Goal: Task Accomplishment & Management: Complete application form

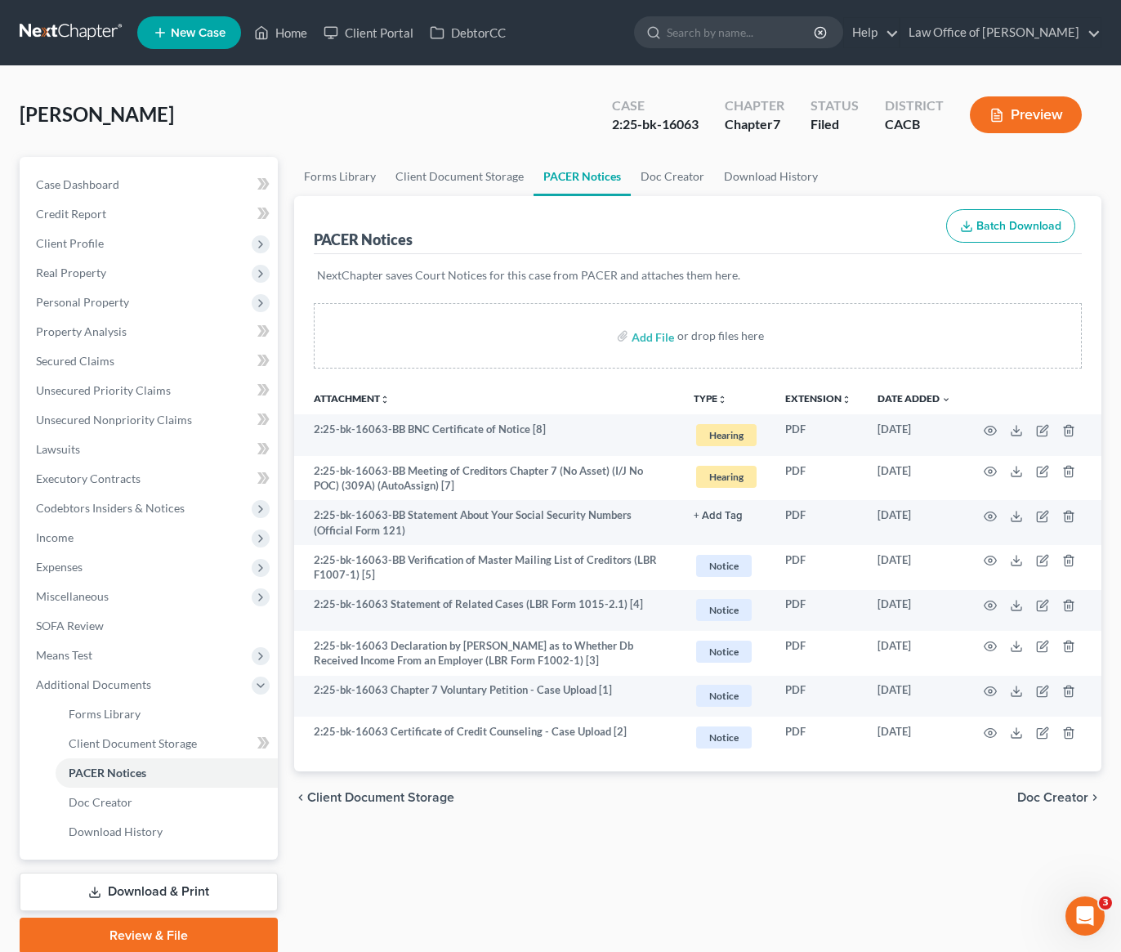
click at [38, 33] on link at bounding box center [72, 32] width 105 height 29
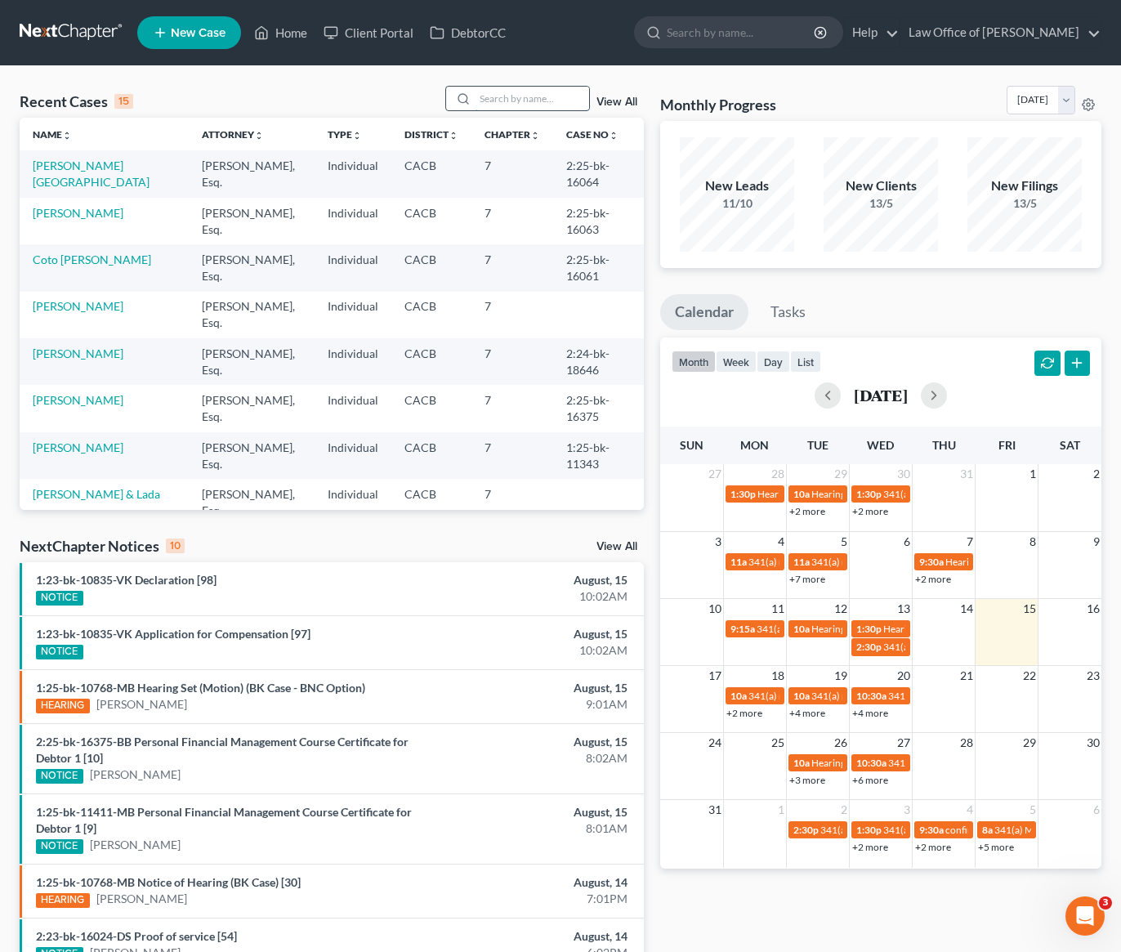
click at [518, 105] on input "search" at bounding box center [532, 99] width 114 height 24
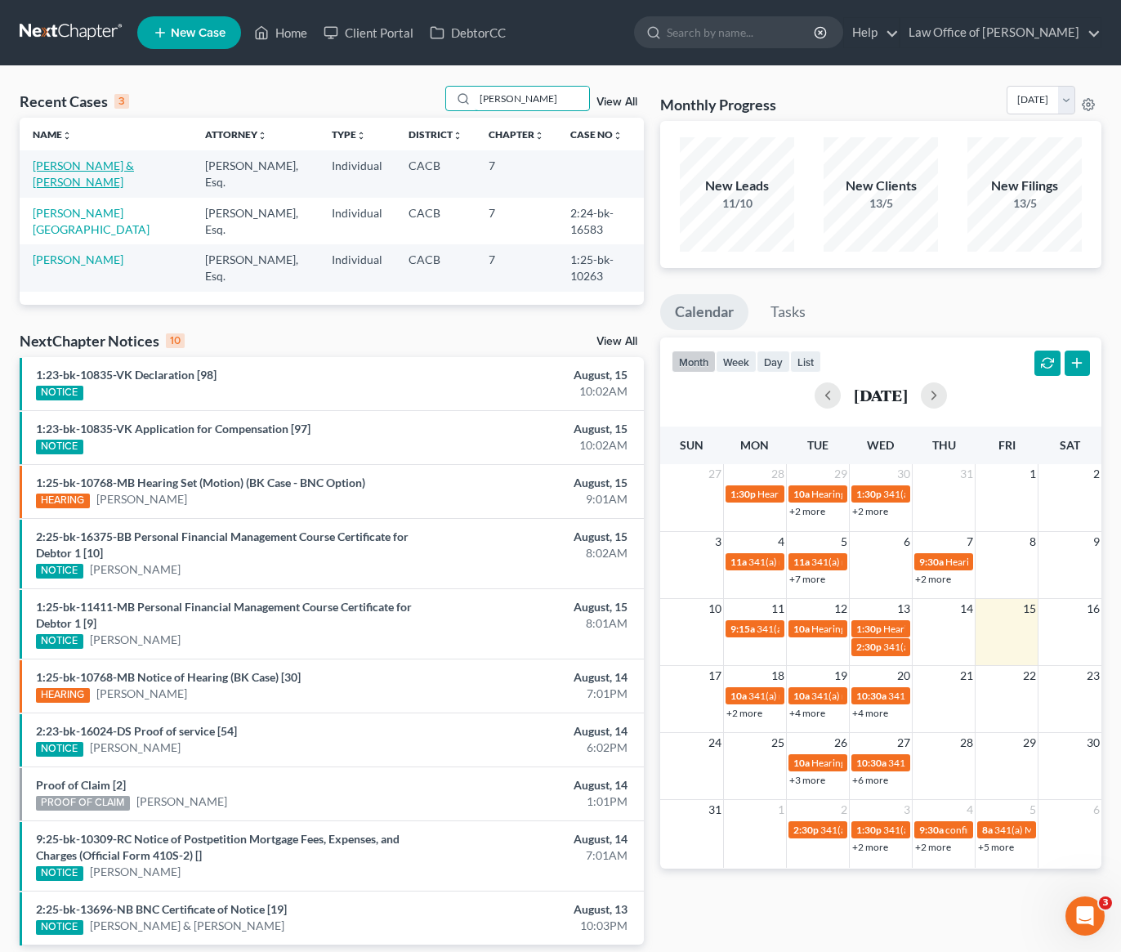
type input "[PERSON_NAME]"
click at [73, 171] on link "[PERSON_NAME] & [PERSON_NAME]" at bounding box center [83, 173] width 101 height 30
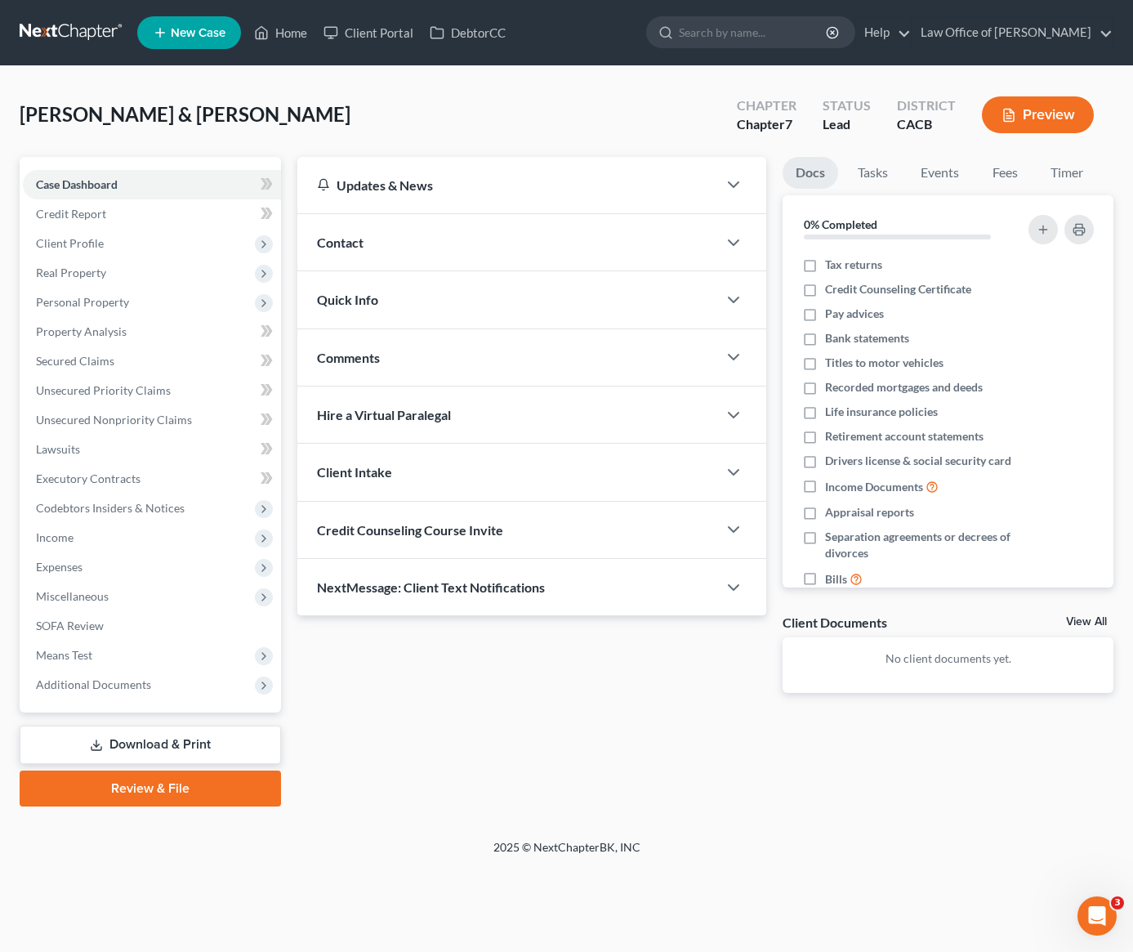
click at [444, 92] on div "[PERSON_NAME] & [PERSON_NAME] Upgraded Chapter Chapter 7 Status [GEOGRAPHIC_DAT…" at bounding box center [567, 121] width 1094 height 71
drag, startPoint x: 295, startPoint y: 119, endPoint x: 186, endPoint y: 106, distance: 109.4
click at [188, 106] on span "[PERSON_NAME] & [PERSON_NAME]" at bounding box center [185, 114] width 331 height 24
click at [351, 116] on div "[PERSON_NAME] & [PERSON_NAME] Upgraded Chapter Chapter 7 Status [GEOGRAPHIC_DAT…" at bounding box center [567, 121] width 1094 height 71
drag, startPoint x: 325, startPoint y: 114, endPoint x: 218, endPoint y: 106, distance: 107.3
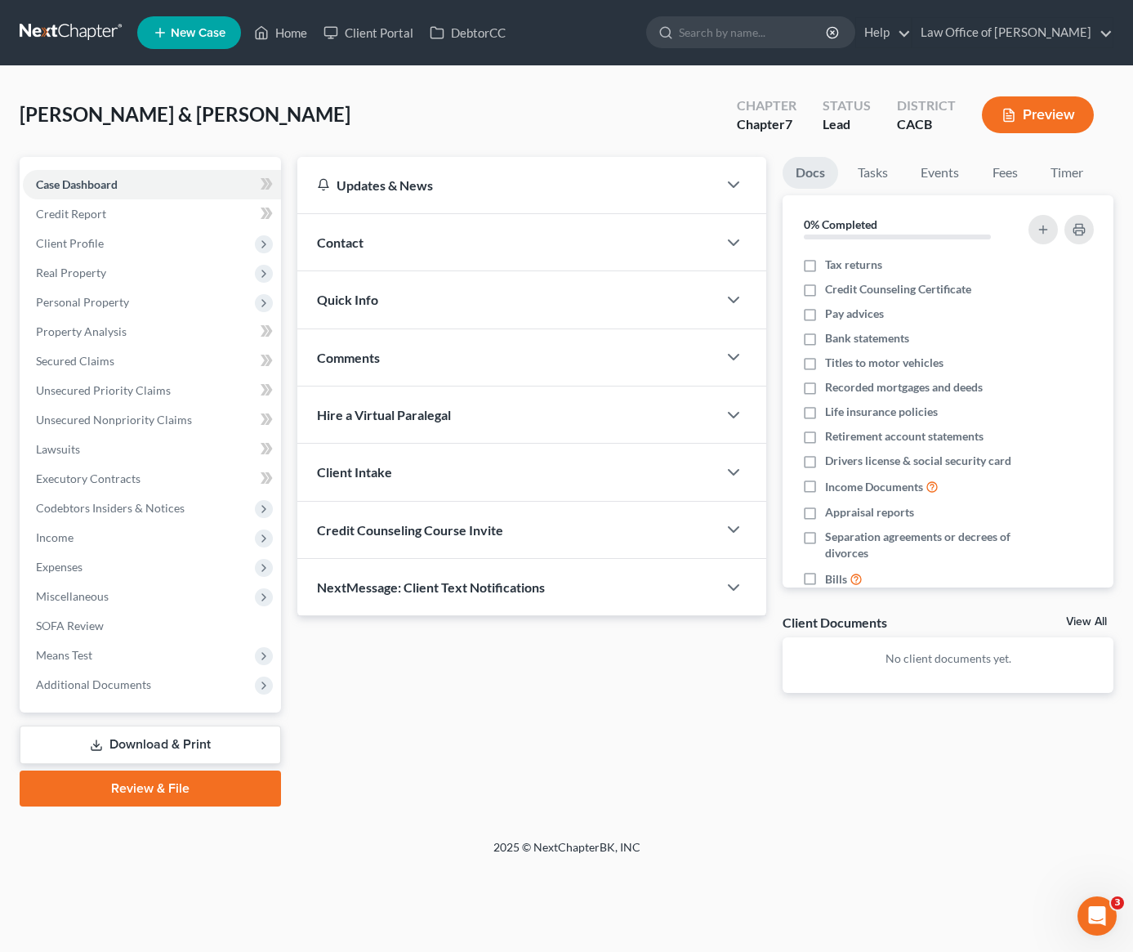
click at [148, 106] on div "[PERSON_NAME] & [PERSON_NAME] Upgraded Chapter Chapter 7 Status [GEOGRAPHIC_DAT…" at bounding box center [567, 121] width 1094 height 71
click at [408, 132] on div "[PERSON_NAME] & [PERSON_NAME] Upgraded Chapter Chapter 7 Status [GEOGRAPHIC_DAT…" at bounding box center [567, 121] width 1094 height 71
drag, startPoint x: 194, startPoint y: 109, endPoint x: 134, endPoint y: 108, distance: 59.6
click at [134, 108] on span "[PERSON_NAME] & [PERSON_NAME]" at bounding box center [185, 114] width 331 height 24
click at [293, 134] on div "[PERSON_NAME] & [PERSON_NAME] Upgraded Chapter Chapter 7 Status [GEOGRAPHIC_DAT…" at bounding box center [567, 121] width 1094 height 71
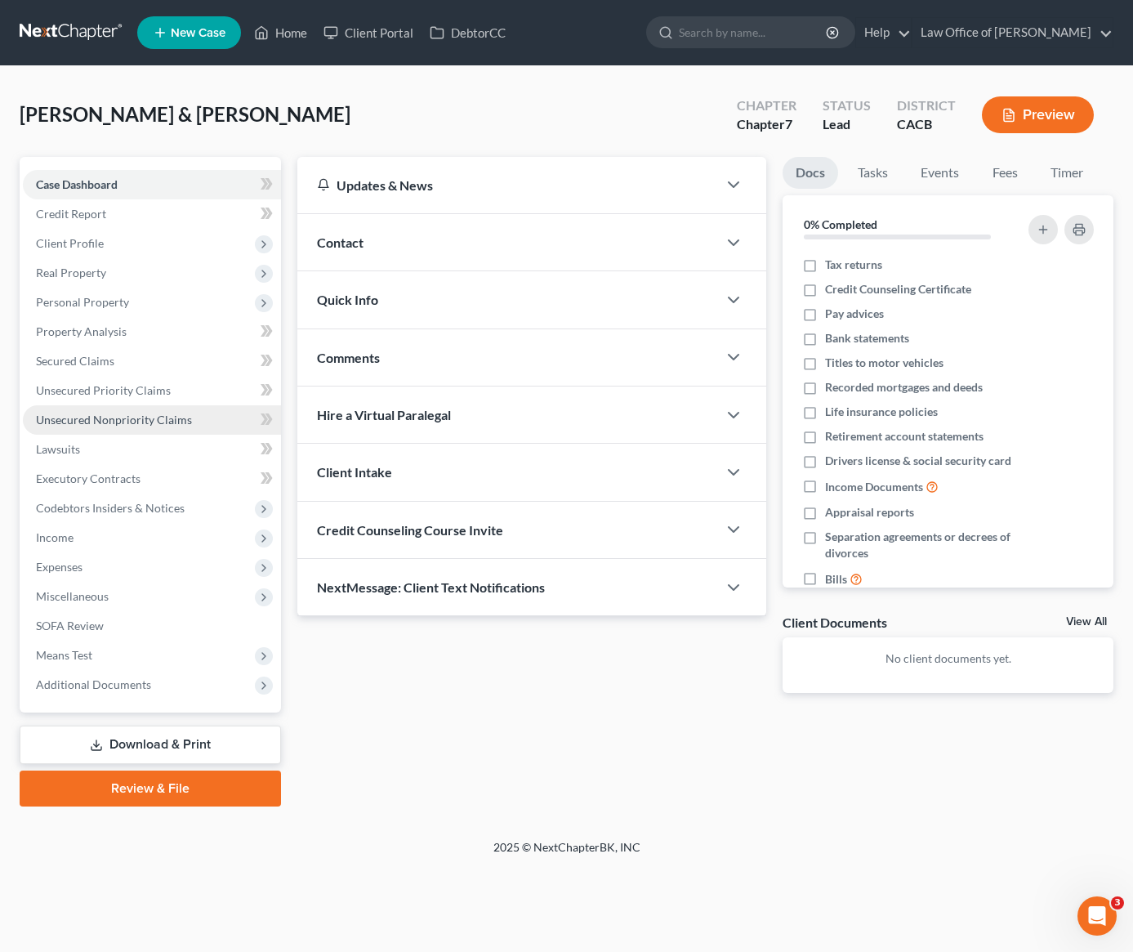
click at [141, 417] on span "Unsecured Nonpriority Claims" at bounding box center [114, 420] width 156 height 14
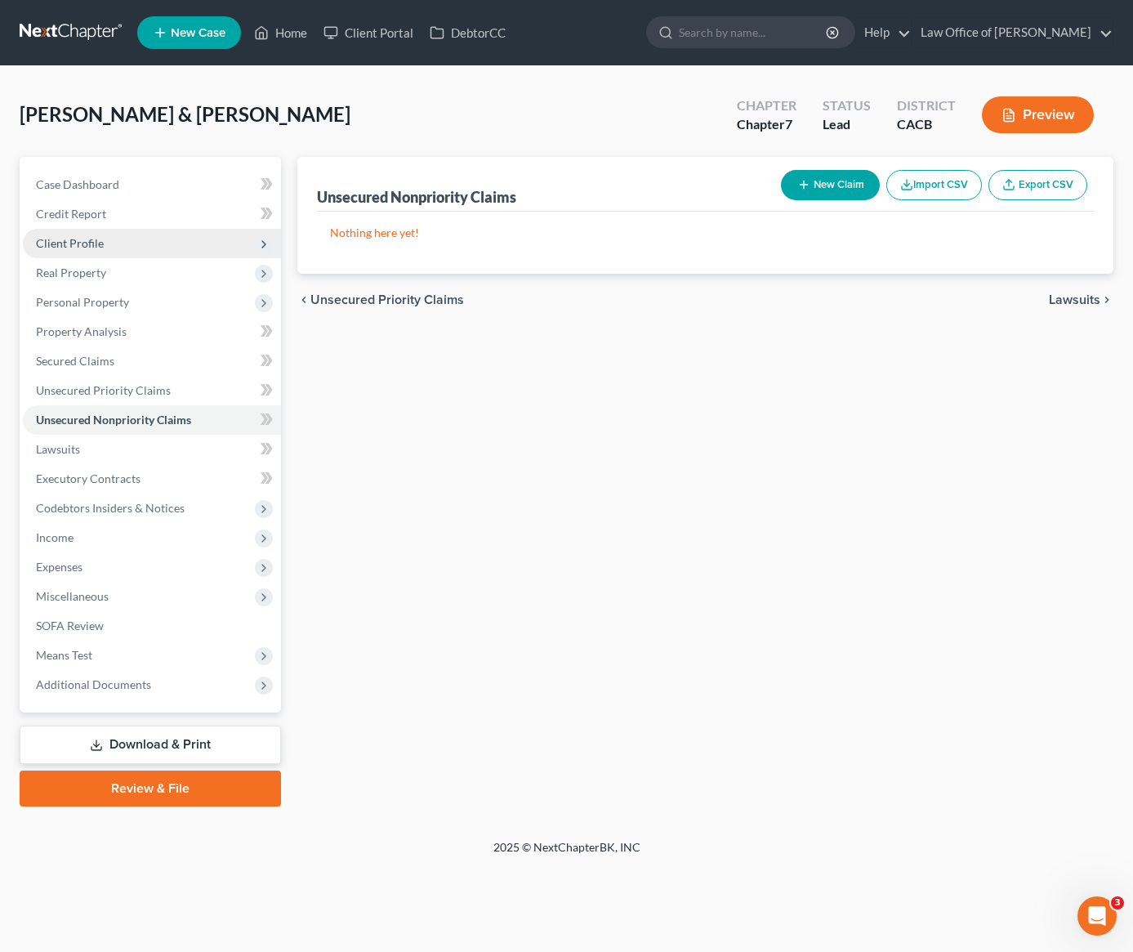
click at [81, 242] on span "Client Profile" at bounding box center [70, 243] width 68 height 14
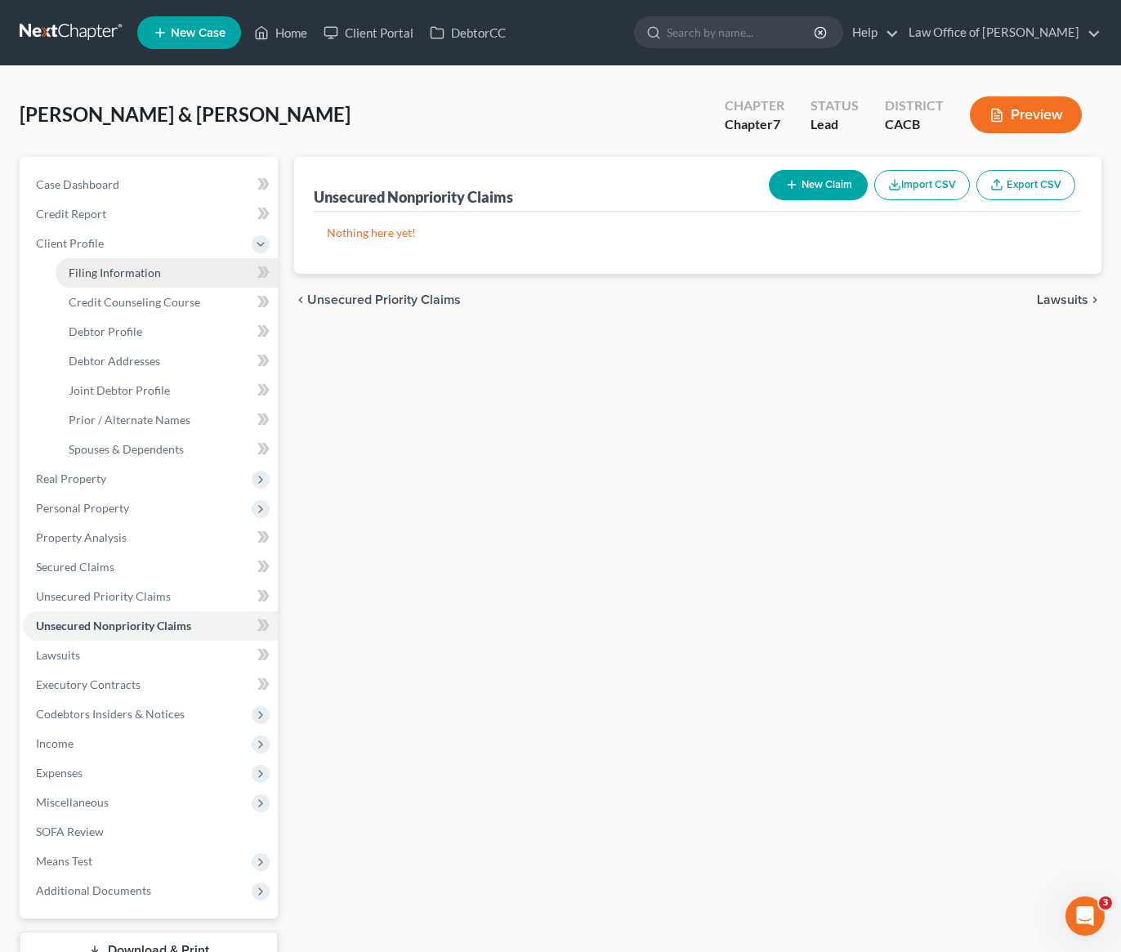
click at [109, 276] on span "Filing Information" at bounding box center [115, 272] width 92 height 14
select select "1"
select select "0"
select select "4"
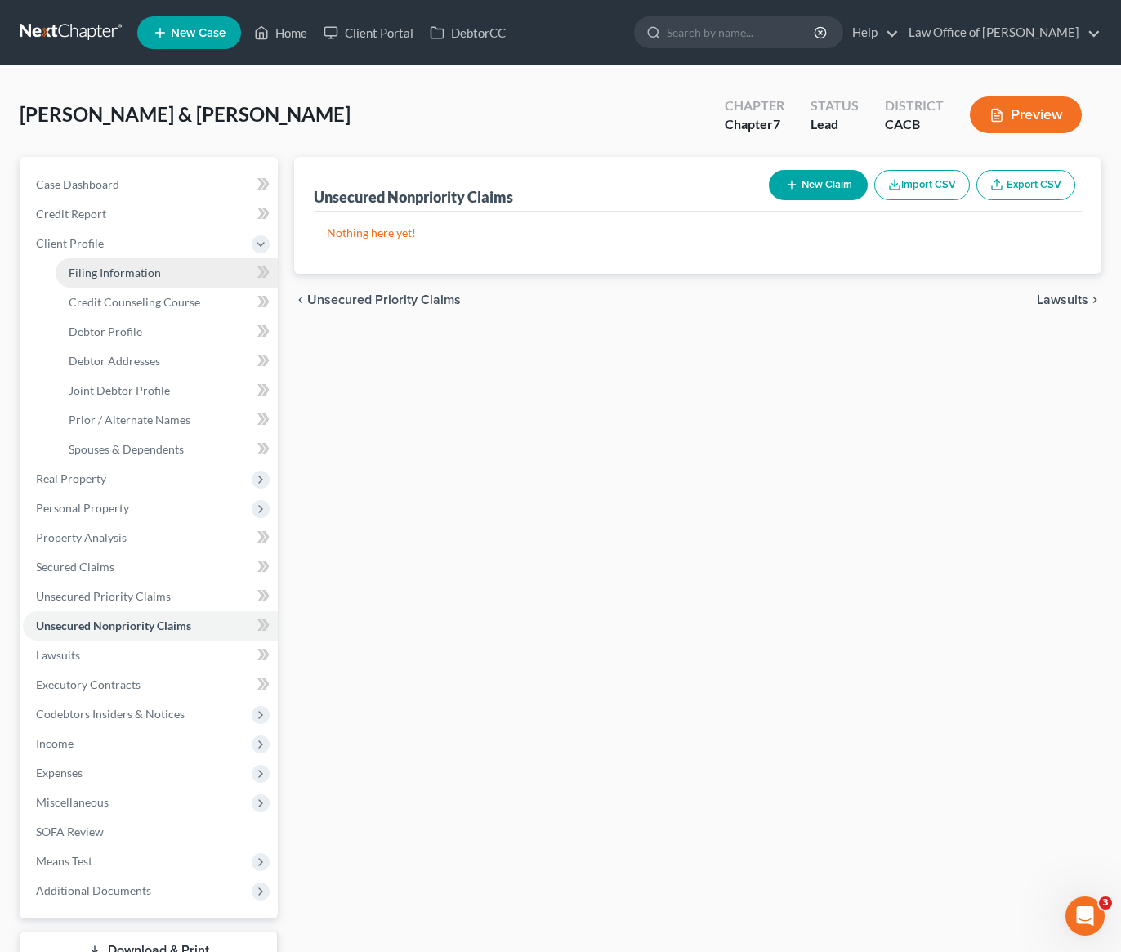
select select "0"
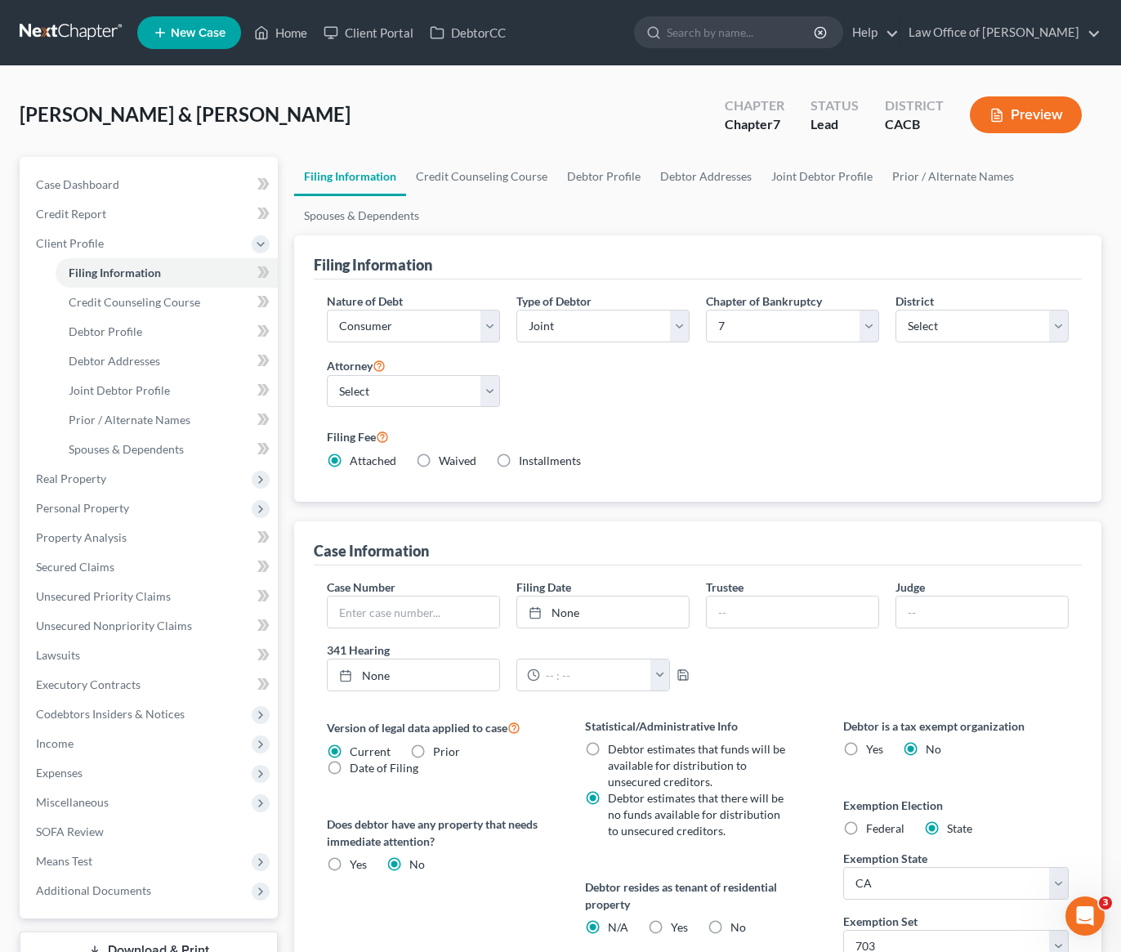
scroll to position [233, 0]
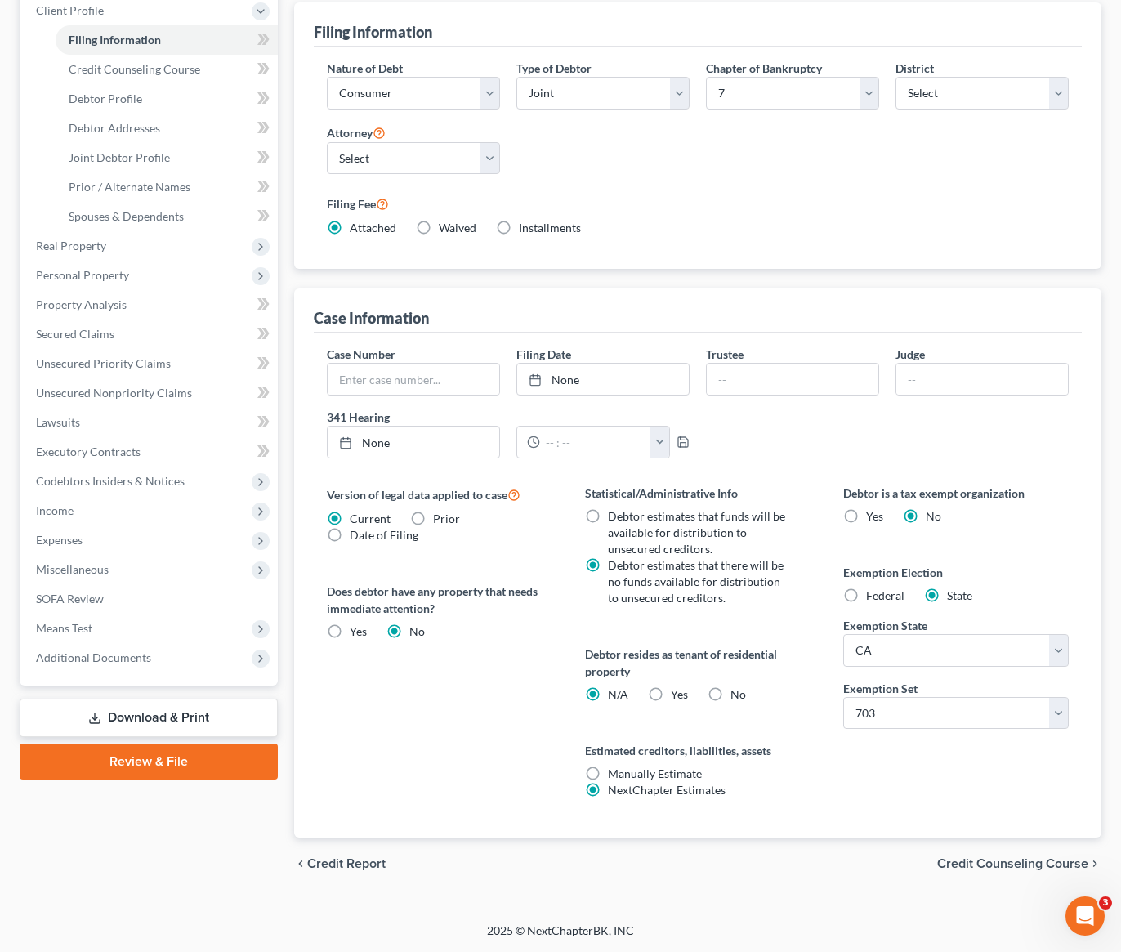
click at [671, 691] on label "Yes Yes" at bounding box center [679, 694] width 17 height 16
click at [677, 691] on input "Yes Yes" at bounding box center [682, 691] width 11 height 11
radio input "true"
radio input "false"
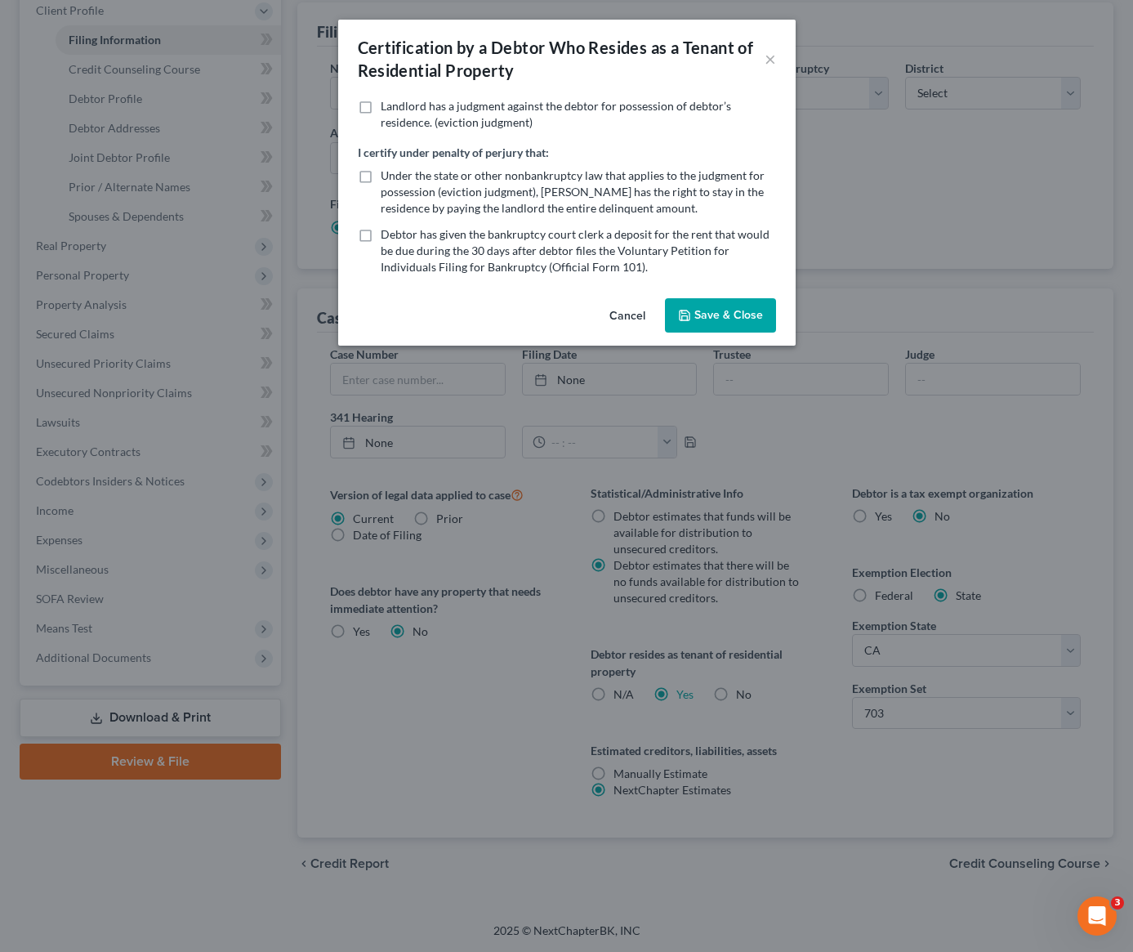
click at [716, 321] on button "Save & Close" at bounding box center [720, 315] width 111 height 34
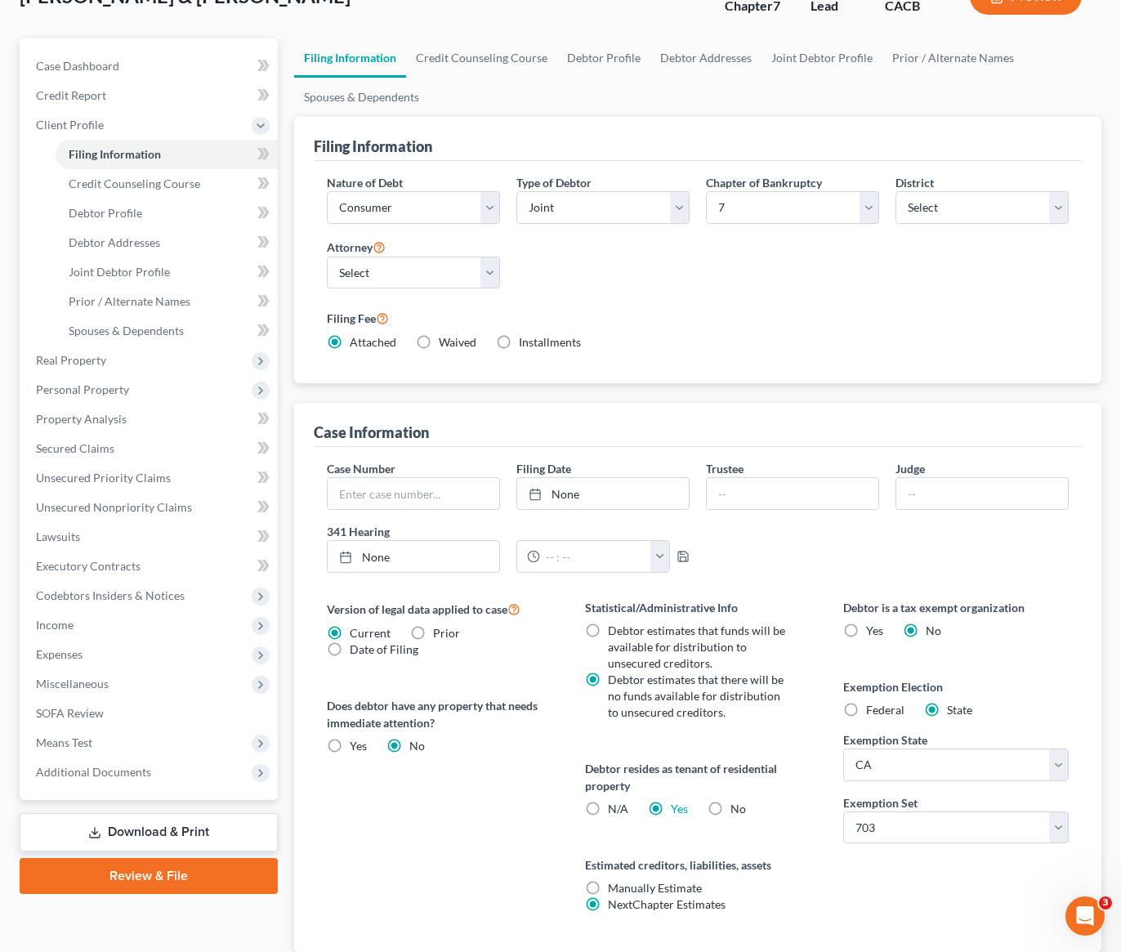
scroll to position [0, 0]
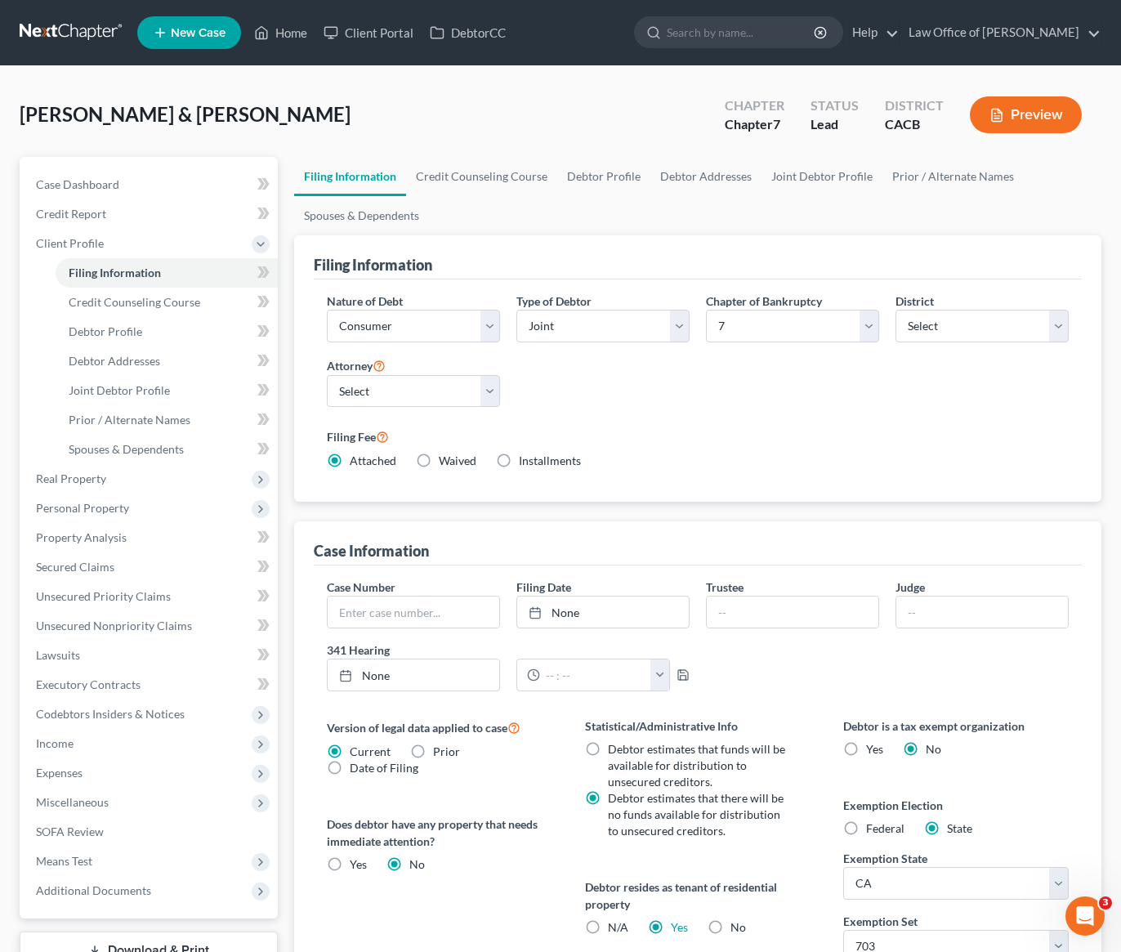
click at [588, 424] on div "Filing Fee Attached Waived Waived Installments Installments" at bounding box center [698, 451] width 758 height 62
click at [460, 71] on div "[PERSON_NAME] & [PERSON_NAME] Upgraded Chapter Chapter 7 Status Lead District C…" at bounding box center [560, 610] width 1121 height 1089
click at [482, 187] on link "Credit Counseling Course" at bounding box center [481, 176] width 151 height 39
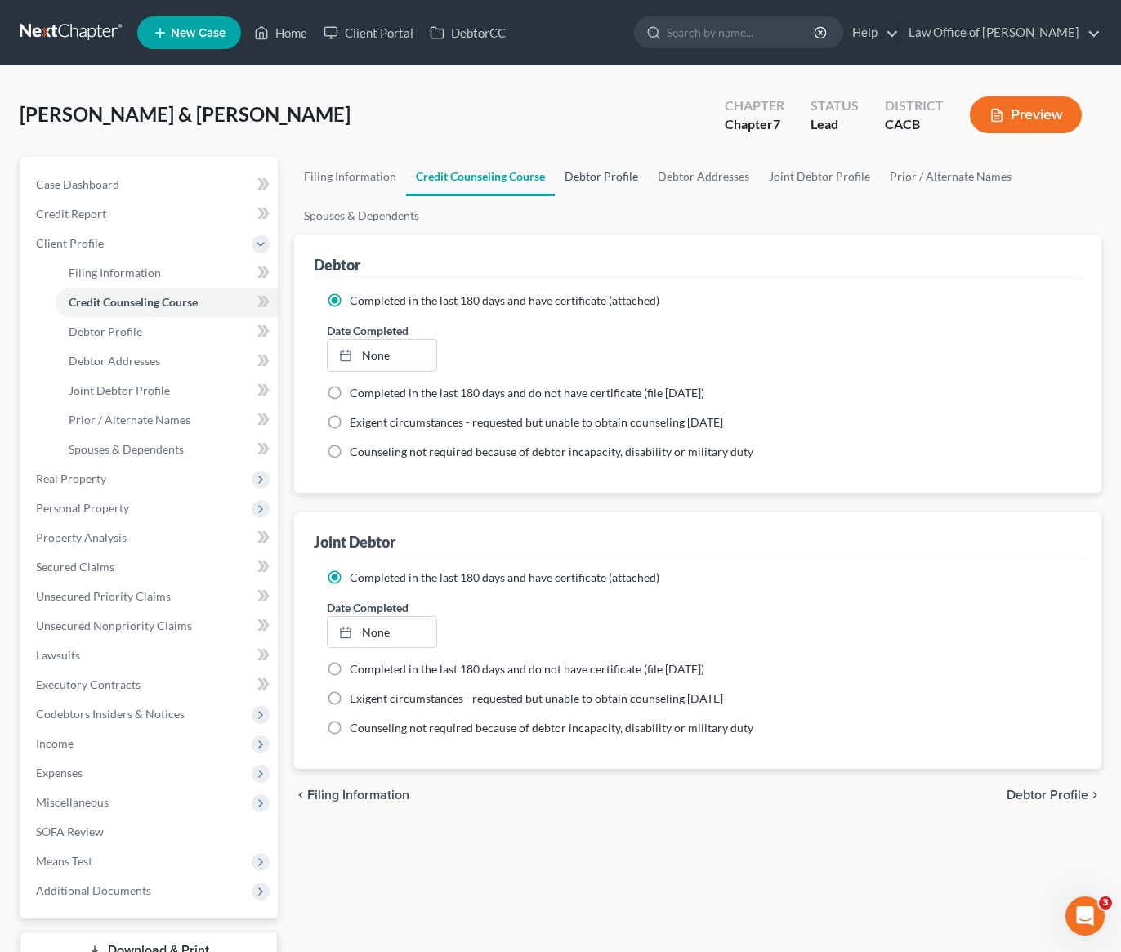
click at [601, 172] on link "Debtor Profile" at bounding box center [601, 176] width 93 height 39
select select "1"
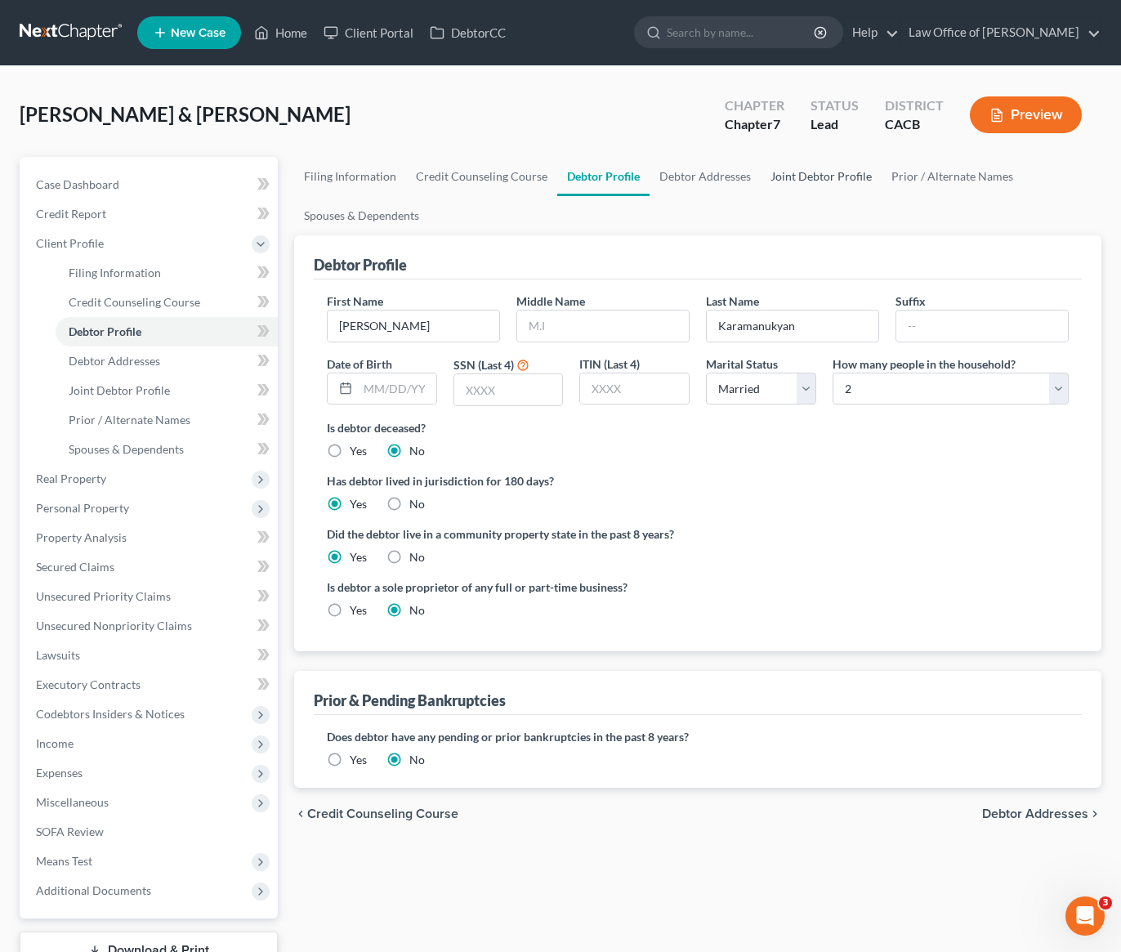
click at [804, 186] on link "Joint Debtor Profile" at bounding box center [820, 176] width 121 height 39
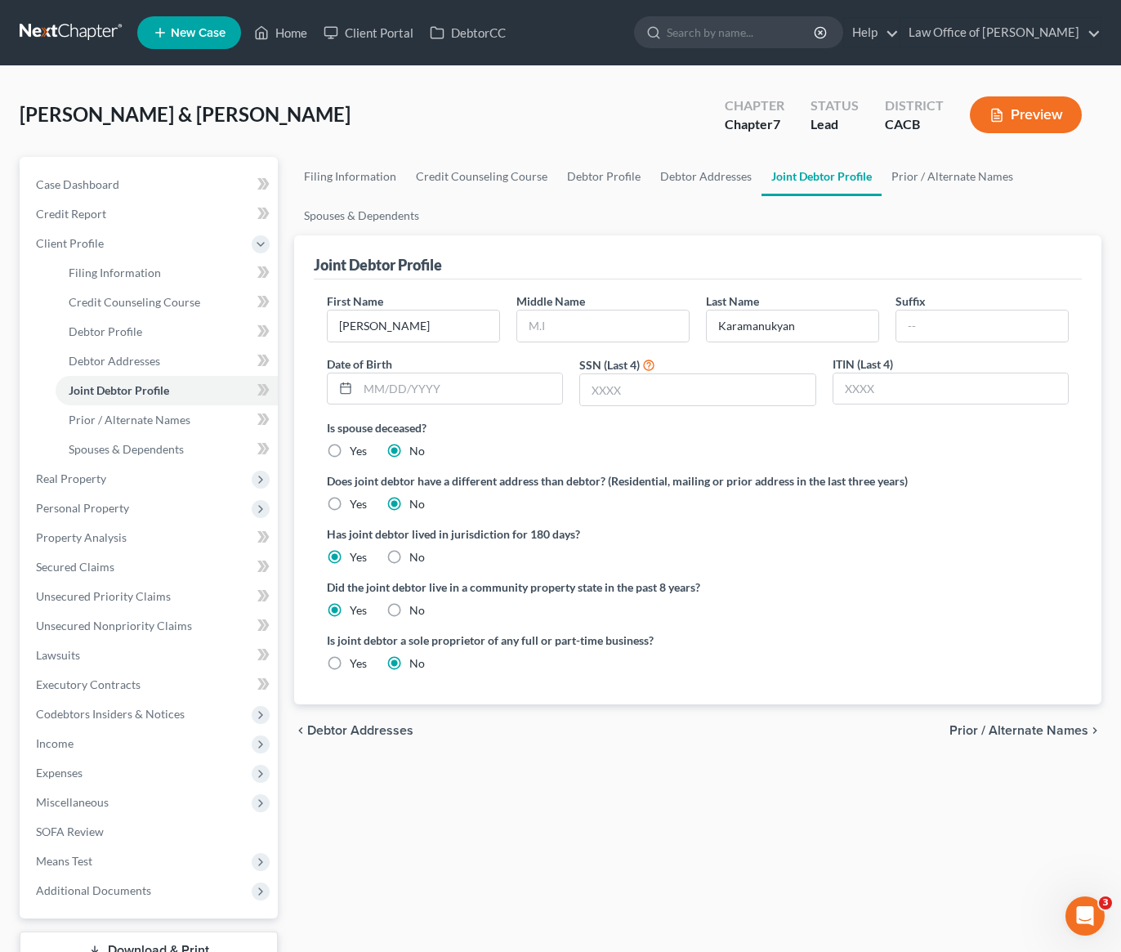
drag, startPoint x: 666, startPoint y: 434, endPoint x: 651, endPoint y: 431, distance: 14.9
click at [667, 435] on label "Is spouse deceased?" at bounding box center [698, 427] width 742 height 17
click at [589, 185] on link "Debtor Profile" at bounding box center [603, 176] width 93 height 39
select select "1"
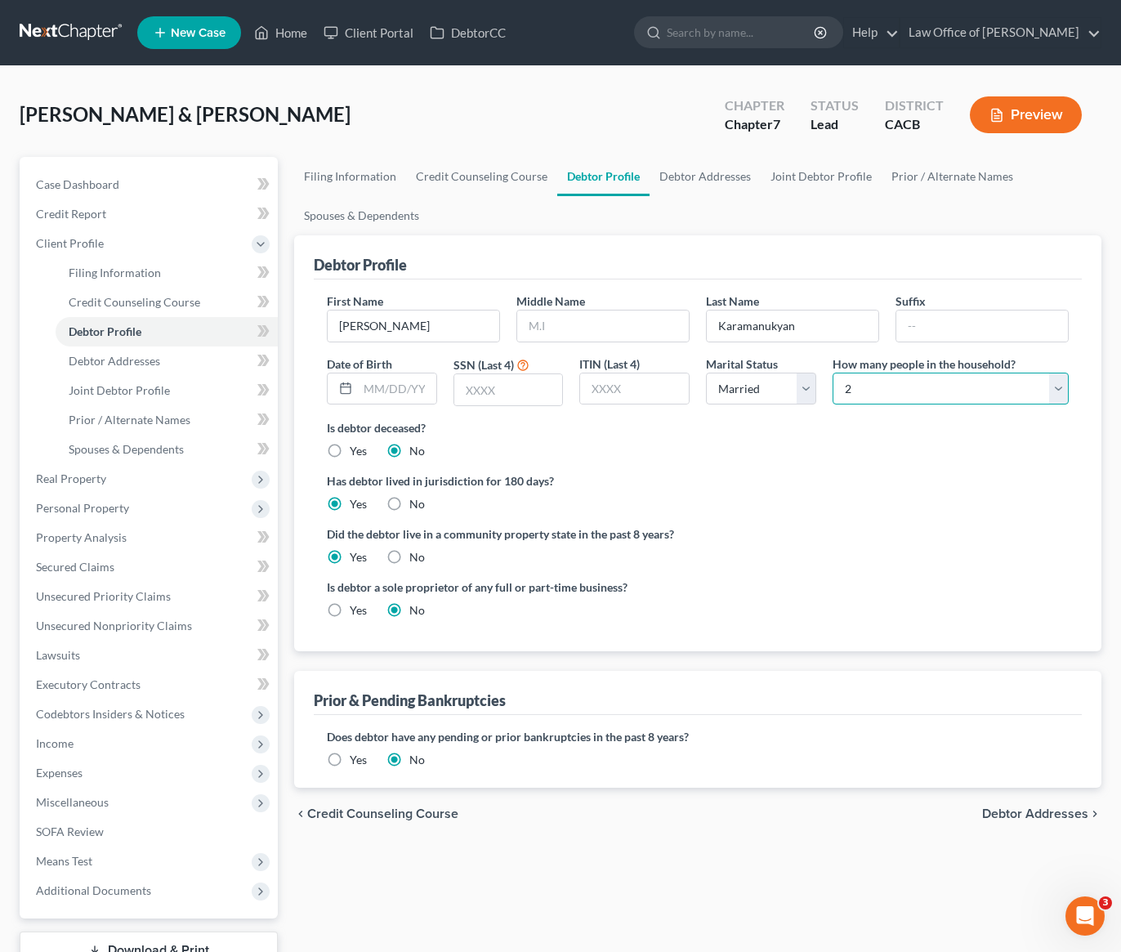
click at [881, 393] on select "Select 1 2 3 4 5 6 7 8 9 10 11 12 13 14 15 16 17 18 19 20" at bounding box center [950, 388] width 236 height 33
select select "2"
click at [866, 446] on div "Is debtor deceased? Yes No" at bounding box center [698, 439] width 742 height 40
click at [816, 463] on ng-include "First Name [PERSON_NAME] Middle Name Last Name [PERSON_NAME] Suffix Date of Bir…" at bounding box center [698, 461] width 742 height 339
click at [819, 457] on div "Is debtor deceased? Yes No" at bounding box center [698, 439] width 742 height 40
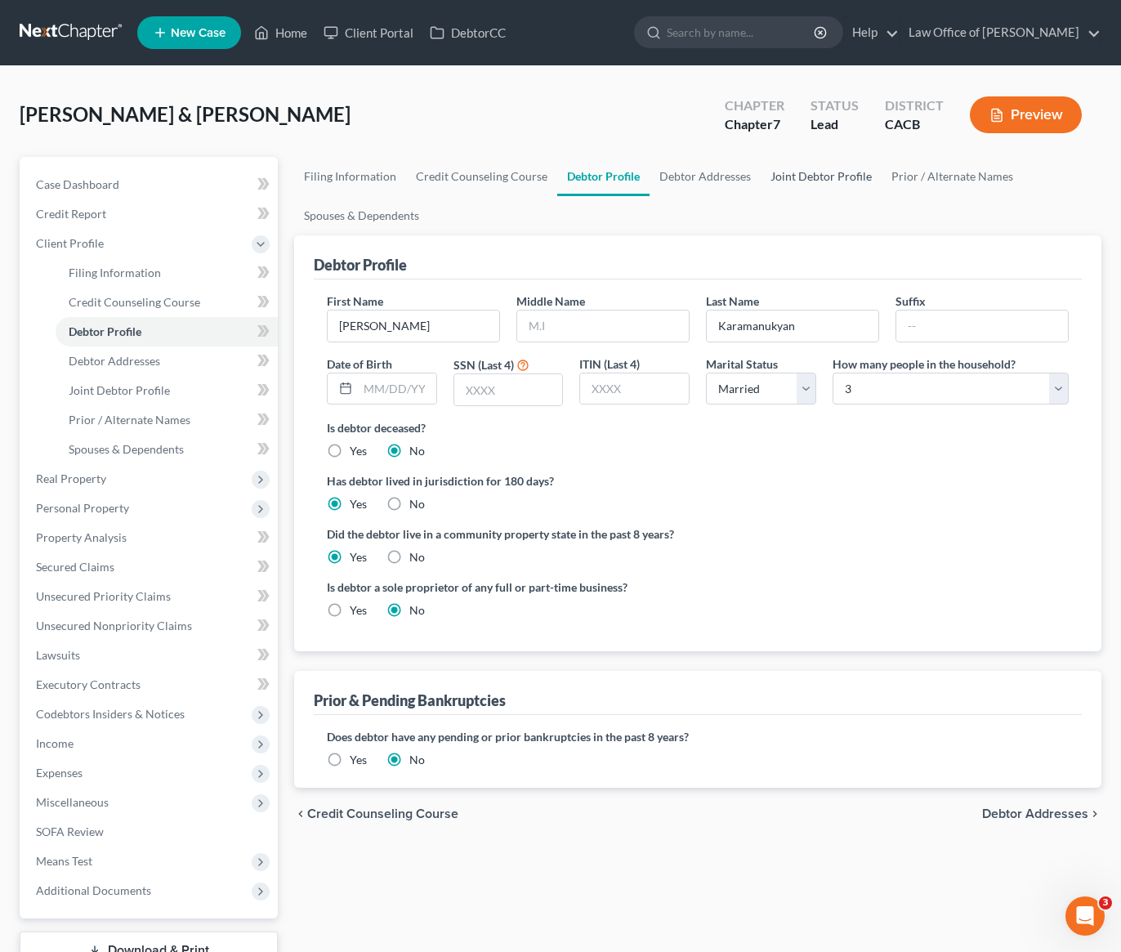
click at [818, 181] on link "Joint Debtor Profile" at bounding box center [820, 176] width 121 height 39
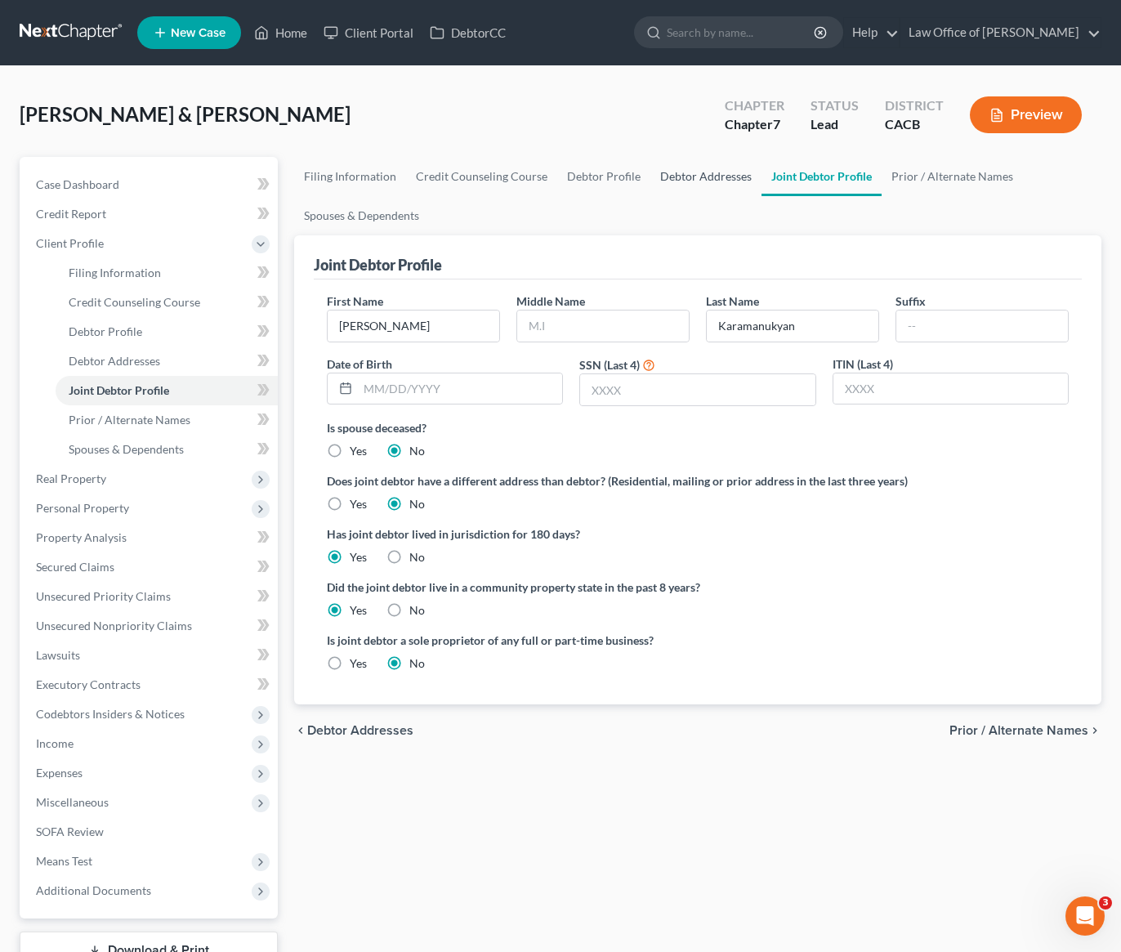
click at [684, 173] on link "Debtor Addresses" at bounding box center [705, 176] width 111 height 39
select select "0"
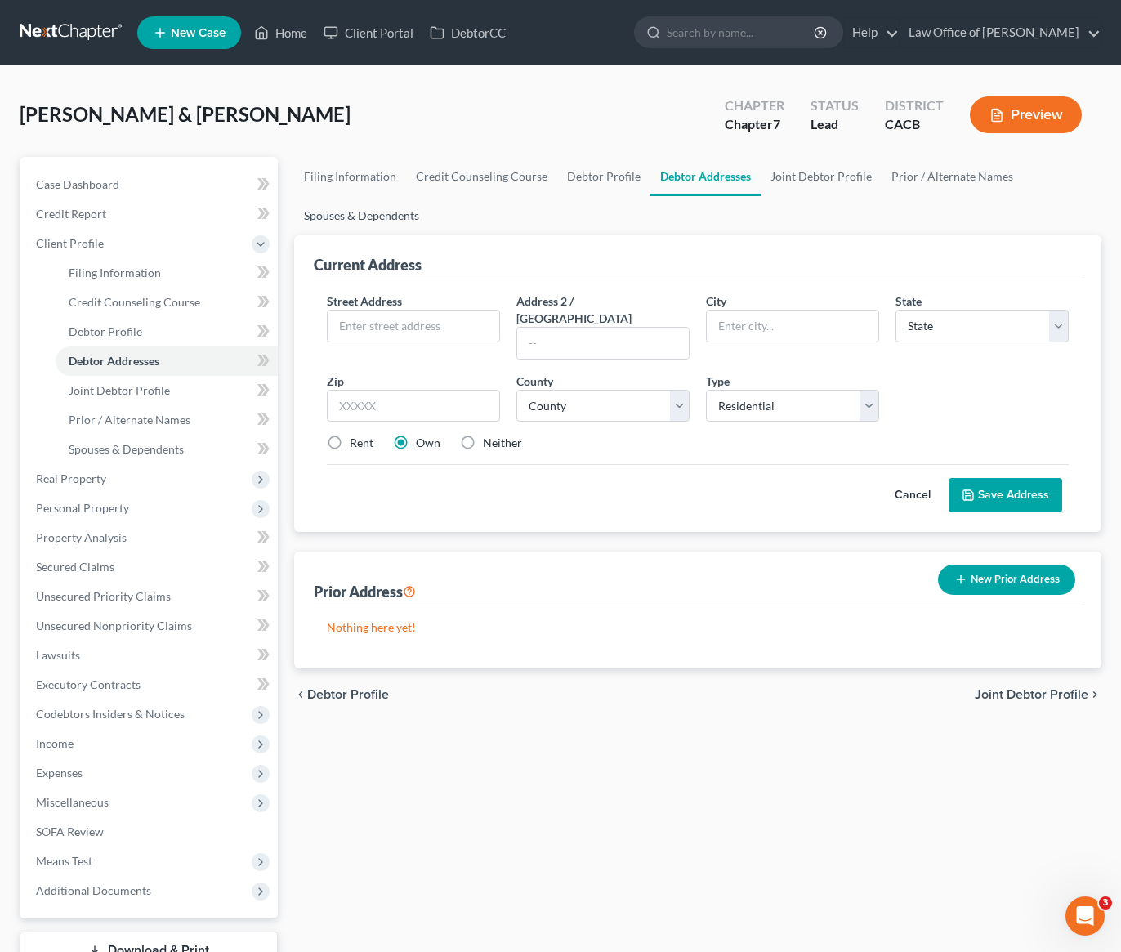
click at [377, 206] on link "Spouses & Dependents" at bounding box center [361, 215] width 135 height 39
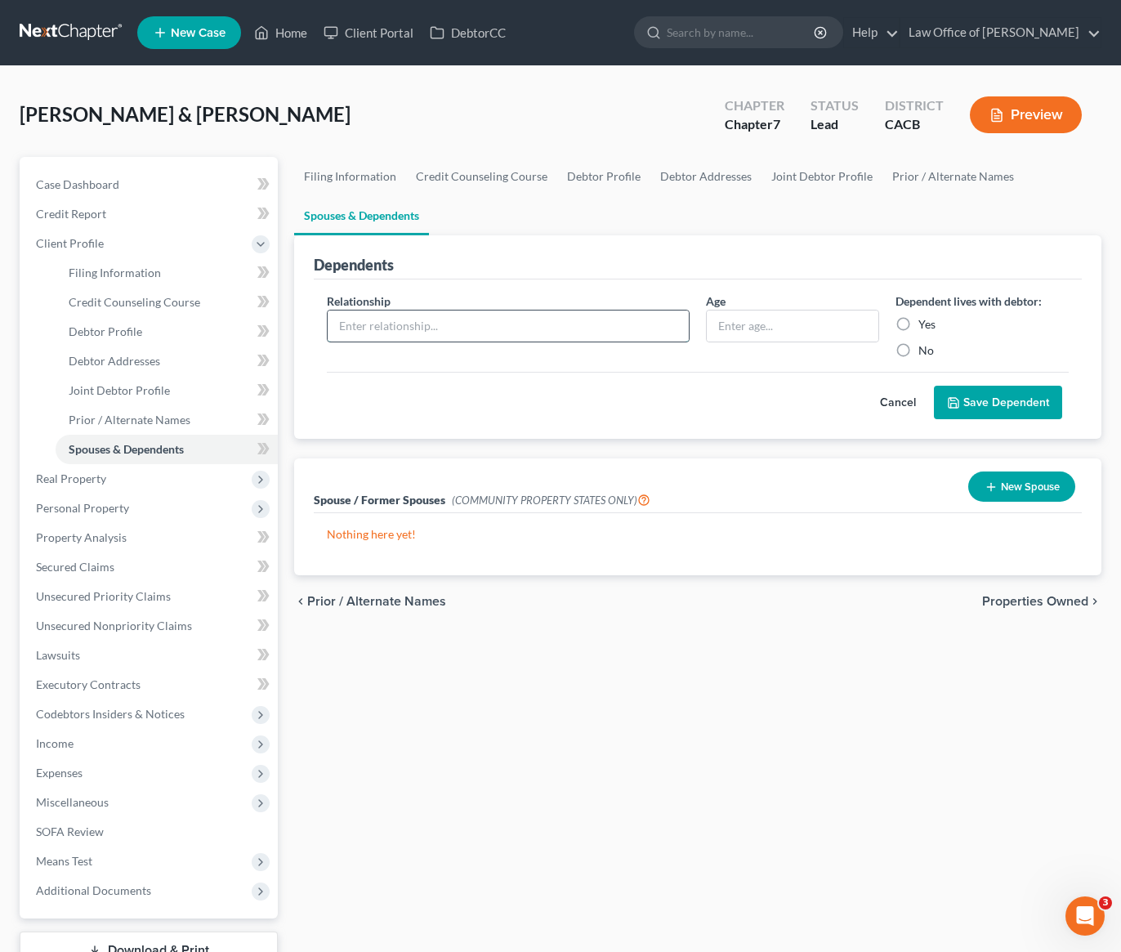
click at [482, 328] on input "text" at bounding box center [508, 325] width 361 height 31
type input "Daughter"
click at [745, 325] on input "text" at bounding box center [793, 325] width 172 height 31
type input "1"
type input "11"
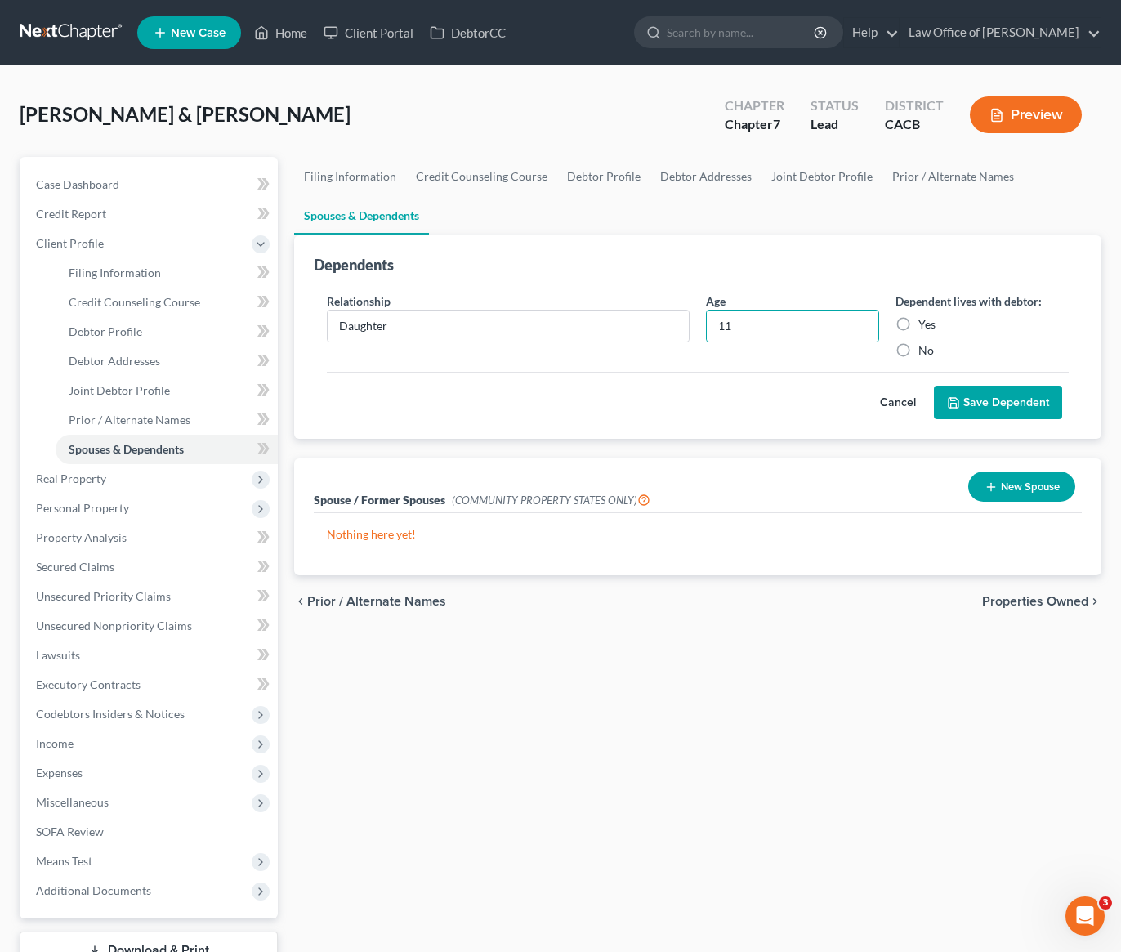
click at [918, 327] on label "Yes" at bounding box center [926, 324] width 17 height 16
click at [925, 327] on input "Yes" at bounding box center [930, 321] width 11 height 11
radio input "true"
click at [1005, 407] on button "Save Dependent" at bounding box center [998, 403] width 128 height 34
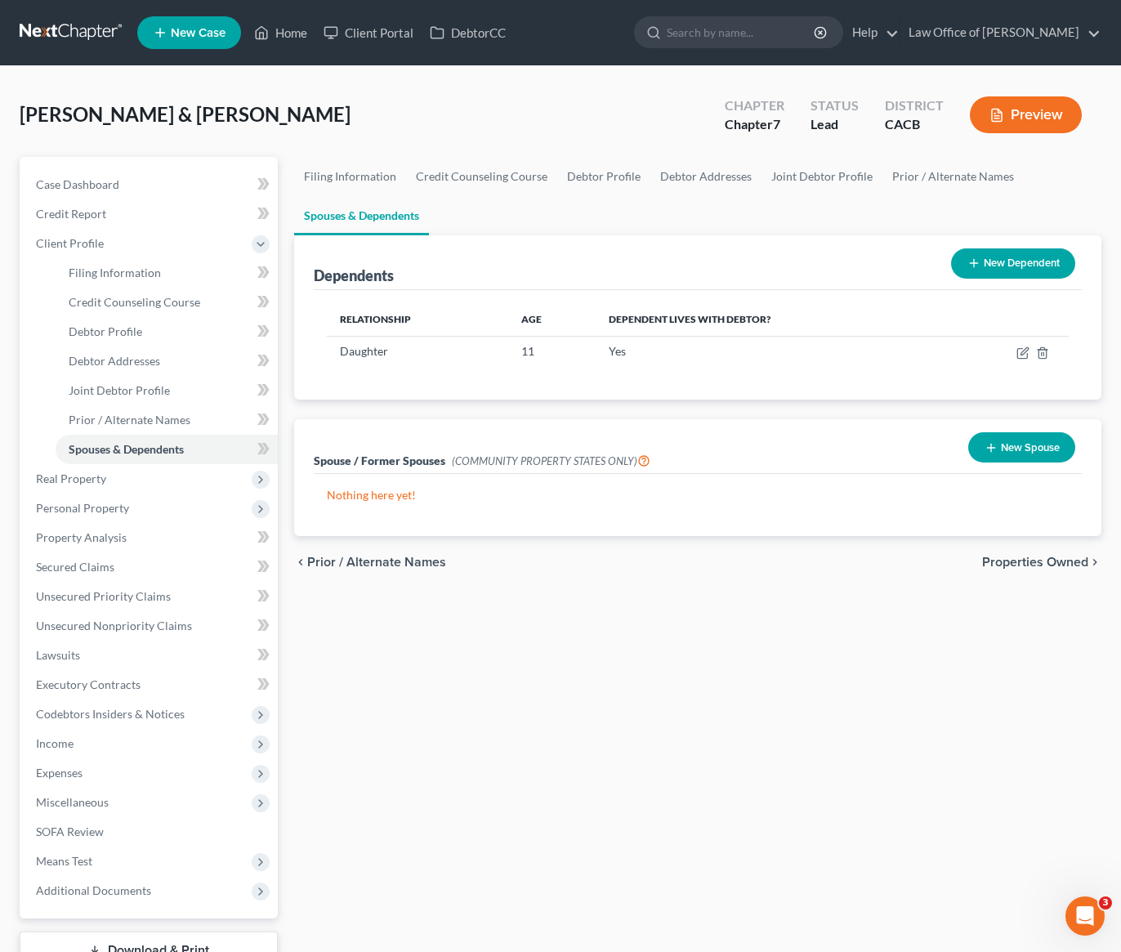
click at [665, 108] on div "[PERSON_NAME] & [PERSON_NAME] Upgraded Chapter Chapter 7 Status [GEOGRAPHIC_DAT…" at bounding box center [561, 121] width 1082 height 71
click at [707, 174] on link "Debtor Addresses" at bounding box center [705, 176] width 111 height 39
select select "0"
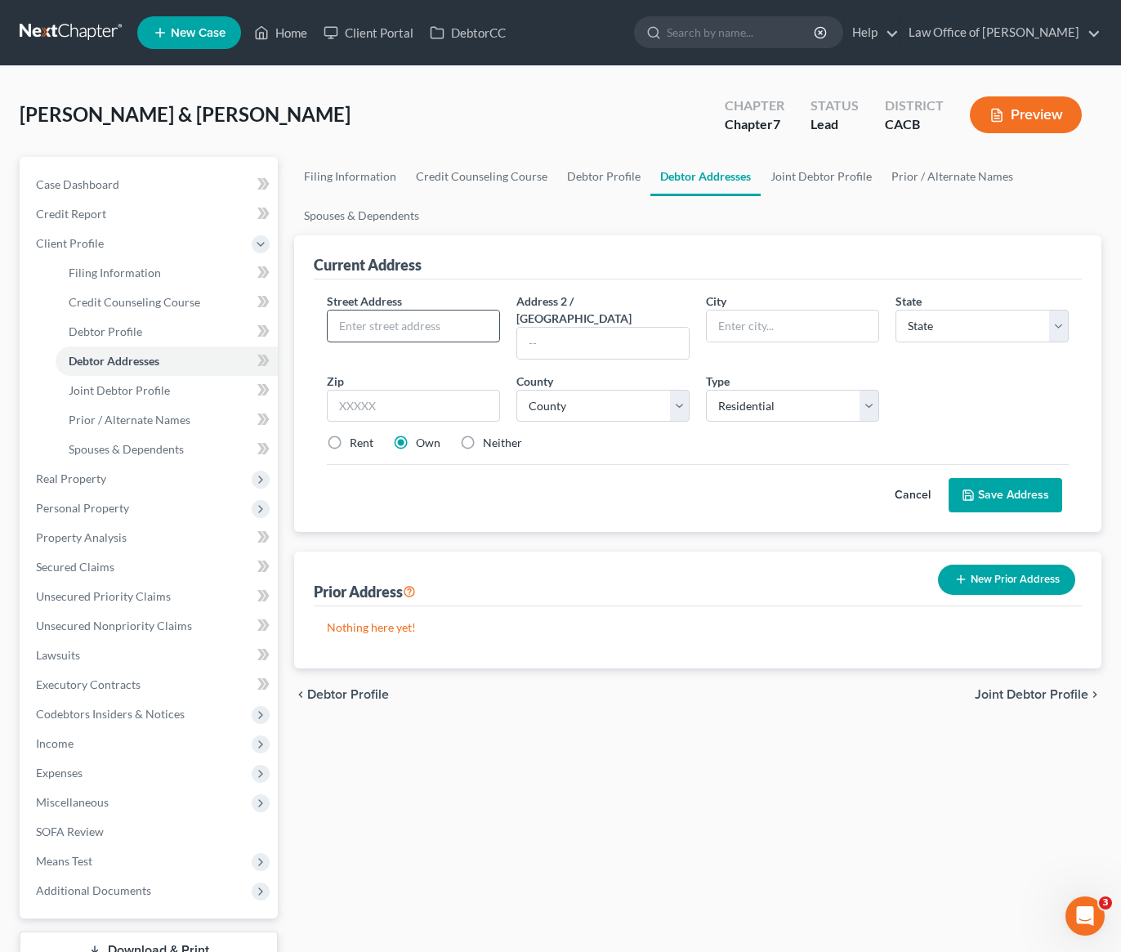
click at [364, 328] on input "text" at bounding box center [414, 325] width 172 height 31
type input "1943 [PERSON_NAME] Dr."
click at [572, 328] on input "text" at bounding box center [603, 343] width 172 height 31
type input "#204"
click at [415, 394] on input "text" at bounding box center [413, 406] width 173 height 33
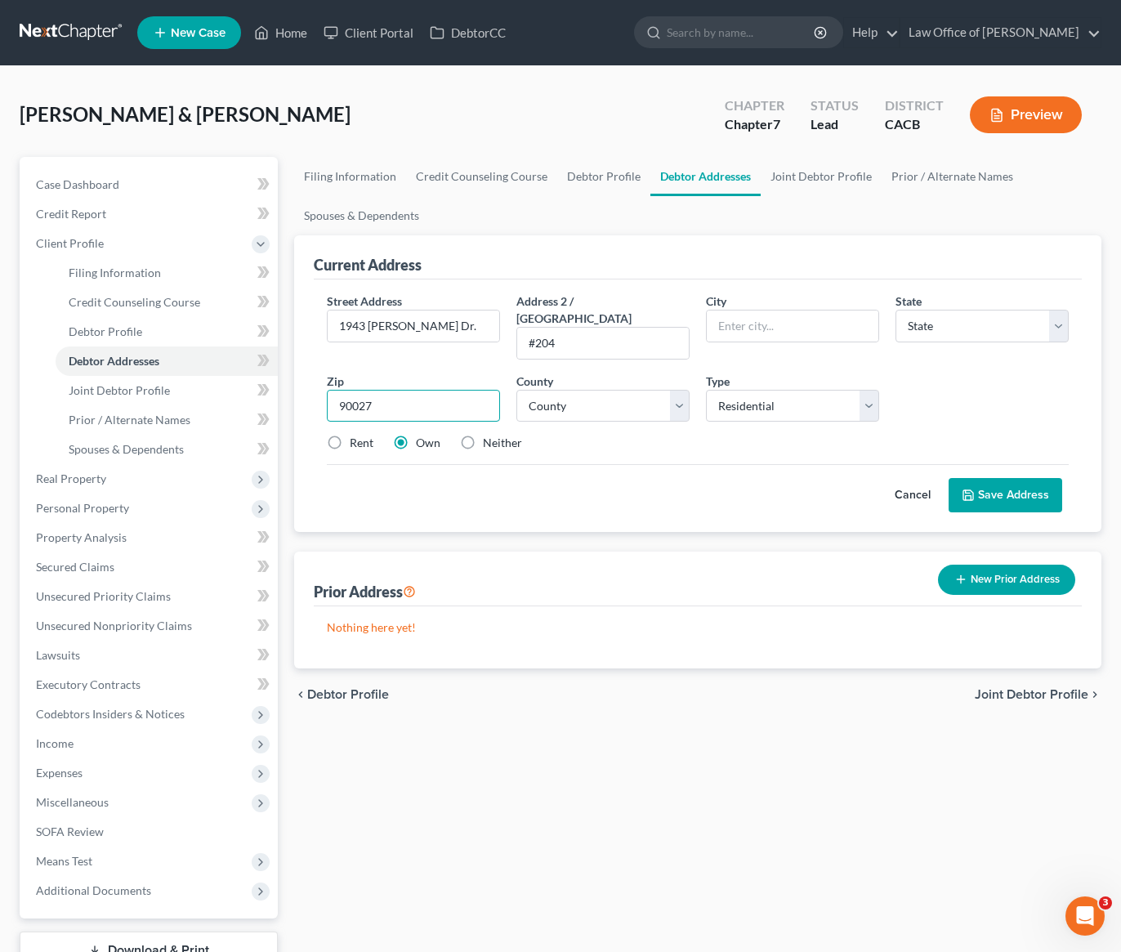
type input "90027"
click at [486, 497] on div "Street Address * 1943 [PERSON_NAME]. Address [GEOGRAPHIC_DATA] * State * State …" at bounding box center [698, 405] width 768 height 252
type input "[GEOGRAPHIC_DATA]"
select select "4"
click at [350, 435] on label "Rent" at bounding box center [362, 443] width 24 height 16
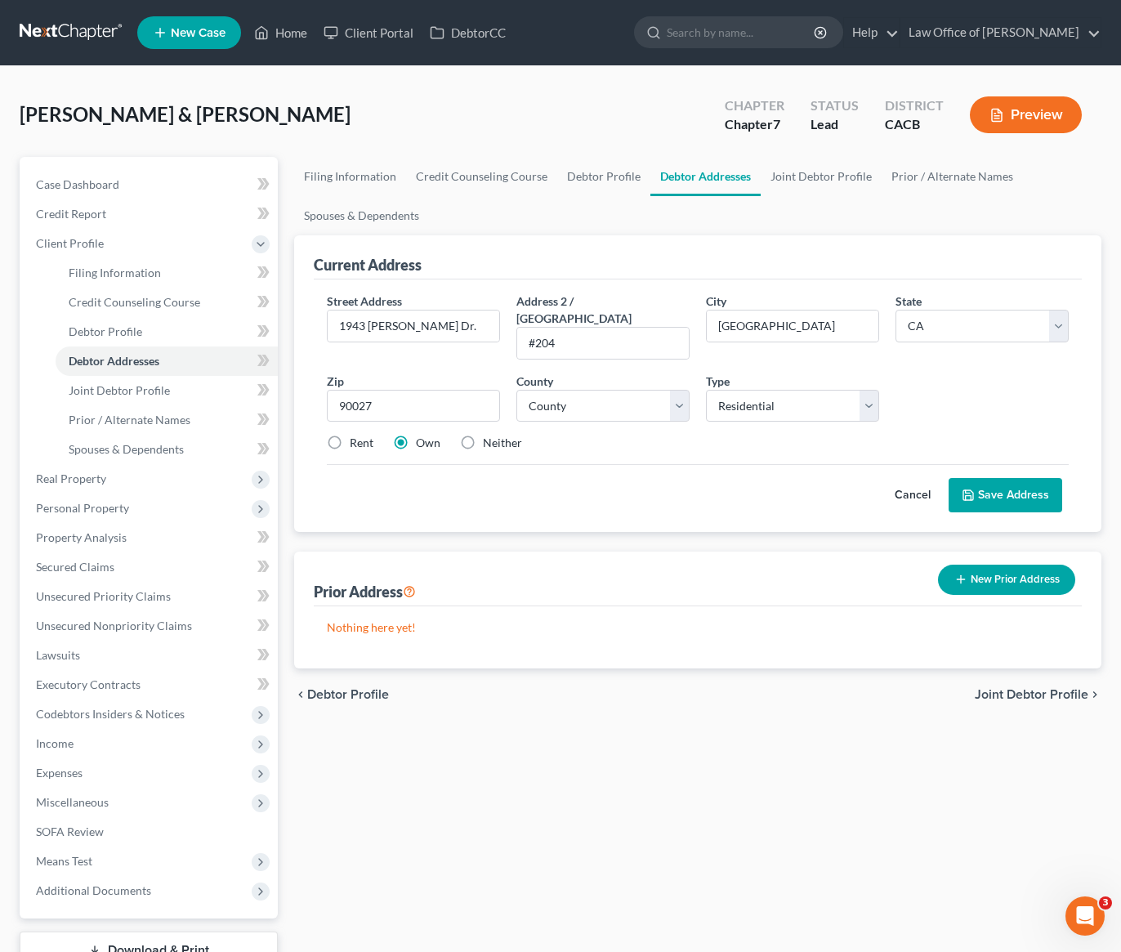
click at [356, 435] on input "Rent" at bounding box center [361, 440] width 11 height 11
radio input "true"
click at [613, 396] on select "County [GEOGRAPHIC_DATA] [GEOGRAPHIC_DATA] [GEOGRAPHIC_DATA] [GEOGRAPHIC_DATA] …" at bounding box center [602, 406] width 173 height 33
select select "18"
click at [1018, 483] on button "Save Address" at bounding box center [1005, 495] width 114 height 34
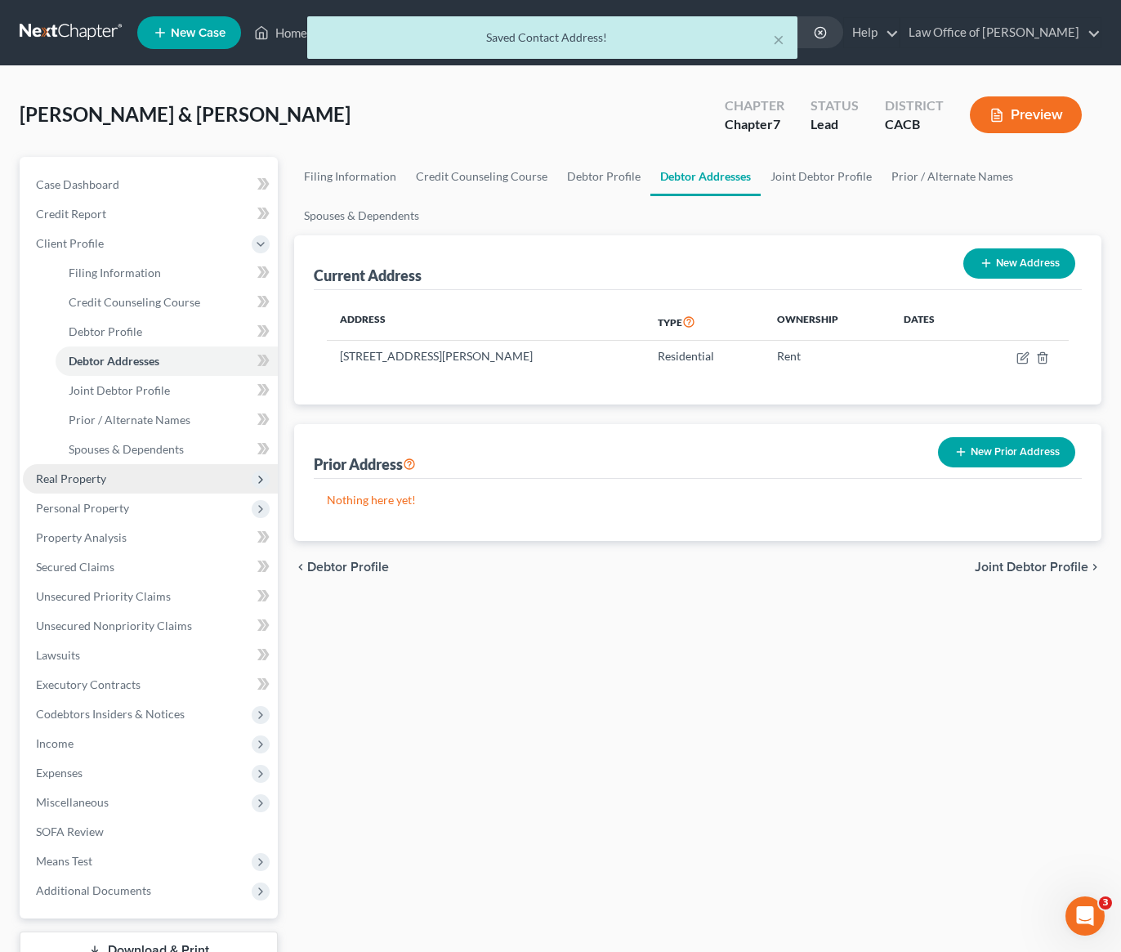
click at [69, 487] on span "Real Property" at bounding box center [150, 478] width 255 height 29
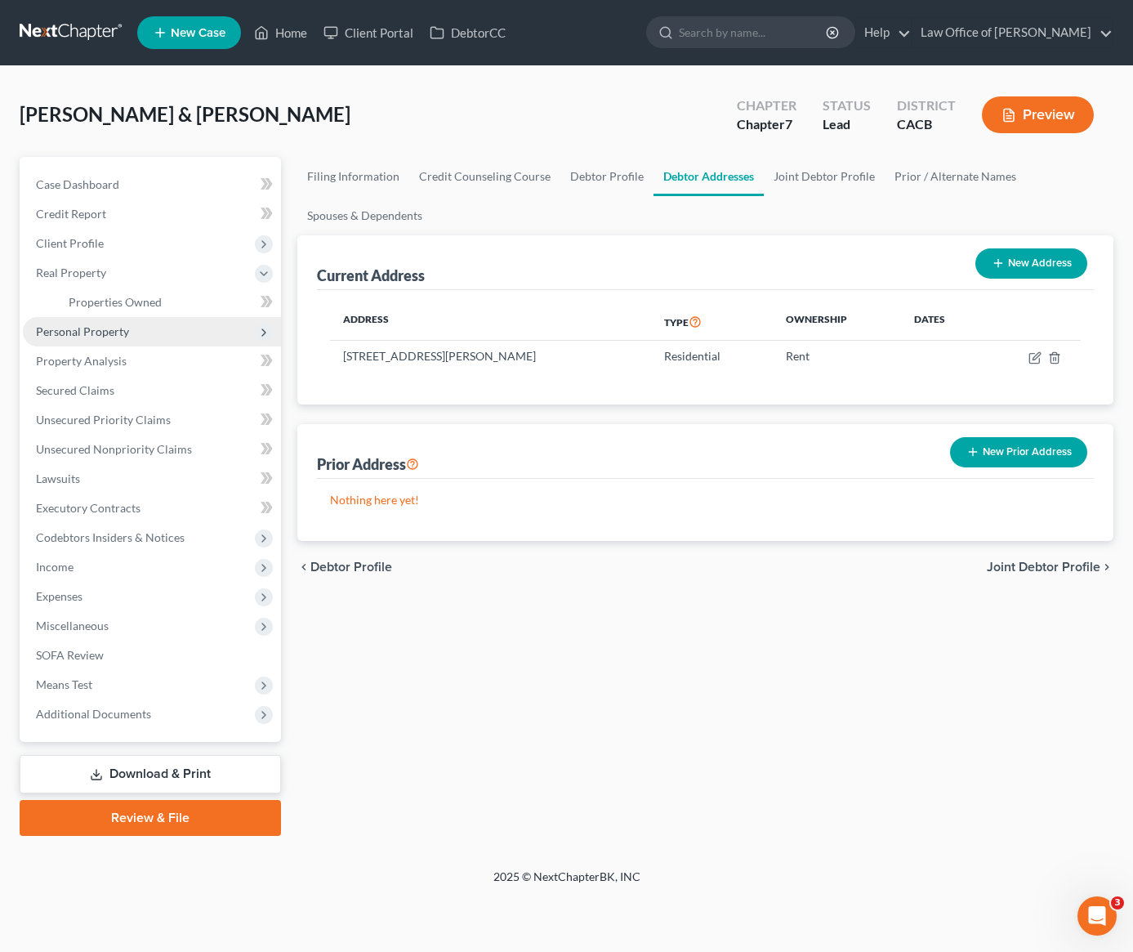
click at [91, 338] on span "Personal Property" at bounding box center [152, 331] width 258 height 29
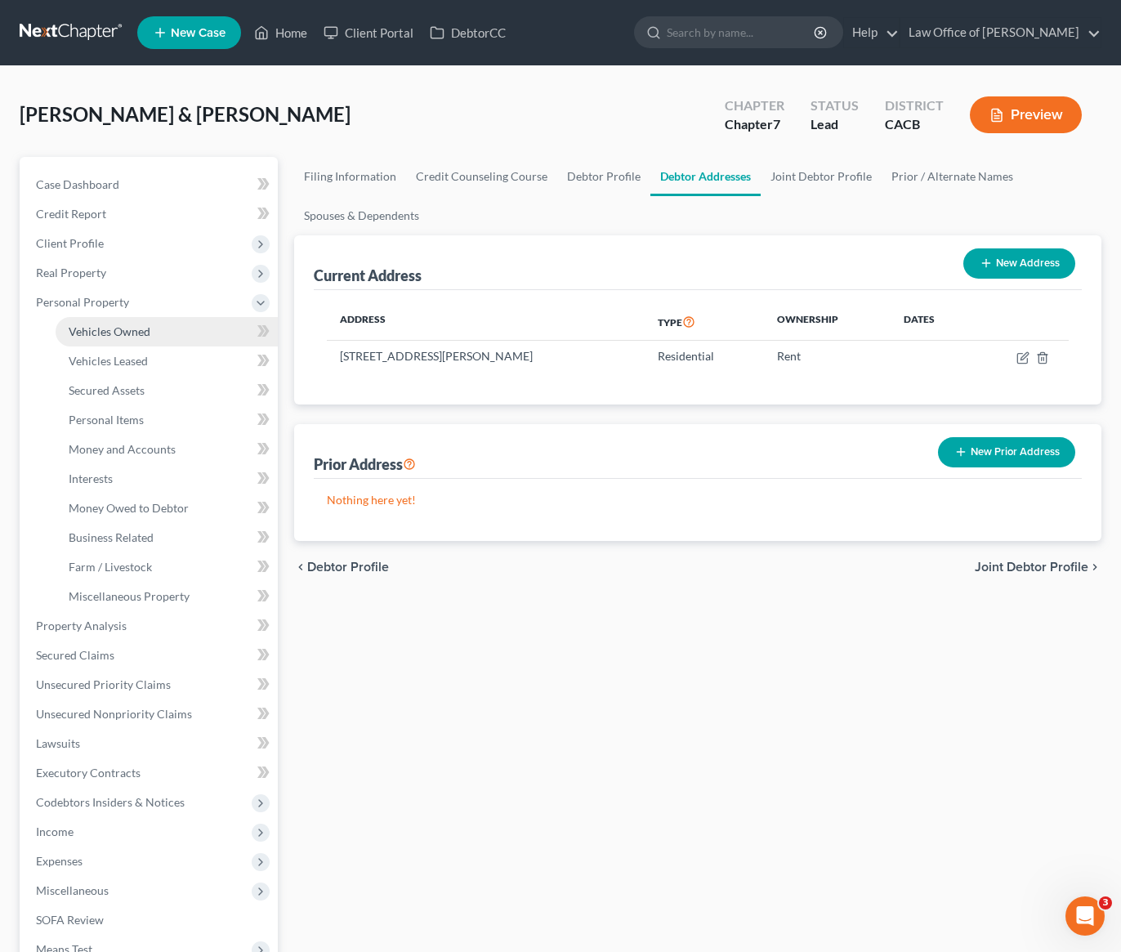
click at [121, 341] on link "Vehicles Owned" at bounding box center [167, 331] width 222 height 29
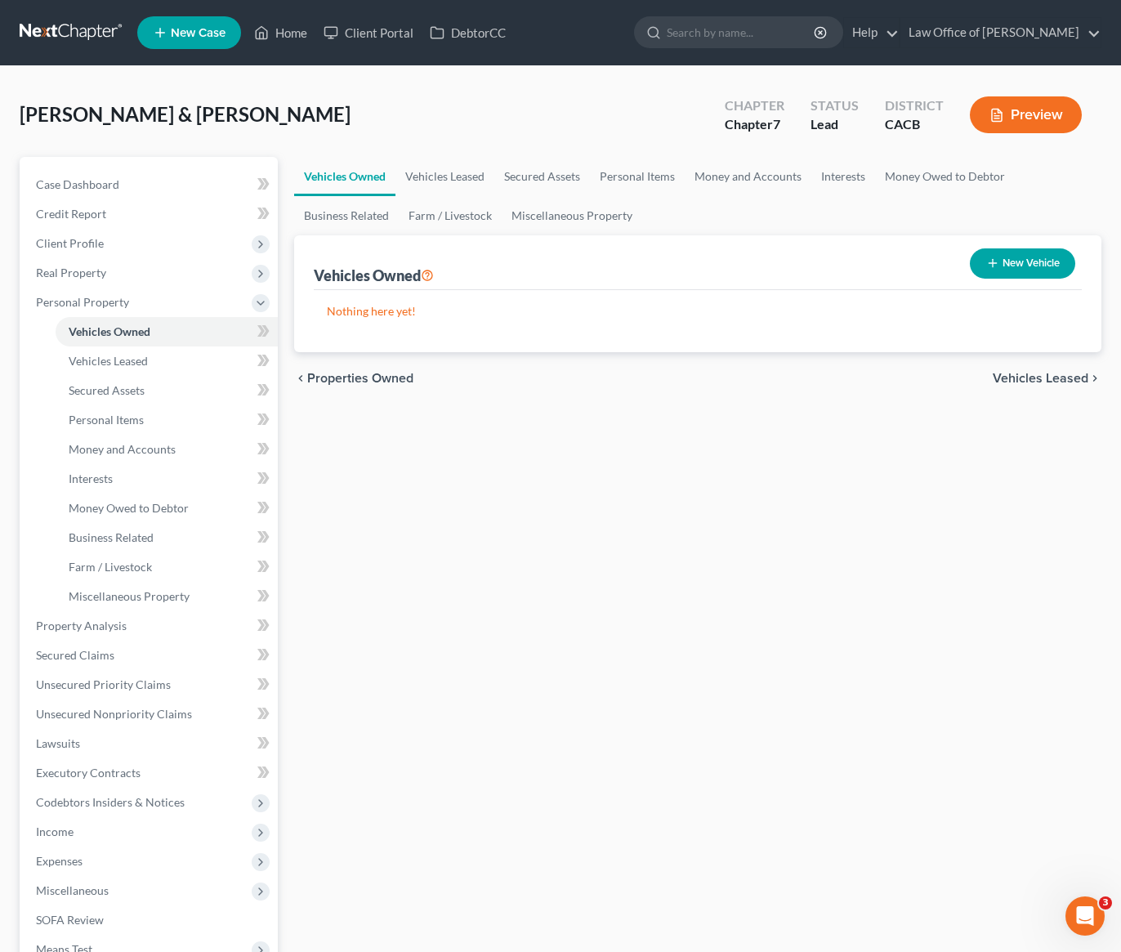
drag, startPoint x: 524, startPoint y: 470, endPoint x: 515, endPoint y: 466, distance: 9.6
click at [524, 470] on div "Vehicles Owned Vehicles Leased Secured Assets Personal Items Money and Accounts…" at bounding box center [697, 628] width 823 height 943
click at [455, 167] on link "Vehicles Leased" at bounding box center [444, 176] width 99 height 39
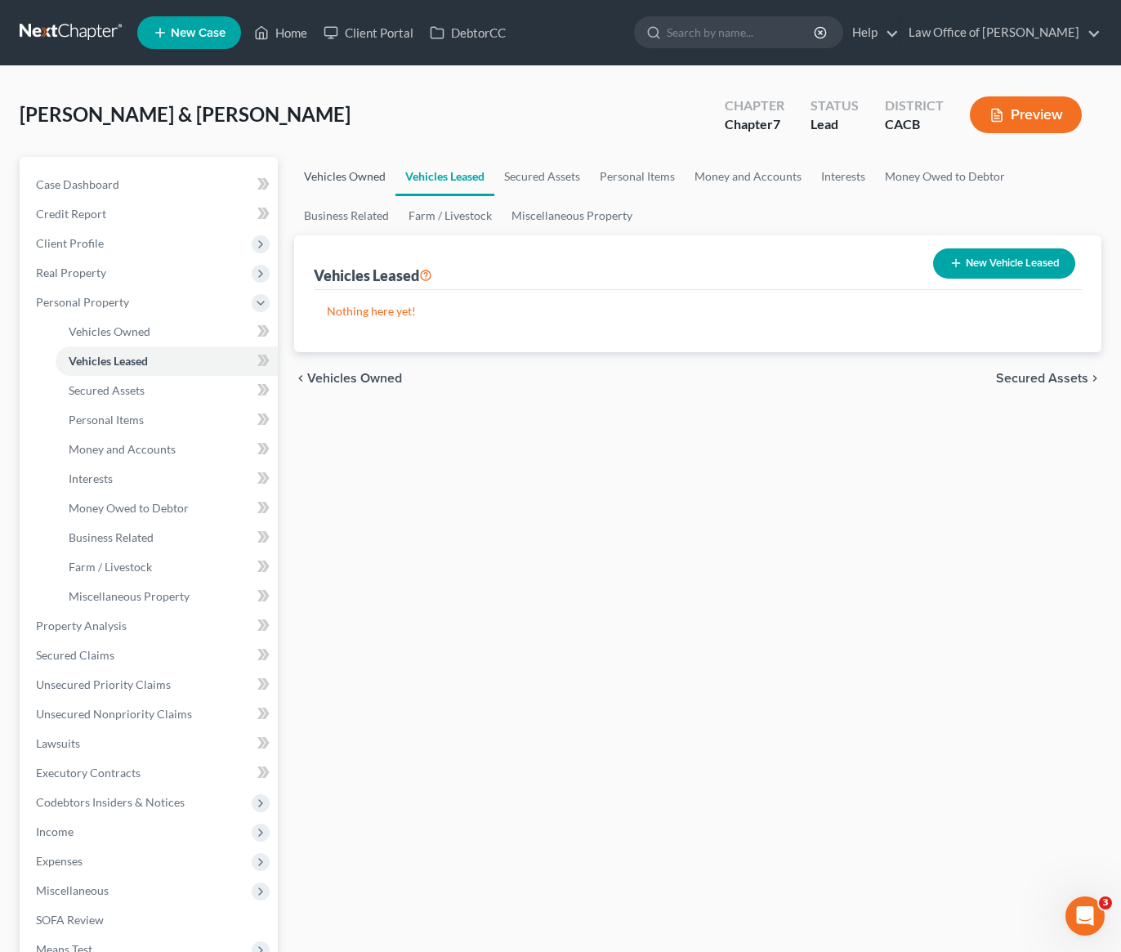
click at [339, 186] on link "Vehicles Owned" at bounding box center [344, 176] width 101 height 39
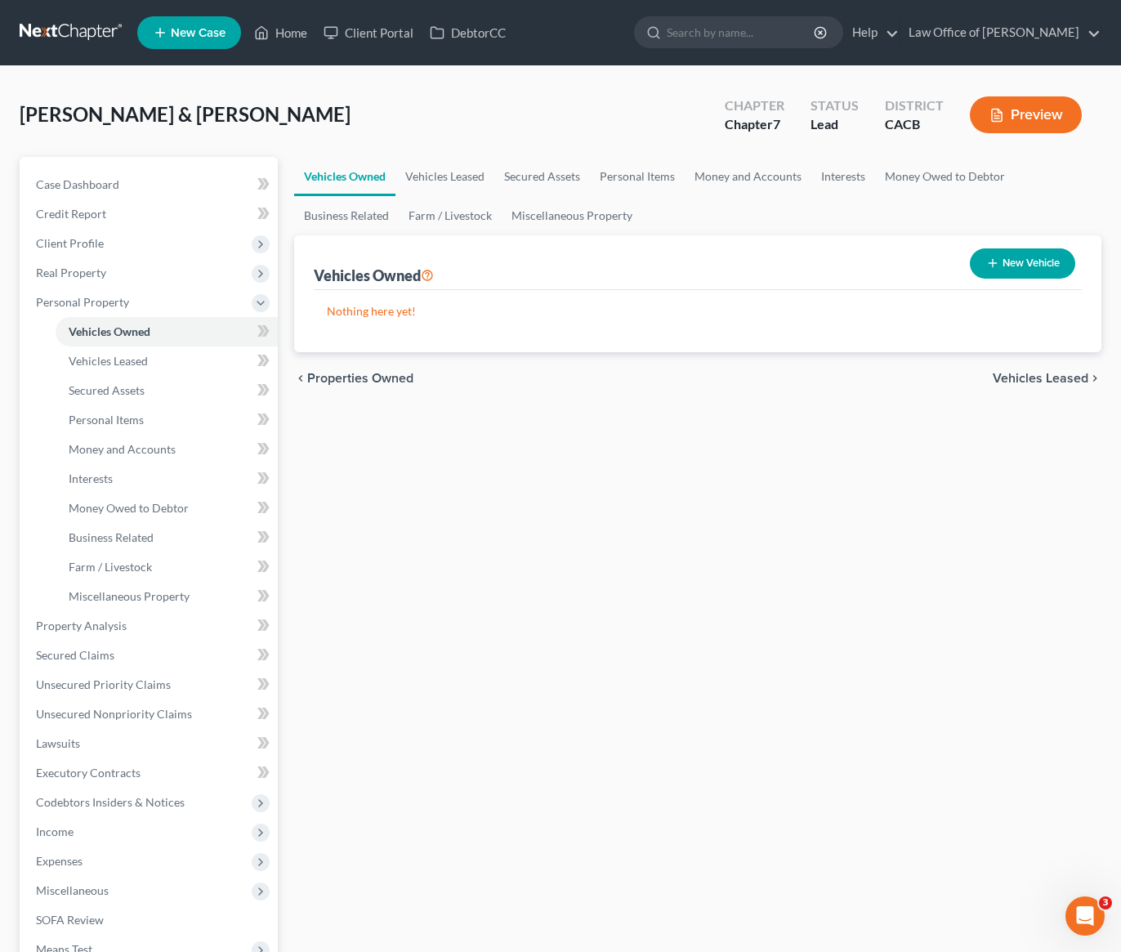
click at [727, 486] on div "Vehicles Owned Vehicles Leased Secured Assets Personal Items Money and Accounts…" at bounding box center [697, 628] width 823 height 943
click at [444, 181] on link "Vehicles Leased" at bounding box center [444, 176] width 99 height 39
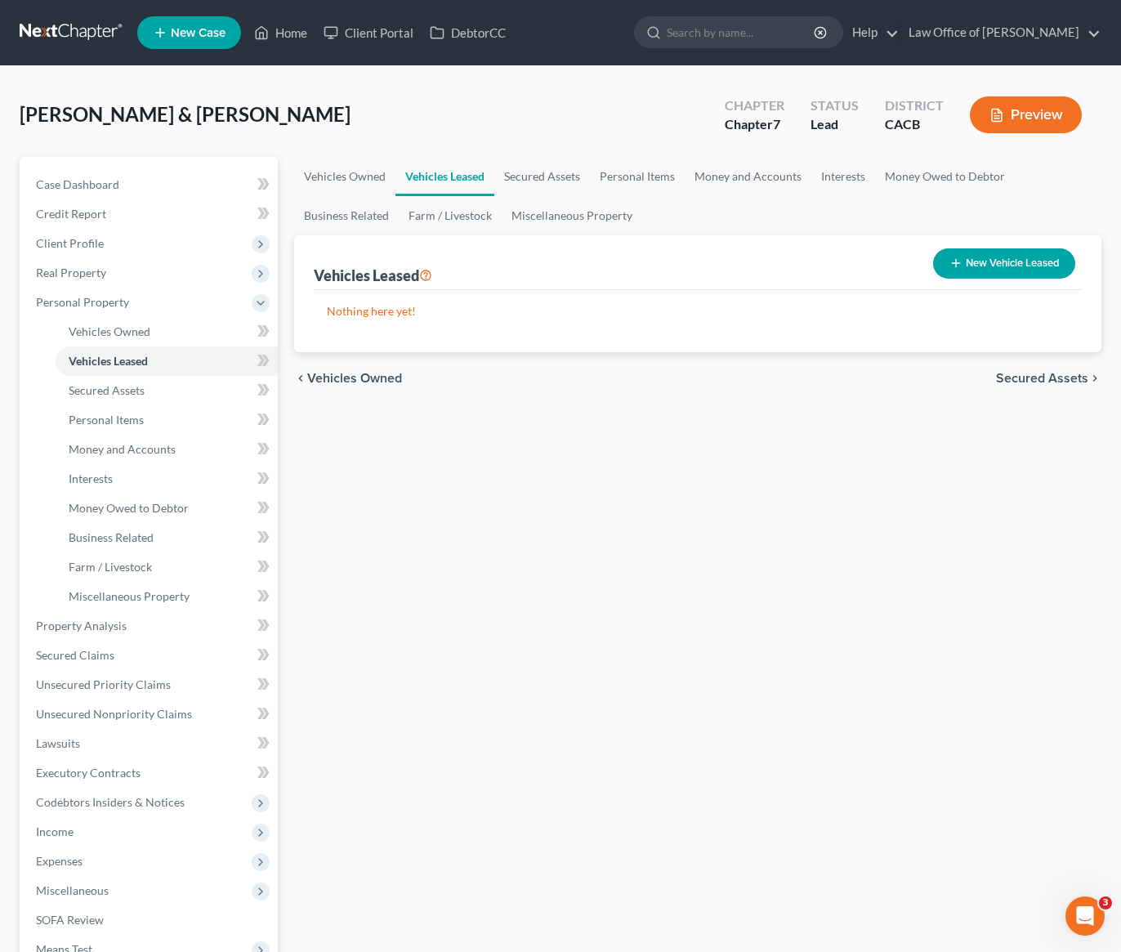
click at [1001, 266] on button "New Vehicle Leased" at bounding box center [1004, 263] width 142 height 30
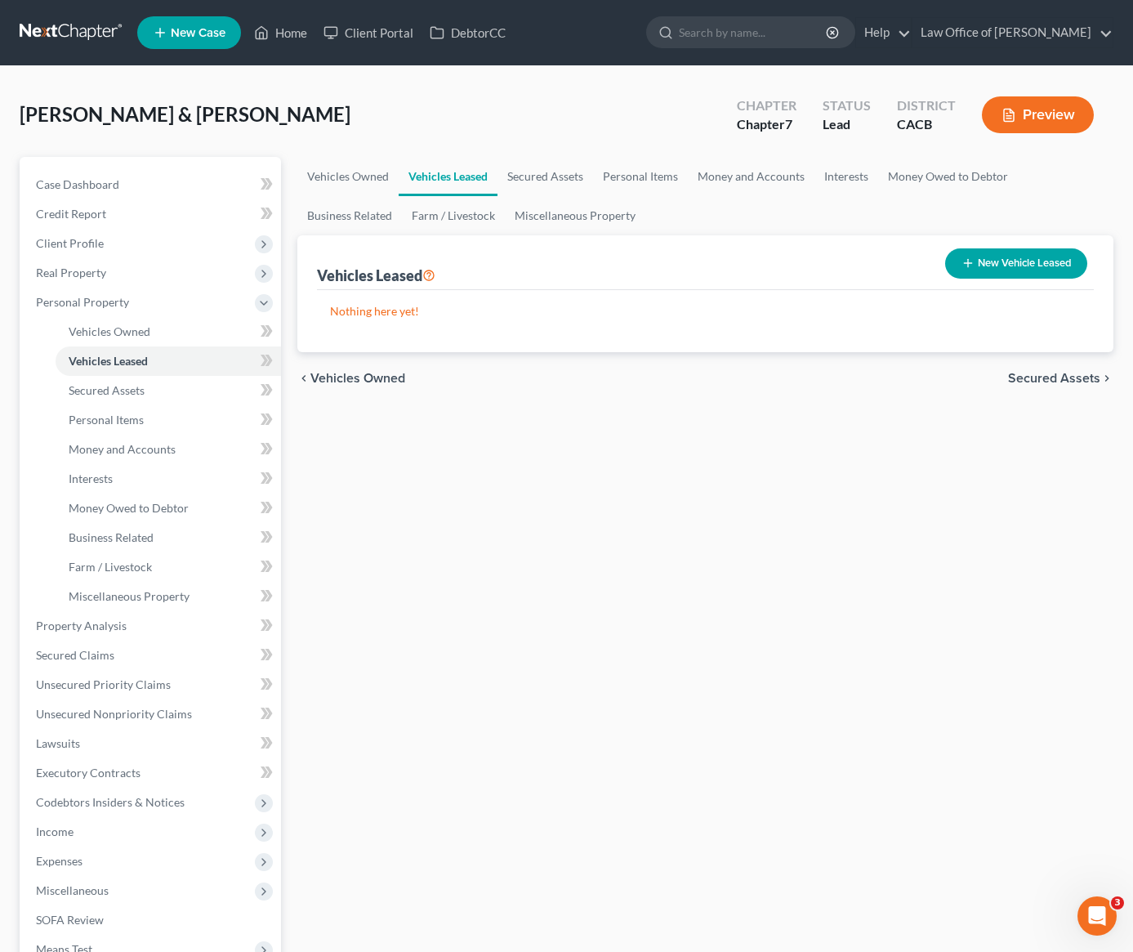
select select "2"
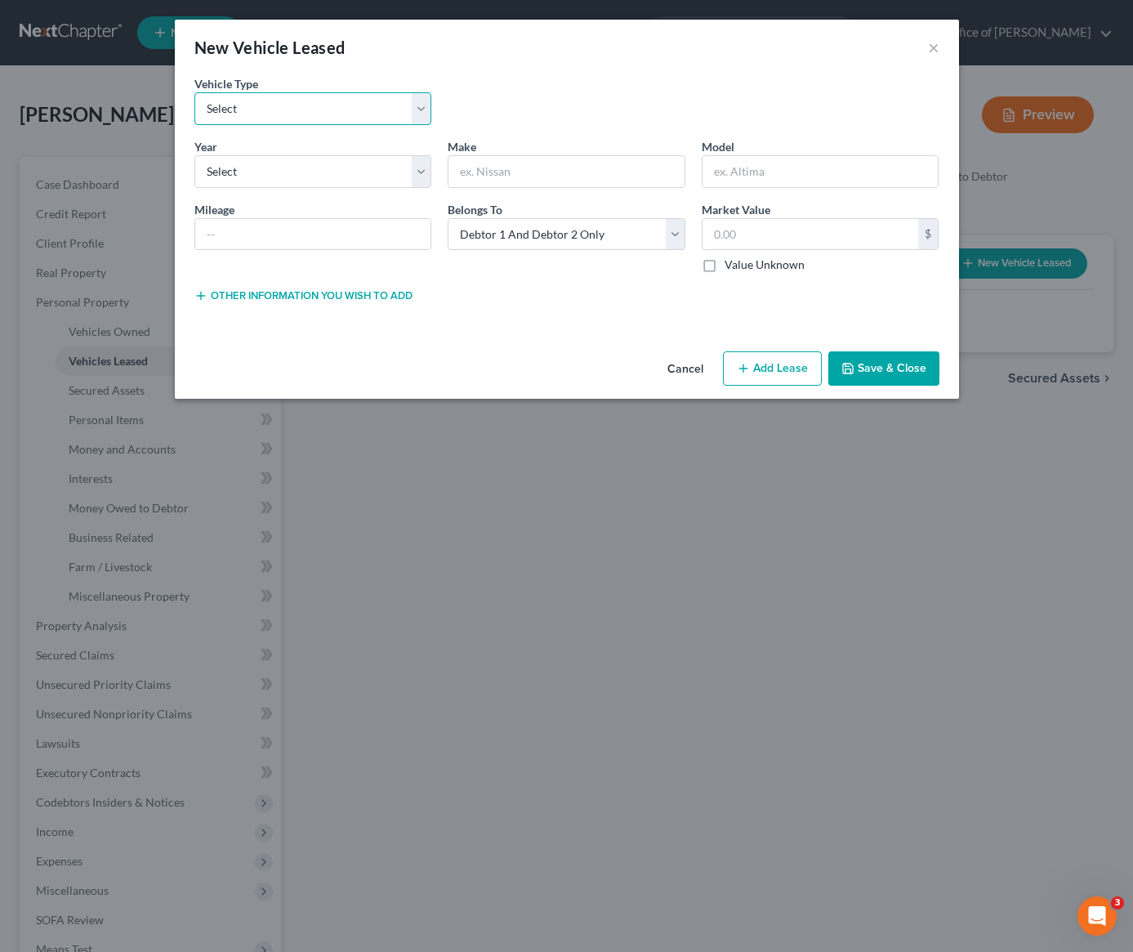
click at [302, 97] on select "Select Automobile Truck Trailer Watercraft Aircraft Motor Home Atv Other Vehicle" at bounding box center [313, 108] width 238 height 33
select select "0"
click at [294, 179] on select "Select 2026 2025 2024 2023 2022 2021 2020 2019 2018 2017 2016 2015 2014 2013 20…" at bounding box center [313, 171] width 238 height 33
select select "2"
click at [502, 178] on input "text" at bounding box center [566, 171] width 236 height 31
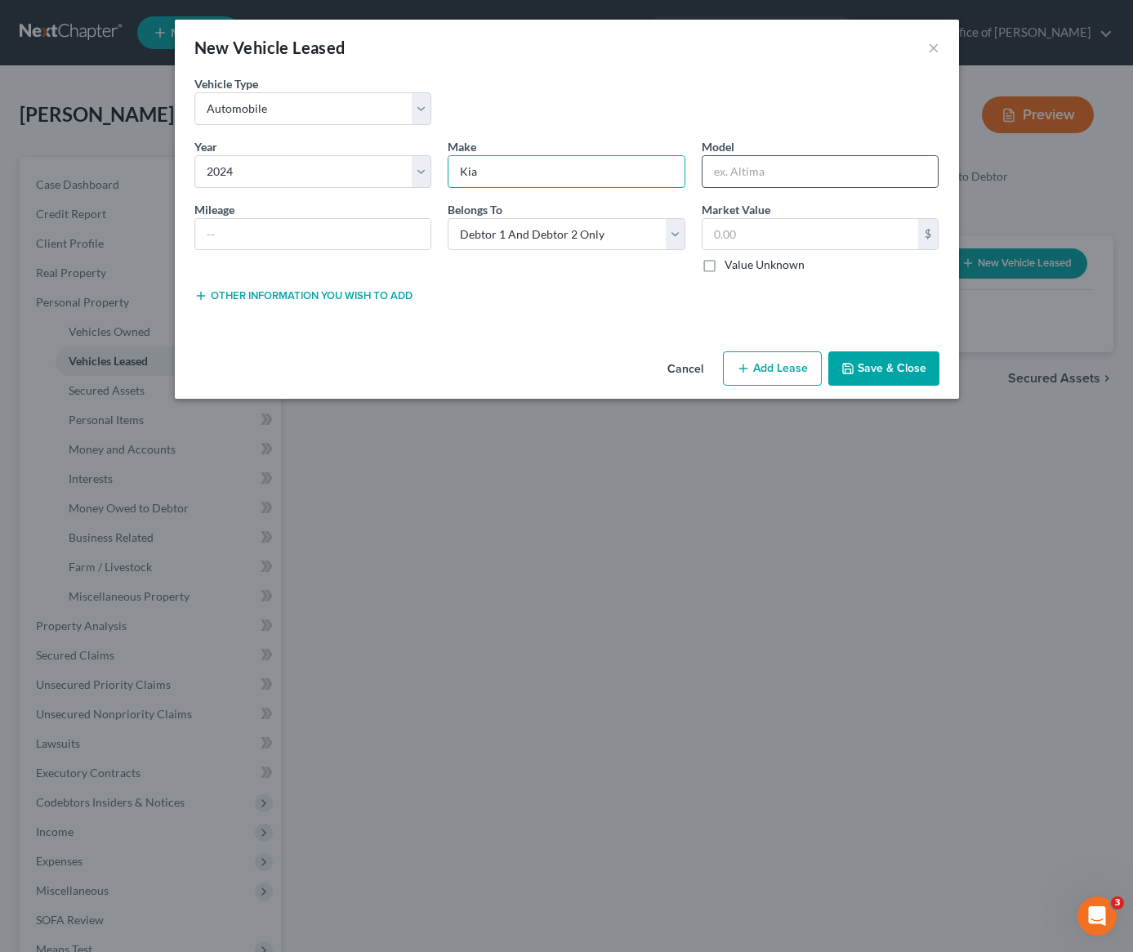
type input "Kia"
click at [779, 174] on input "text" at bounding box center [820, 171] width 236 height 31
type input "Seltos"
click at [298, 234] on input "text" at bounding box center [313, 234] width 236 height 31
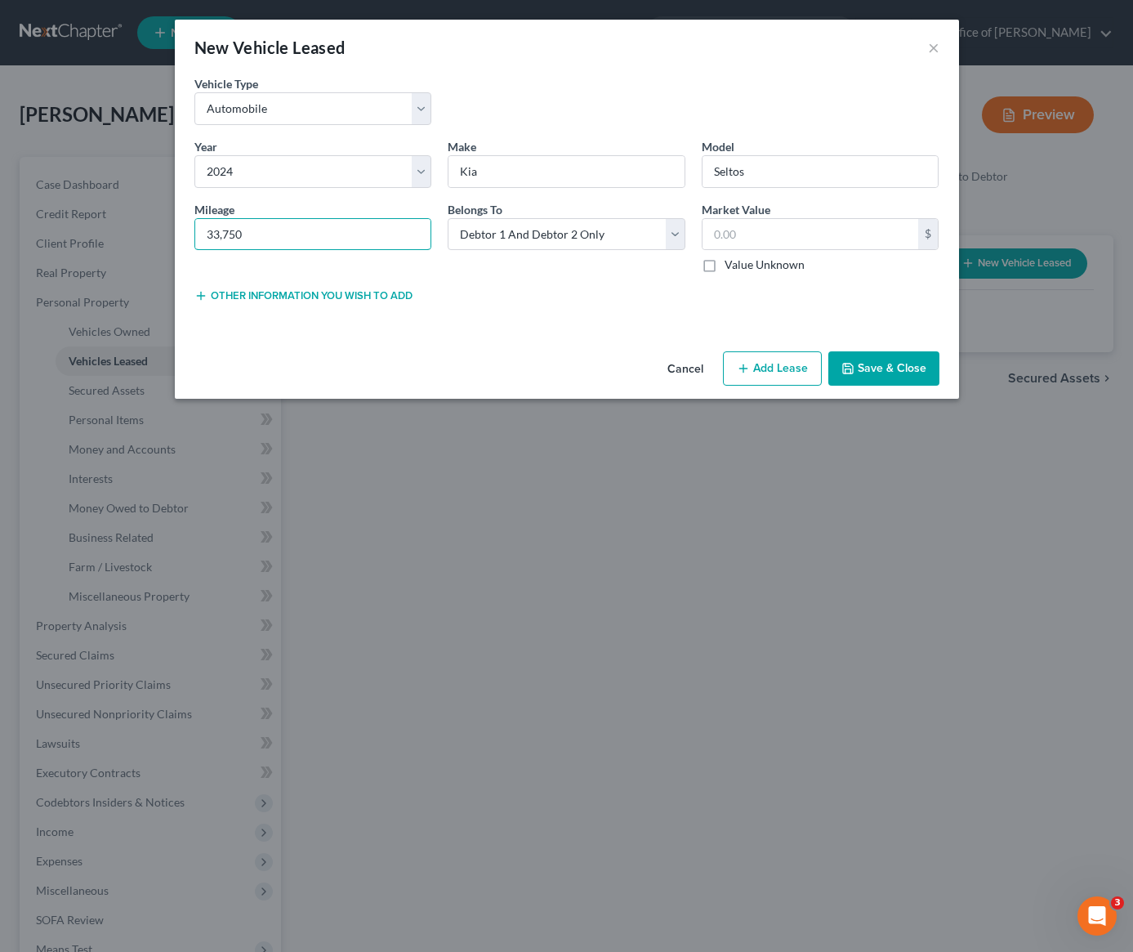
type input "33,750"
click at [867, 376] on button "Save & Close" at bounding box center [883, 368] width 111 height 34
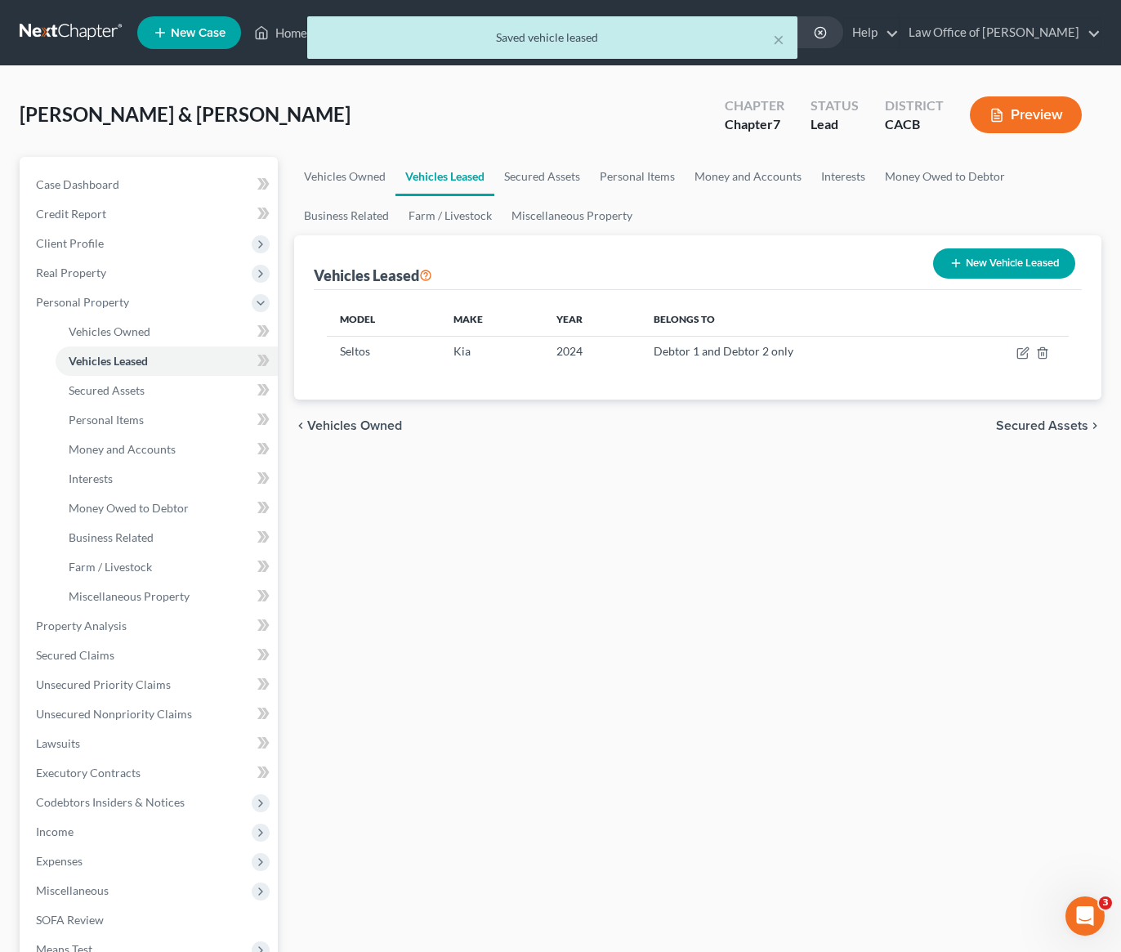
click at [613, 459] on div "Vehicles Owned Vehicles Leased Secured Assets Personal Items Money and Accounts…" at bounding box center [697, 628] width 823 height 943
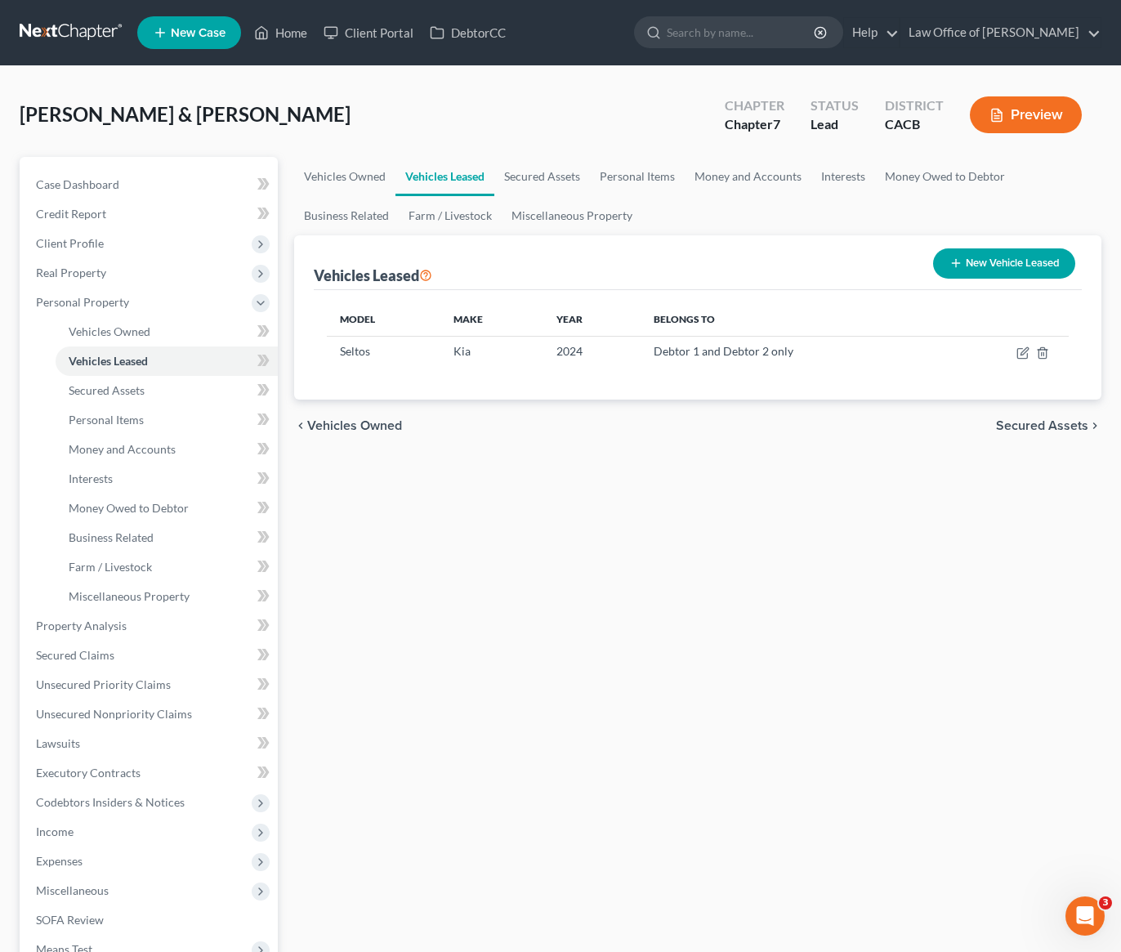
click at [612, 470] on div "Vehicles Owned Vehicles Leased Secured Assets Personal Items Money and Accounts…" at bounding box center [697, 628] width 823 height 943
drag, startPoint x: 562, startPoint y: 473, endPoint x: 570, endPoint y: 481, distance: 11.6
click at [571, 470] on div "Vehicles Owned Vehicles Leased Secured Assets Personal Items Money and Accounts…" at bounding box center [697, 628] width 823 height 943
click at [764, 180] on link "Money and Accounts" at bounding box center [748, 176] width 127 height 39
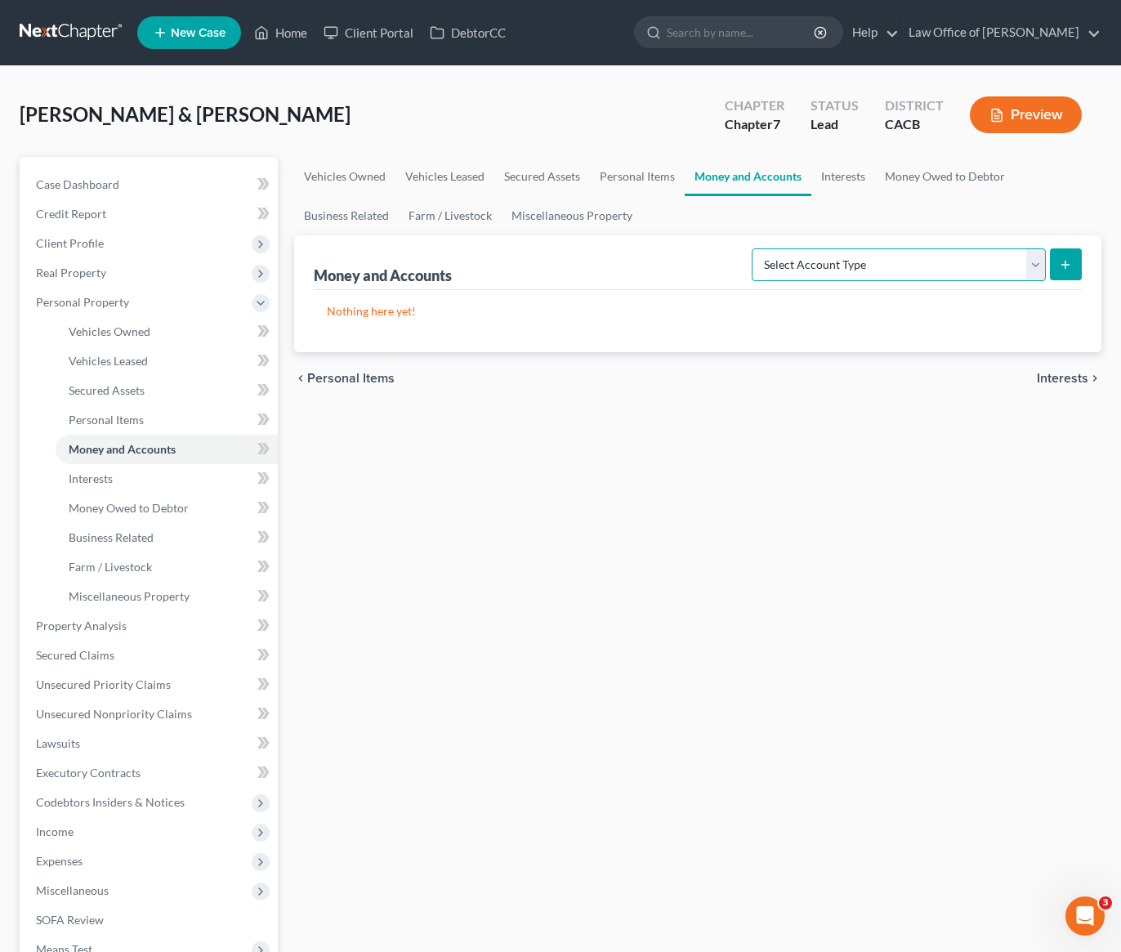
click at [841, 258] on select "Select Account Type Brokerage Cash on Hand Certificates of Deposit Checking Acc…" at bounding box center [899, 264] width 294 height 33
select select "savings"
click at [1060, 266] on icon "submit" at bounding box center [1065, 264] width 13 height 13
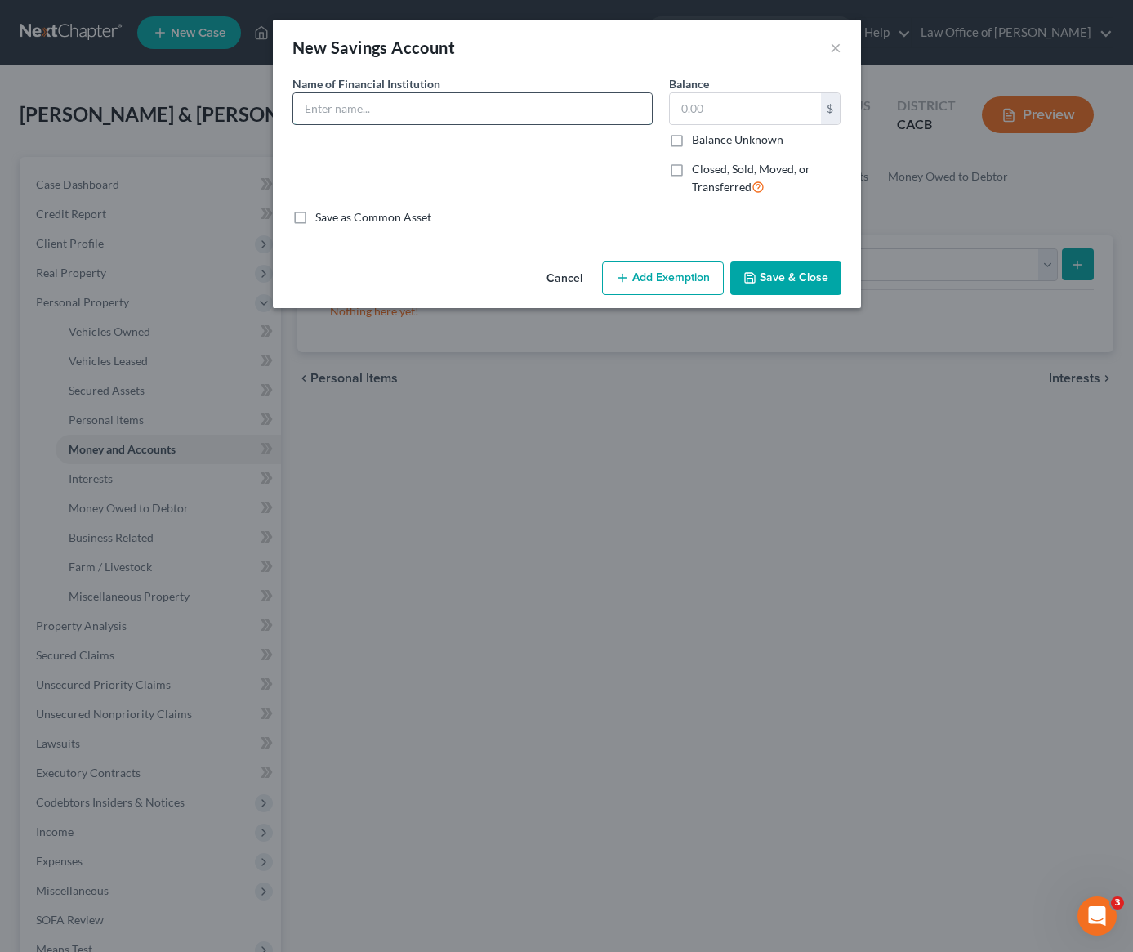
click at [448, 111] on input "text" at bounding box center [472, 108] width 359 height 31
type input "Ally (Debtor 1 only)"
click at [719, 111] on input "text" at bounding box center [745, 108] width 151 height 31
type input "380"
click at [811, 276] on button "Save & Close" at bounding box center [785, 278] width 111 height 34
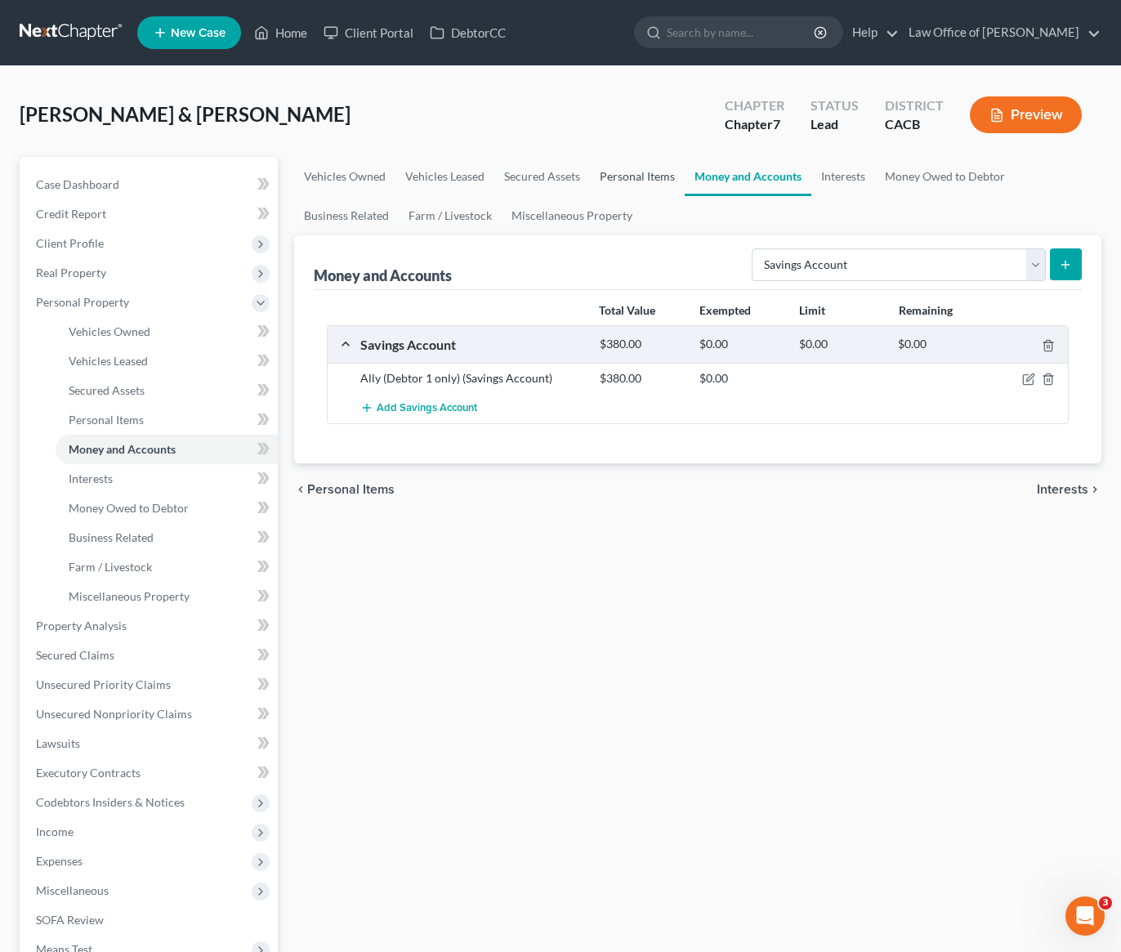
click at [630, 180] on link "Personal Items" at bounding box center [637, 176] width 95 height 39
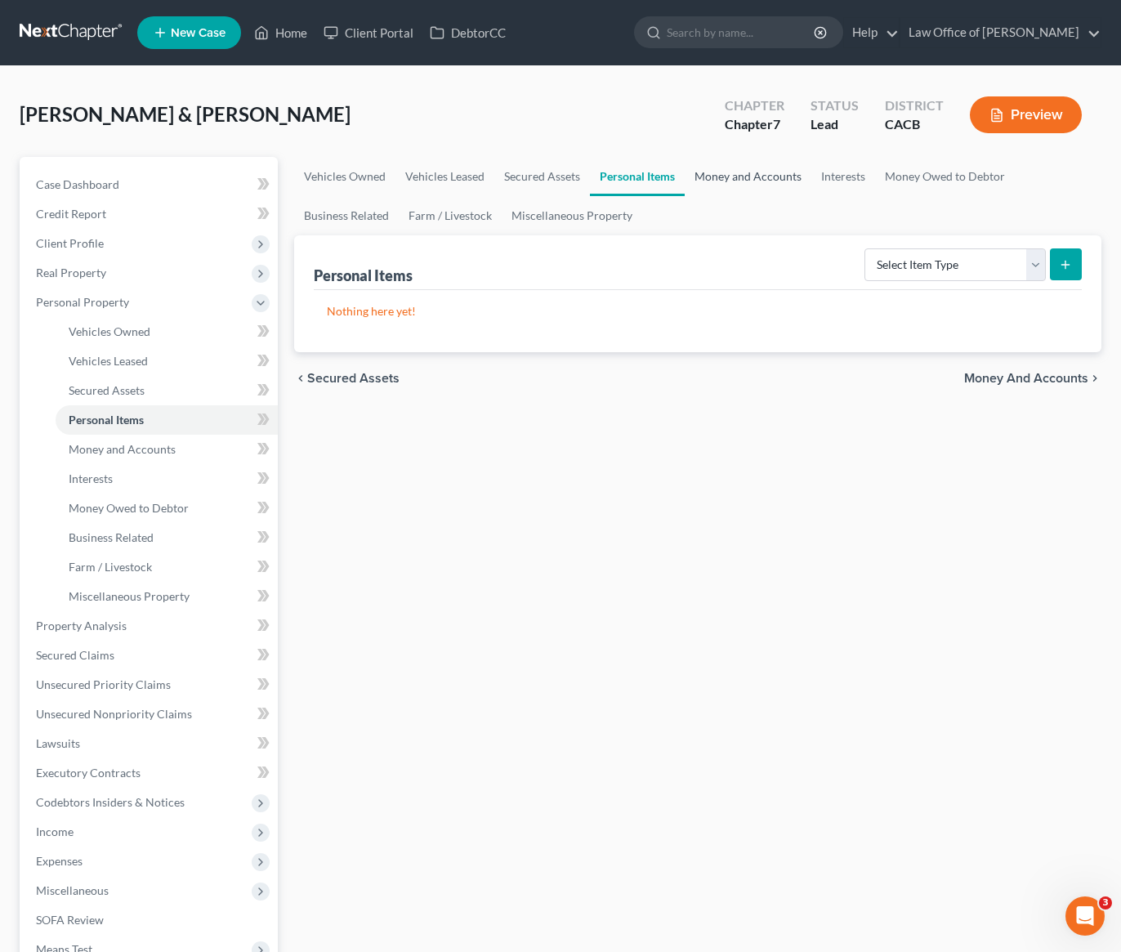
click at [743, 173] on link "Money and Accounts" at bounding box center [748, 176] width 127 height 39
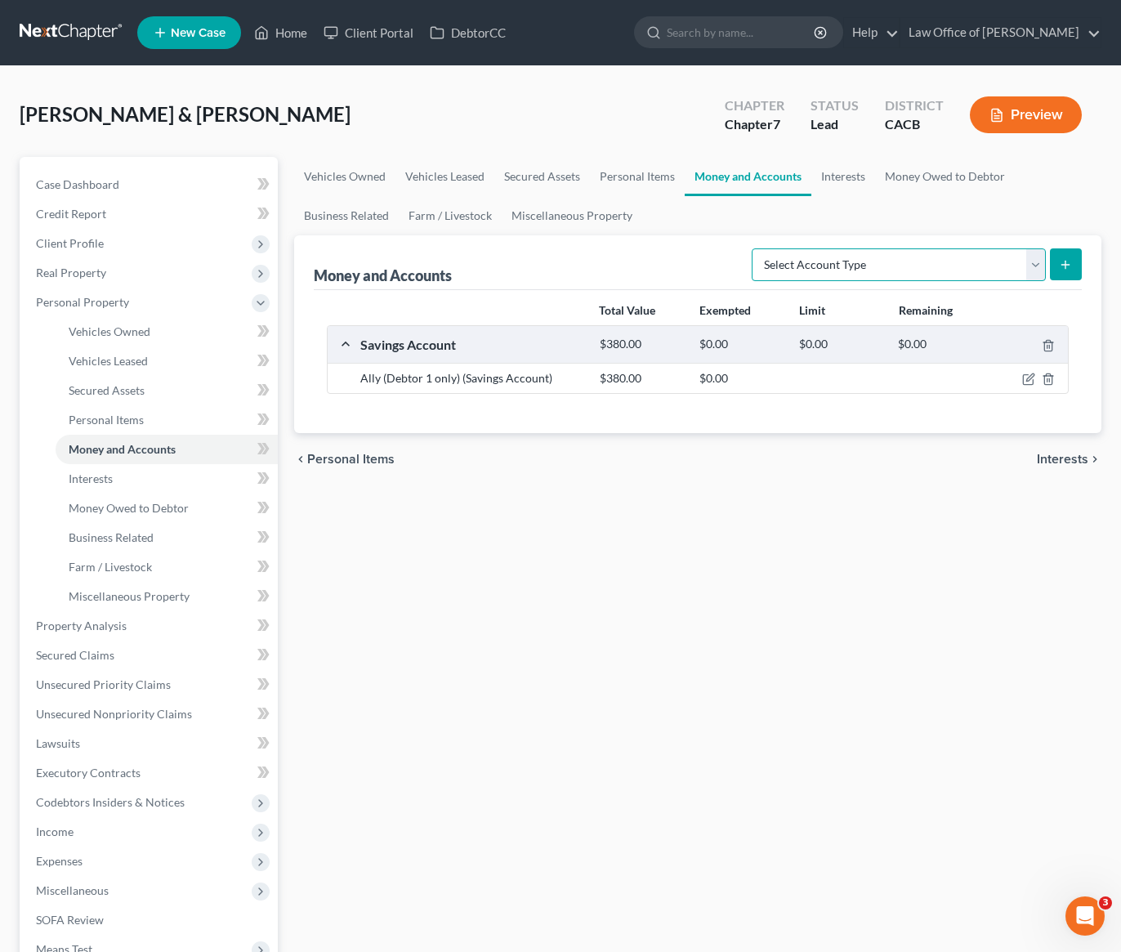
click at [883, 264] on select "Select Account Type Brokerage Cash on Hand Certificates of Deposit Checking Acc…" at bounding box center [899, 264] width 294 height 33
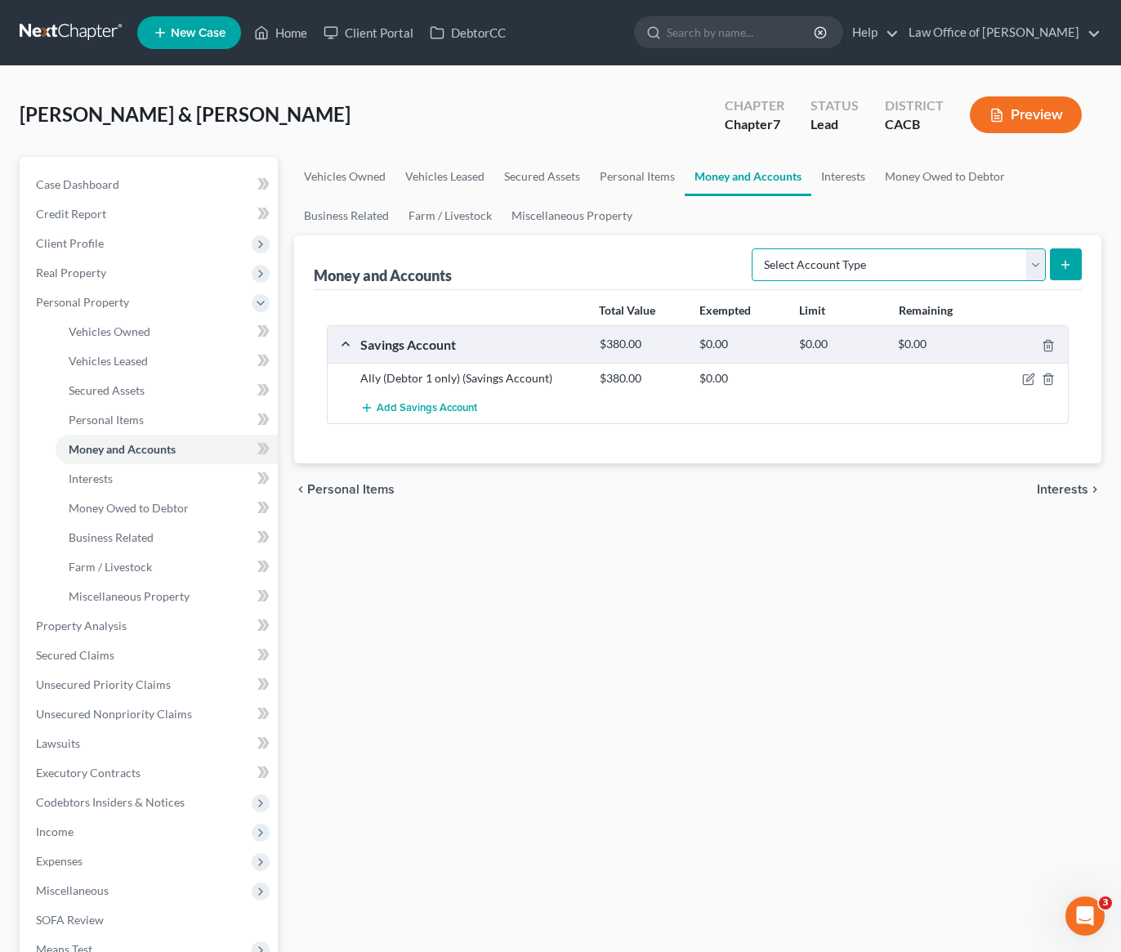
select select "checking"
click at [1058, 265] on button "submit" at bounding box center [1066, 264] width 32 height 32
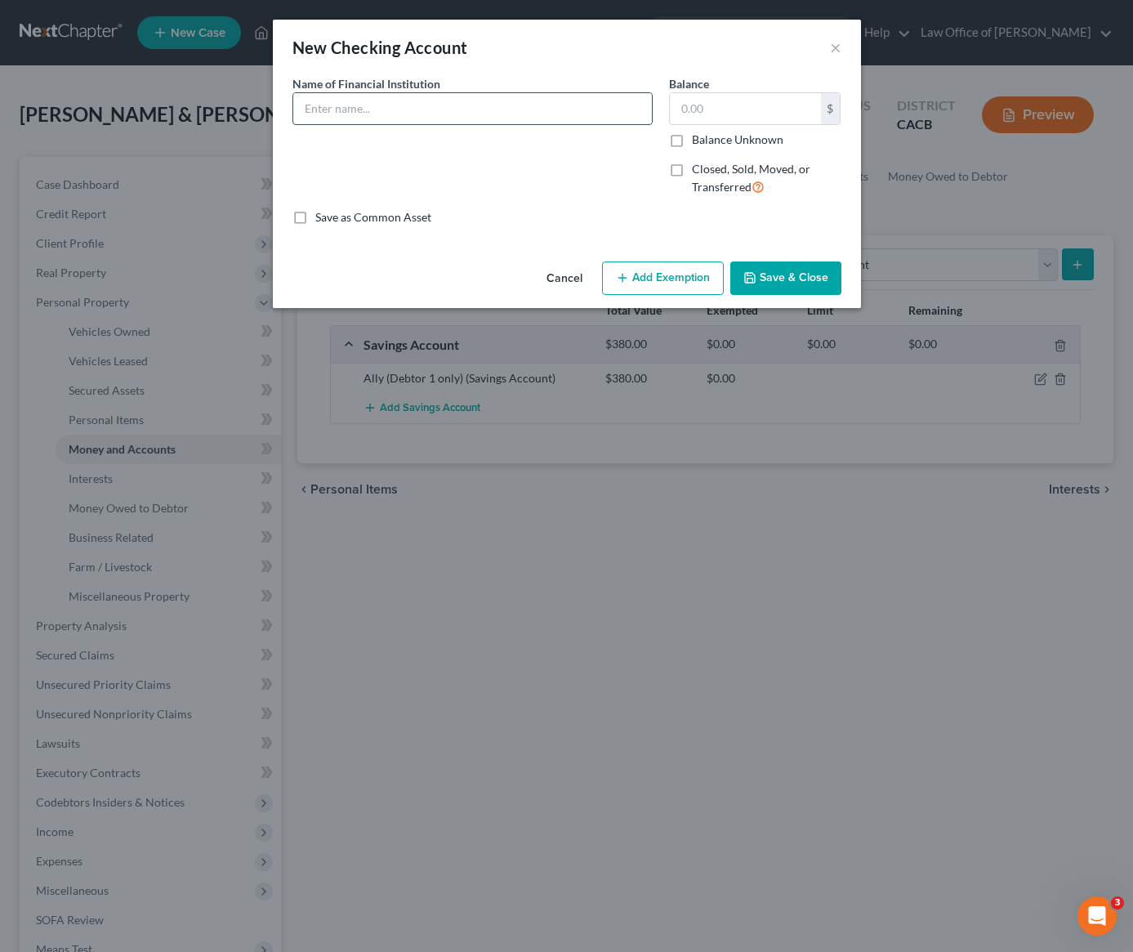
click at [422, 110] on input "text" at bounding box center [472, 108] width 359 height 31
type input "Chase (Debtor 1)"
click at [709, 111] on input "text" at bounding box center [745, 108] width 151 height 31
type input "565"
click at [794, 284] on button "Save & Close" at bounding box center [785, 278] width 111 height 34
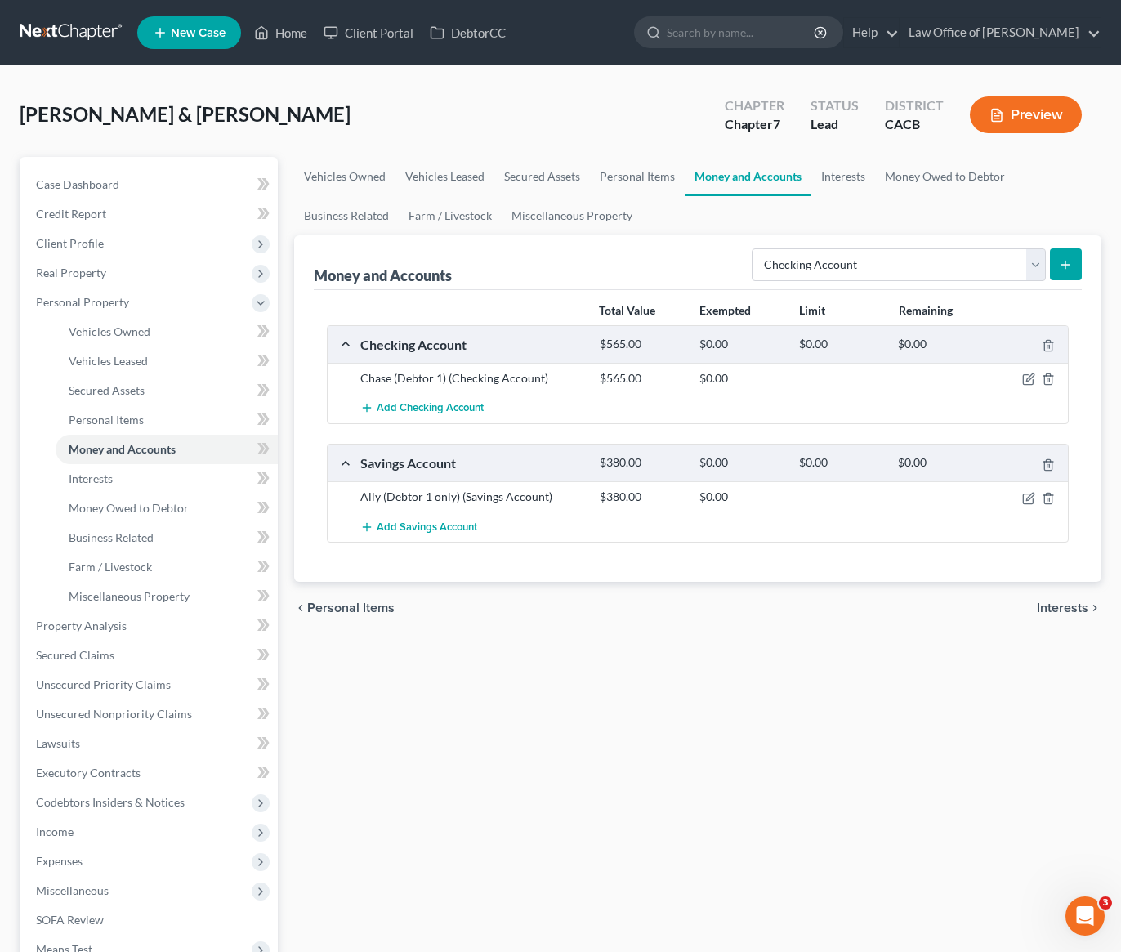
click at [417, 411] on span "Add Checking Account" at bounding box center [430, 408] width 107 height 13
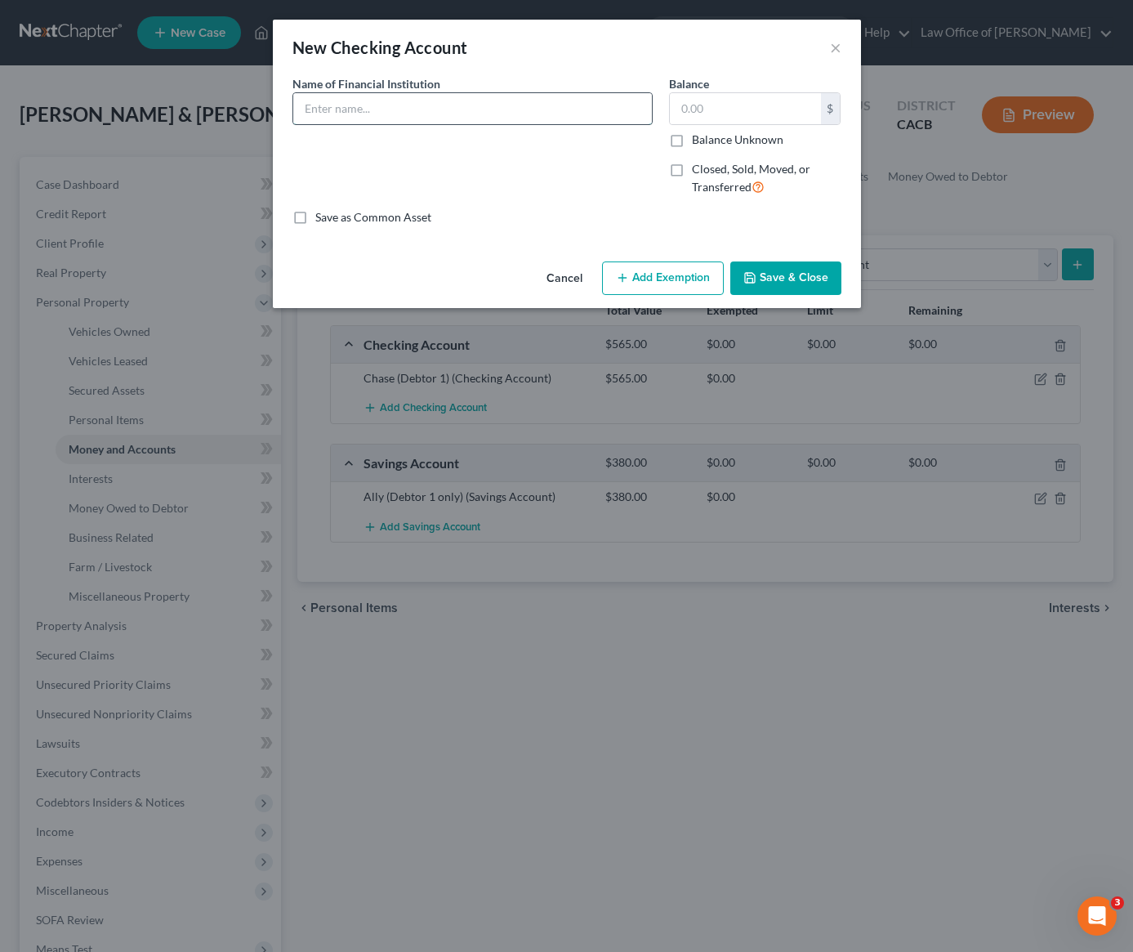
click at [382, 113] on input "text" at bounding box center [472, 108] width 359 height 31
type input "Paypal (Debtor 1)"
click at [708, 109] on input "text" at bounding box center [745, 108] width 151 height 31
type input "10"
click at [769, 282] on button "Save & Close" at bounding box center [785, 278] width 111 height 34
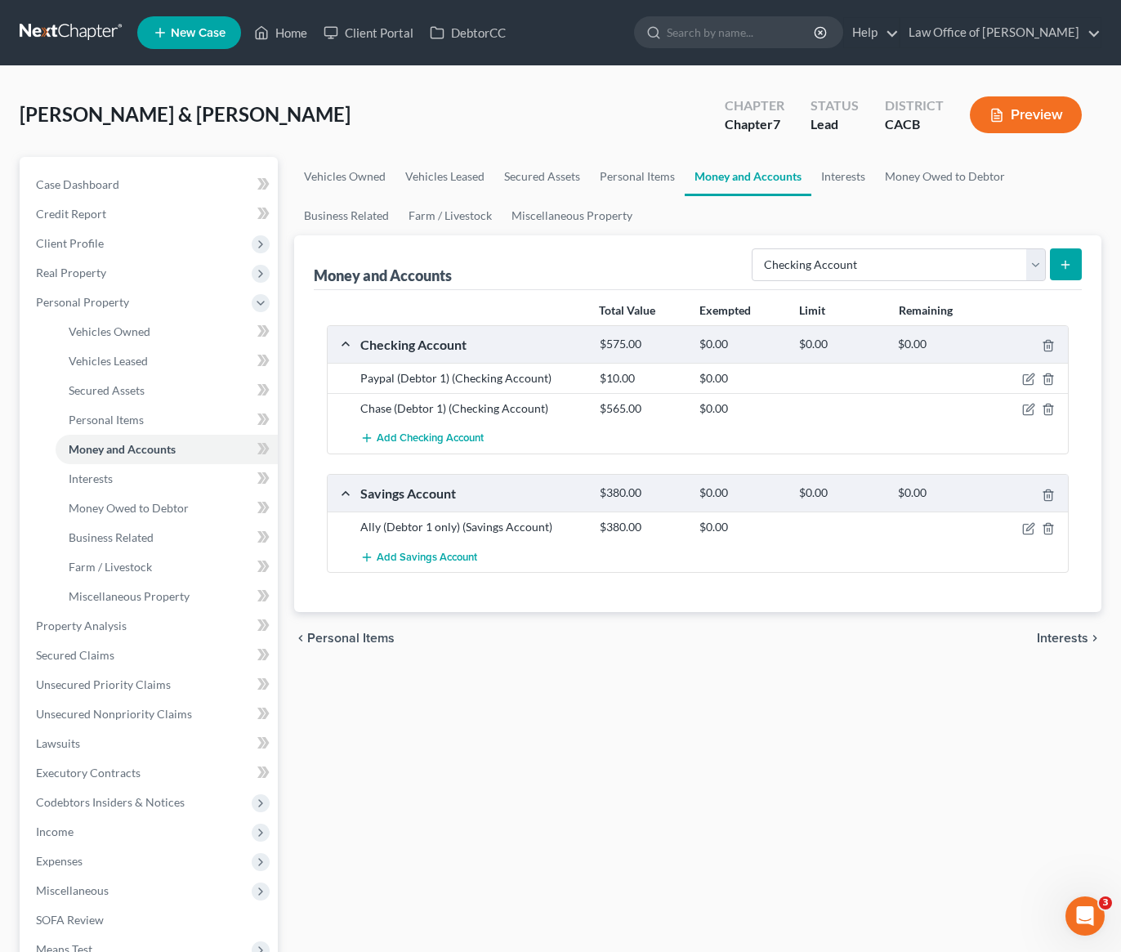
click at [595, 676] on div "Vehicles Owned Vehicles Leased Secured Assets Personal Items Money and Accounts…" at bounding box center [697, 628] width 823 height 943
click at [444, 444] on span "Add Checking Account" at bounding box center [430, 438] width 107 height 13
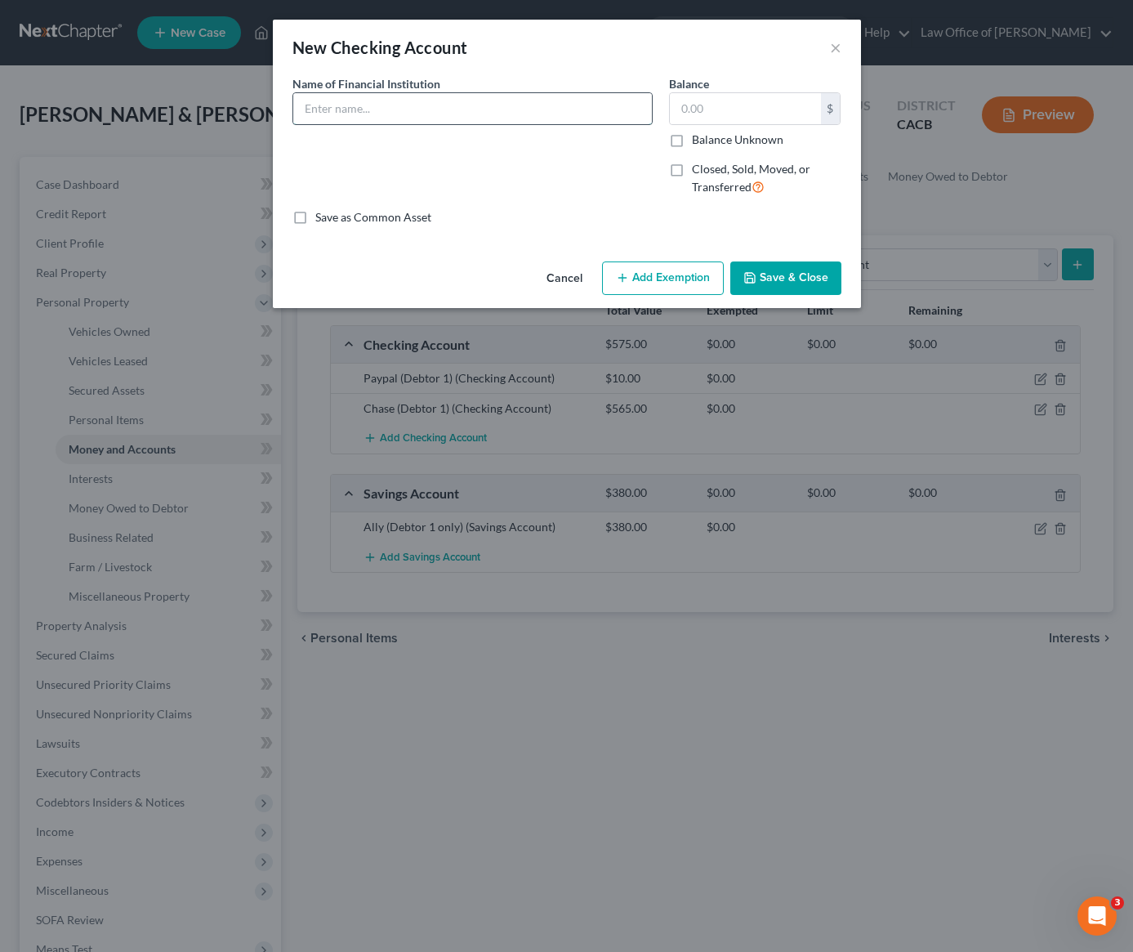
click at [390, 106] on input "text" at bounding box center [472, 108] width 359 height 31
type input "[PERSON_NAME] Fargo (Joint)"
click at [721, 116] on input "text" at bounding box center [745, 108] width 151 height 31
type input "4,684"
click at [791, 277] on button "Save & Close" at bounding box center [785, 278] width 111 height 34
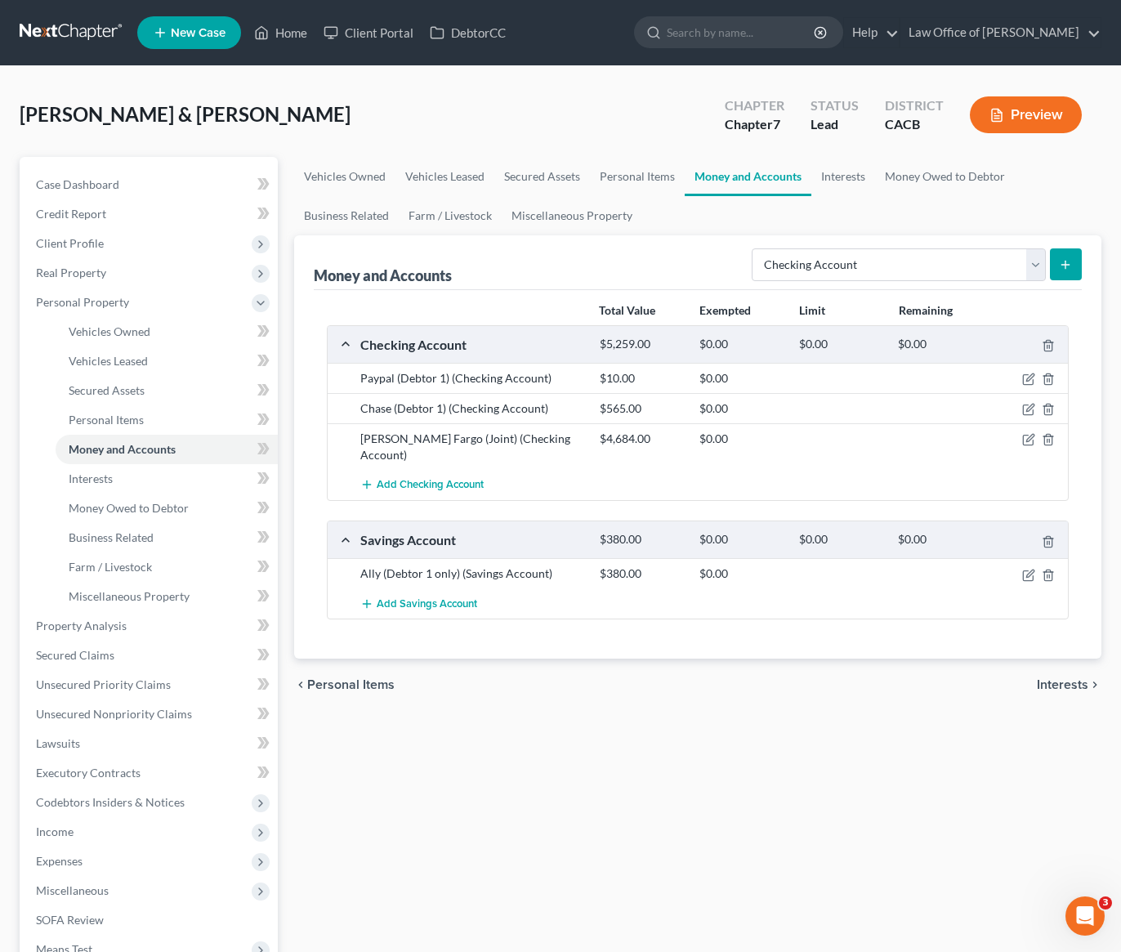
click at [519, 729] on div "Vehicles Owned Vehicles Leased Secured Assets Personal Items Money and Accounts…" at bounding box center [697, 628] width 823 height 943
click at [518, 689] on div "chevron_left Personal Items Interests chevron_right" at bounding box center [697, 684] width 807 height 52
click at [527, 702] on div "Vehicles Owned Vehicles Leased Secured Assets Personal Items Money and Accounts…" at bounding box center [697, 628] width 823 height 943
click at [843, 176] on link "Interests" at bounding box center [843, 176] width 64 height 39
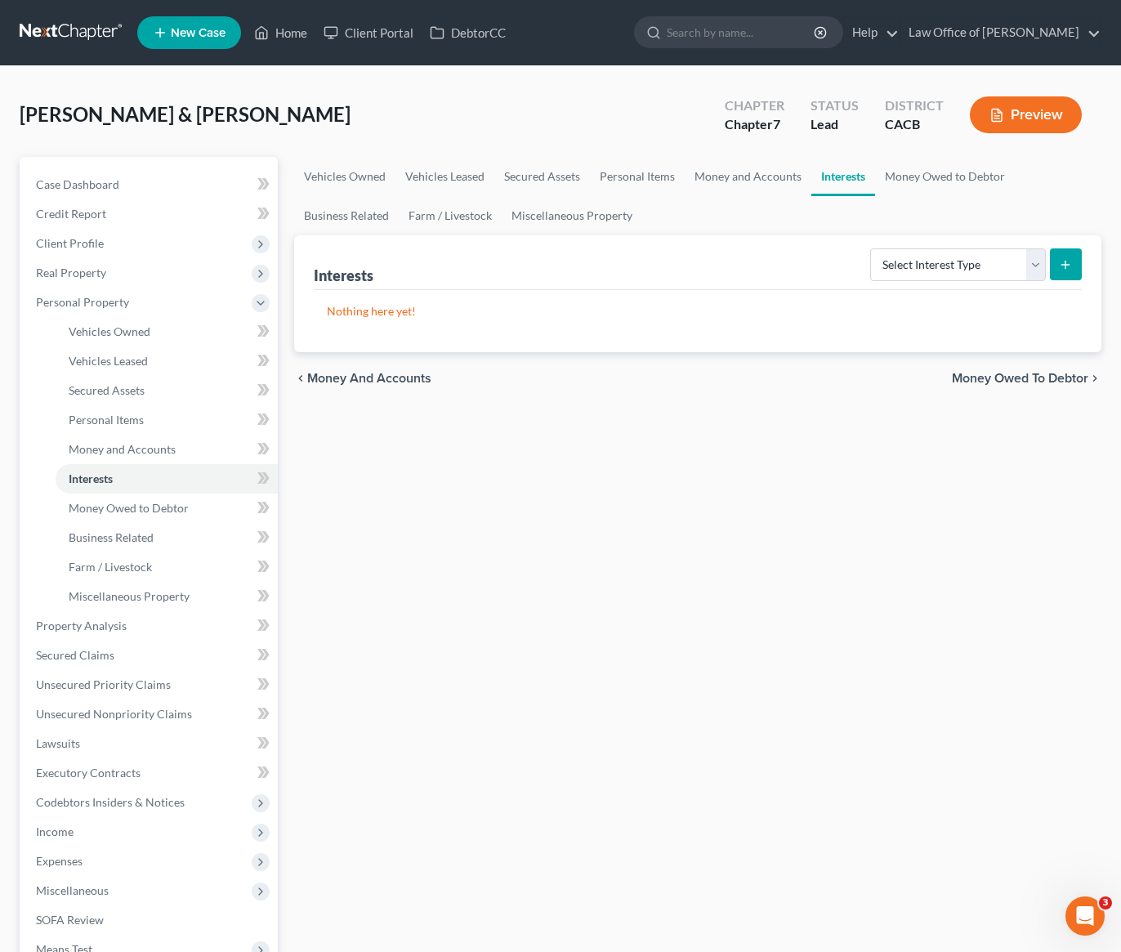
click at [716, 494] on div "Vehicles Owned Vehicles Leased Secured Assets Personal Items Money and Accounts…" at bounding box center [697, 628] width 823 height 943
click at [931, 273] on select "Select Interest Type 401K Annuity Bond Education IRA Government Bond Government…" at bounding box center [958, 264] width 176 height 33
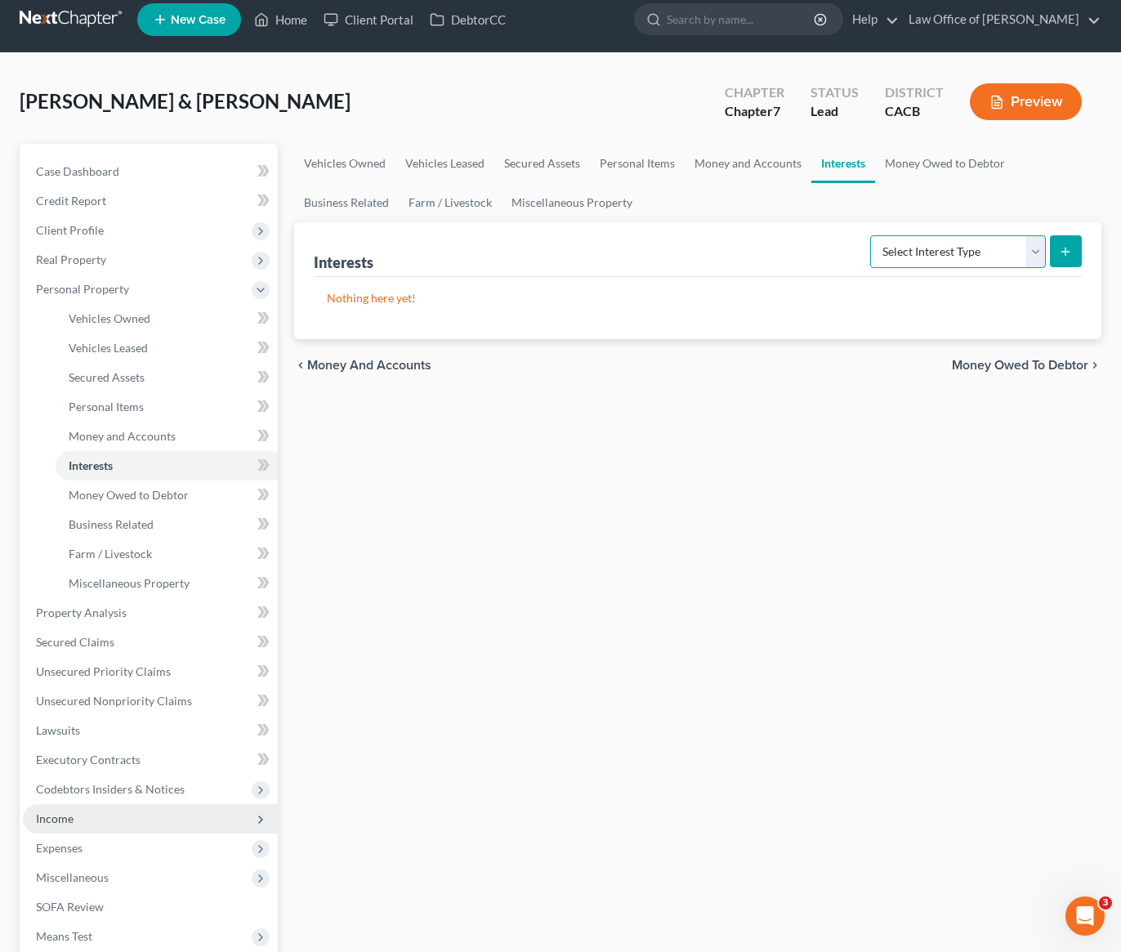
scroll to position [29, 0]
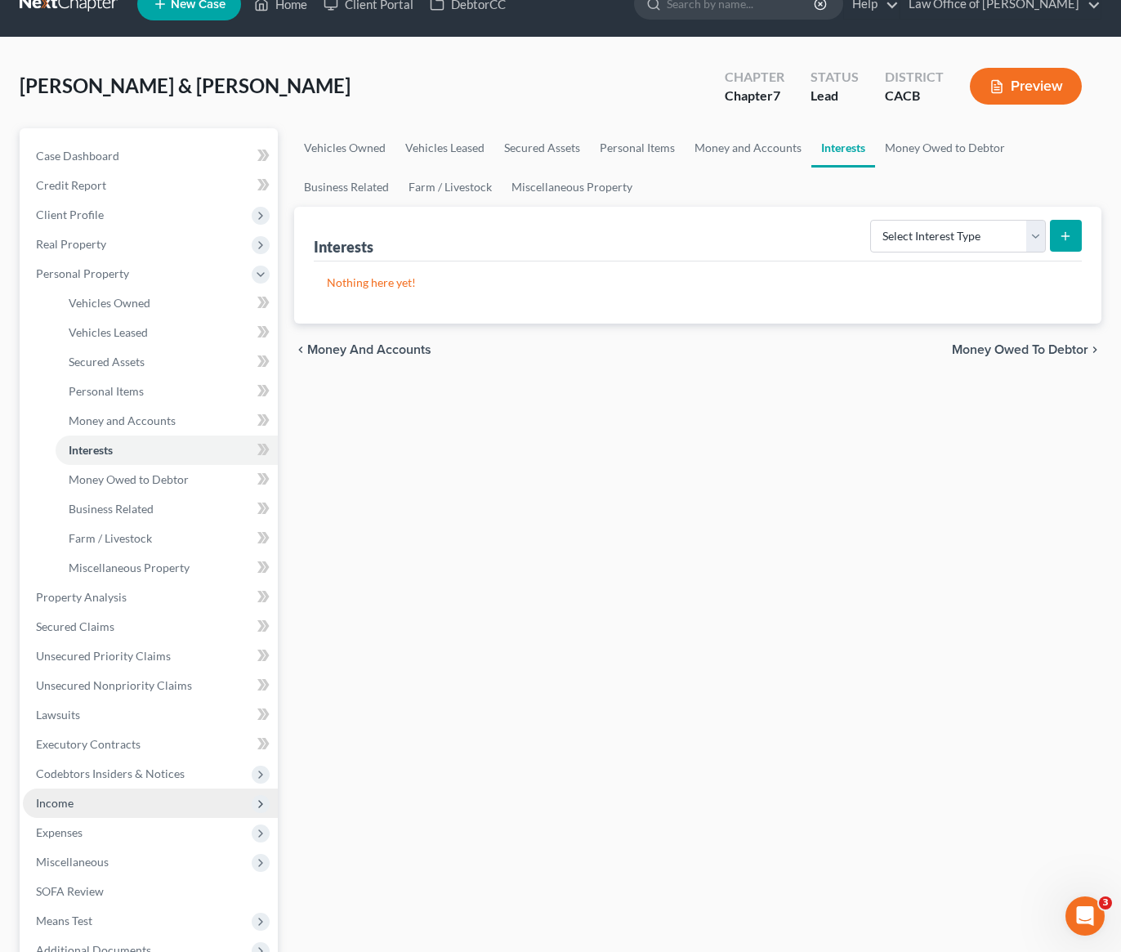
click at [63, 805] on span "Income" at bounding box center [55, 803] width 38 height 14
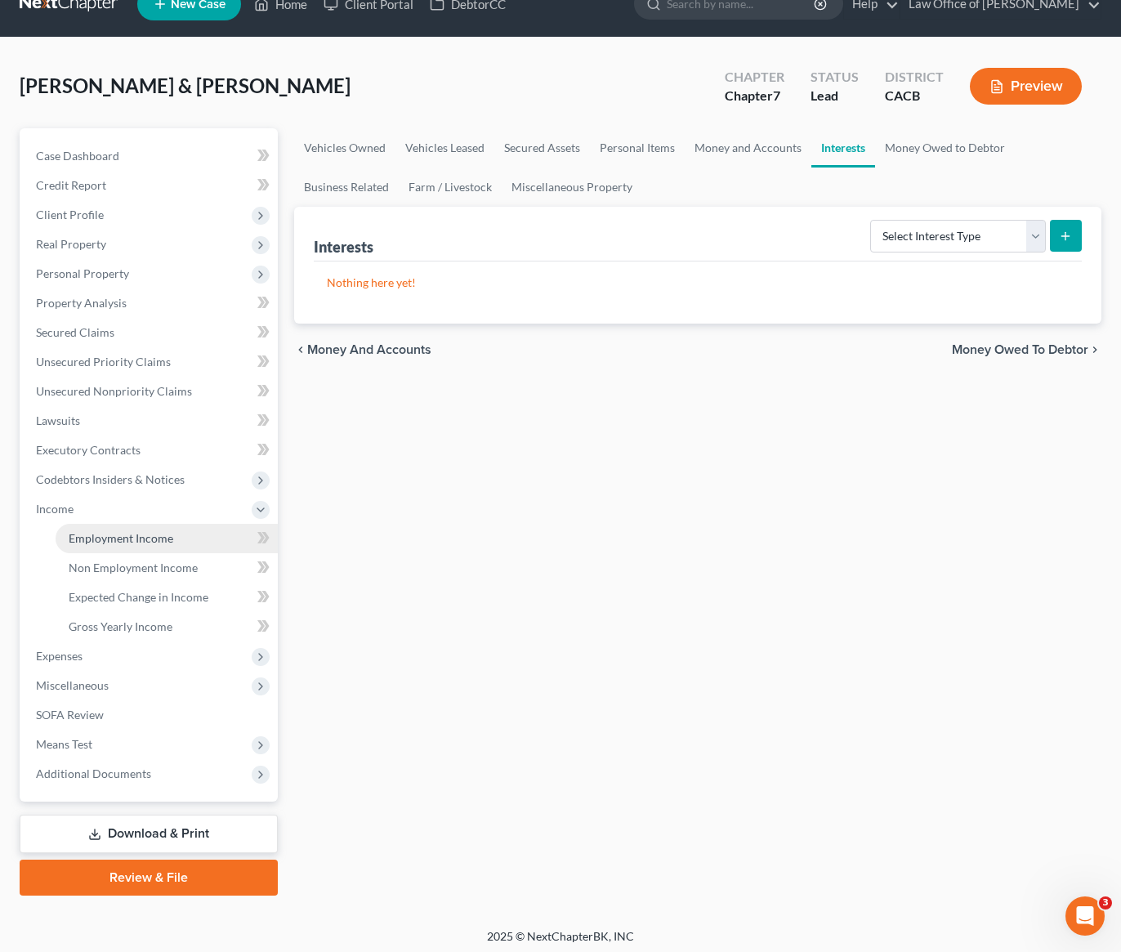
click at [131, 537] on span "Employment Income" at bounding box center [121, 538] width 105 height 14
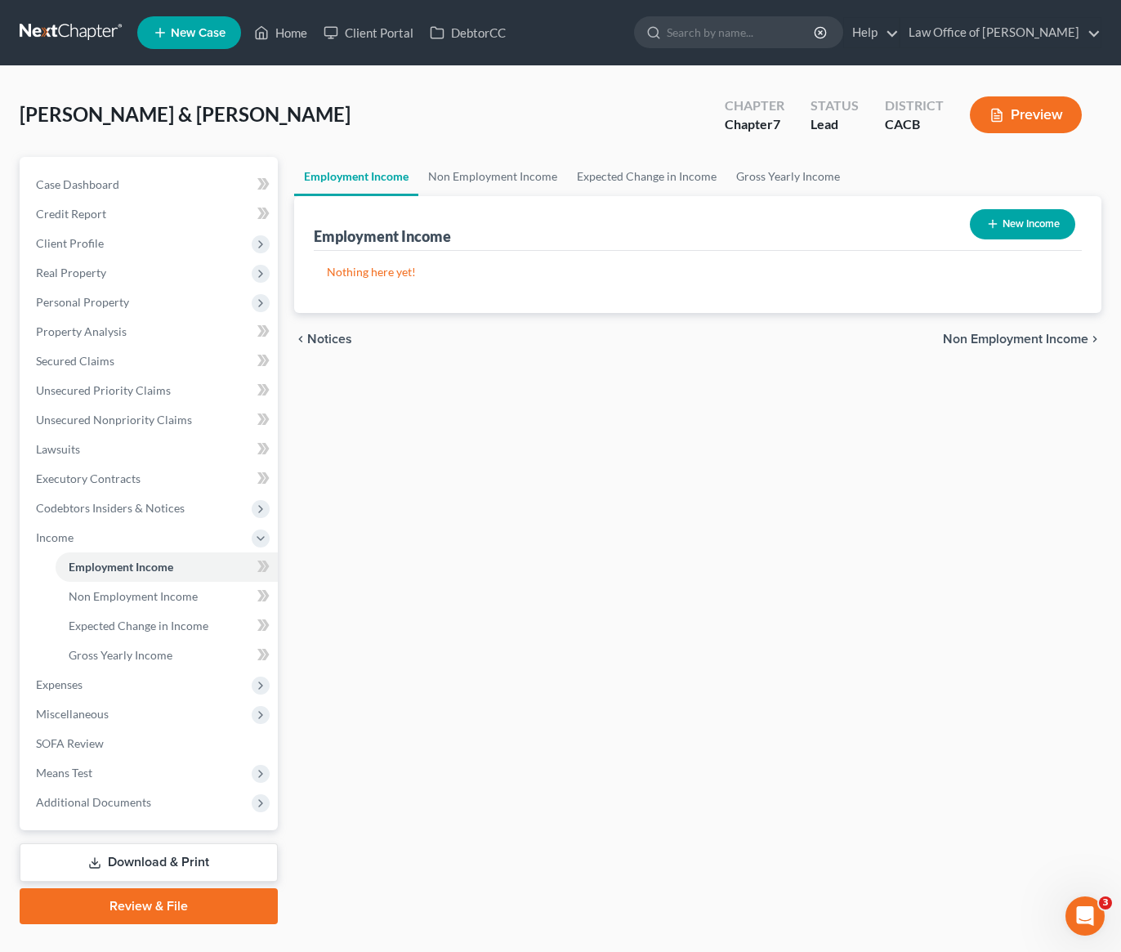
click at [1022, 221] on button "New Income" at bounding box center [1022, 224] width 105 height 30
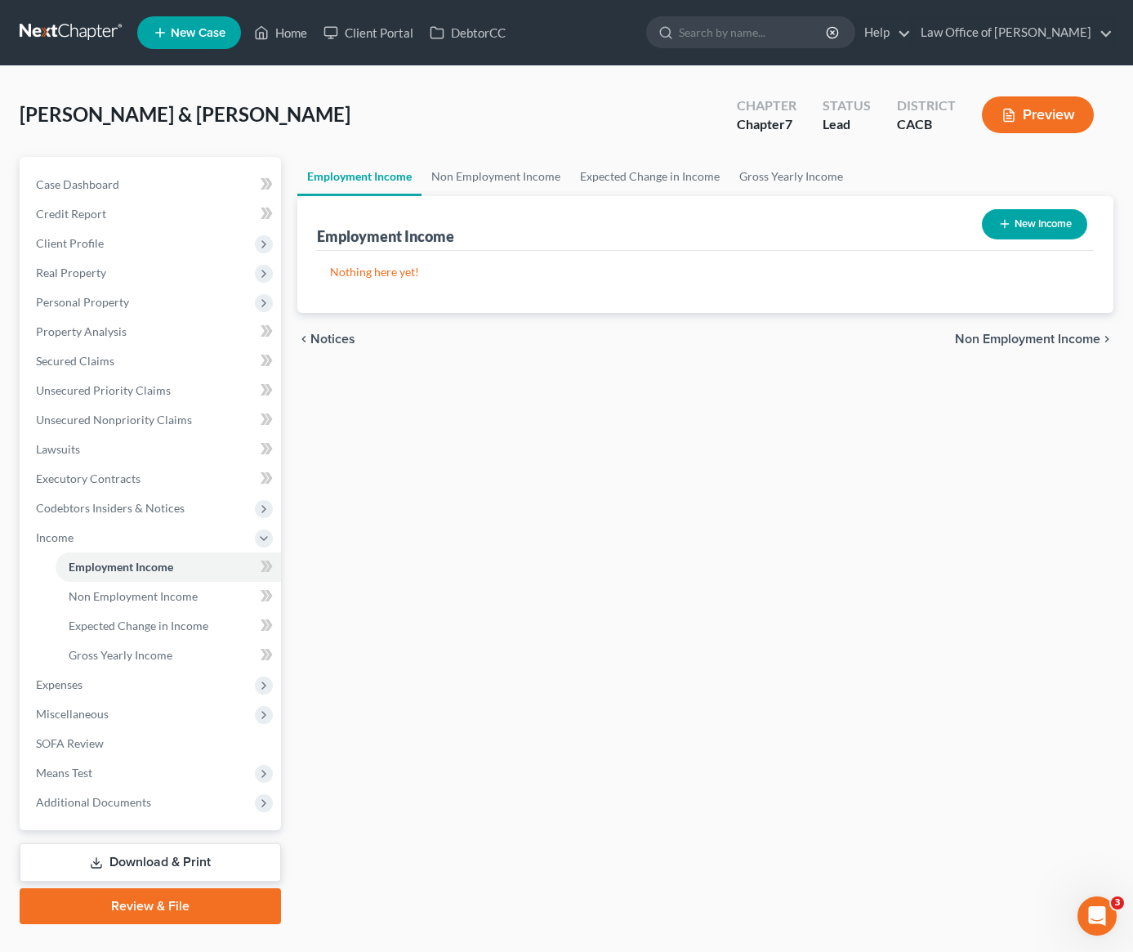
select select "0"
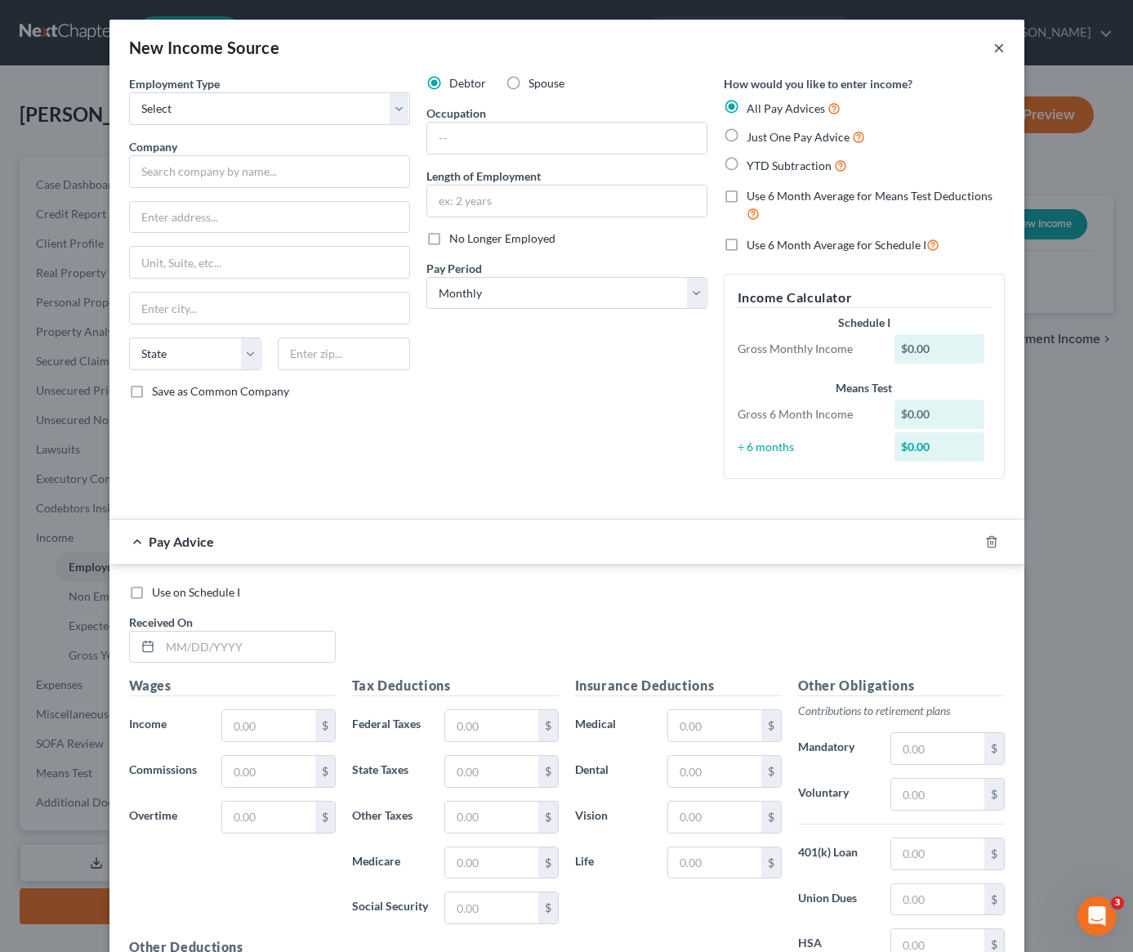
click at [993, 50] on button "×" at bounding box center [998, 48] width 11 height 20
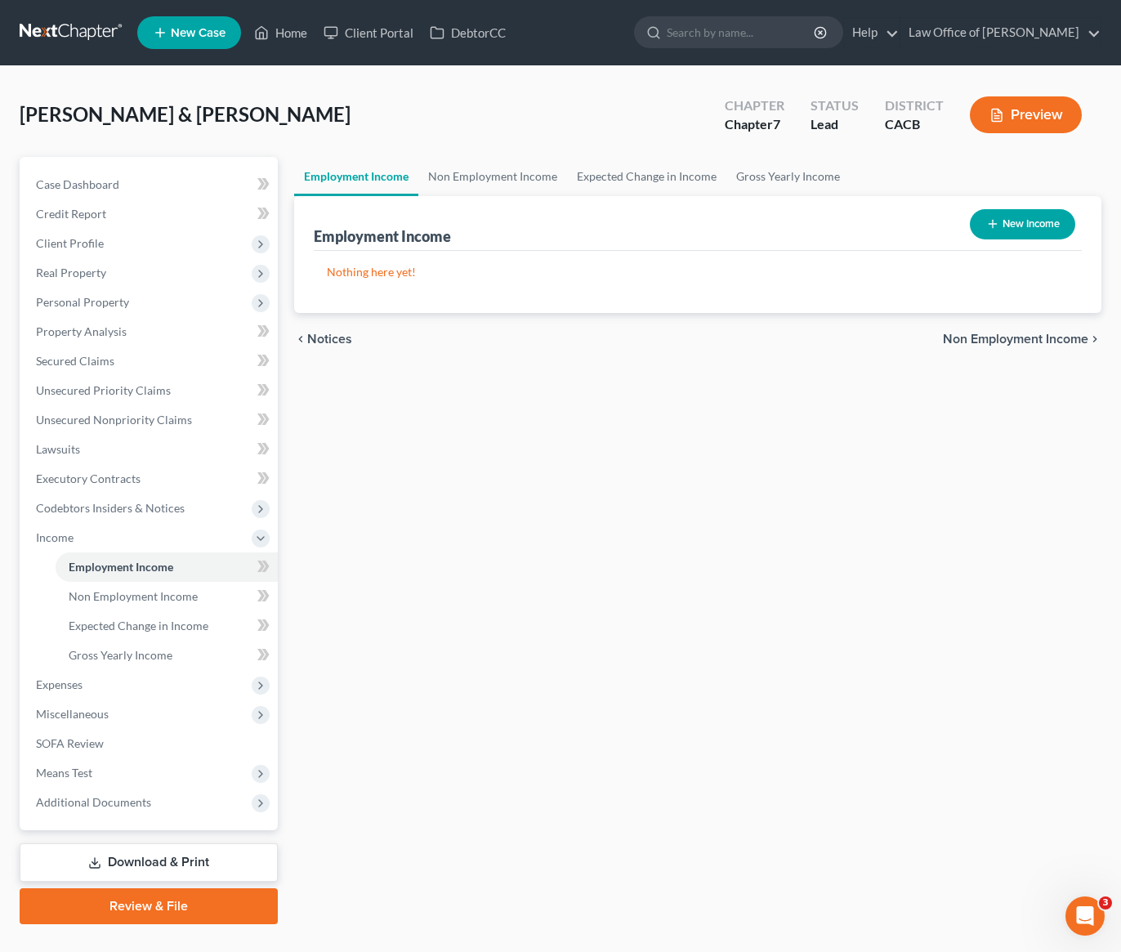
click at [1034, 222] on button "New Income" at bounding box center [1022, 224] width 105 height 30
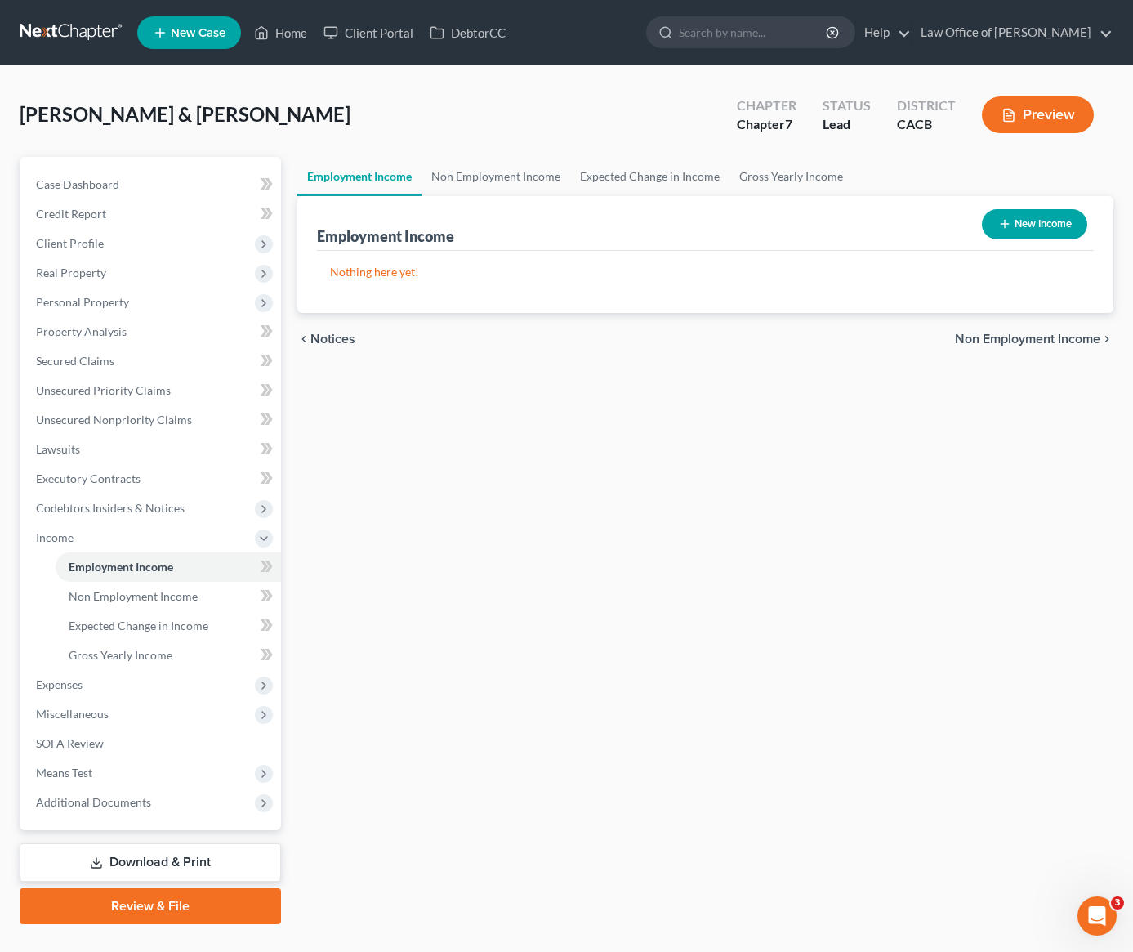
select select "0"
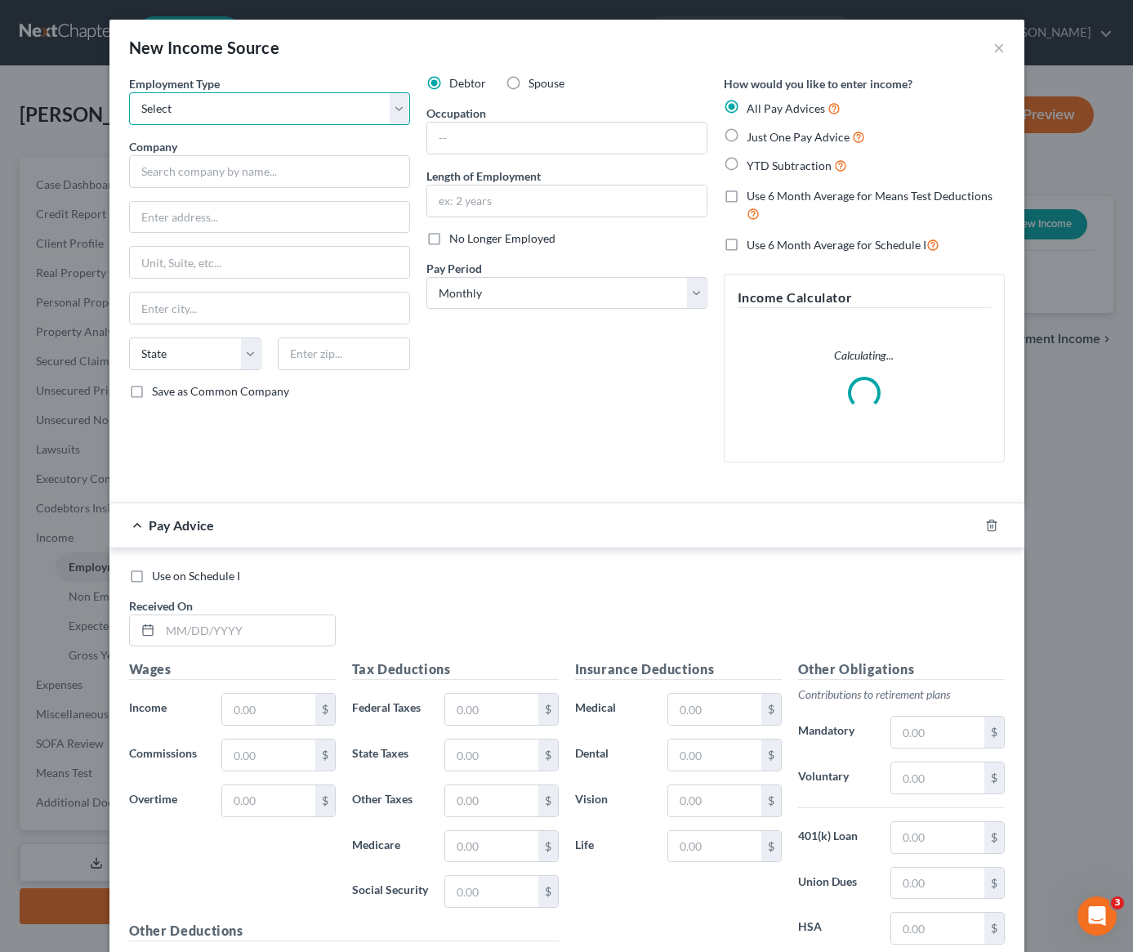
click at [275, 110] on select "Select Full or [DEMOGRAPHIC_DATA] Employment Self Employment" at bounding box center [269, 108] width 281 height 33
select select "0"
click at [471, 139] on input "text" at bounding box center [566, 138] width 279 height 31
type input "Caretaker for Mom"
click at [747, 136] on label "Just One Pay Advice" at bounding box center [806, 136] width 118 height 19
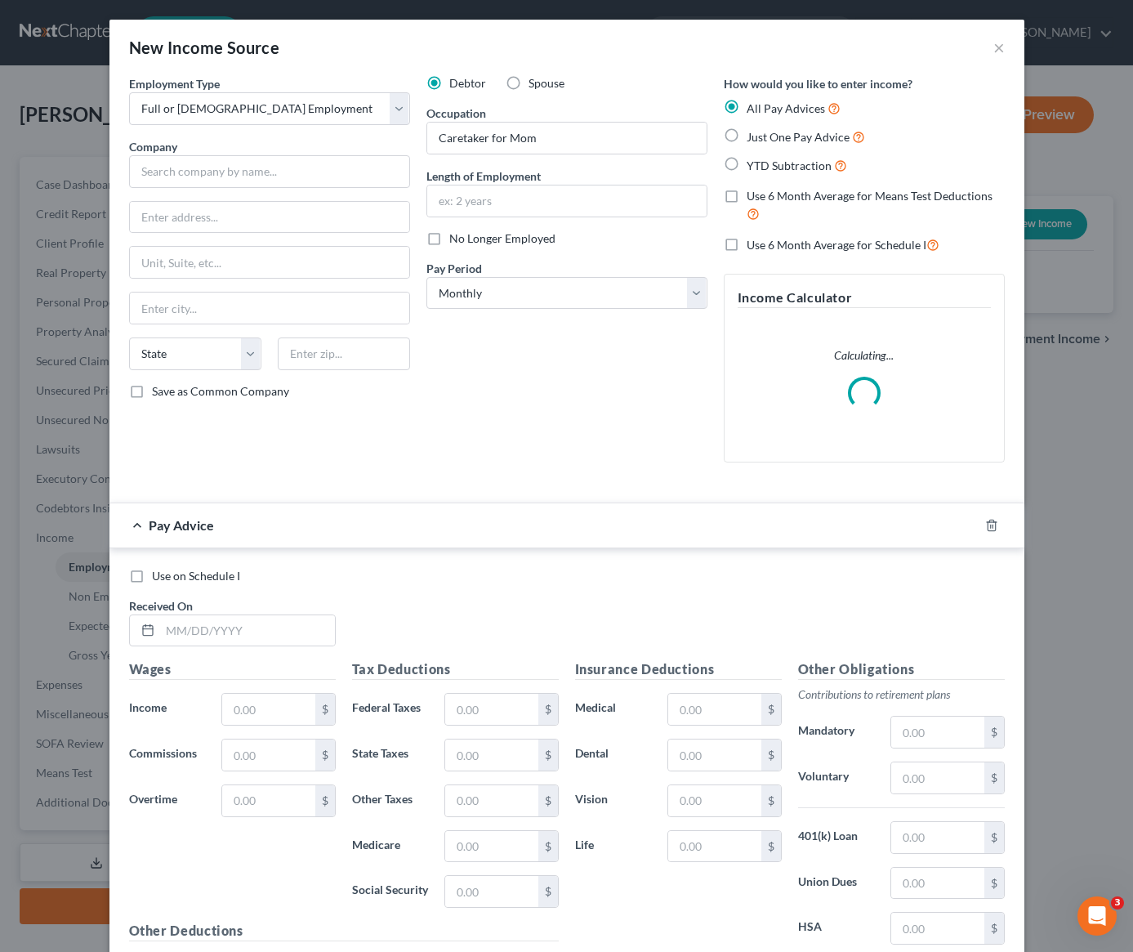
click at [753, 136] on input "Just One Pay Advice" at bounding box center [758, 132] width 11 height 11
radio input "true"
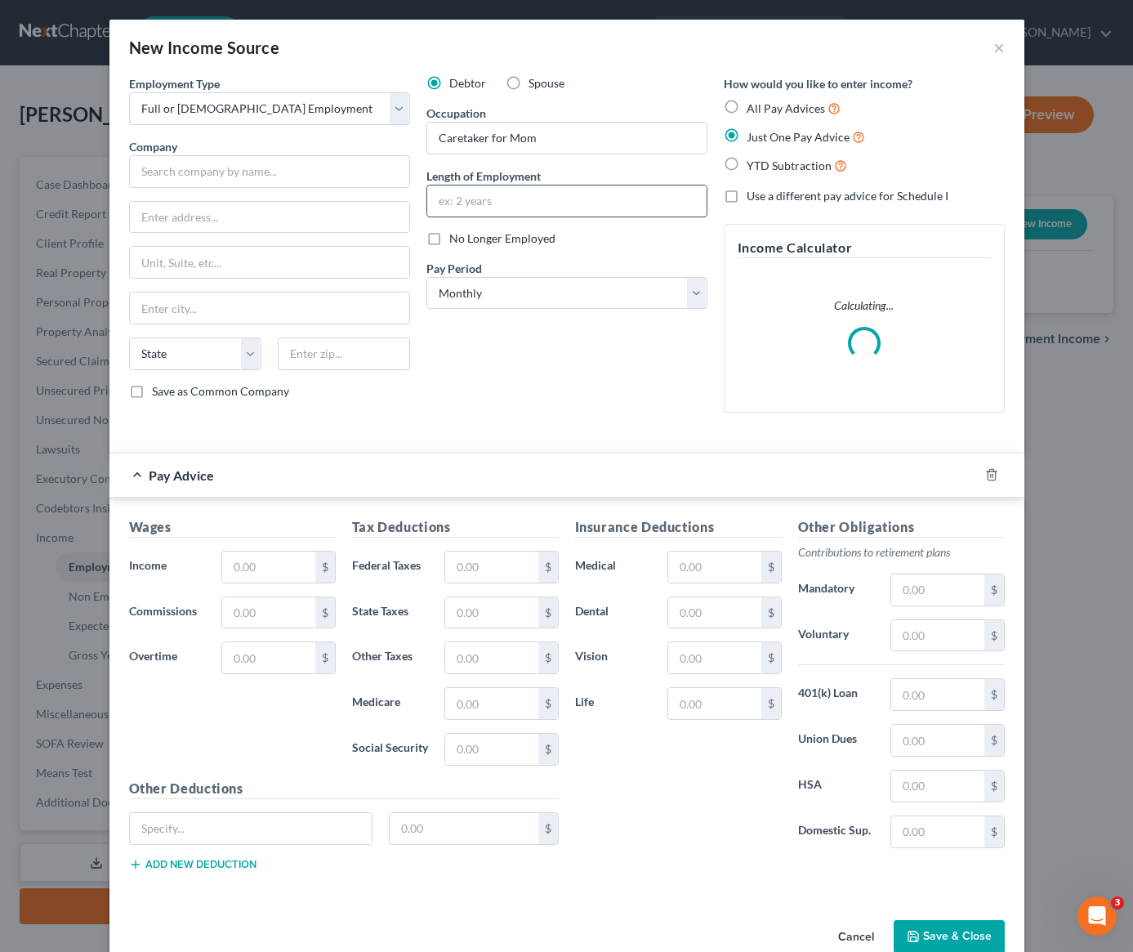
click at [507, 203] on input "text" at bounding box center [566, 200] width 279 height 31
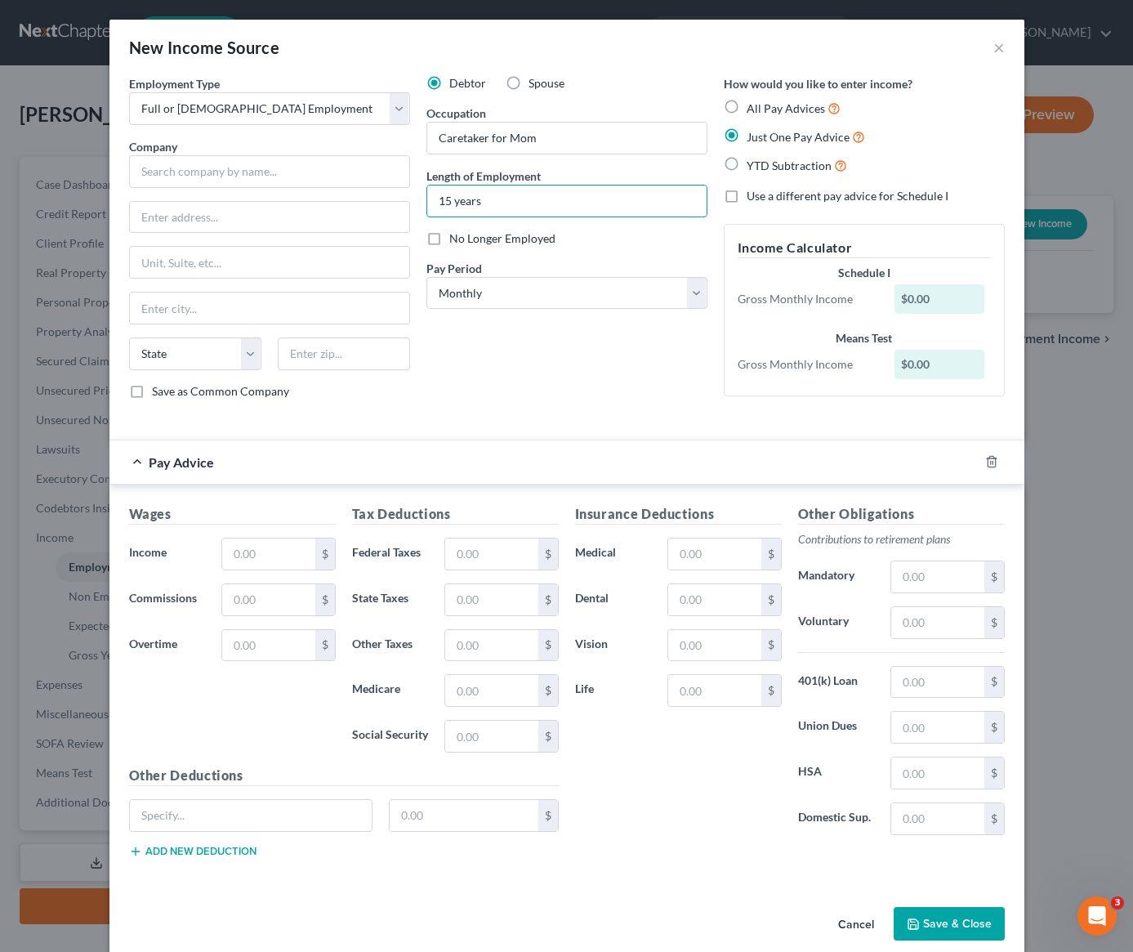
type input "15 years"
click at [499, 377] on div "Debtor Spouse Occupation Caretaker for Mom Length of Employment 15 years No Lon…" at bounding box center [566, 243] width 297 height 337
click at [235, 553] on input "text" at bounding box center [268, 553] width 92 height 31
type input "0.00"
click at [207, 176] on input "text" at bounding box center [269, 171] width 281 height 33
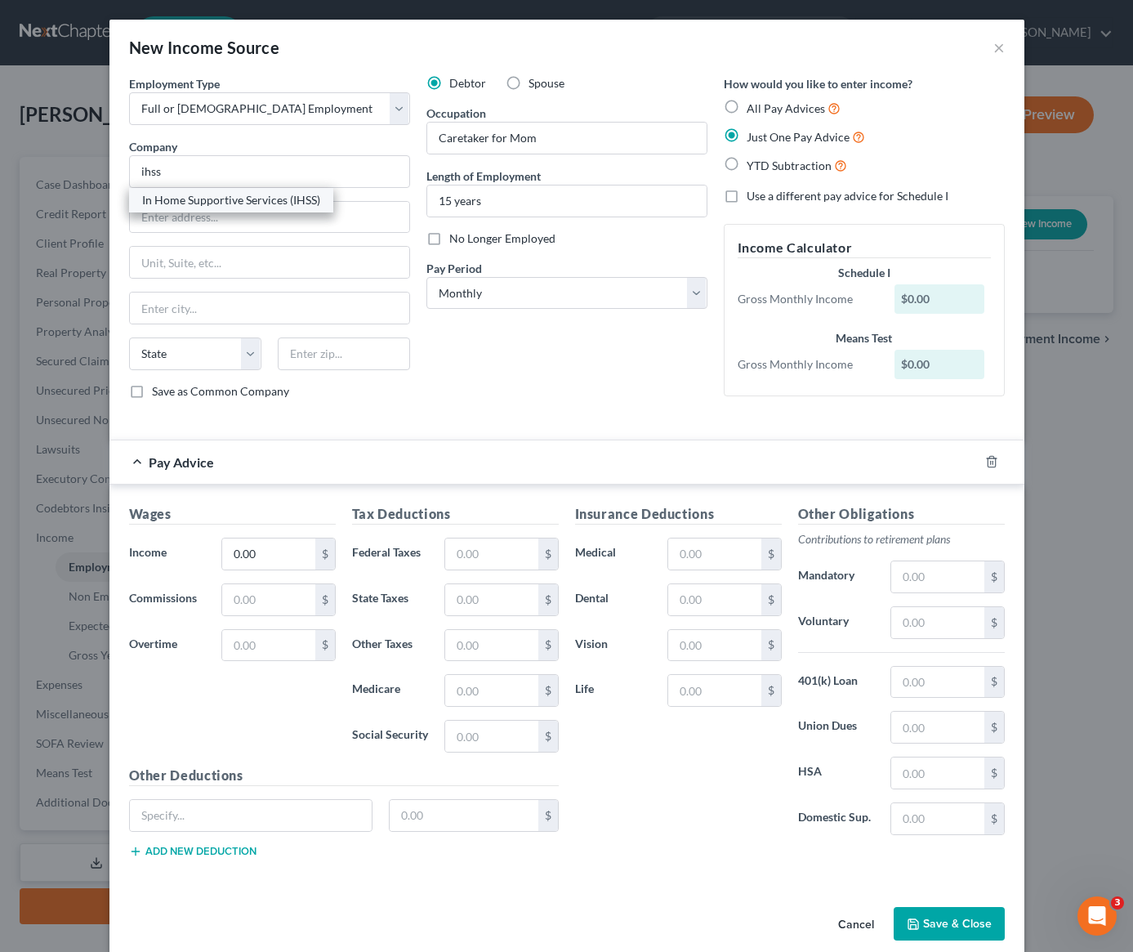
click at [246, 197] on div "In Home Supportive Services (IHSS)" at bounding box center [231, 200] width 178 height 16
type input "In Home Supportive Services (IHSS)"
type input "[STREET_ADDRESS]"
type input "[GEOGRAPHIC_DATA]"
select select "4"
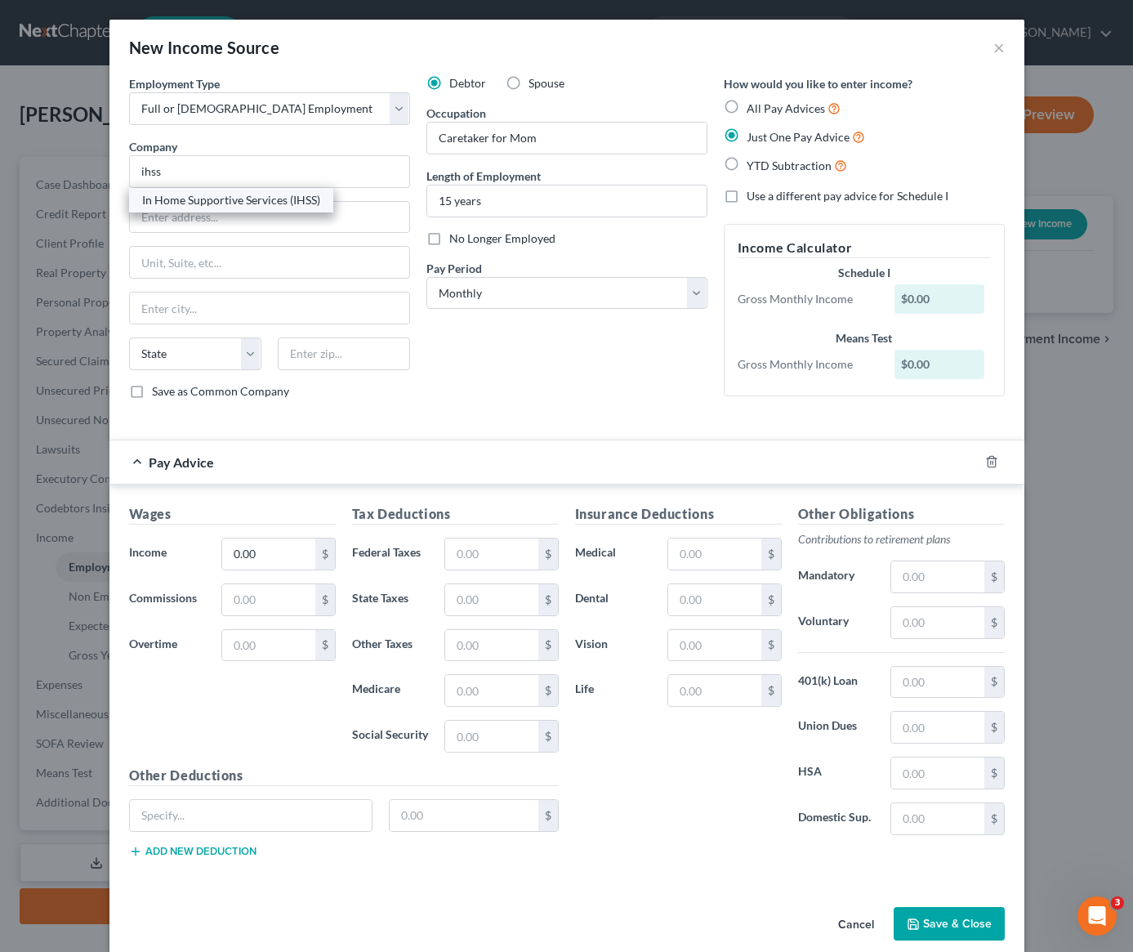
type input "90007"
click at [957, 927] on button "Save & Close" at bounding box center [949, 924] width 111 height 34
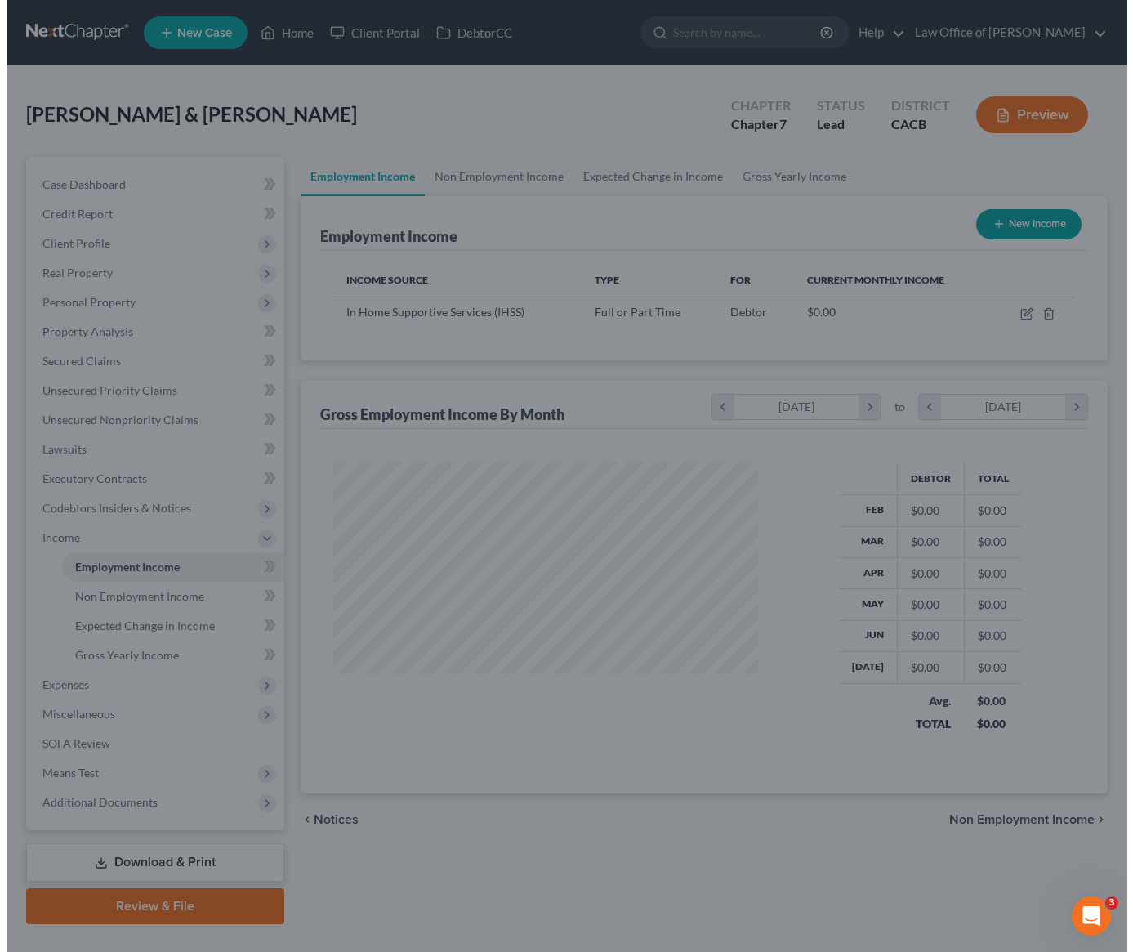
scroll to position [293, 452]
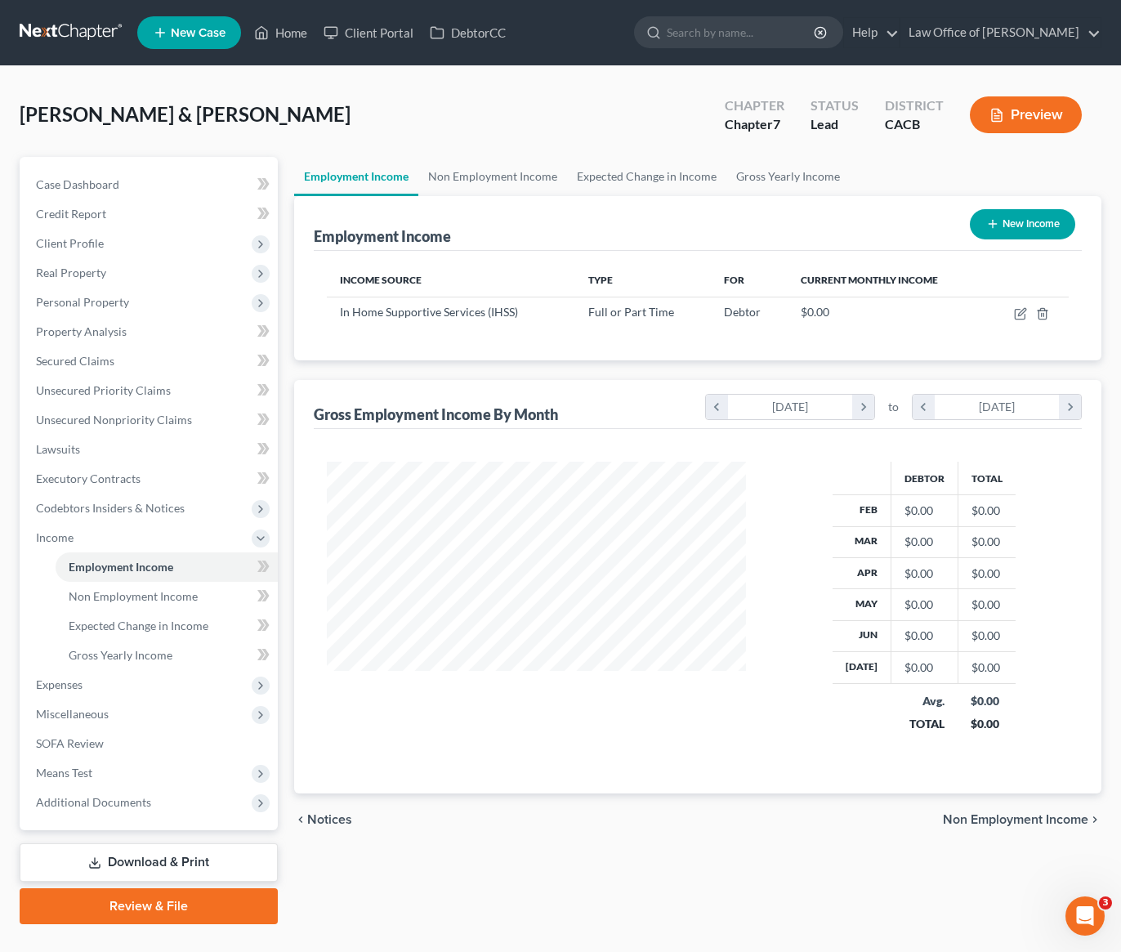
click at [589, 362] on div "Employment Income New Income Income Source Type For Current Monthly Income In H…" at bounding box center [697, 495] width 807 height 598
click at [1025, 224] on button "New Income" at bounding box center [1022, 224] width 105 height 30
select select "0"
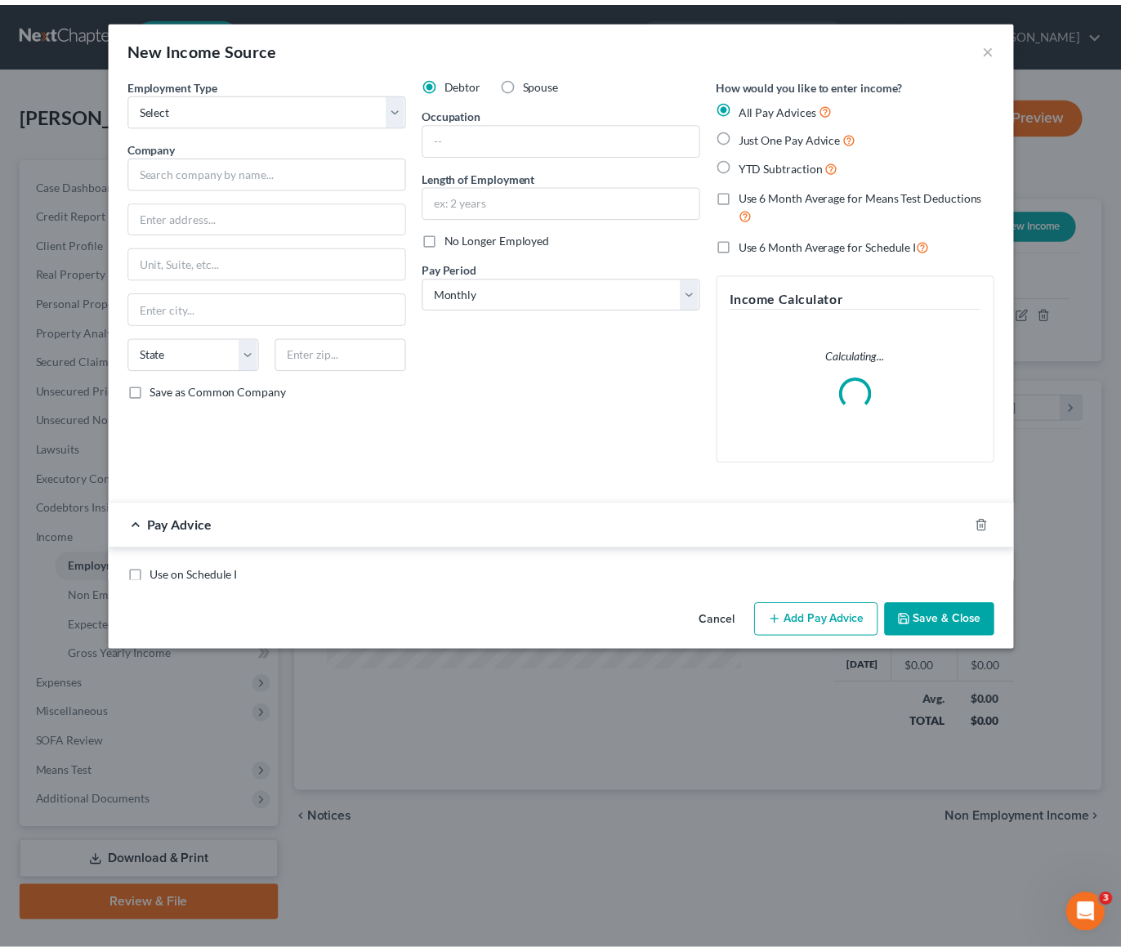
scroll to position [293, 457]
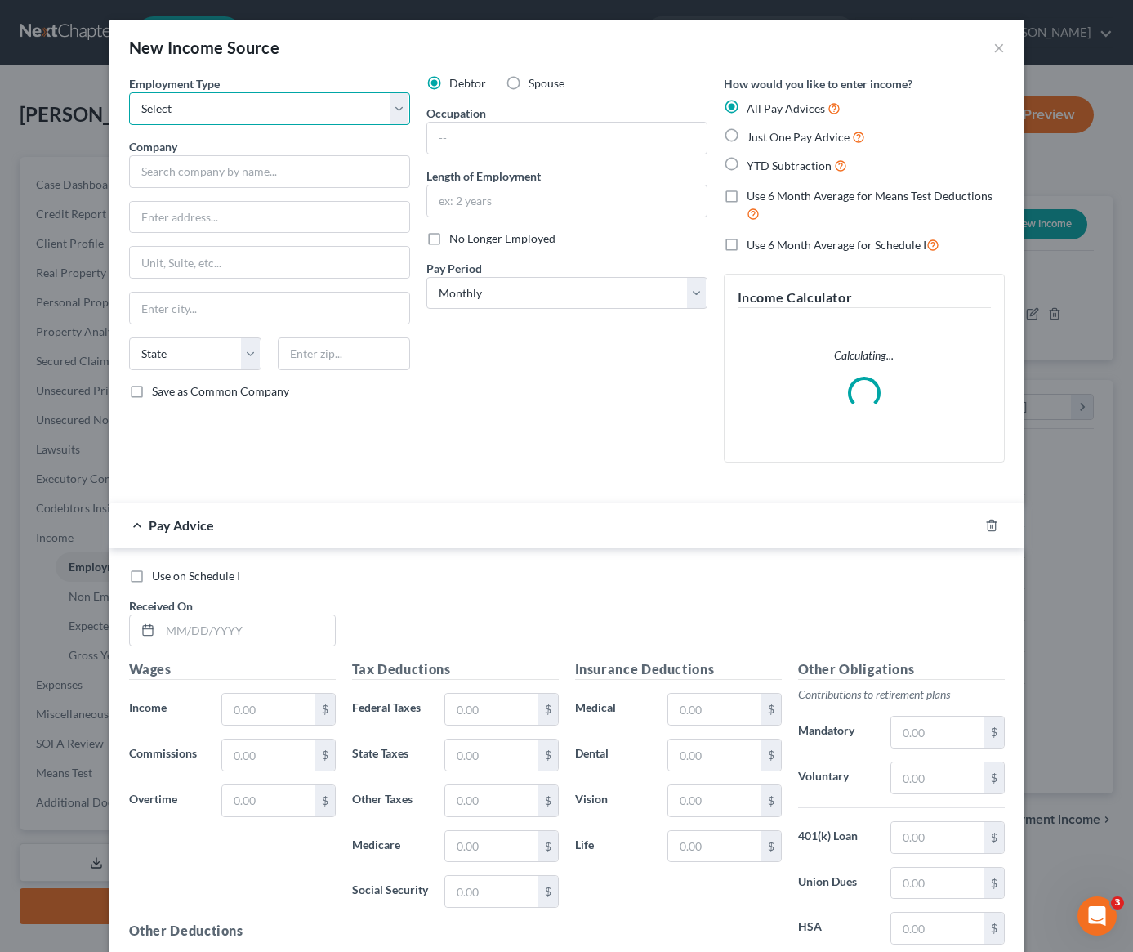
click at [247, 124] on select "Select Full or [DEMOGRAPHIC_DATA] Employment Self Employment" at bounding box center [269, 108] width 281 height 33
select select "1"
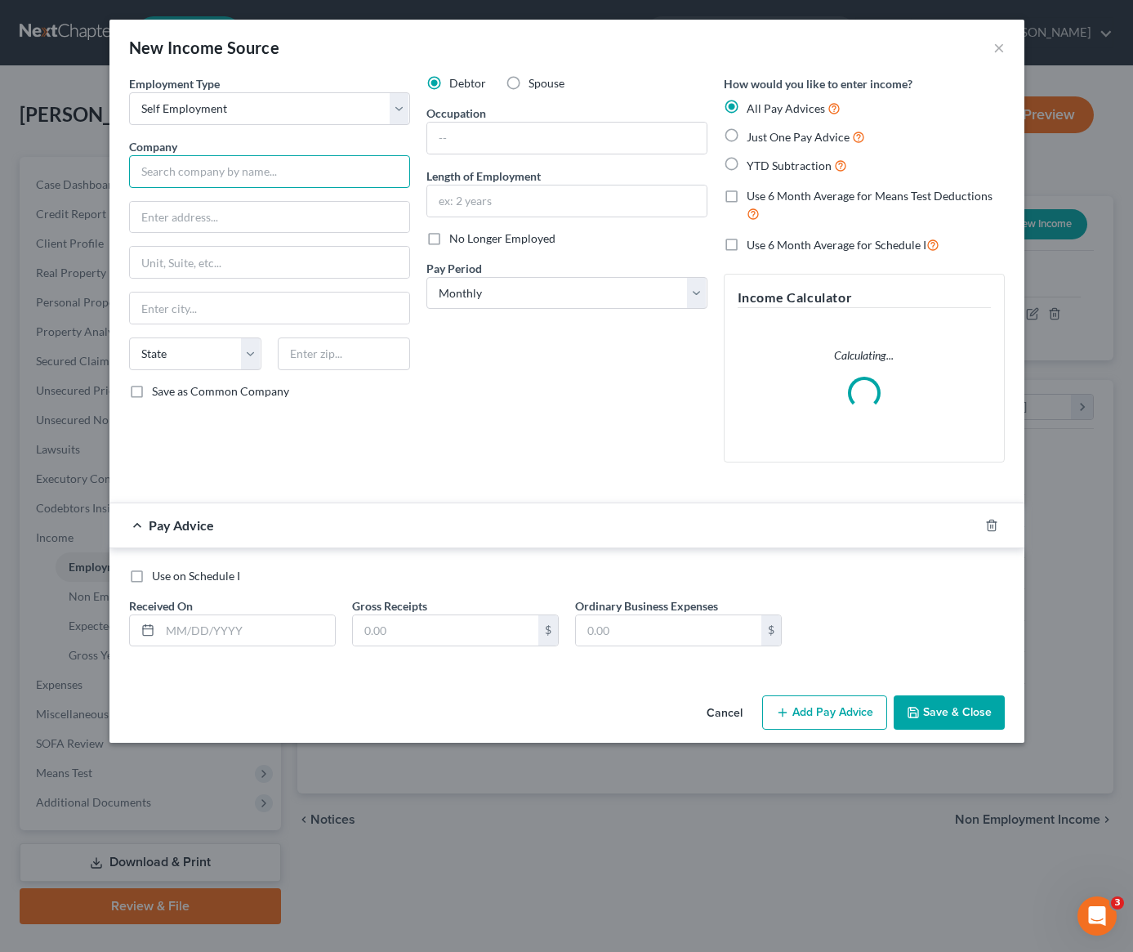
click at [209, 176] on input "text" at bounding box center [269, 171] width 281 height 33
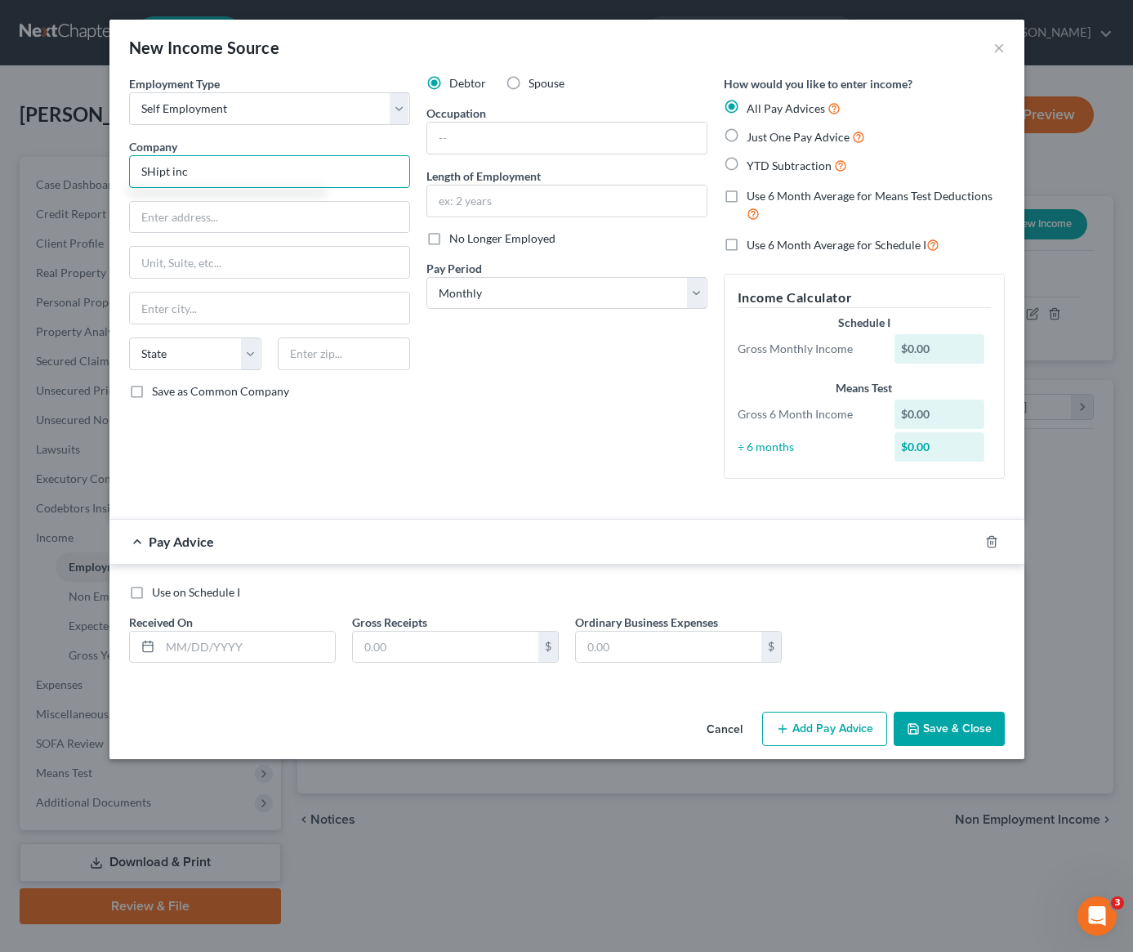
click at [150, 172] on input "SHipt inc" at bounding box center [269, 171] width 281 height 33
type input "Shipt inc"
click at [526, 136] on input "text" at bounding box center [566, 138] width 279 height 31
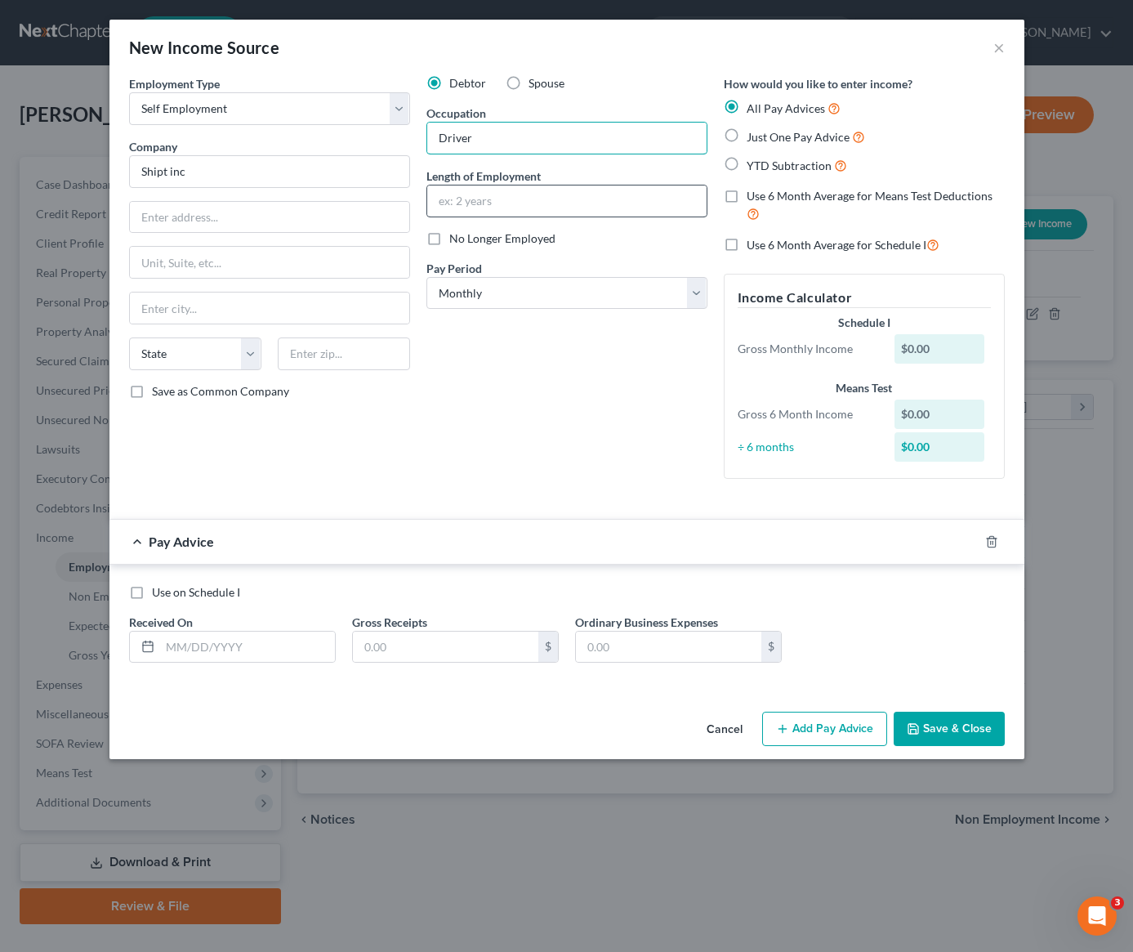
type input "Driver"
click at [495, 203] on input "text" at bounding box center [566, 200] width 279 height 31
click at [747, 136] on label "Just One Pay Advice" at bounding box center [806, 136] width 118 height 19
click at [753, 136] on input "Just One Pay Advice" at bounding box center [758, 132] width 11 height 11
radio input "true"
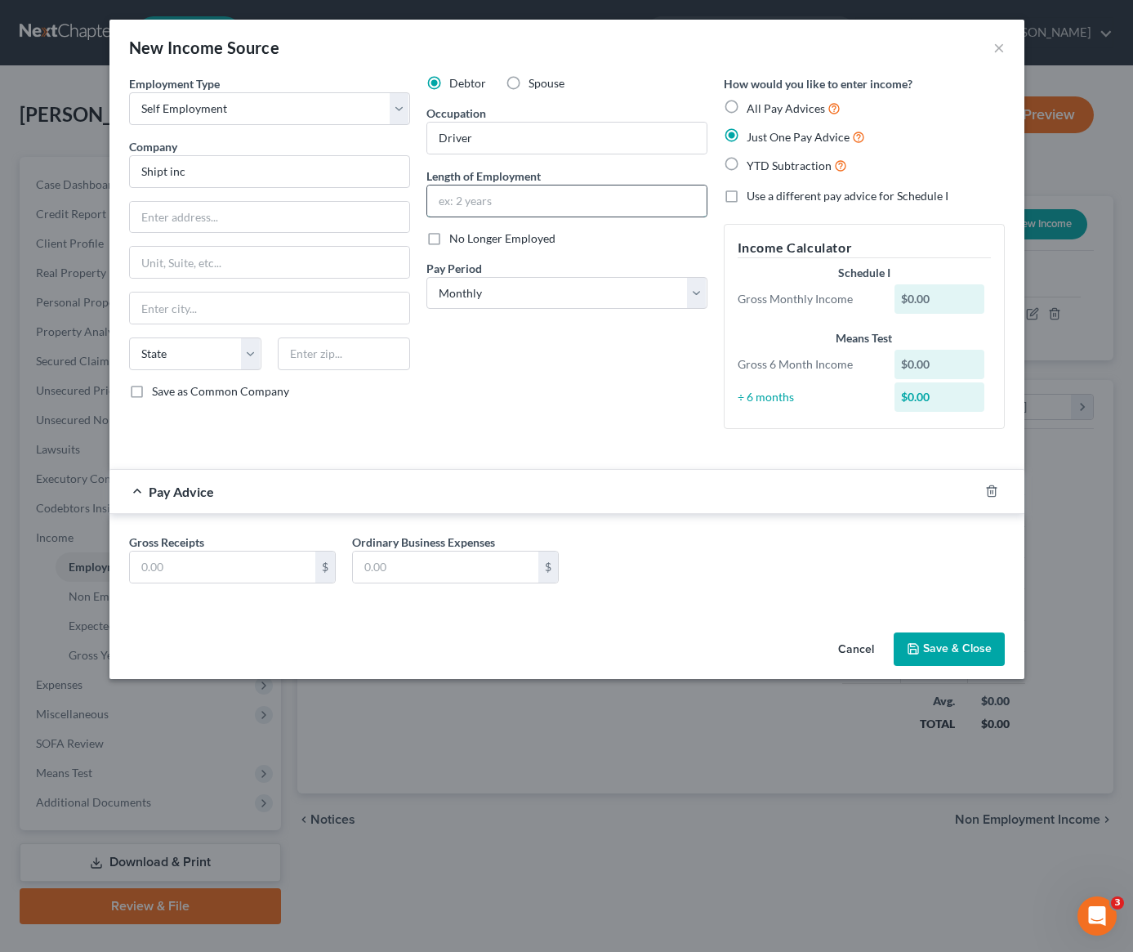
click at [573, 199] on input "text" at bounding box center [566, 200] width 279 height 31
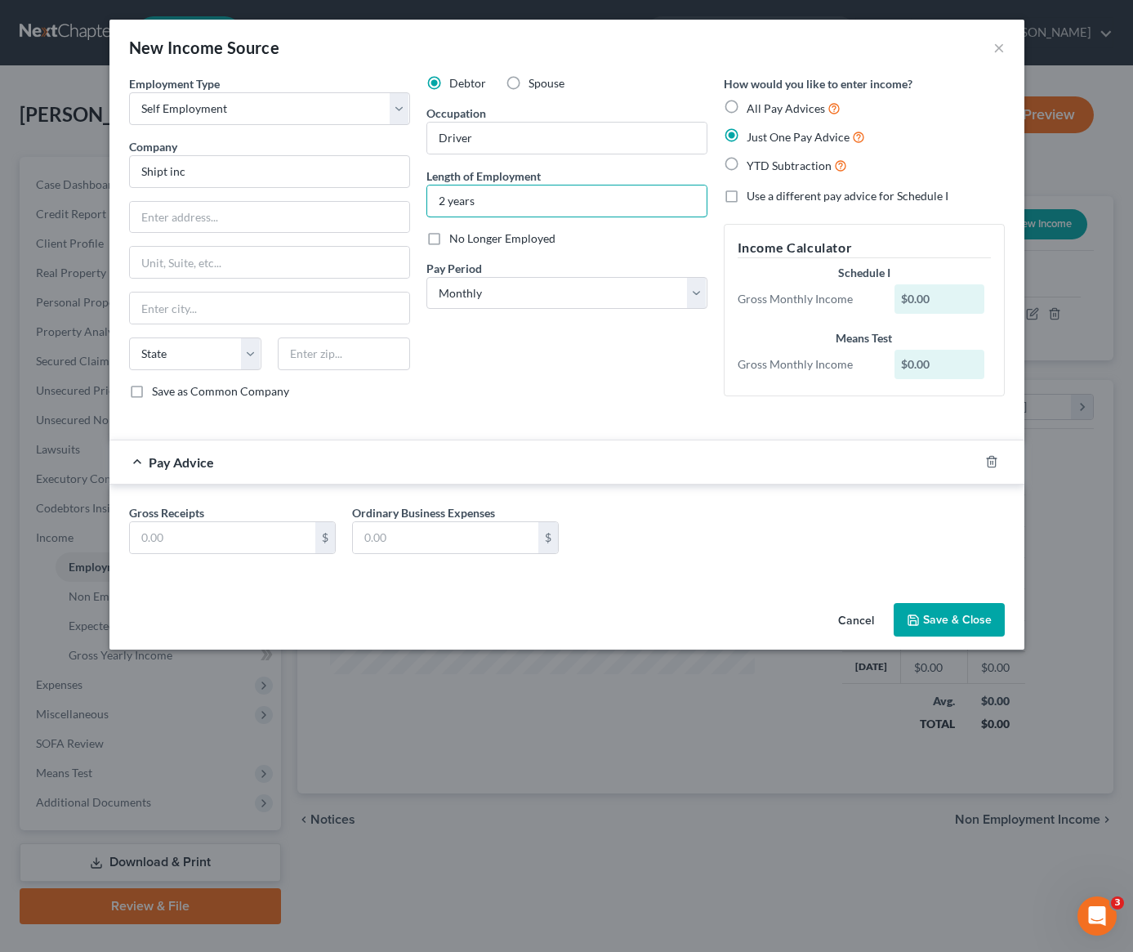
type input "2 years"
drag, startPoint x: 204, startPoint y: 172, endPoint x: 170, endPoint y: 173, distance: 34.3
click at [140, 175] on input "Shipt inc" at bounding box center [269, 171] width 281 height 33
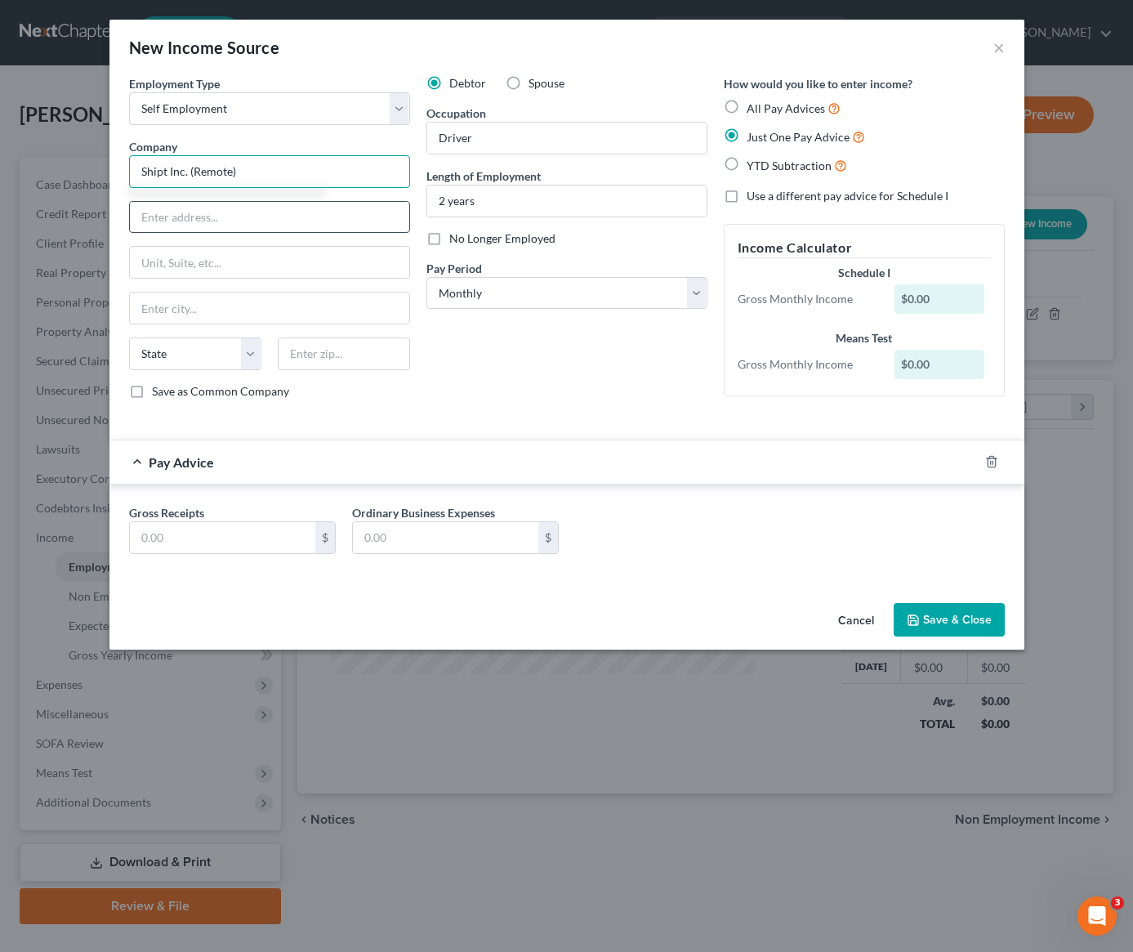
type input "Shipt Inc. (Remote)"
click at [220, 221] on input "text" at bounding box center [269, 217] width 279 height 31
type input "[STREET_ADDRESS]"
click at [326, 351] on input "text" at bounding box center [344, 353] width 132 height 33
type input "35203"
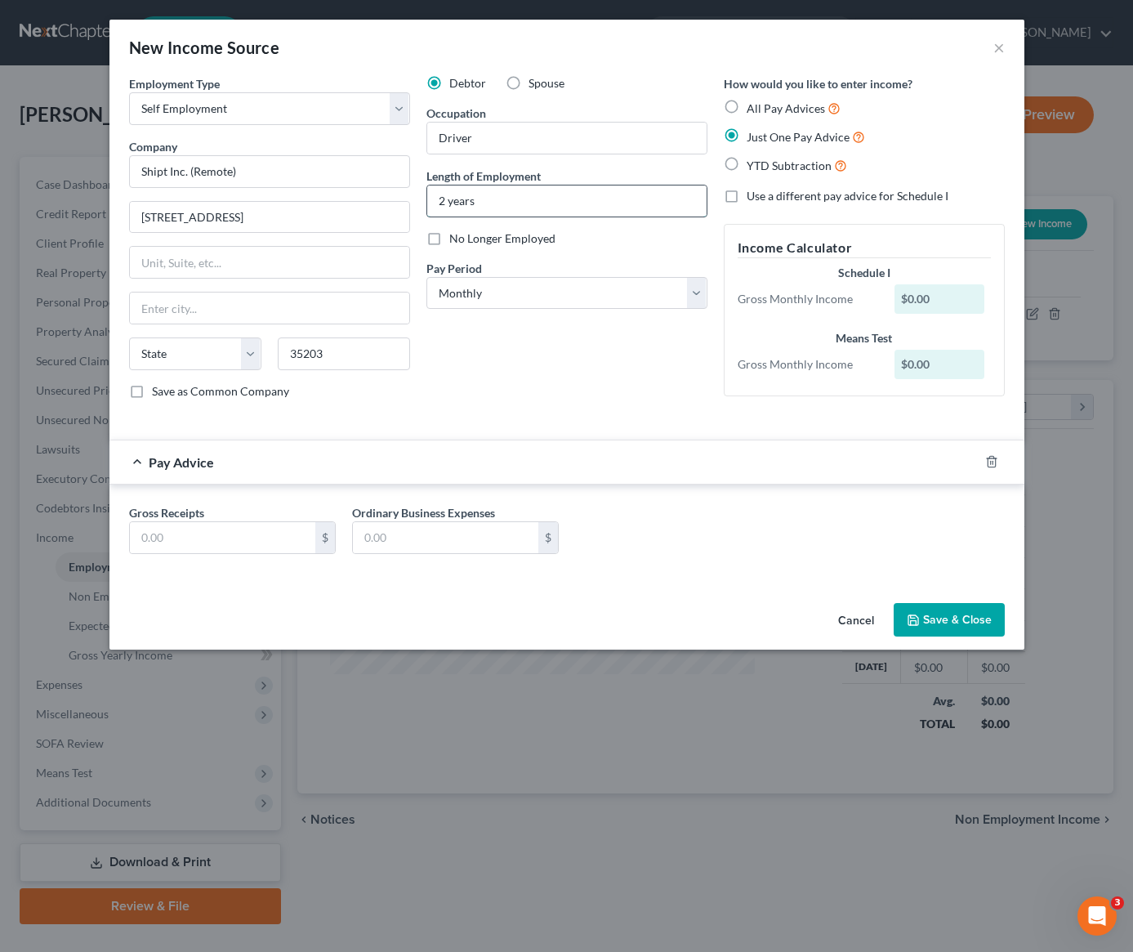
click at [444, 199] on input "2 years" at bounding box center [566, 200] width 279 height 31
type input "[GEOGRAPHIC_DATA]"
select select "0"
type input "3 years"
drag, startPoint x: 503, startPoint y: 406, endPoint x: 482, endPoint y: 385, distance: 30.0
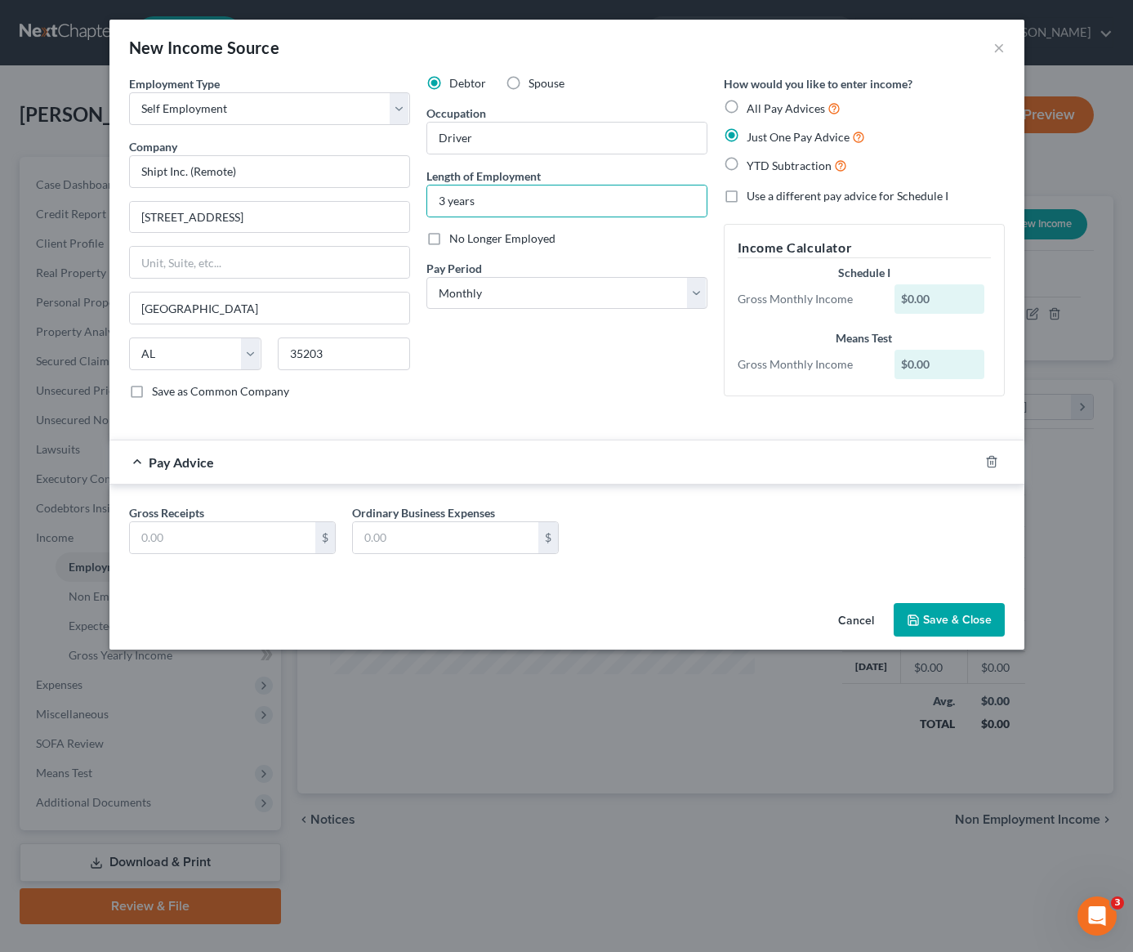
click at [502, 406] on div "Debtor Spouse Occupation Driver Length of Employment 3 years No Longer Employed…" at bounding box center [566, 243] width 297 height 337
click at [188, 542] on input "text" at bounding box center [222, 537] width 185 height 31
type input "2,000"
click at [933, 626] on button "Save & Close" at bounding box center [949, 620] width 111 height 34
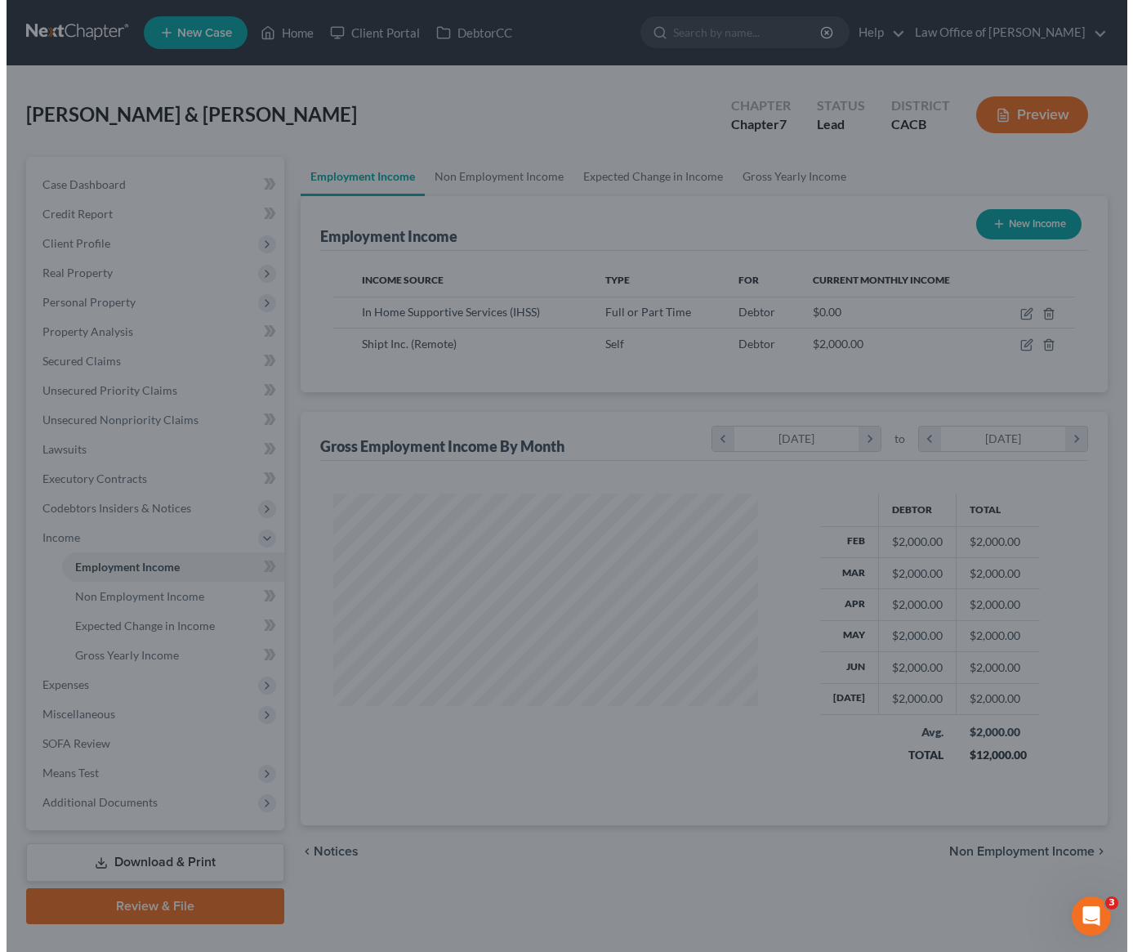
scroll to position [816556, 816396]
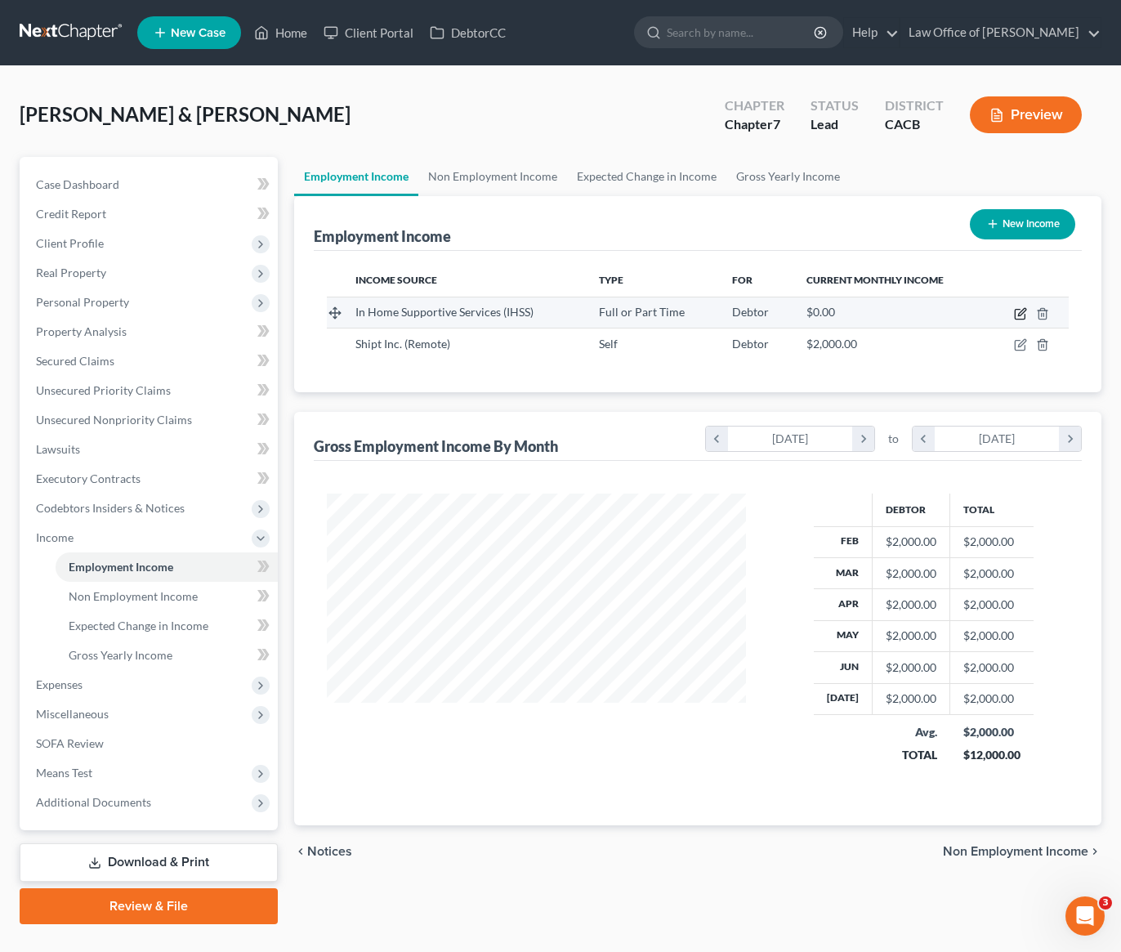
click at [1019, 313] on icon "button" at bounding box center [1021, 311] width 7 height 7
select select "0"
select select "4"
select select "0"
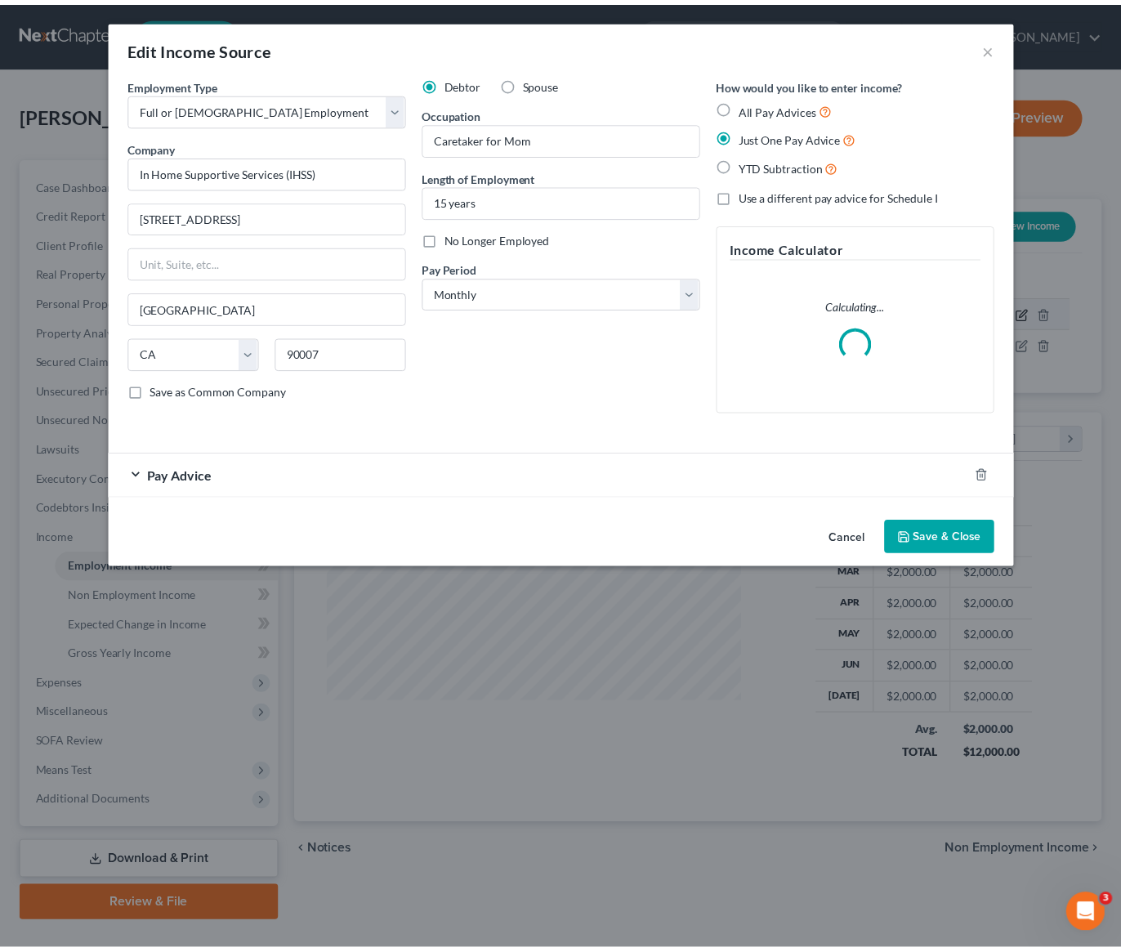
scroll to position [293, 457]
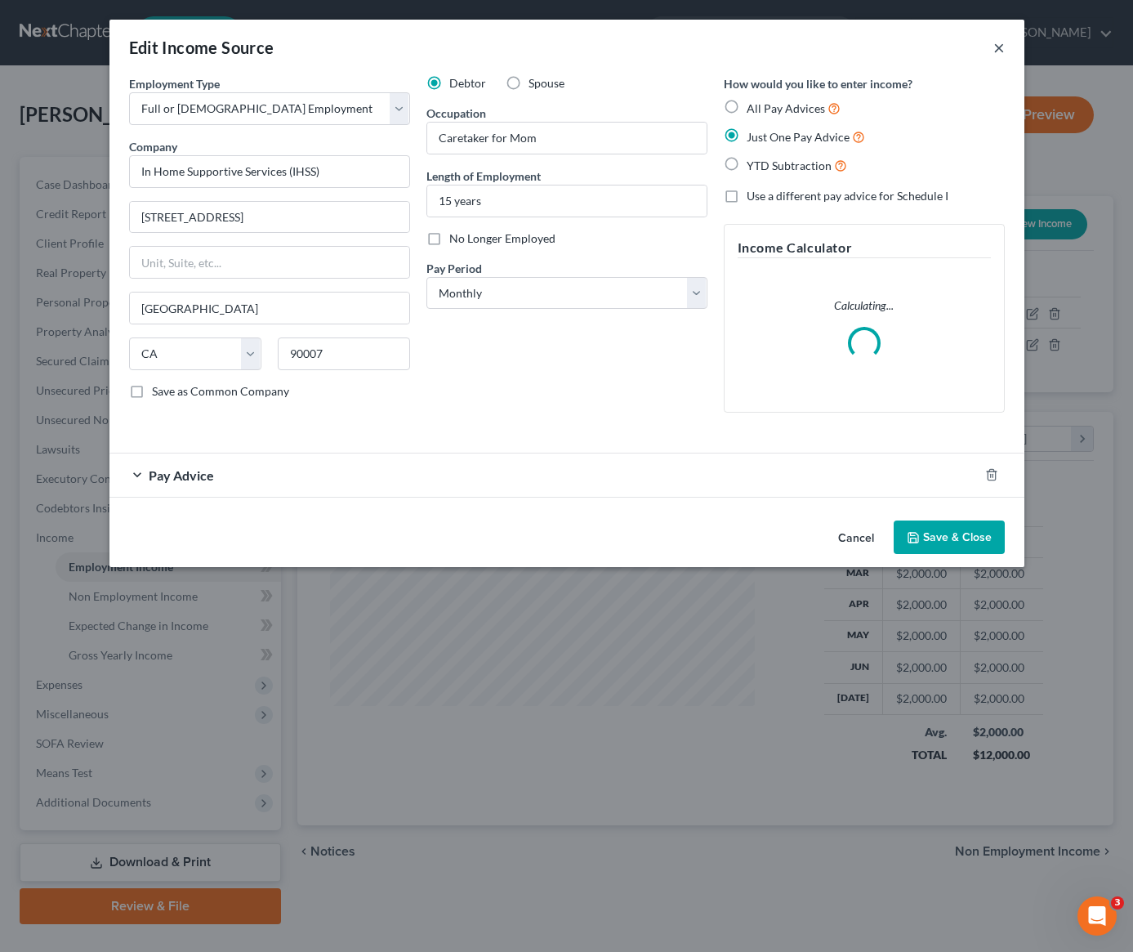
click at [1001, 48] on button "×" at bounding box center [998, 48] width 11 height 20
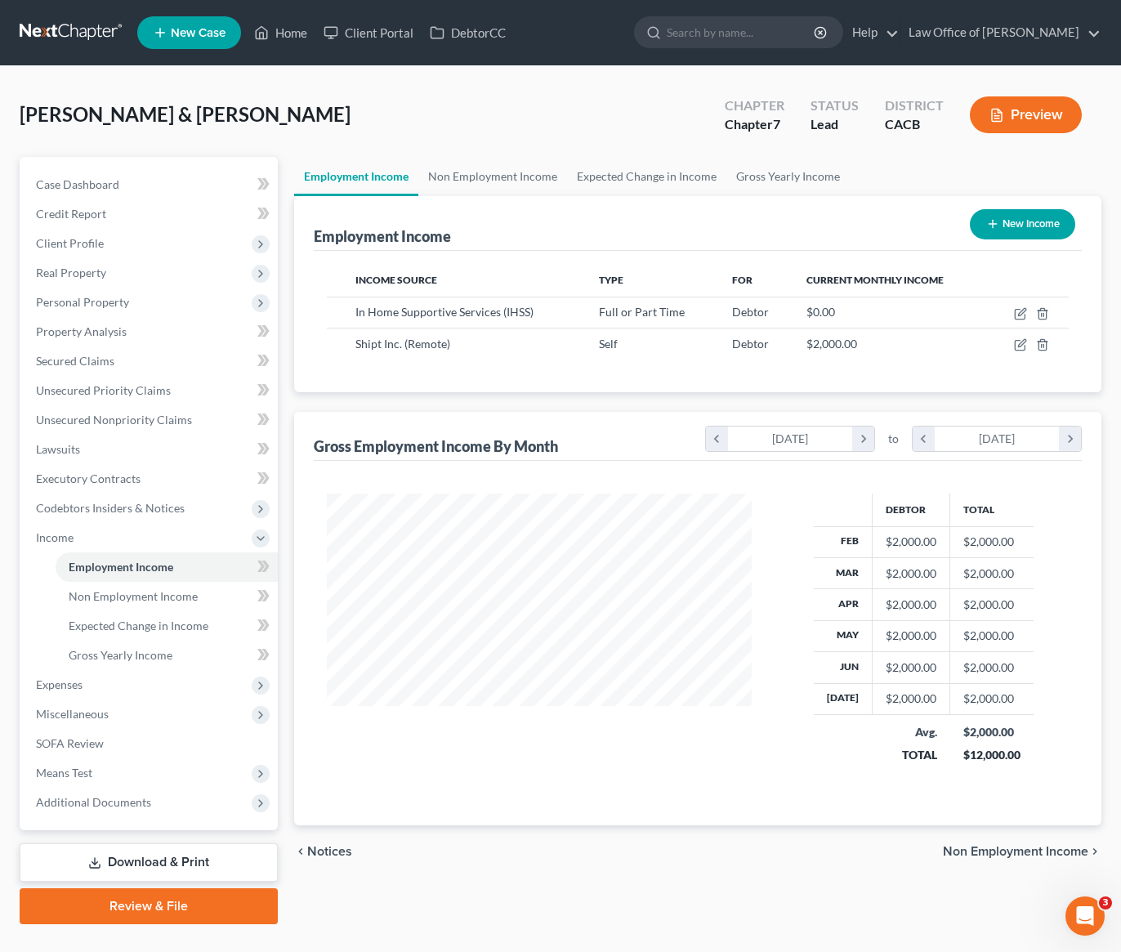
scroll to position [293, 452]
click at [1019, 224] on button "New Income" at bounding box center [1022, 224] width 105 height 30
select select "0"
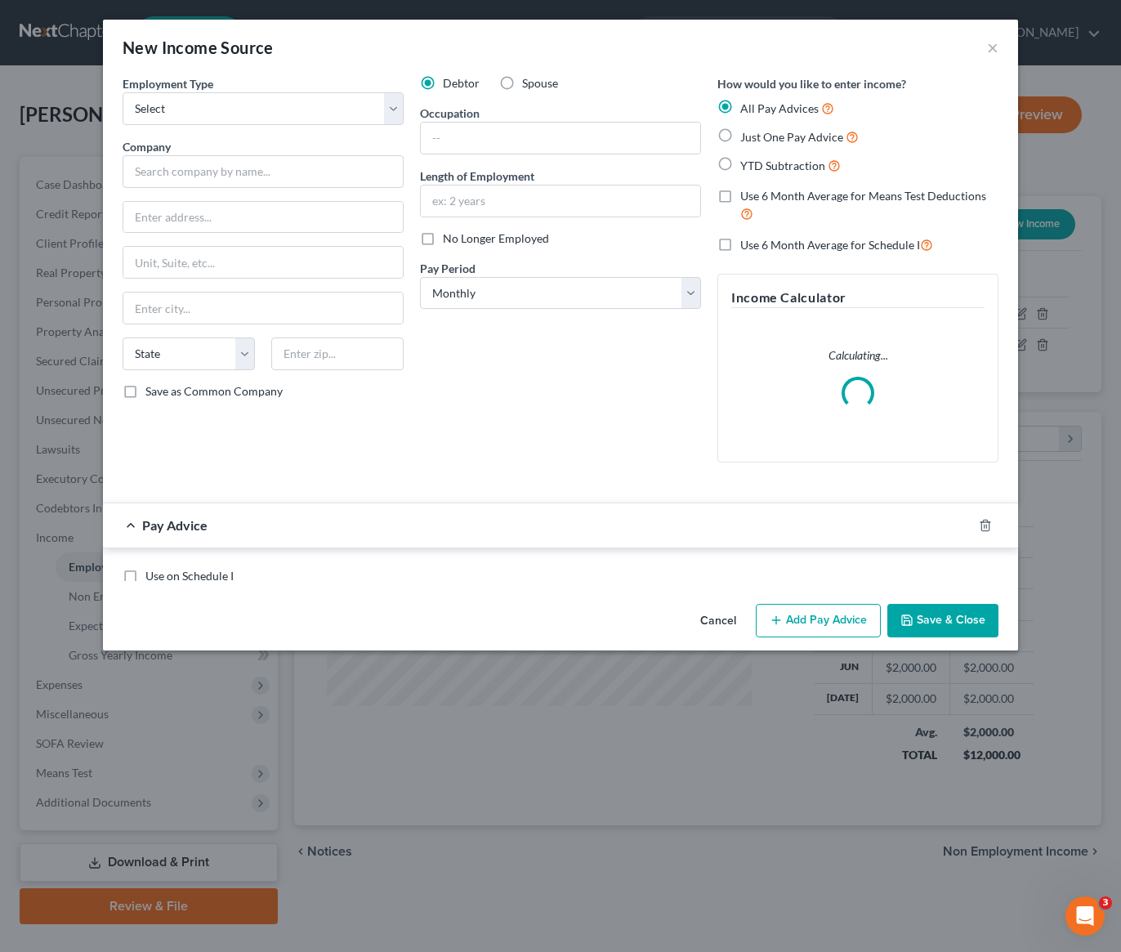
scroll to position [293, 457]
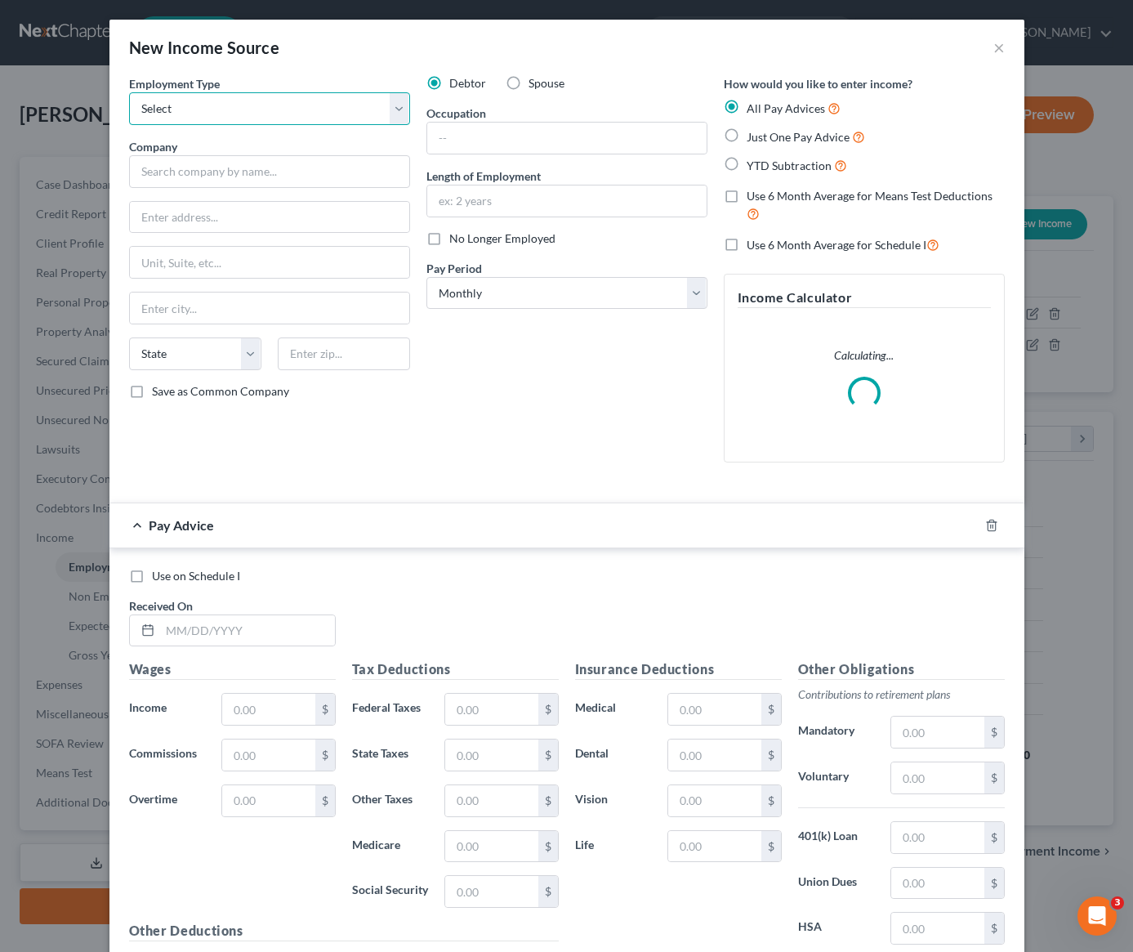
click at [317, 110] on select "Select Full or [DEMOGRAPHIC_DATA] Employment Self Employment" at bounding box center [269, 108] width 281 height 33
select select "0"
click at [472, 145] on input "text" at bounding box center [566, 138] width 279 height 31
type input "Caretaker for Dad"
click at [483, 198] on input "text" at bounding box center [566, 200] width 279 height 31
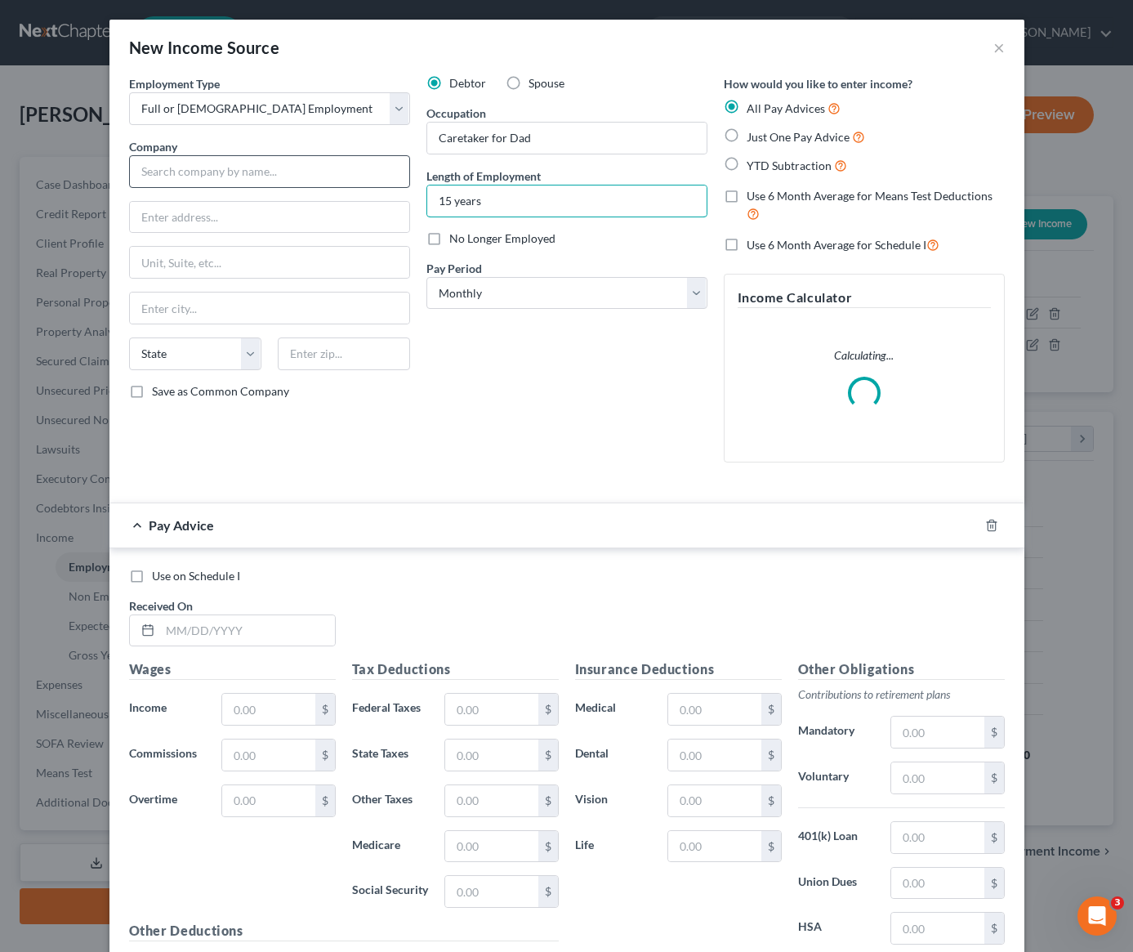
type input "15 years"
click at [212, 173] on input "text" at bounding box center [269, 171] width 281 height 33
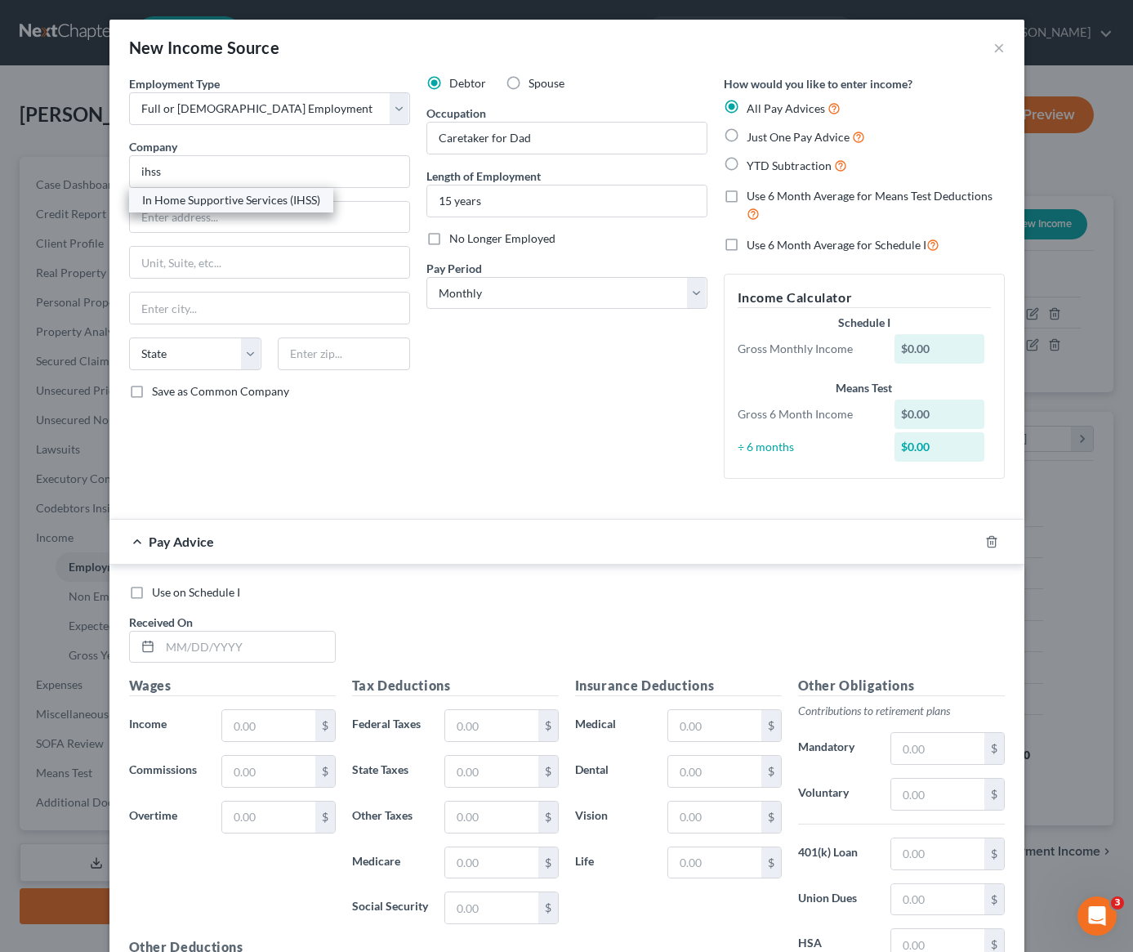
click at [227, 200] on div "In Home Supportive Services (IHSS)" at bounding box center [231, 200] width 178 height 16
type input "In Home Supportive Services (IHSS)"
type input "[STREET_ADDRESS]"
type input "[GEOGRAPHIC_DATA]"
select select "4"
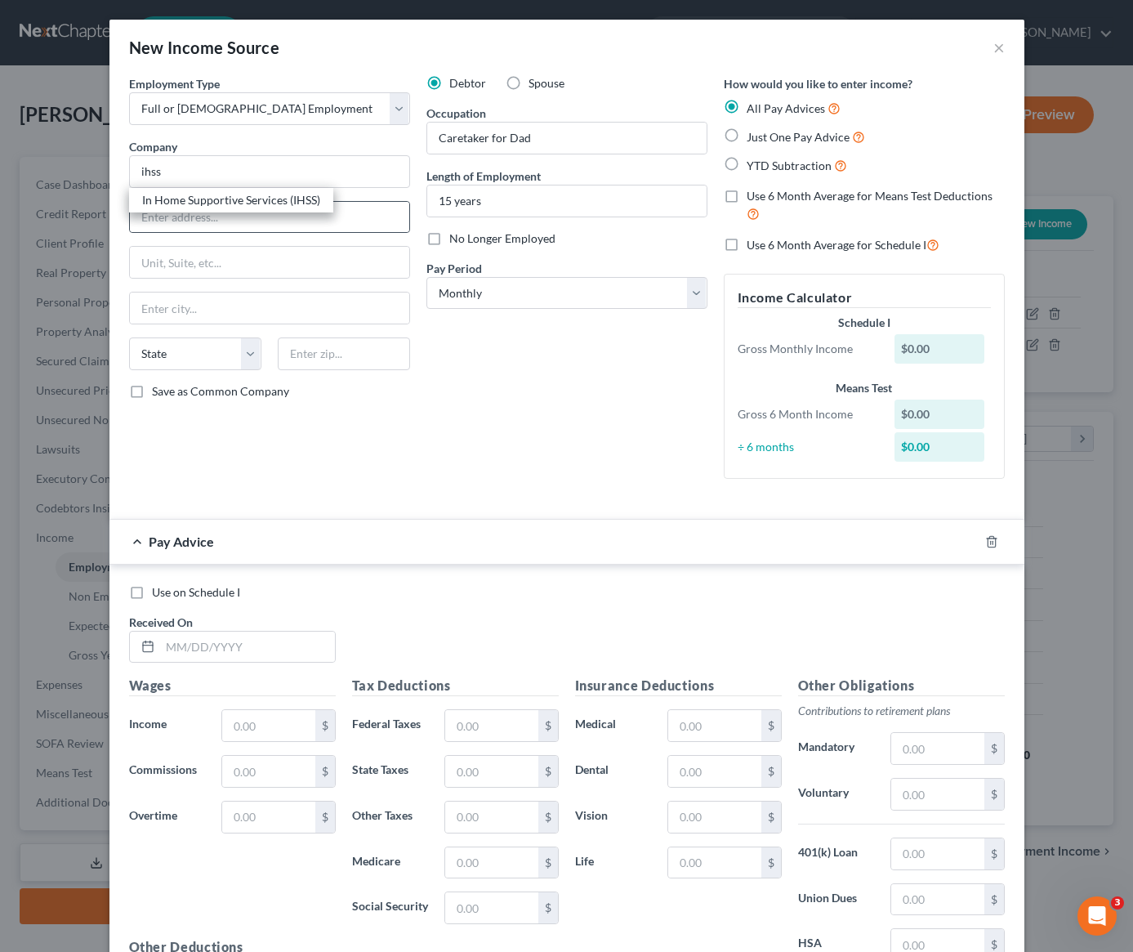
type input "90007"
click at [747, 136] on label "Just One Pay Advice" at bounding box center [806, 136] width 118 height 19
click at [753, 136] on input "Just One Pay Advice" at bounding box center [758, 132] width 11 height 11
radio input "true"
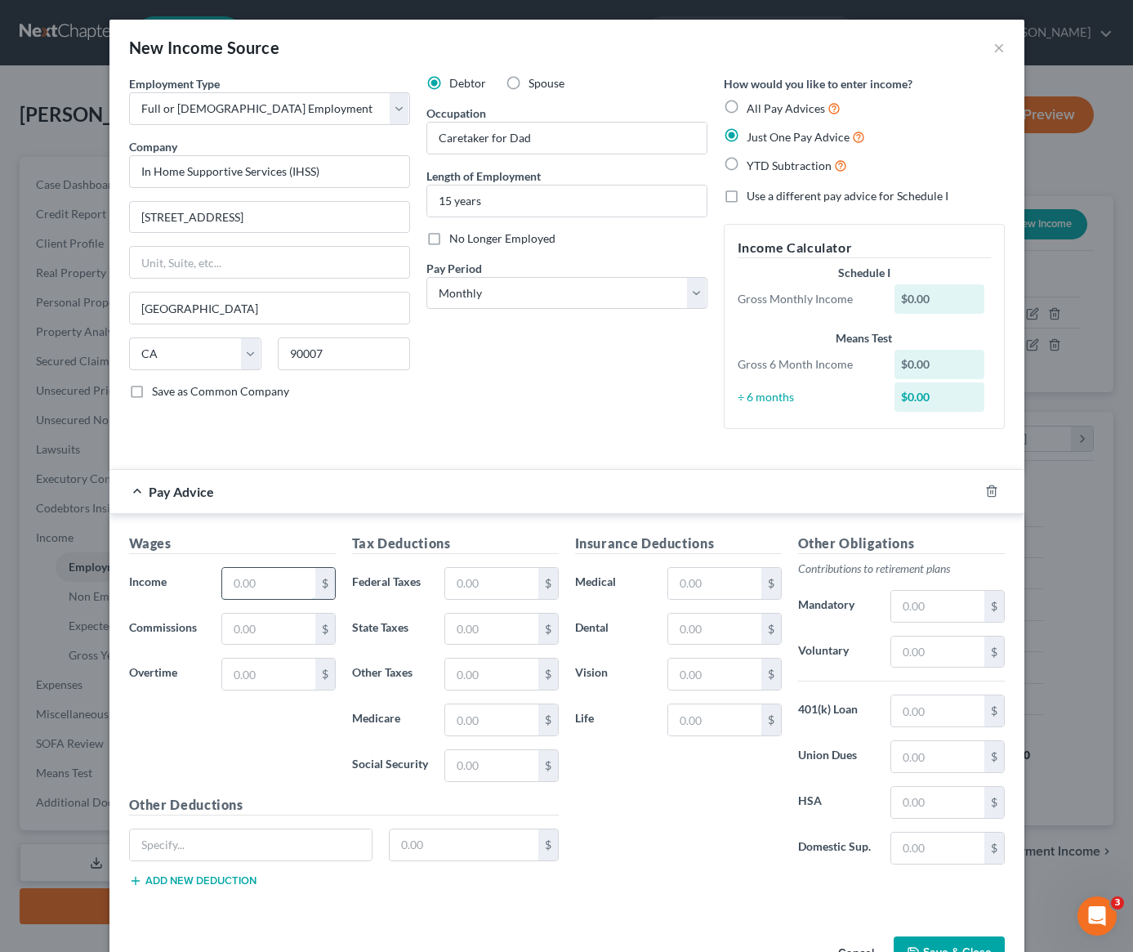
click at [259, 589] on input "text" at bounding box center [268, 583] width 92 height 31
type input "0.00"
click at [959, 945] on button "Save & Close" at bounding box center [949, 953] width 111 height 34
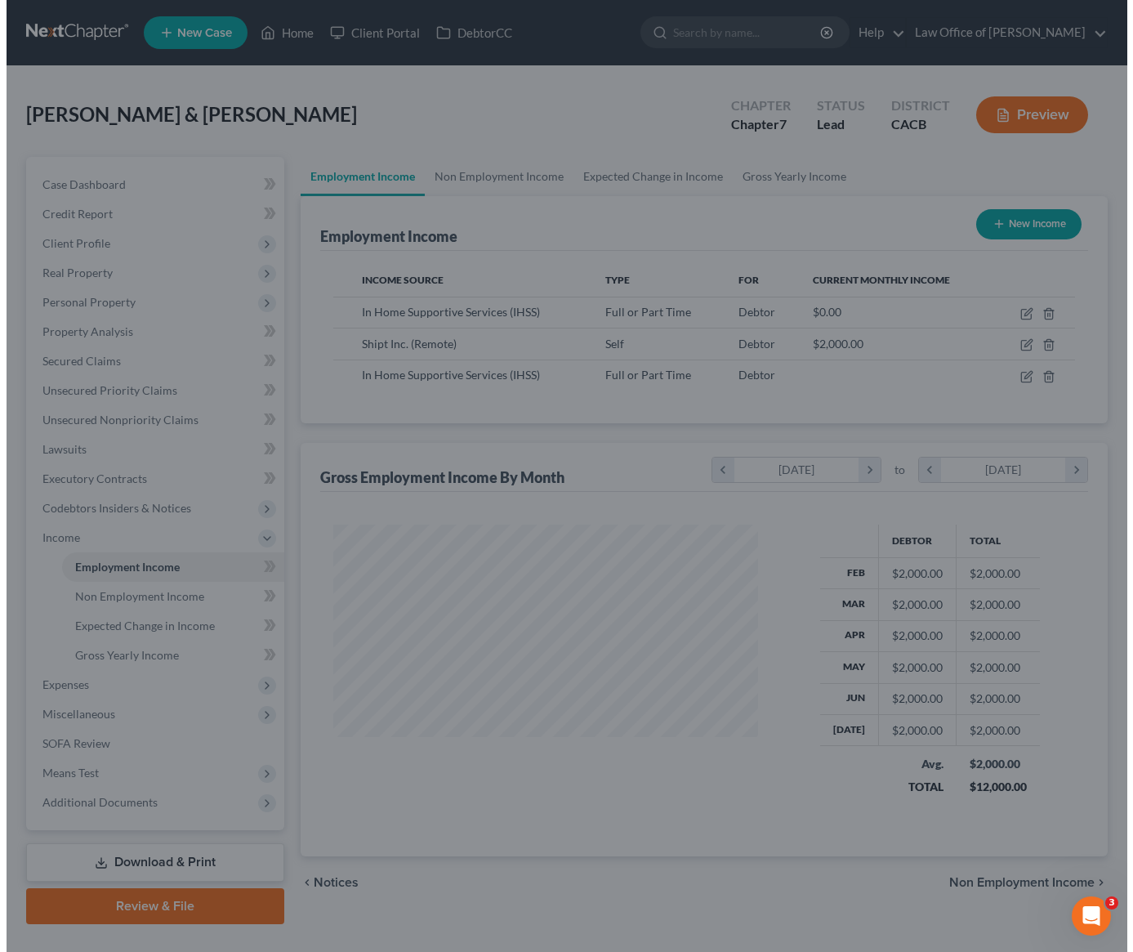
scroll to position [816556, 816396]
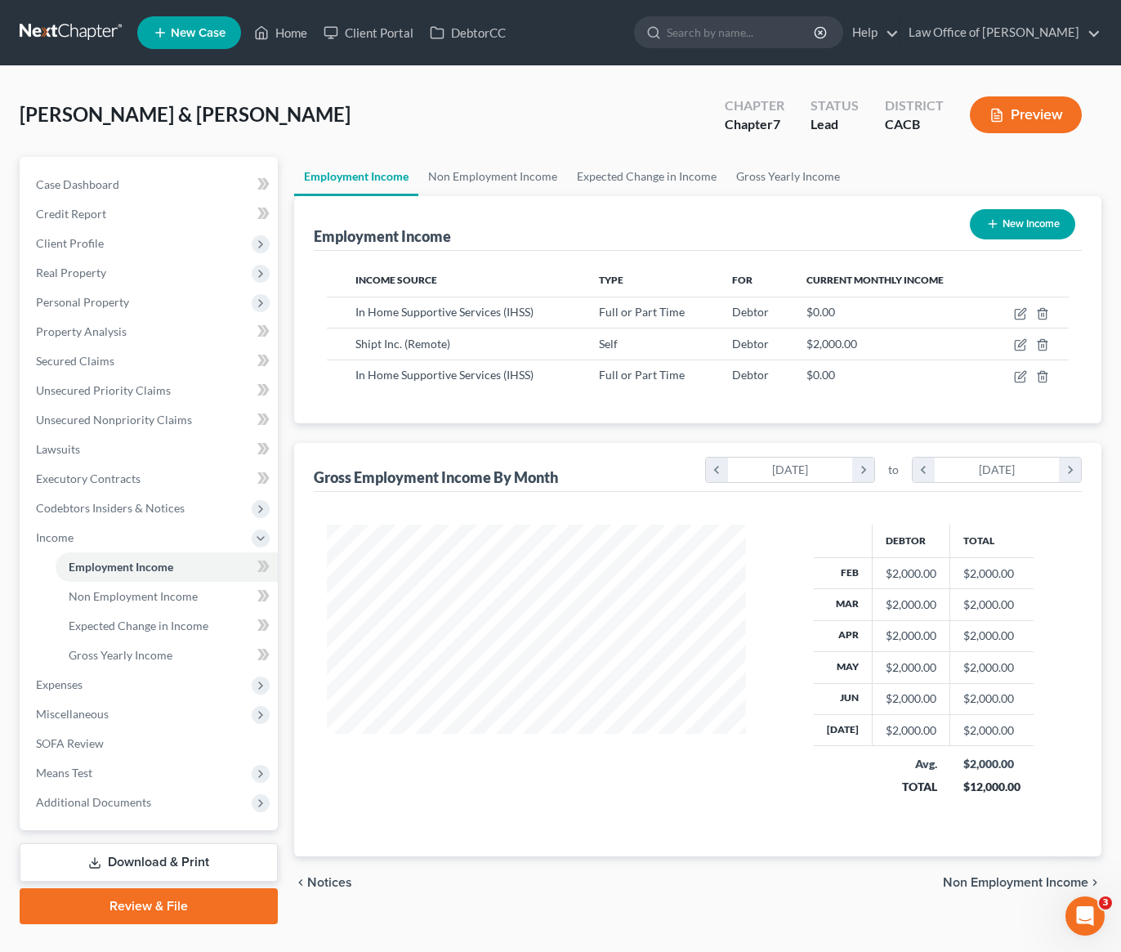
click at [515, 112] on div "[PERSON_NAME] & [PERSON_NAME] Upgraded Chapter Chapter 7 Status [GEOGRAPHIC_DAT…" at bounding box center [561, 121] width 1082 height 71
click at [504, 172] on link "Non Employment Income" at bounding box center [492, 176] width 149 height 39
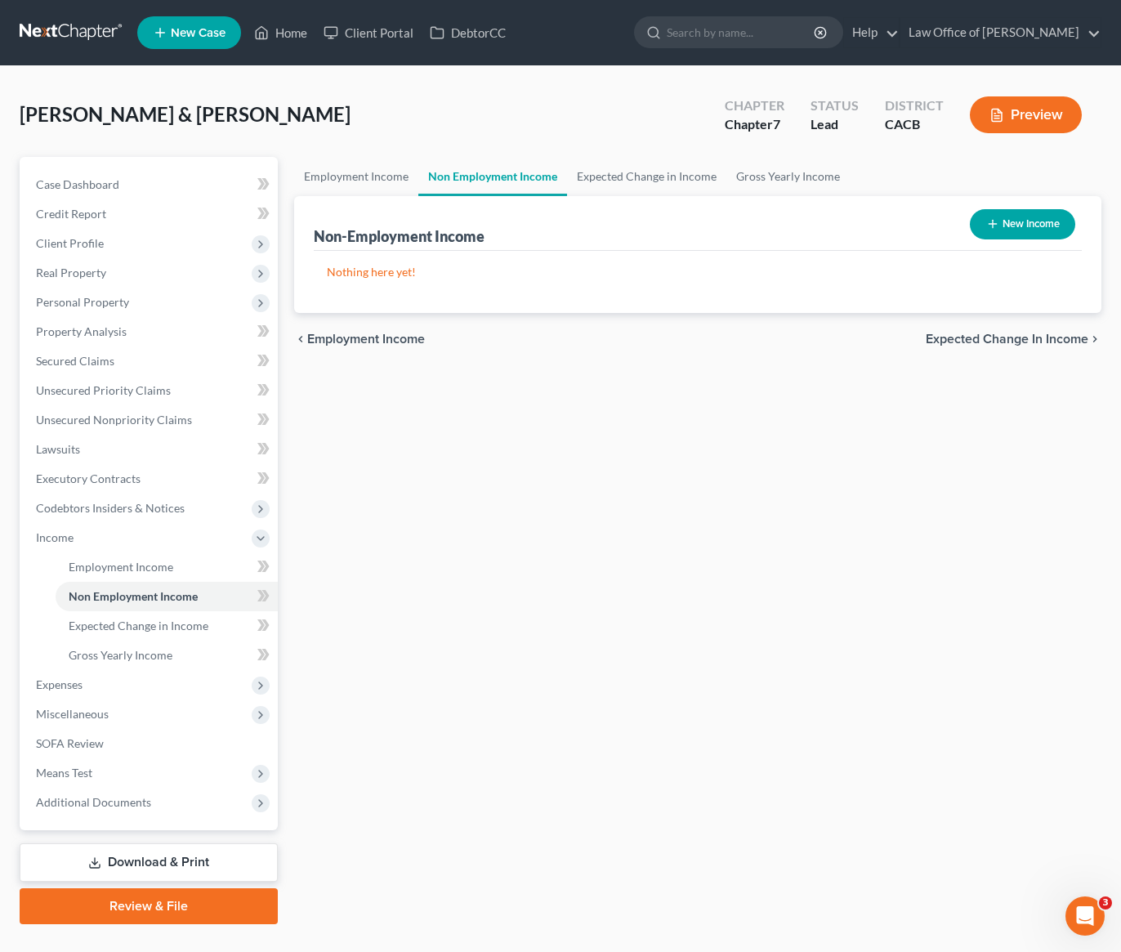
click at [1028, 233] on button "New Income" at bounding box center [1022, 224] width 105 height 30
select select "0"
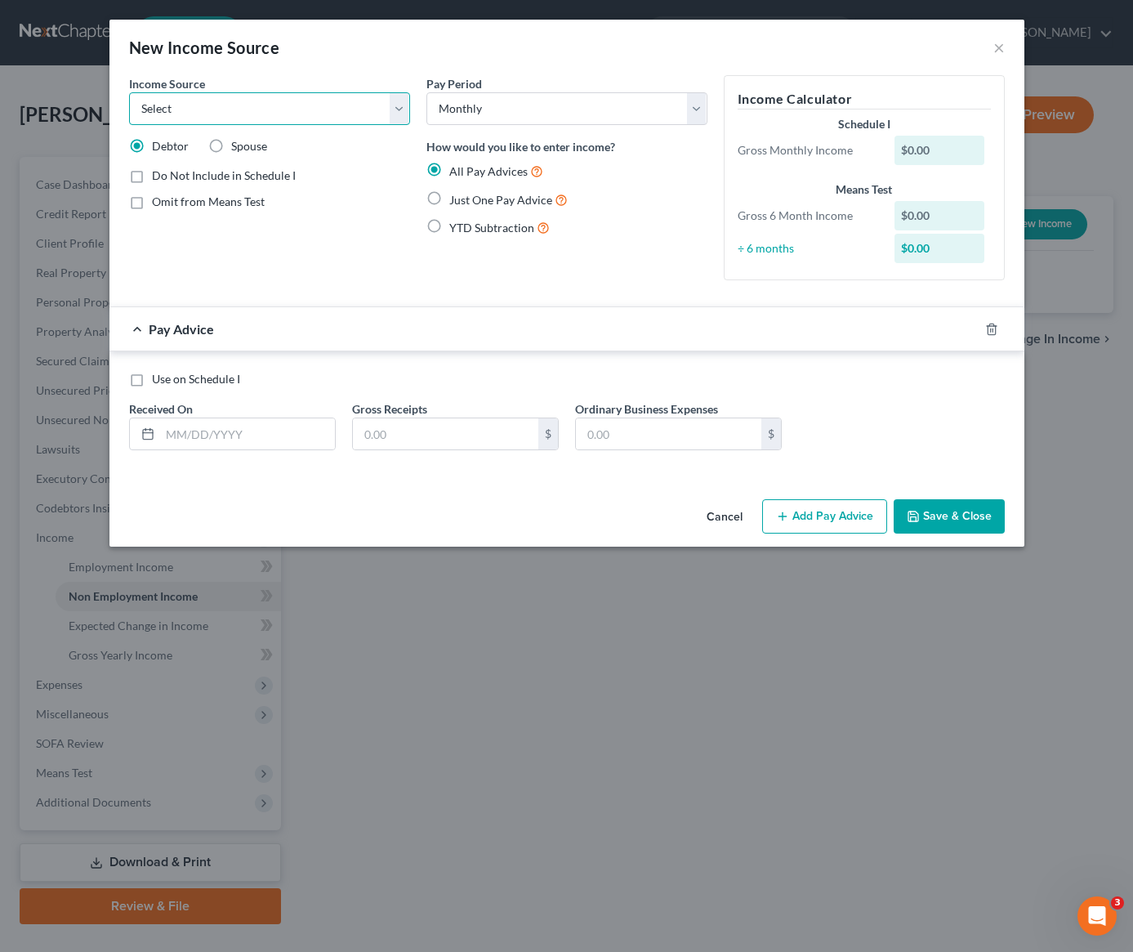
click at [248, 109] on select "Select Unemployment Disability (from employer) Pension Retirement Social Securi…" at bounding box center [269, 108] width 281 height 33
select select "4"
click at [449, 200] on label "Just One Pay Advice" at bounding box center [508, 199] width 118 height 19
click at [456, 200] on input "Just One Pay Advice" at bounding box center [461, 195] width 11 height 11
radio input "true"
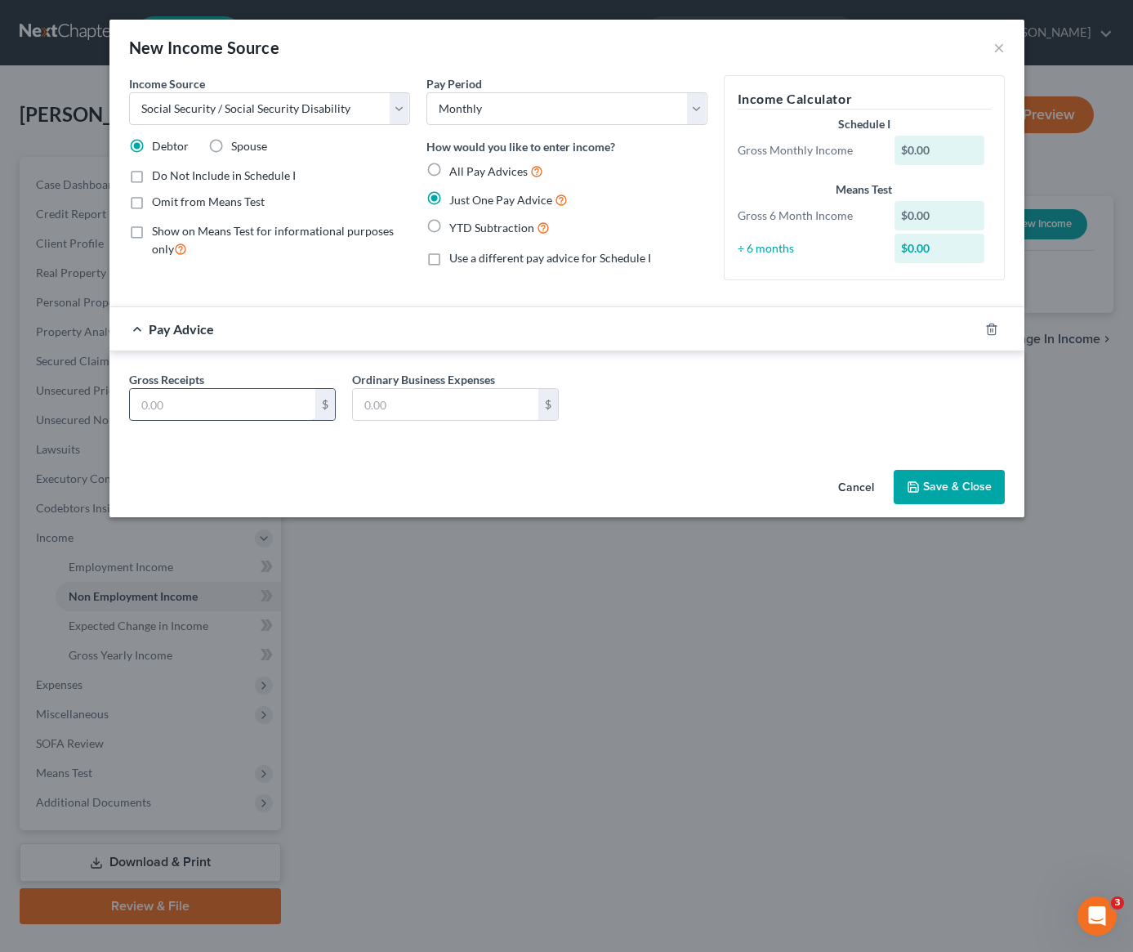
click at [218, 404] on input "text" at bounding box center [222, 404] width 185 height 31
type input "1,564"
click at [930, 485] on button "Save & Close" at bounding box center [949, 487] width 111 height 34
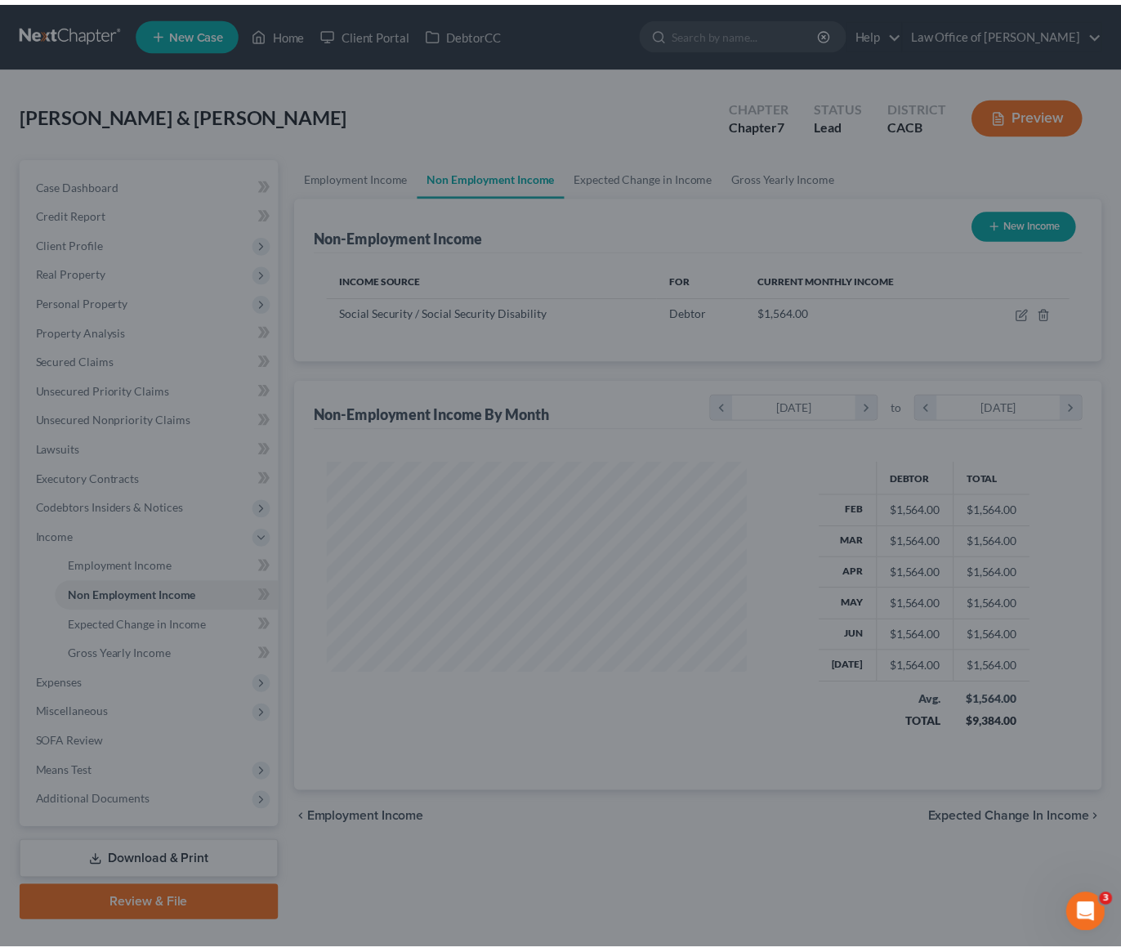
scroll to position [293, 452]
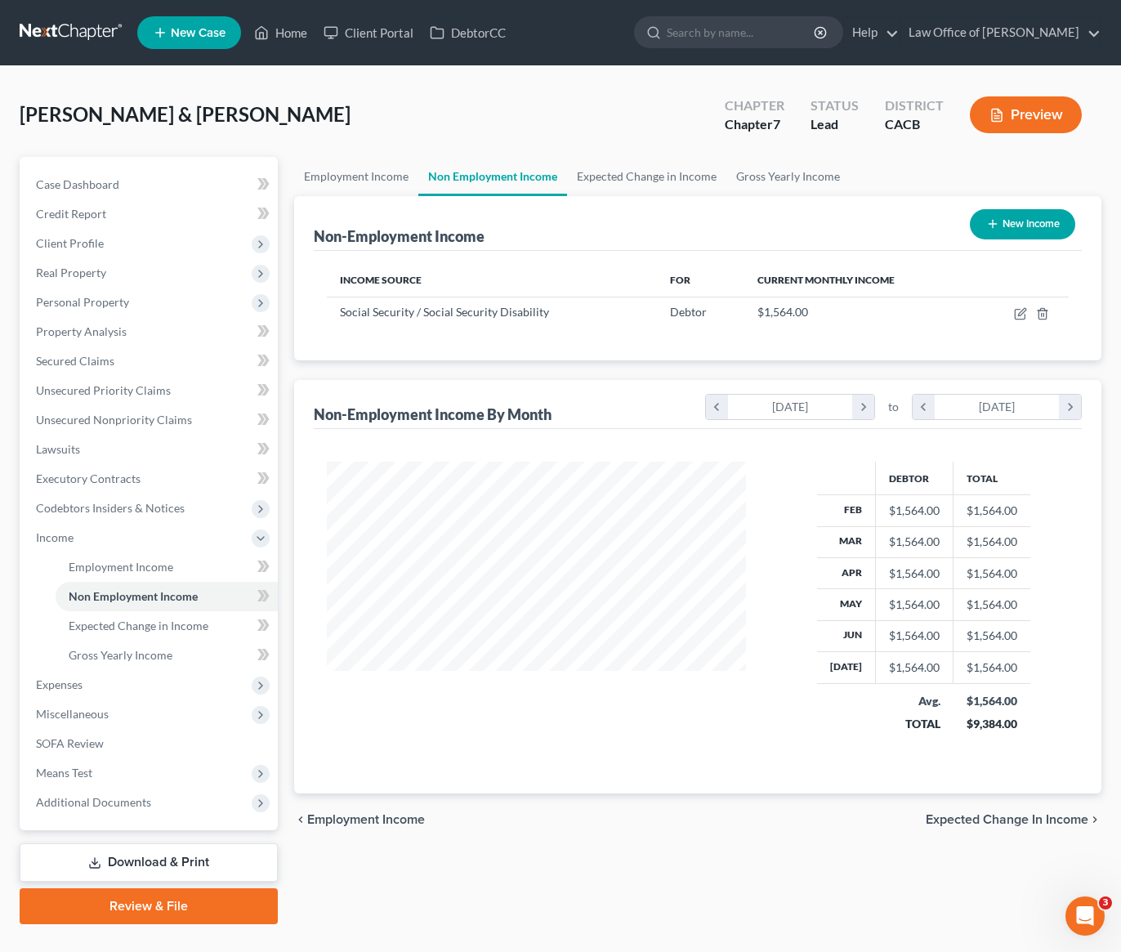
drag, startPoint x: 510, startPoint y: 130, endPoint x: 530, endPoint y: 144, distance: 24.7
click at [511, 130] on div "[PERSON_NAME] & [PERSON_NAME] Upgraded Chapter Chapter 7 Status [GEOGRAPHIC_DAT…" at bounding box center [561, 121] width 1082 height 71
click at [349, 173] on link "Employment Income" at bounding box center [356, 176] width 124 height 39
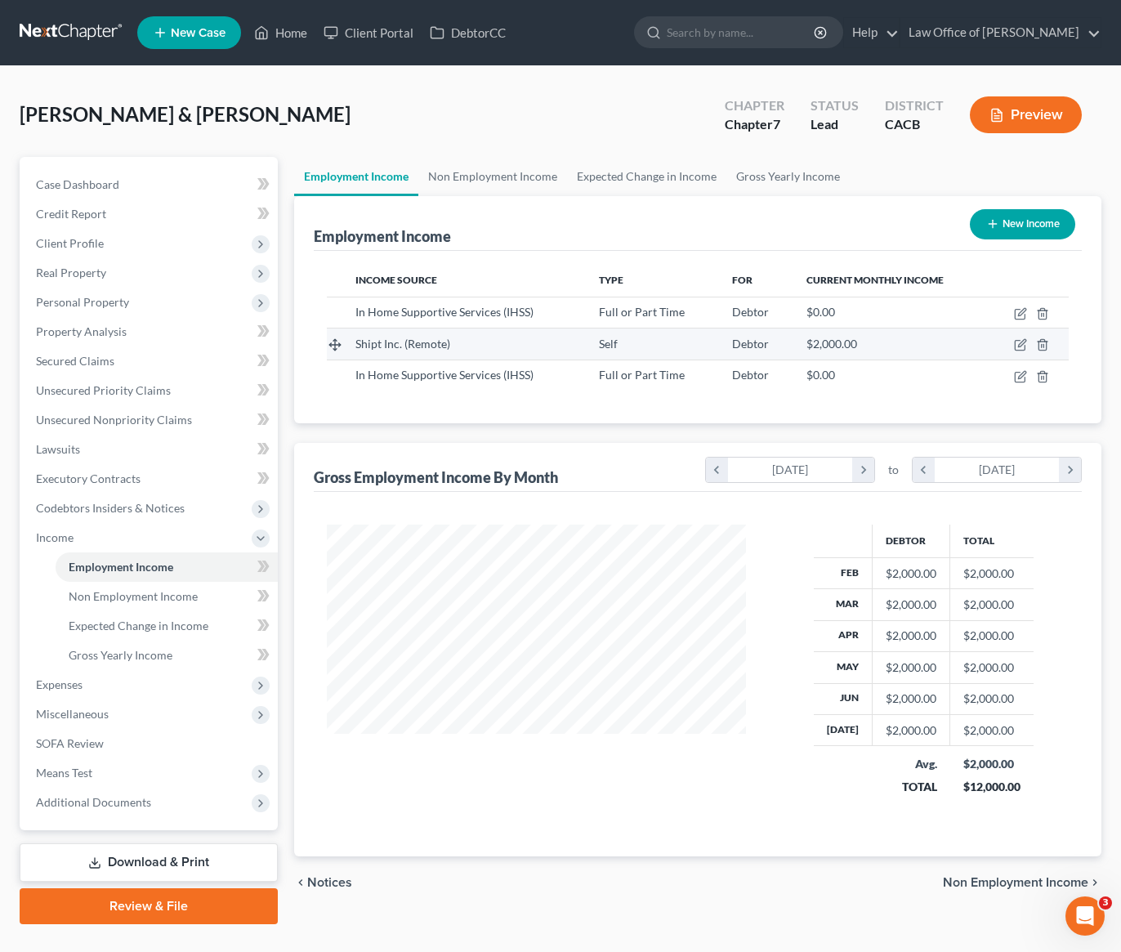
scroll to position [293, 452]
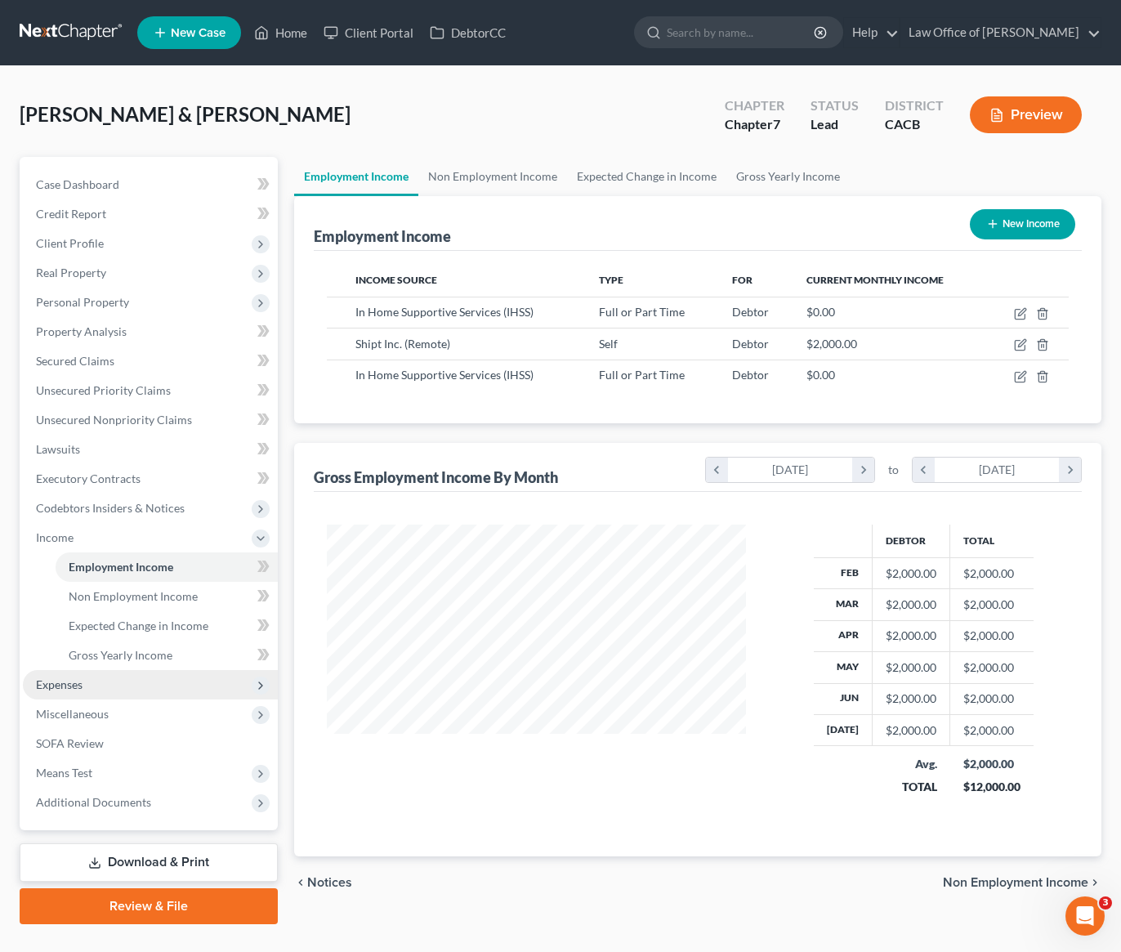
click at [55, 689] on span "Expenses" at bounding box center [59, 684] width 47 height 14
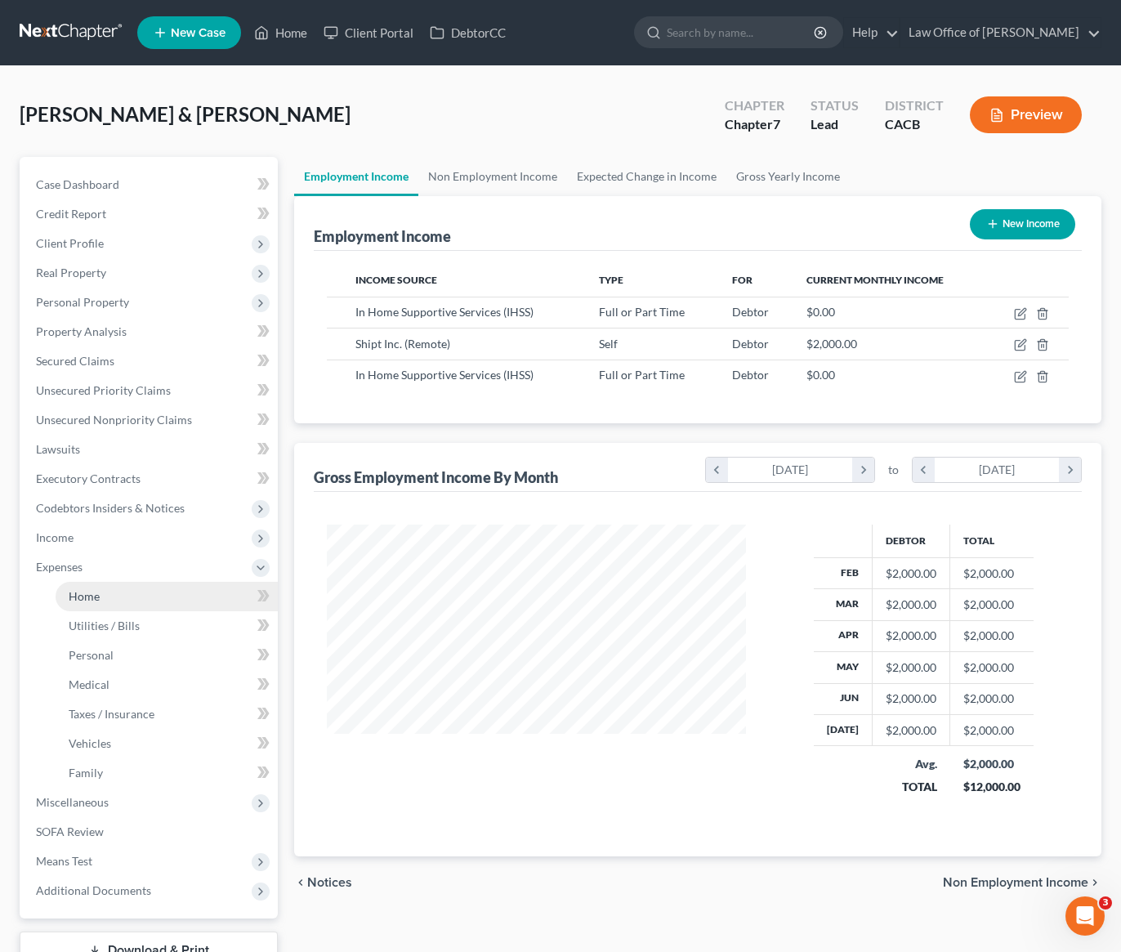
click at [78, 602] on span "Home" at bounding box center [84, 596] width 31 height 14
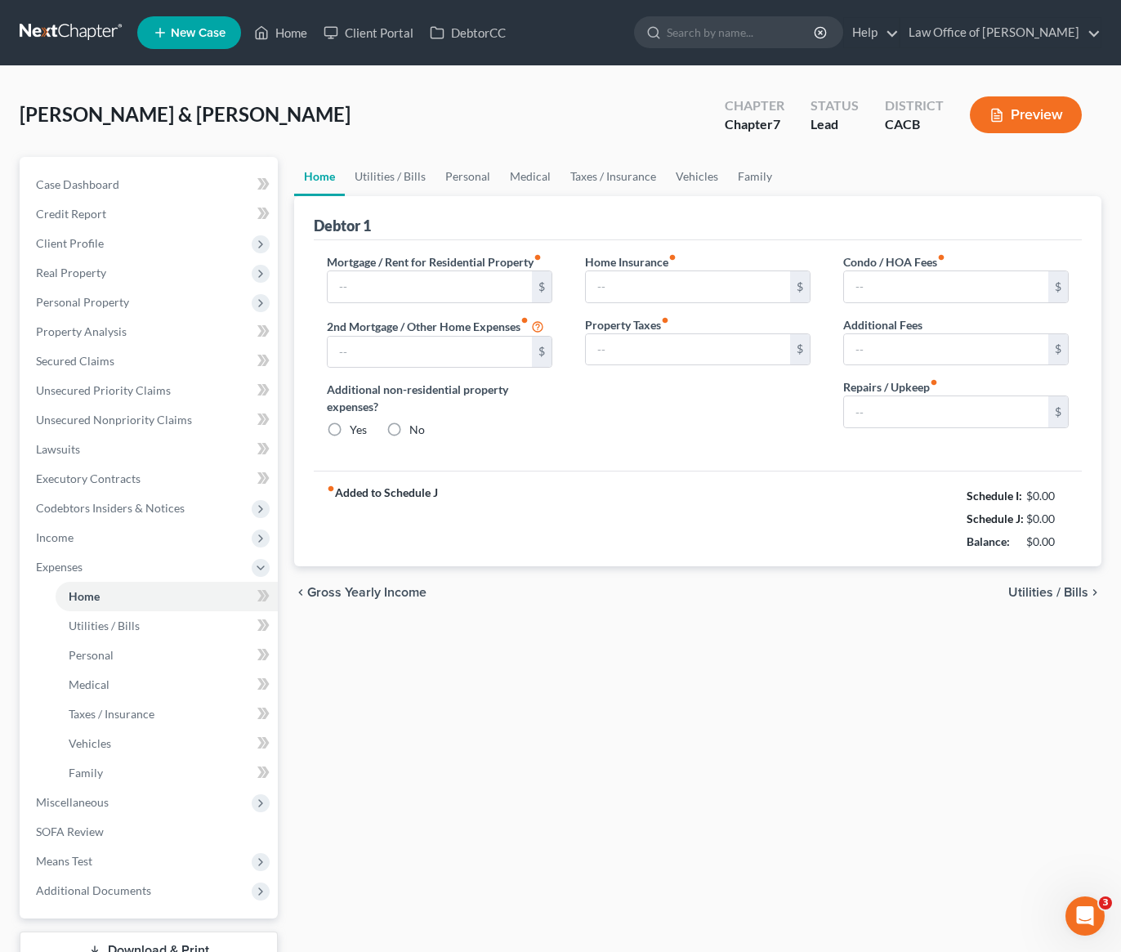
type input "0.00"
radio input "true"
type input "0.00"
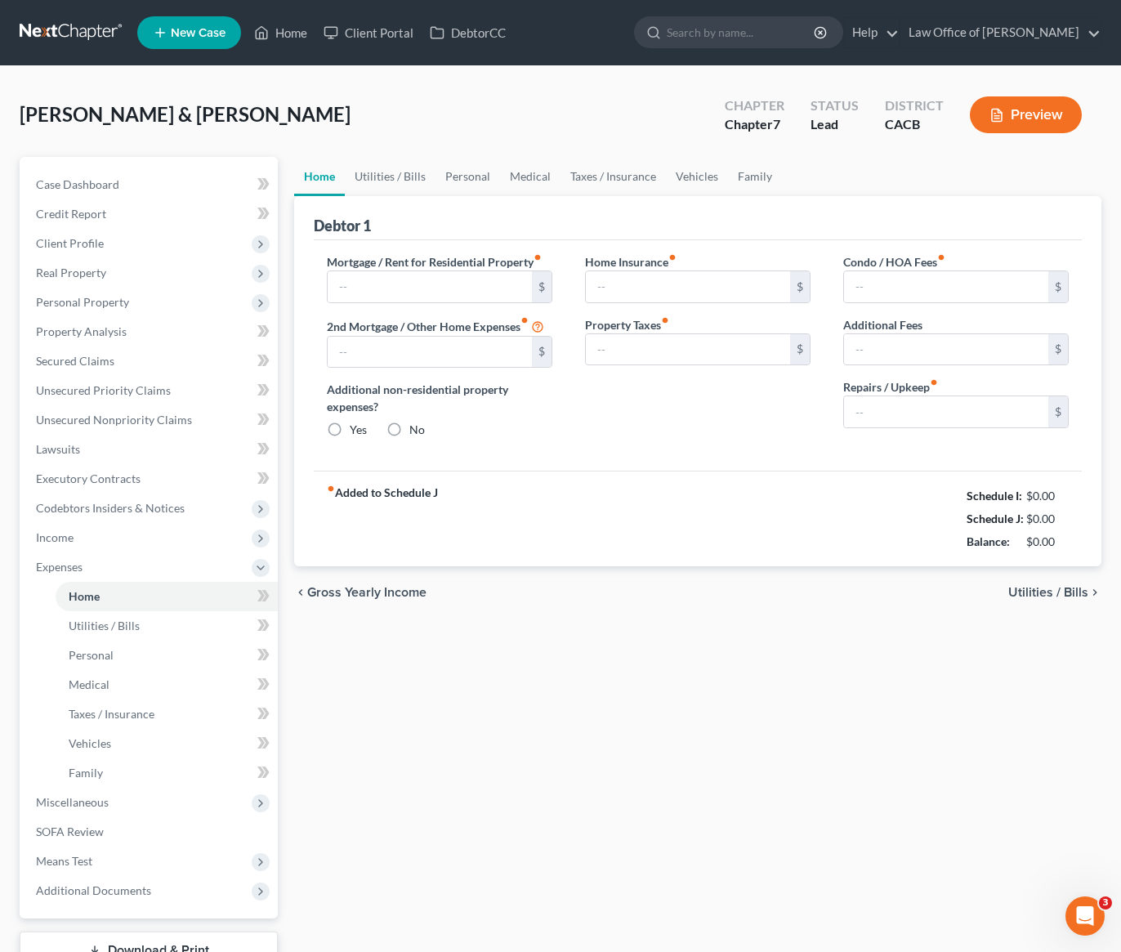
type input "0.00"
click at [403, 289] on input "text" at bounding box center [430, 286] width 204 height 31
type input "1,503"
click at [668, 486] on div "fiber_manual_record Added to Schedule J Schedule I: $3,564.00 Schedule J: $1,50…" at bounding box center [698, 519] width 768 height 96
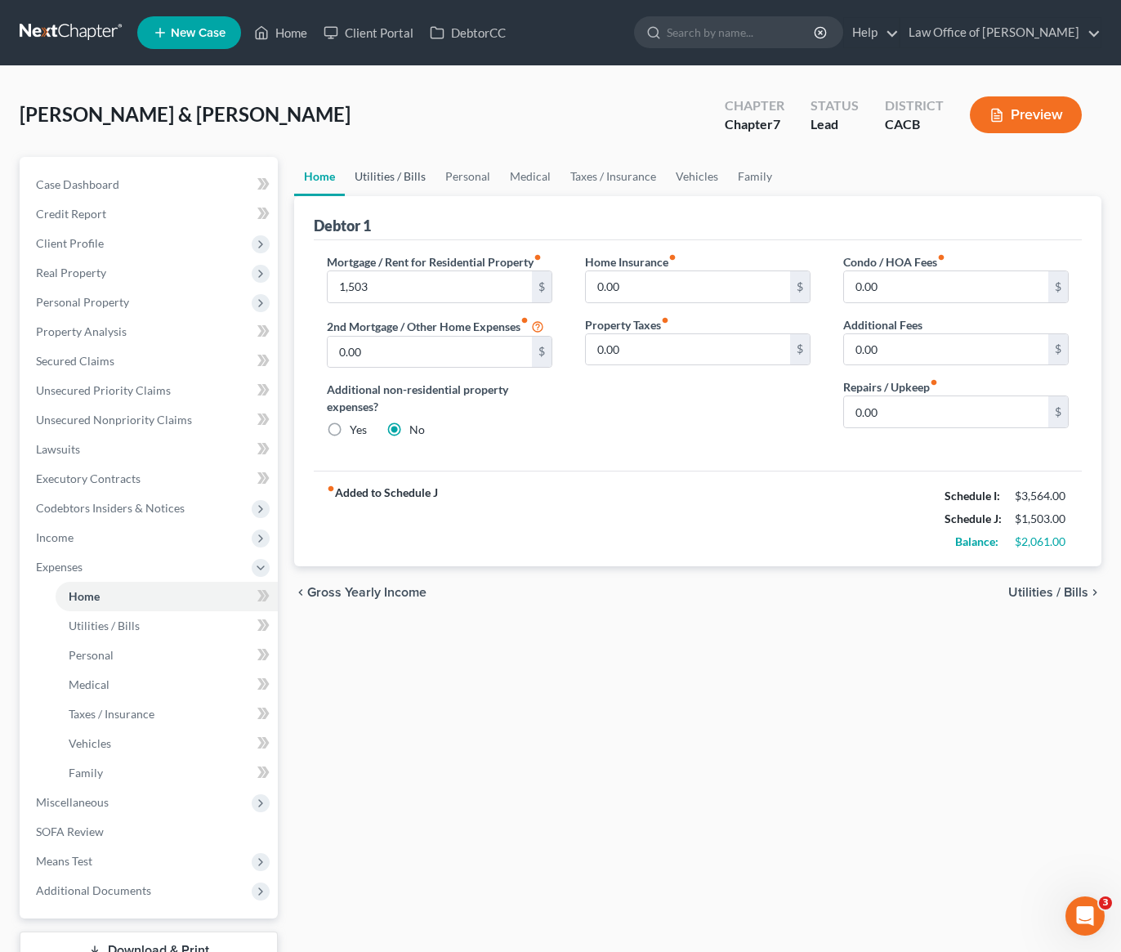
click at [409, 185] on link "Utilities / Bills" at bounding box center [390, 176] width 91 height 39
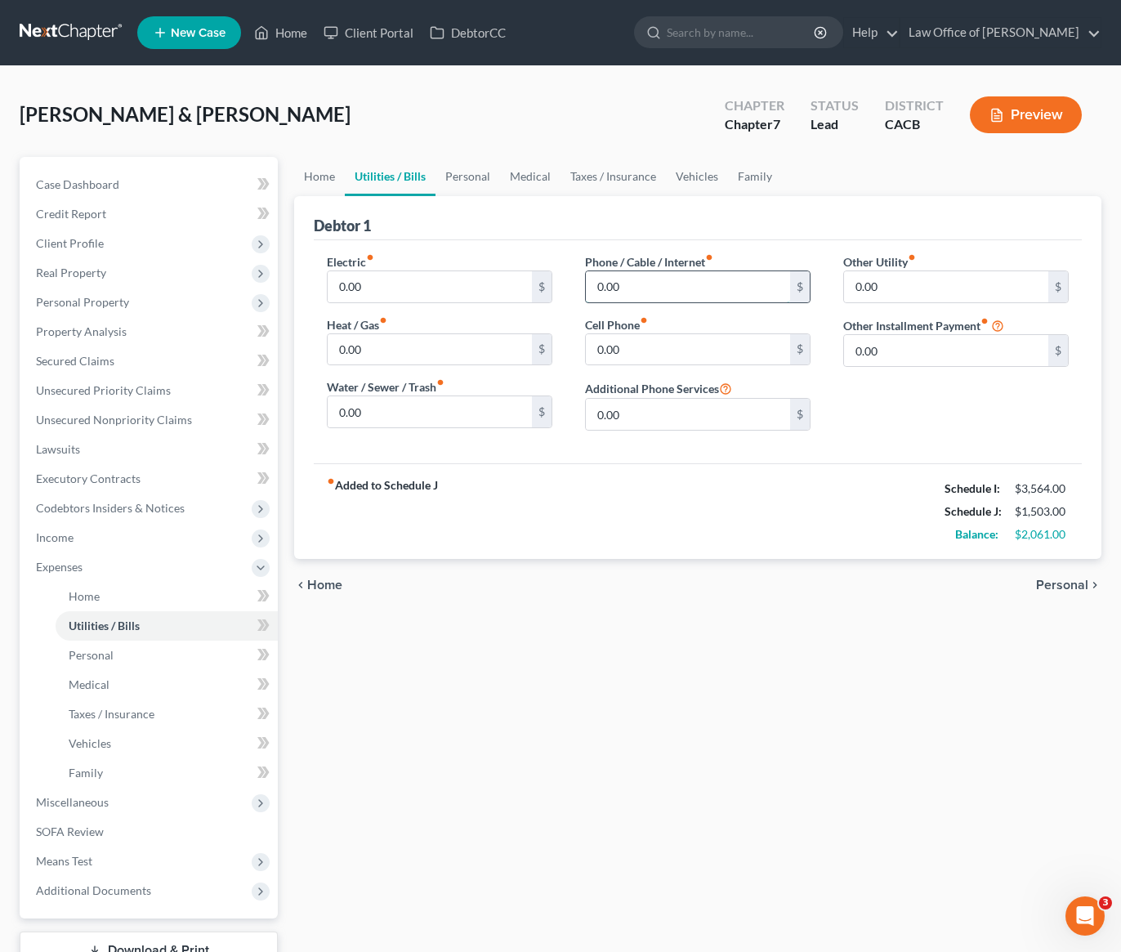
click at [653, 293] on input "0.00" at bounding box center [688, 286] width 204 height 31
type input "82"
click at [617, 580] on div "chevron_left Home Personal chevron_right" at bounding box center [697, 585] width 807 height 52
click at [631, 360] on input "0.00" at bounding box center [688, 349] width 204 height 31
type input "153"
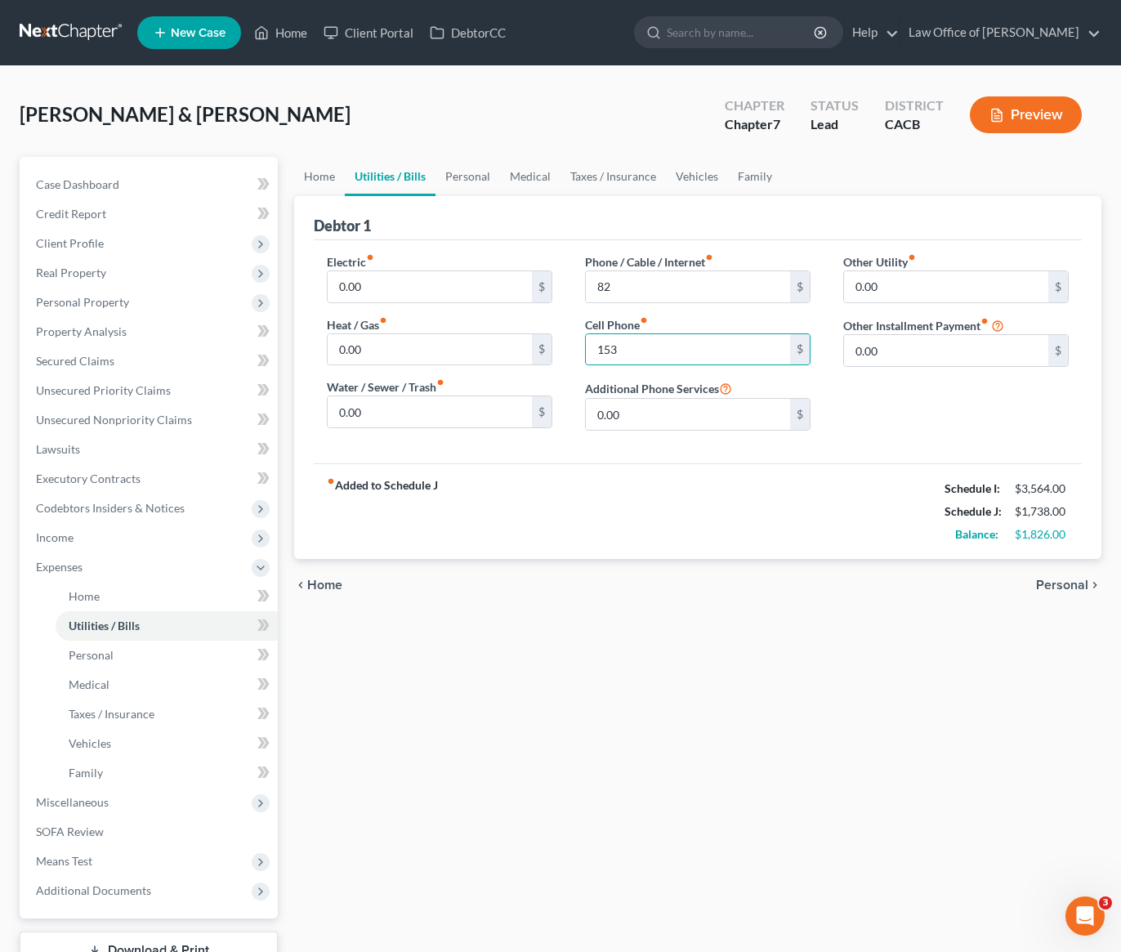
click at [644, 498] on div "fiber_manual_record Added to Schedule J Schedule I: $3,564.00 Schedule J: $1,73…" at bounding box center [698, 511] width 768 height 96
click at [381, 280] on input "0.00" at bounding box center [430, 286] width 204 height 31
type input "60"
click at [558, 517] on div "fiber_manual_record Added to Schedule J Schedule I: $3,564.00 Schedule J: $1,79…" at bounding box center [698, 511] width 768 height 96
click at [485, 179] on link "Personal" at bounding box center [467, 176] width 65 height 39
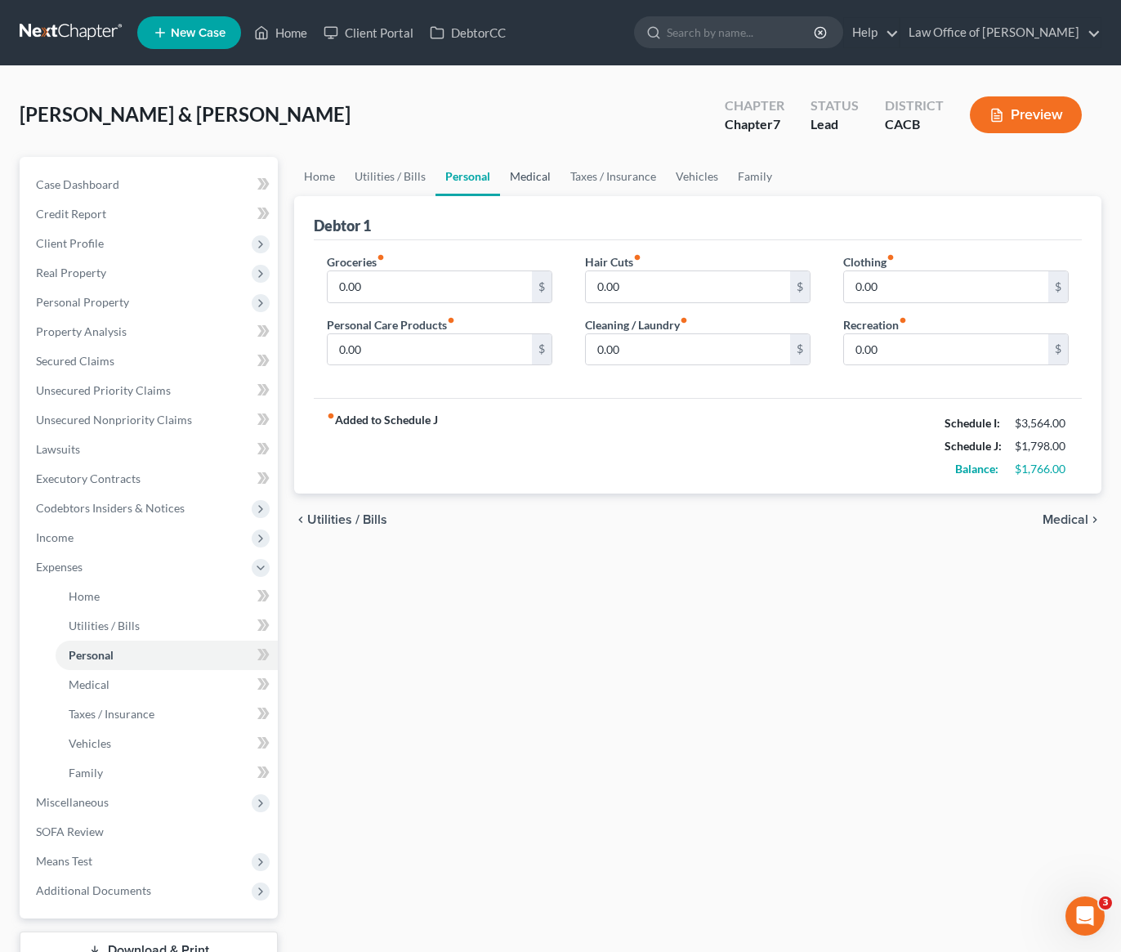
click at [535, 177] on link "Medical" at bounding box center [530, 176] width 60 height 39
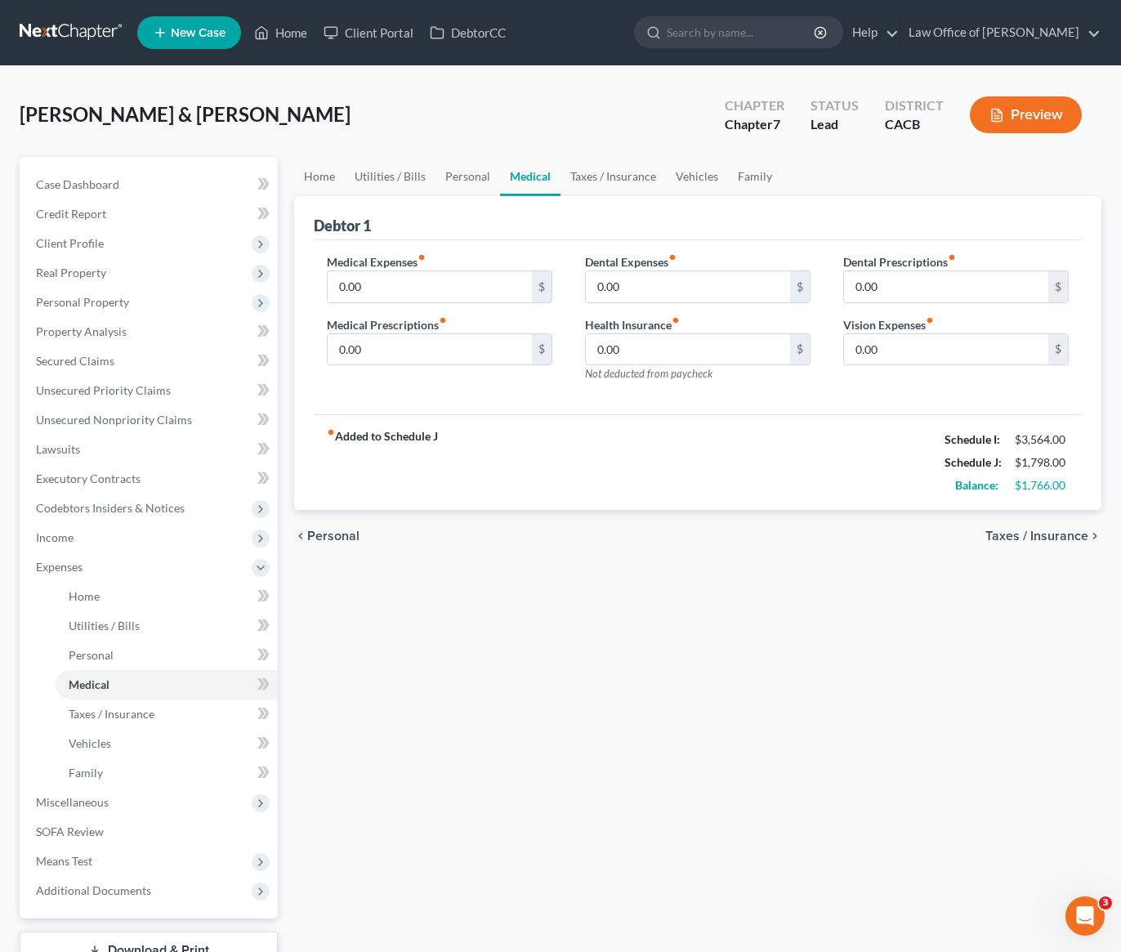
click at [499, 385] on div "Medical Expenses fiber_manual_record 0.00 $ Medical Prescriptions fiber_manual_…" at bounding box center [439, 324] width 258 height 142
click at [564, 490] on div "fiber_manual_record Added to Schedule J Schedule I: $3,564.00 Schedule J: $1,79…" at bounding box center [698, 462] width 768 height 96
click at [613, 178] on link "Taxes / Insurance" at bounding box center [612, 176] width 105 height 39
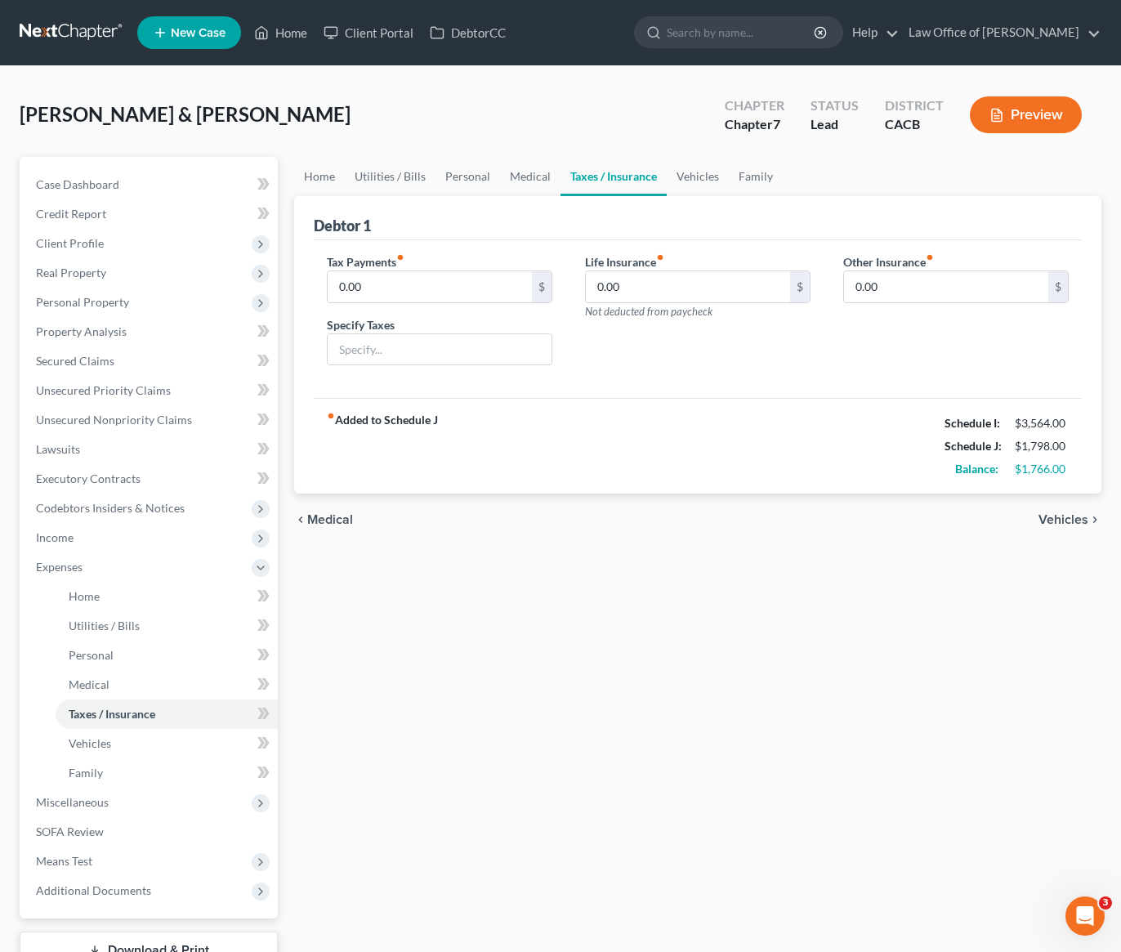
click at [667, 360] on div "Life Insurance fiber_manual_record 0.00 $ Not deducted from paycheck" at bounding box center [698, 316] width 258 height 126
click at [689, 179] on link "Vehicles" at bounding box center [698, 176] width 62 height 39
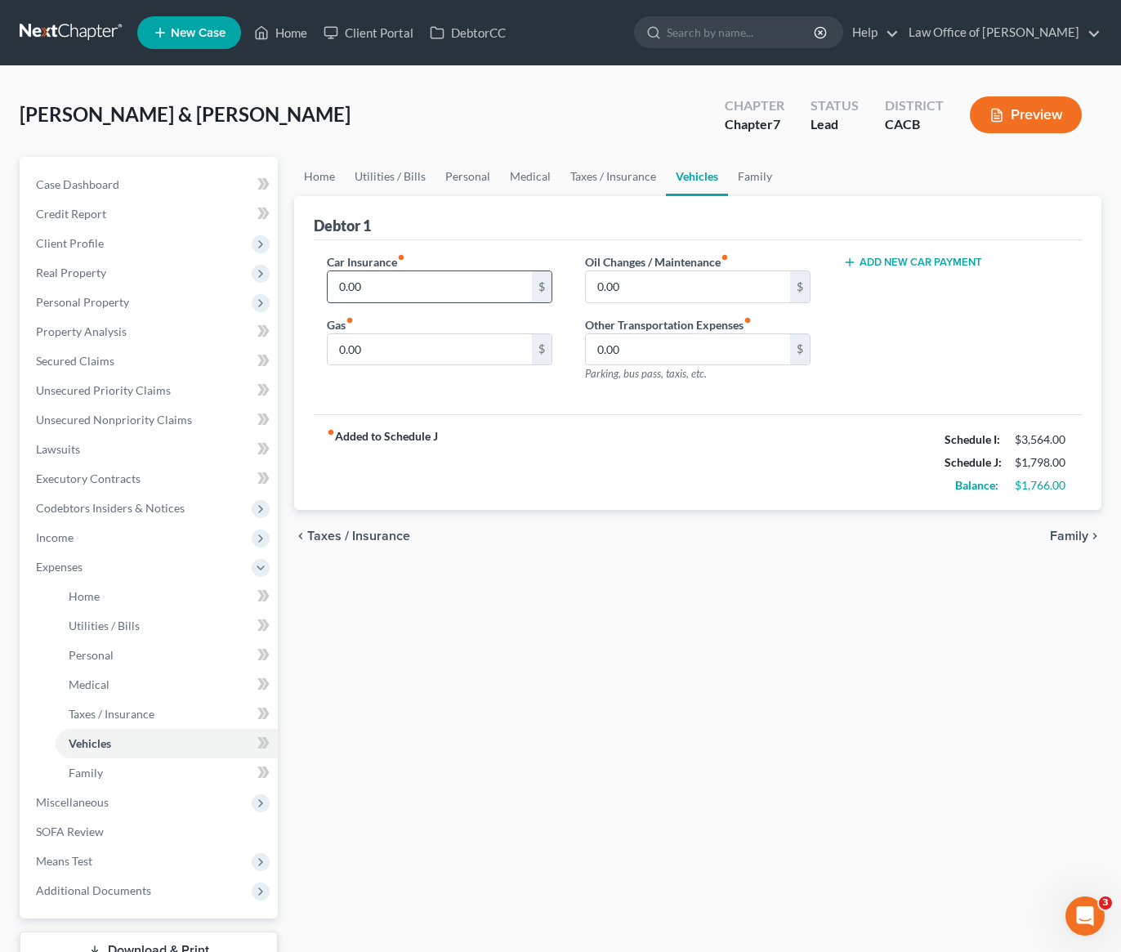
click at [371, 291] on input "0.00" at bounding box center [430, 286] width 204 height 31
type input "178"
click at [368, 351] on input "0.00" at bounding box center [430, 349] width 204 height 31
click at [680, 296] on input "0.00" at bounding box center [688, 286] width 204 height 31
type input "20"
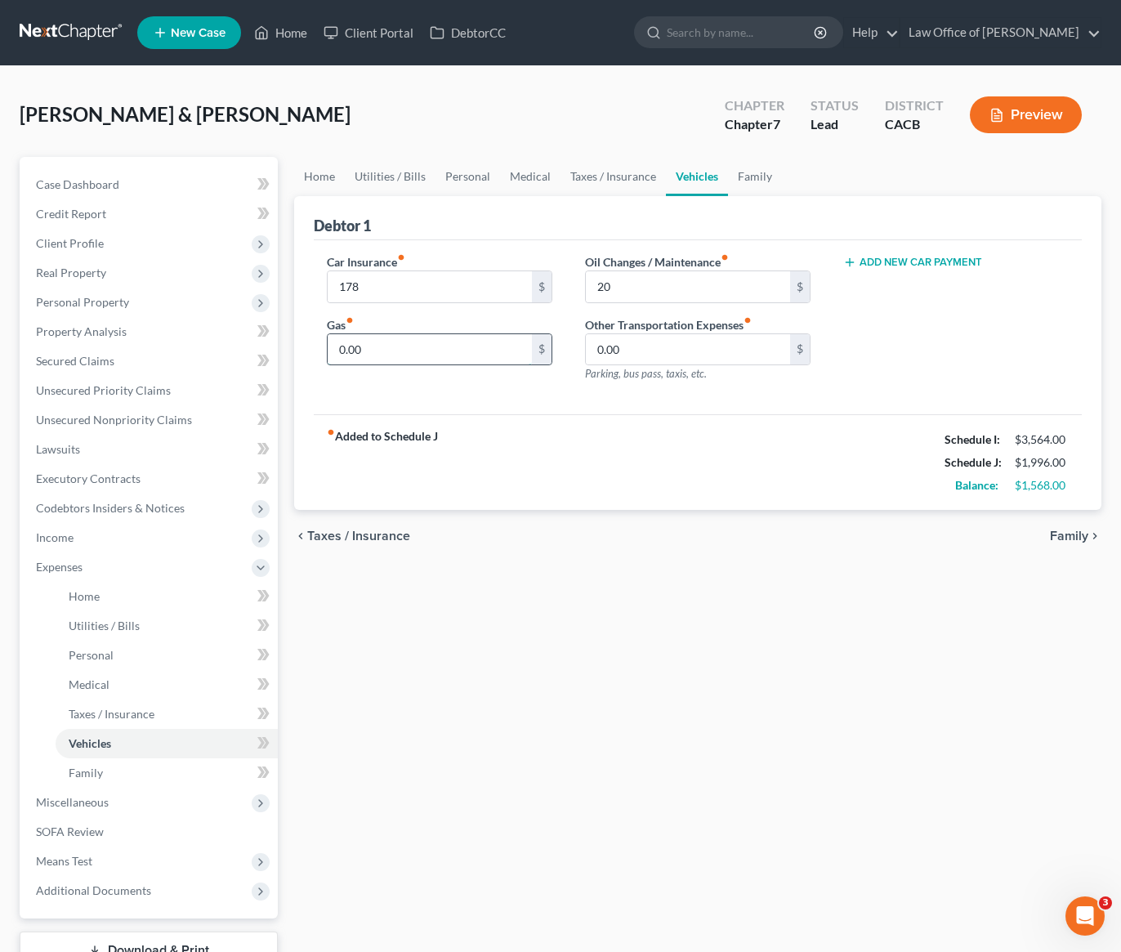
click at [399, 354] on input "0.00" at bounding box center [430, 349] width 204 height 31
type input "500"
click at [527, 437] on div "fiber_manual_record Added to Schedule J Schedule I: $3,564.00 Schedule J: $2,49…" at bounding box center [698, 462] width 768 height 96
click at [574, 451] on div "fiber_manual_record Added to Schedule J Schedule I: $3,564.00 Schedule J: $2,49…" at bounding box center [698, 462] width 768 height 96
click at [482, 457] on div "fiber_manual_record Added to Schedule J Schedule I: $3,564.00 Schedule J: $2,49…" at bounding box center [698, 462] width 768 height 96
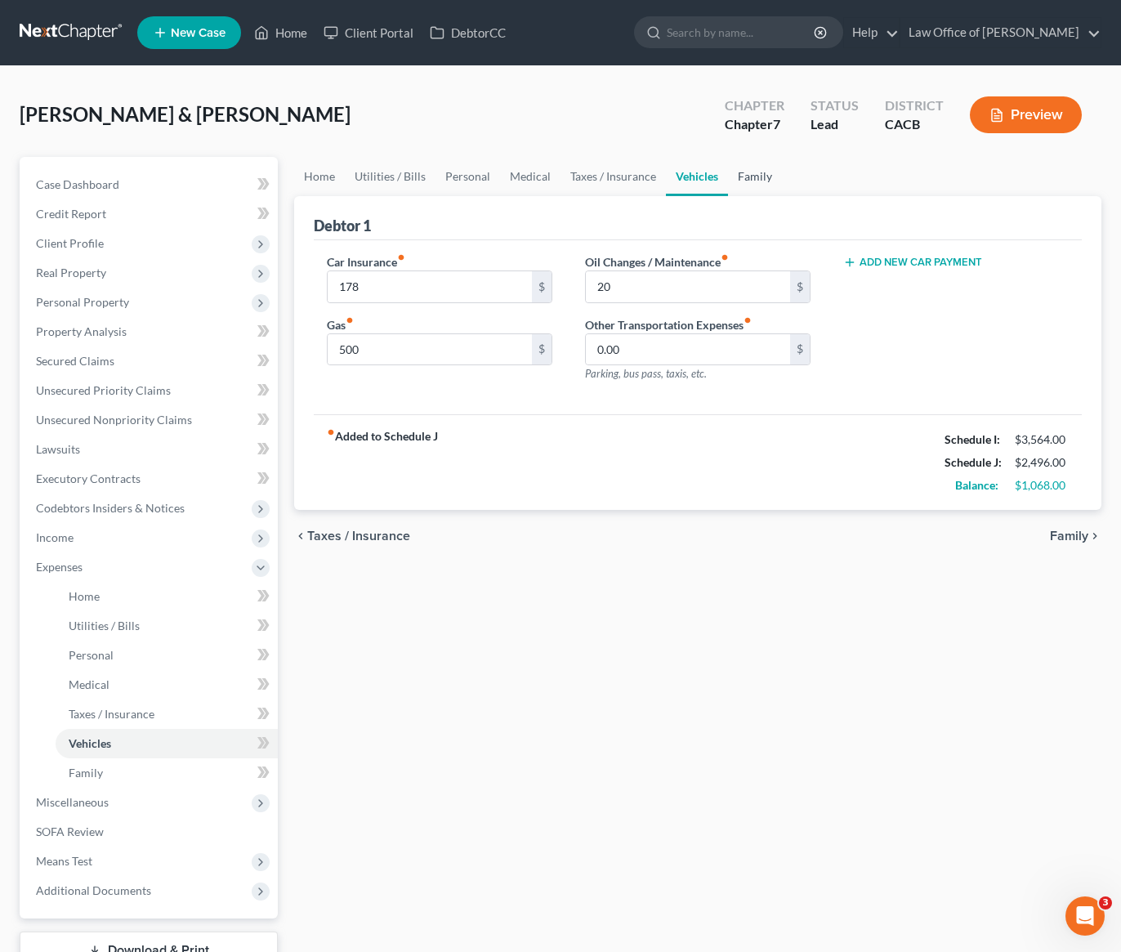
click at [753, 181] on link "Family" at bounding box center [755, 176] width 54 height 39
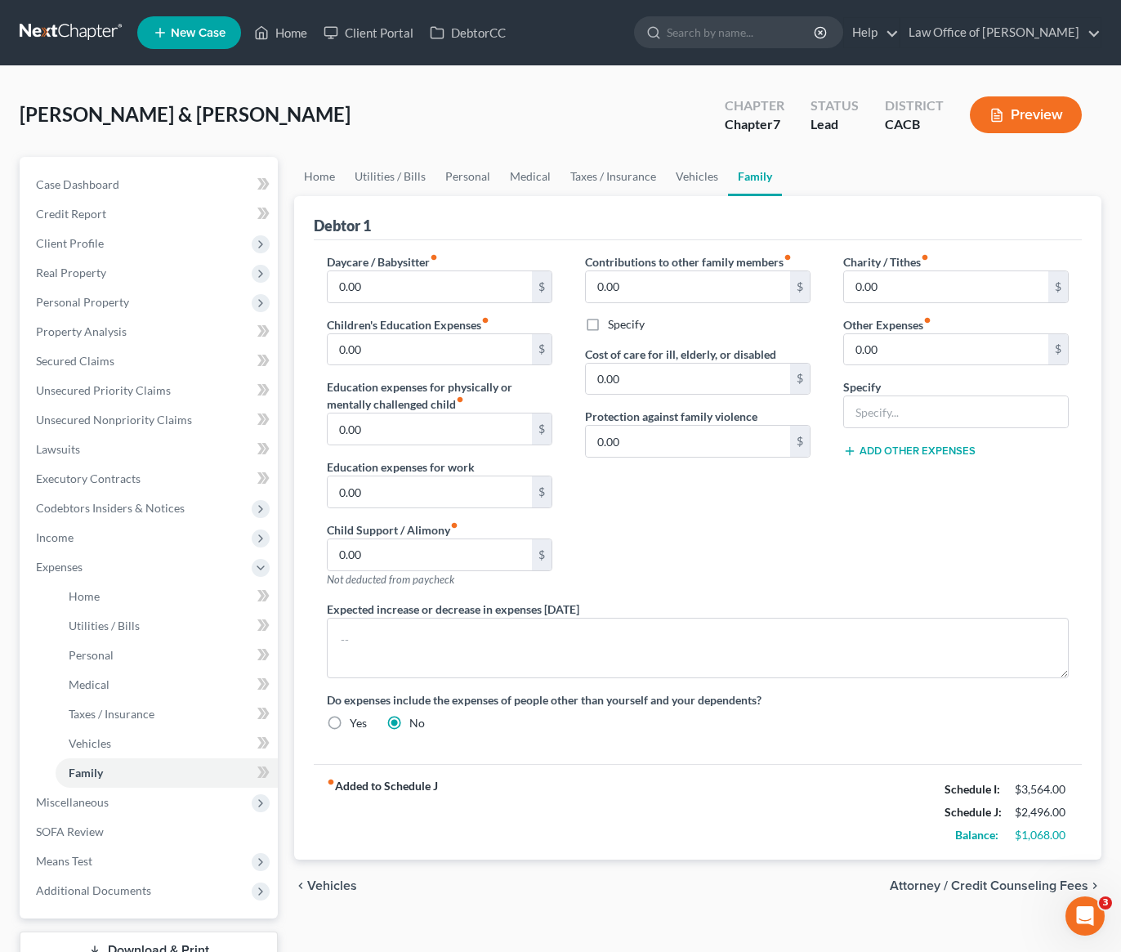
click at [660, 569] on div "Contributions to other family members fiber_manual_record 0.00 $ Specify Cost o…" at bounding box center [698, 426] width 258 height 347
click at [664, 544] on div "Contributions to other family members fiber_manual_record 0.00 $ Specify Cost o…" at bounding box center [698, 426] width 258 height 347
click at [900, 351] on input "0.00" at bounding box center [946, 349] width 204 height 31
type input "500"
click at [908, 413] on input "text" at bounding box center [956, 411] width 224 height 31
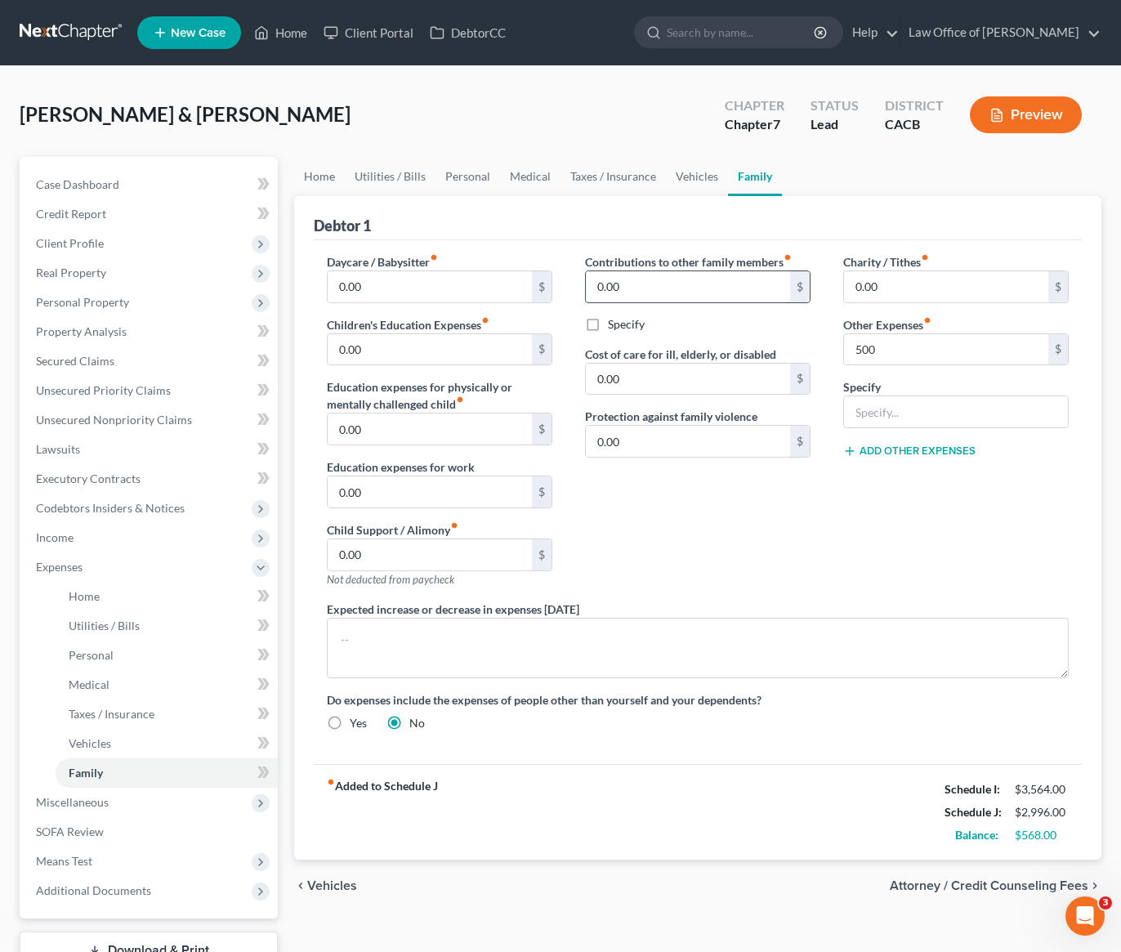
click at [668, 287] on input "0.00" at bounding box center [688, 286] width 204 height 31
type input "500"
click at [608, 330] on label "Specify" at bounding box center [626, 324] width 37 height 16
click at [614, 327] on input "Specify" at bounding box center [619, 321] width 11 height 11
checkbox input "true"
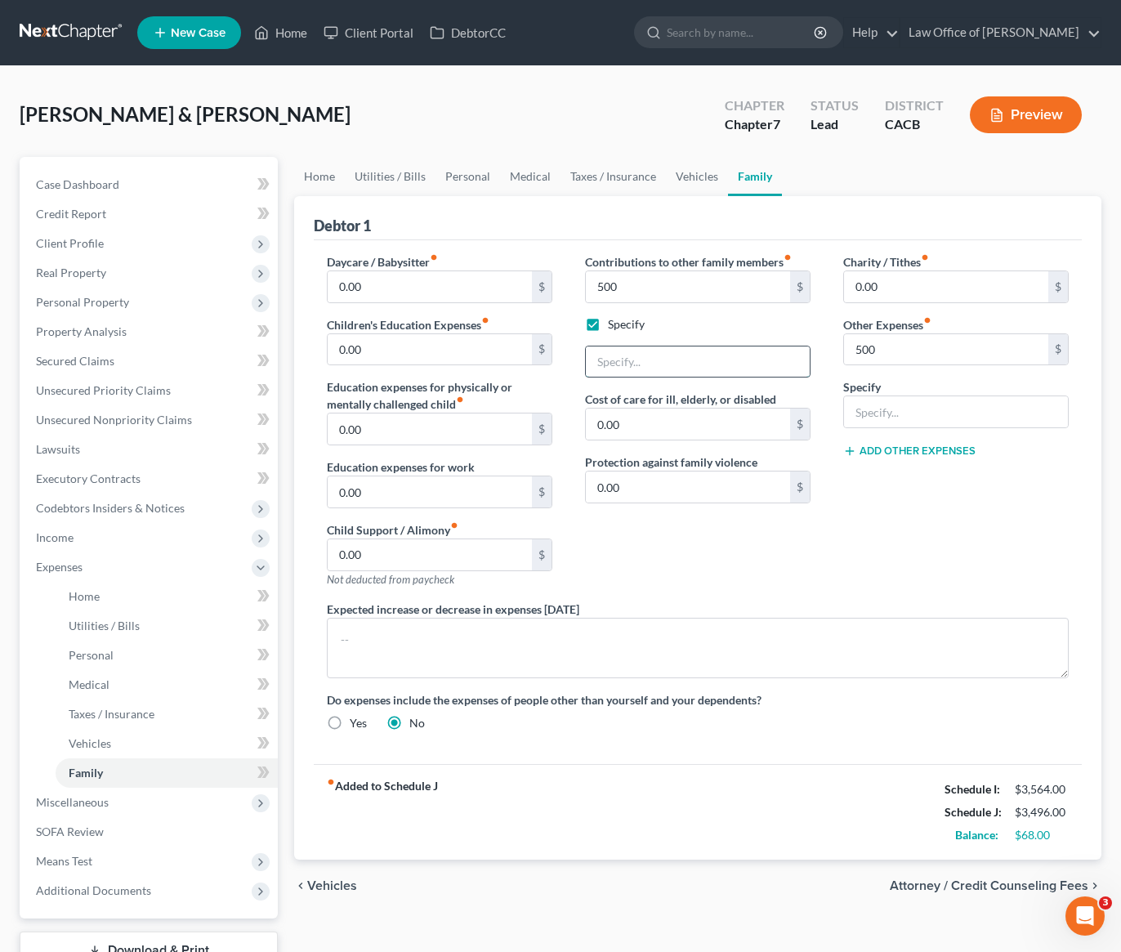
click at [620, 356] on input "text" at bounding box center [698, 361] width 224 height 31
type input "Gives ex-wife money monthly for their daughter"
click at [659, 555] on div "Contributions to other family members fiber_manual_record 500 $ Specify Gives e…" at bounding box center [698, 426] width 258 height 347
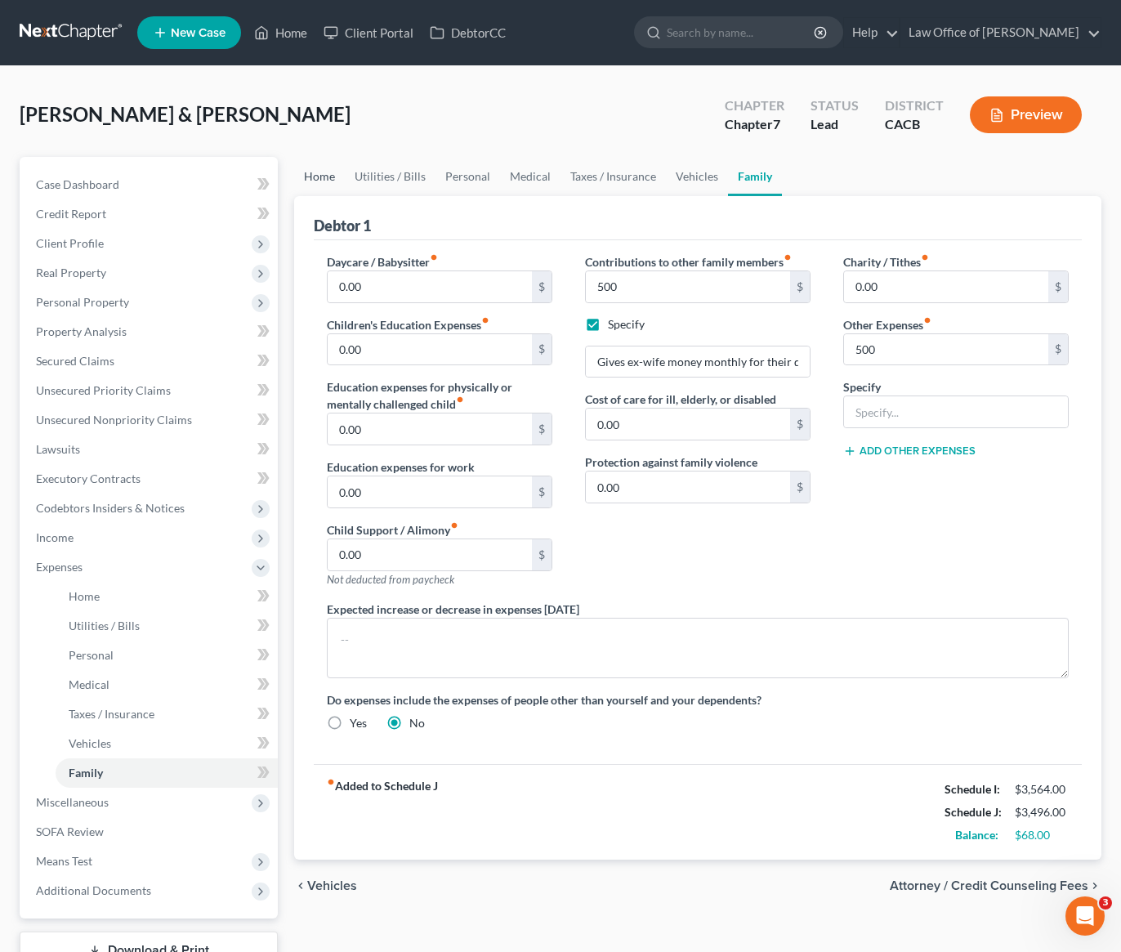
click at [311, 178] on link "Home" at bounding box center [319, 176] width 51 height 39
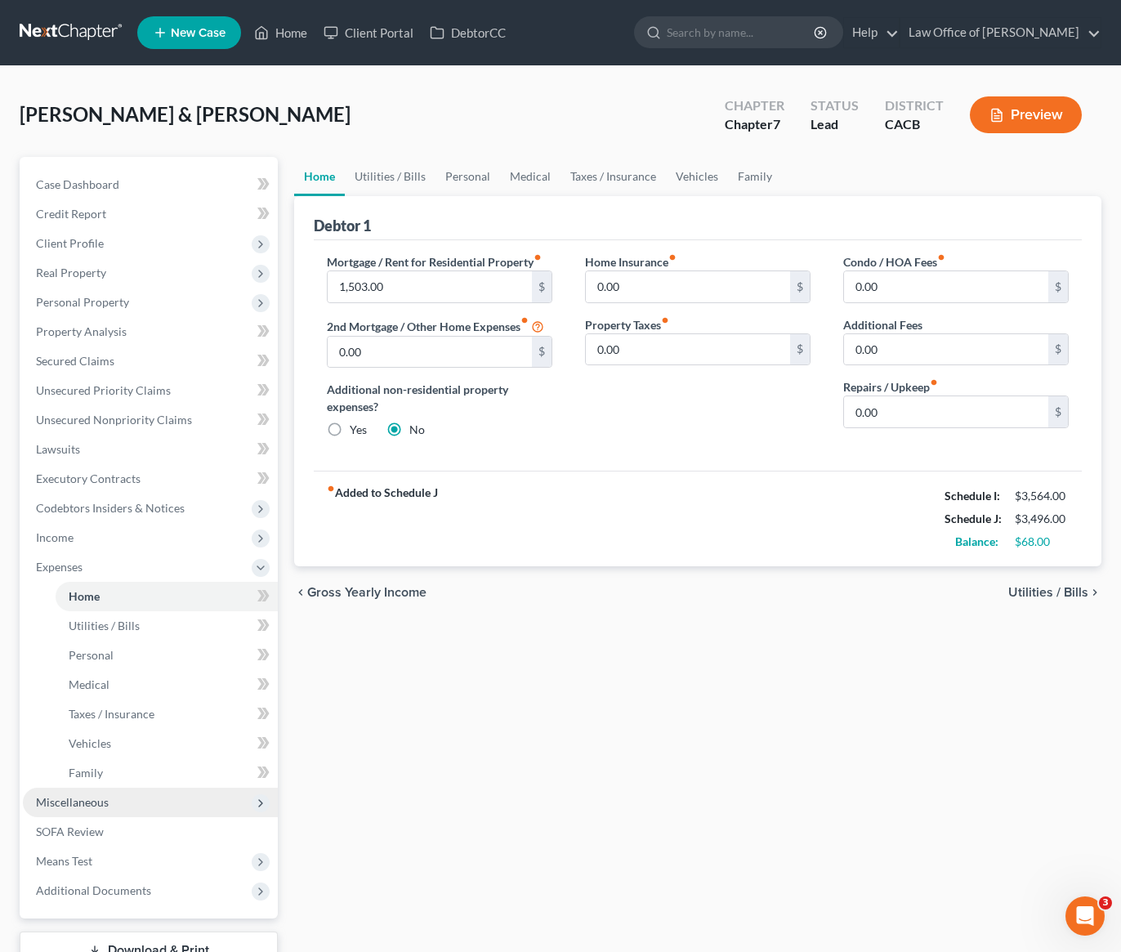
click at [82, 809] on span "Miscellaneous" at bounding box center [150, 801] width 255 height 29
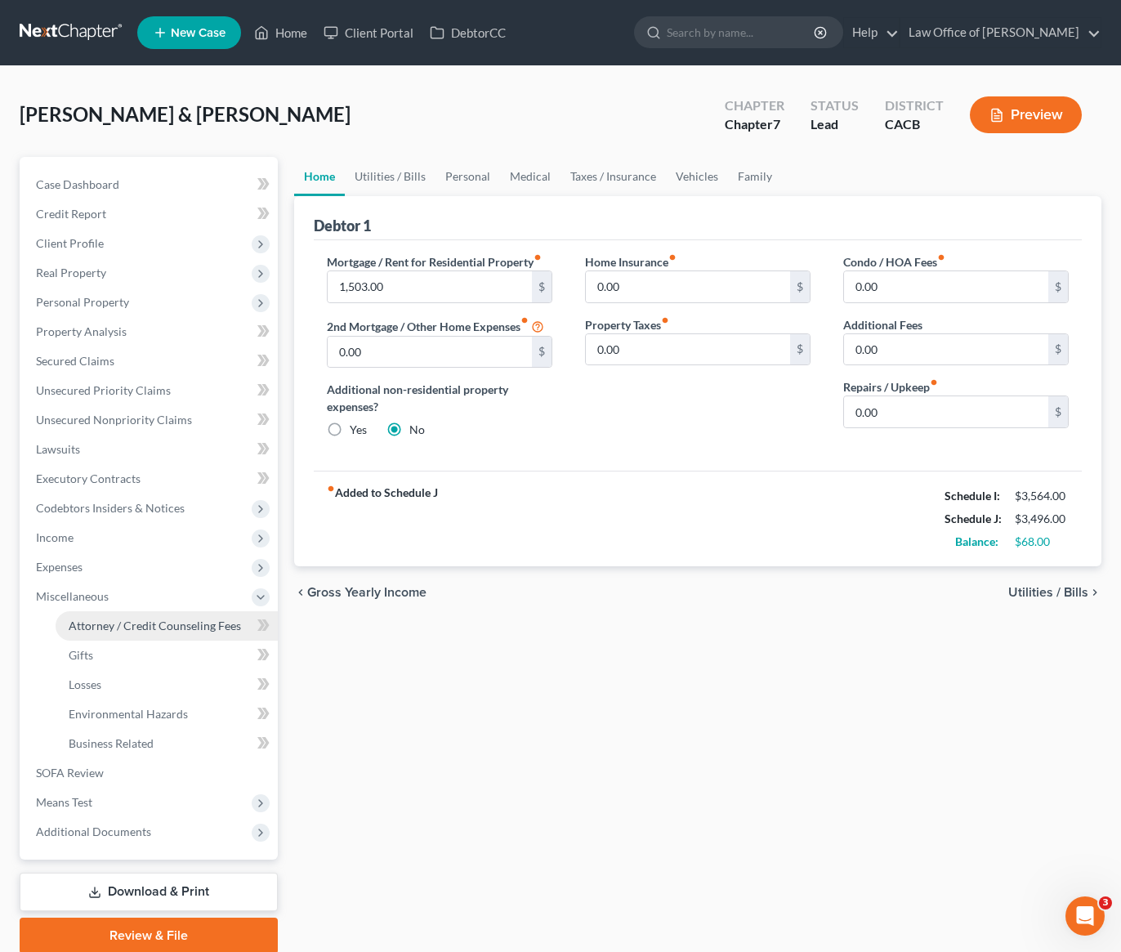
click at [159, 627] on span "Attorney / Credit Counseling Fees" at bounding box center [155, 625] width 172 height 14
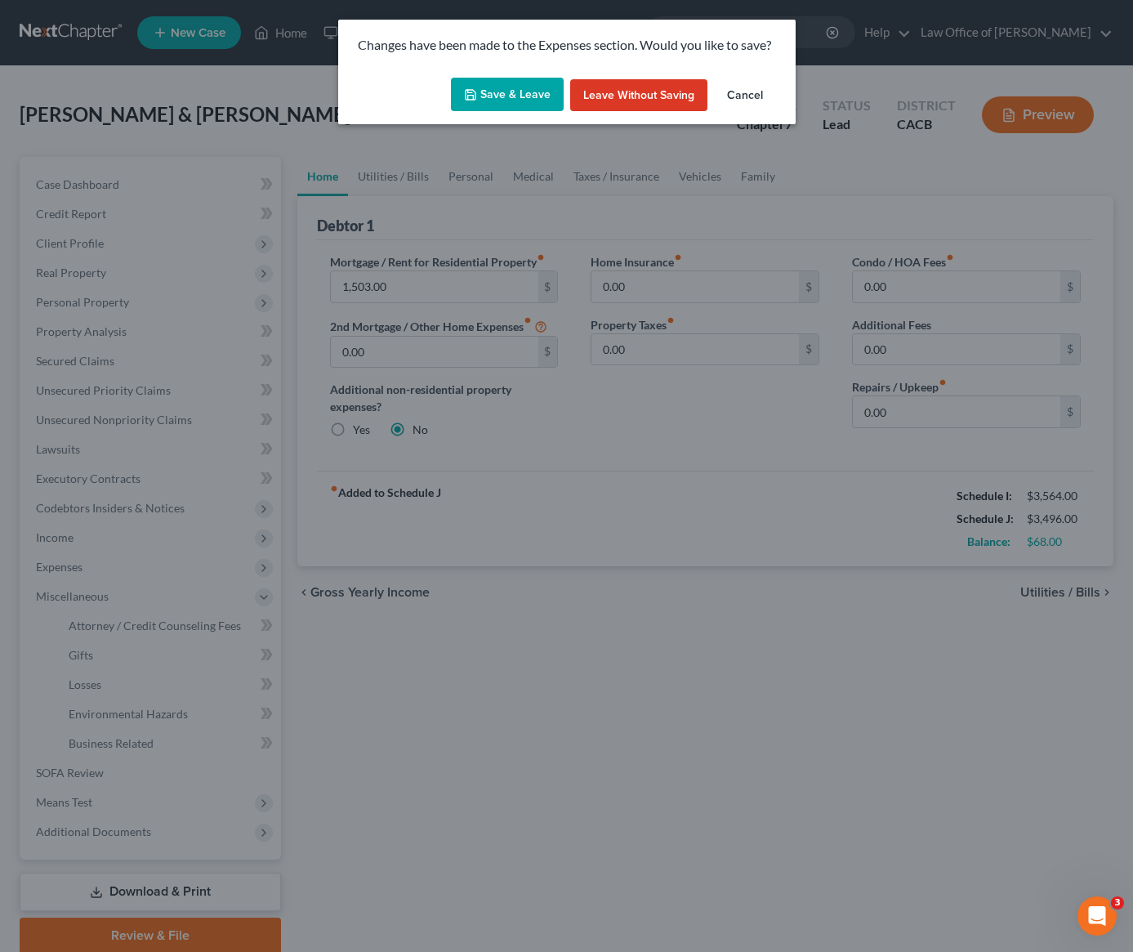
click at [524, 91] on button "Save & Leave" at bounding box center [507, 95] width 113 height 34
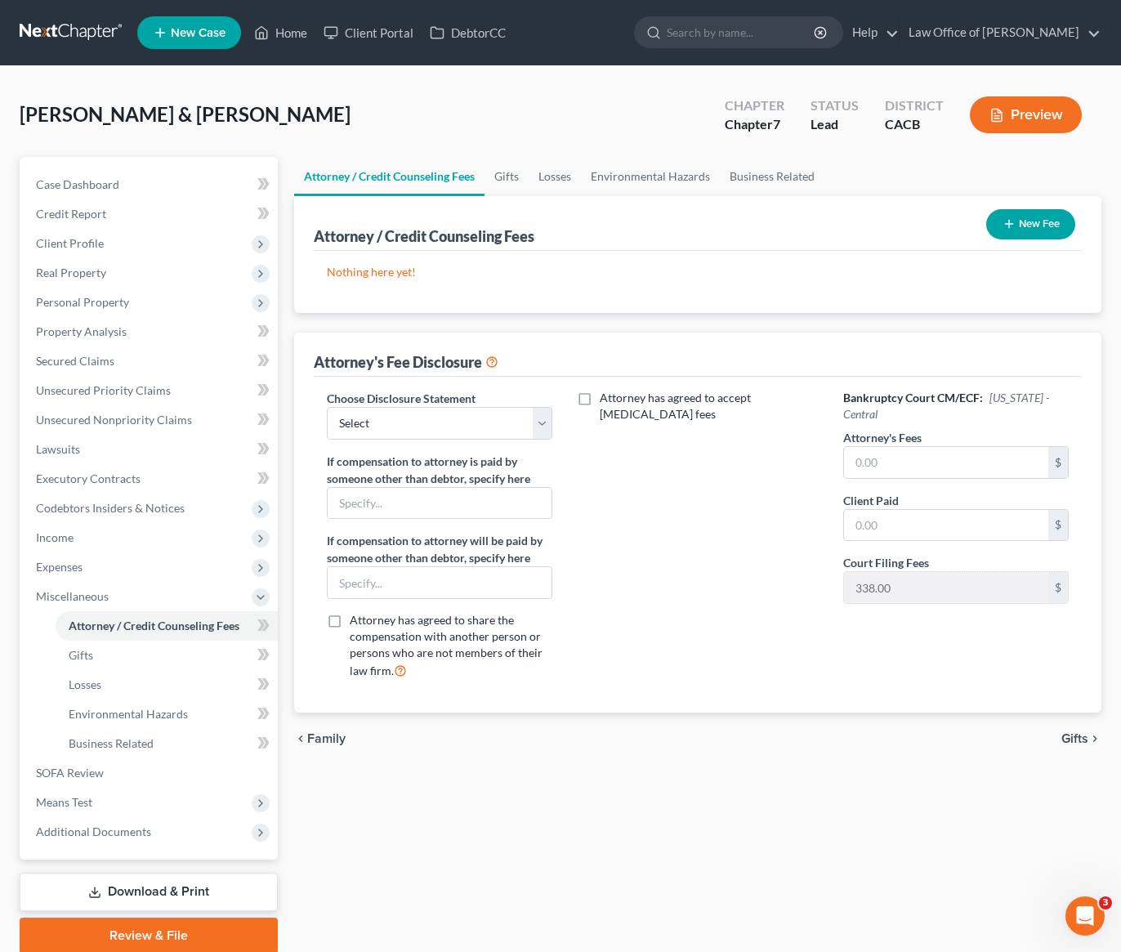
click at [497, 829] on div "Attorney / Credit Counseling Fees Gifts Losses Environmental Hazards Business R…" at bounding box center [697, 555] width 823 height 796
click at [437, 433] on select "Select Disclosure of Attorney Compensation" at bounding box center [439, 423] width 225 height 33
select select "0"
click at [917, 466] on input "text" at bounding box center [946, 462] width 204 height 31
type input "2,500"
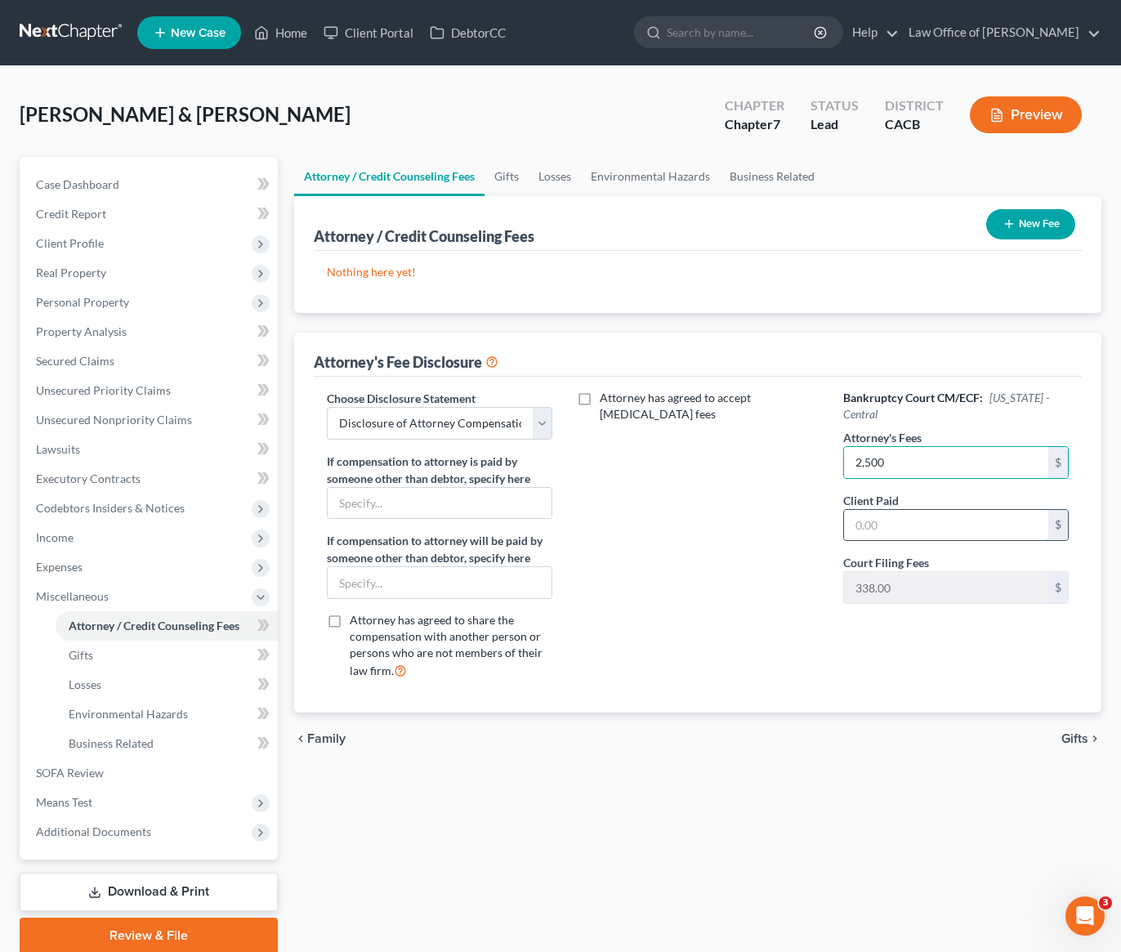
click at [893, 532] on input "text" at bounding box center [946, 525] width 204 height 31
type input "2,500"
click at [1046, 230] on button "New Fee" at bounding box center [1030, 224] width 89 height 30
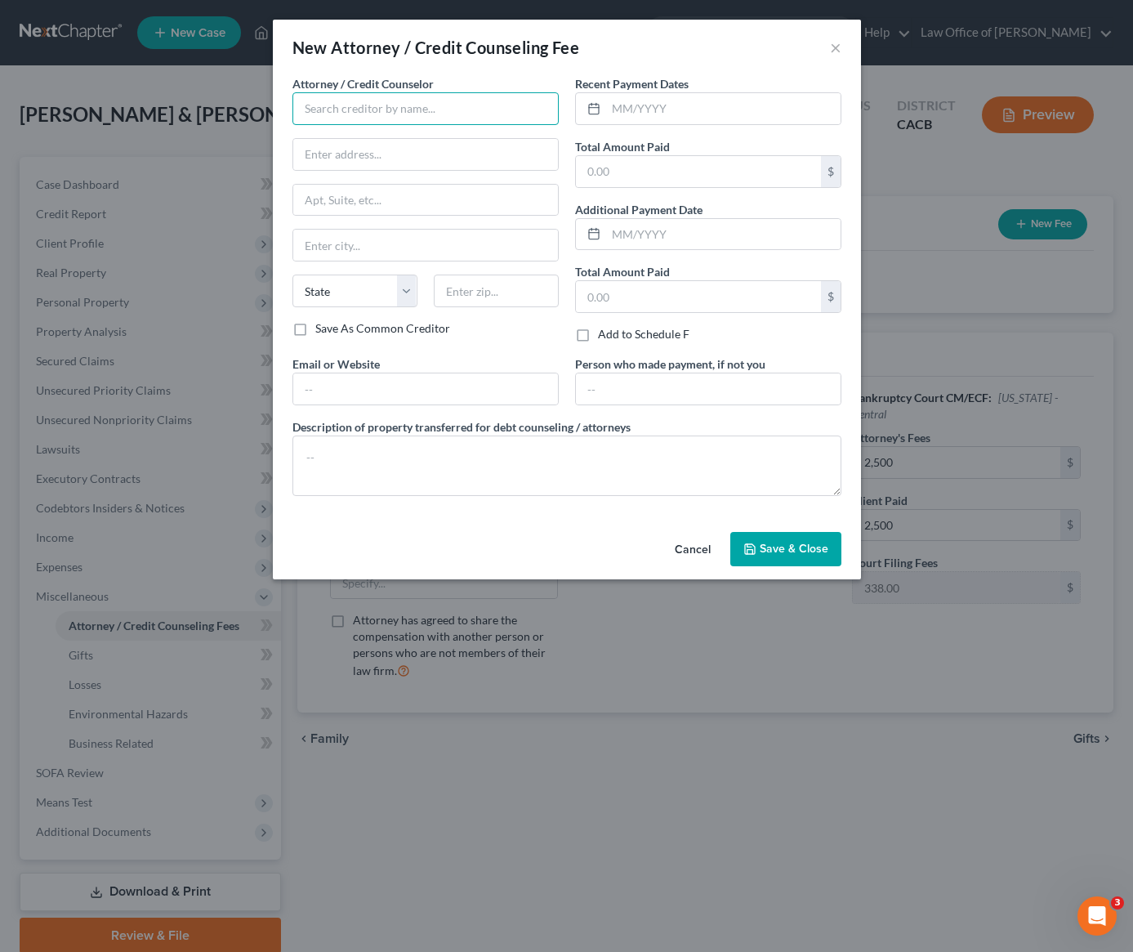
click at [406, 105] on input "text" at bounding box center [425, 108] width 266 height 33
type input "d"
click at [408, 140] on div "Law Office of [PERSON_NAME]" at bounding box center [391, 137] width 170 height 16
type input "Law Office of [PERSON_NAME]"
type input "[STREET_ADDRESS][PERSON_NAME]"
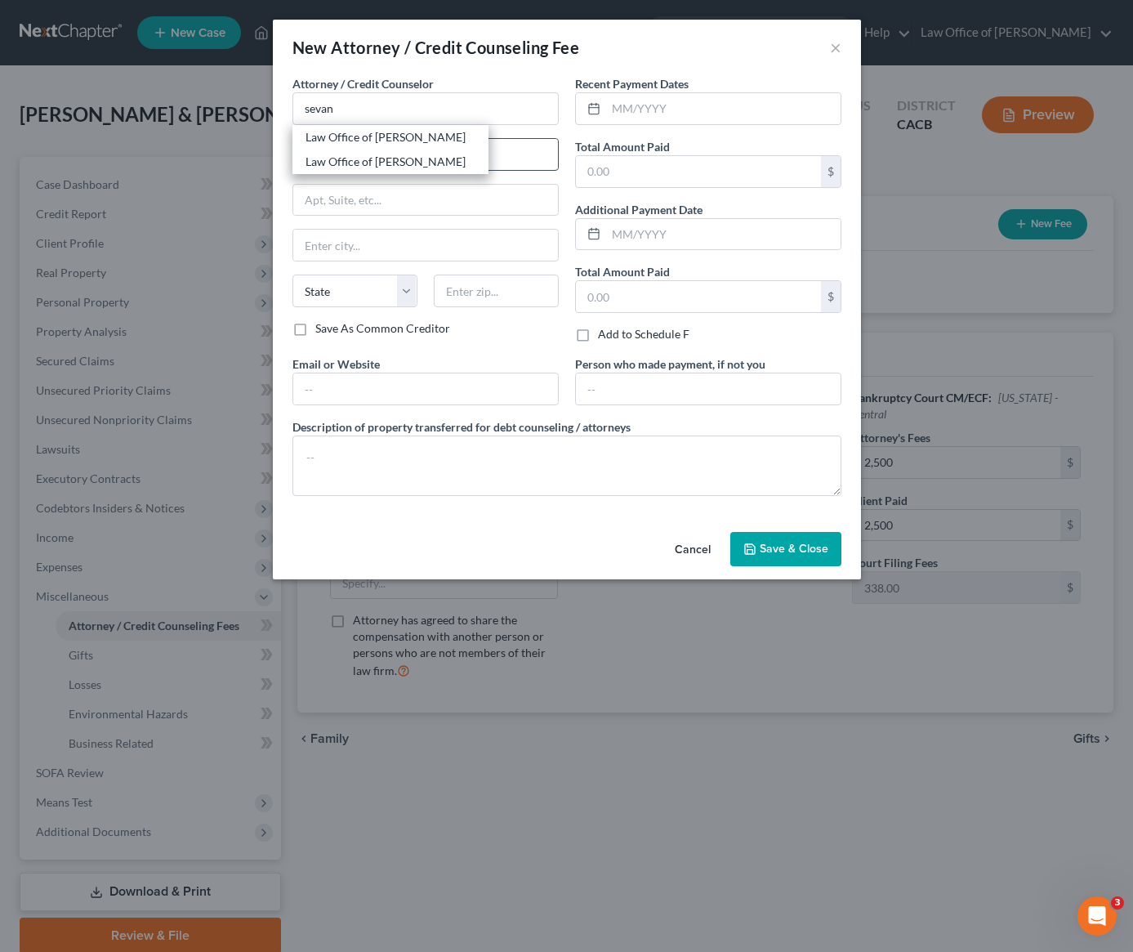
type input "[GEOGRAPHIC_DATA]"
select select "4"
type input "91203"
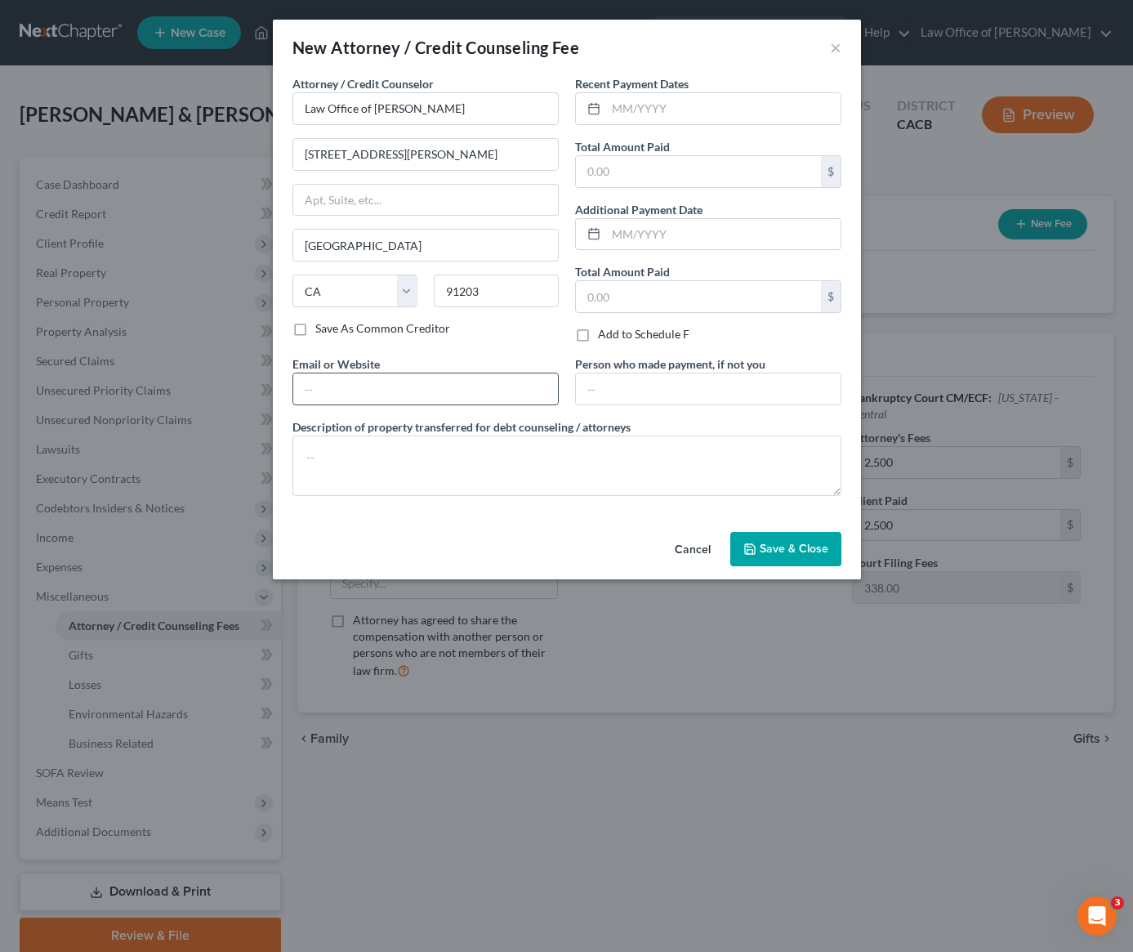
click at [341, 389] on input "text" at bounding box center [425, 388] width 265 height 31
type input "[DOMAIN_NAME]"
click at [405, 460] on textarea at bounding box center [566, 465] width 549 height 60
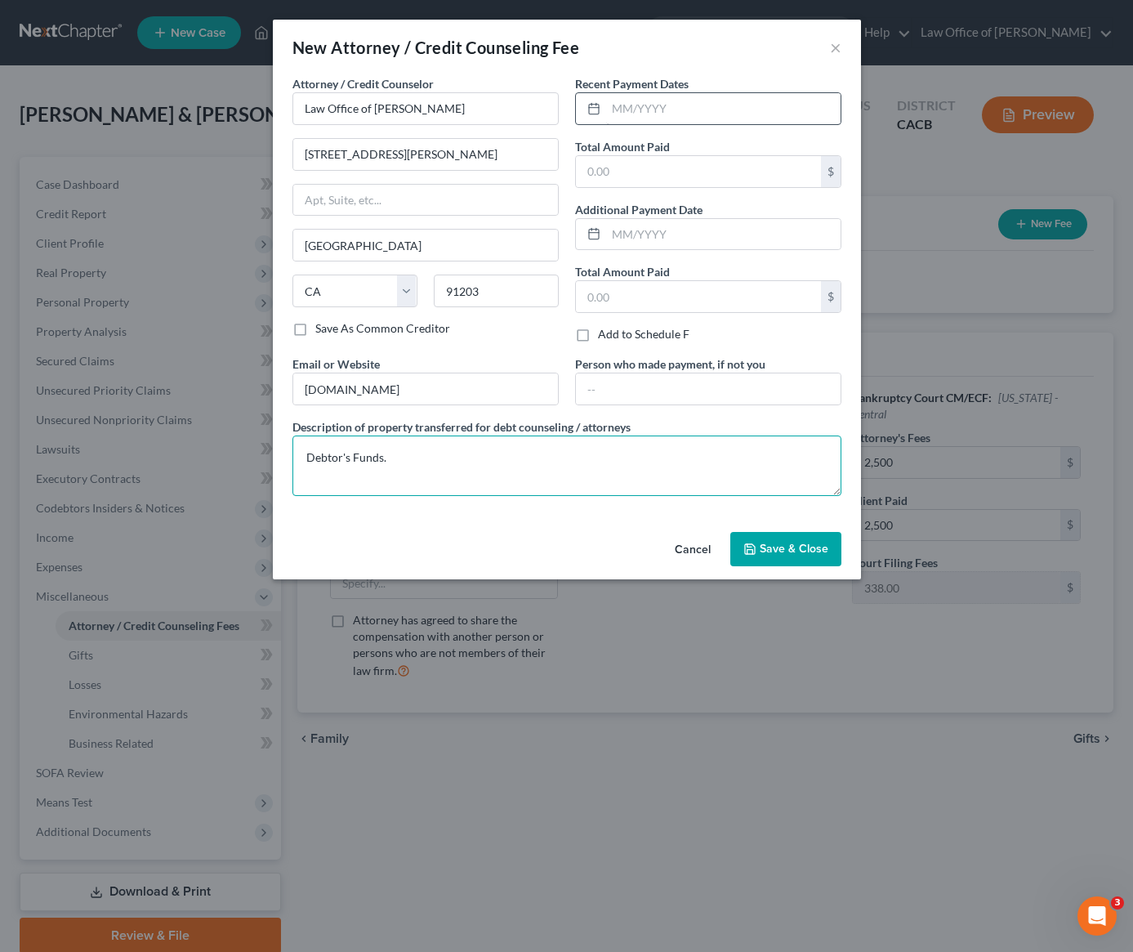
type textarea "Debtor's Funds."
click at [659, 113] on input "text" at bounding box center [723, 108] width 234 height 31
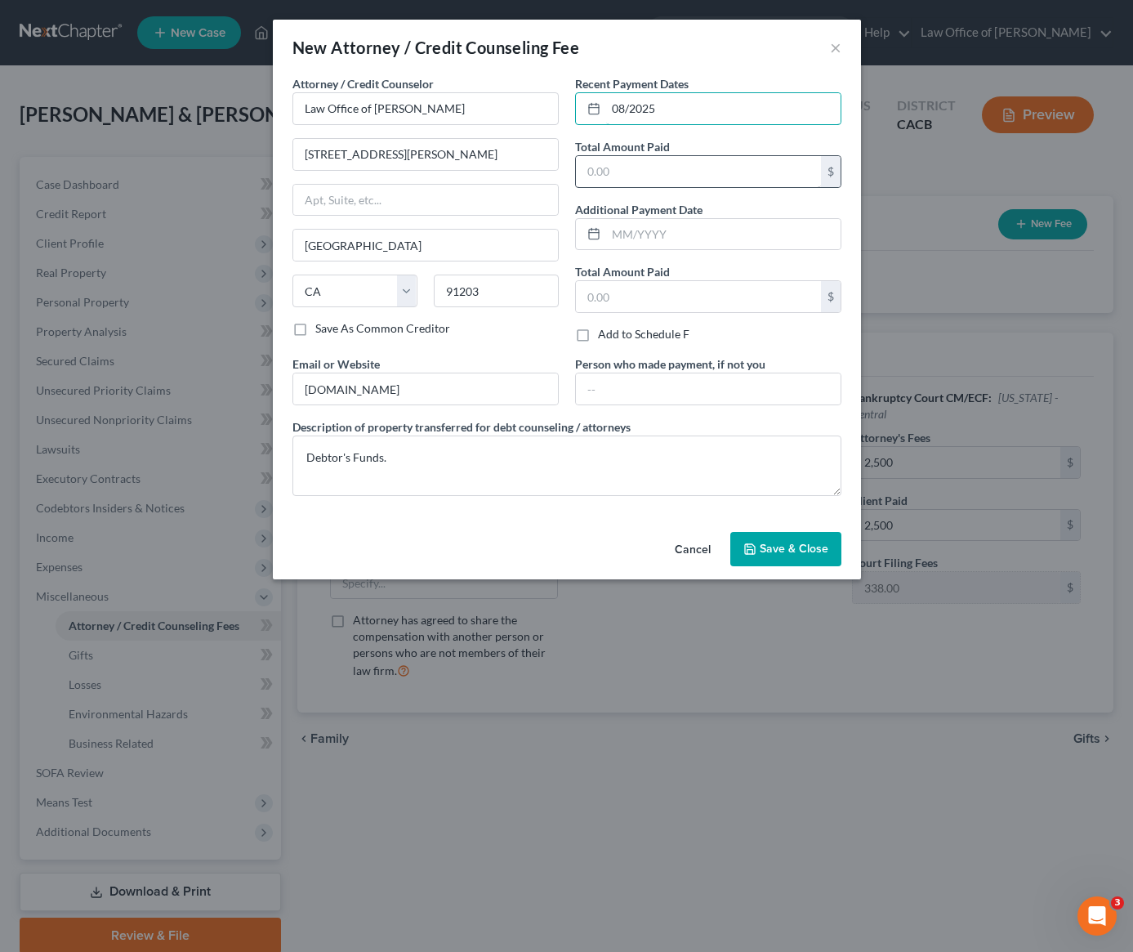
type input "08/2025"
click at [667, 176] on input "text" at bounding box center [698, 171] width 245 height 31
type input "2,500"
click at [778, 552] on button "Save & Close" at bounding box center [785, 549] width 111 height 34
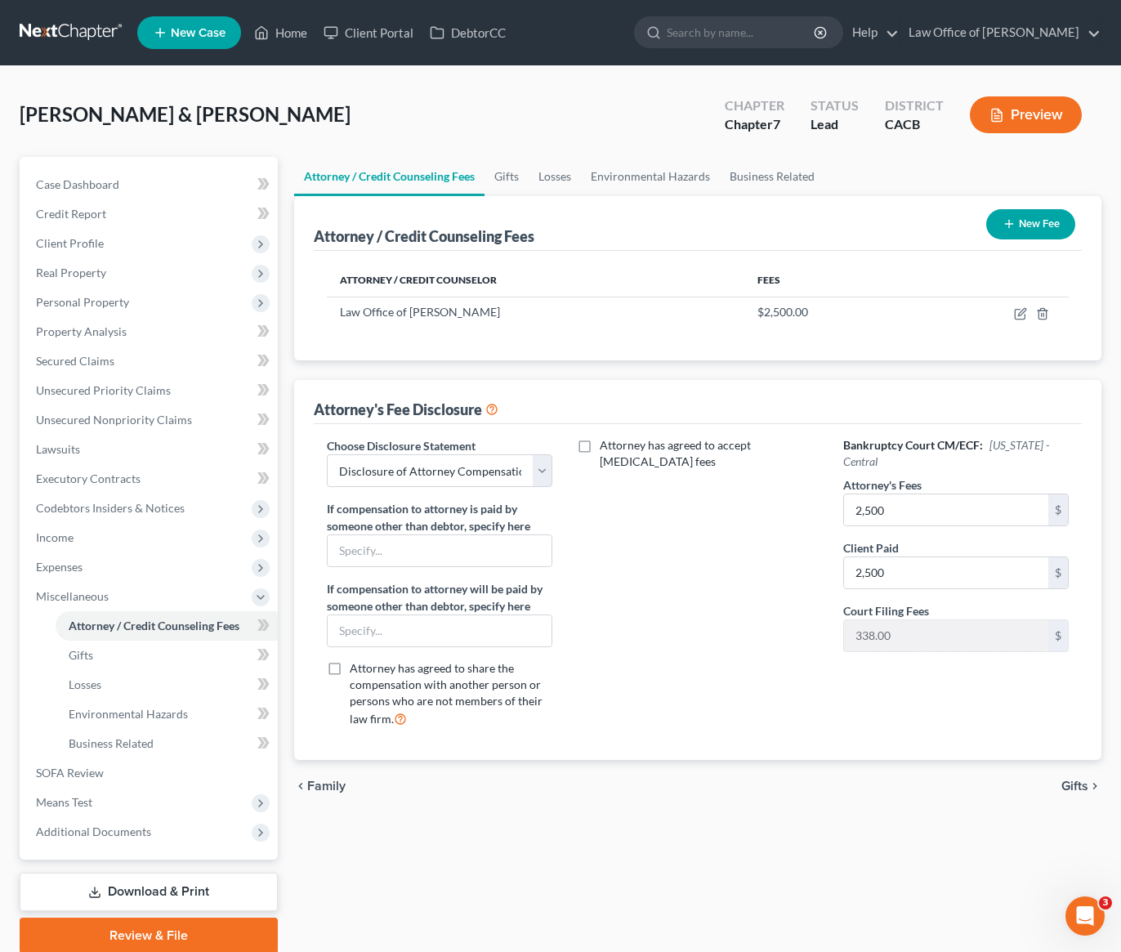
click at [1009, 225] on icon "button" at bounding box center [1008, 223] width 13 height 13
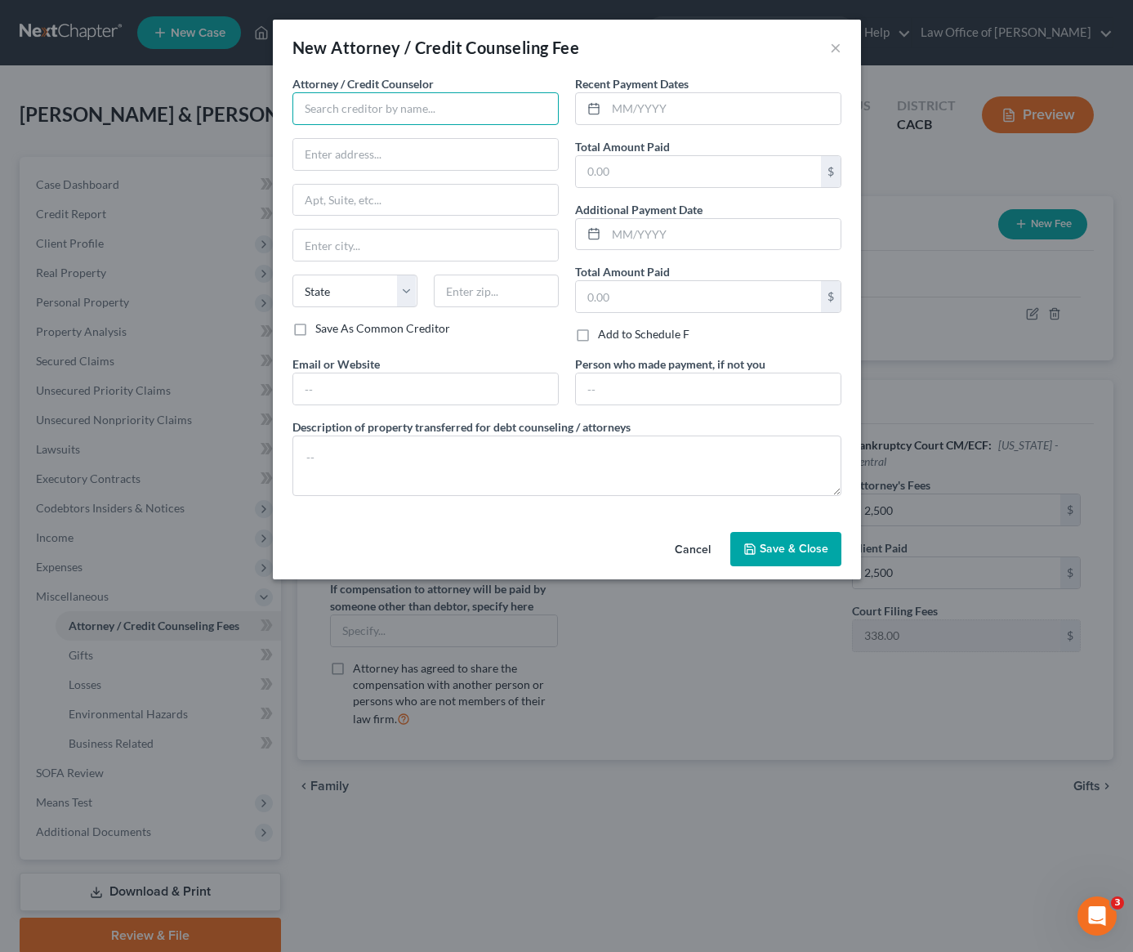
click at [403, 115] on input "text" at bounding box center [425, 108] width 266 height 33
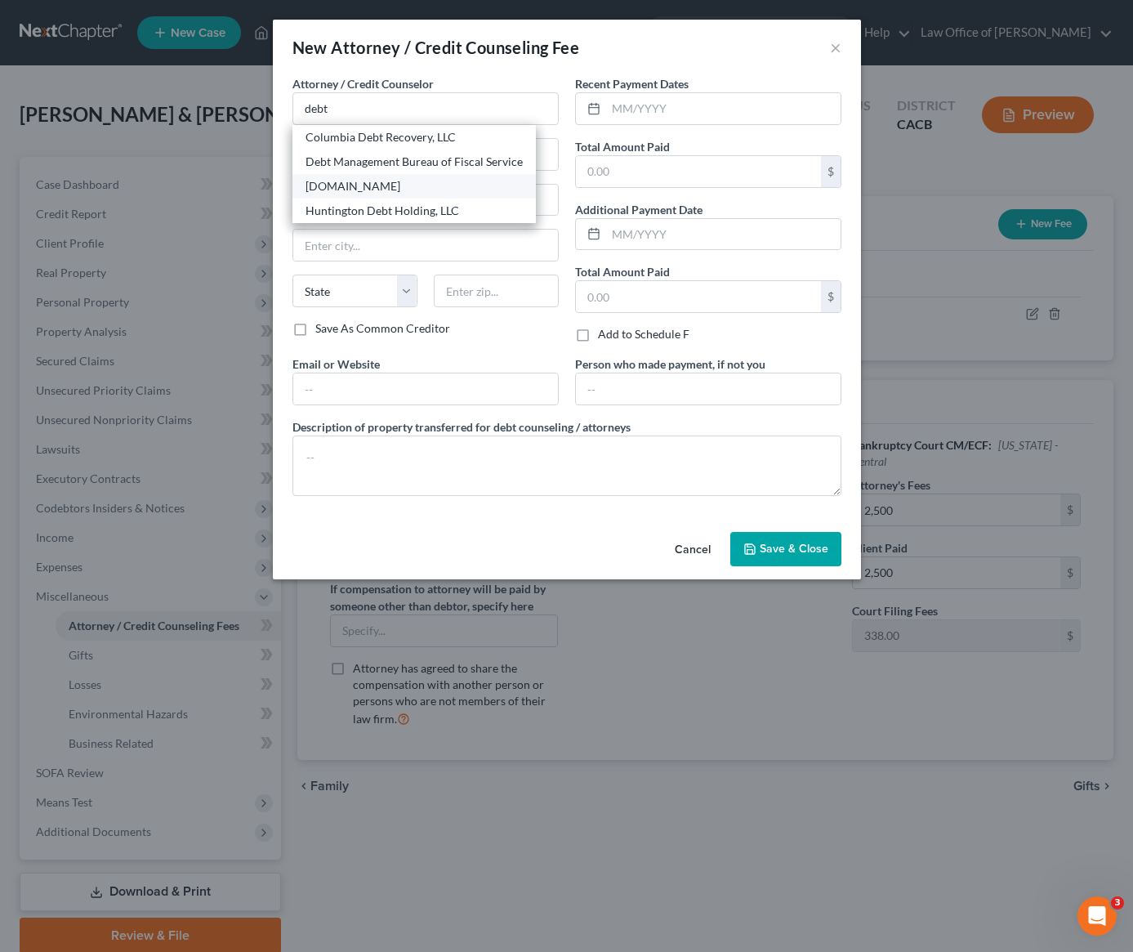
click at [370, 185] on div "[DOMAIN_NAME]" at bounding box center [414, 186] width 217 height 16
type input "[DOMAIN_NAME]"
type input "Online Course"
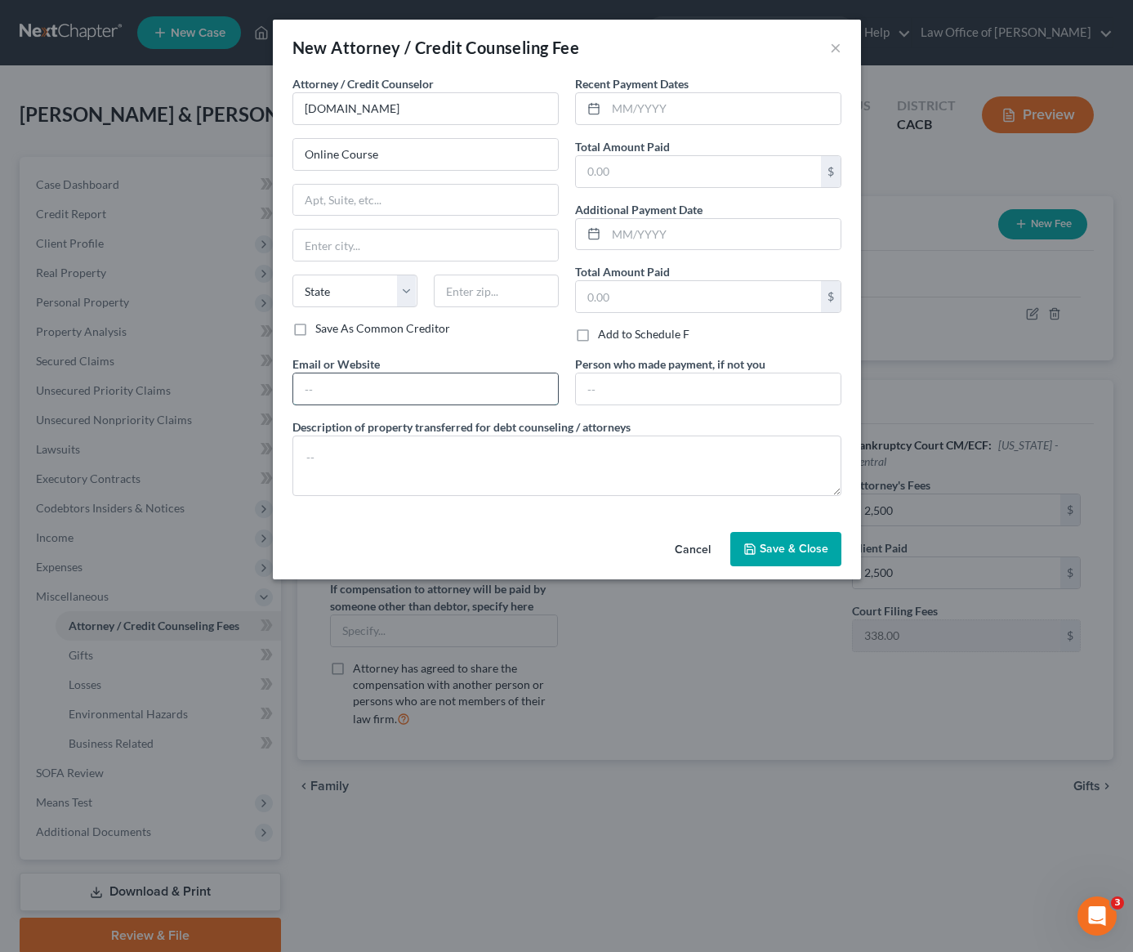
click at [381, 390] on input "text" at bounding box center [425, 388] width 265 height 31
type input "[DOMAIN_NAME]"
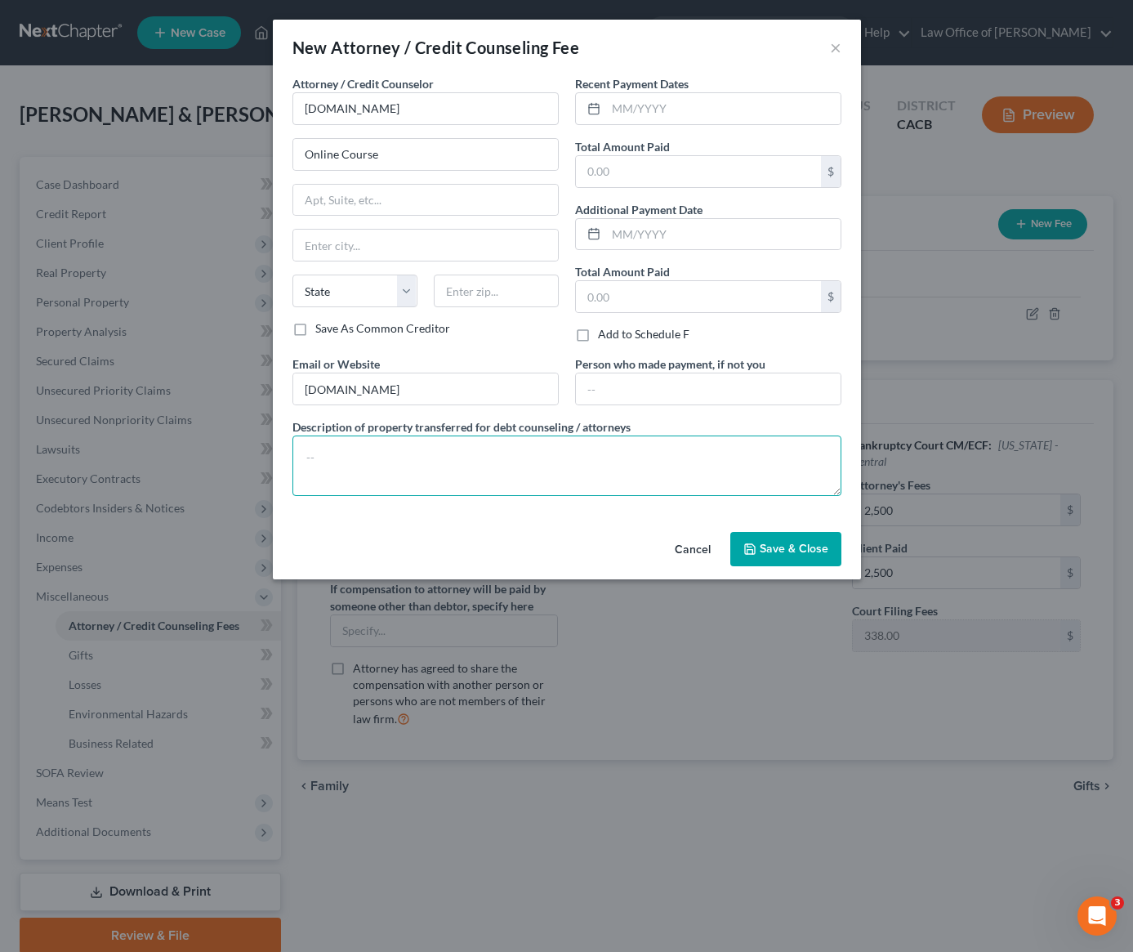
click at [396, 466] on textarea at bounding box center [566, 465] width 549 height 60
paste textarea "Debtor's Funds."
type textarea "Debtor's Funds."
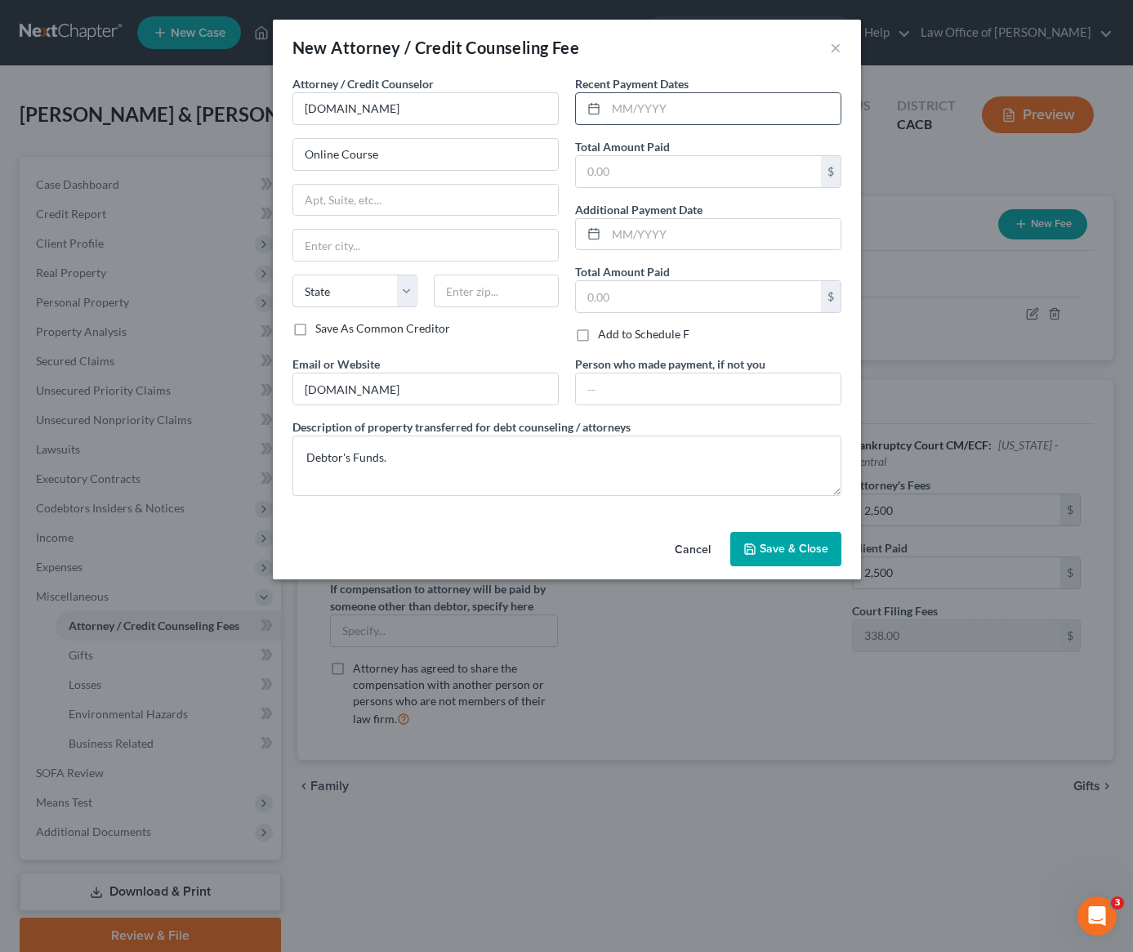
click at [676, 114] on input "text" at bounding box center [723, 108] width 234 height 31
type input "08/2025"
click at [687, 181] on input "text" at bounding box center [698, 171] width 245 height 31
type input "14.95"
click at [799, 533] on button "Save & Close" at bounding box center [785, 549] width 111 height 34
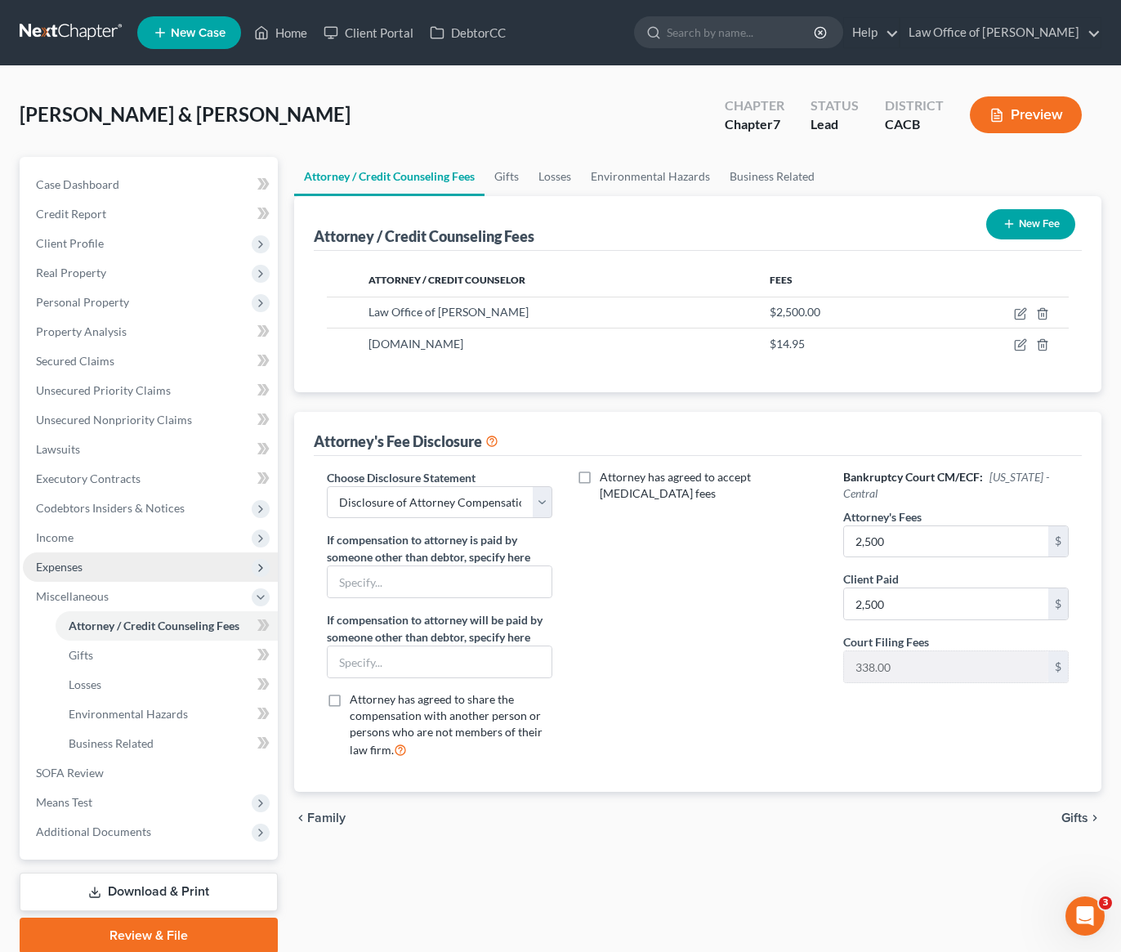
click at [55, 575] on span "Expenses" at bounding box center [150, 566] width 255 height 29
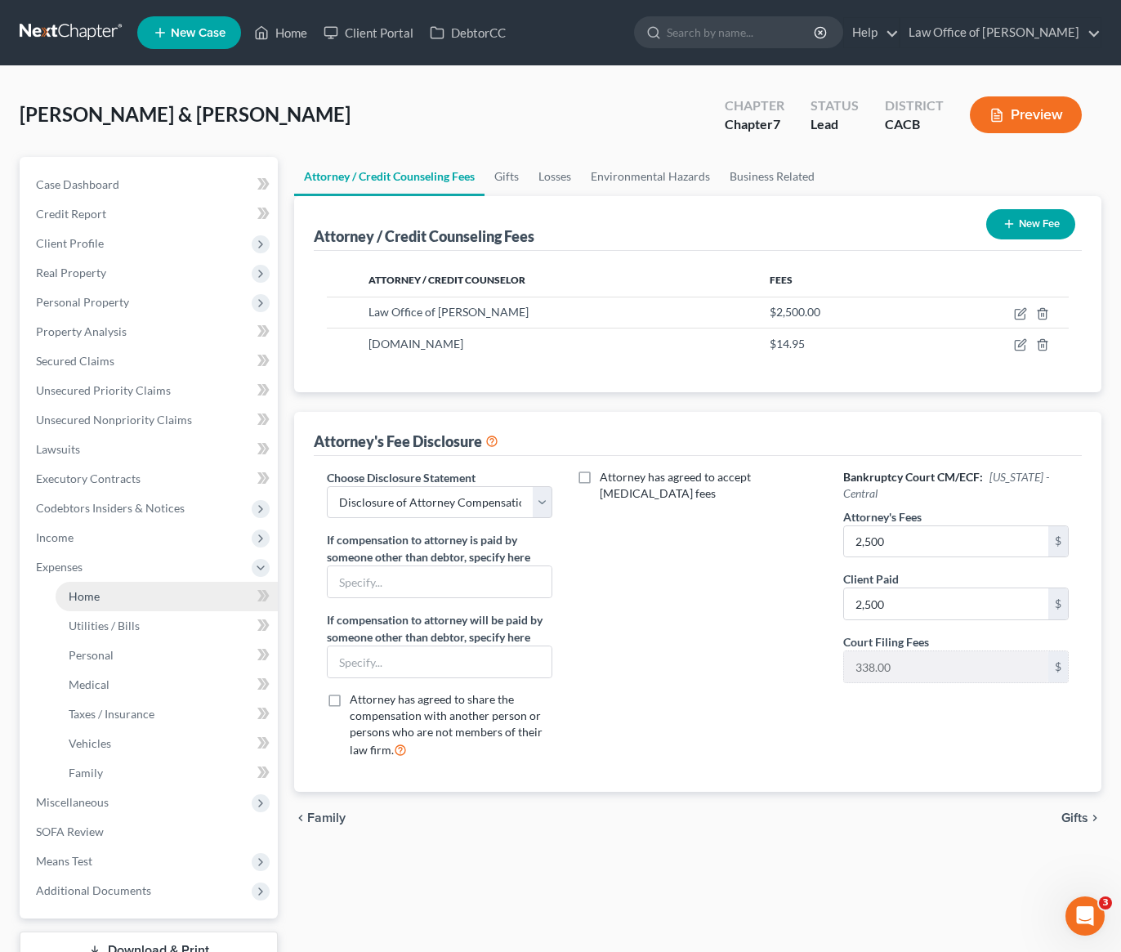
click at [85, 596] on span "Home" at bounding box center [84, 596] width 31 height 14
click at [87, 596] on span "Home" at bounding box center [84, 596] width 31 height 14
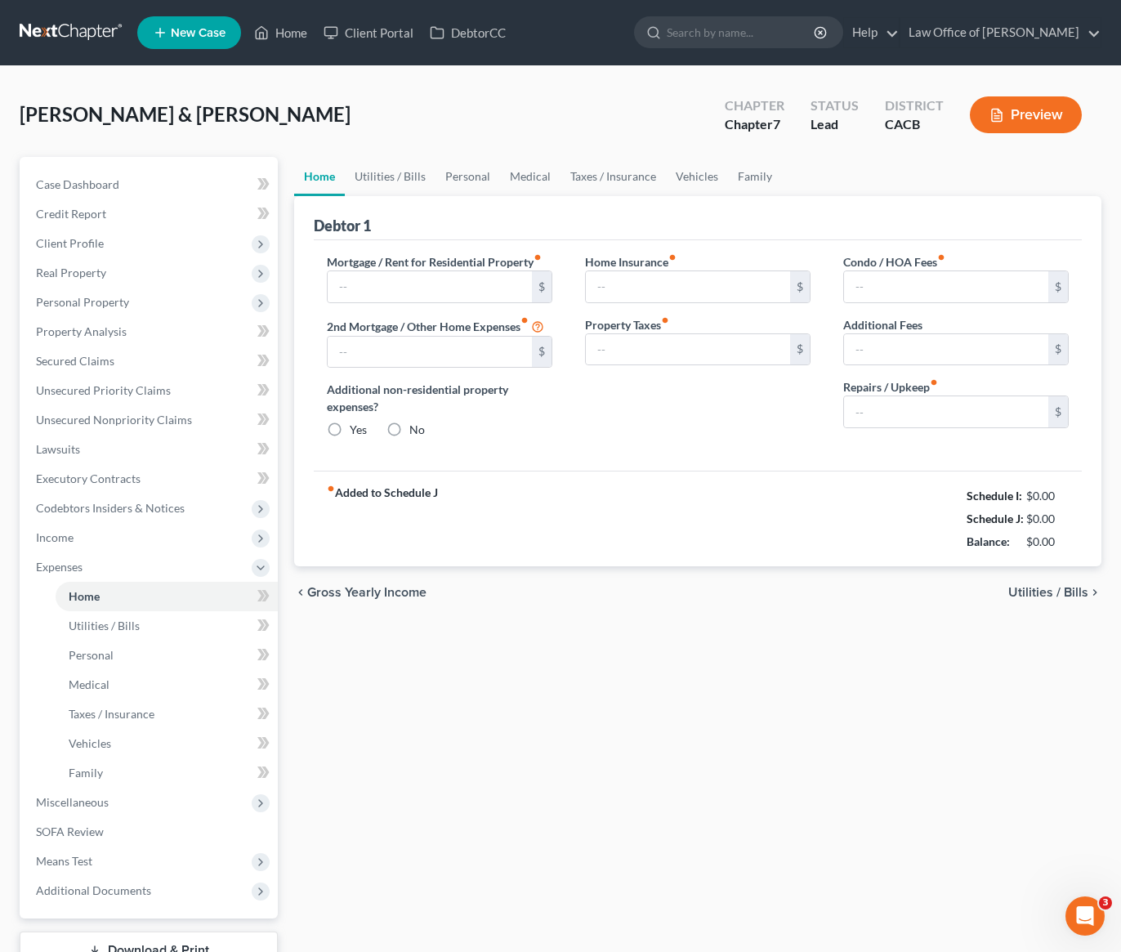
type input "1,503.00"
type input "0.00"
radio input "true"
type input "0.00"
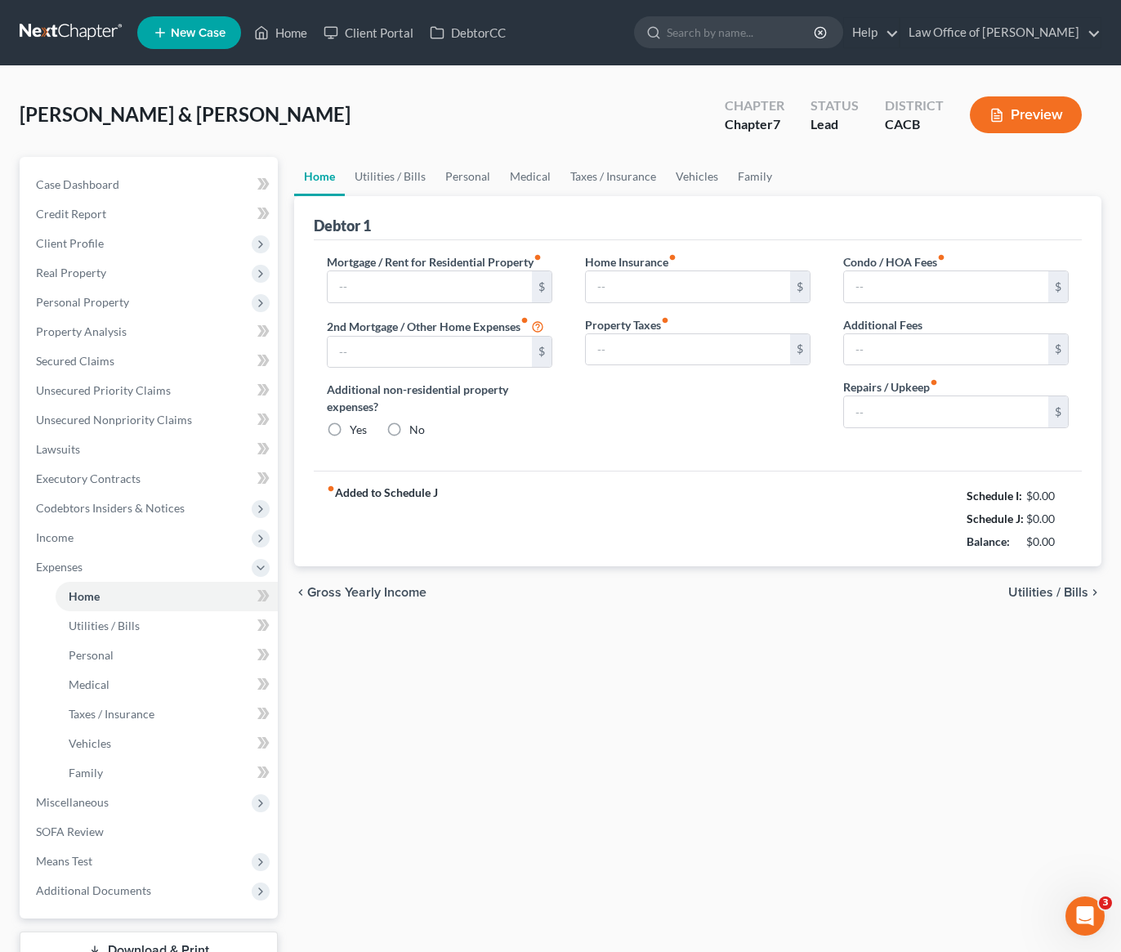
type input "0.00"
click at [727, 538] on div "fiber_manual_record Added to Schedule J Schedule I: $3,564.00 Schedule J: $3,49…" at bounding box center [698, 519] width 768 height 96
click at [395, 177] on link "Utilities / Bills" at bounding box center [390, 176] width 91 height 39
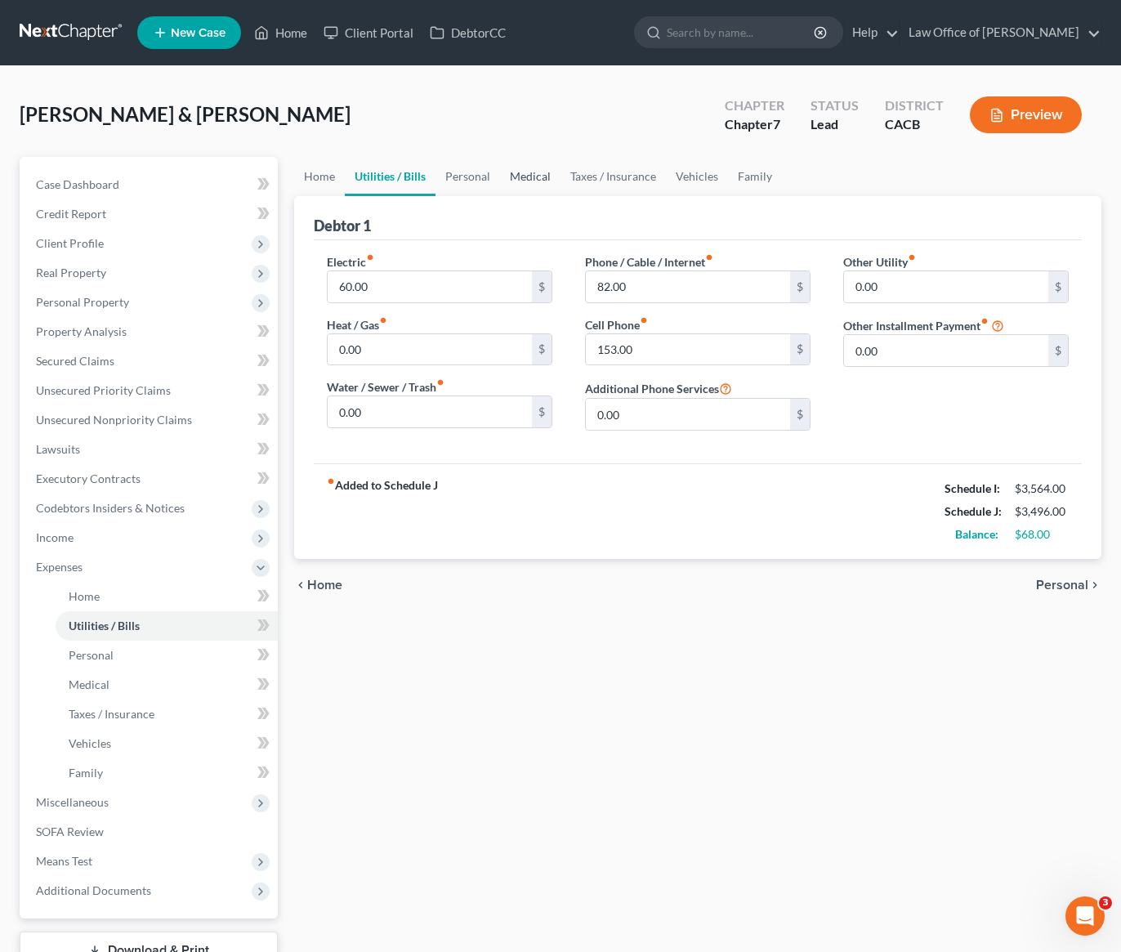
click at [546, 166] on link "Medical" at bounding box center [530, 176] width 60 height 39
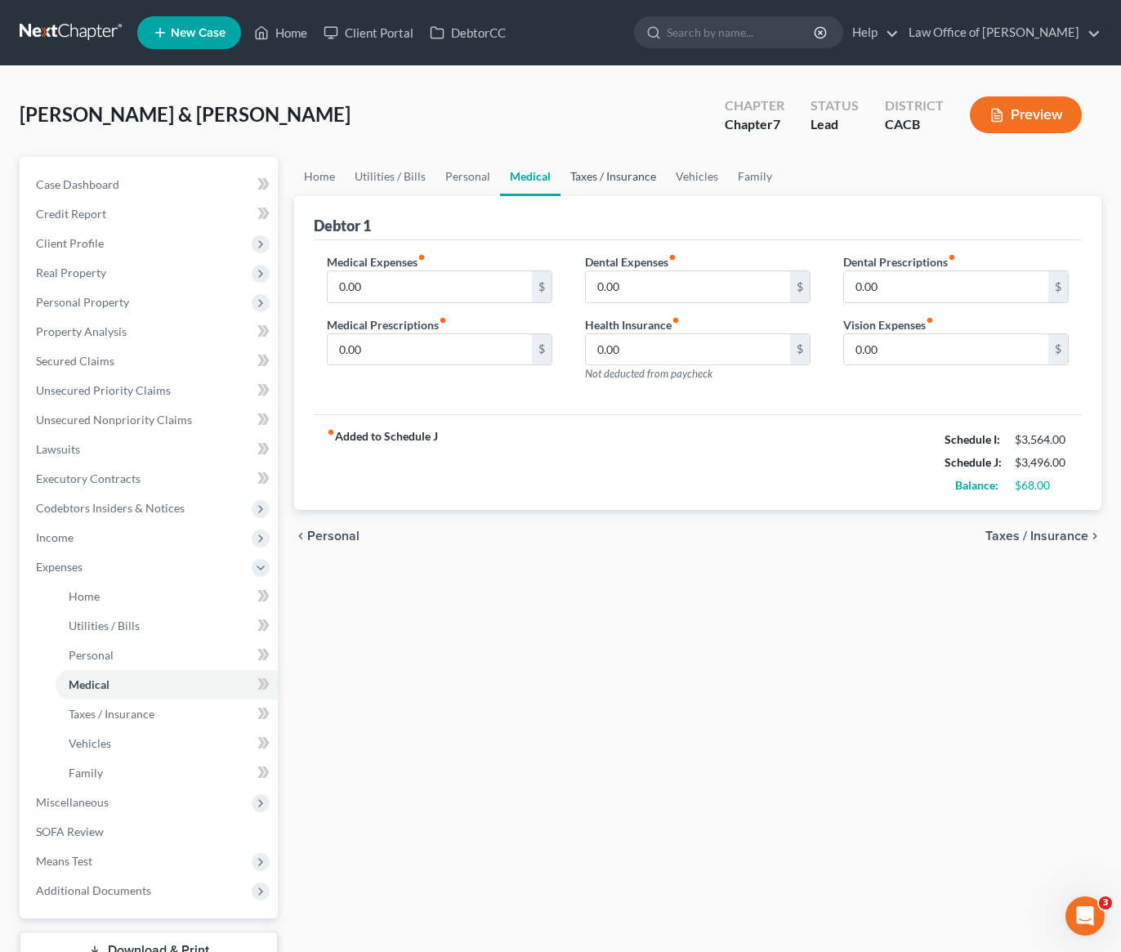
click at [615, 179] on link "Taxes / Insurance" at bounding box center [612, 176] width 105 height 39
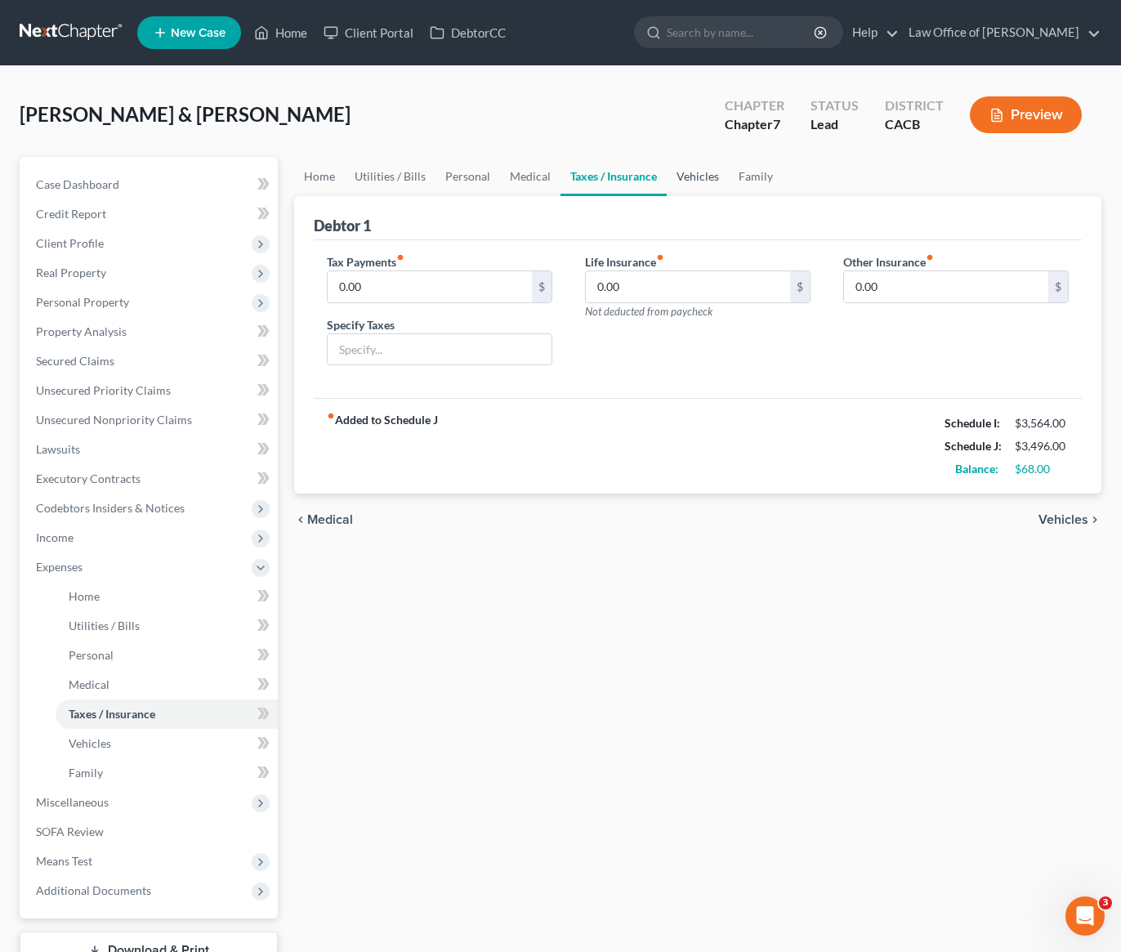
click at [691, 177] on link "Vehicles" at bounding box center [698, 176] width 62 height 39
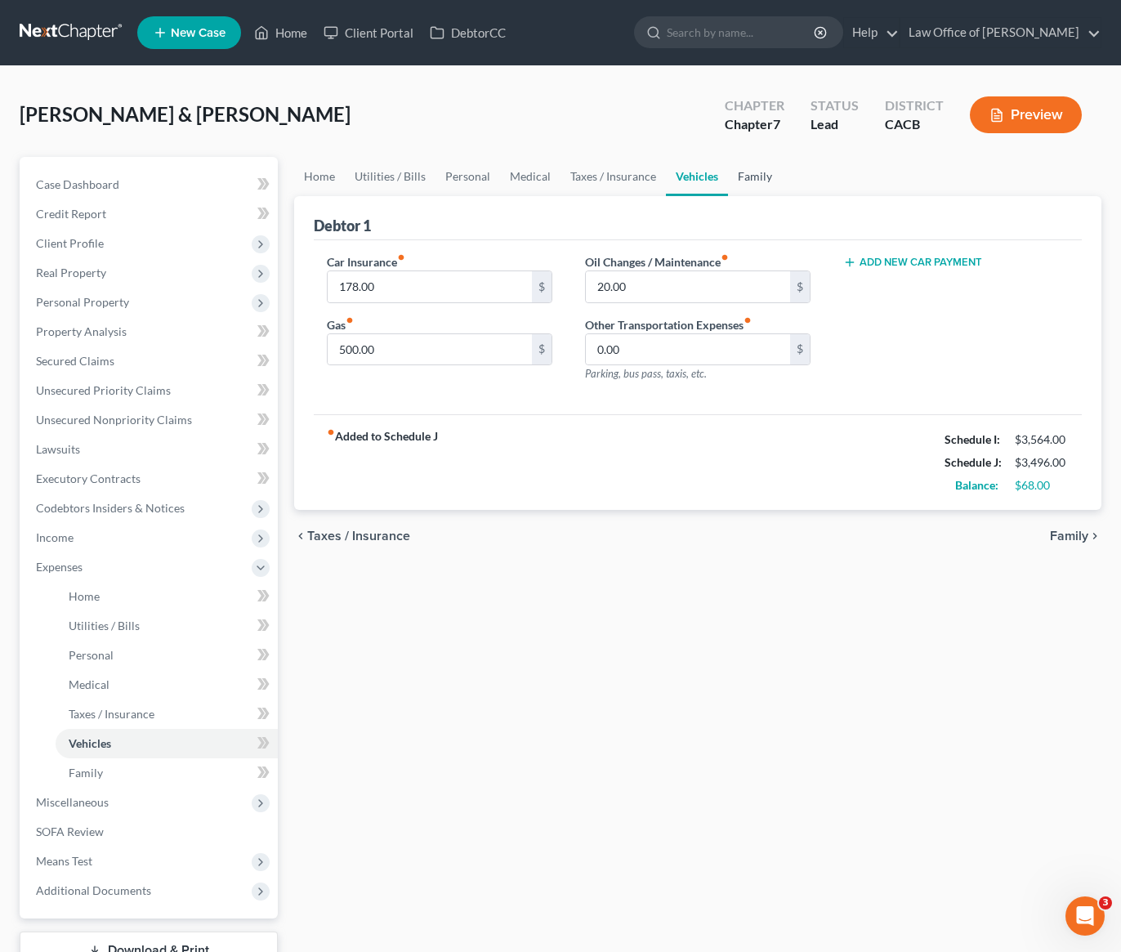
click at [755, 180] on link "Family" at bounding box center [755, 176] width 54 height 39
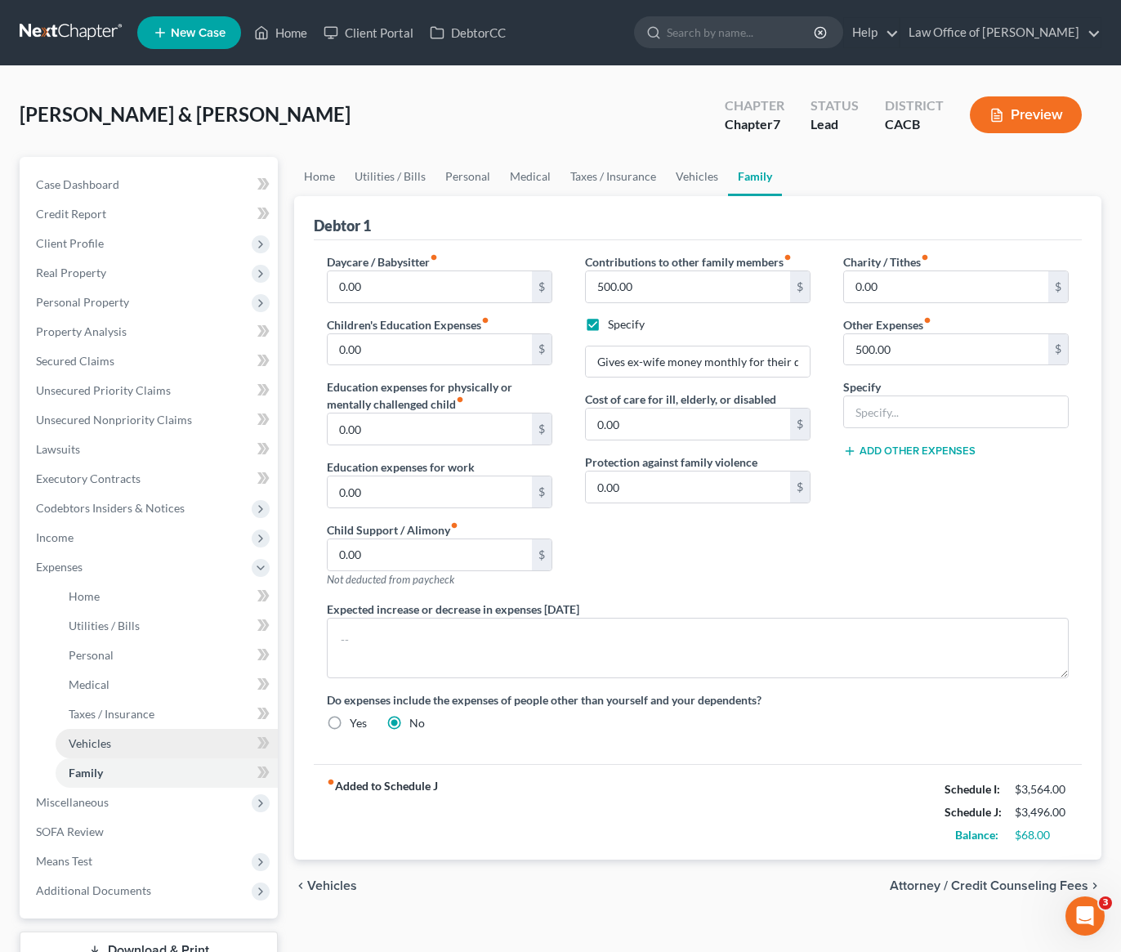
click at [98, 747] on span "Vehicles" at bounding box center [90, 743] width 42 height 14
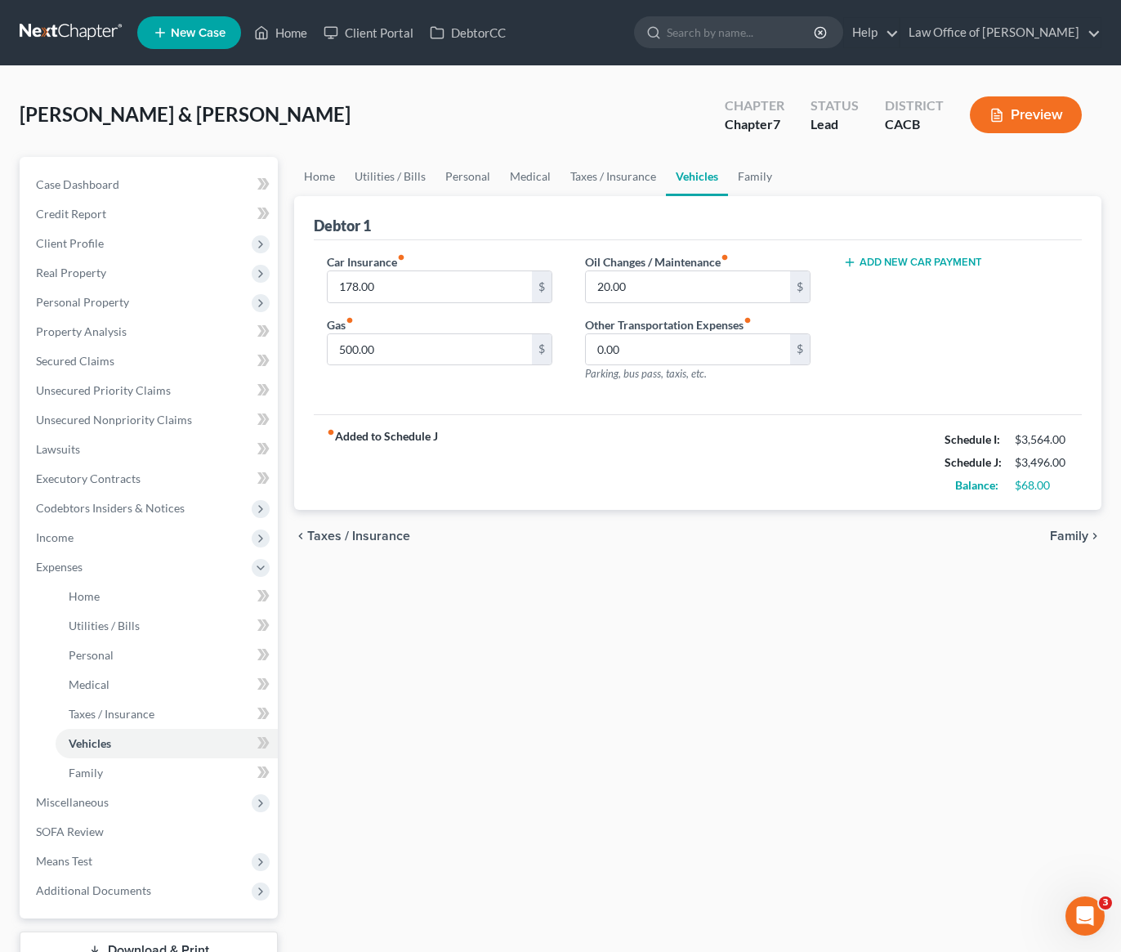
click at [506, 649] on div "Home Utilities / Bills Personal Medical Taxes / Insurance Vehicles Family Debto…" at bounding box center [697, 584] width 823 height 855
click at [79, 478] on span "Executory Contracts" at bounding box center [88, 478] width 105 height 14
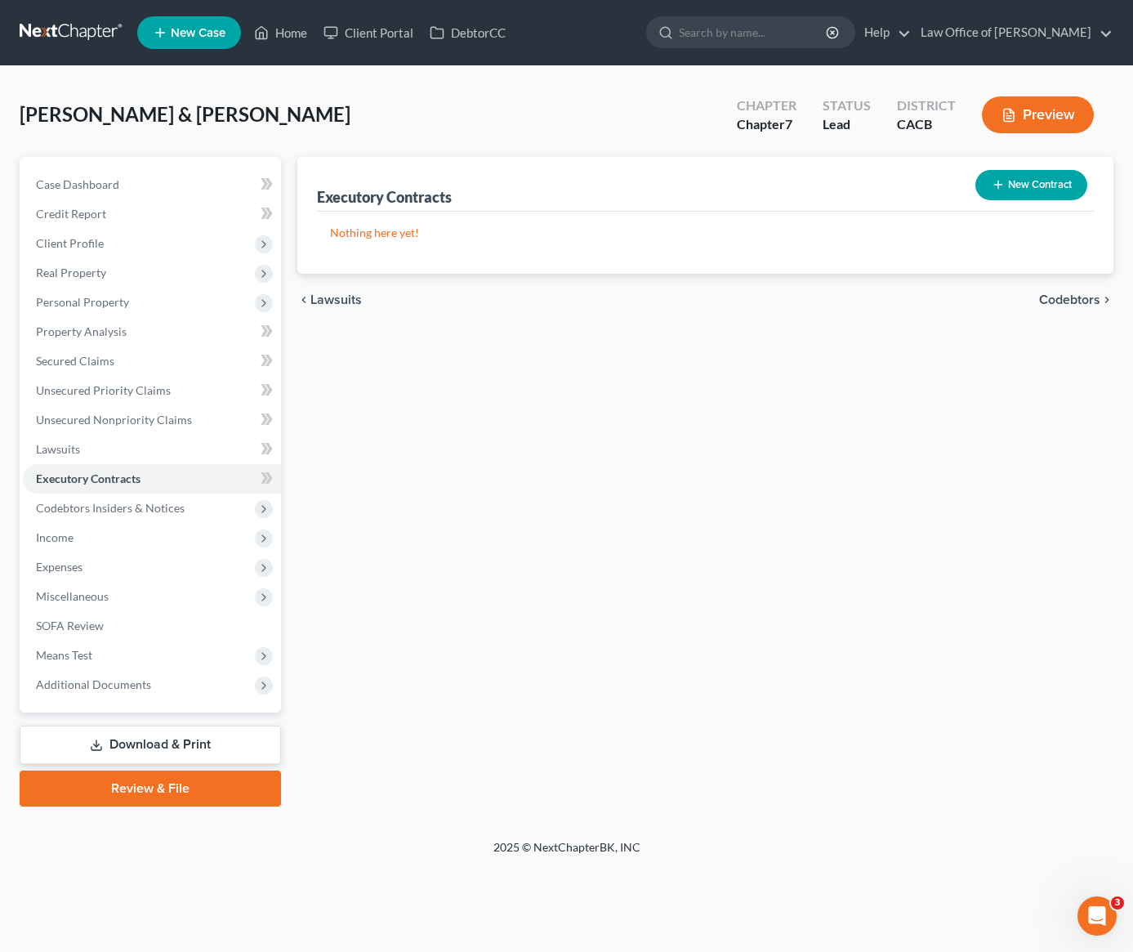
click at [621, 390] on div "Executory Contracts New Contract Nothing here yet! chevron_left Lawsuits Codebt…" at bounding box center [705, 481] width 832 height 649
click at [513, 372] on div "Executory Contracts New Contract Nothing here yet! chevron_left Lawsuits Codebt…" at bounding box center [705, 481] width 832 height 649
click at [94, 298] on span "Personal Property" at bounding box center [82, 302] width 93 height 14
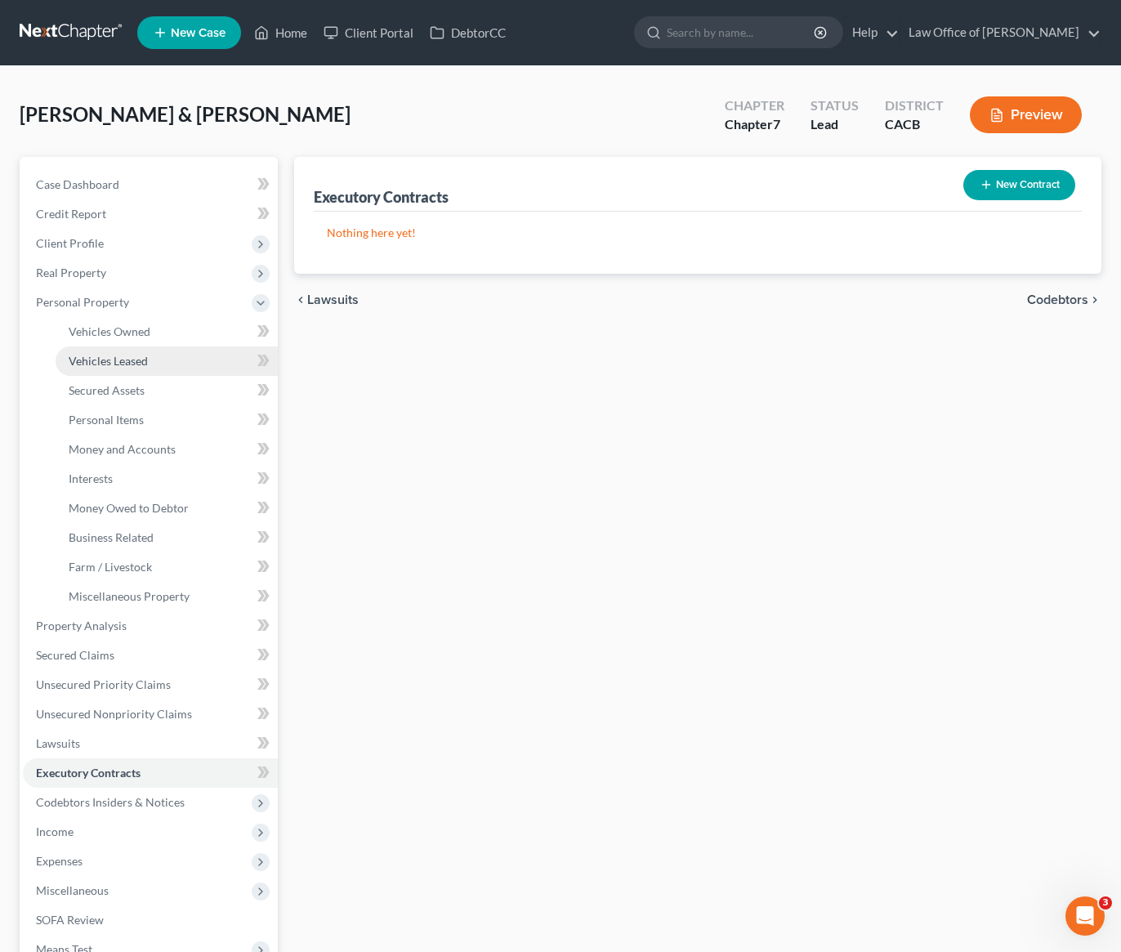
click at [131, 359] on span "Vehicles Leased" at bounding box center [108, 361] width 79 height 14
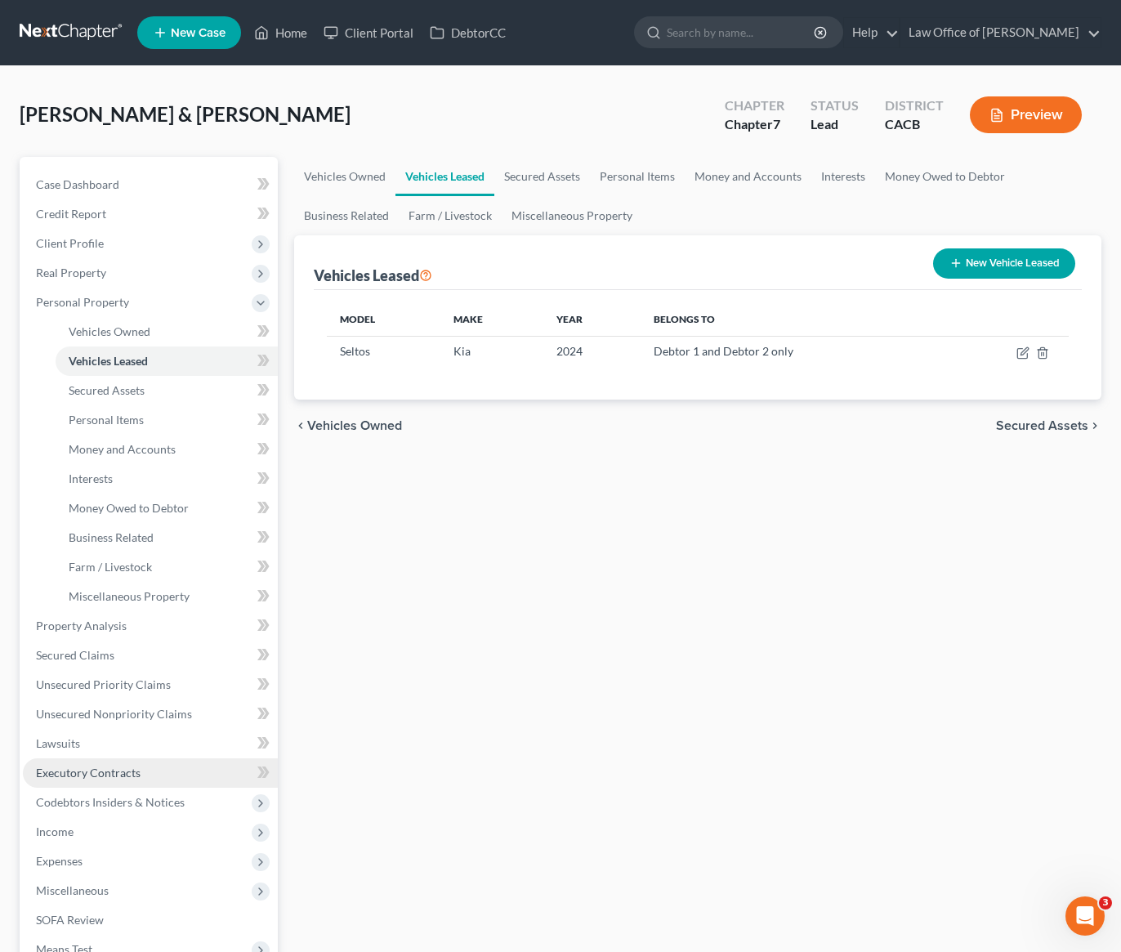
click at [85, 774] on span "Executory Contracts" at bounding box center [88, 772] width 105 height 14
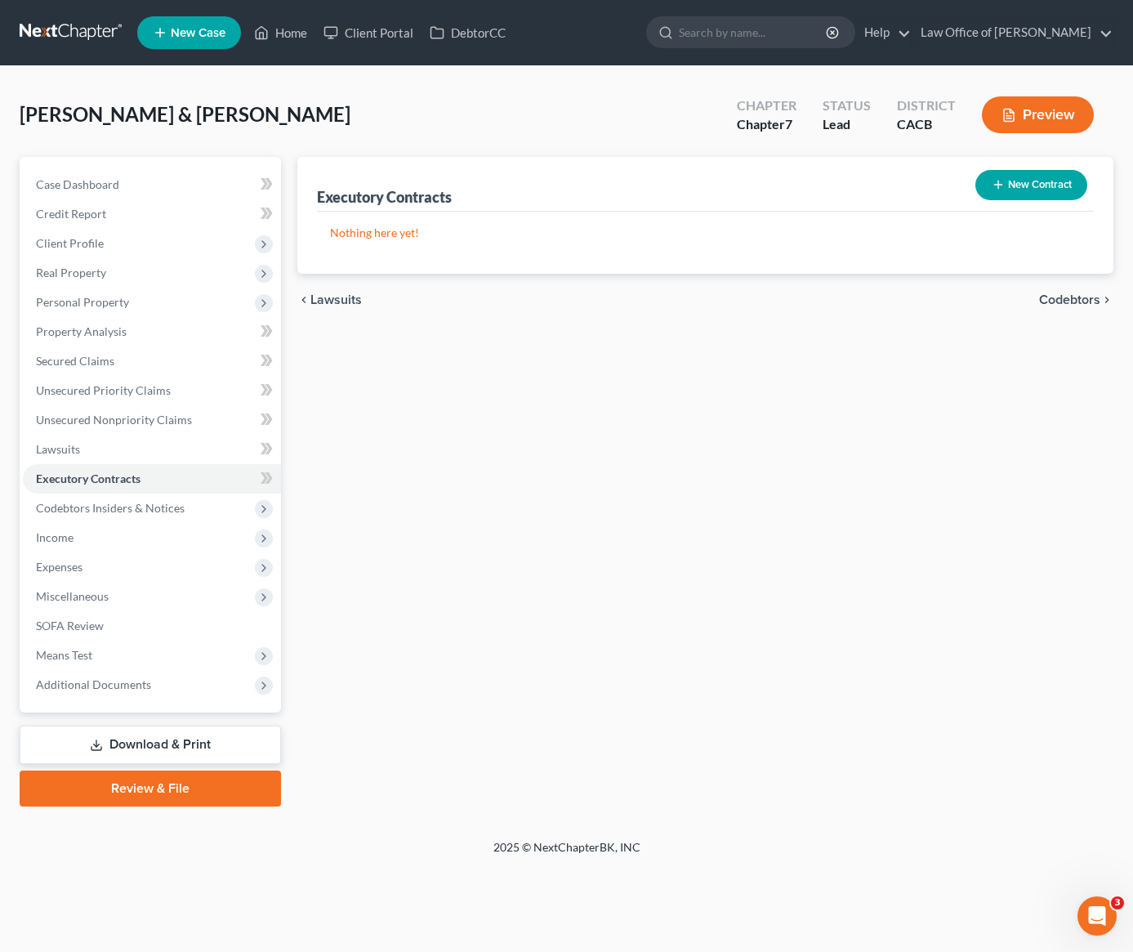
click at [1015, 185] on button "New Contract" at bounding box center [1031, 185] width 112 height 30
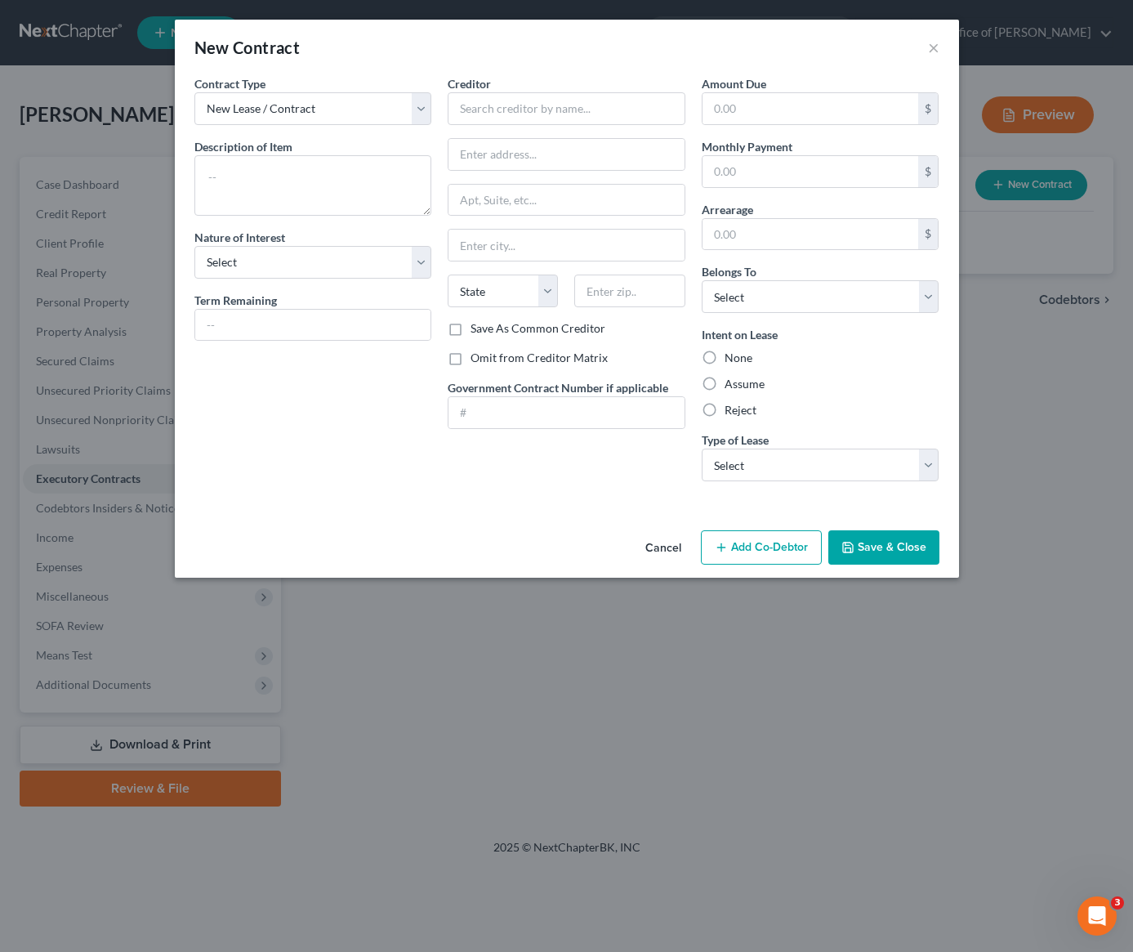
click at [783, 443] on div "Type of Lease * Select Real Estate Car Other" at bounding box center [821, 456] width 238 height 50
click at [774, 472] on select "Select Real Estate Car Other" at bounding box center [821, 464] width 238 height 33
select select "1"
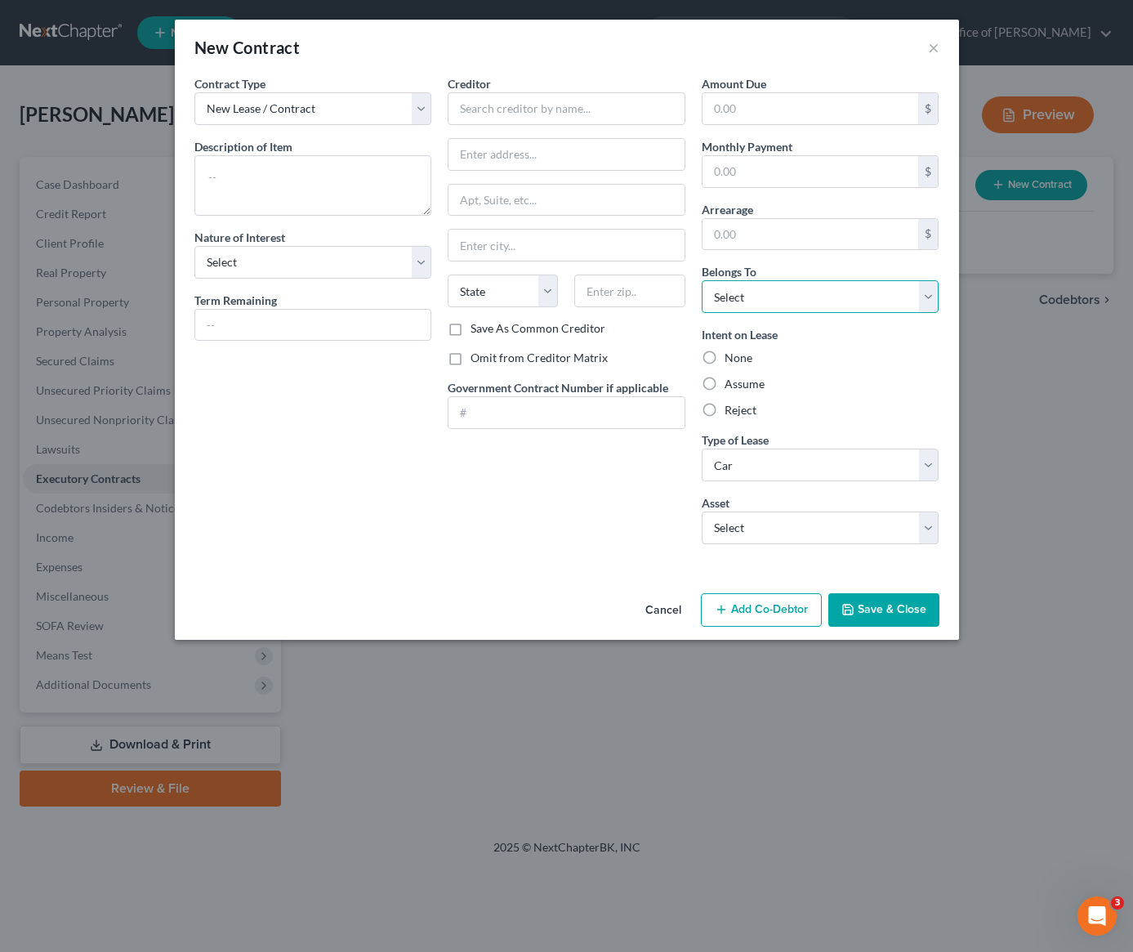
click at [790, 294] on select "Select Debtor 1 Only Debtor 2 Only Debtor 1 And Debtor 2 Only At Least One Of T…" at bounding box center [821, 296] width 238 height 33
select select "2"
click at [764, 535] on select "Select 2024 Kia Seltos - $0.0" at bounding box center [821, 527] width 238 height 33
select select "0"
type textarea "2024 [PERSON_NAME]"
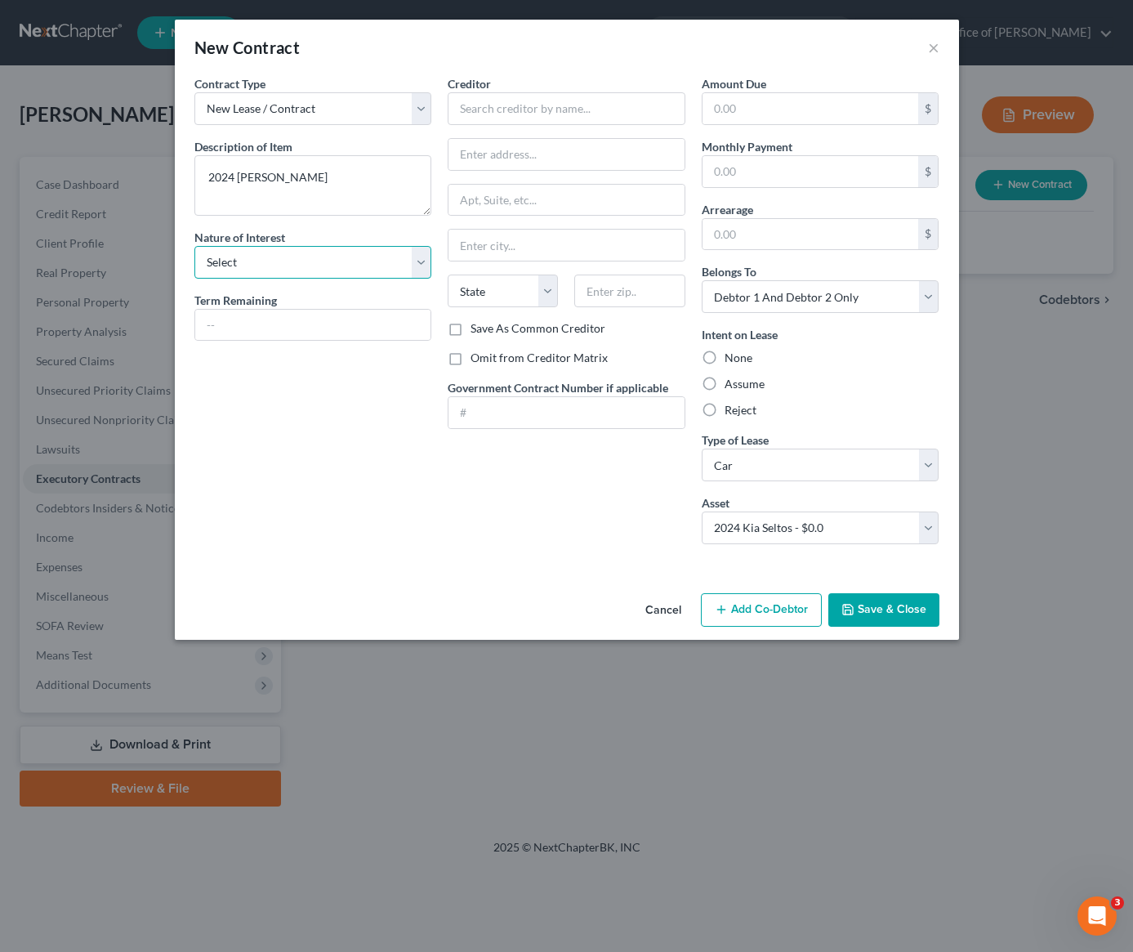
click at [253, 262] on select "Select Purchaser Agent Lessor Lessee" at bounding box center [313, 262] width 238 height 33
select select "3"
click at [565, 110] on input "text" at bounding box center [567, 108] width 238 height 33
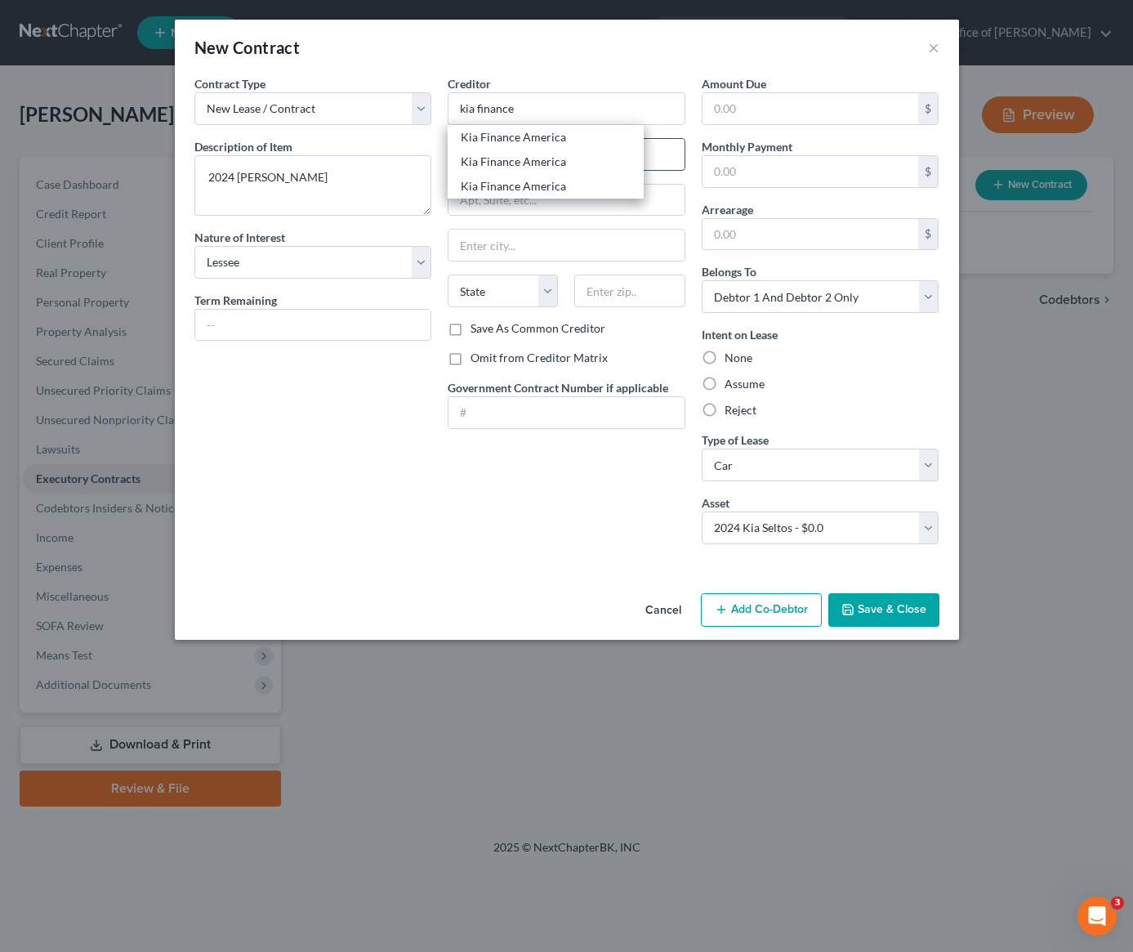
click at [519, 142] on div "Kia Finance America" at bounding box center [546, 137] width 170 height 16
type input "Kia Finance America"
type input "P.O. Box 20835"
type input "[GEOGRAPHIC_DATA]"
select select "4"
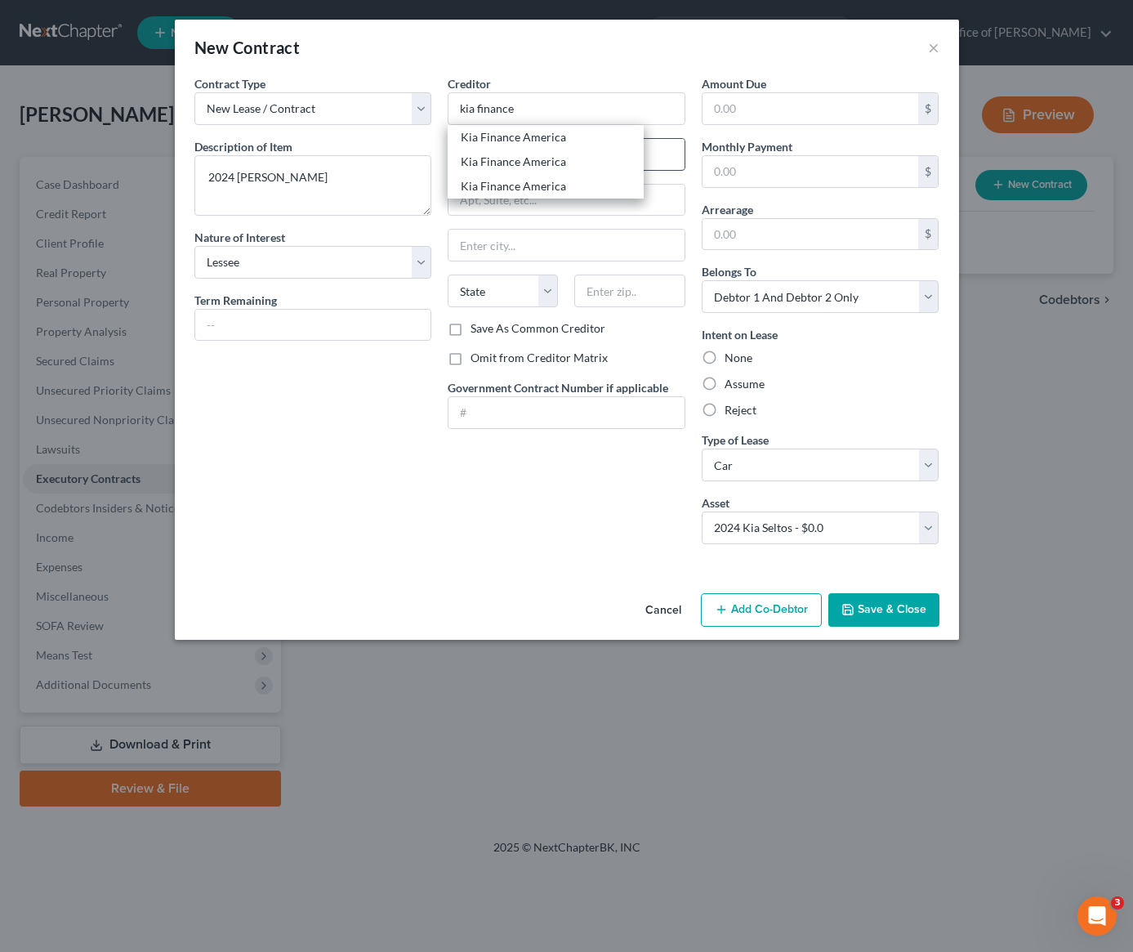
type input "92728"
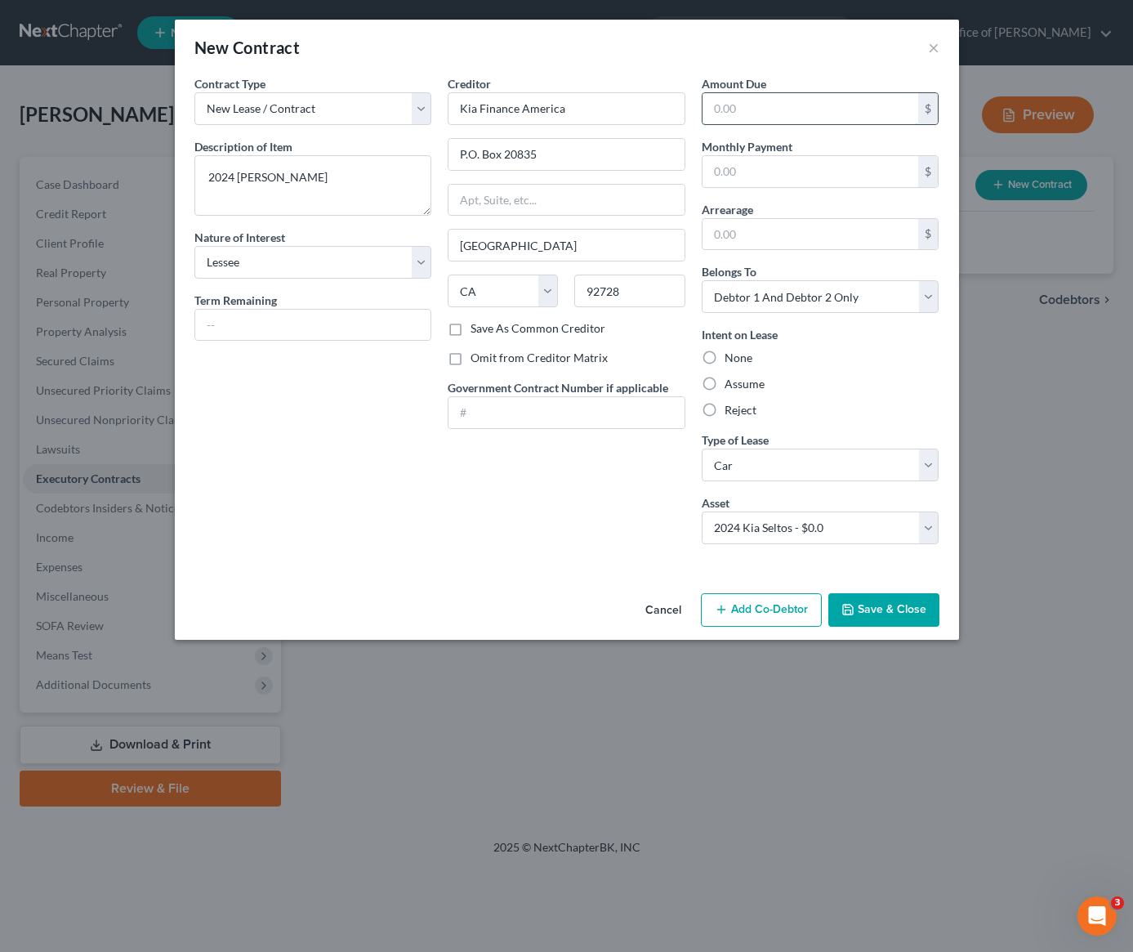
click at [774, 111] on input "text" at bounding box center [810, 108] width 216 height 31
type input "0.00"
click at [725, 386] on label "Assume" at bounding box center [745, 384] width 40 height 16
click at [731, 386] on input "Assume" at bounding box center [736, 381] width 11 height 11
radio input "true"
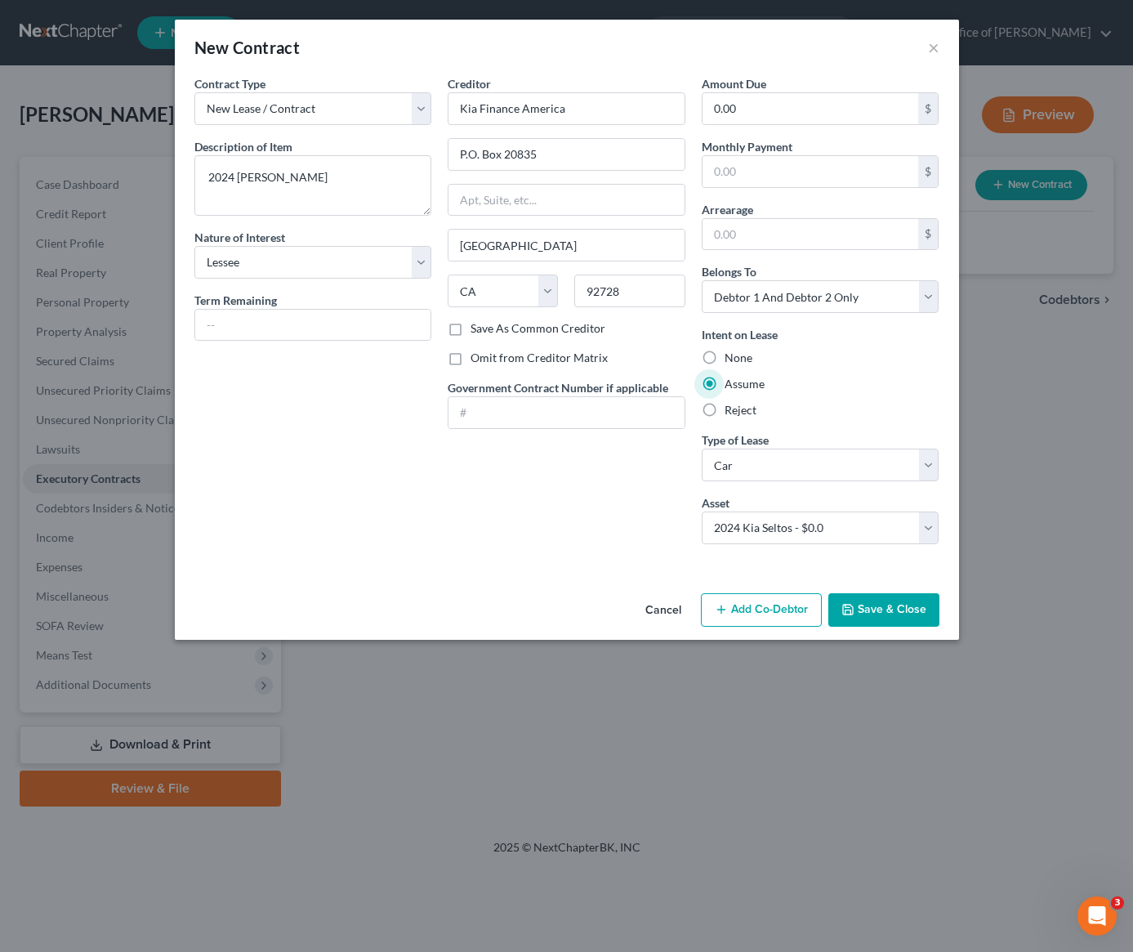
click at [853, 609] on icon "button" at bounding box center [847, 609] width 13 height 13
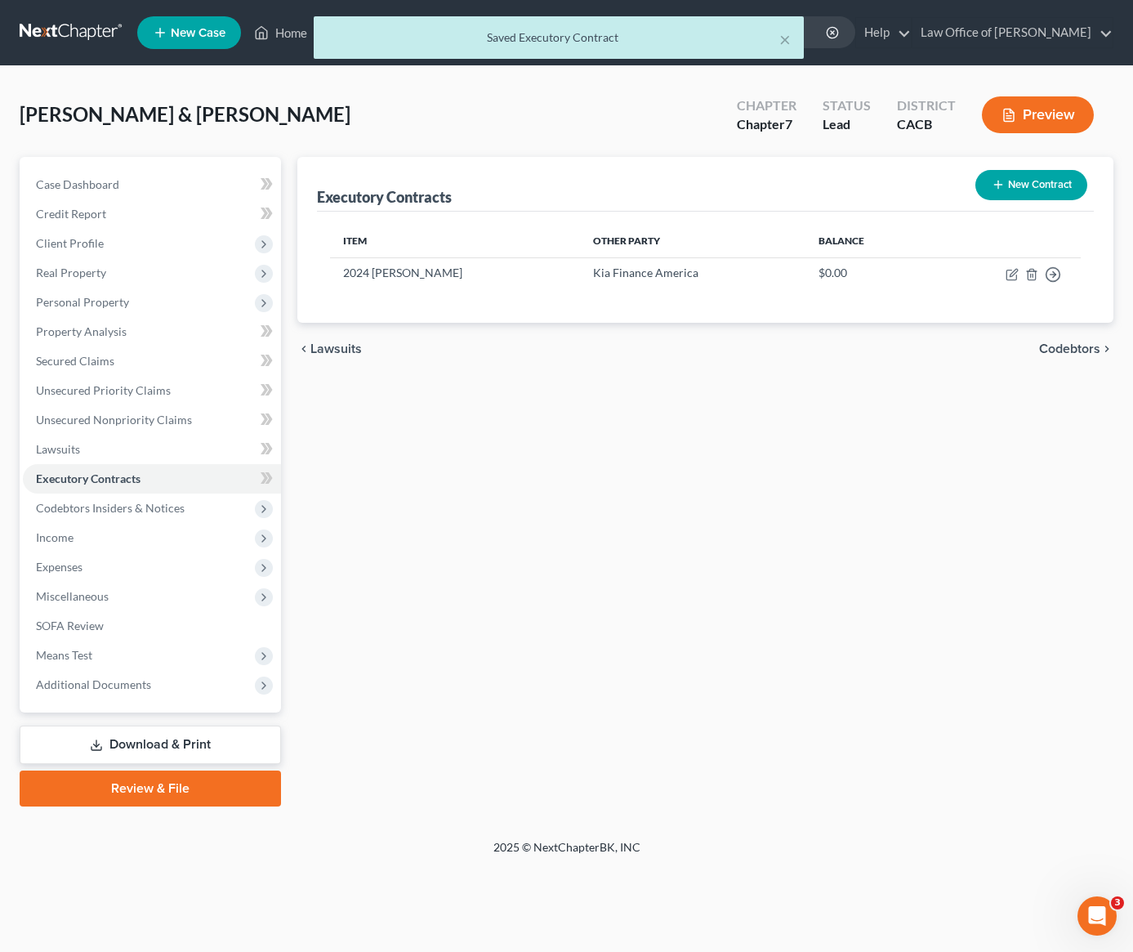
click at [598, 435] on div "Executory Contracts New Contract Item Other Party Balance 2024 Kia Seltos Kia F…" at bounding box center [705, 481] width 832 height 649
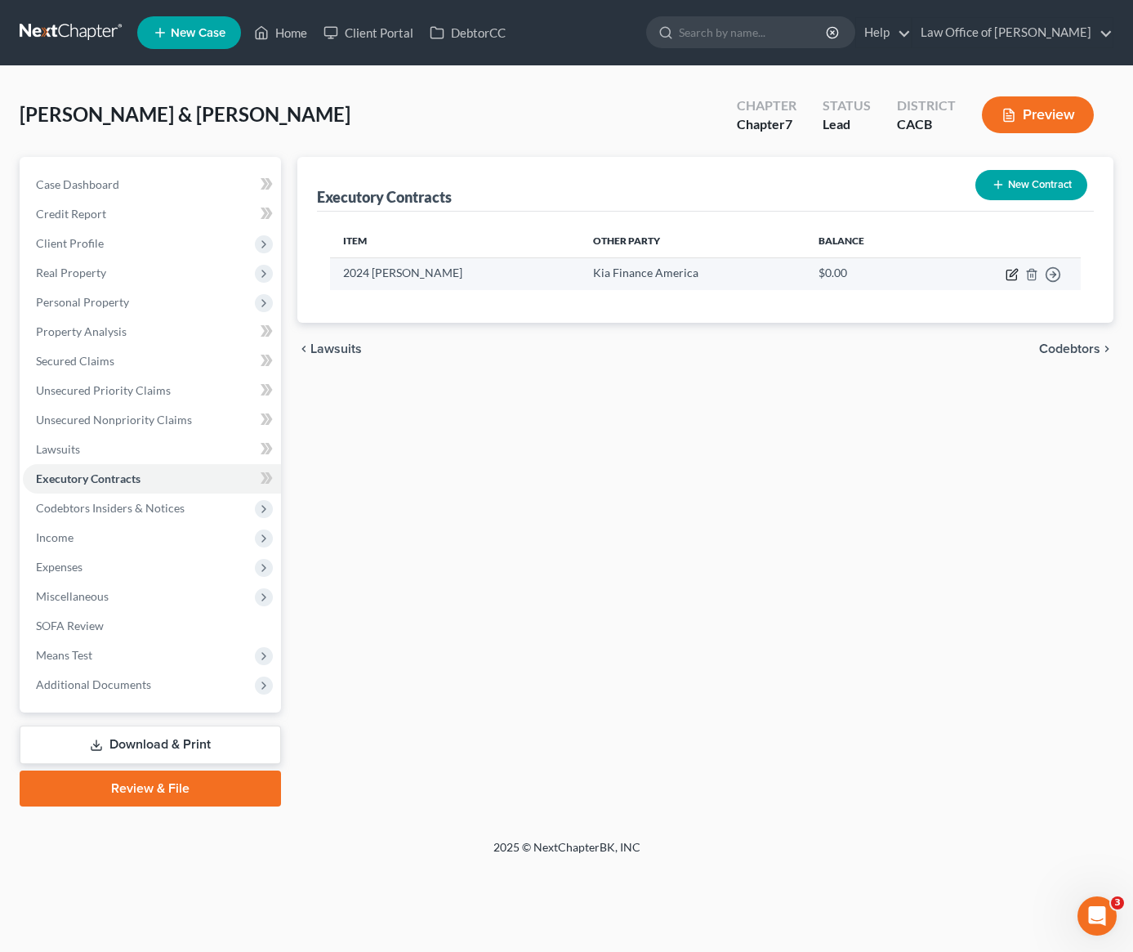
click at [1016, 277] on icon "button" at bounding box center [1012, 274] width 13 height 13
select select "3"
select select "4"
select select "2"
select select "1"
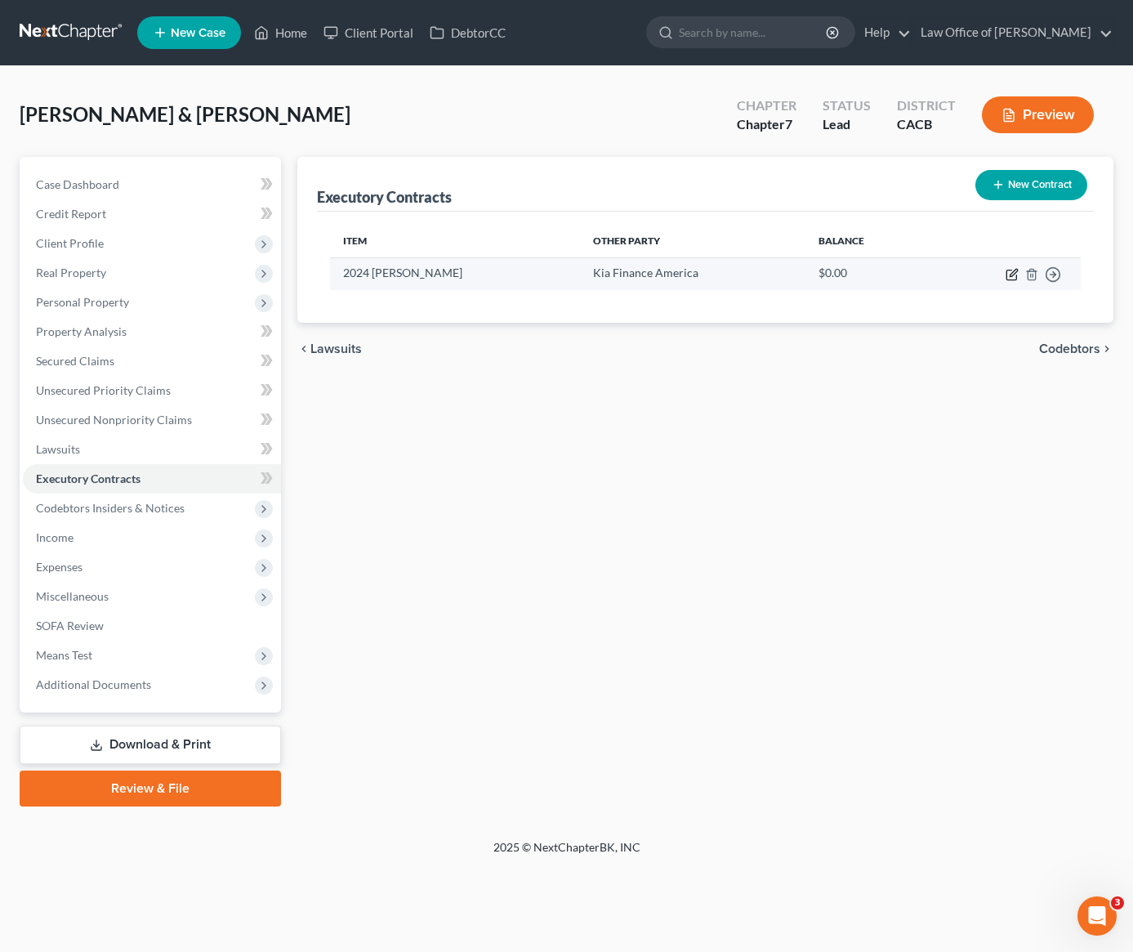
select select "0"
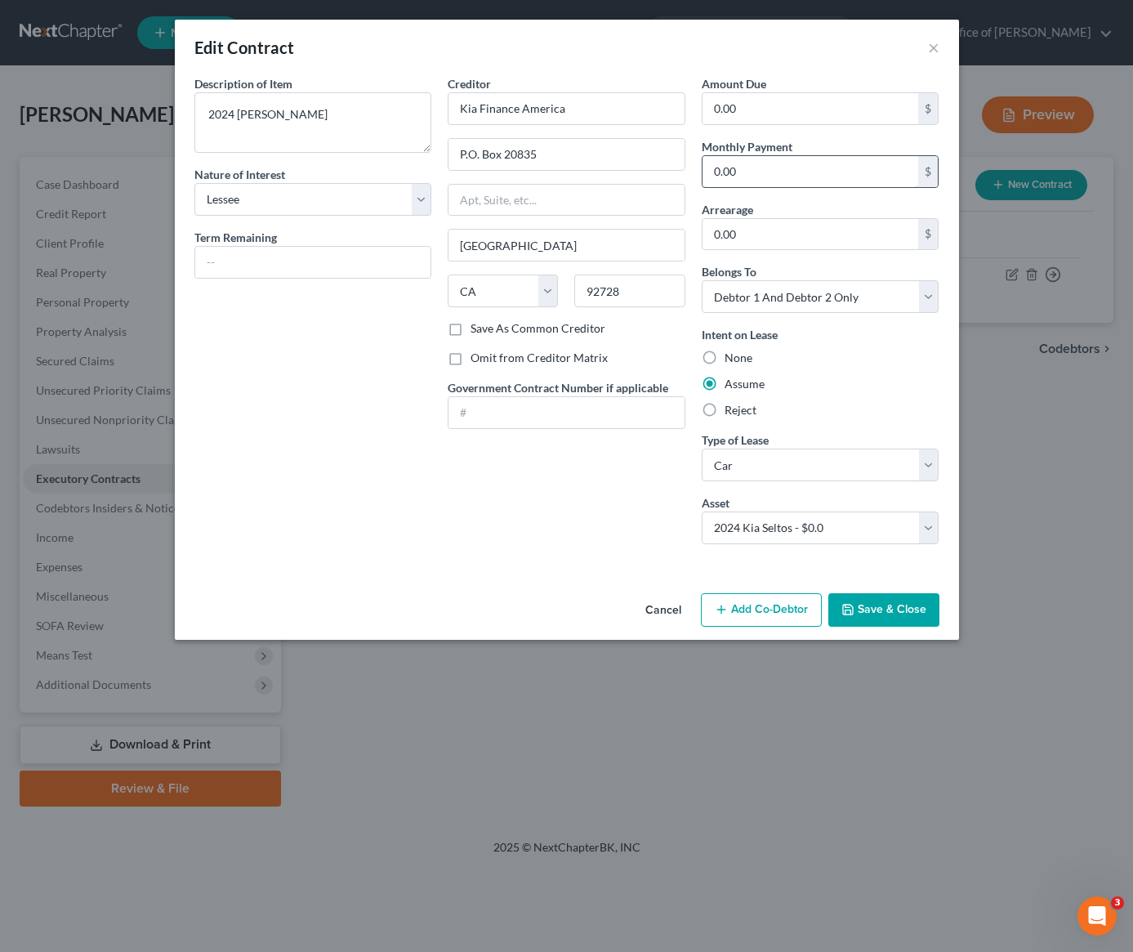
click at [767, 171] on input "0.00" at bounding box center [810, 171] width 216 height 31
type input "490"
click at [909, 600] on button "Save & Close" at bounding box center [883, 610] width 111 height 34
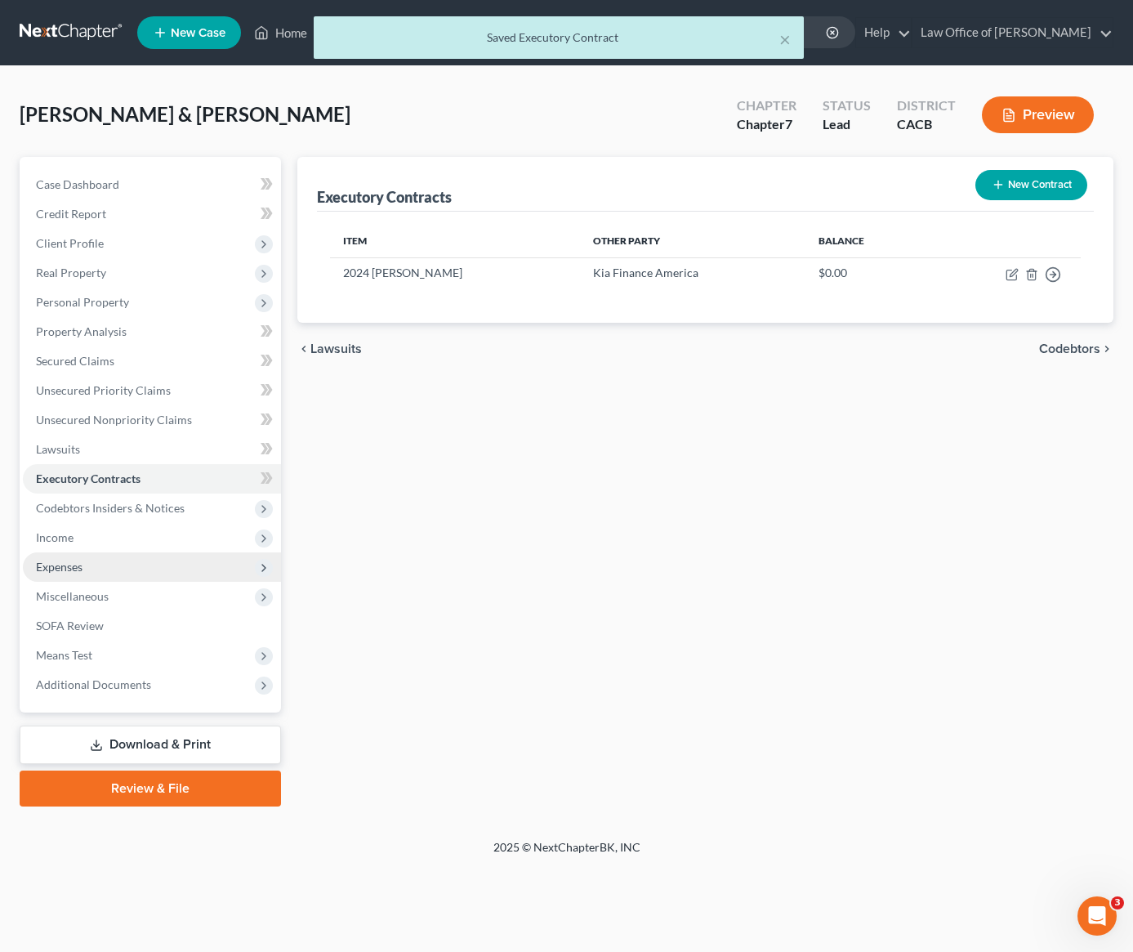
click at [75, 570] on span "Expenses" at bounding box center [59, 567] width 47 height 14
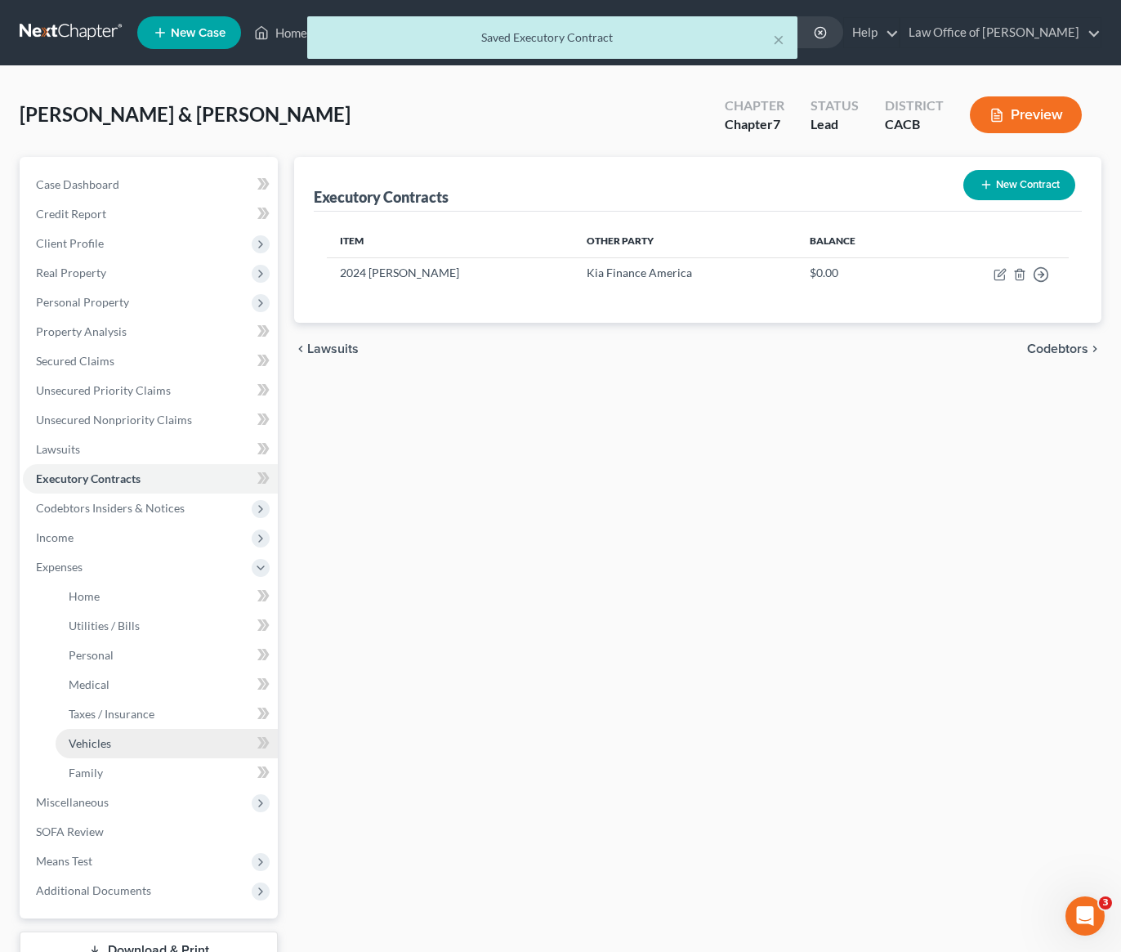
click at [85, 747] on span "Vehicles" at bounding box center [90, 743] width 42 height 14
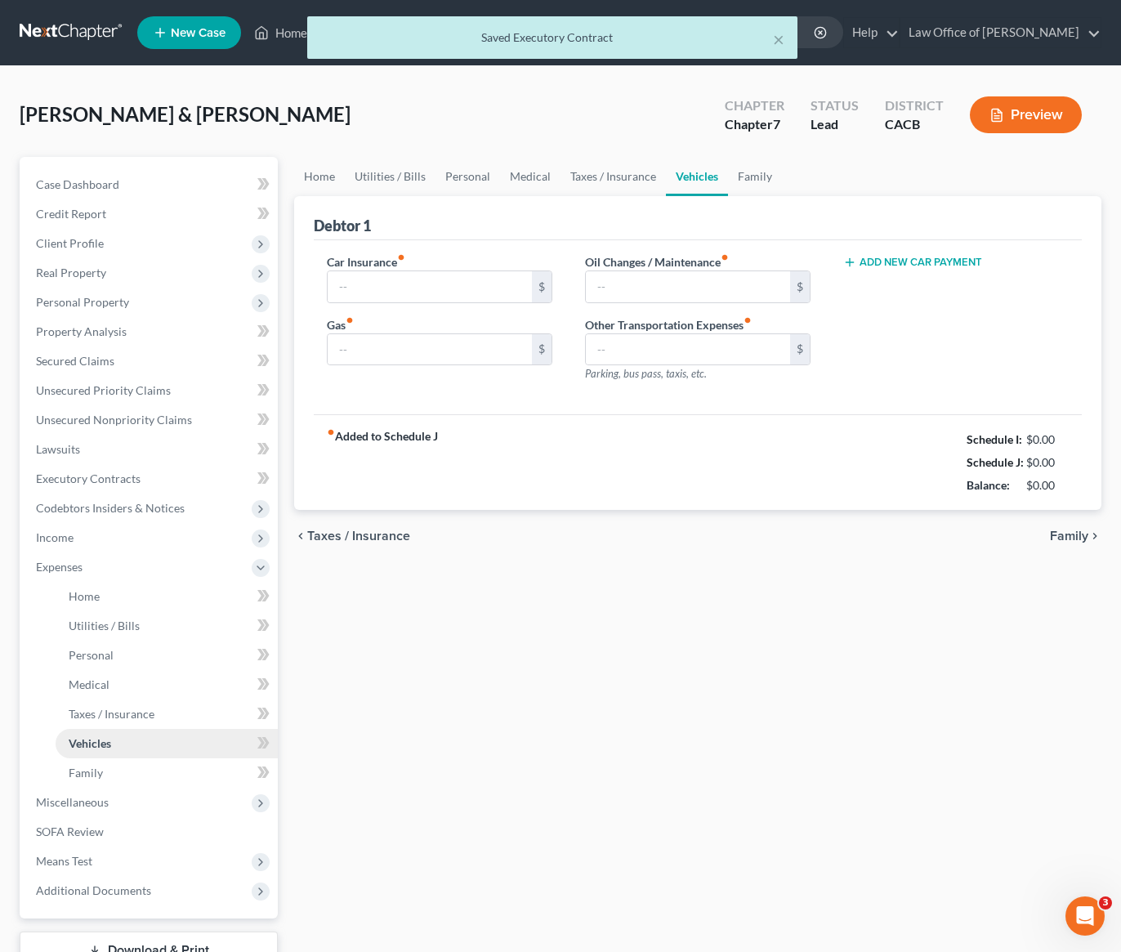
type input "178.00"
type input "500.00"
type input "20.00"
type input "0.00"
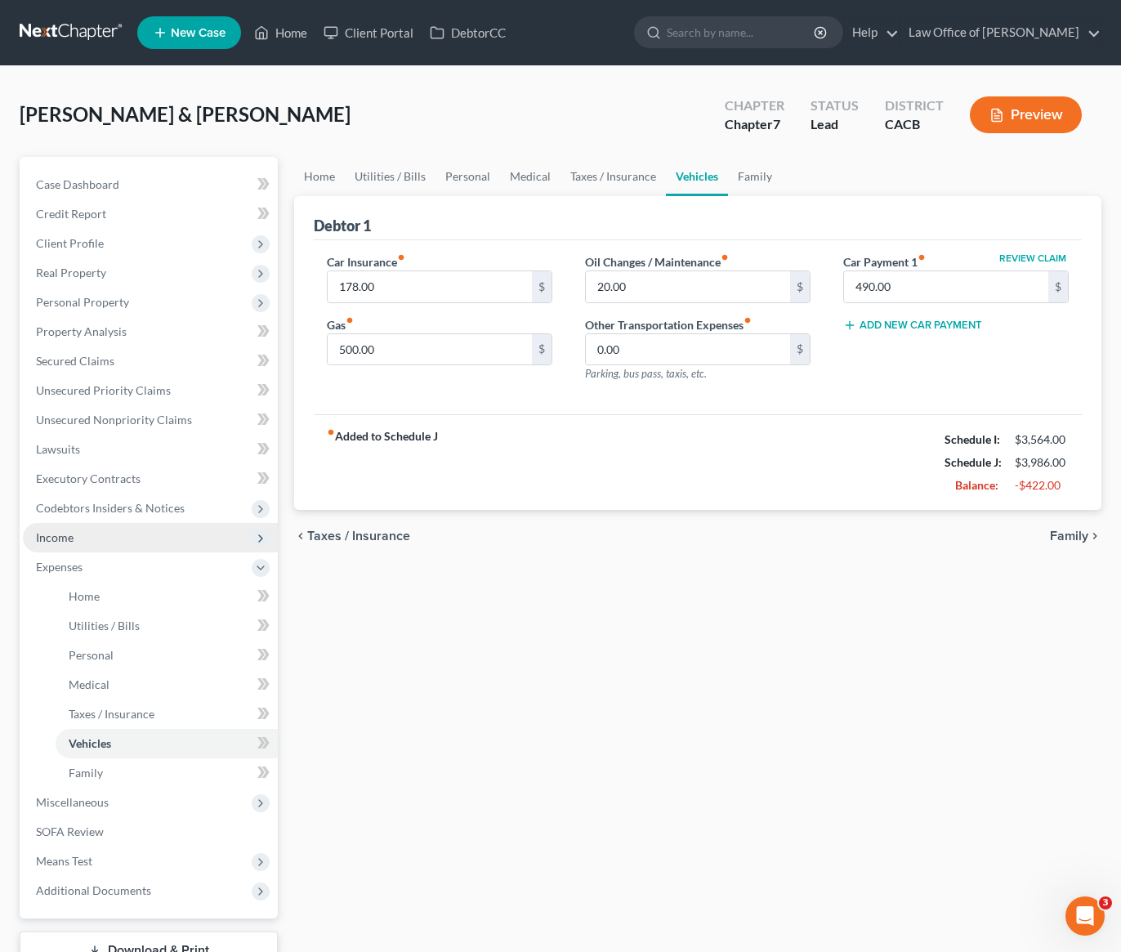
click at [61, 534] on span "Income" at bounding box center [55, 537] width 38 height 14
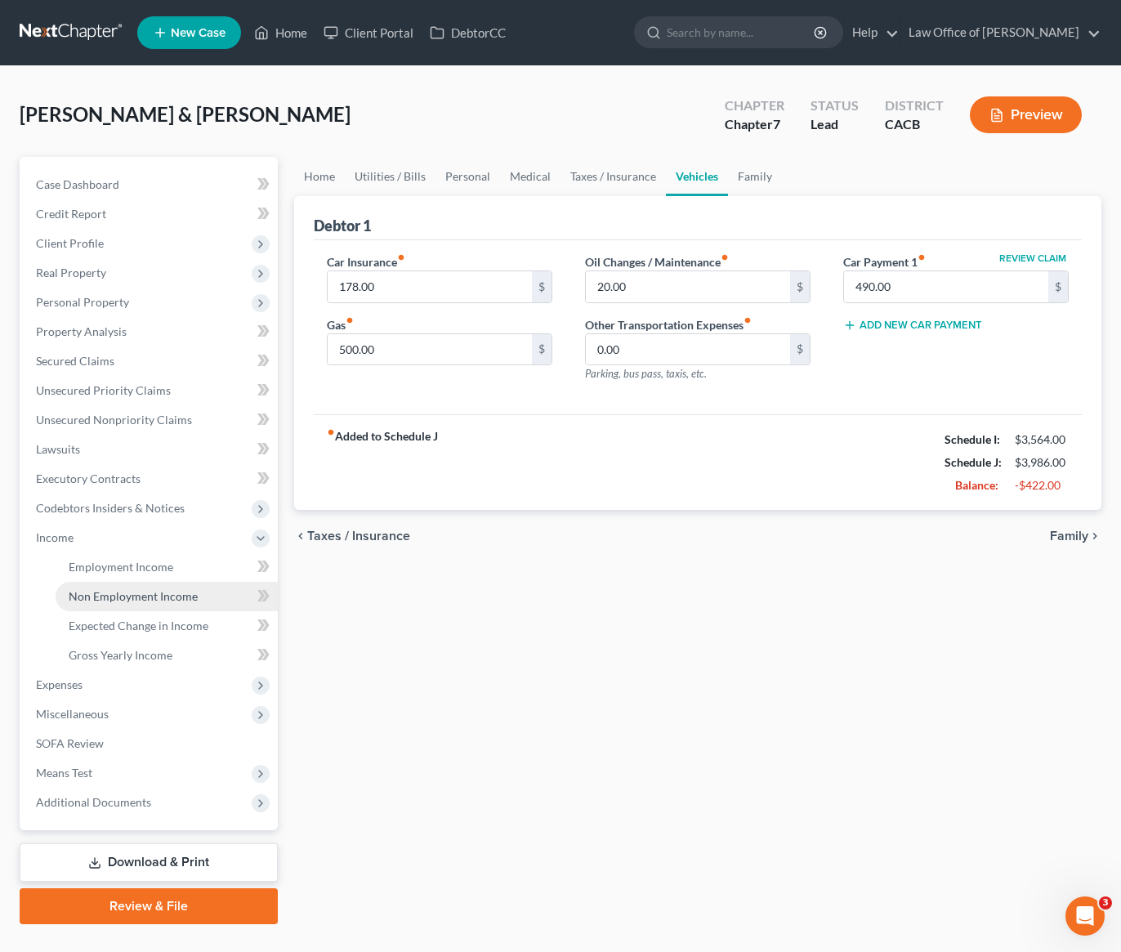
click at [132, 593] on span "Non Employment Income" at bounding box center [133, 596] width 129 height 14
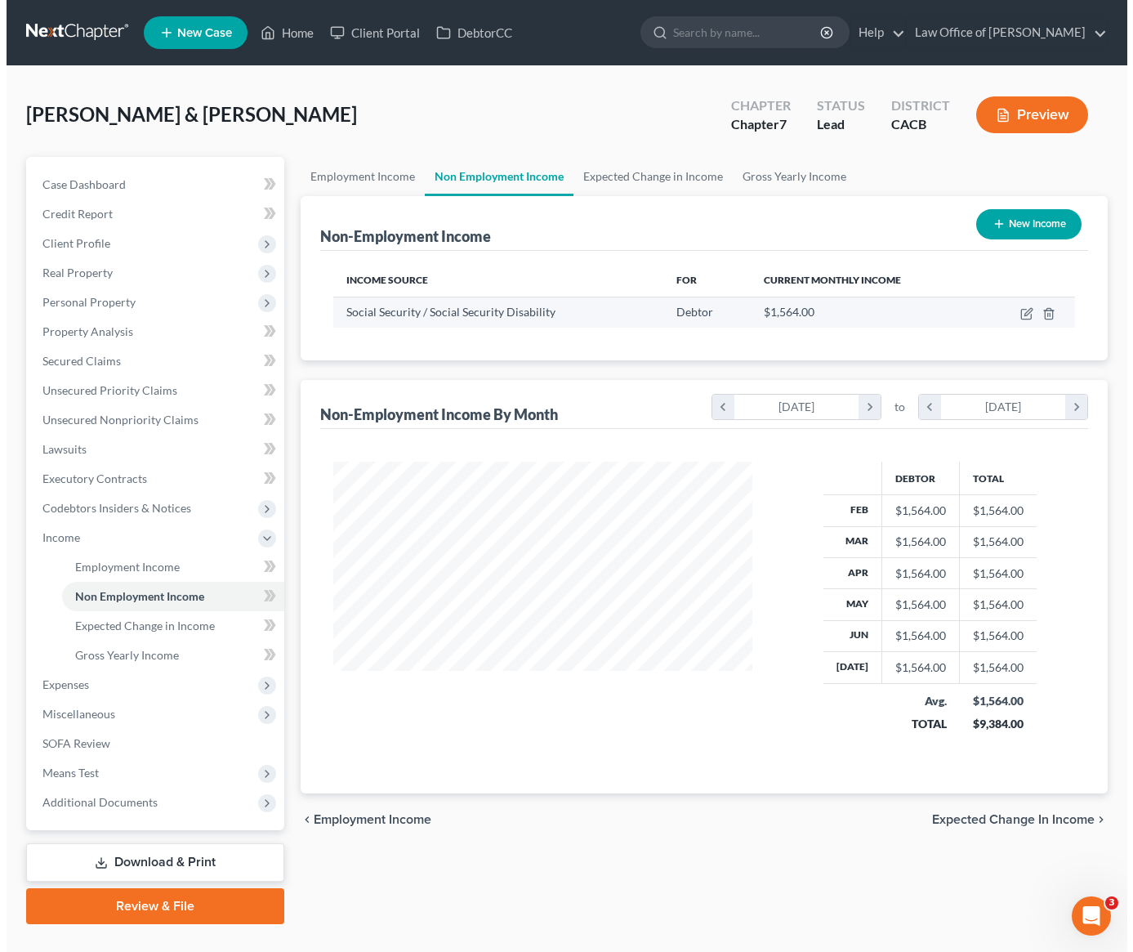
scroll to position [293, 452]
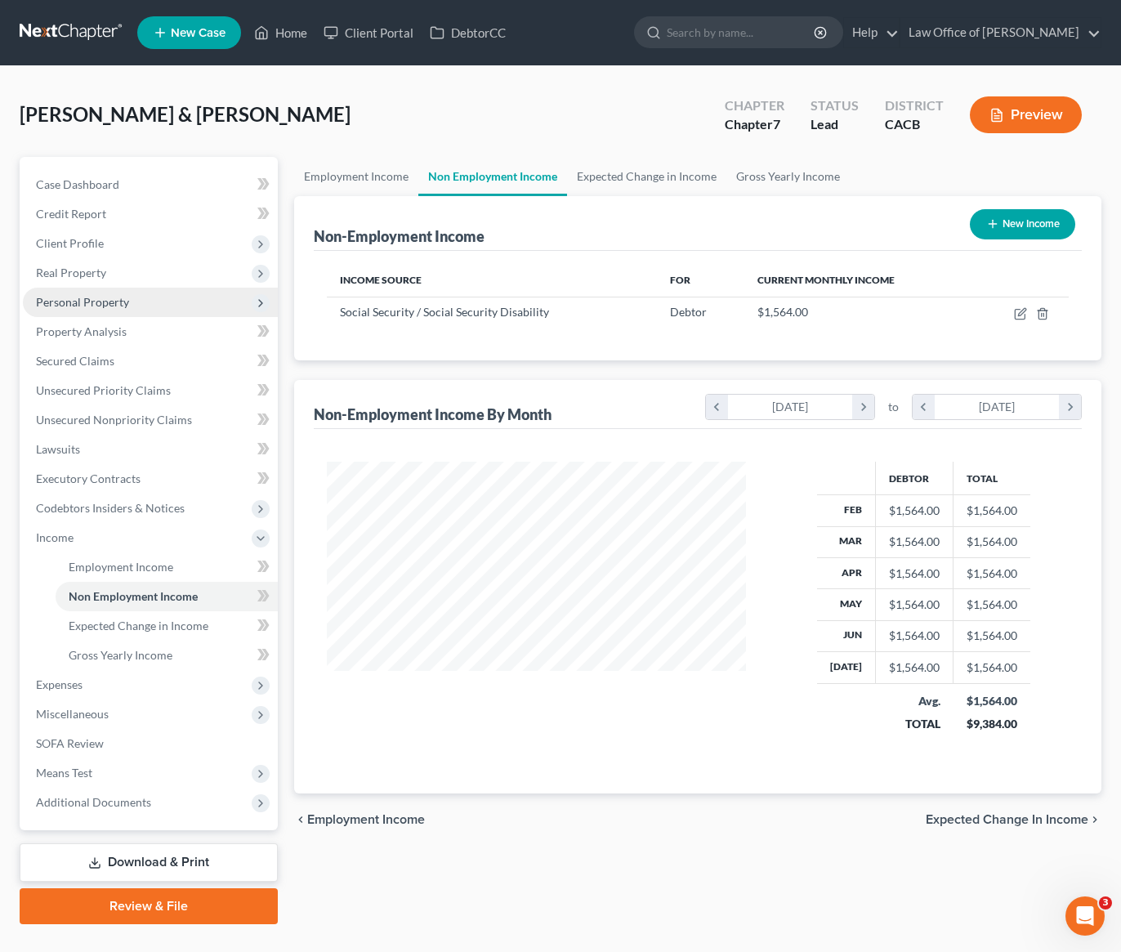
click at [87, 299] on span "Personal Property" at bounding box center [82, 302] width 93 height 14
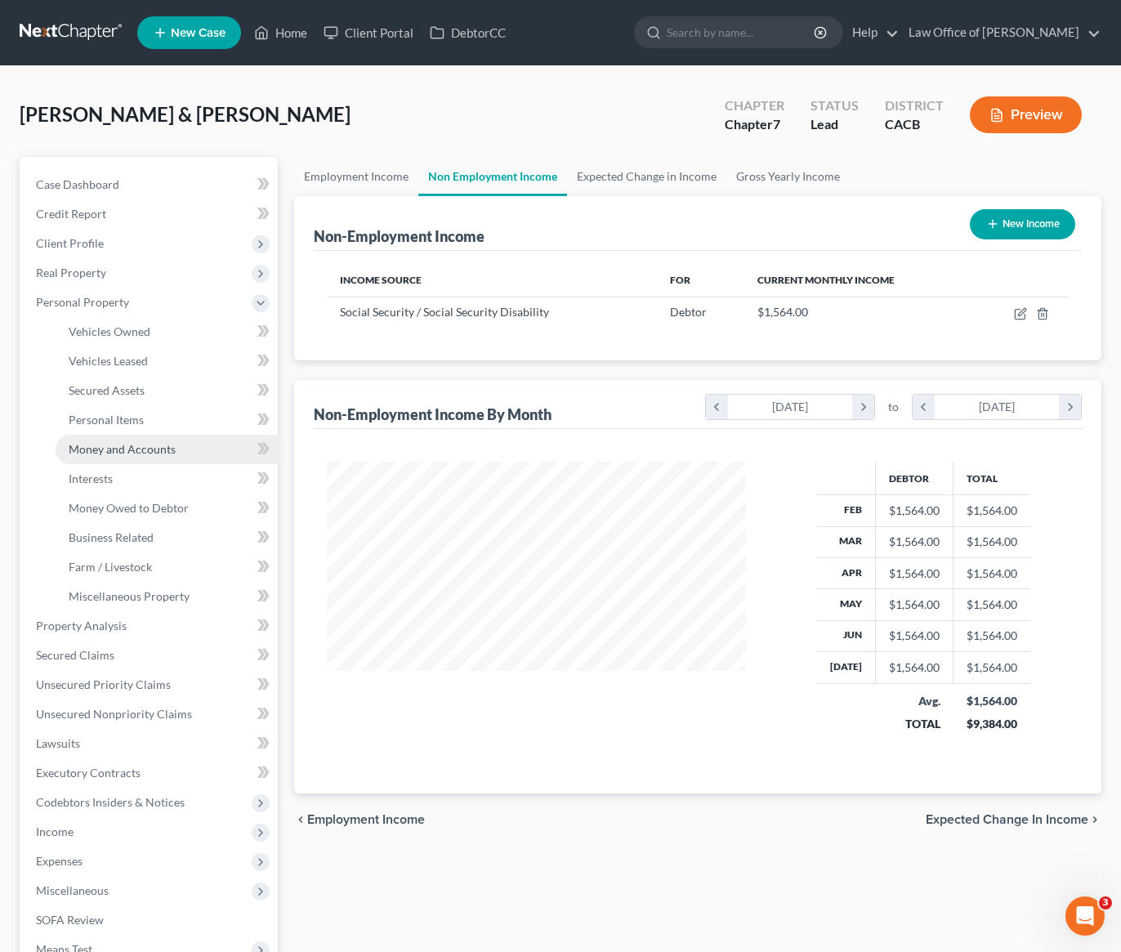
click at [126, 458] on link "Money and Accounts" at bounding box center [167, 449] width 222 height 29
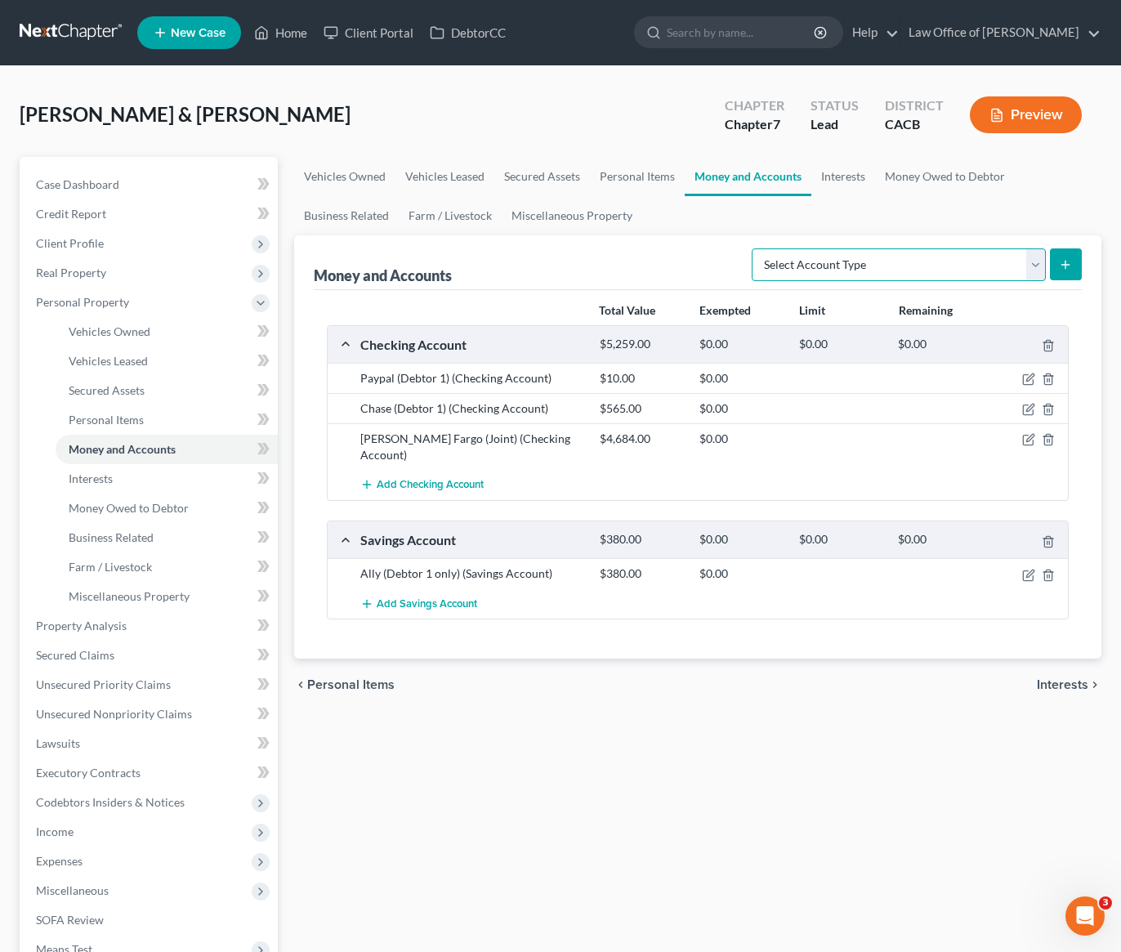
click at [845, 274] on select "Select Account Type Brokerage Cash on Hand Certificates of Deposit Checking Acc…" at bounding box center [899, 264] width 294 height 33
select select "brokerage"
click at [1068, 265] on line "submit" at bounding box center [1065, 265] width 7 height 0
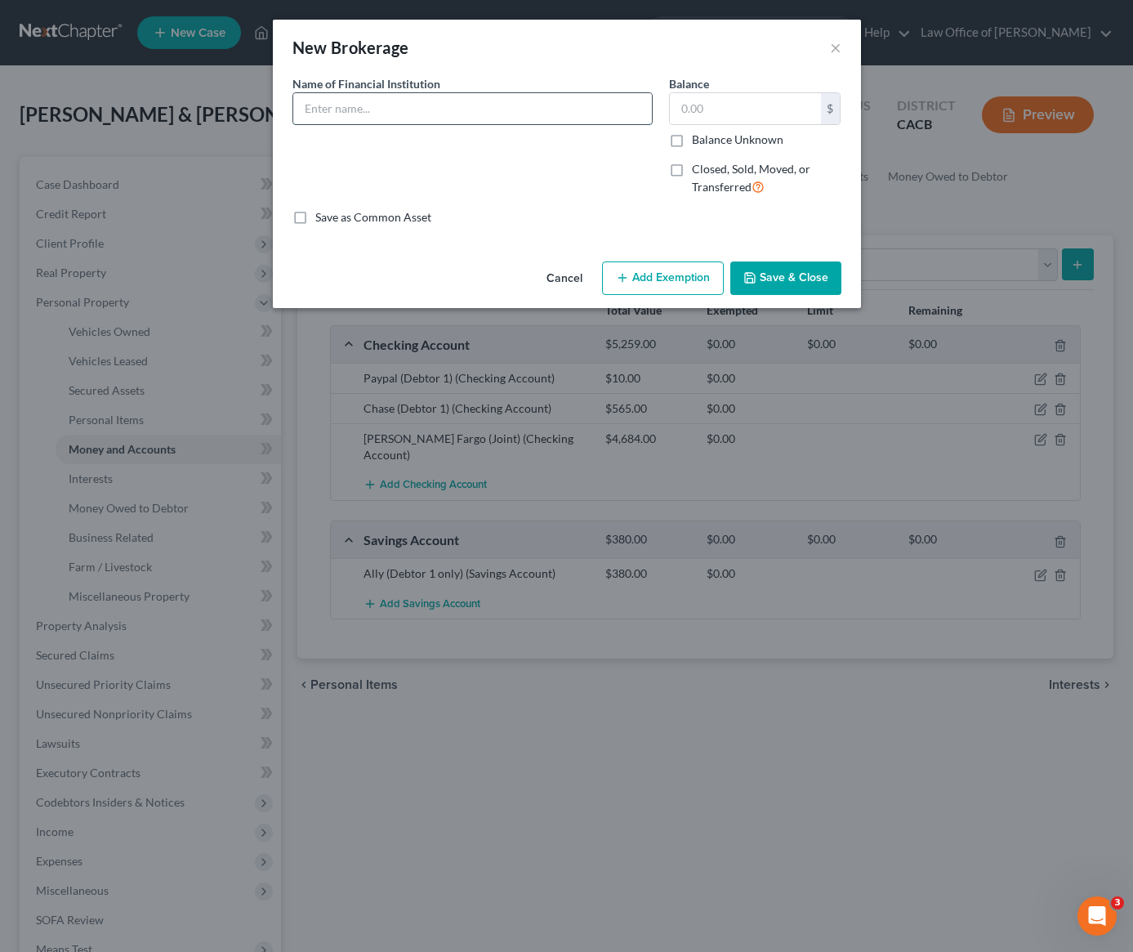
click at [421, 104] on input "text" at bounding box center [472, 108] width 359 height 31
type input "Ally (Debtor 1 only)"
click at [723, 100] on input "text" at bounding box center [745, 108] width 151 height 31
type input "380"
click at [395, 108] on input "Ally (Debtor 1 only)" at bounding box center [472, 108] width 359 height 31
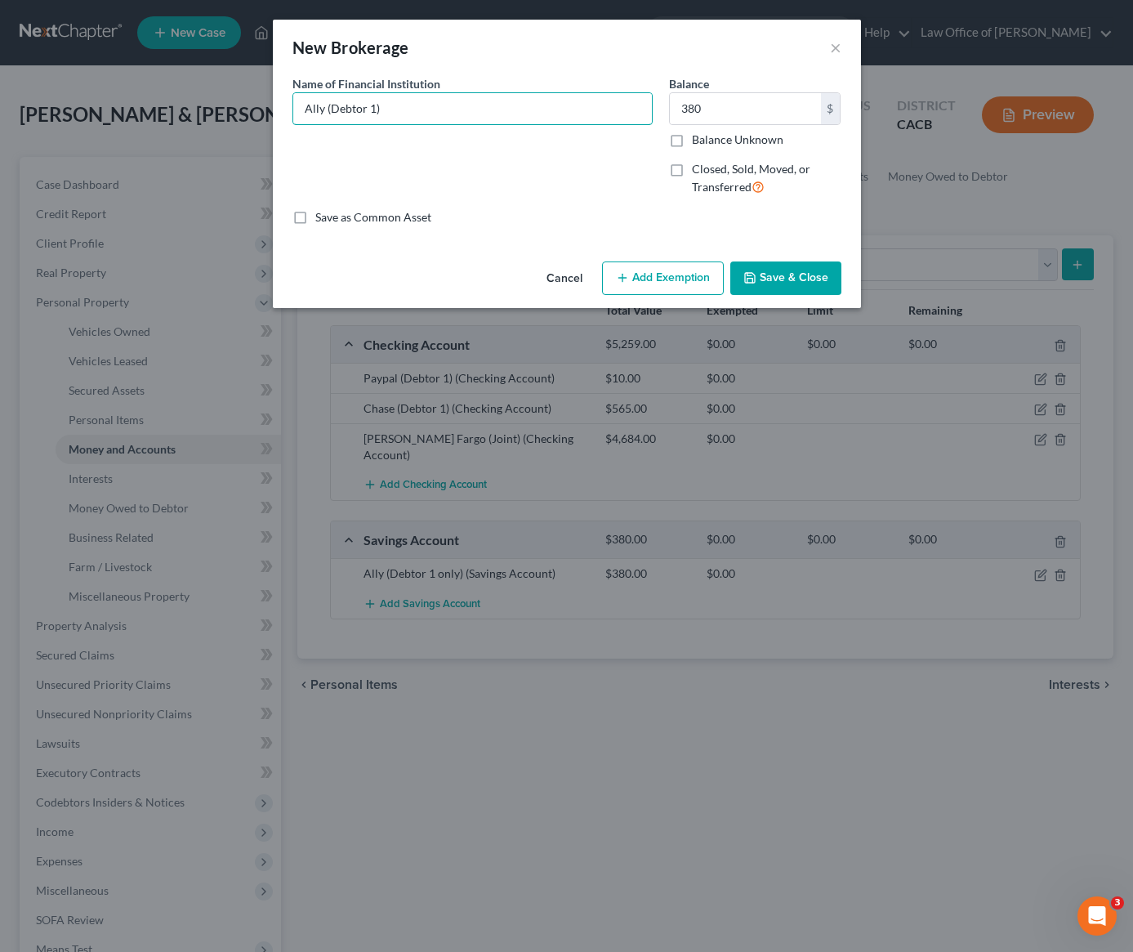
type input "Ally (Debtor 1)"
click at [827, 270] on button "Save & Close" at bounding box center [785, 278] width 111 height 34
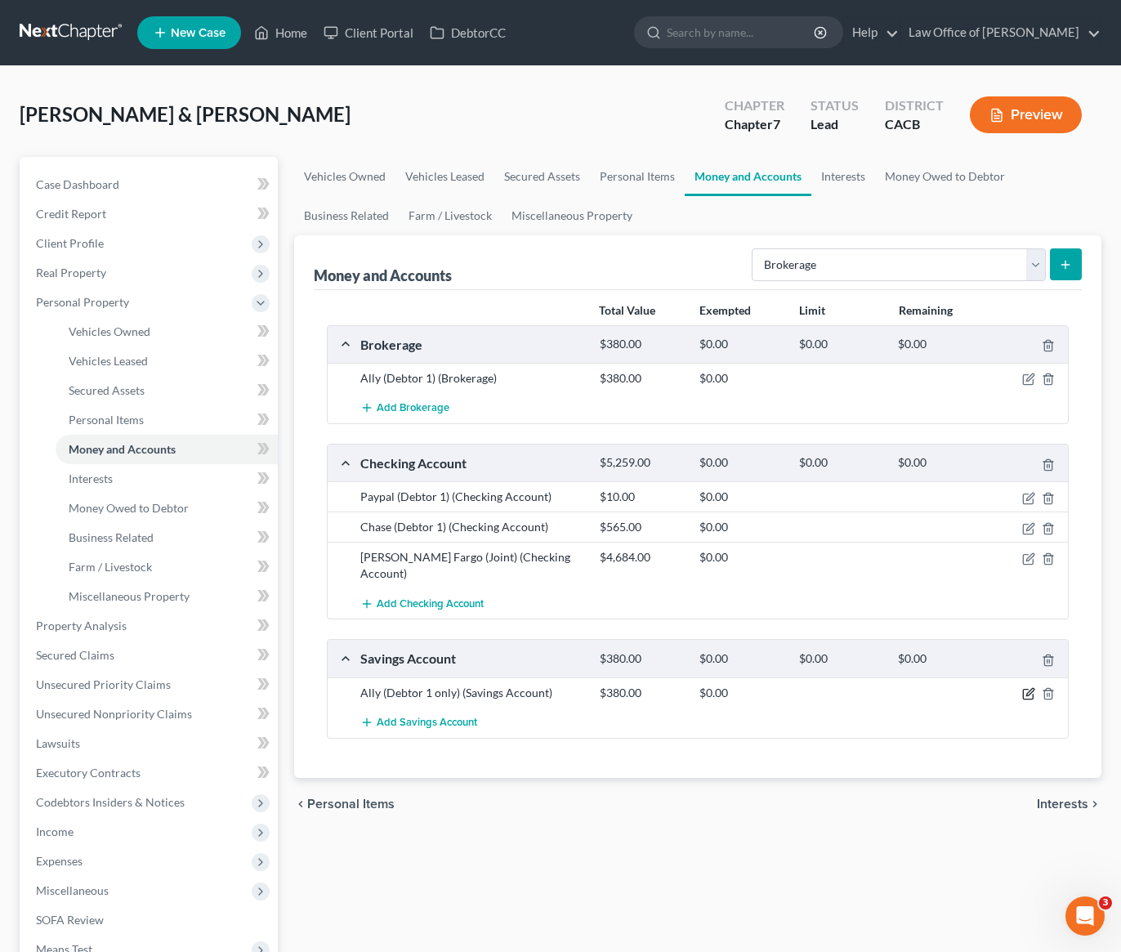
click at [1028, 687] on icon "button" at bounding box center [1028, 693] width 13 height 13
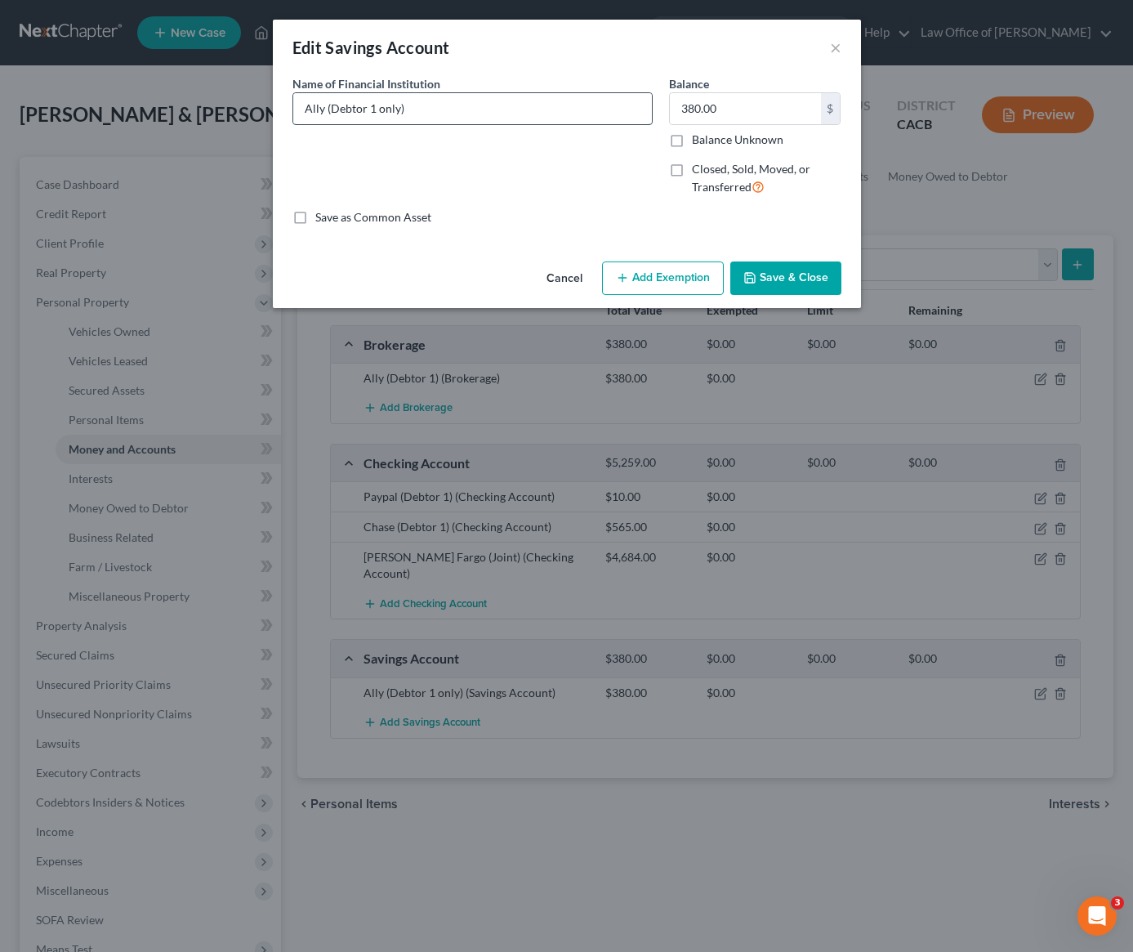
click at [397, 107] on input "Ally (Debtor 1 only)" at bounding box center [472, 108] width 359 height 31
type input "Ally (Debtor 1)"
click at [796, 281] on button "Save & Close" at bounding box center [785, 278] width 111 height 34
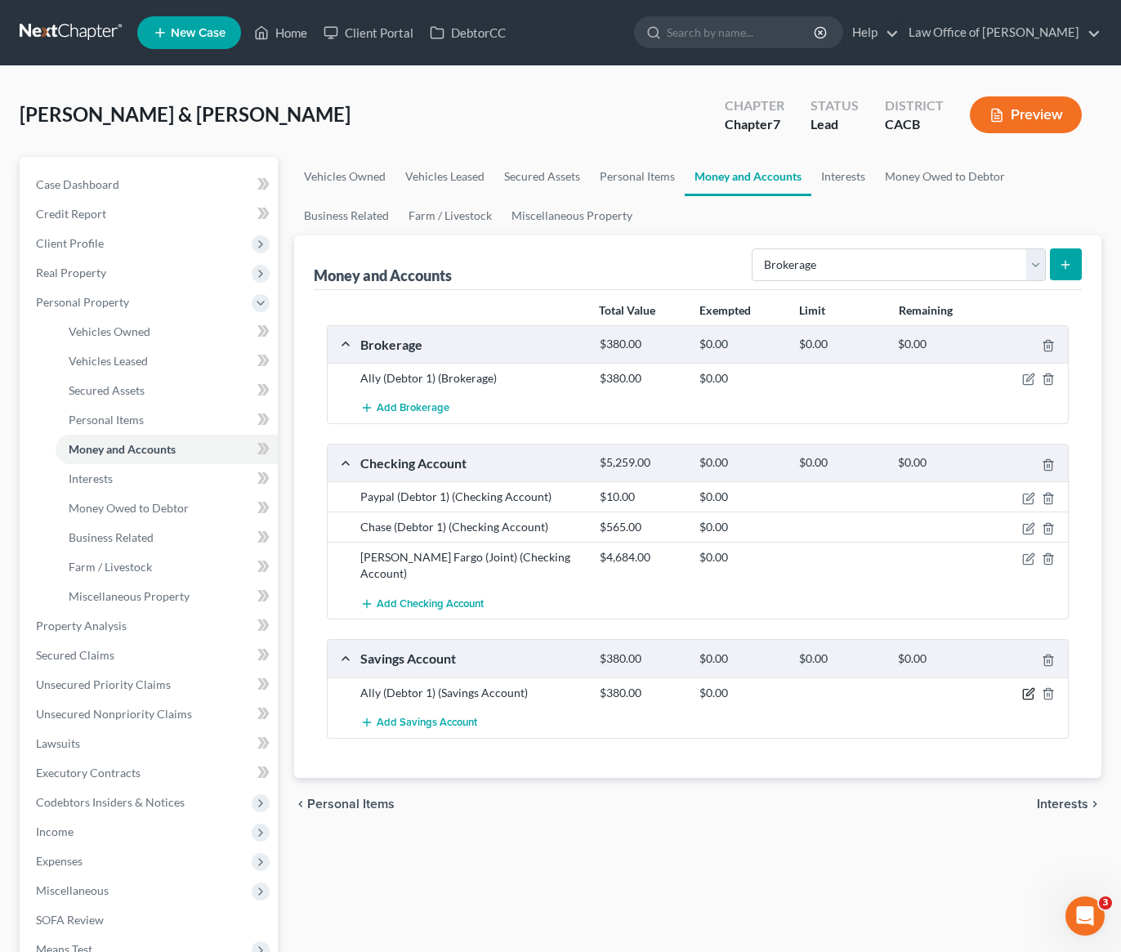
click at [1027, 687] on icon "button" at bounding box center [1028, 693] width 13 height 13
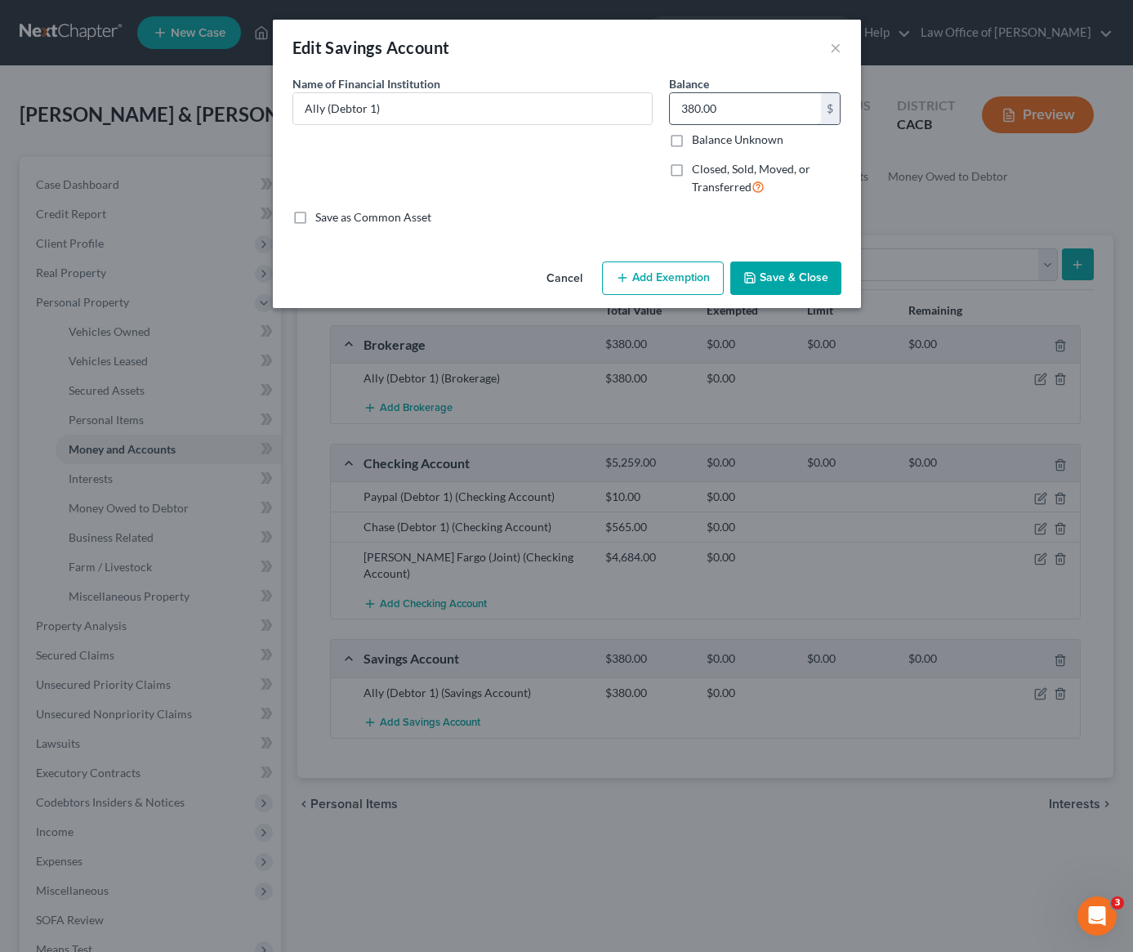
click at [722, 105] on input "380.00" at bounding box center [745, 108] width 151 height 31
type input "385"
click at [813, 288] on button "Save & Close" at bounding box center [785, 278] width 111 height 34
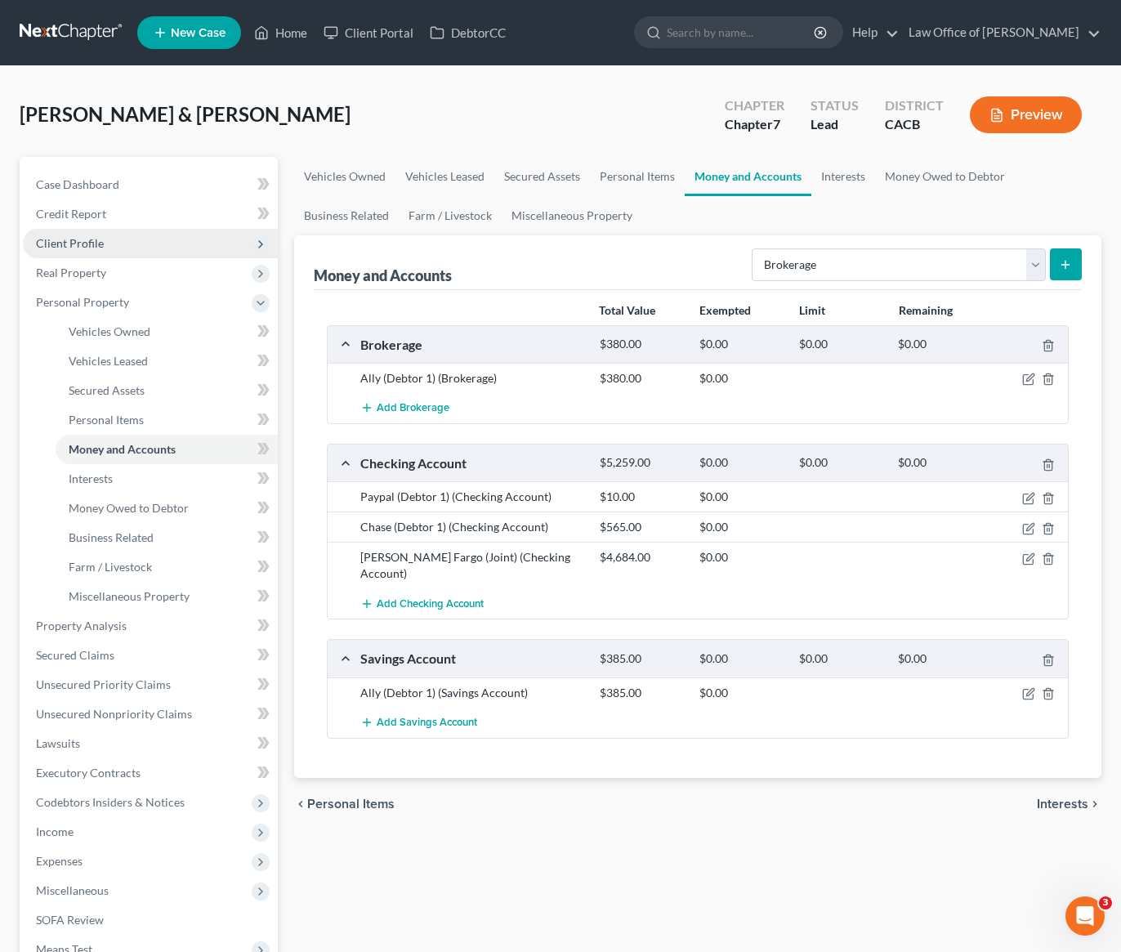
click at [95, 242] on span "Client Profile" at bounding box center [70, 243] width 68 height 14
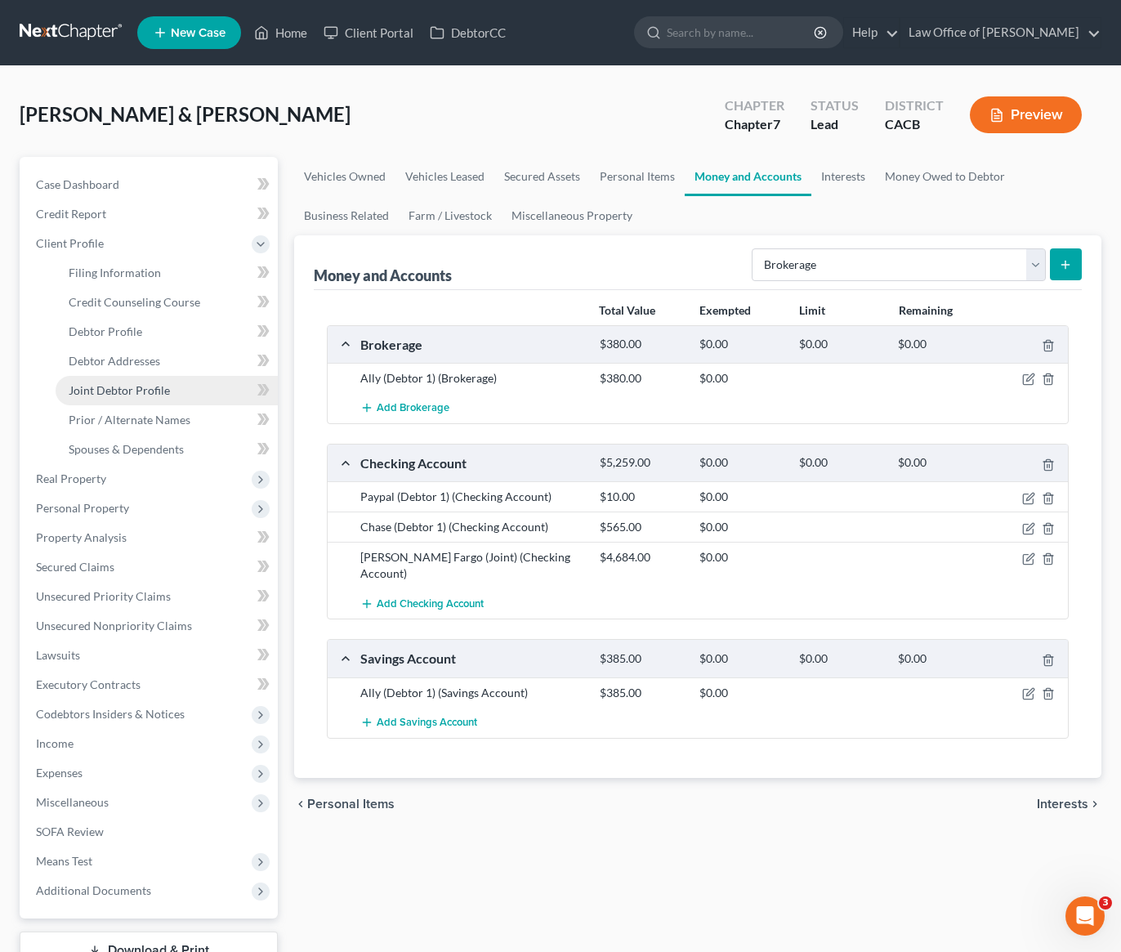
click at [149, 394] on span "Joint Debtor Profile" at bounding box center [119, 390] width 101 height 14
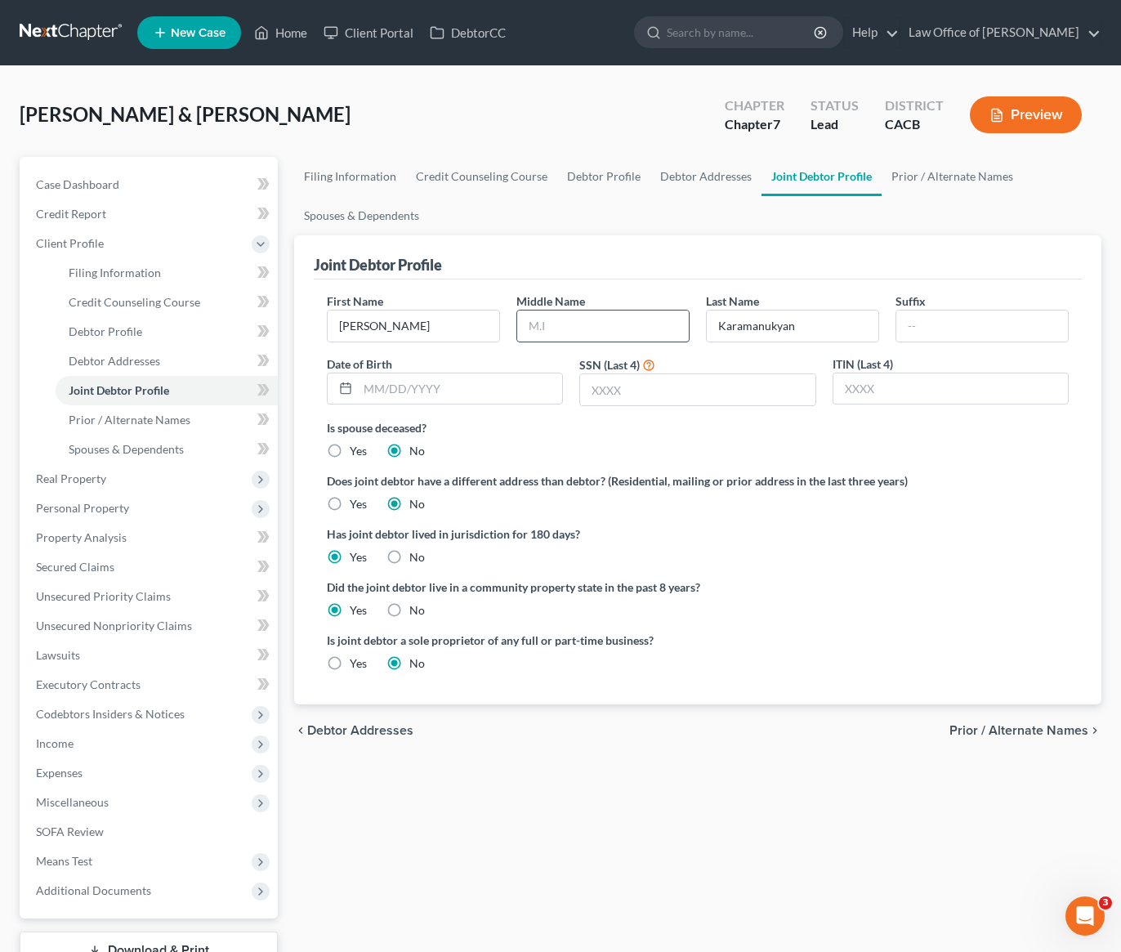
click at [636, 335] on input "text" at bounding box center [603, 325] width 172 height 31
type input "[PERSON_NAME]"
click at [414, 398] on input "text" at bounding box center [460, 388] width 204 height 31
type input "[DATE]"
click at [618, 385] on input "text" at bounding box center [697, 389] width 234 height 31
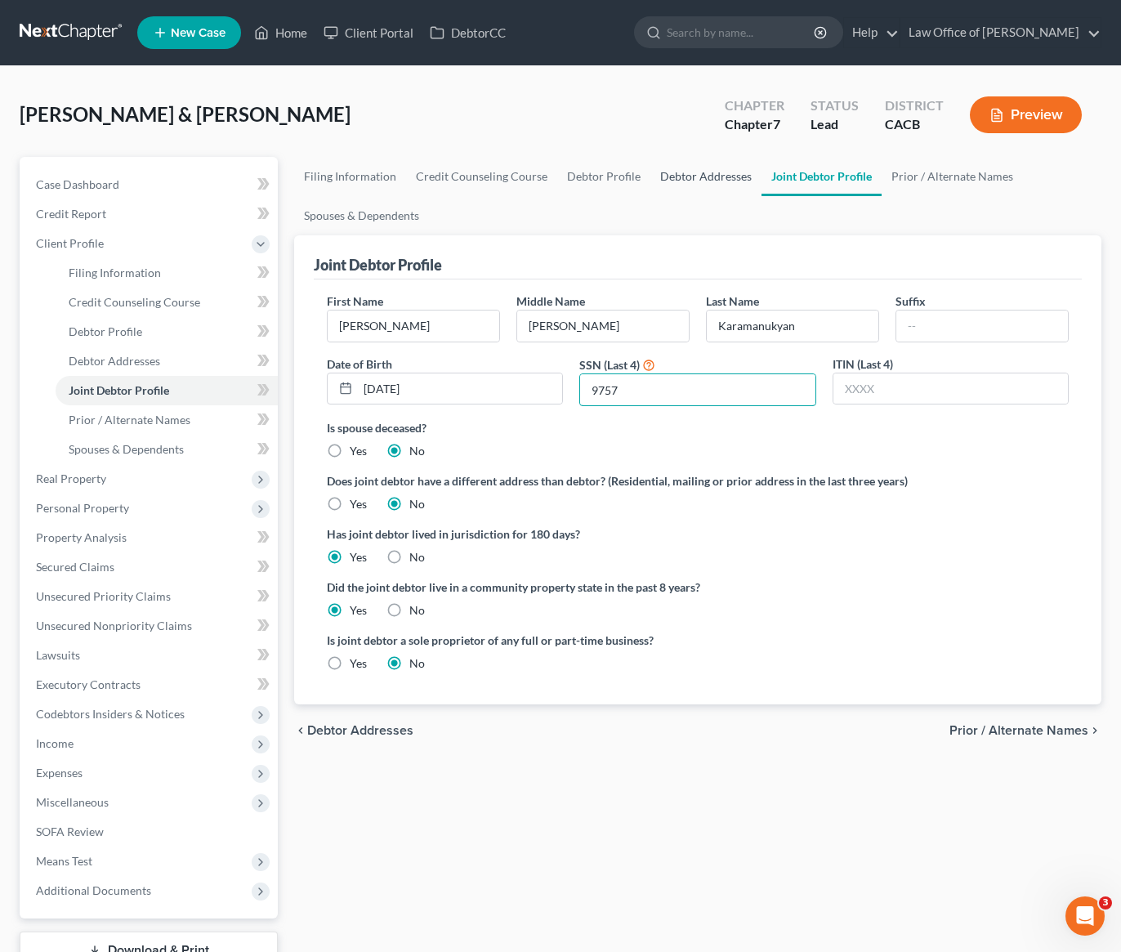
type input "9757"
click at [676, 175] on link "Debtor Addresses" at bounding box center [705, 176] width 111 height 39
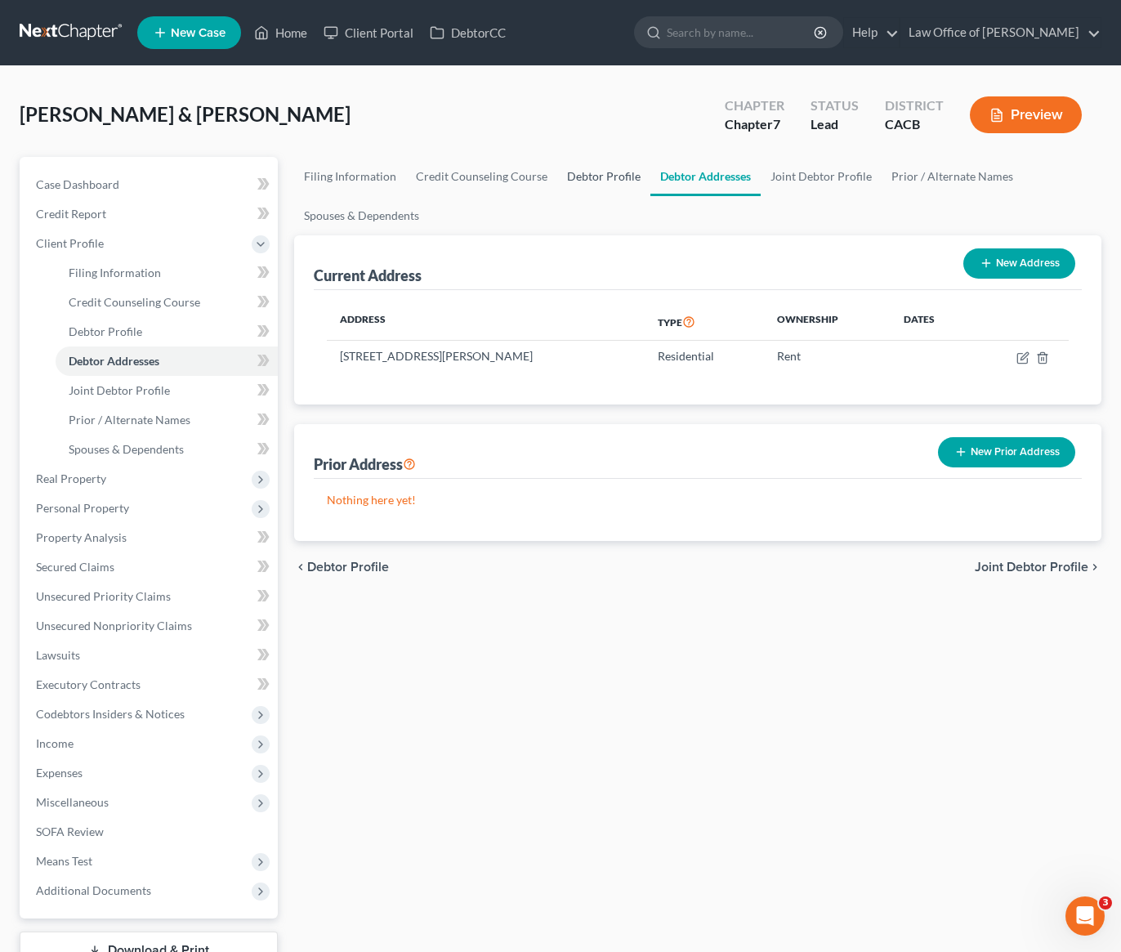
click at [595, 181] on link "Debtor Profile" at bounding box center [603, 176] width 93 height 39
select select "1"
select select "2"
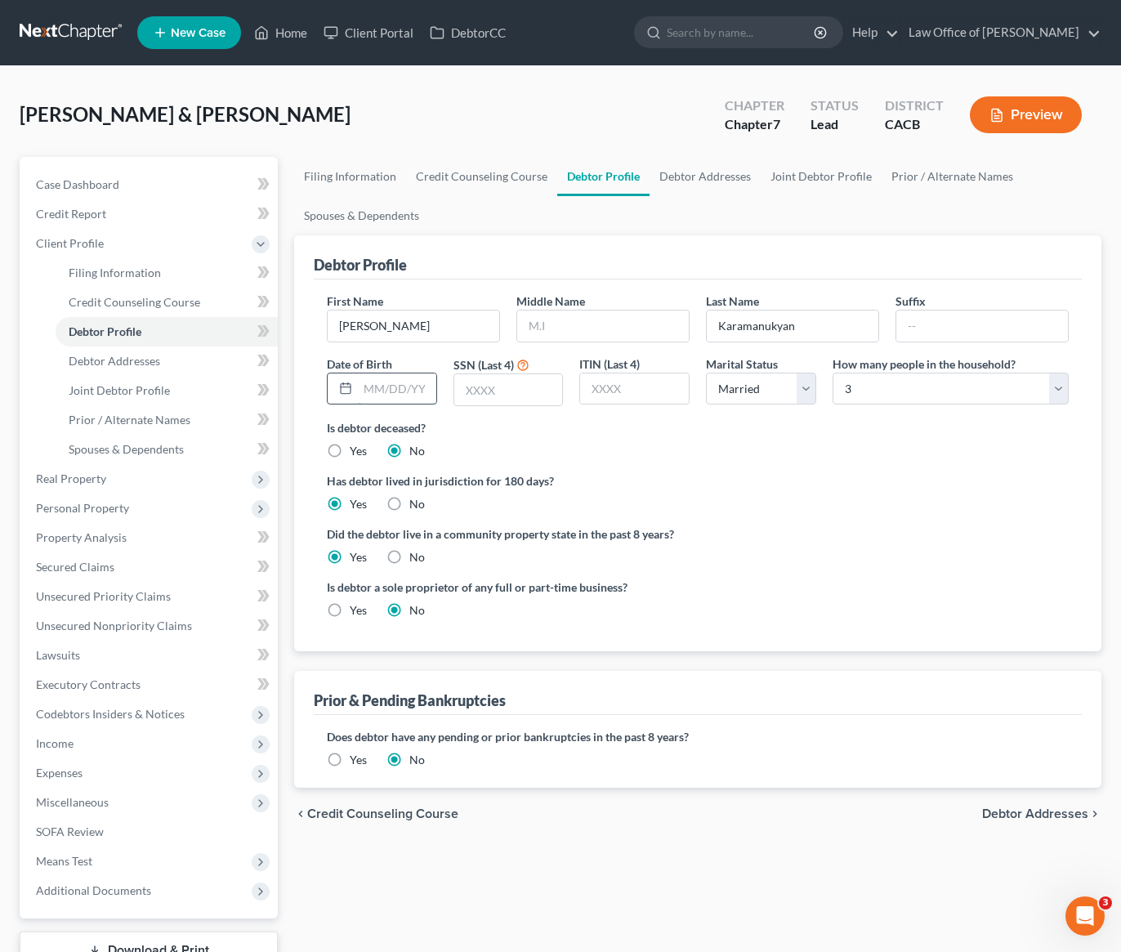
click at [399, 388] on input "text" at bounding box center [397, 388] width 78 height 31
type input "[DATE]"
click at [516, 395] on input "text" at bounding box center [508, 389] width 109 height 31
type input "7731"
click at [747, 453] on div "Is debtor deceased? Yes No" at bounding box center [698, 439] width 742 height 40
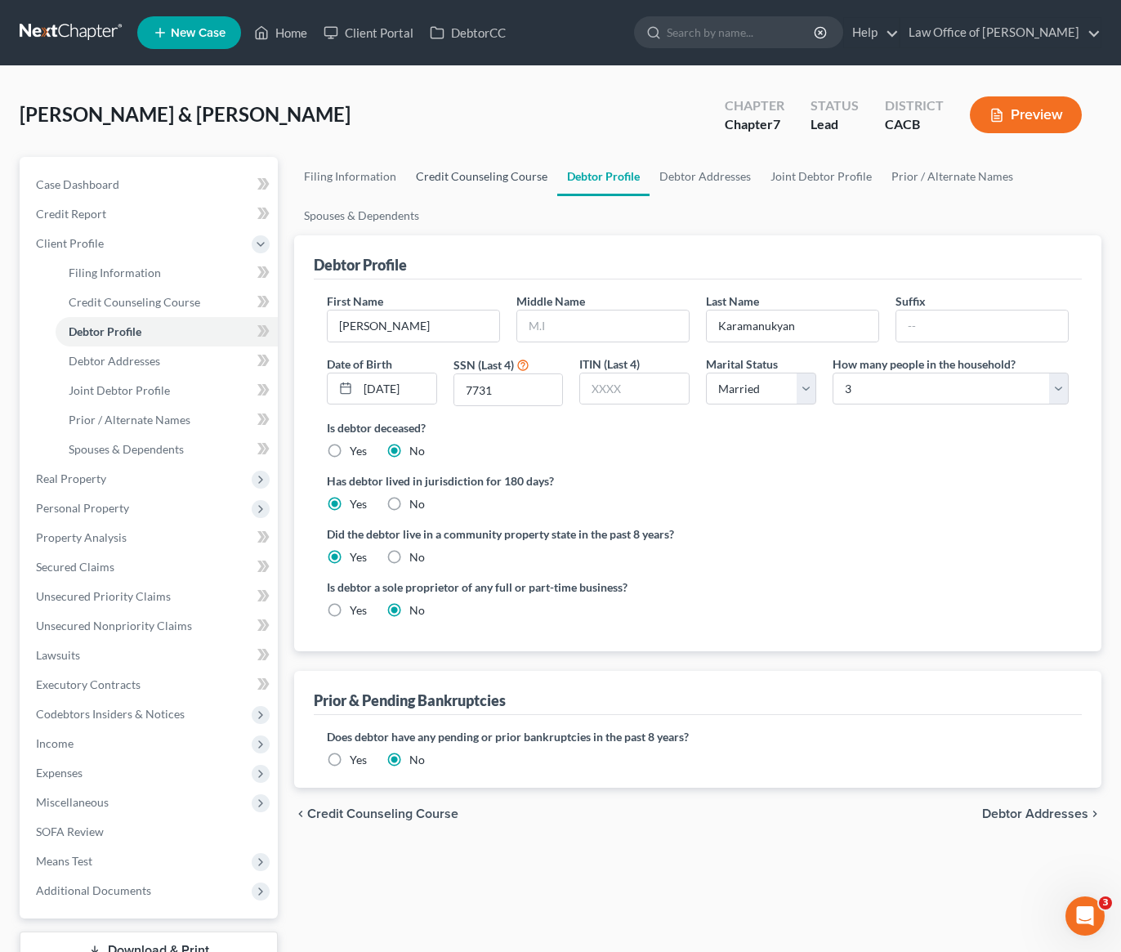
click at [484, 176] on link "Credit Counseling Course" at bounding box center [481, 176] width 151 height 39
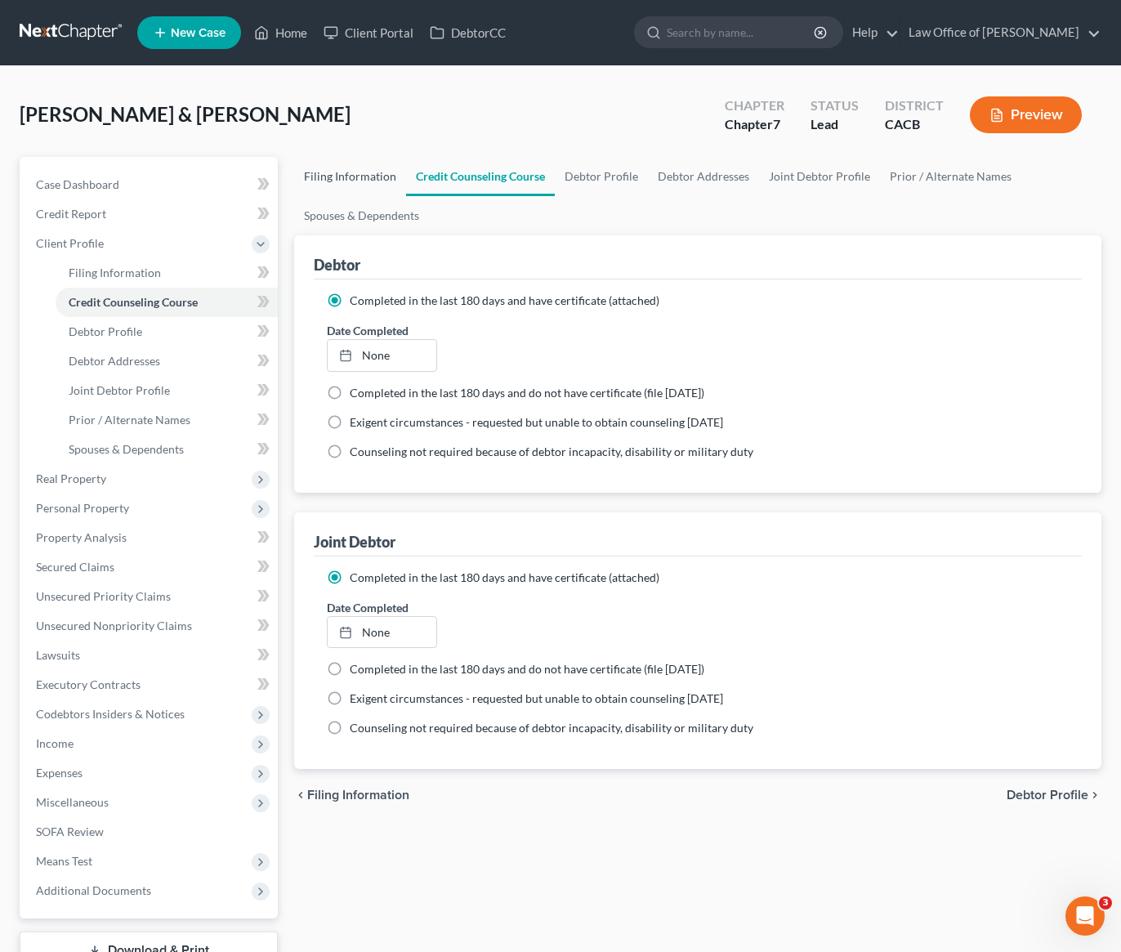
click at [332, 178] on link "Filing Information" at bounding box center [350, 176] width 112 height 39
select select "1"
select select "0"
select select "7"
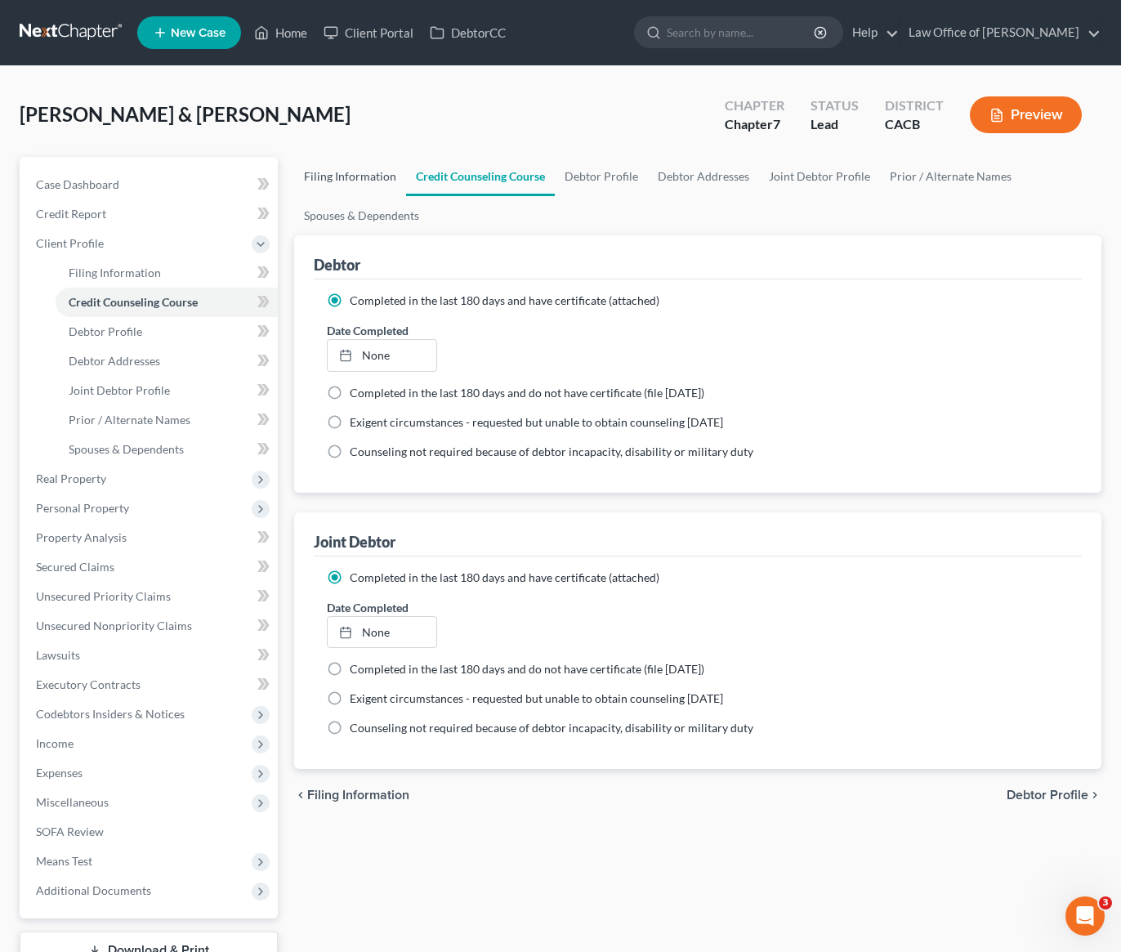
select select "0"
select select "4"
select select "0"
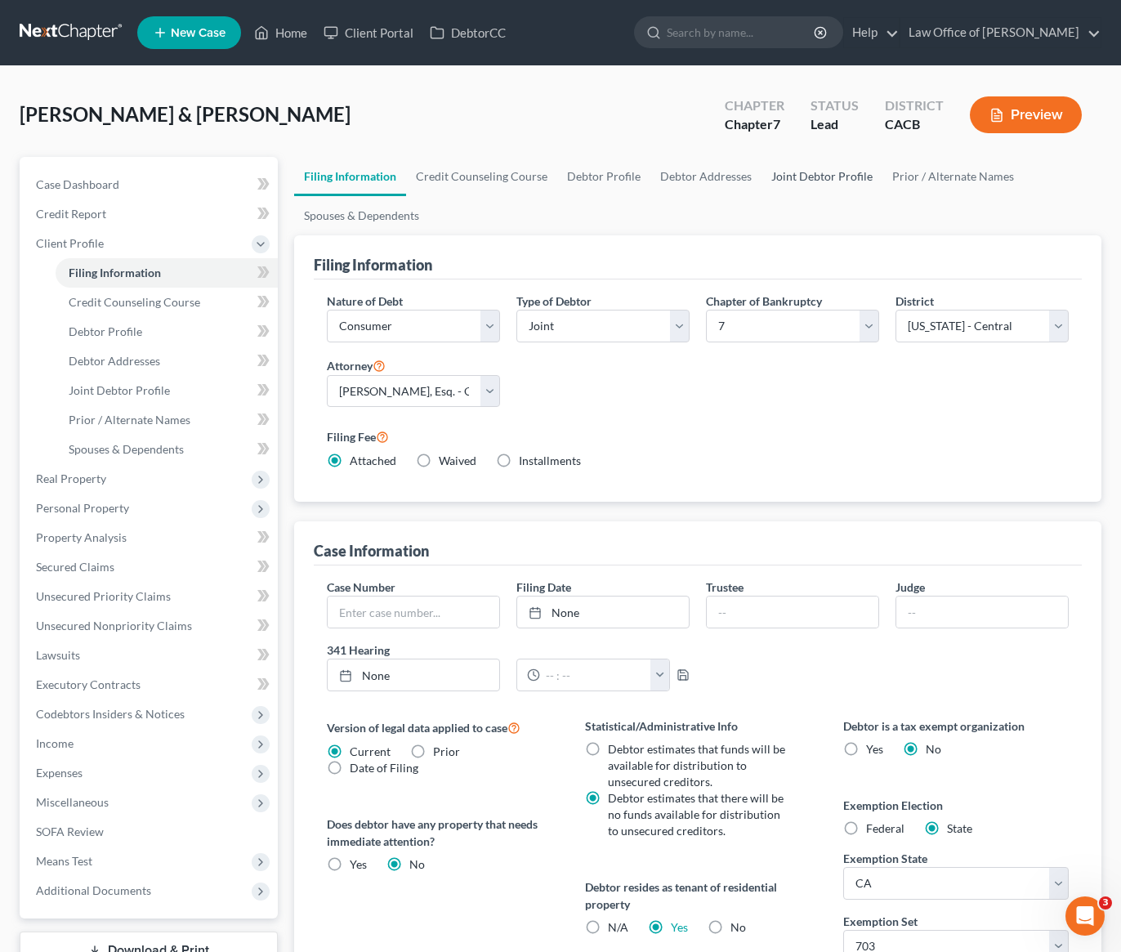
click at [797, 176] on link "Joint Debtor Profile" at bounding box center [821, 176] width 121 height 39
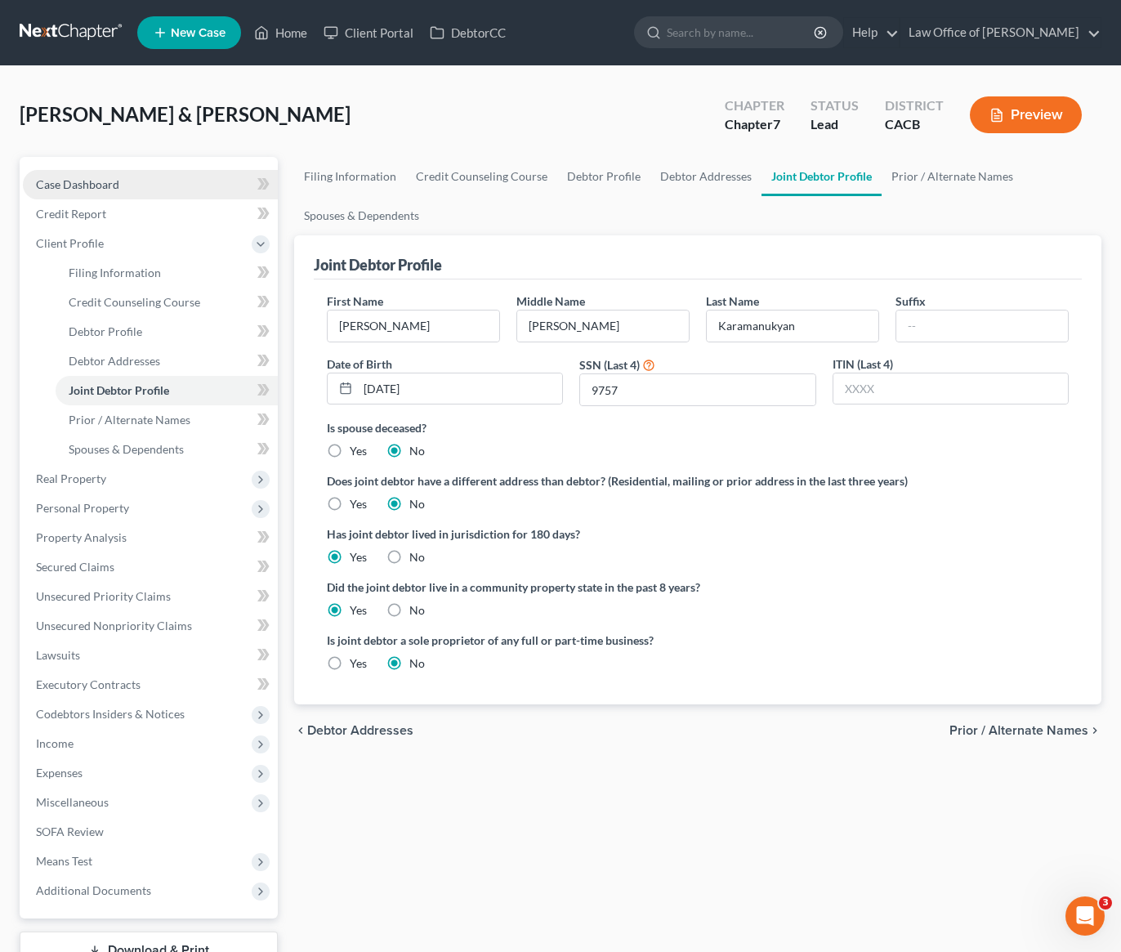
click at [94, 178] on span "Case Dashboard" at bounding box center [77, 184] width 83 height 14
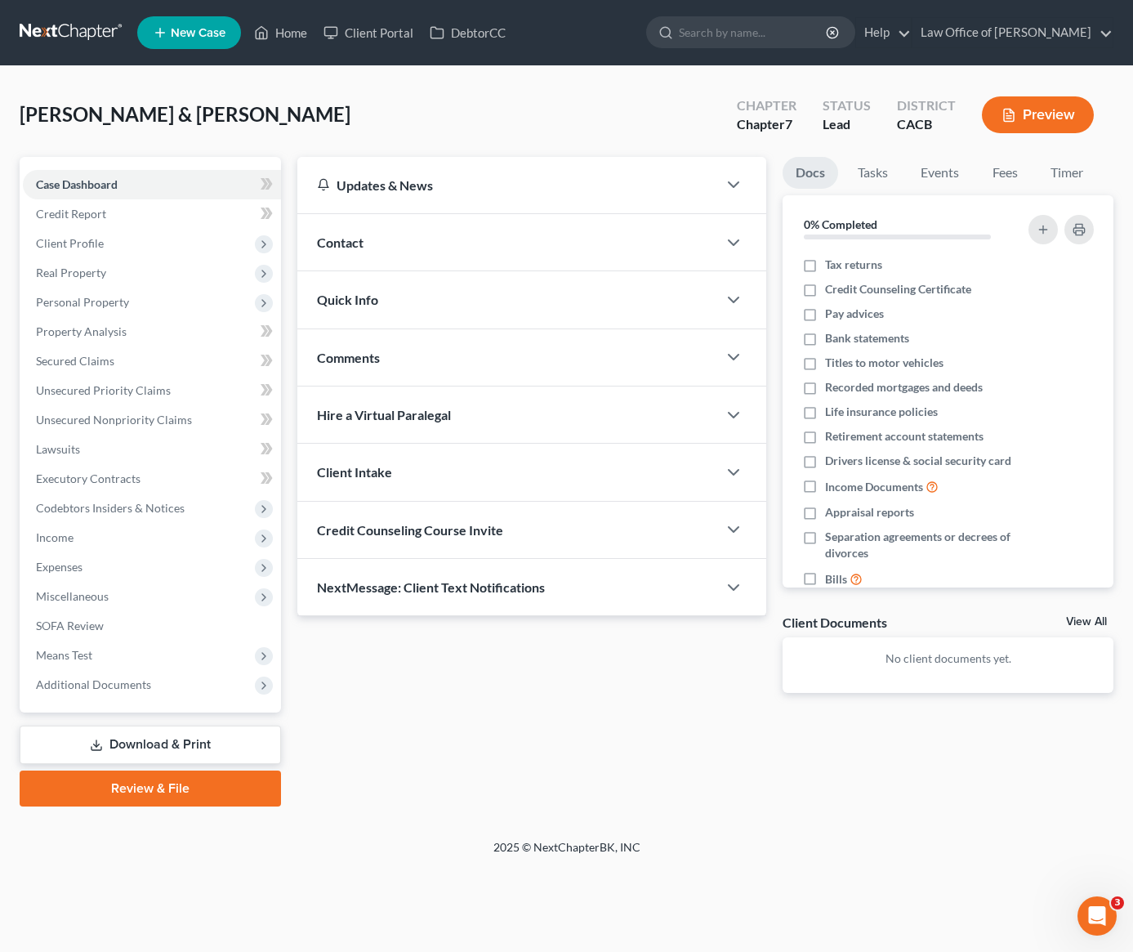
click at [546, 265] on div "Contact" at bounding box center [507, 242] width 421 height 56
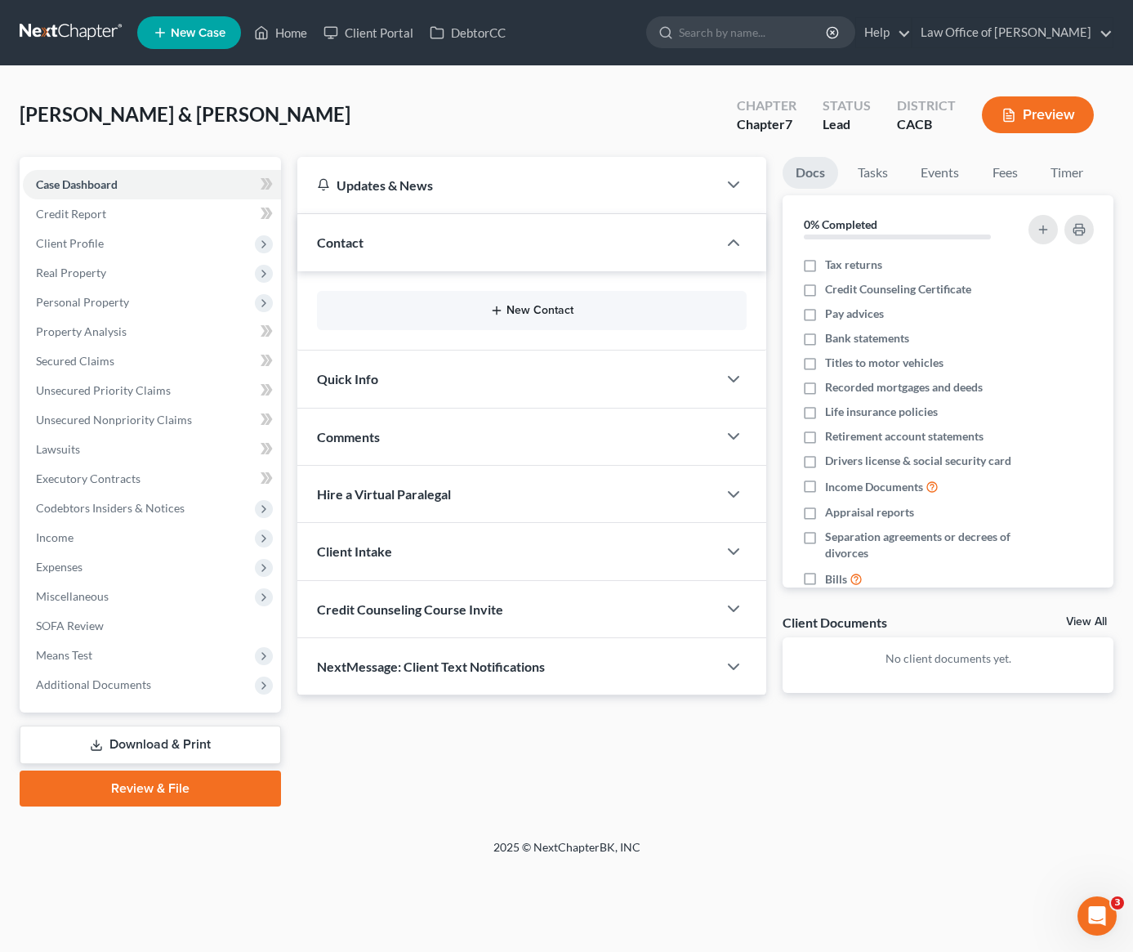
click at [522, 304] on button "New Contact" at bounding box center [532, 310] width 404 height 13
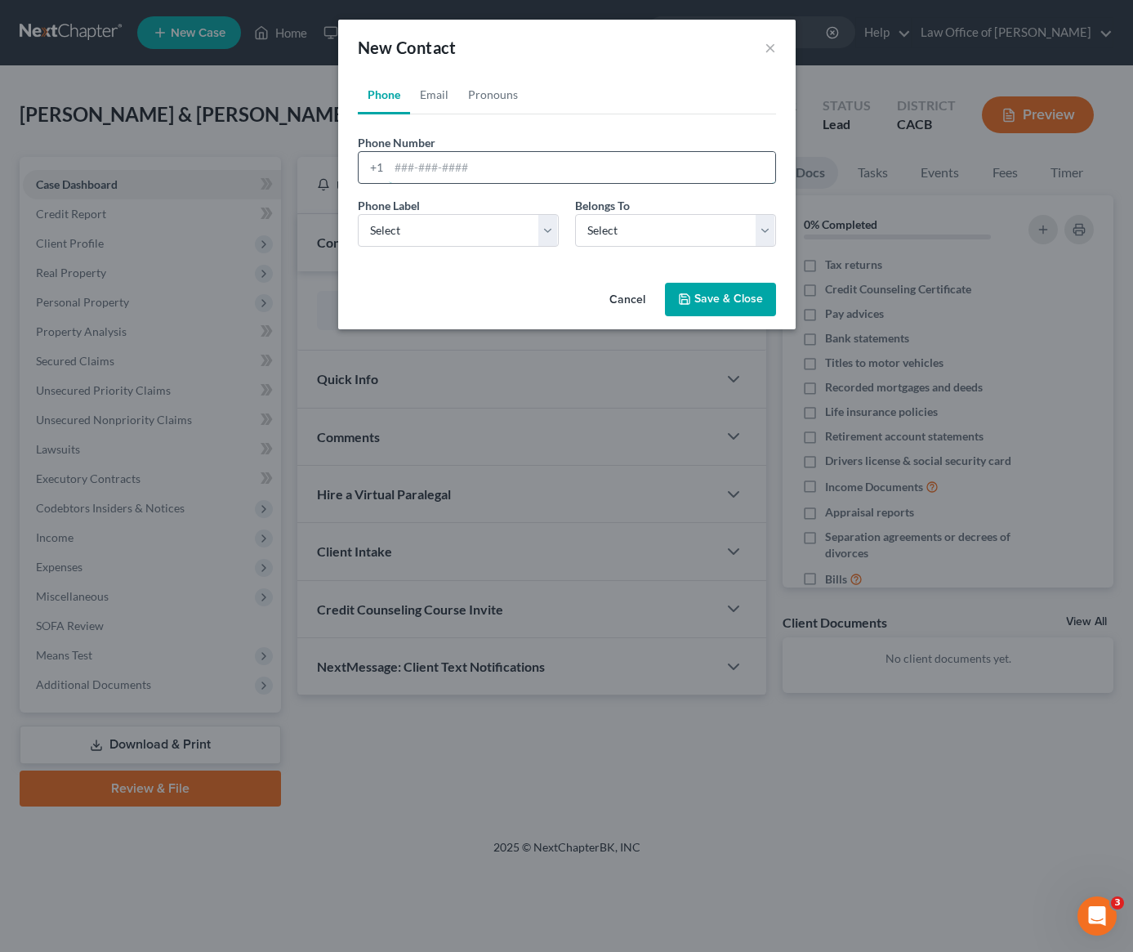
click at [450, 168] on input "tel" at bounding box center [582, 167] width 386 height 31
paste input "[PHONE_NUMBER]"
type input "[PHONE_NUMBER]"
click at [434, 221] on select "Select Mobile Home Work Other" at bounding box center [458, 230] width 201 height 33
select select "0"
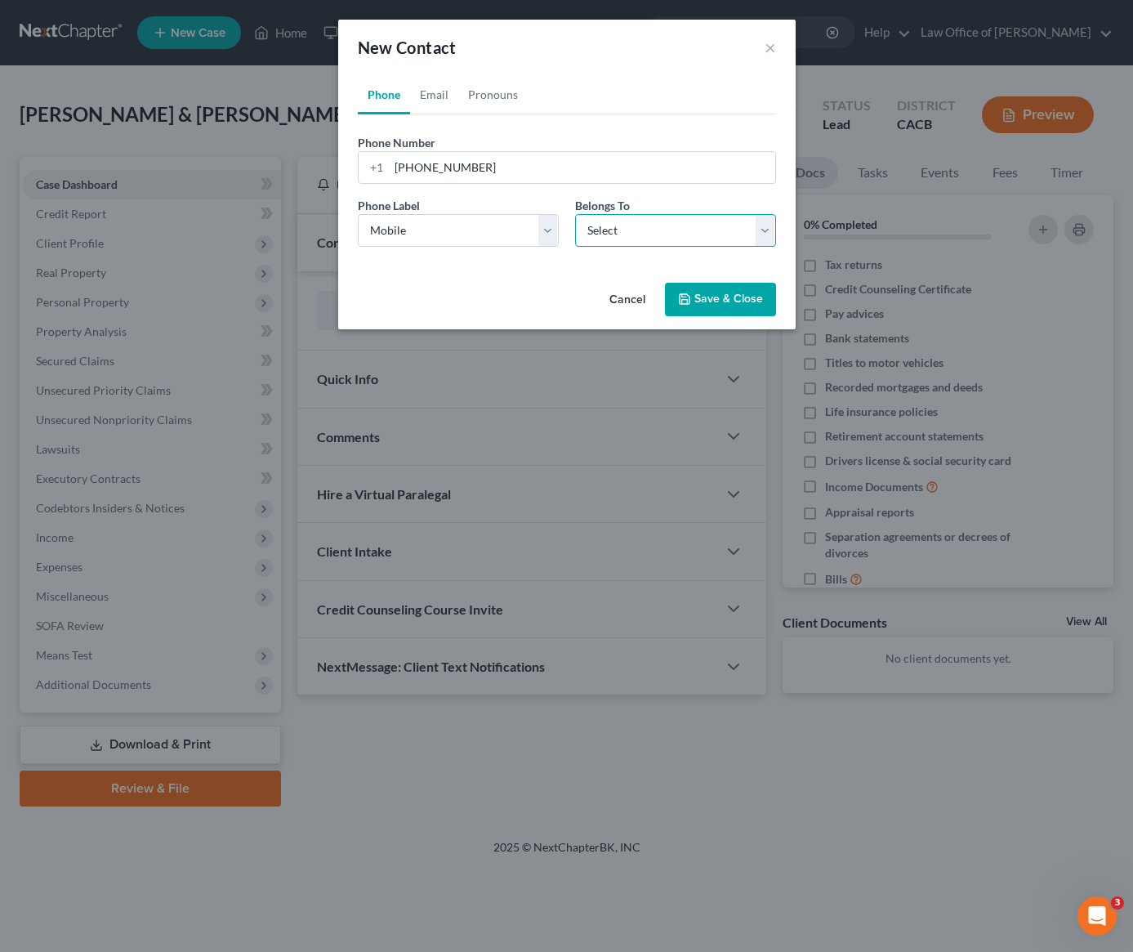
click at [633, 228] on select "Select Client Spouse Other" at bounding box center [675, 230] width 201 height 33
select select "0"
drag, startPoint x: 427, startPoint y: 96, endPoint x: 429, endPoint y: 109, distance: 12.4
click at [427, 96] on link "Email" at bounding box center [434, 94] width 48 height 39
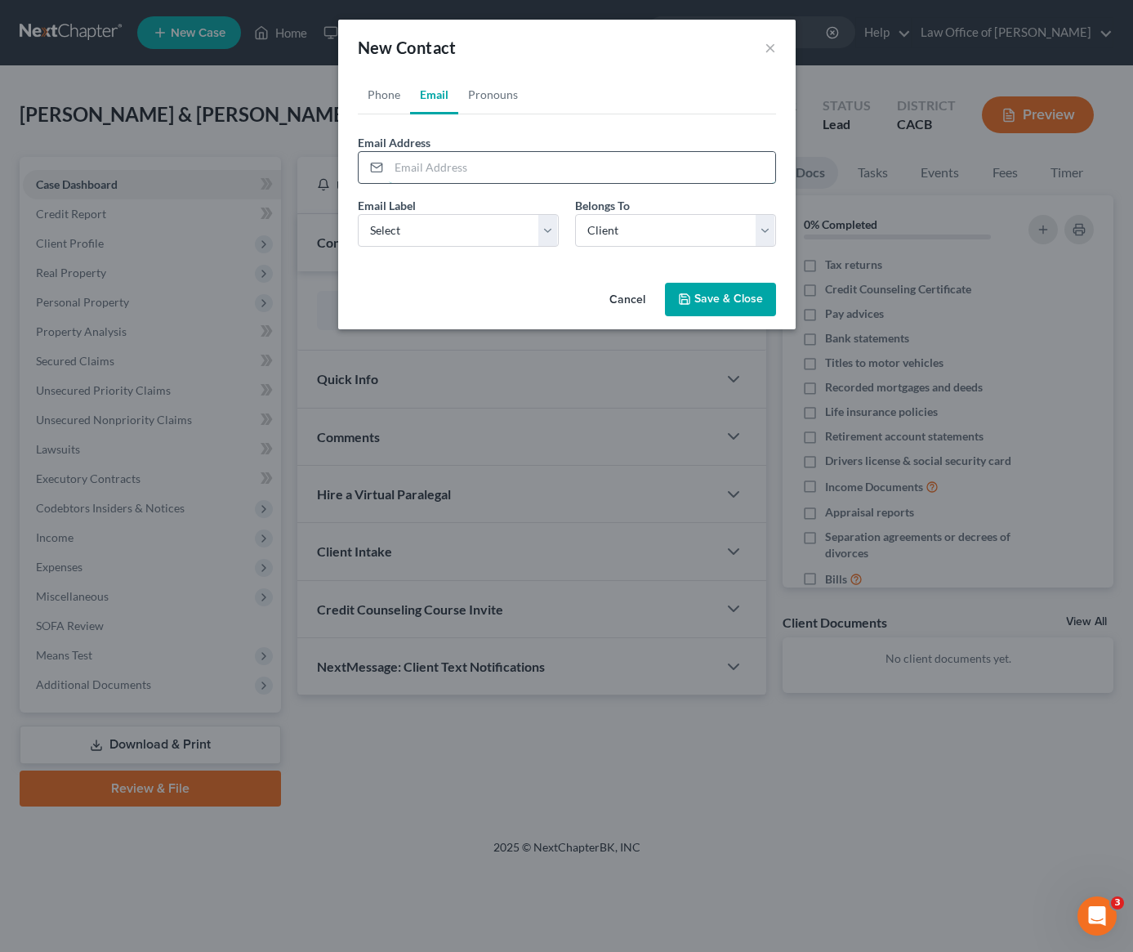
click at [436, 166] on input "email" at bounding box center [582, 167] width 386 height 31
paste input "[EMAIL_ADDRESS][DOMAIN_NAME]"
type input "[EMAIL_ADDRESS][DOMAIN_NAME]"
click at [452, 231] on select "Select Home Work Other" at bounding box center [458, 230] width 201 height 33
select select "0"
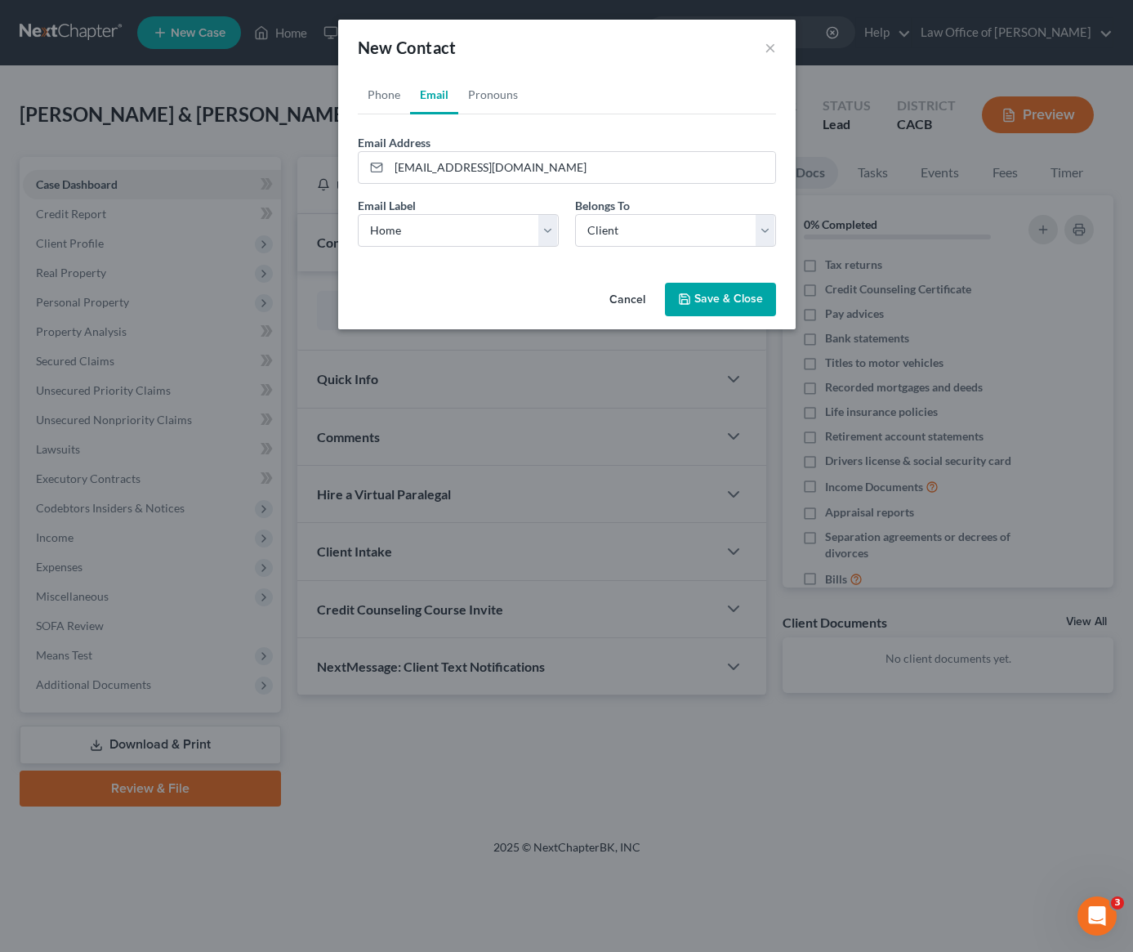
click at [708, 301] on button "Save & Close" at bounding box center [720, 300] width 111 height 34
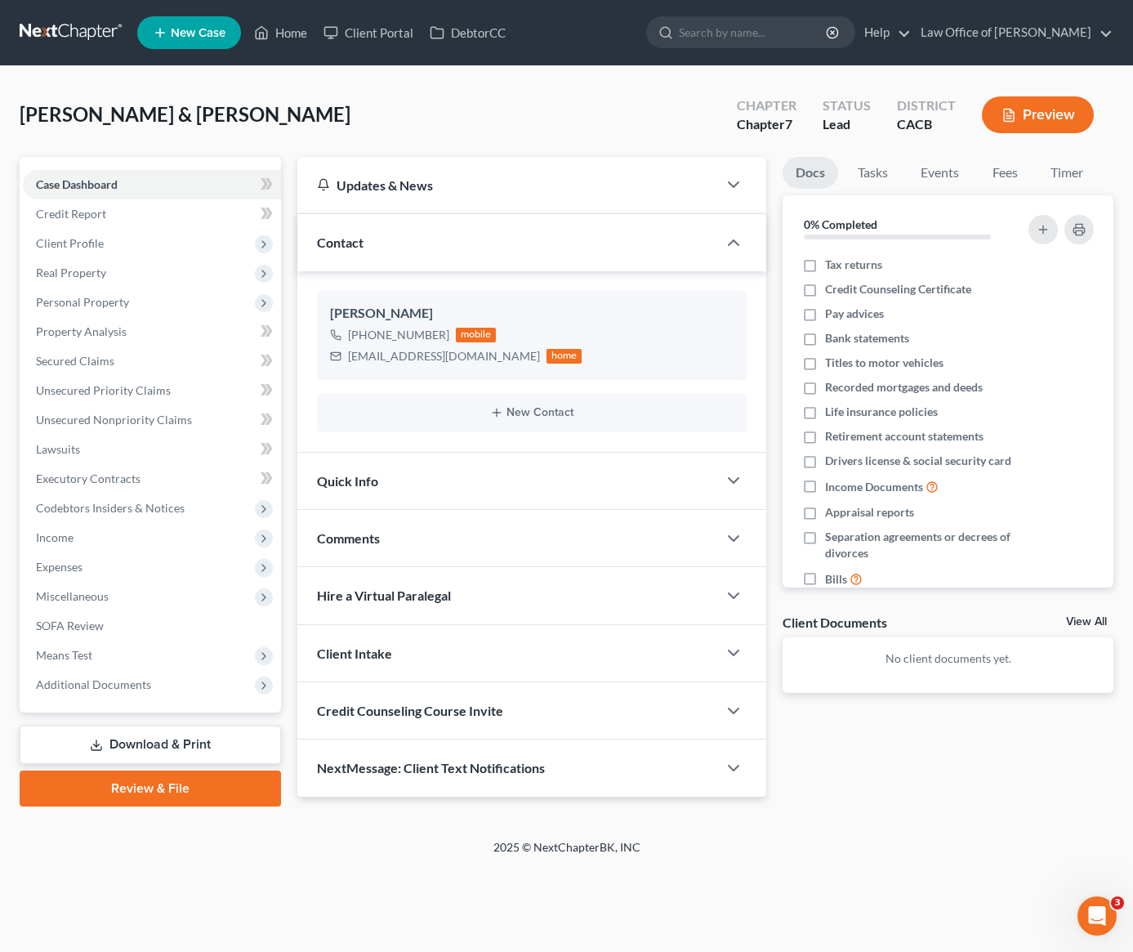
click at [447, 91] on div "[PERSON_NAME] & [PERSON_NAME] Upgraded Chapter Chapter 7 Status [GEOGRAPHIC_DAT…" at bounding box center [567, 121] width 1094 height 71
drag, startPoint x: 457, startPoint y: 100, endPoint x: 449, endPoint y: 97, distance: 8.8
click at [457, 100] on div "[PERSON_NAME] & [PERSON_NAME] Upgraded Chapter Chapter 7 Status [GEOGRAPHIC_DAT…" at bounding box center [567, 121] width 1094 height 71
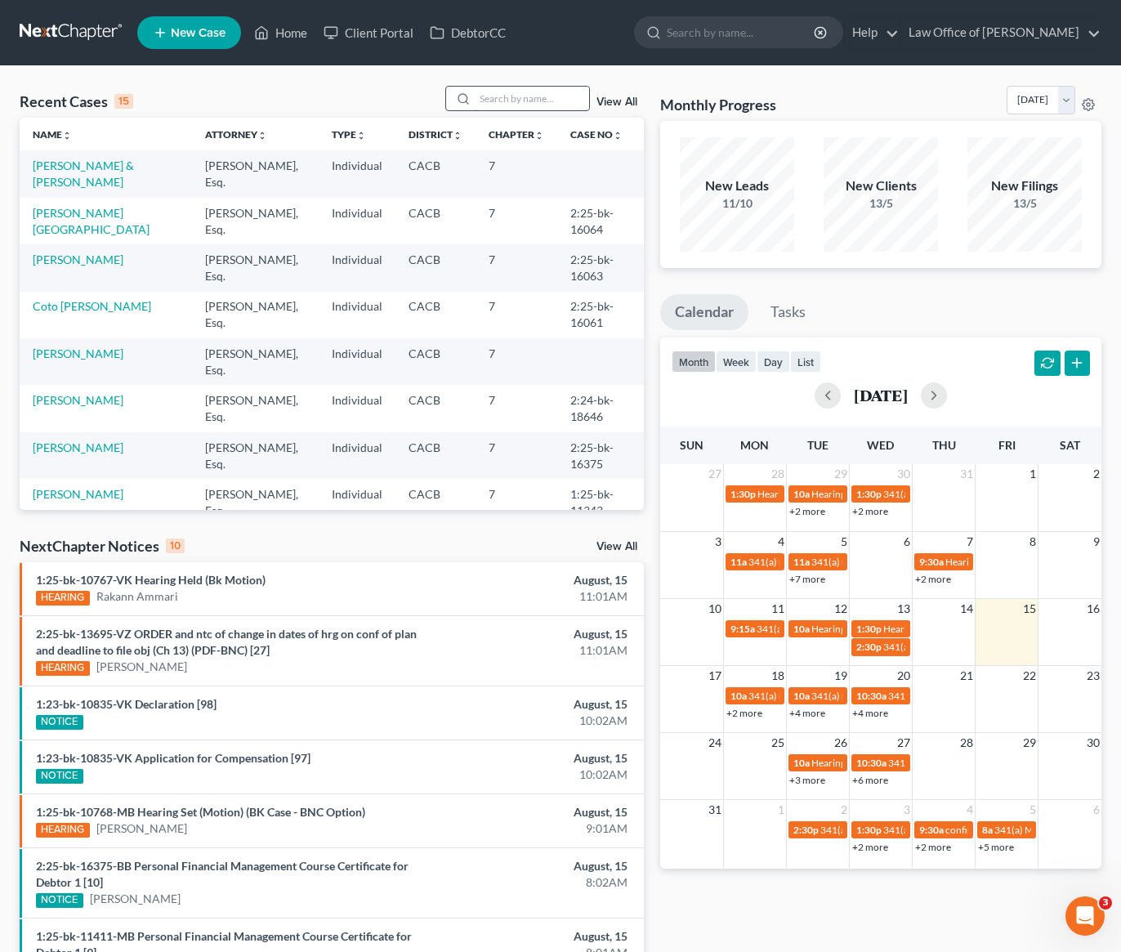
click at [542, 107] on input "search" at bounding box center [532, 99] width 114 height 24
type input "vanes"
click at [84, 167] on link "Villegas, Vanessa" at bounding box center [78, 165] width 91 height 14
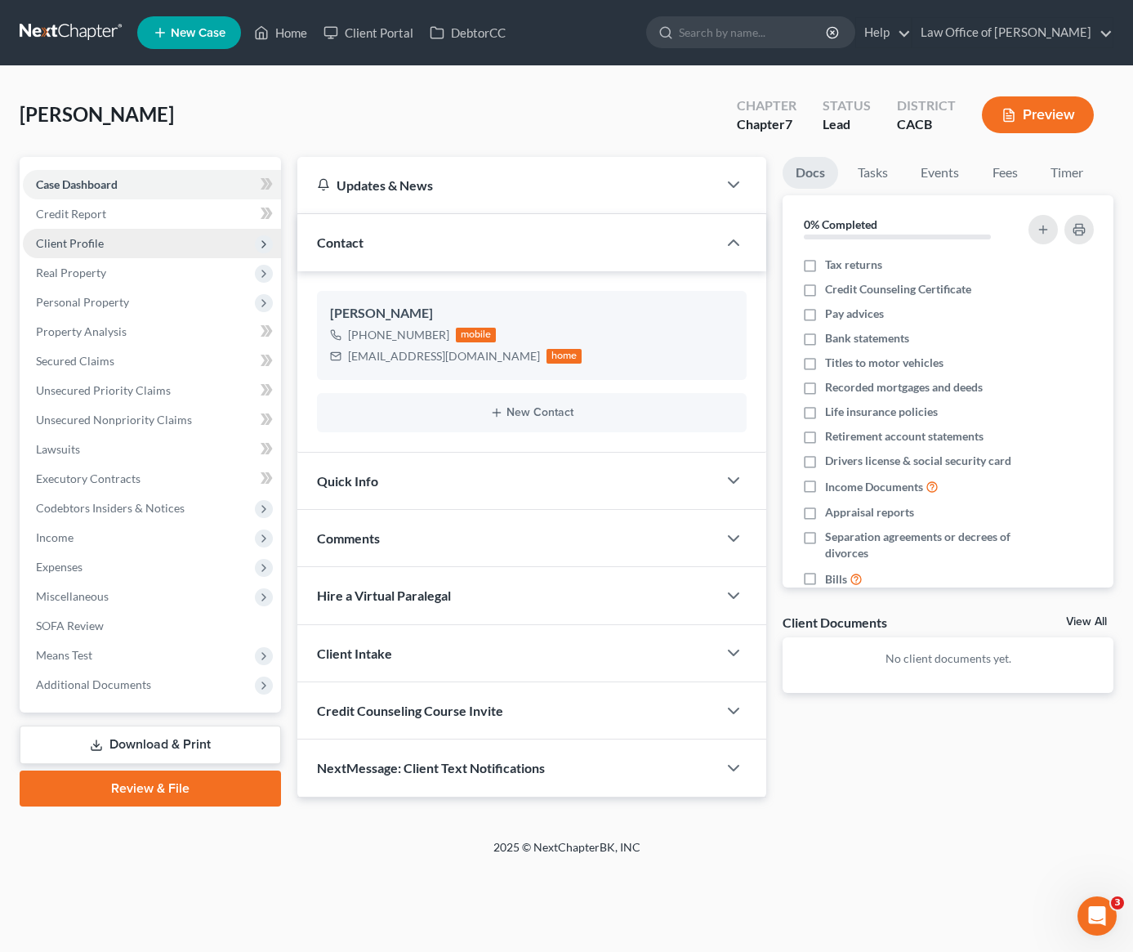
click at [83, 242] on span "Client Profile" at bounding box center [70, 243] width 68 height 14
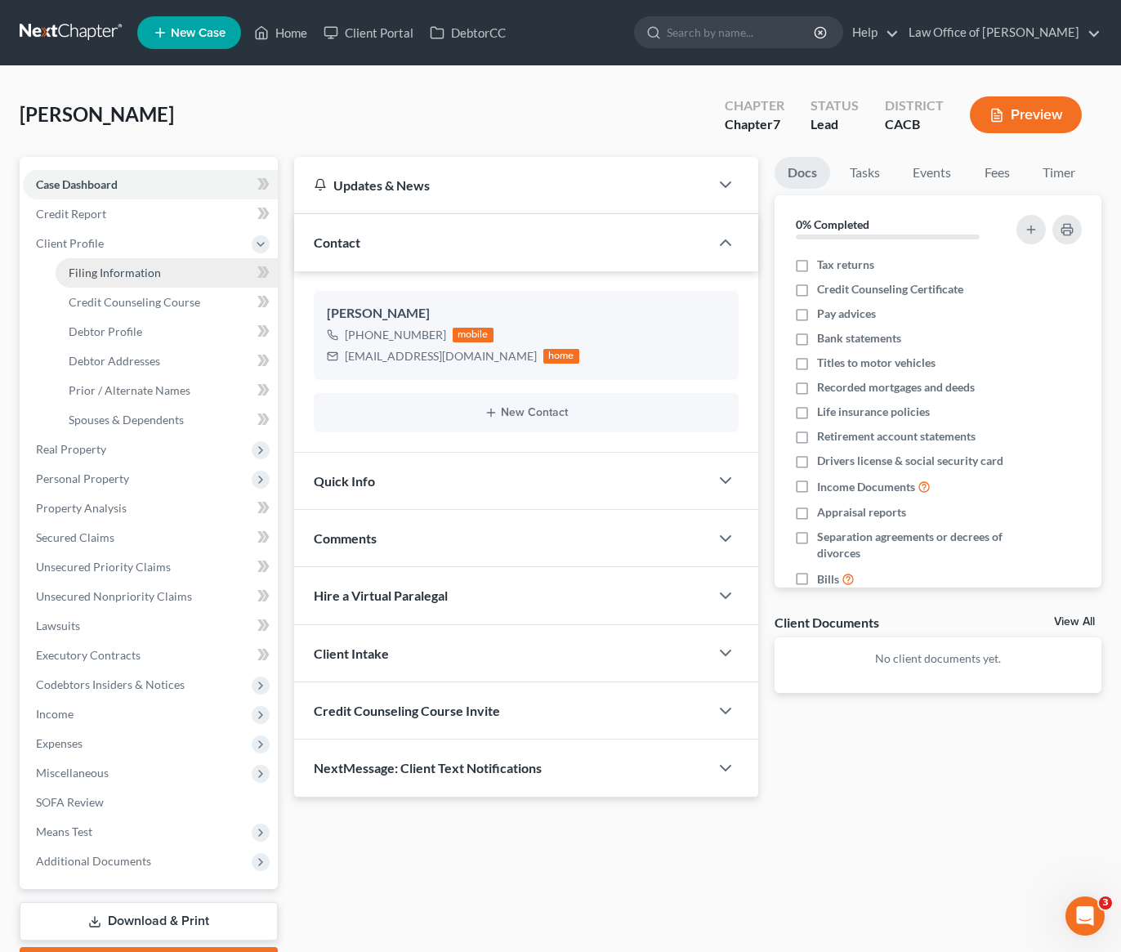
click at [125, 268] on span "Filing Information" at bounding box center [115, 272] width 92 height 14
select select "1"
select select "0"
select select "4"
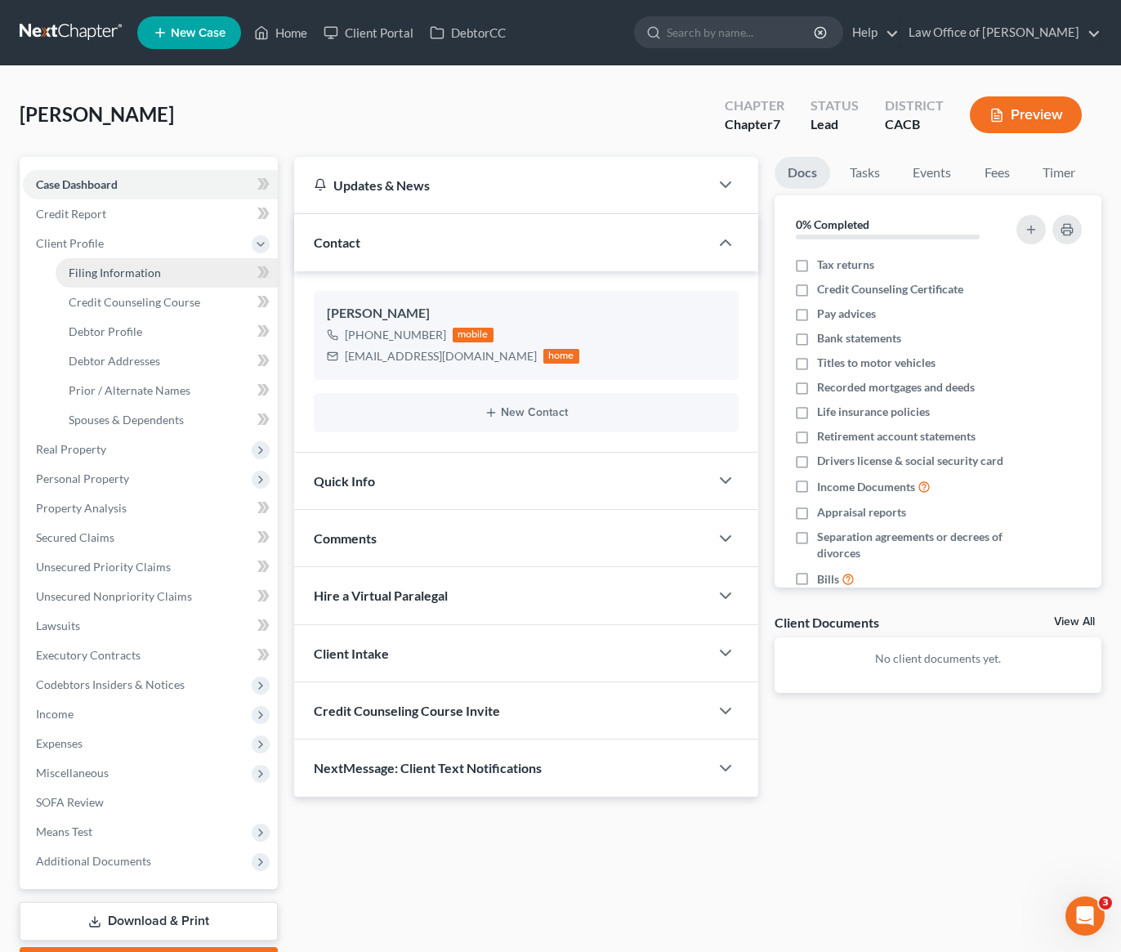
select select "0"
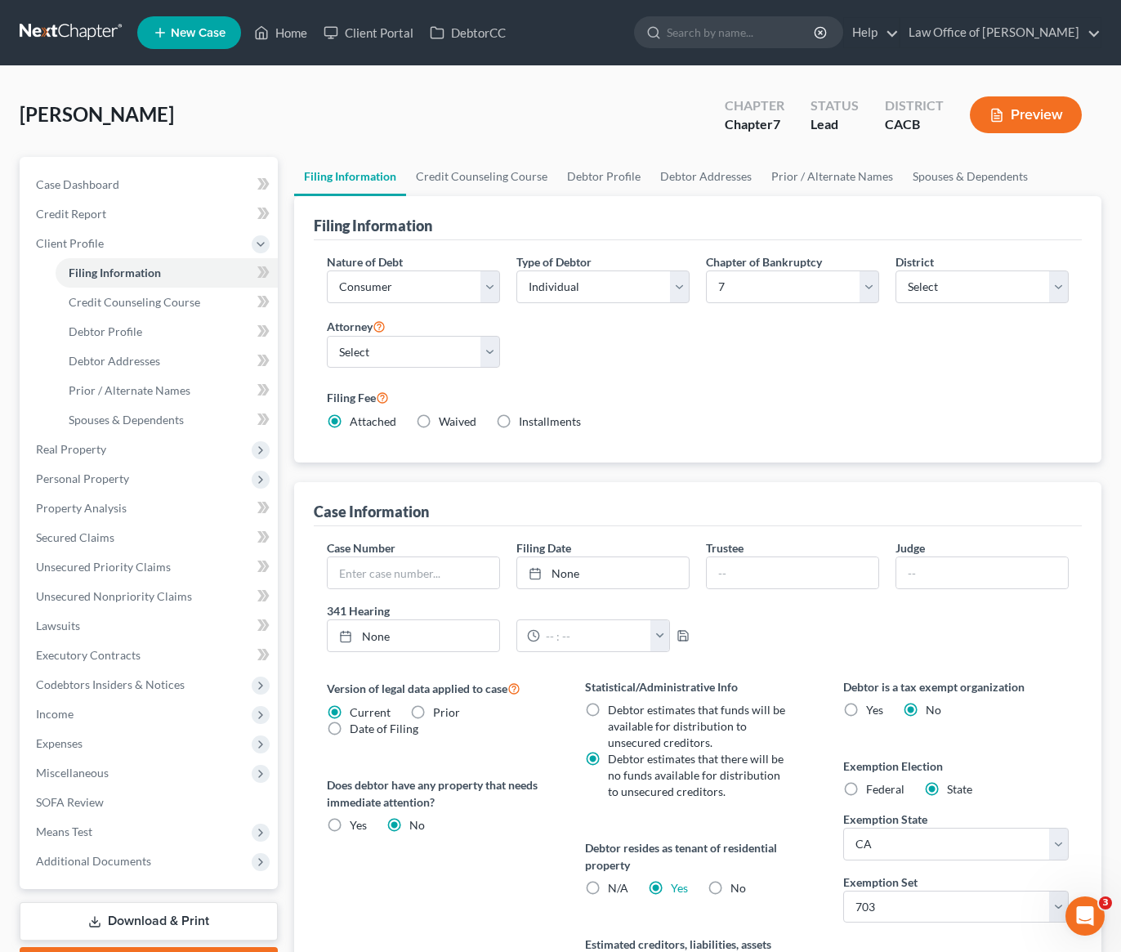
drag, startPoint x: 674, startPoint y: 365, endPoint x: 663, endPoint y: 363, distance: 10.9
click at [674, 365] on div "Nature of Debt Select Business Consumer Other Nature of Business Select Clearin…" at bounding box center [698, 348] width 758 height 190
click at [470, 180] on link "Credit Counseling Course" at bounding box center [481, 176] width 151 height 39
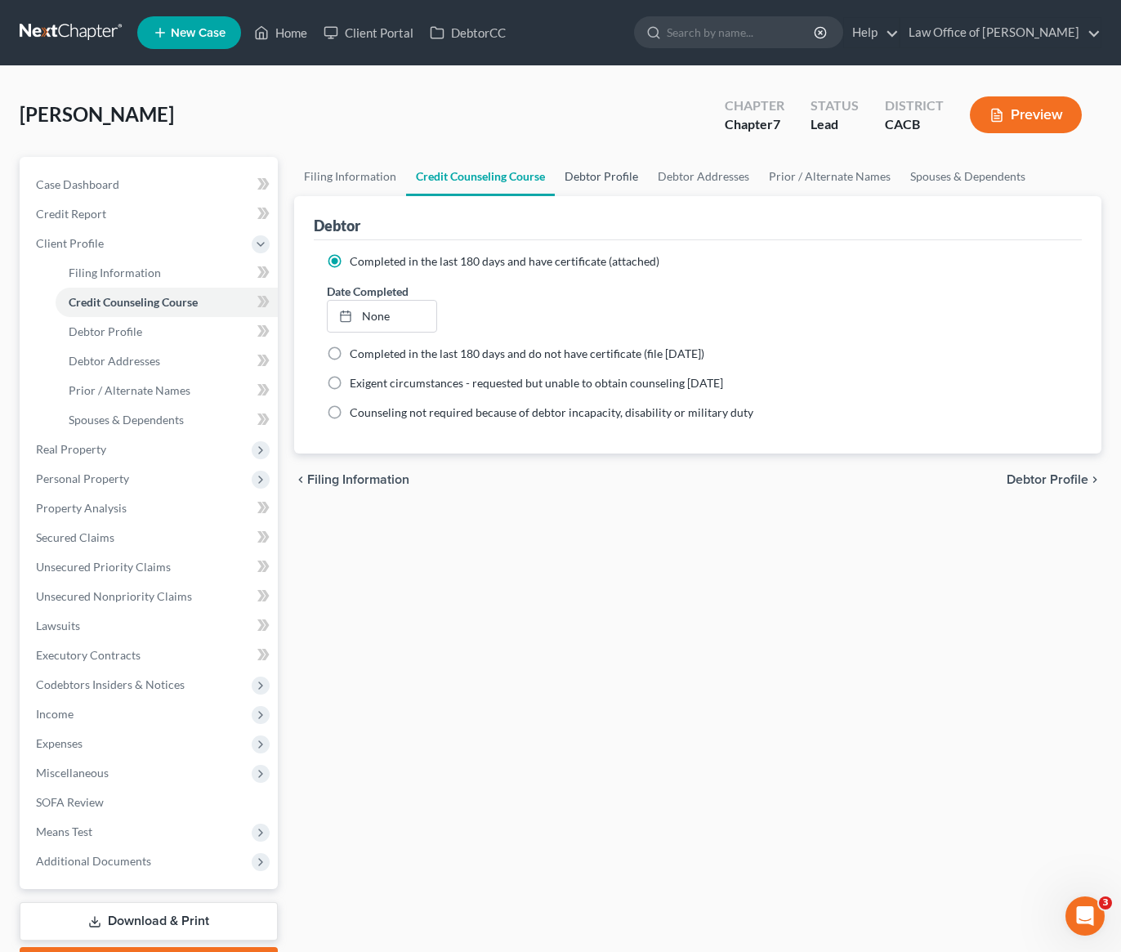
click at [606, 175] on link "Debtor Profile" at bounding box center [601, 176] width 93 height 39
select select "0"
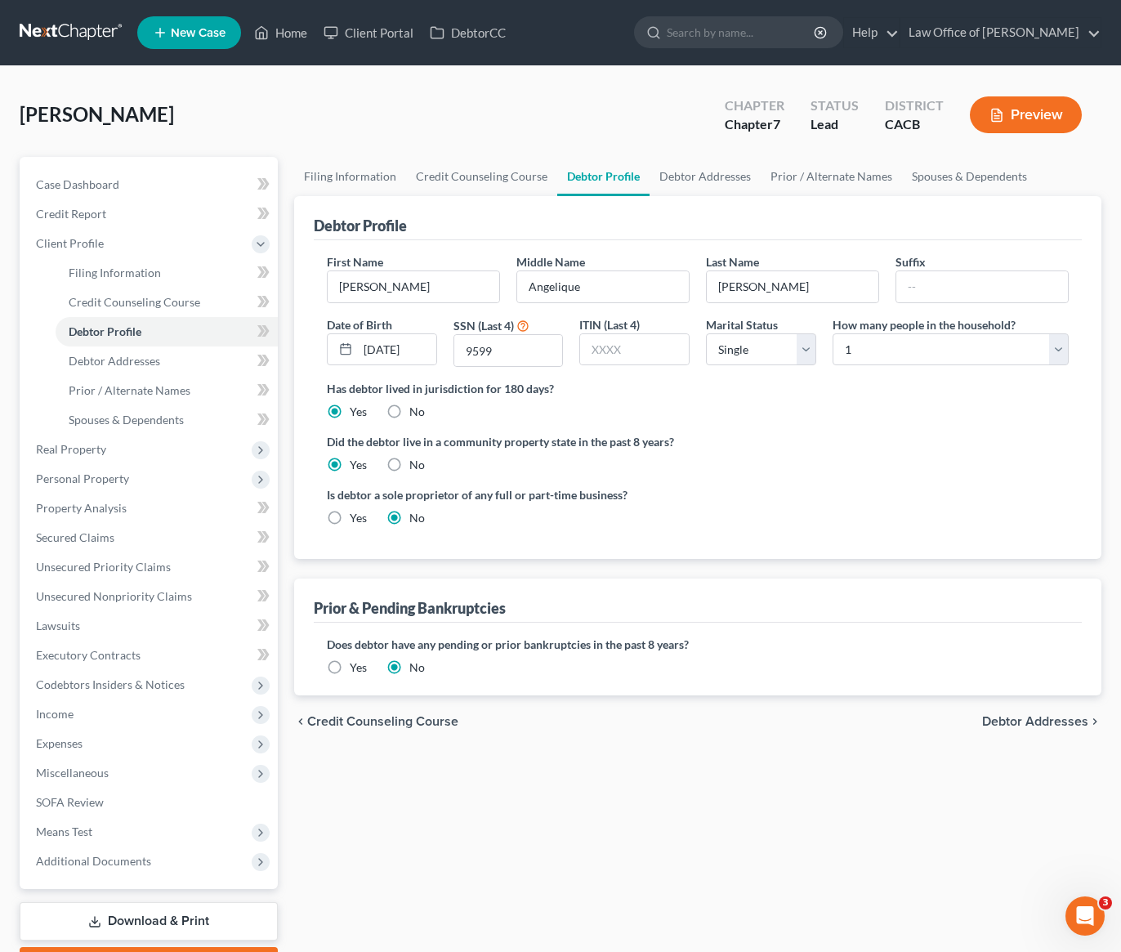
click at [810, 439] on label "Did the debtor live in a community property state in the past 8 years?" at bounding box center [698, 441] width 742 height 17
click at [422, 122] on div "Villegas, Vanessa Upgraded Chapter Chapter 7 Status Lead District CACB Preview" at bounding box center [561, 121] width 1082 height 71
click at [518, 786] on div "Filing Information Credit Counseling Course Debtor Profile Debtor Addresses Pri…" at bounding box center [697, 570] width 823 height 826
click at [780, 446] on label "Did the debtor live in a community property state in the past 8 years?" at bounding box center [698, 441] width 742 height 17
click at [768, 498] on div "Is debtor a sole proprietor of any full or part-time business? Yes No" at bounding box center [698, 512] width 758 height 53
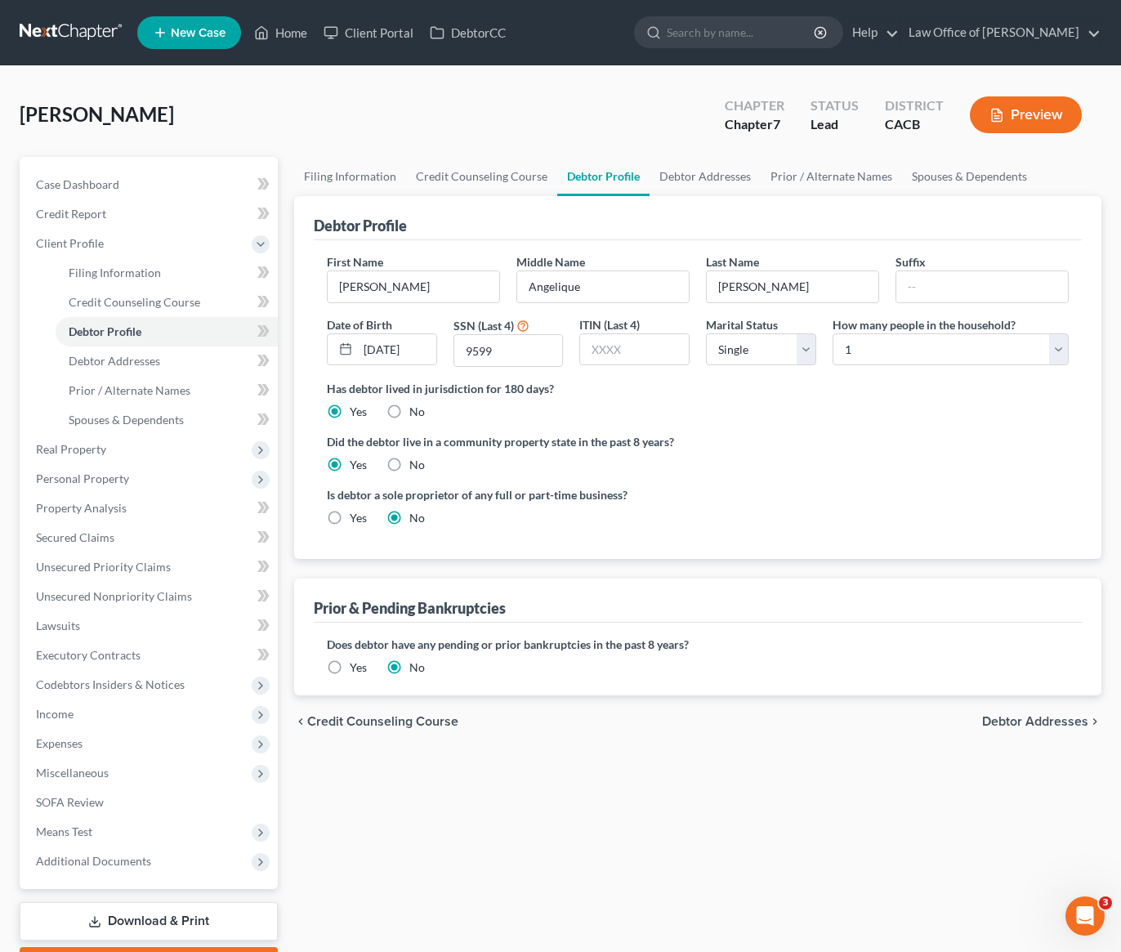
click at [796, 463] on div "Did the debtor live in a community property state in the past 8 years? Yes No" at bounding box center [698, 453] width 742 height 40
click at [793, 454] on div "Did the debtor live in a community property state in the past 8 years? Yes No" at bounding box center [698, 453] width 742 height 40
click at [628, 403] on div "Has debtor lived in jurisdiction for 180 days? Yes No Debtor must reside in jur…" at bounding box center [698, 400] width 742 height 40
click at [700, 169] on link "Debtor Addresses" at bounding box center [704, 176] width 111 height 39
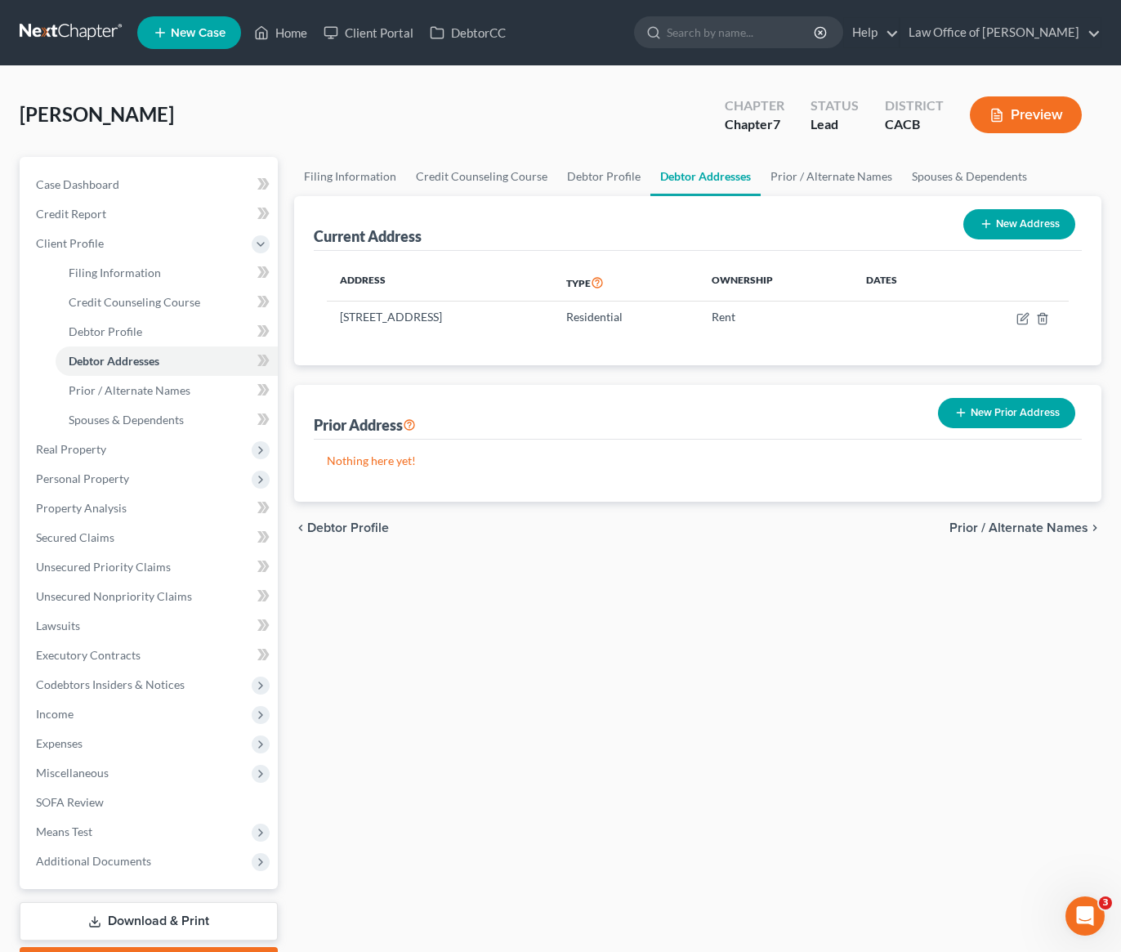
drag, startPoint x: 549, startPoint y: 319, endPoint x: 466, endPoint y: 336, distance: 84.1
click at [431, 322] on td "14214 E. Las Vecinas Dr., La Puente, CA 91746" at bounding box center [440, 316] width 226 height 31
click at [490, 348] on div "Address Type Ownership Dates 14214 E. Las Vecinas Dr., La Puente, CA 91746 Resi…" at bounding box center [698, 308] width 768 height 114
drag, startPoint x: 550, startPoint y: 318, endPoint x: 396, endPoint y: 319, distance: 153.6
click at [396, 318] on td "14214 E. Las Vecinas Dr., La Puente, CA 91746" at bounding box center [440, 316] width 226 height 31
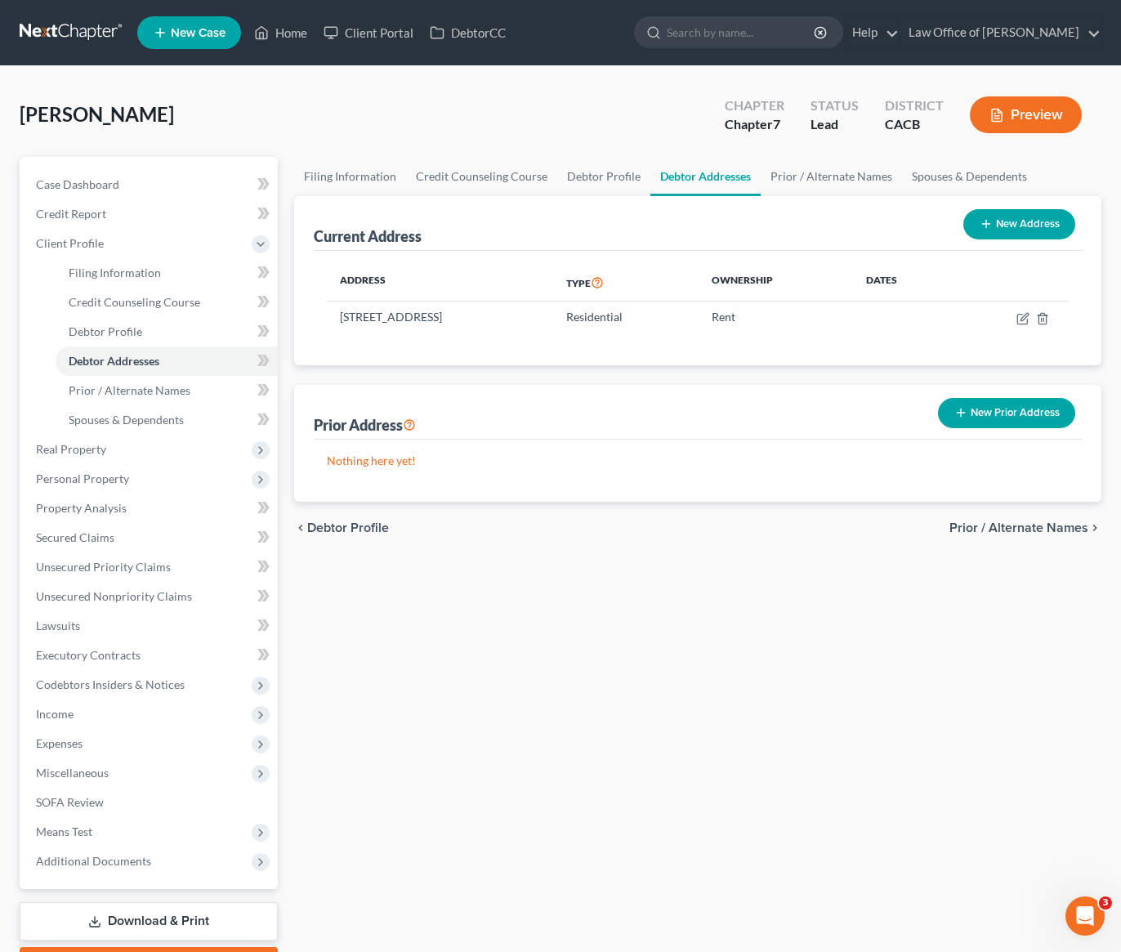
click at [456, 360] on div "Address Type Ownership Dates 14214 E. Las Vecinas Dr., La Puente, CA 91746 Resi…" at bounding box center [698, 308] width 768 height 114
drag, startPoint x: 490, startPoint y: 321, endPoint x: 417, endPoint y: 318, distance: 72.8
click at [417, 318] on td "14214 E. Las Vecinas Dr., La Puente, CA 91746" at bounding box center [440, 316] width 226 height 31
click at [486, 354] on div "Address Type Ownership Dates 14214 E. Las Vecinas Dr., La Puente, CA 91746 Resi…" at bounding box center [698, 308] width 768 height 114
drag, startPoint x: 547, startPoint y: 318, endPoint x: 437, endPoint y: 323, distance: 110.4
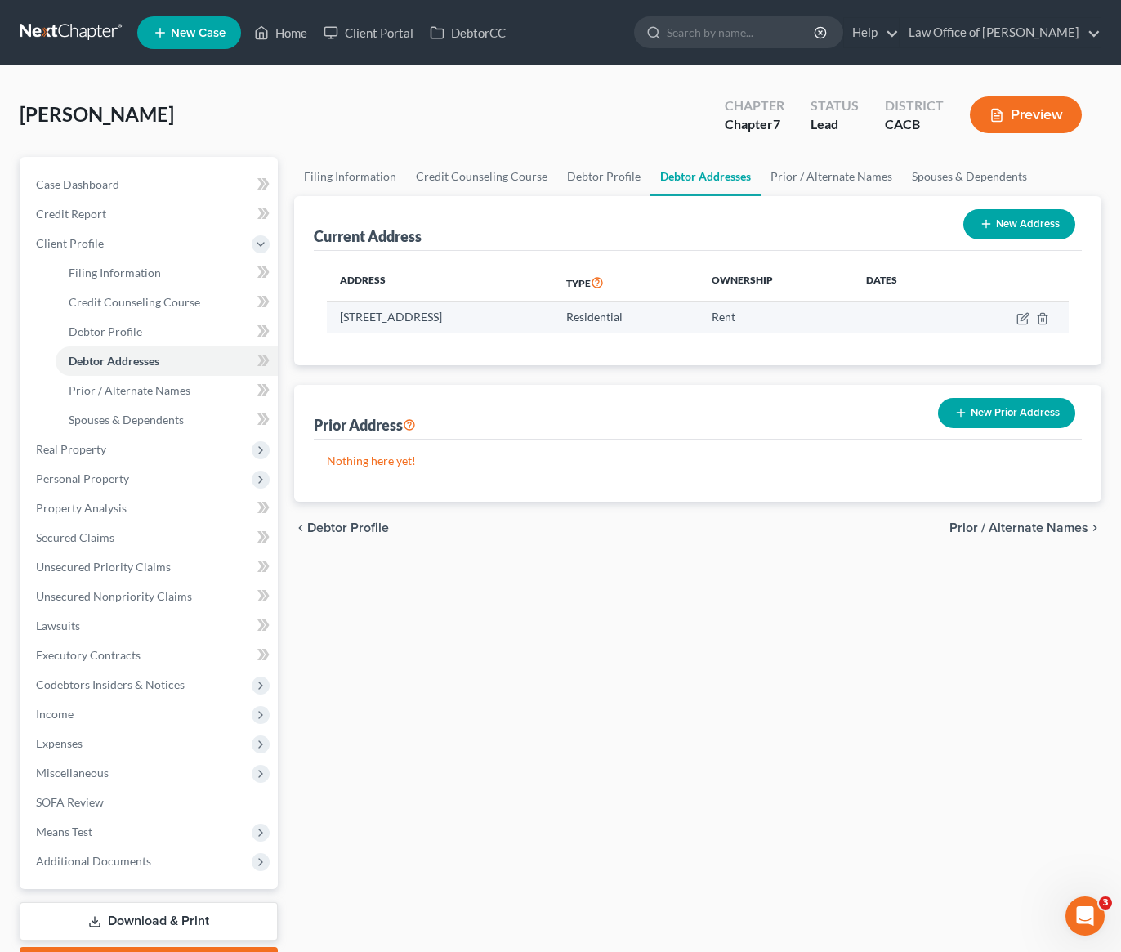
click at [436, 323] on td "14214 E. Las Vecinas Dr., La Puente, CA 91746" at bounding box center [440, 316] width 226 height 31
click at [509, 372] on div "Current Address New Address Address Type Ownership Dates 14214 E. Las Vecinas D…" at bounding box center [697, 349] width 807 height 306
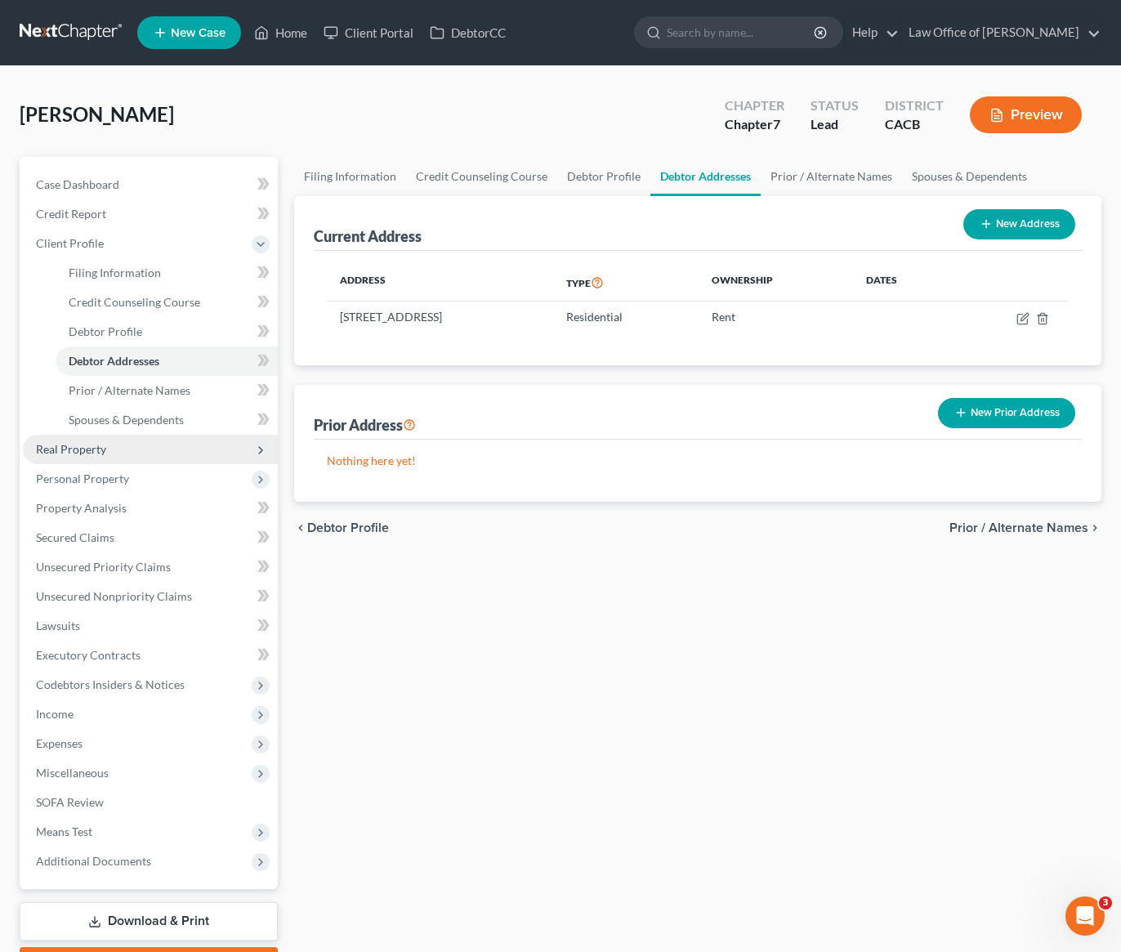
click at [83, 448] on span "Real Property" at bounding box center [71, 449] width 70 height 14
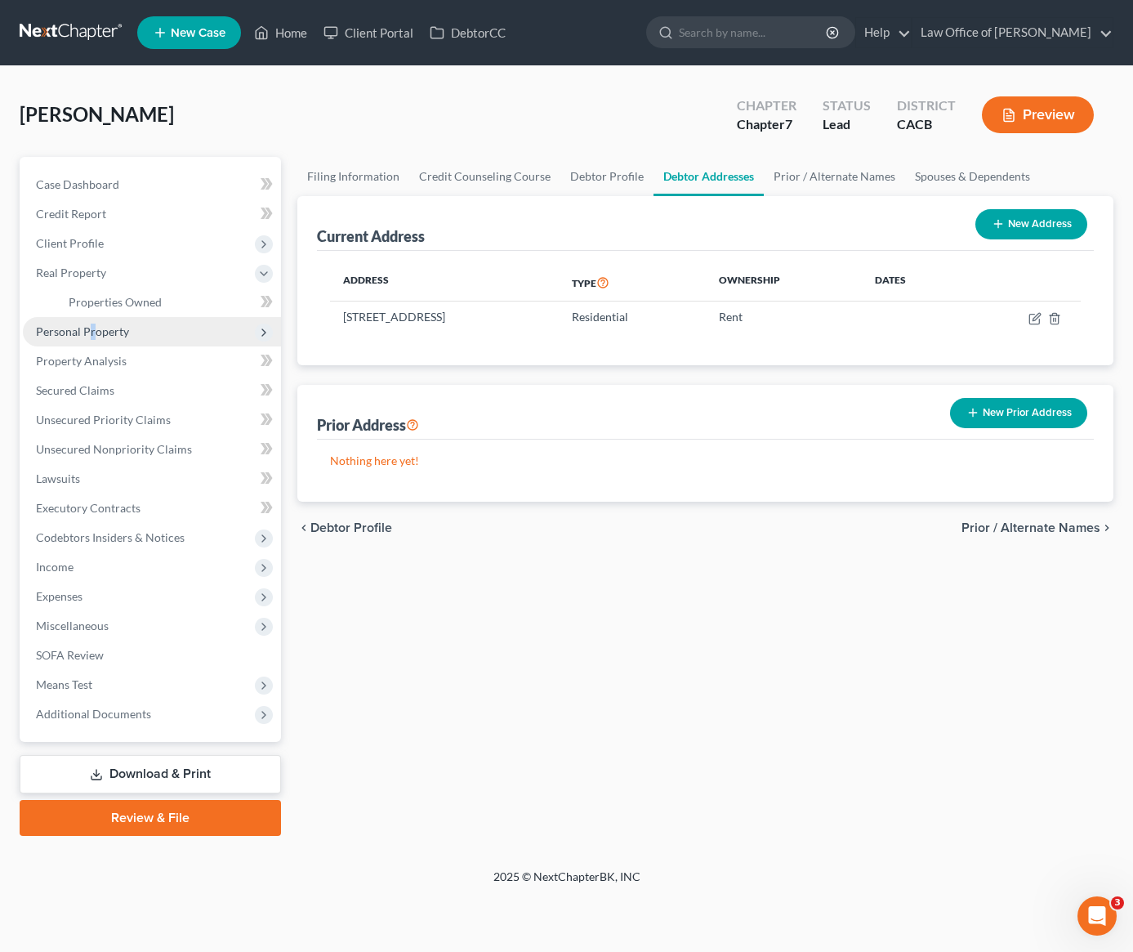
click at [92, 336] on span "Personal Property" at bounding box center [82, 331] width 93 height 14
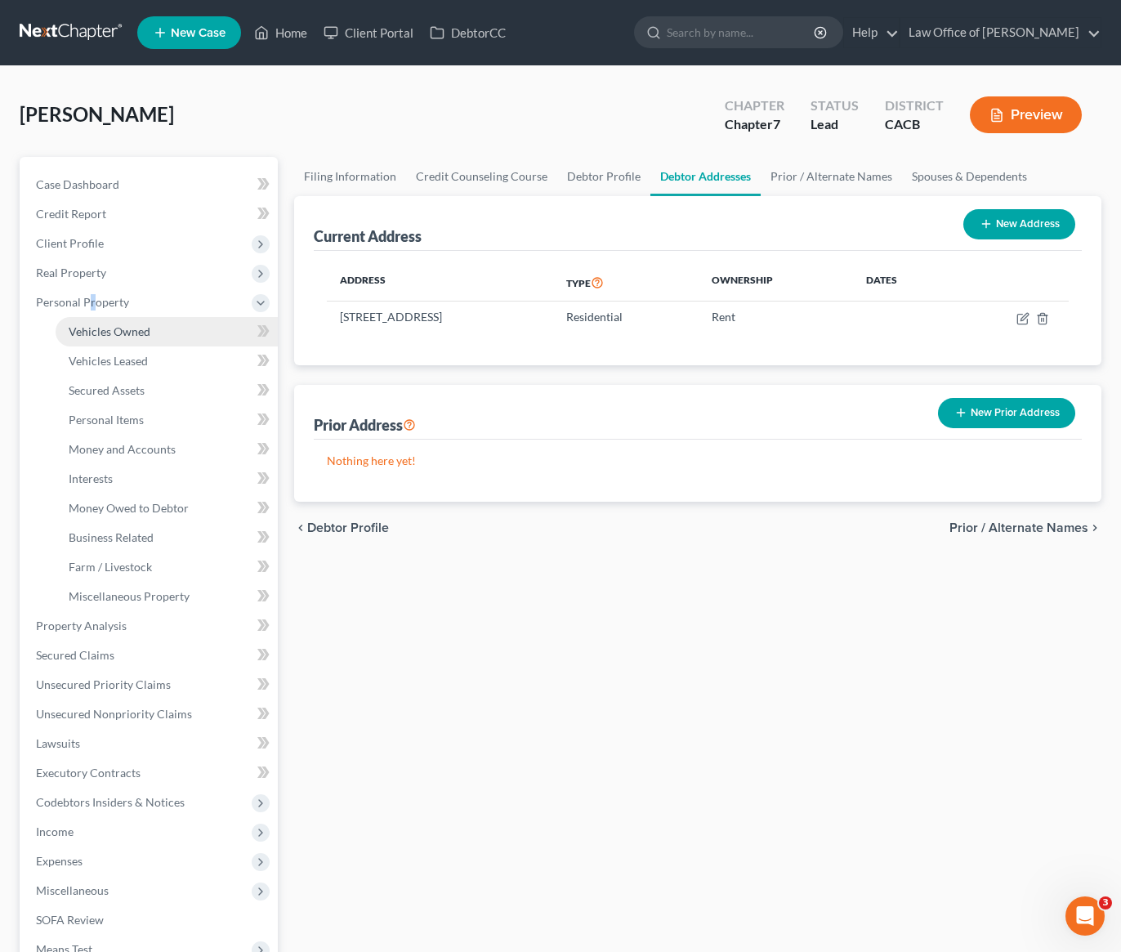
click at [126, 334] on span "Vehicles Owned" at bounding box center [110, 331] width 82 height 14
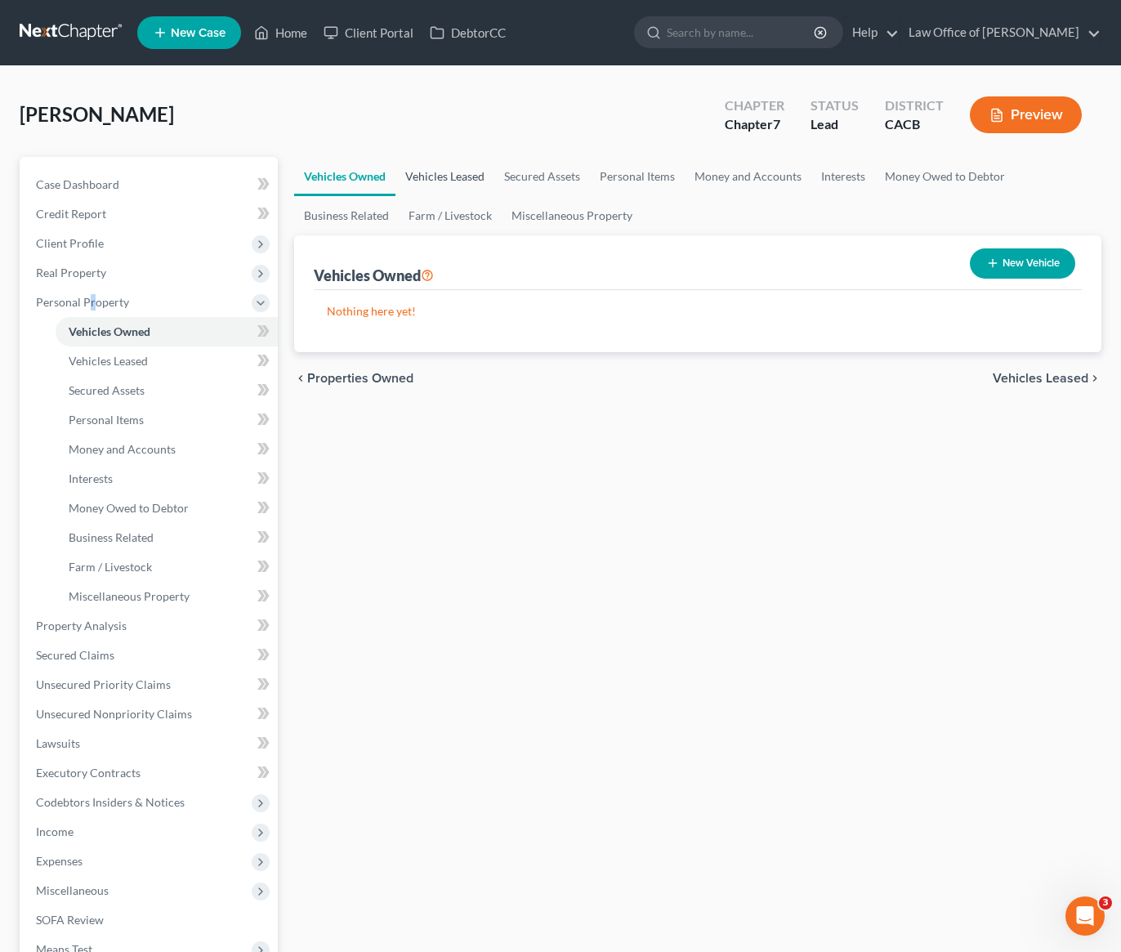
click at [480, 171] on link "Vehicles Leased" at bounding box center [444, 176] width 99 height 39
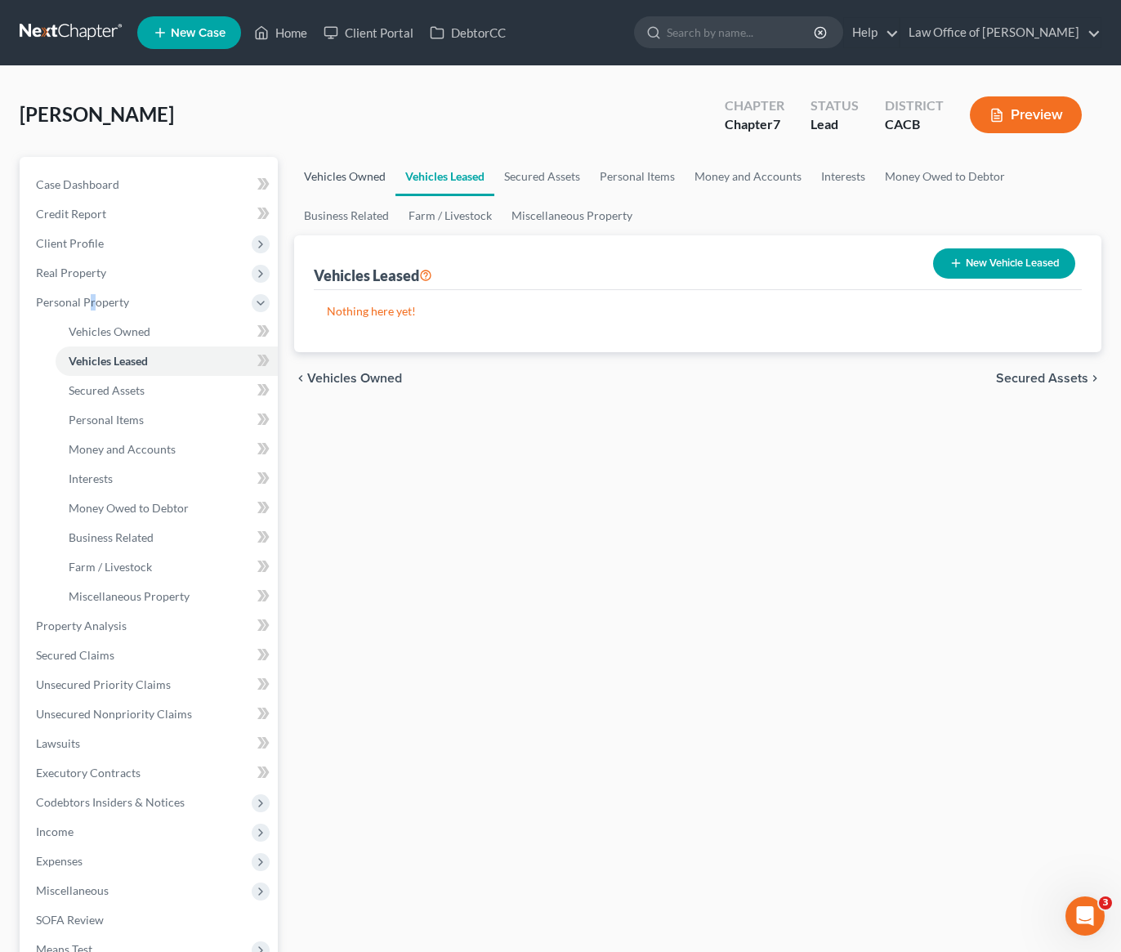
click at [365, 179] on link "Vehicles Owned" at bounding box center [344, 176] width 101 height 39
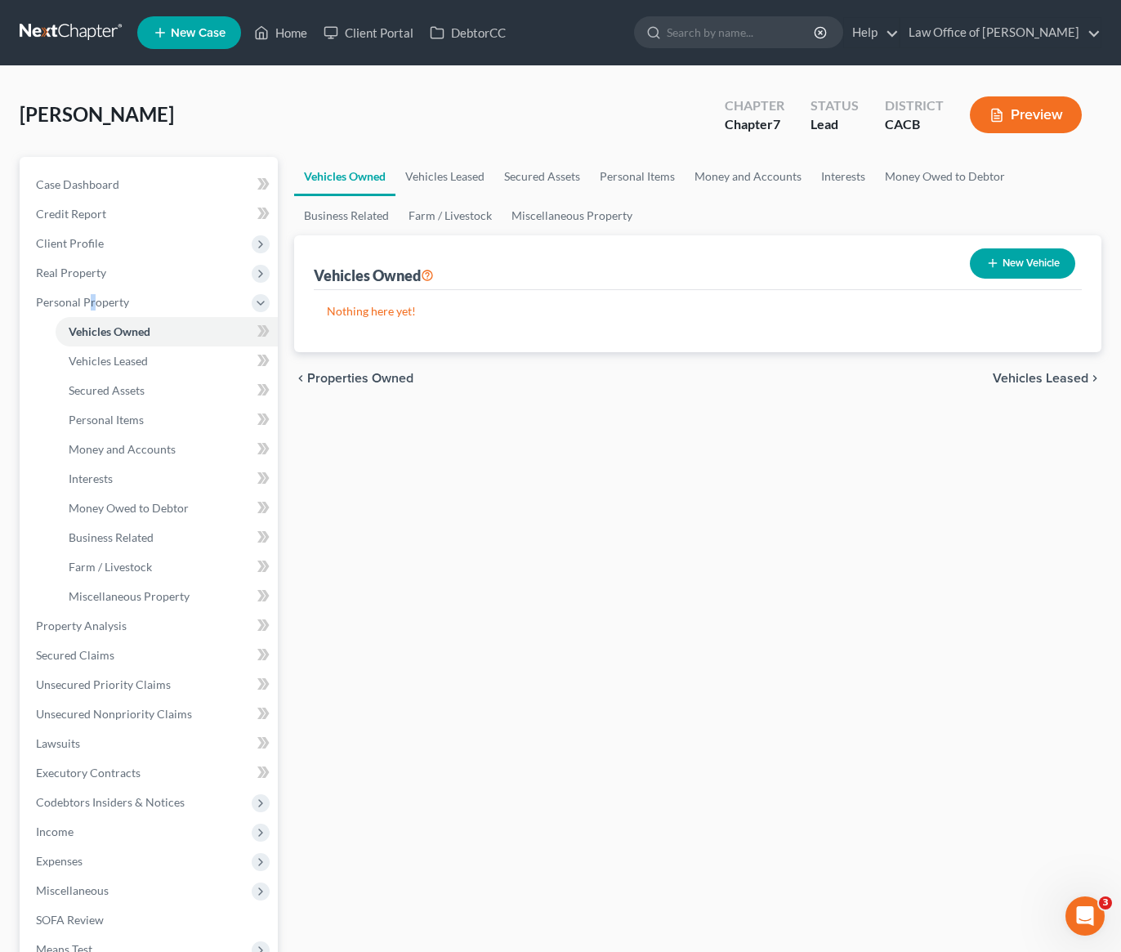
click at [1023, 268] on button "New Vehicle" at bounding box center [1022, 263] width 105 height 30
select select "0"
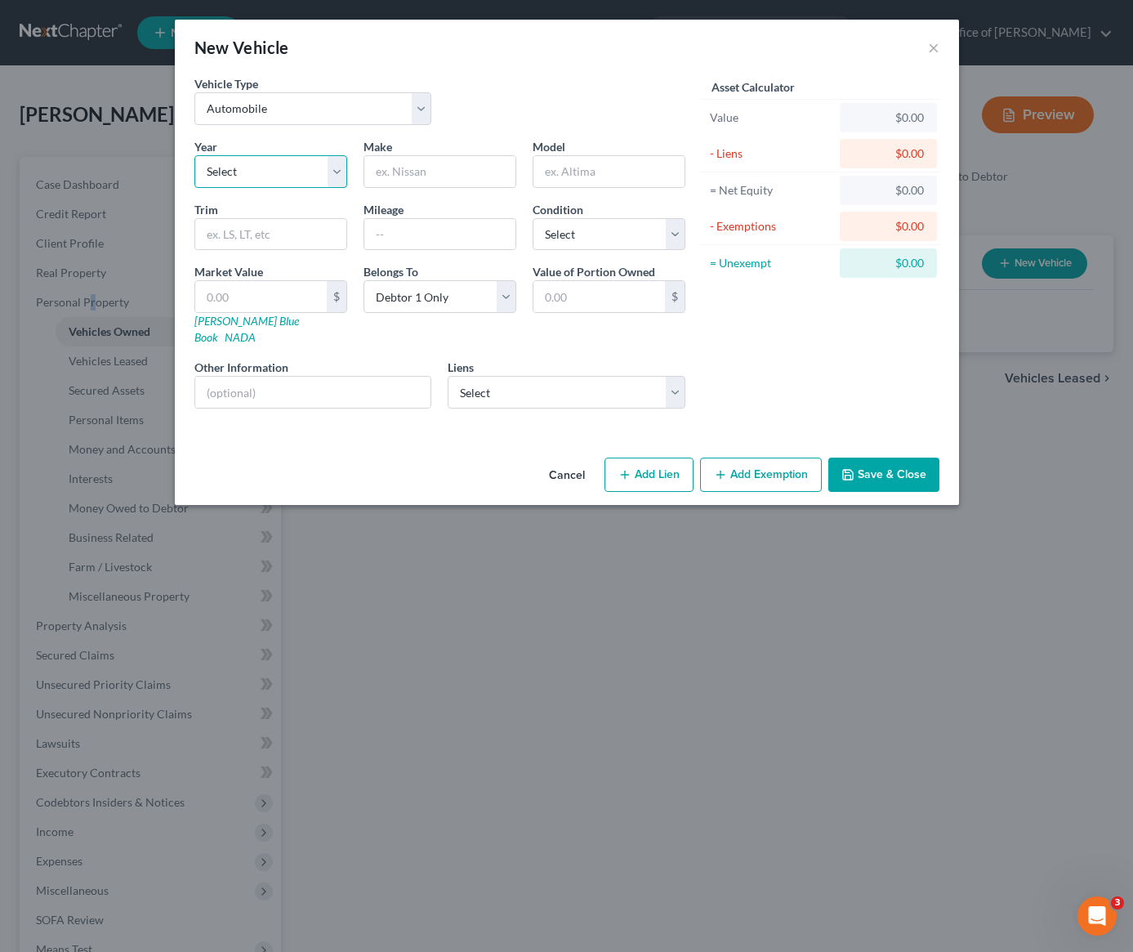
click at [285, 167] on select "Select 2026 2025 2024 2023 2022 2021 2020 2019 2018 2017 2016 2015 2014 2013 20…" at bounding box center [270, 171] width 153 height 33
select select "13"
click at [394, 175] on input "text" at bounding box center [439, 171] width 151 height 31
type input "Chevrolet"
click at [564, 179] on input "text" at bounding box center [608, 171] width 151 height 31
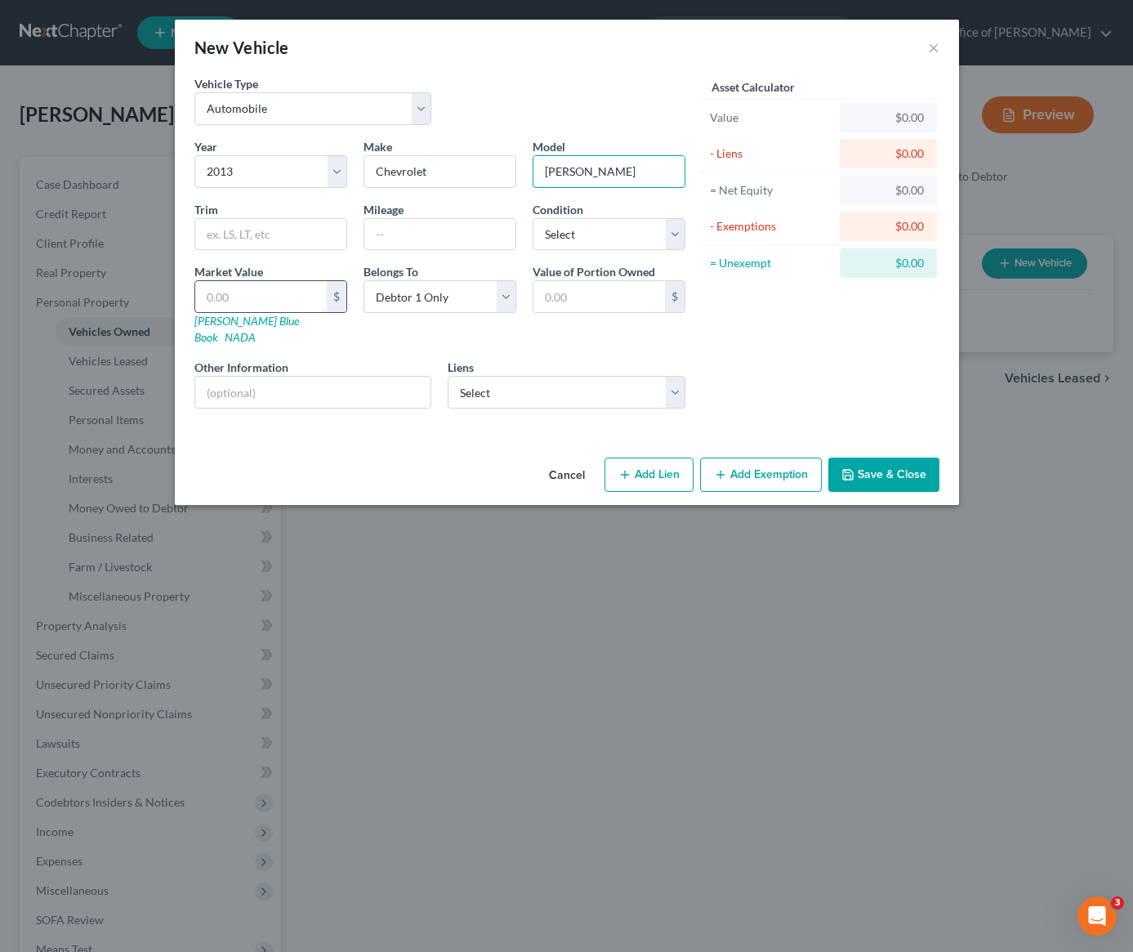
type input "Cruz"
click at [230, 299] on input "text" at bounding box center [261, 296] width 132 height 31
click at [390, 234] on input "text" at bounding box center [439, 234] width 151 height 31
click at [393, 239] on input "167000" at bounding box center [439, 234] width 151 height 31
type input "167,000"
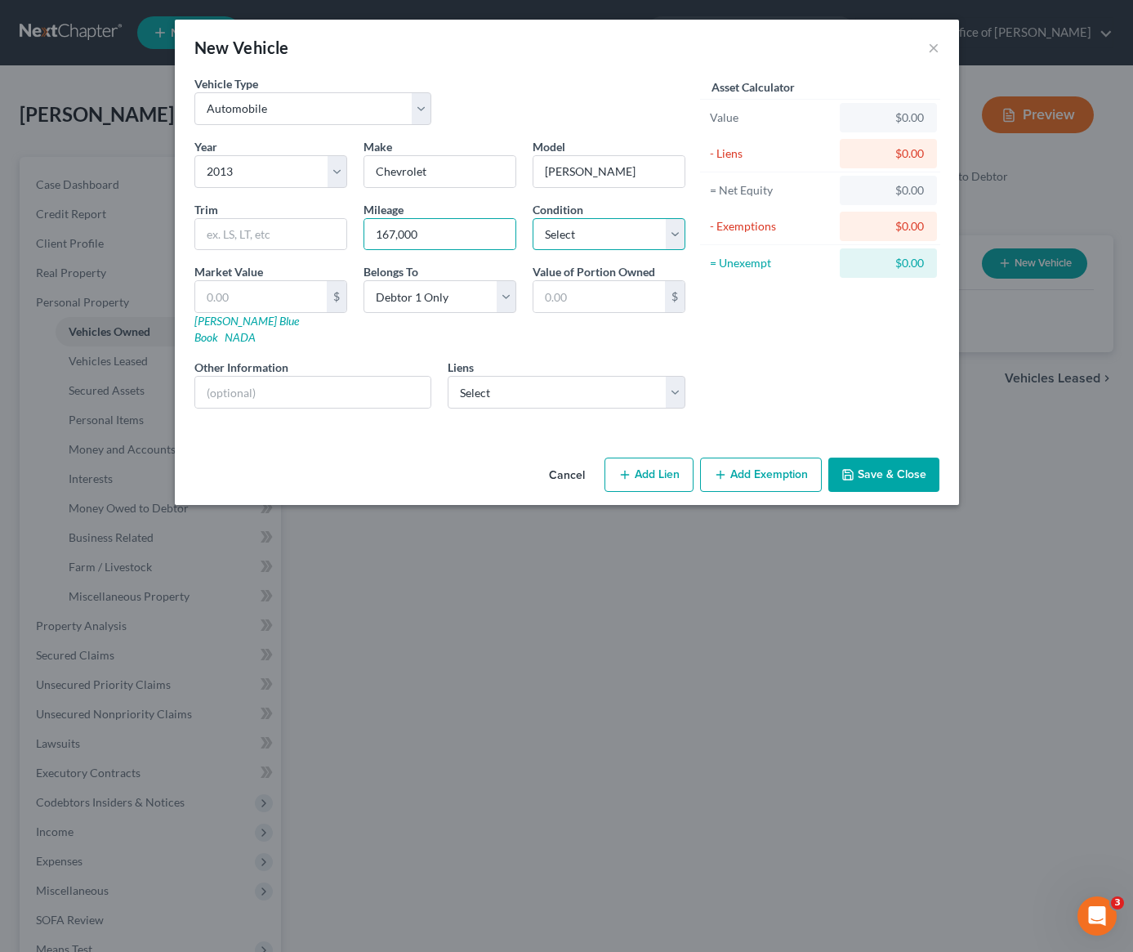
click at [612, 231] on select "Select Excellent Very Good Good Fair Poor" at bounding box center [609, 234] width 153 height 33
select select "3"
click at [359, 388] on input "text" at bounding box center [313, 392] width 236 height 31
type input "Paid Off."
click at [505, 426] on div "Vehicle Type Select Automobile Truck Trailer Watercraft Aircraft Motor Home Atv…" at bounding box center [567, 263] width 784 height 376
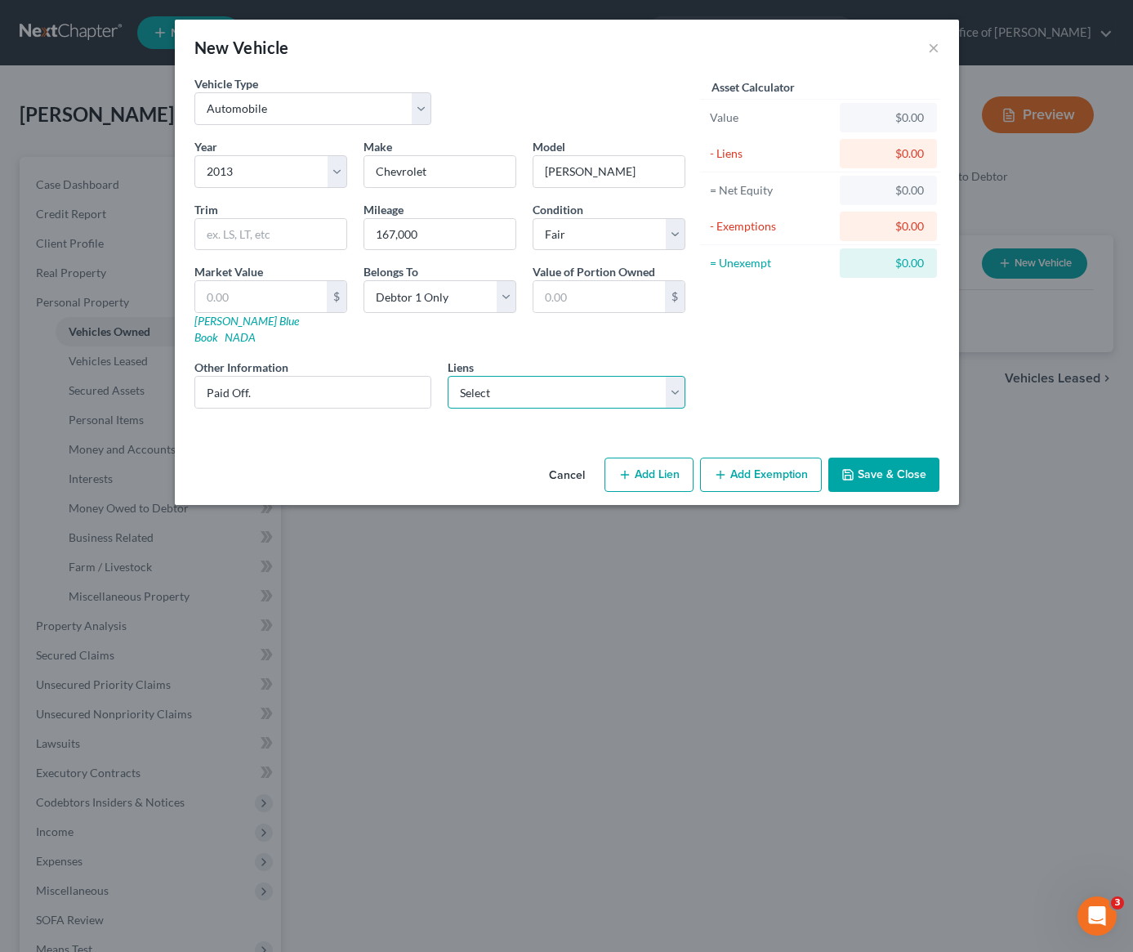
click at [509, 381] on select "Select Chime Financial - $20.00" at bounding box center [567, 392] width 238 height 33
click at [867, 470] on button "Save & Close" at bounding box center [883, 474] width 111 height 34
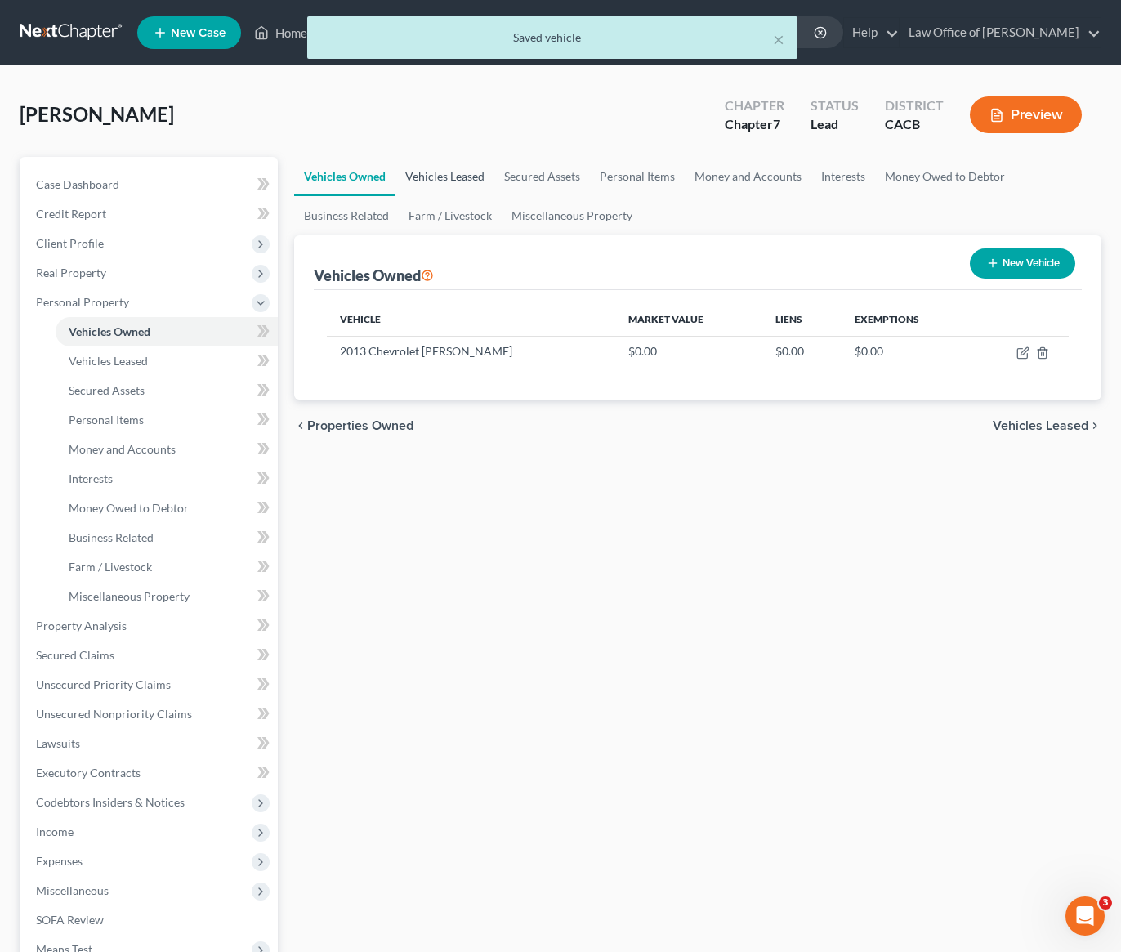
click at [458, 178] on link "Vehicles Leased" at bounding box center [444, 176] width 99 height 39
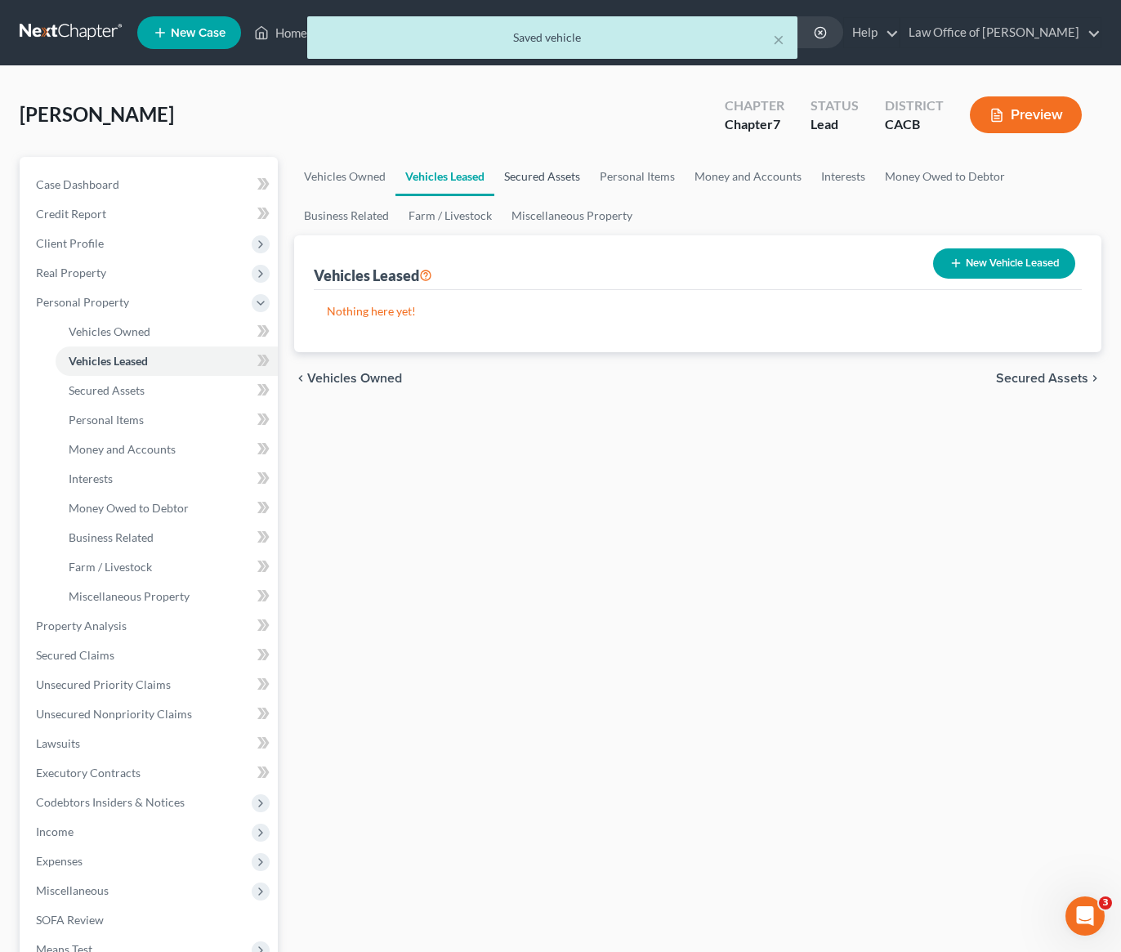
click at [530, 172] on link "Secured Assets" at bounding box center [542, 176] width 96 height 39
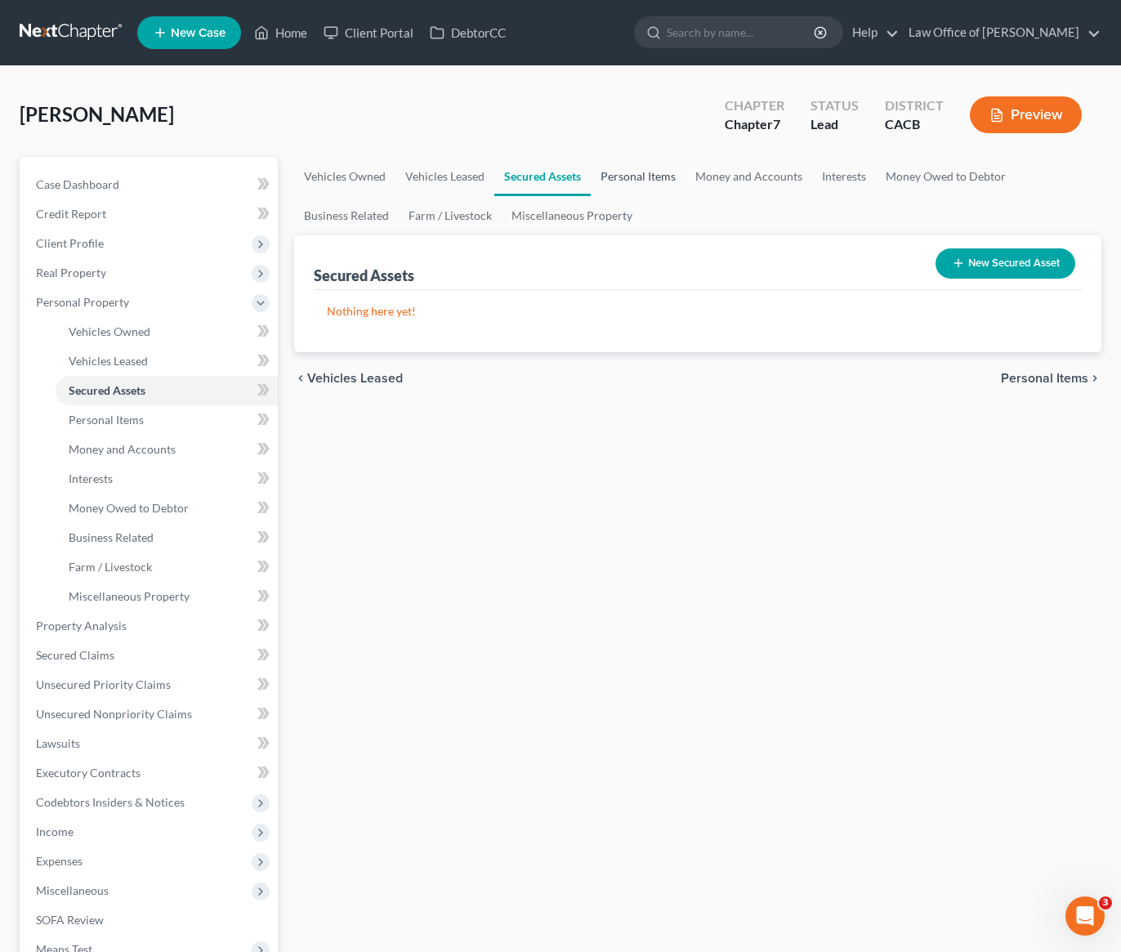
click at [629, 180] on link "Personal Items" at bounding box center [638, 176] width 95 height 39
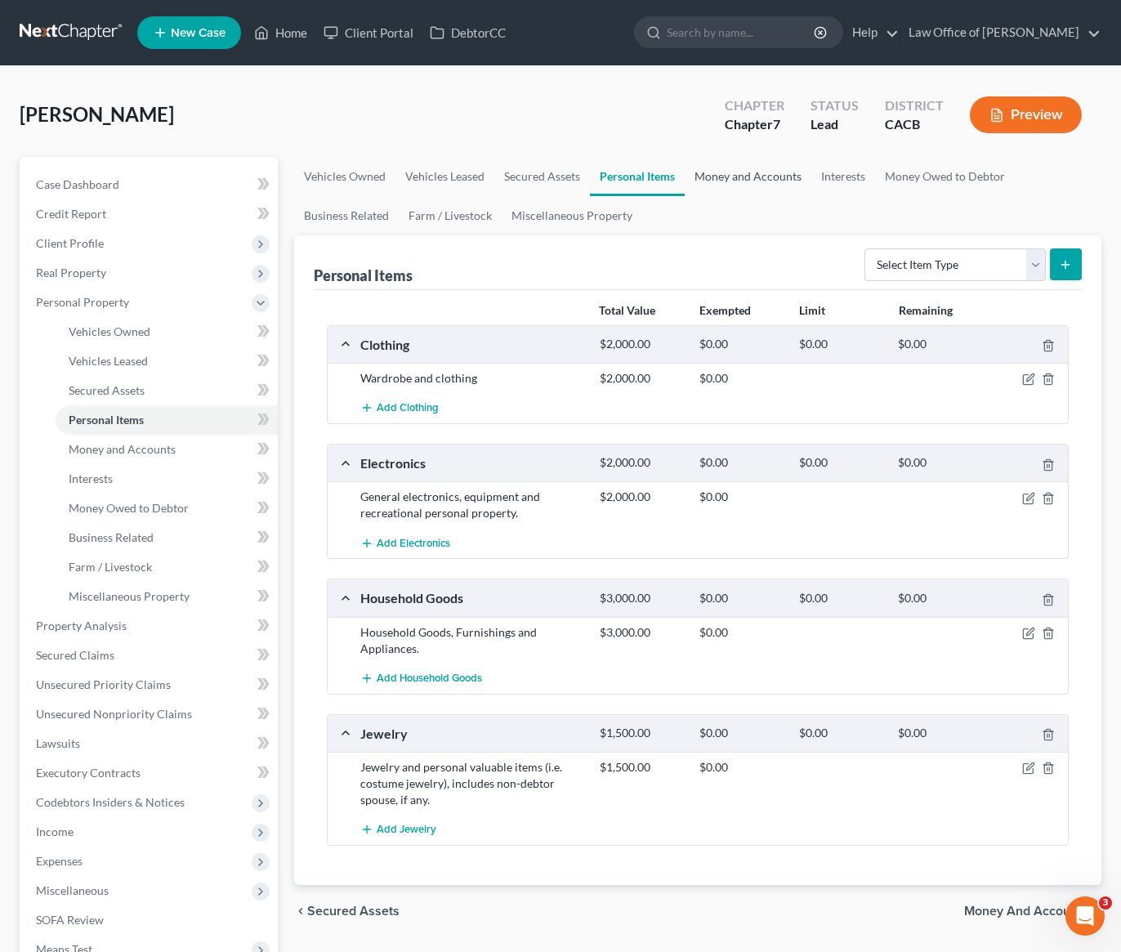
click at [729, 176] on link "Money and Accounts" at bounding box center [748, 176] width 127 height 39
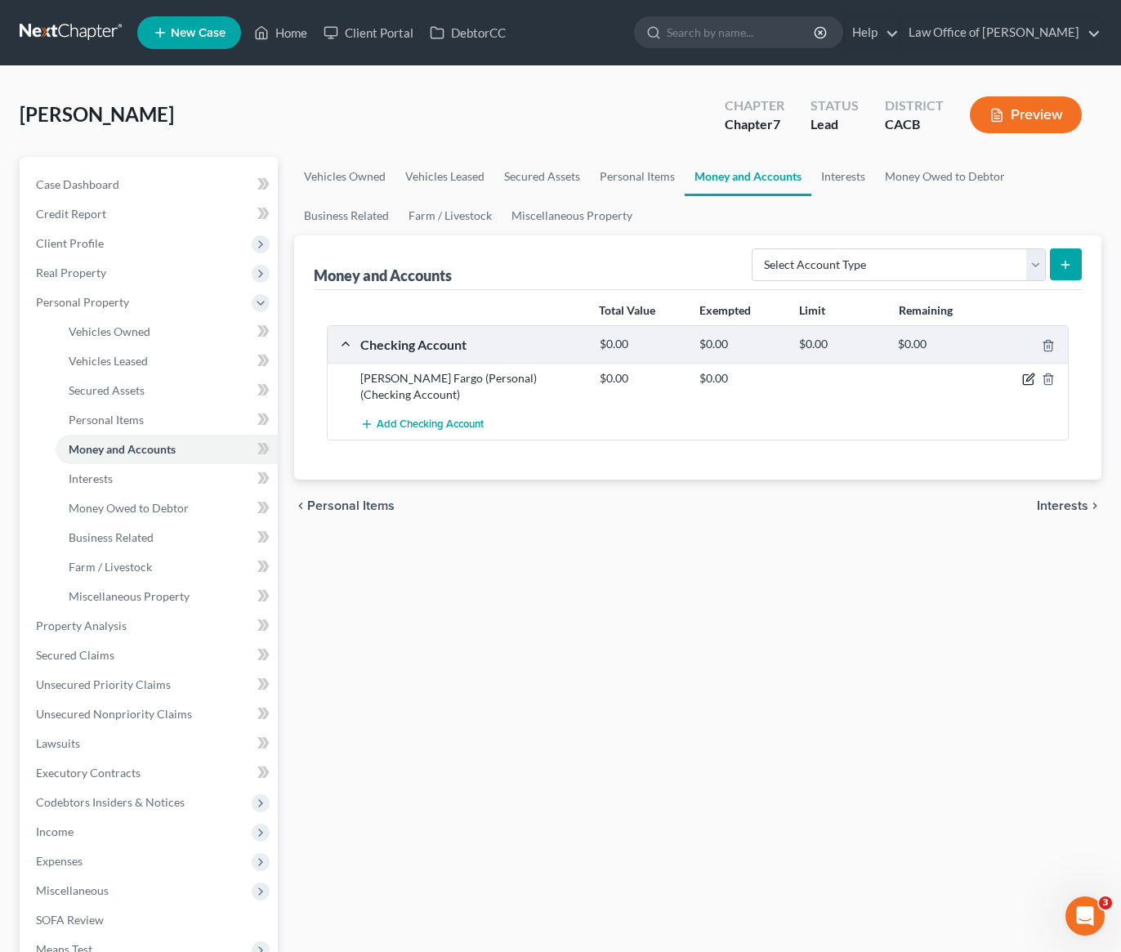
click at [1031, 380] on icon "button" at bounding box center [1028, 378] width 13 height 13
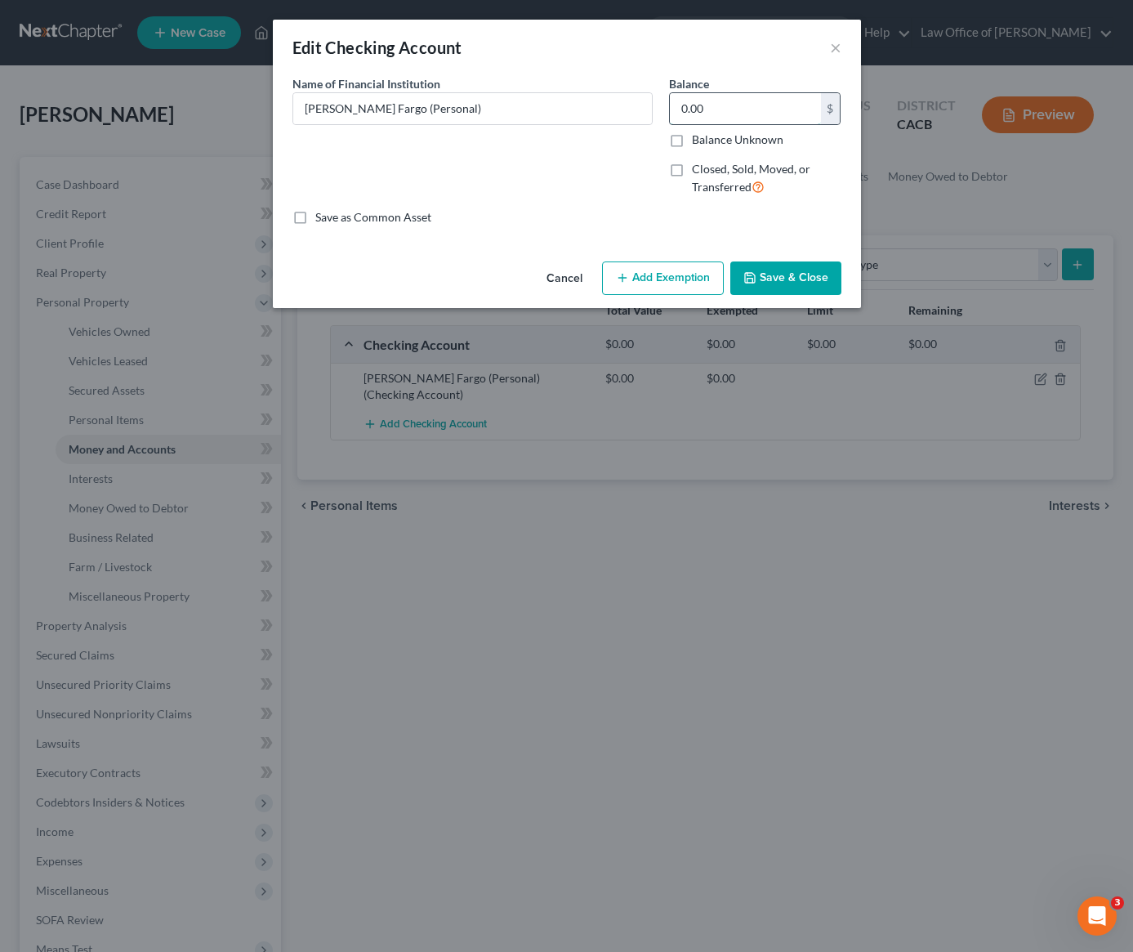
click at [719, 108] on input "0.00" at bounding box center [745, 108] width 151 height 31
type input "5"
click at [813, 267] on button "Save & Close" at bounding box center [785, 278] width 111 height 34
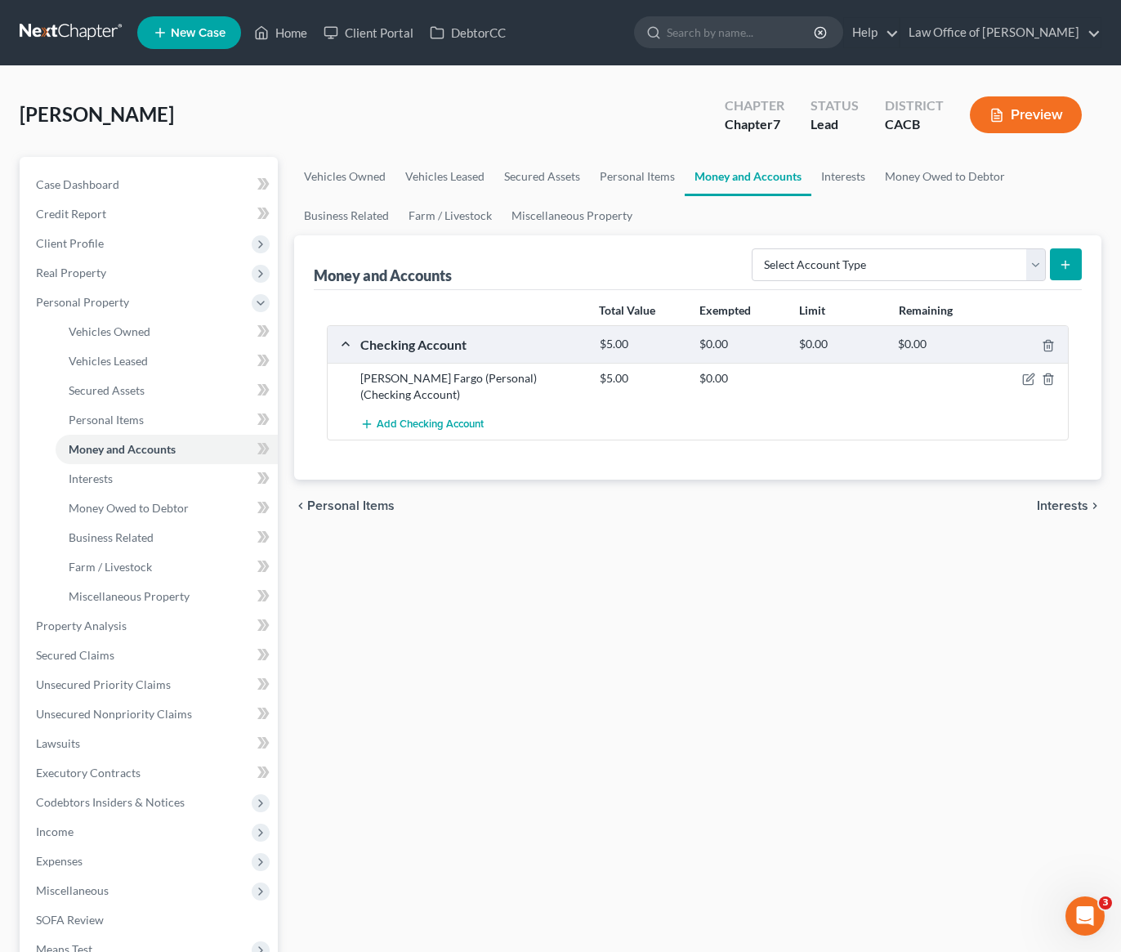
click at [565, 584] on div "Vehicles Owned Vehicles Leased Secured Assets Personal Items Money and Accounts…" at bounding box center [697, 628] width 823 height 943
click at [484, 644] on div "Vehicles Owned Vehicles Leased Secured Assets Personal Items Money and Accounts…" at bounding box center [697, 628] width 823 height 943
click at [600, 600] on div "Vehicles Owned Vehicles Leased Secured Assets Personal Items Money and Accounts…" at bounding box center [697, 628] width 823 height 943
drag, startPoint x: 622, startPoint y: 498, endPoint x: 607, endPoint y: 492, distance: 16.1
click at [618, 497] on div "chevron_left Personal Items Interests chevron_right" at bounding box center [697, 505] width 807 height 52
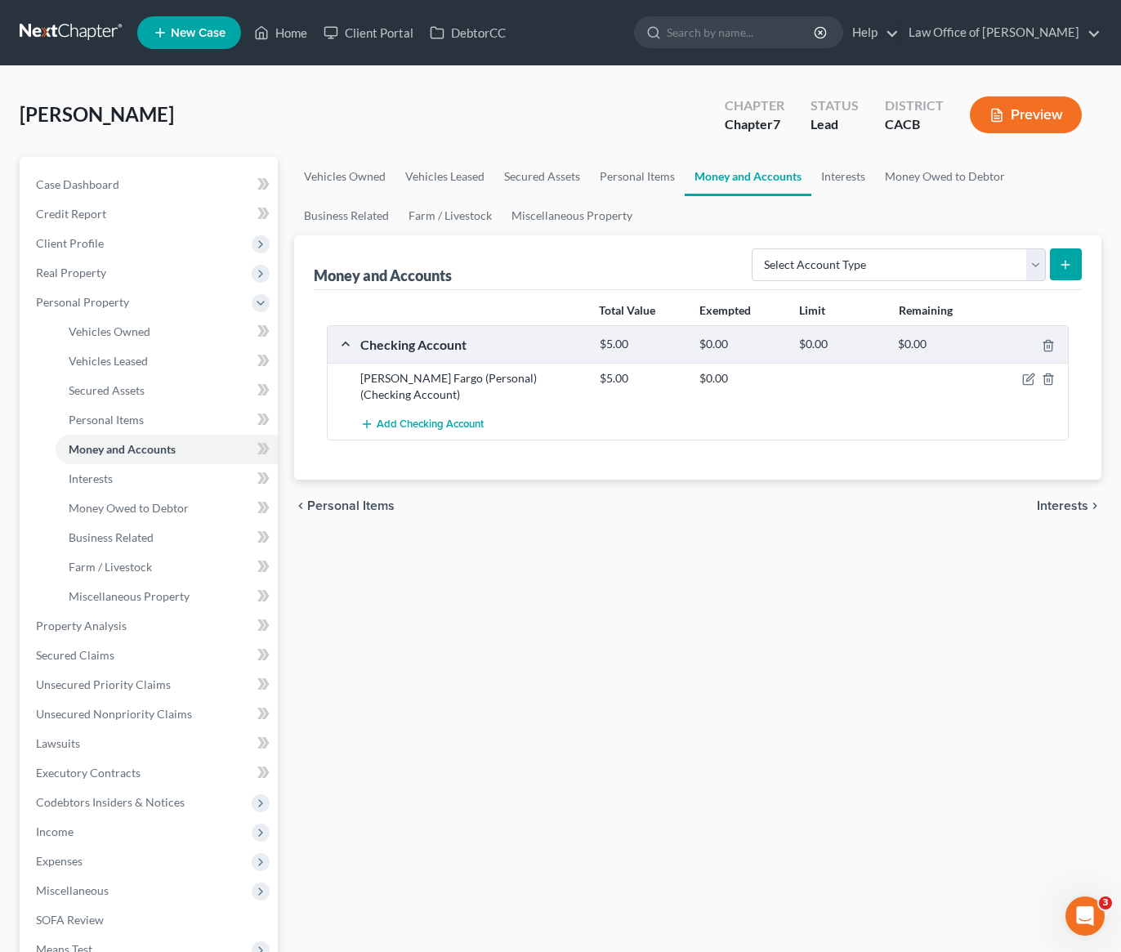
click at [551, 556] on div "Vehicles Owned Vehicles Leased Secured Assets Personal Items Money and Accounts…" at bounding box center [697, 628] width 823 height 943
click at [570, 122] on div "Villegas, Vanessa Upgraded Chapter Chapter 7 Status Lead District CACB Preview" at bounding box center [561, 121] width 1082 height 71
click at [657, 905] on div "Vehicles Owned Vehicles Leased Secured Assets Personal Items Money and Accounts…" at bounding box center [697, 628] width 823 height 943
drag, startPoint x: 518, startPoint y: 557, endPoint x: 512, endPoint y: 550, distance: 9.3
click at [517, 555] on div "Vehicles Owned Vehicles Leased Secured Assets Personal Items Money and Accounts…" at bounding box center [697, 628] width 823 height 943
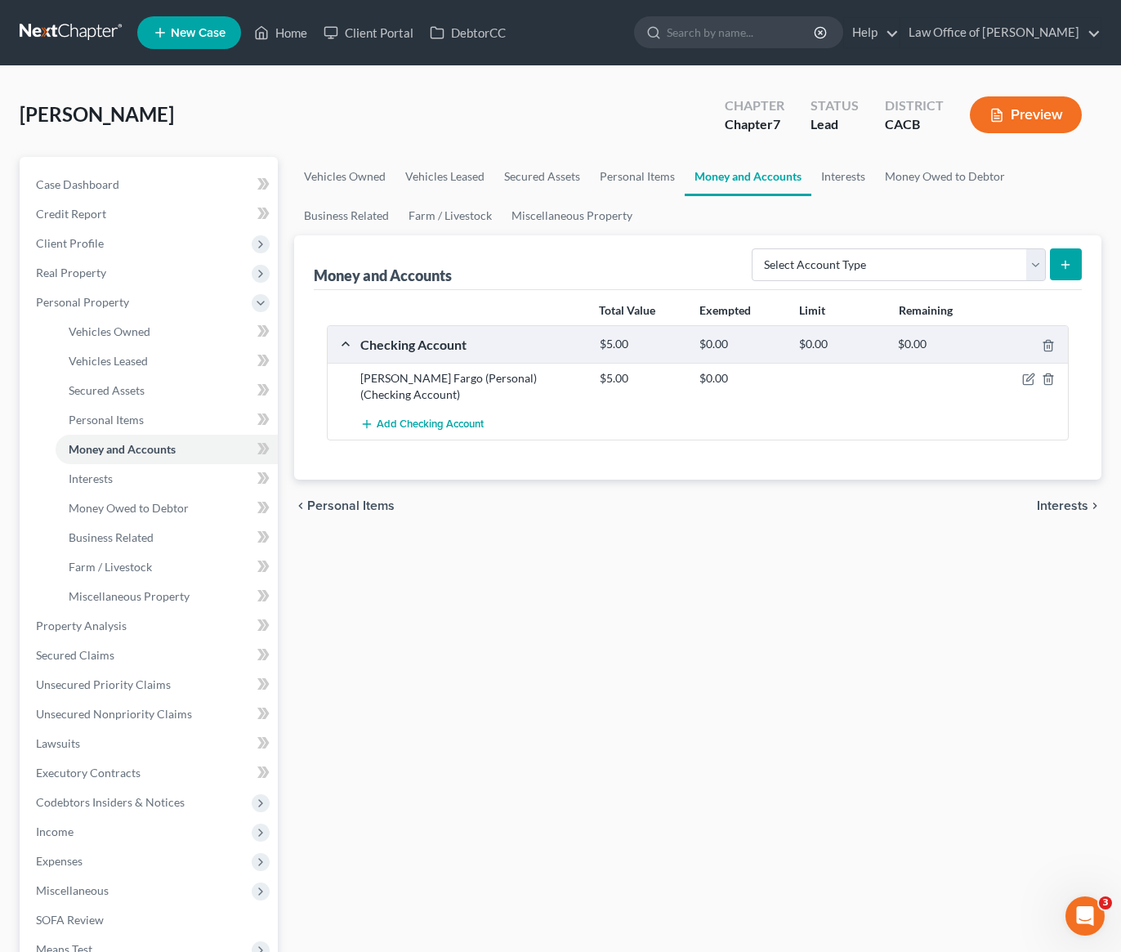
click at [600, 589] on div "Vehicles Owned Vehicles Leased Secured Assets Personal Items Money and Accounts…" at bounding box center [697, 628] width 823 height 943
click at [542, 515] on div "Vehicles Owned Vehicles Leased Secured Assets Personal Items Money and Accounts…" at bounding box center [697, 628] width 823 height 943
click at [435, 418] on span "Add Checking Account" at bounding box center [430, 424] width 107 height 13
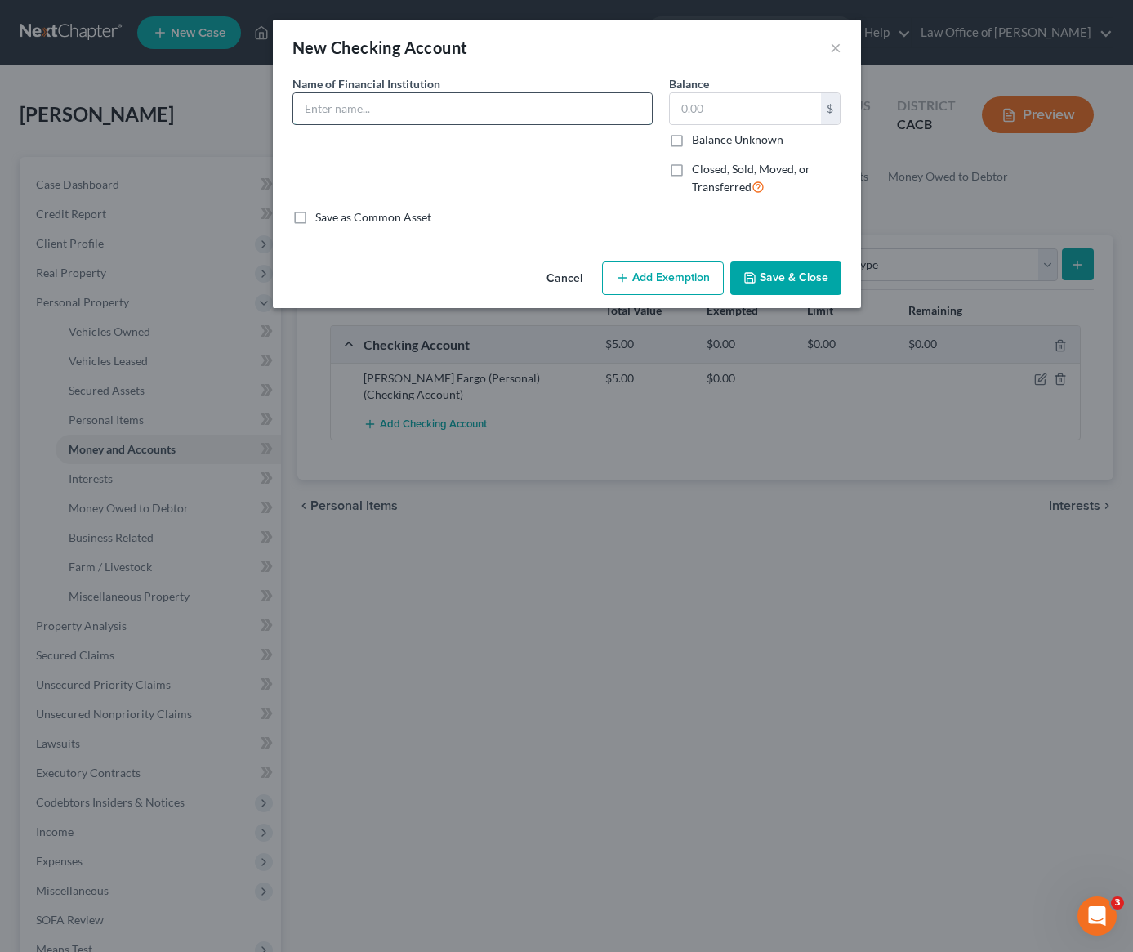
click at [417, 100] on input "text" at bounding box center [472, 108] width 359 height 31
type input "Chime (Personal)"
drag, startPoint x: 704, startPoint y: 113, endPoint x: 693, endPoint y: 114, distance: 11.6
click at [704, 112] on input "text" at bounding box center [745, 108] width 151 height 31
type input "126"
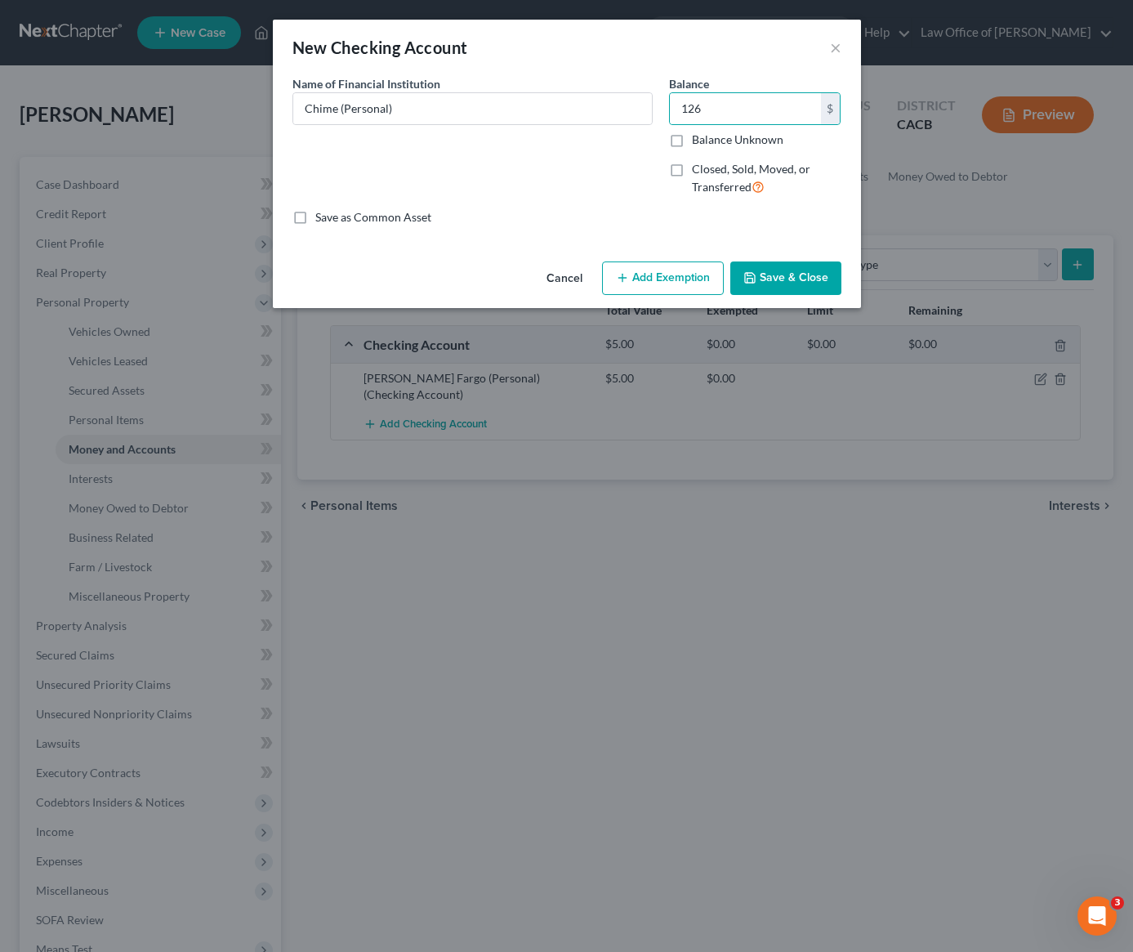
click at [794, 283] on button "Save & Close" at bounding box center [785, 278] width 111 height 34
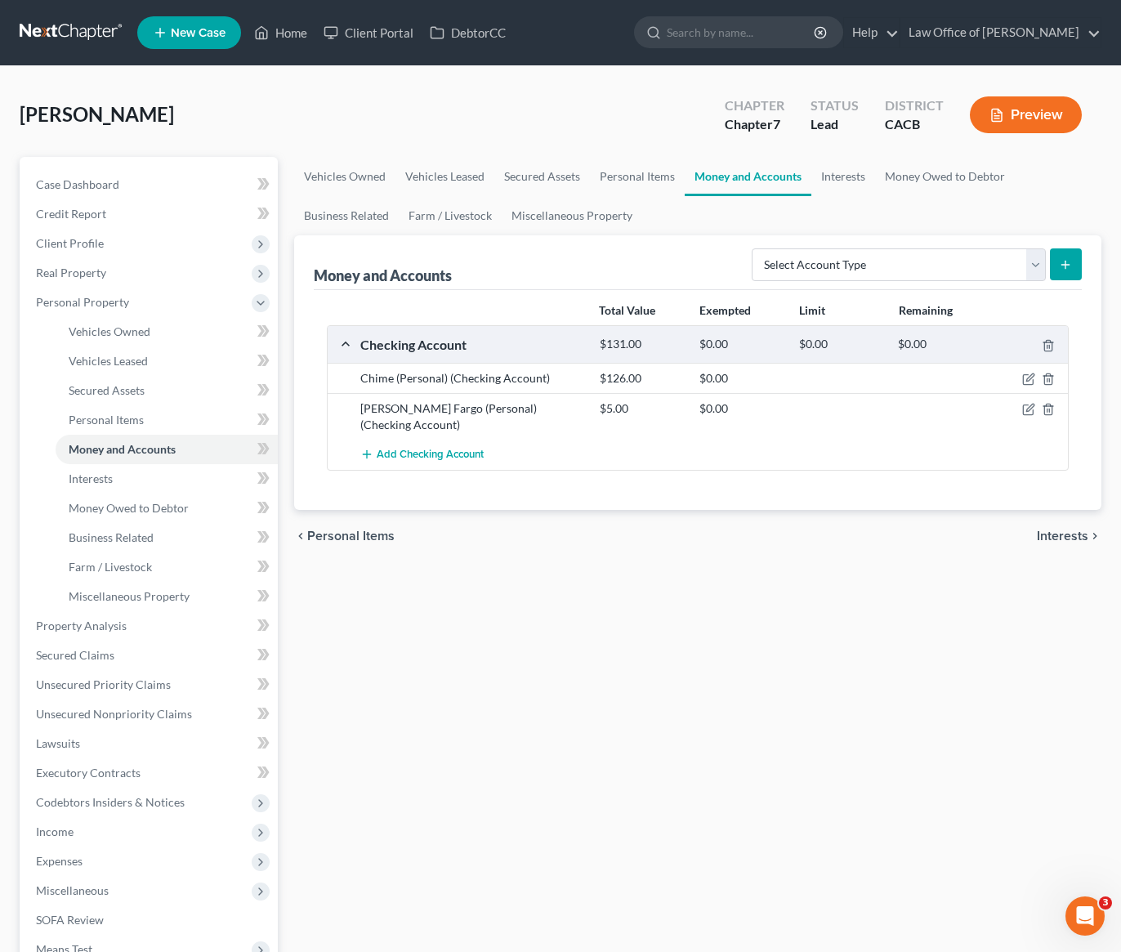
click at [666, 546] on div "Vehicles Owned Vehicles Leased Secured Assets Personal Items Money and Accounts…" at bounding box center [697, 628] width 823 height 943
click at [501, 612] on div "Vehicles Owned Vehicles Leased Secured Assets Personal Items Money and Accounts…" at bounding box center [697, 628] width 823 height 943
click at [560, 565] on div "Vehicles Owned Vehicles Leased Secured Assets Personal Items Money and Accounts…" at bounding box center [697, 628] width 823 height 943
click at [848, 173] on link "Interests" at bounding box center [843, 176] width 64 height 39
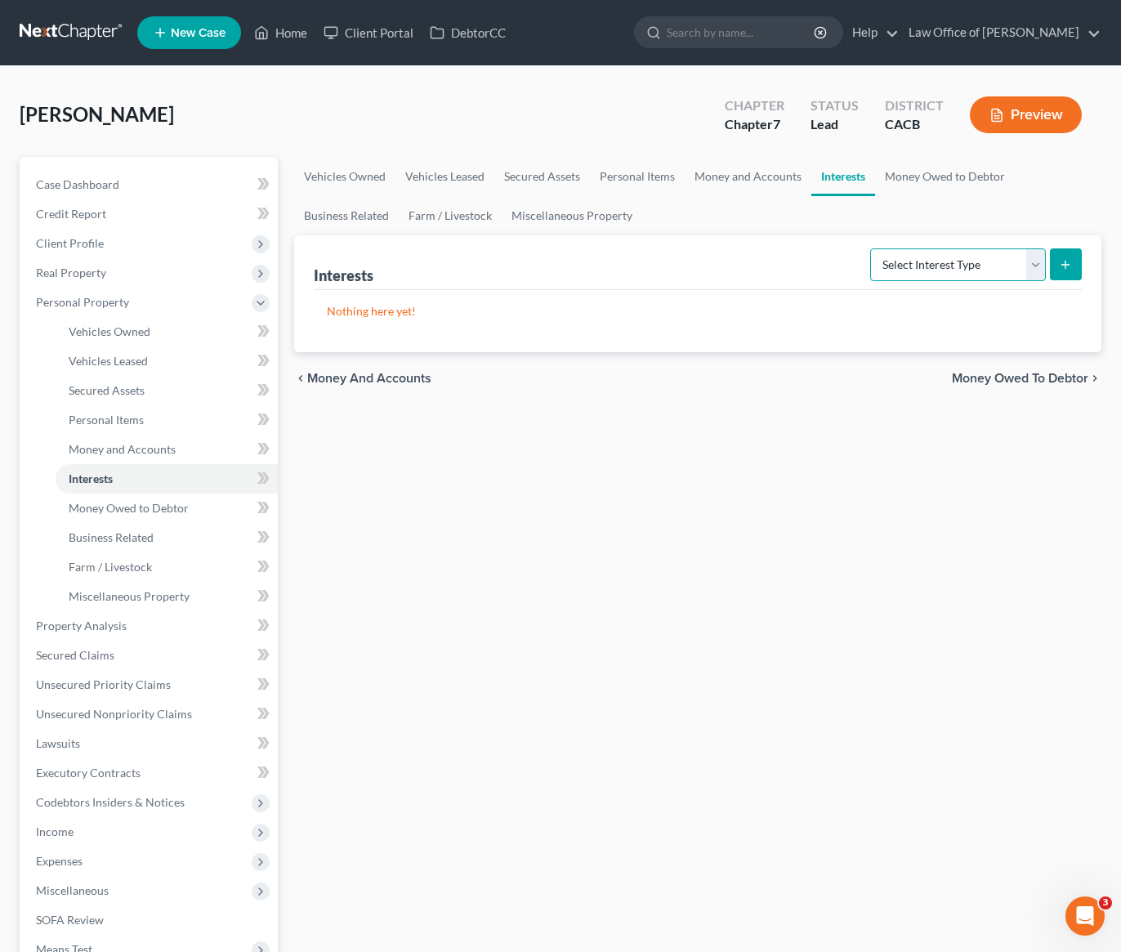
click at [924, 254] on select "Select Interest Type 401K Annuity Bond Education IRA Government Bond Government…" at bounding box center [958, 264] width 176 height 33
click at [720, 179] on link "Money and Accounts" at bounding box center [748, 176] width 127 height 39
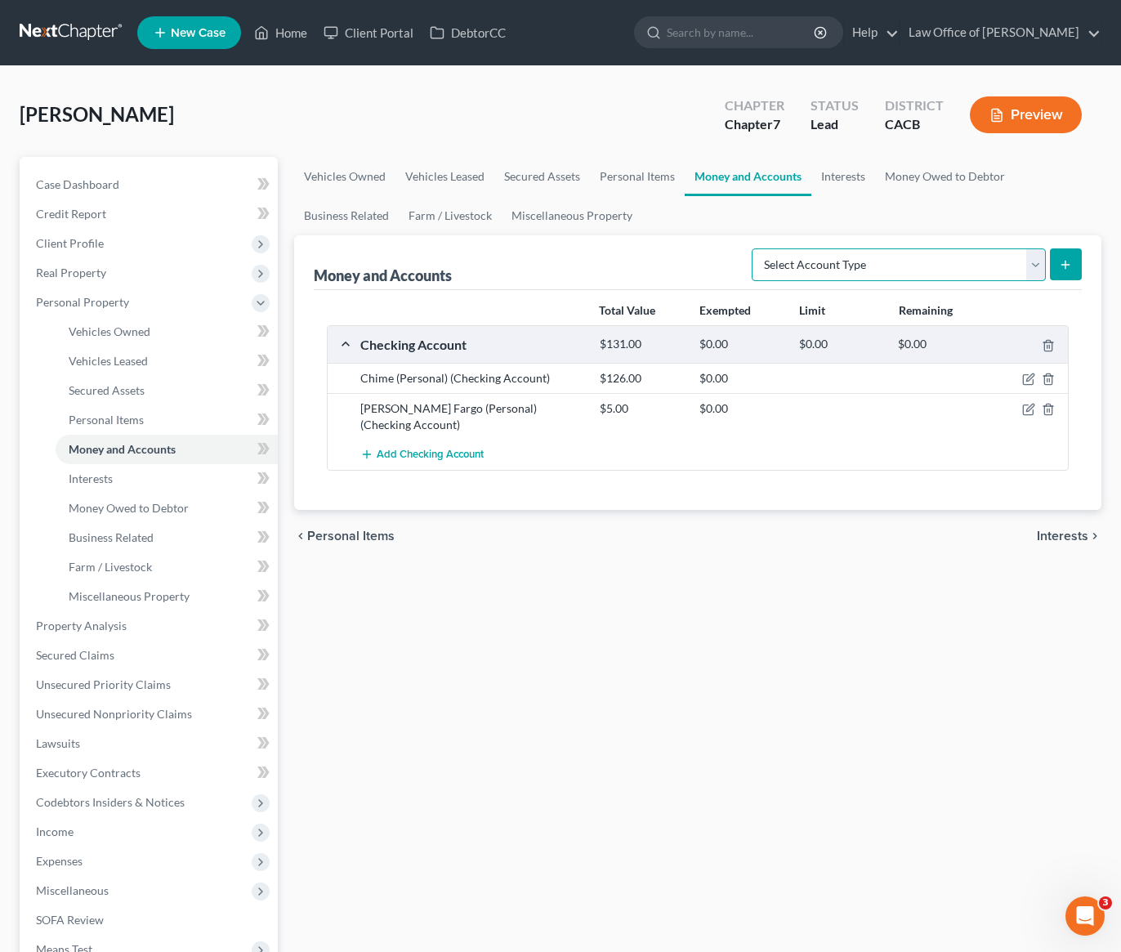
click at [824, 276] on select "Select Account Type Brokerage Cash on Hand Certificates of Deposit Checking Acc…" at bounding box center [899, 264] width 294 height 33
select select "savings"
click at [1064, 274] on button "submit" at bounding box center [1066, 264] width 32 height 32
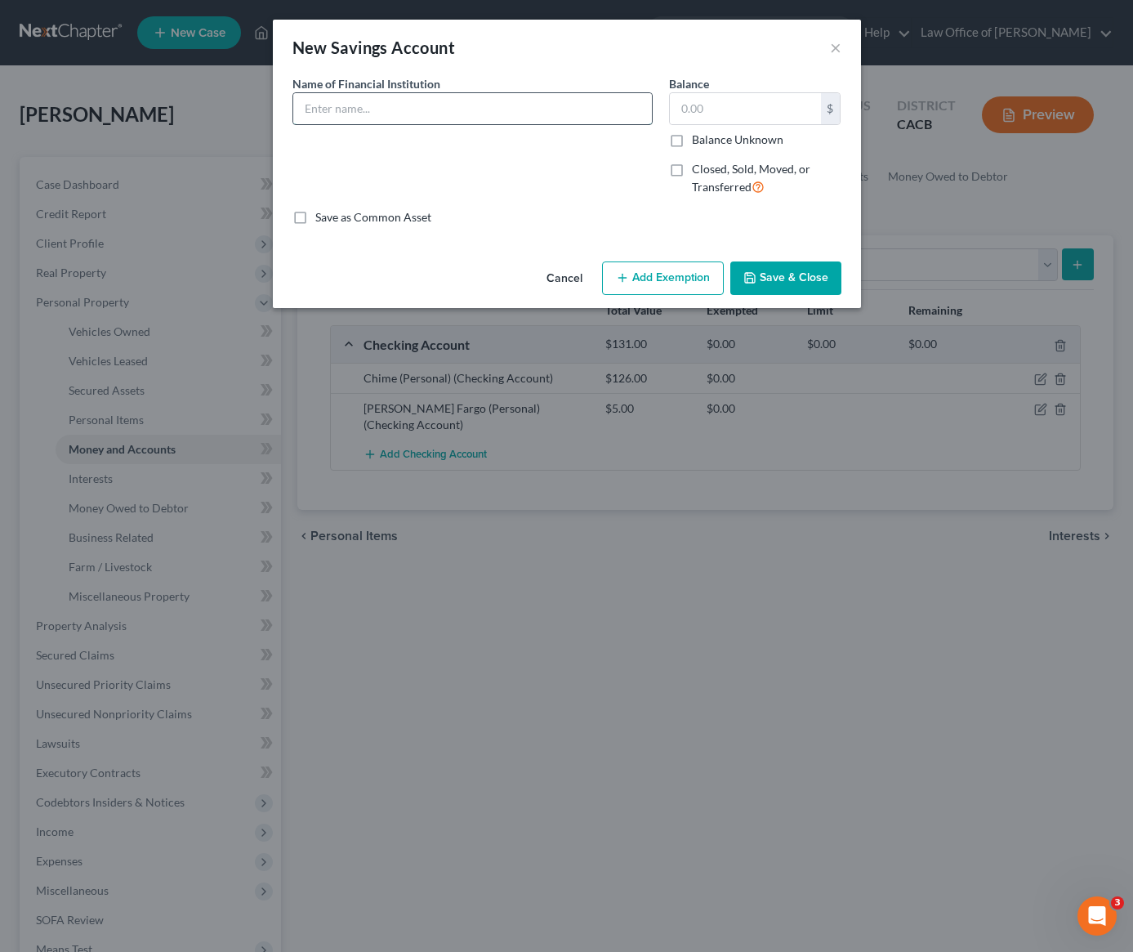
click at [440, 113] on input "text" at bounding box center [472, 108] width 359 height 31
type input "Chime (Personal) (Secured cc, credit builder account)"
click at [711, 112] on input "text" at bounding box center [745, 108] width 151 height 31
type input "80"
click at [805, 274] on button "Save & Close" at bounding box center [785, 278] width 111 height 34
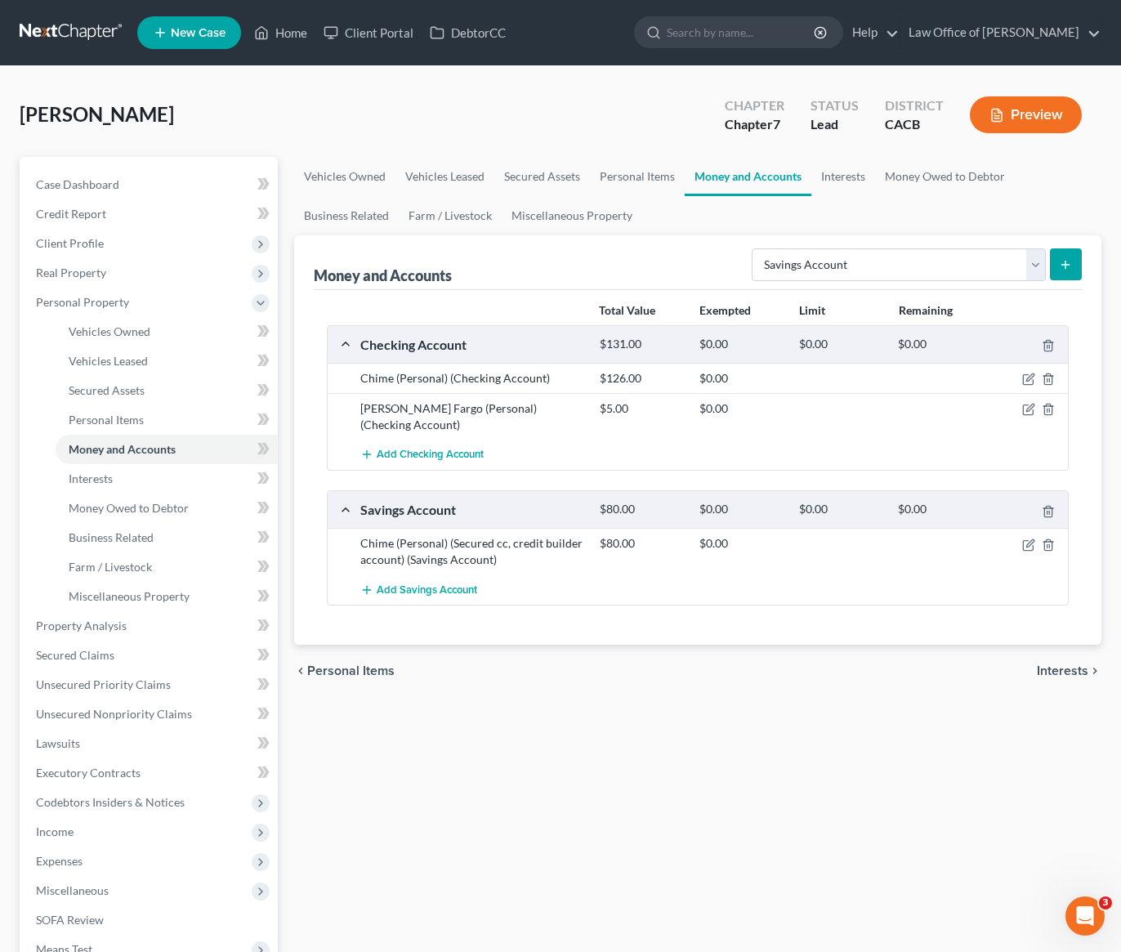
click at [546, 624] on div "Total Value Exempted Limit Remaining Checking Account $131.00 $0.00 $0.00 $0.00…" at bounding box center [698, 467] width 768 height 355
click at [832, 181] on link "Interests" at bounding box center [843, 176] width 64 height 39
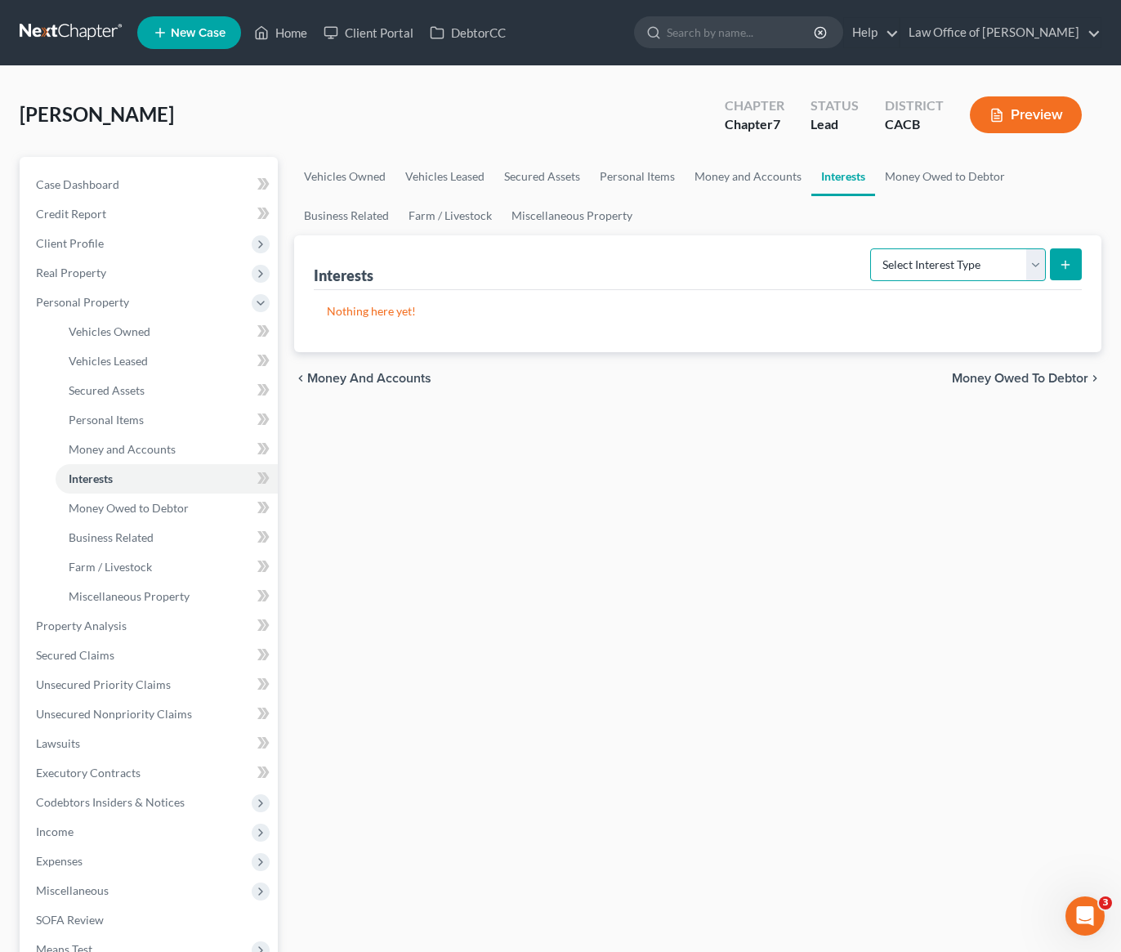
click at [920, 265] on select "Select Interest Type 401K Annuity Bond Education IRA Government Bond Government…" at bounding box center [958, 264] width 176 height 33
select select "401k"
click at [1075, 267] on button "submit" at bounding box center [1066, 264] width 32 height 32
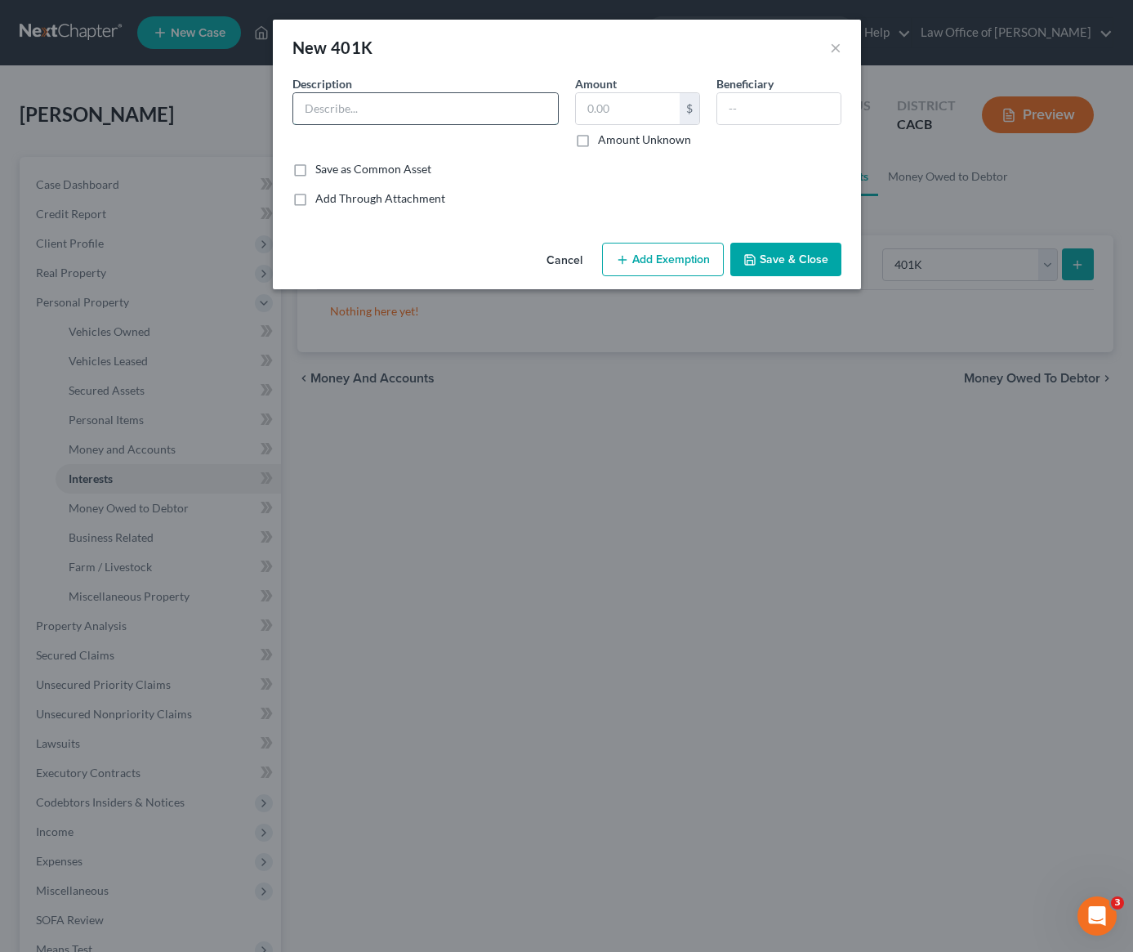
click at [425, 115] on input "text" at bounding box center [425, 108] width 265 height 31
type input "F"
type input "Fidelity (Through old employer, does not have access)"
click at [633, 112] on input "text" at bounding box center [628, 108] width 104 height 31
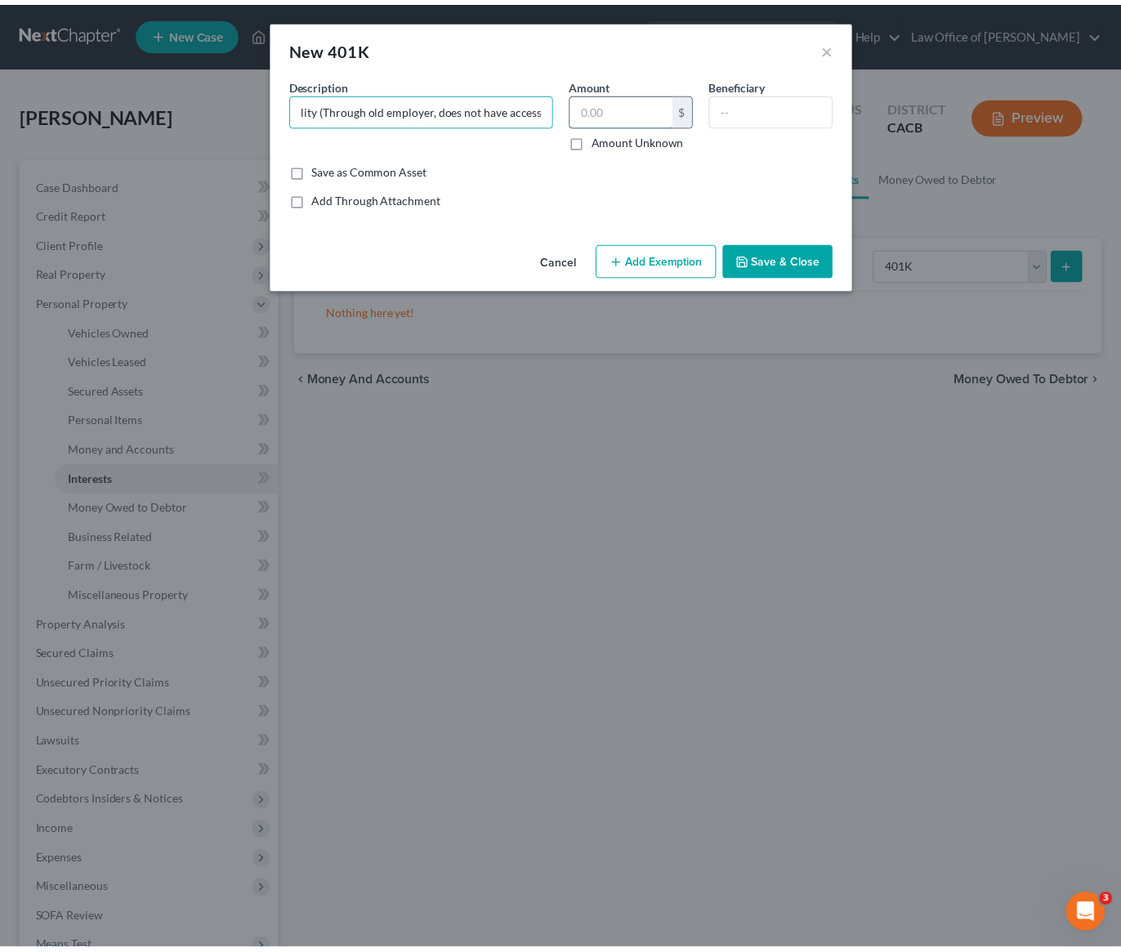
scroll to position [0, 0]
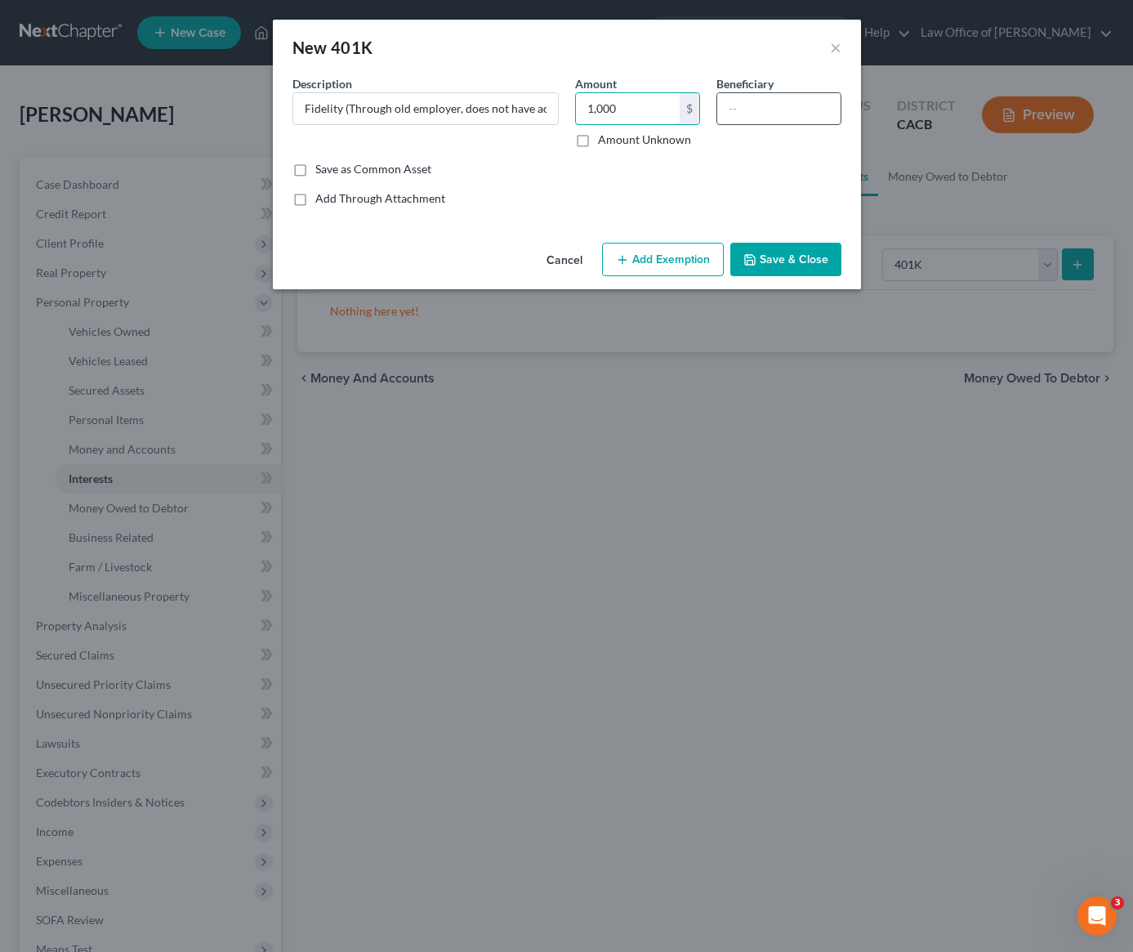
type input "1,000"
click at [772, 104] on input "text" at bounding box center [778, 108] width 123 height 31
type input "Next of Kin"
click at [698, 252] on button "Add Exemption" at bounding box center [663, 260] width 122 height 34
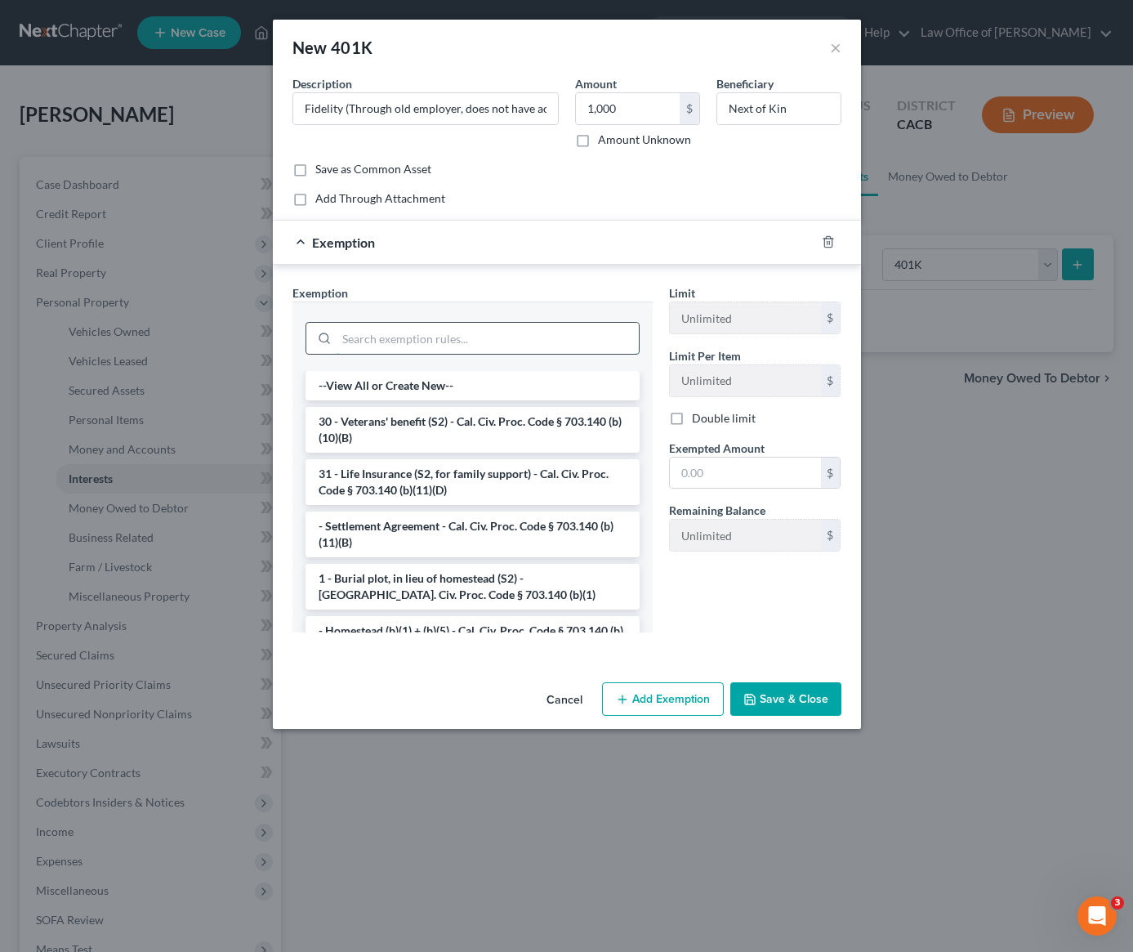
click at [444, 345] on input "search" at bounding box center [488, 338] width 302 height 31
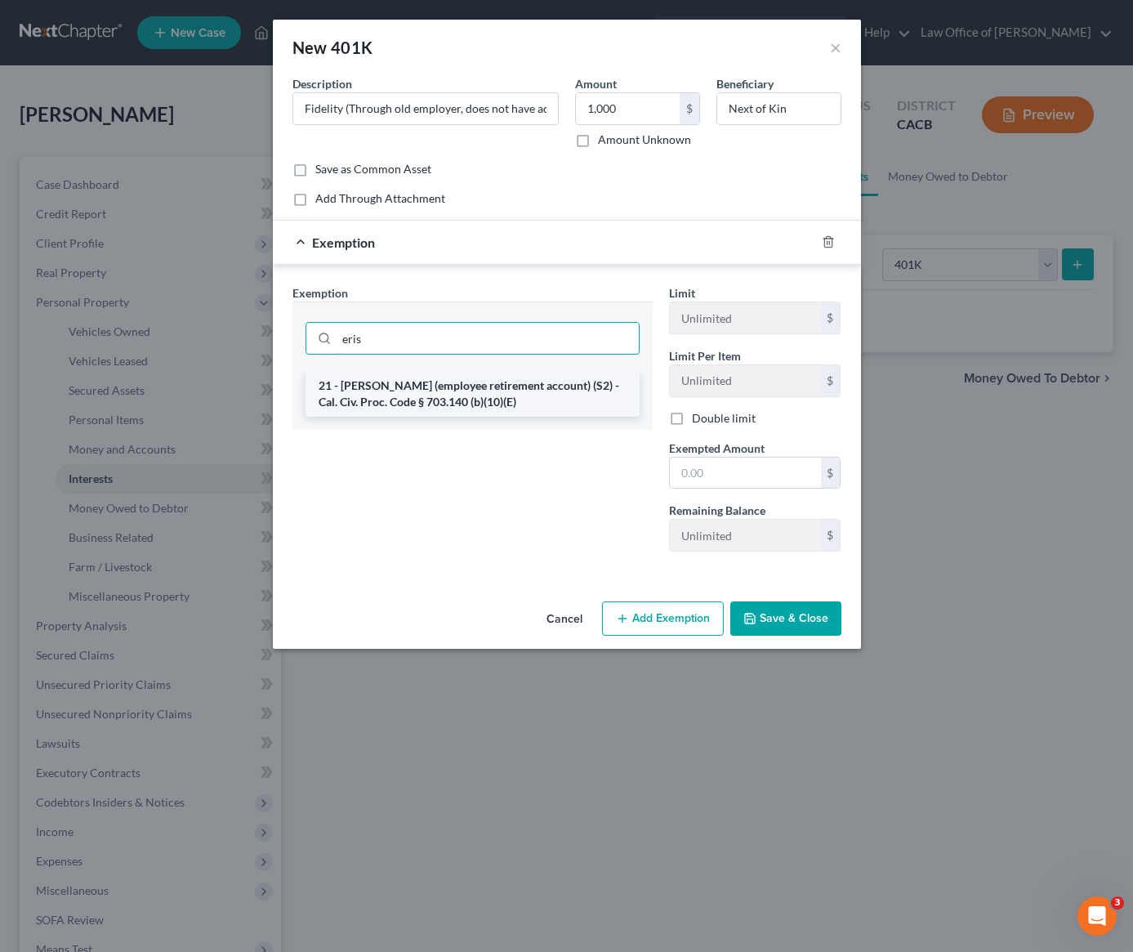
type input "eris"
click at [457, 372] on li "21 - ERISA (employee retirement account) (S2) - Cal. Civ. Proc. Code § 703.140 …" at bounding box center [473, 394] width 334 height 46
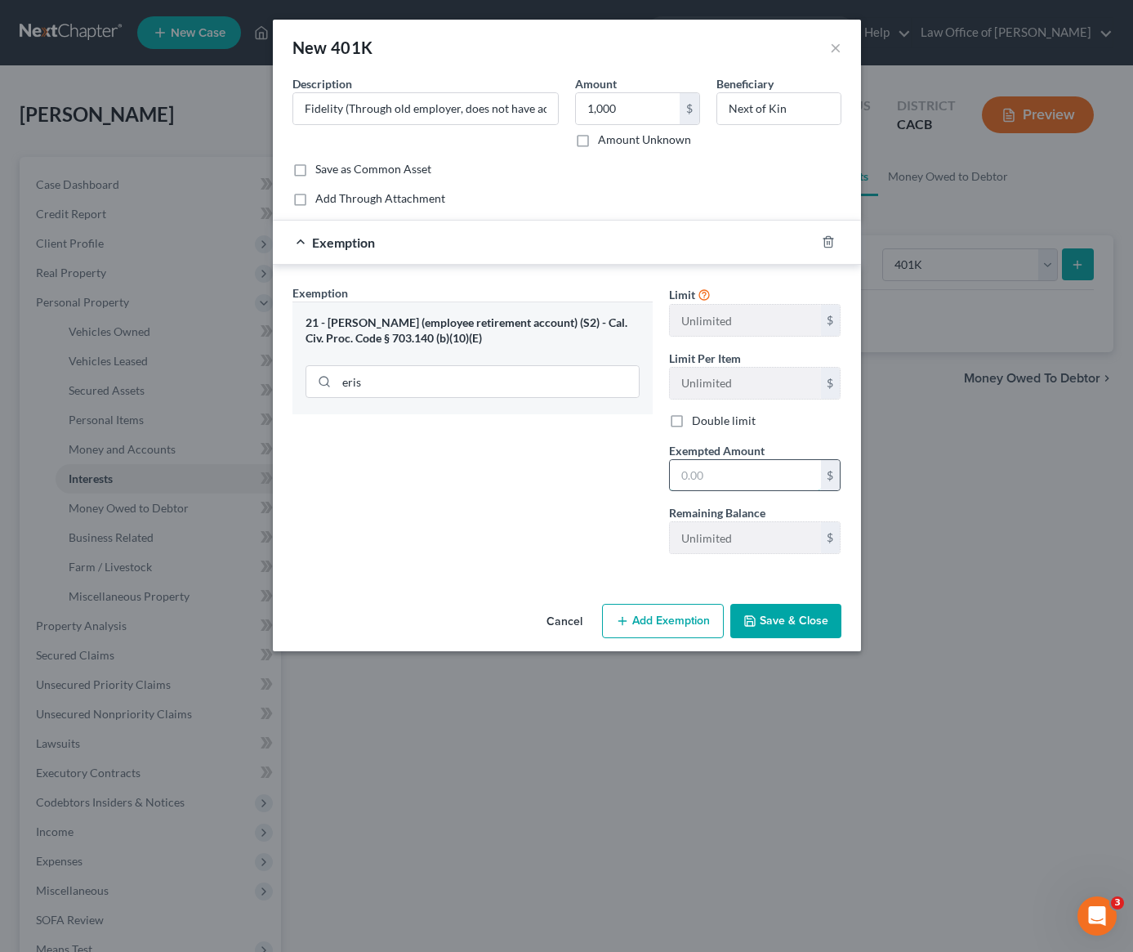
click at [707, 478] on input "text" at bounding box center [745, 475] width 151 height 31
type input "1,000"
click at [785, 626] on button "Save & Close" at bounding box center [785, 621] width 111 height 34
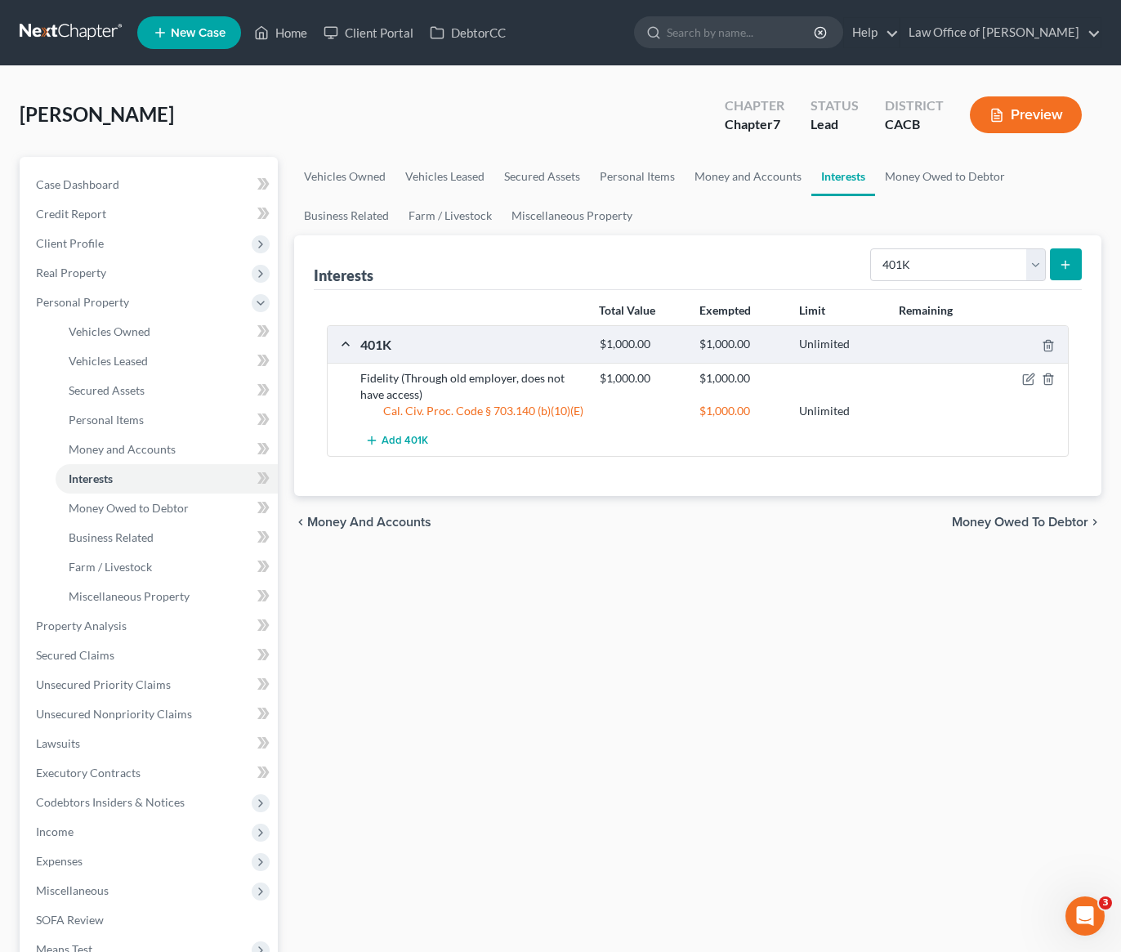
click at [778, 444] on div "Add 401K" at bounding box center [710, 441] width 717 height 30
click at [903, 283] on div "Select Interest Type 401K Annuity Bond Education IRA Government Bond Government…" at bounding box center [972, 263] width 218 height 43
click at [906, 271] on select "Select Interest Type 401K Annuity Bond Education IRA Government Bond Government…" at bounding box center [958, 264] width 176 height 33
select select "ira"
click at [1064, 266] on icon "submit" at bounding box center [1065, 264] width 13 height 13
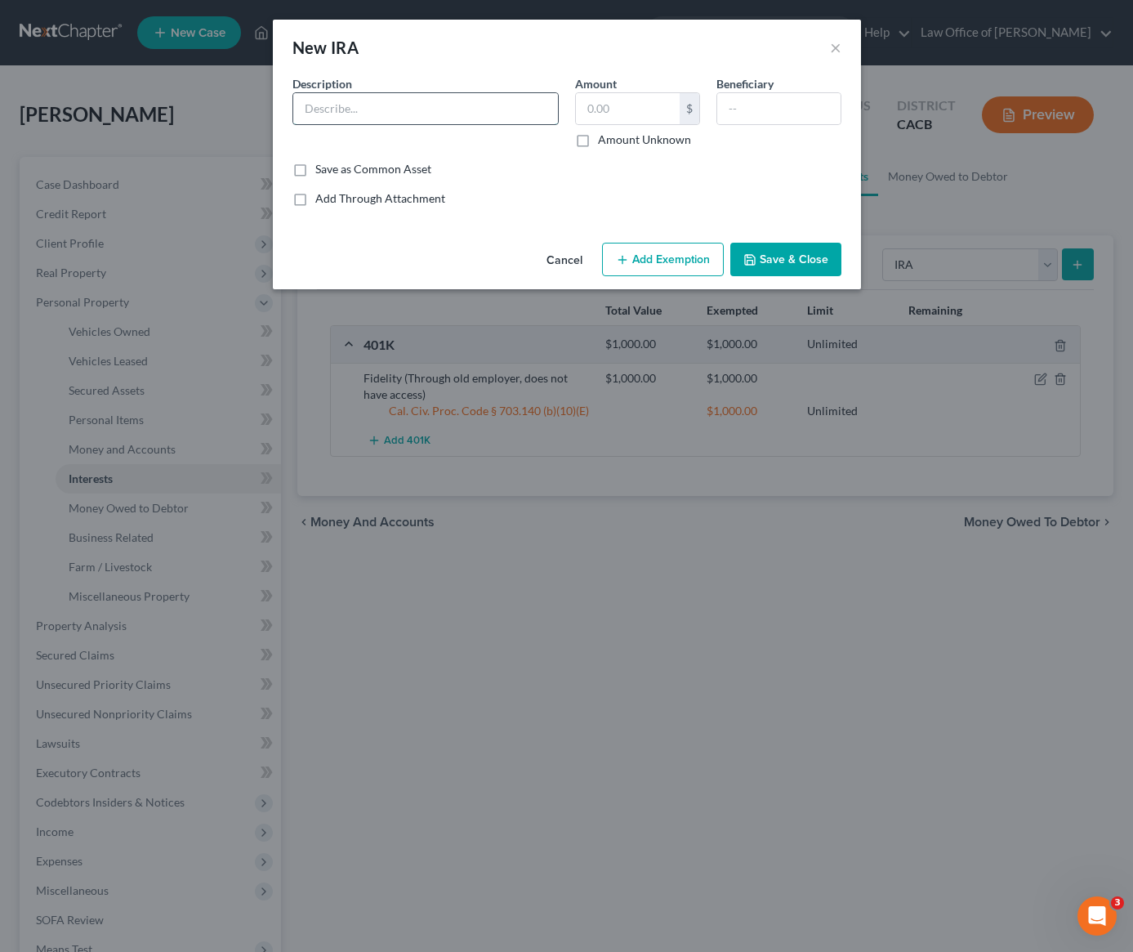
click at [348, 118] on input "text" at bounding box center [425, 108] width 265 height 31
type input "ROTH"
click at [593, 108] on input "text" at bounding box center [628, 108] width 104 height 31
type input "0.00"
click at [392, 93] on input "ROTH" at bounding box center [425, 108] width 265 height 31
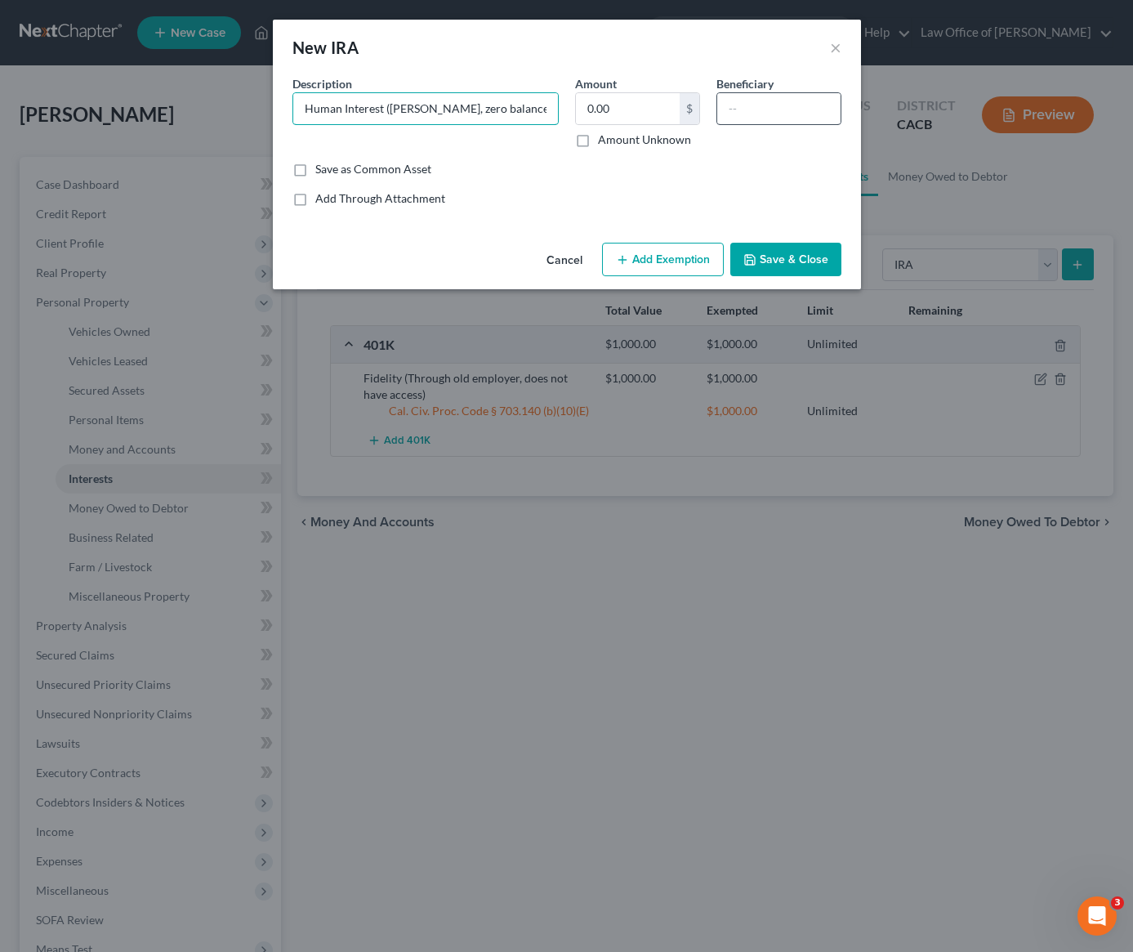
type input "Human Interest (ROTH, zero balance)"
click at [764, 105] on input "text" at bounding box center [778, 108] width 123 height 31
type input "Next of kin"
click at [816, 256] on button "Save & Close" at bounding box center [785, 260] width 111 height 34
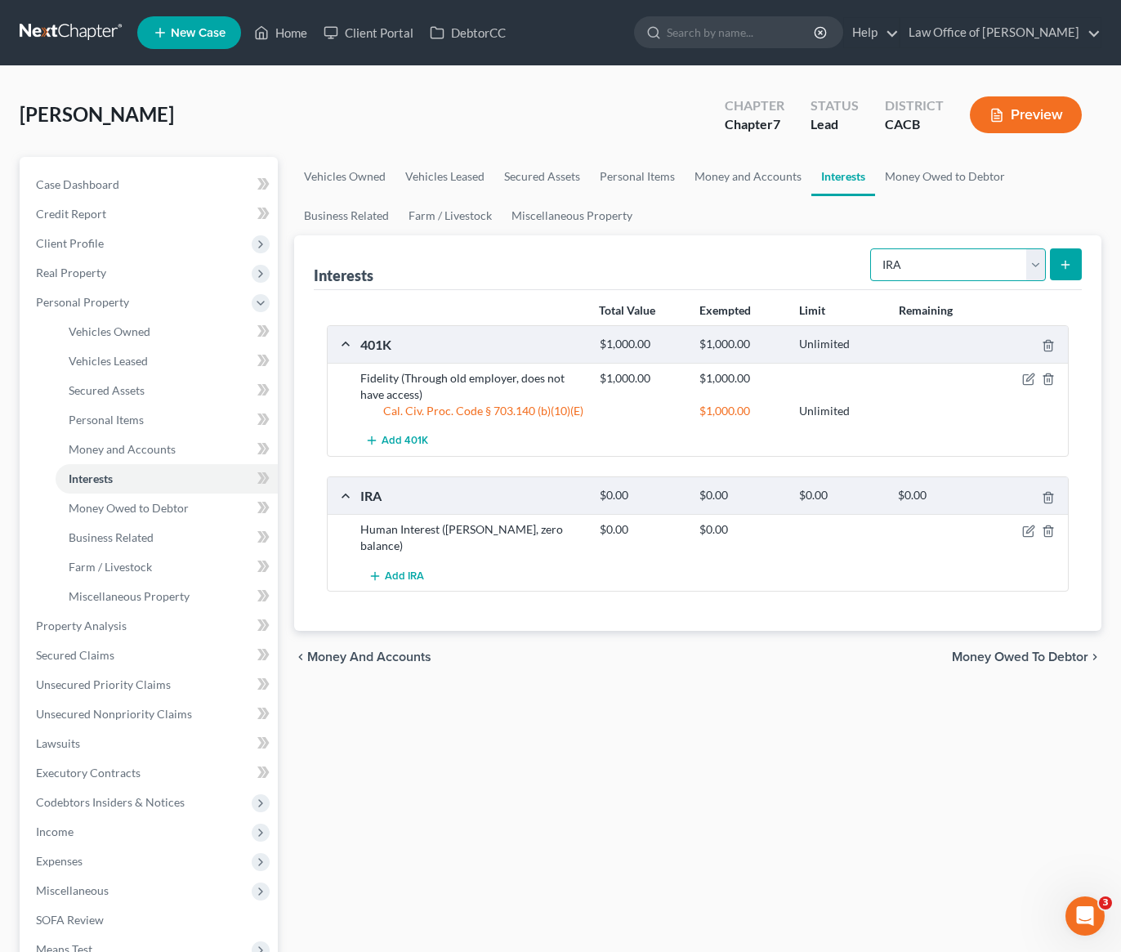
click at [889, 267] on select "Select Interest Type 401K Annuity Bond Education IRA Government Bond Government…" at bounding box center [958, 264] width 176 height 33
click at [582, 704] on div "Vehicles Owned Vehicles Leased Secured Assets Personal Items Money and Accounts…" at bounding box center [697, 628] width 823 height 943
click at [64, 747] on span "Lawsuits" at bounding box center [58, 743] width 44 height 14
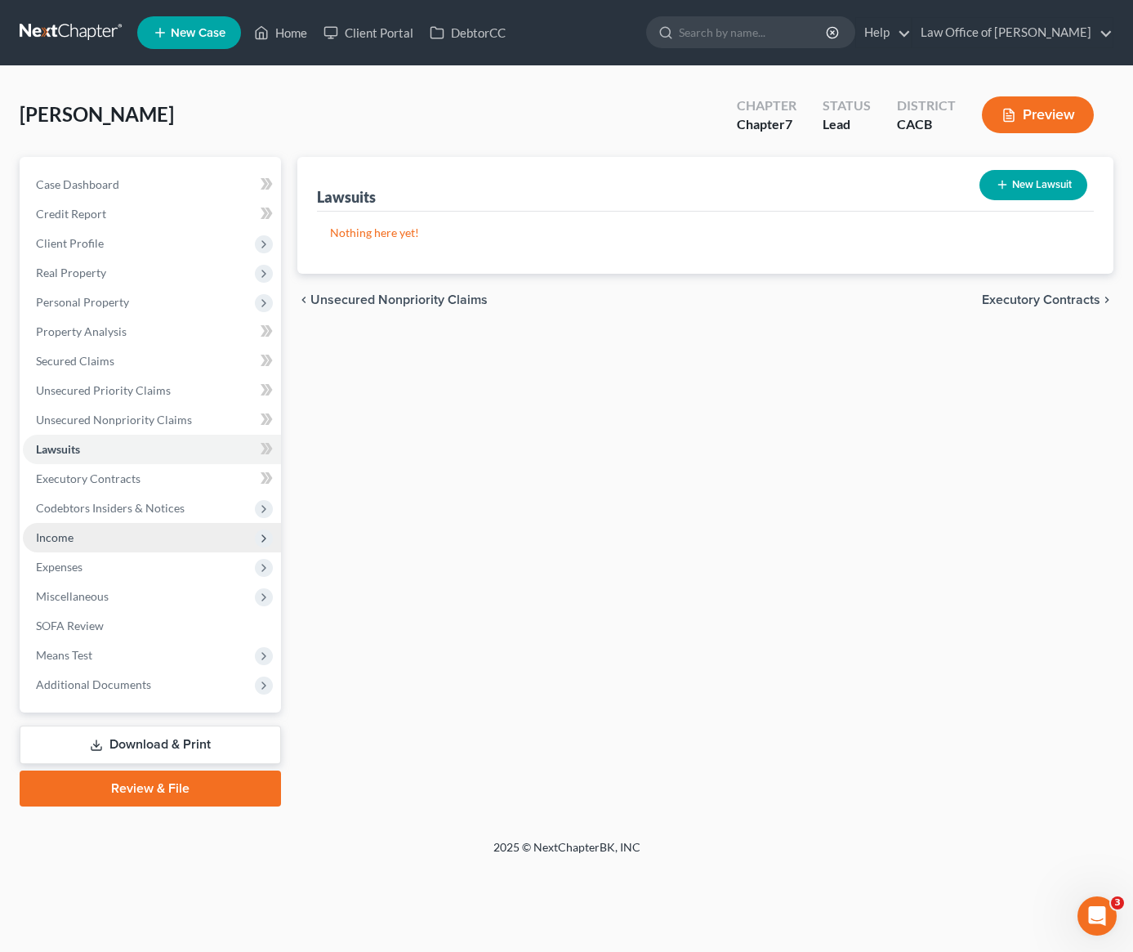
click at [66, 540] on span "Income" at bounding box center [55, 537] width 38 height 14
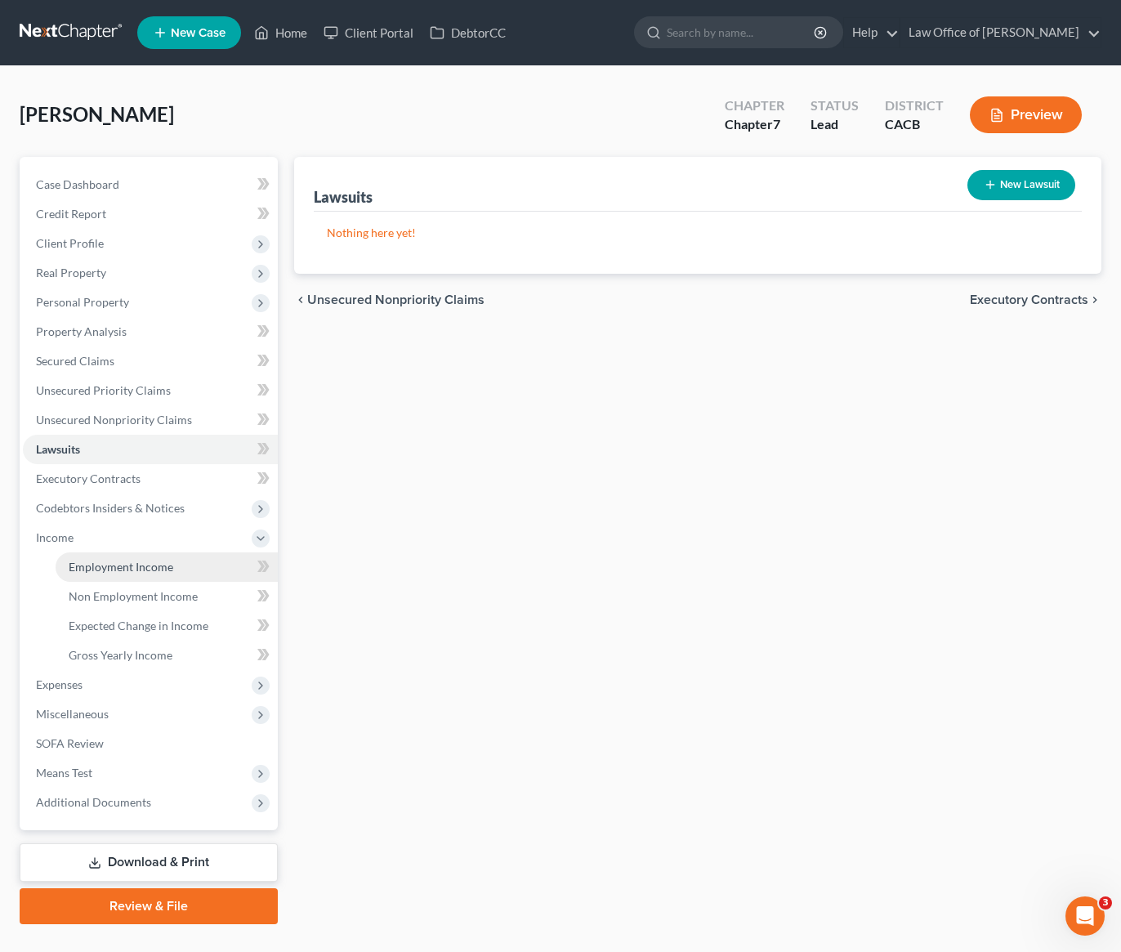
click at [134, 565] on span "Employment Income" at bounding box center [121, 567] width 105 height 14
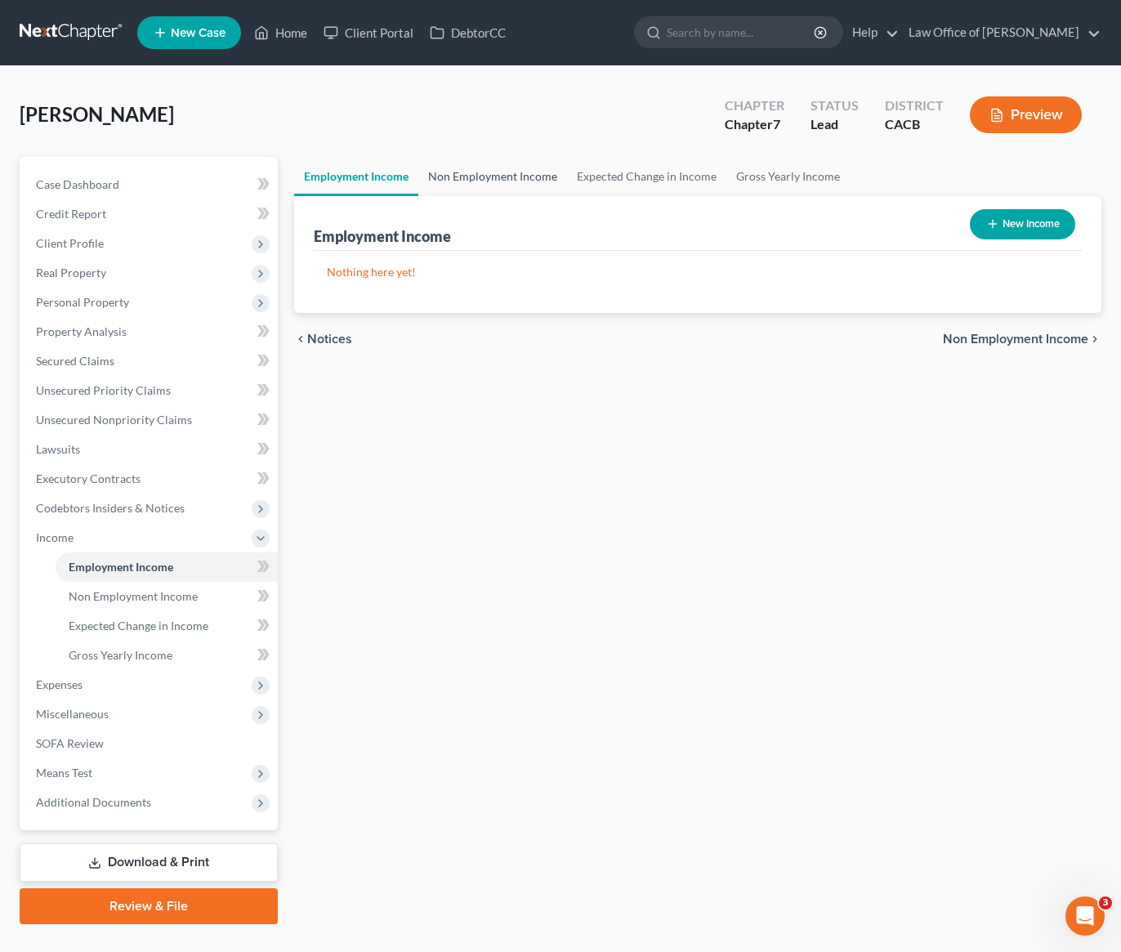
click at [511, 175] on link "Non Employment Income" at bounding box center [492, 176] width 149 height 39
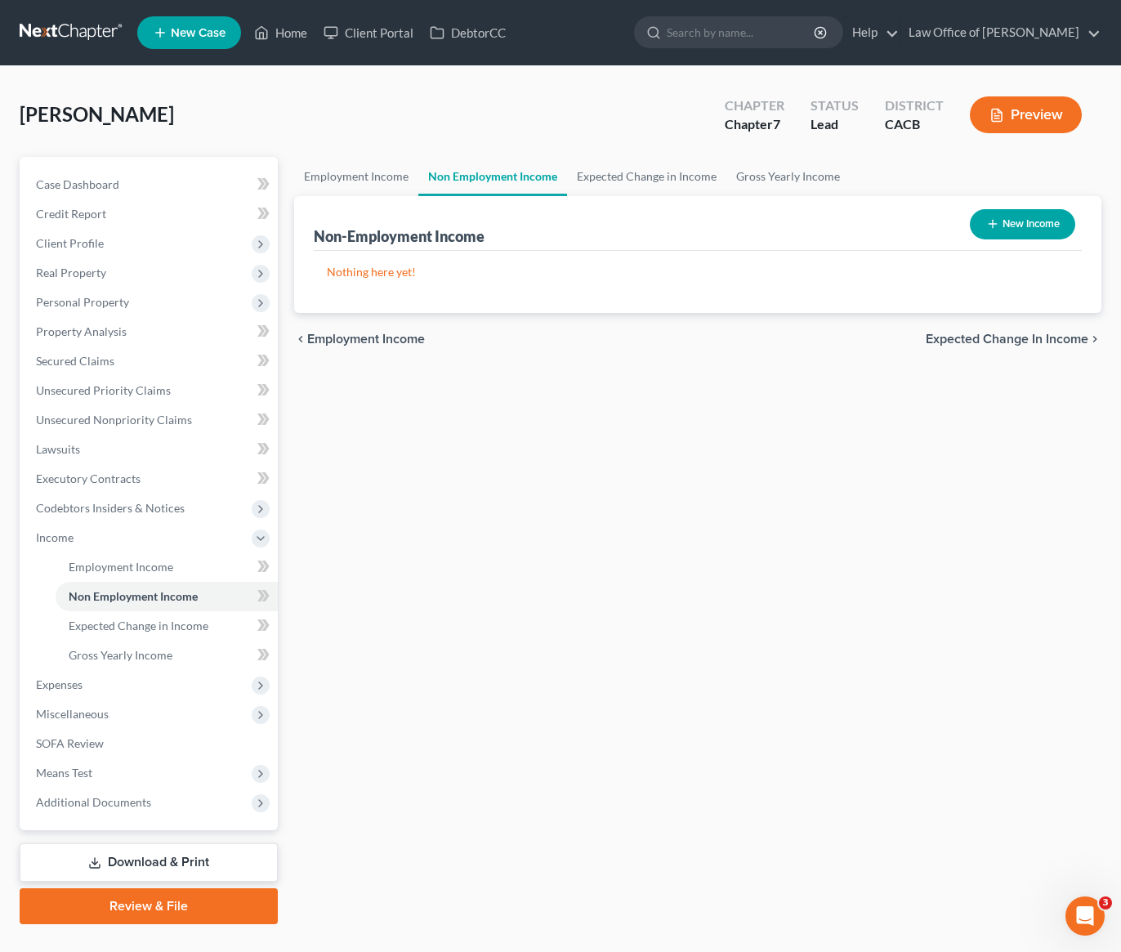
click at [717, 404] on div "Employment Income Non Employment Income Expected Change in Income Gross Yearly …" at bounding box center [697, 540] width 823 height 767
click at [441, 381] on div "Employment Income Non Employment Income Expected Change in Income Gross Yearly …" at bounding box center [697, 540] width 823 height 767
click at [599, 421] on div "Employment Income Non Employment Income Expected Change in Income Gross Yearly …" at bounding box center [697, 540] width 823 height 767
click at [474, 528] on div "Employment Income Non Employment Income Expected Change in Income Gross Yearly …" at bounding box center [697, 540] width 823 height 767
click at [20, 698] on div "Case Dashboard Payments Invoices Payments Payments Credit Report Client Profile…" at bounding box center [149, 493] width 258 height 673
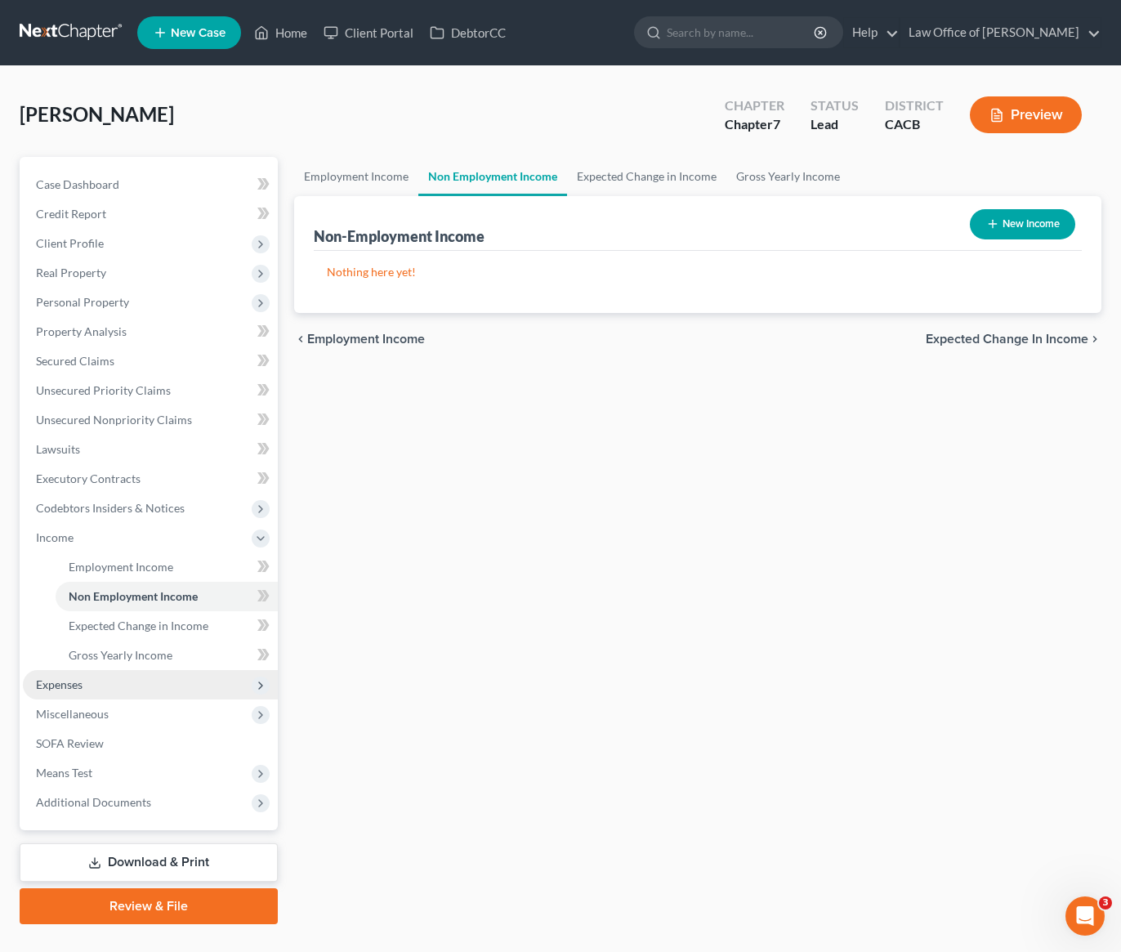
click at [52, 687] on span "Expenses" at bounding box center [59, 684] width 47 height 14
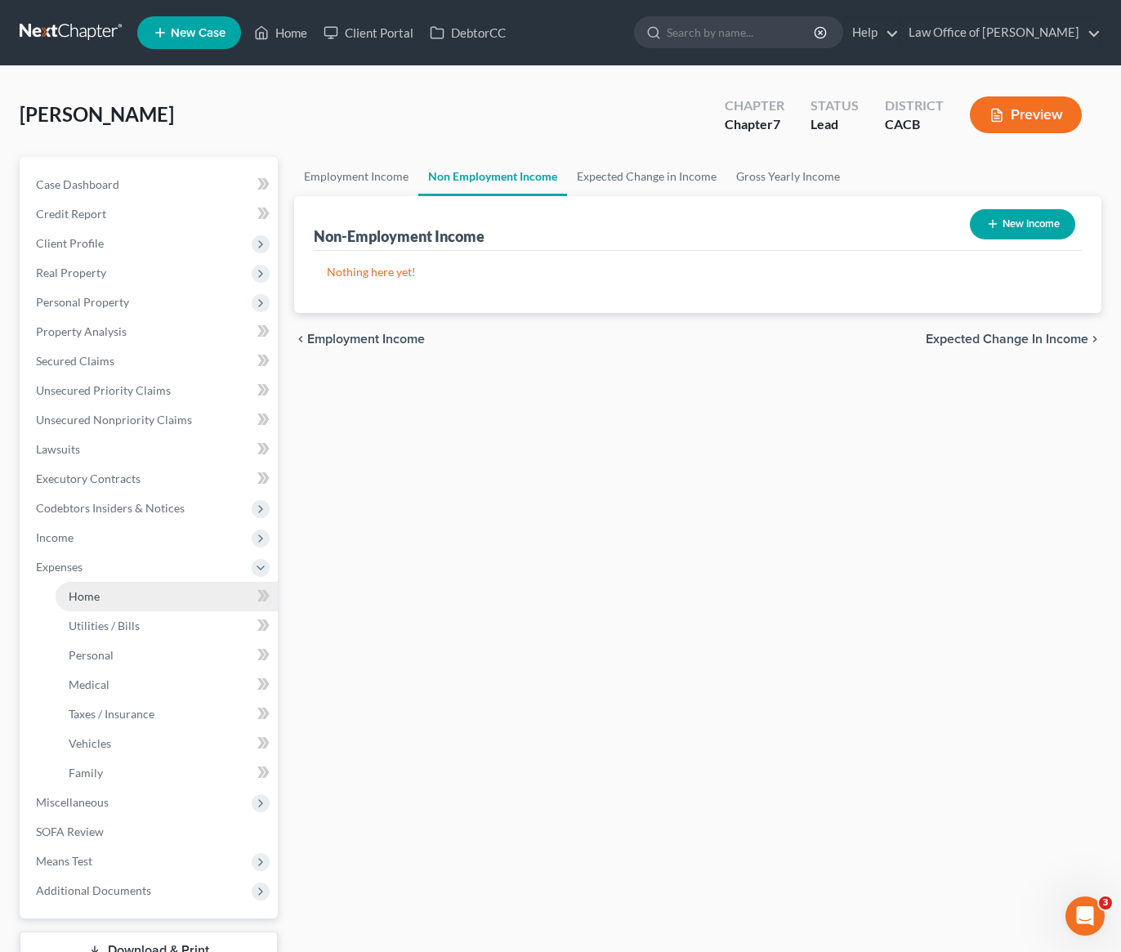
click at [86, 591] on span "Home" at bounding box center [84, 596] width 31 height 14
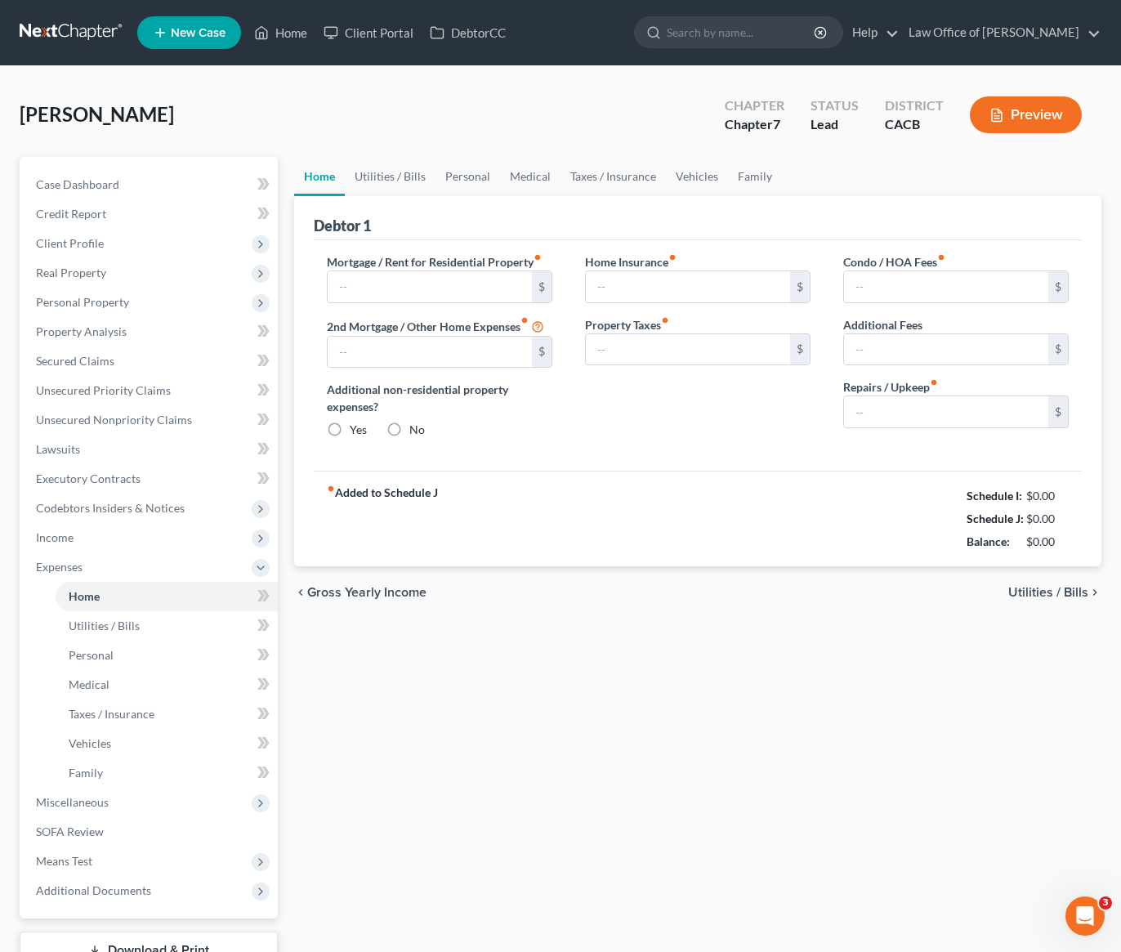
type input "0.00"
radio input "true"
type input "0.00"
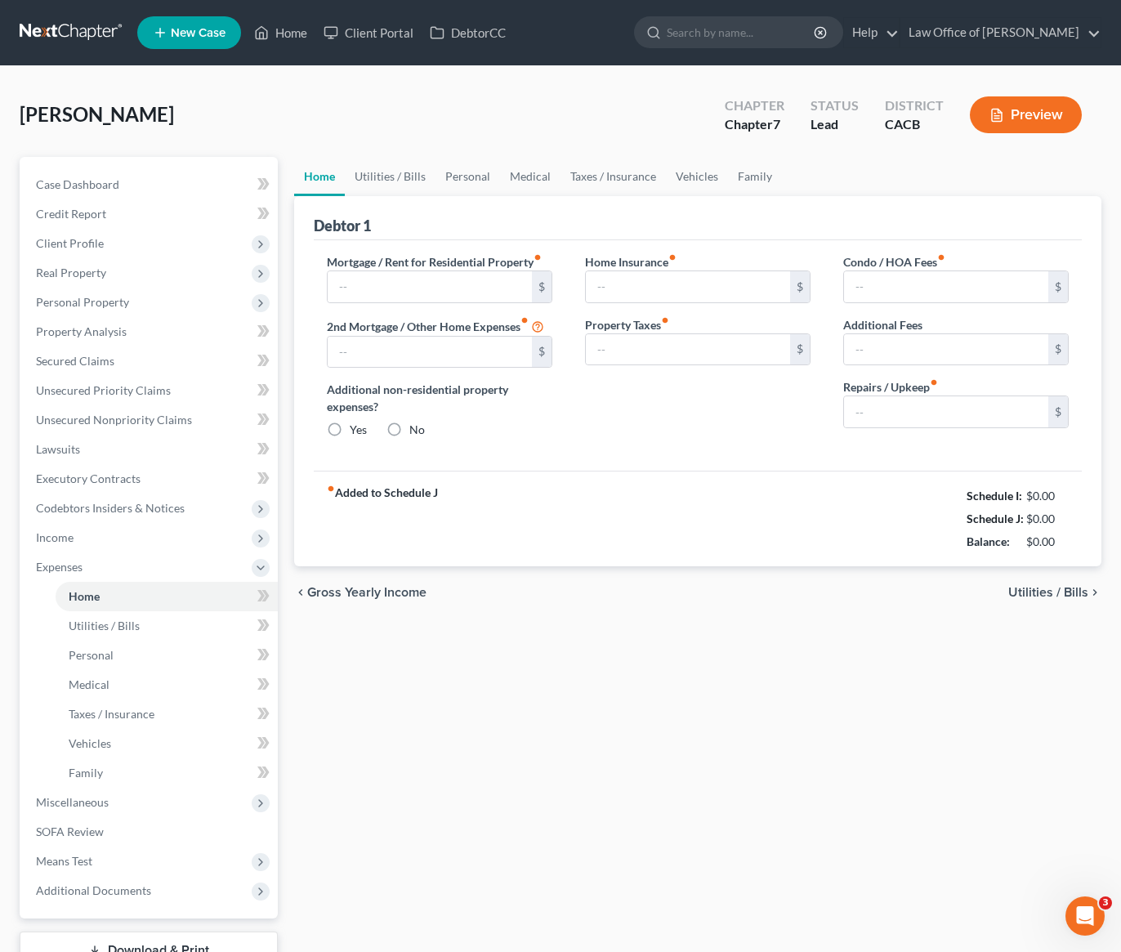
type input "0.00"
click at [589, 487] on div "fiber_manual_record Added to Schedule J Schedule I: $0.00 Schedule J: $0.00 Bal…" at bounding box center [698, 519] width 768 height 96
click at [631, 484] on div "fiber_manual_record Added to Schedule J Schedule I: $0.00 Schedule J: $0.00 Bal…" at bounding box center [698, 519] width 768 height 96
click at [619, 474] on div "fiber_manual_record Added to Schedule J Schedule I: $0.00 Schedule J: $0.00 Bal…" at bounding box center [698, 519] width 768 height 96
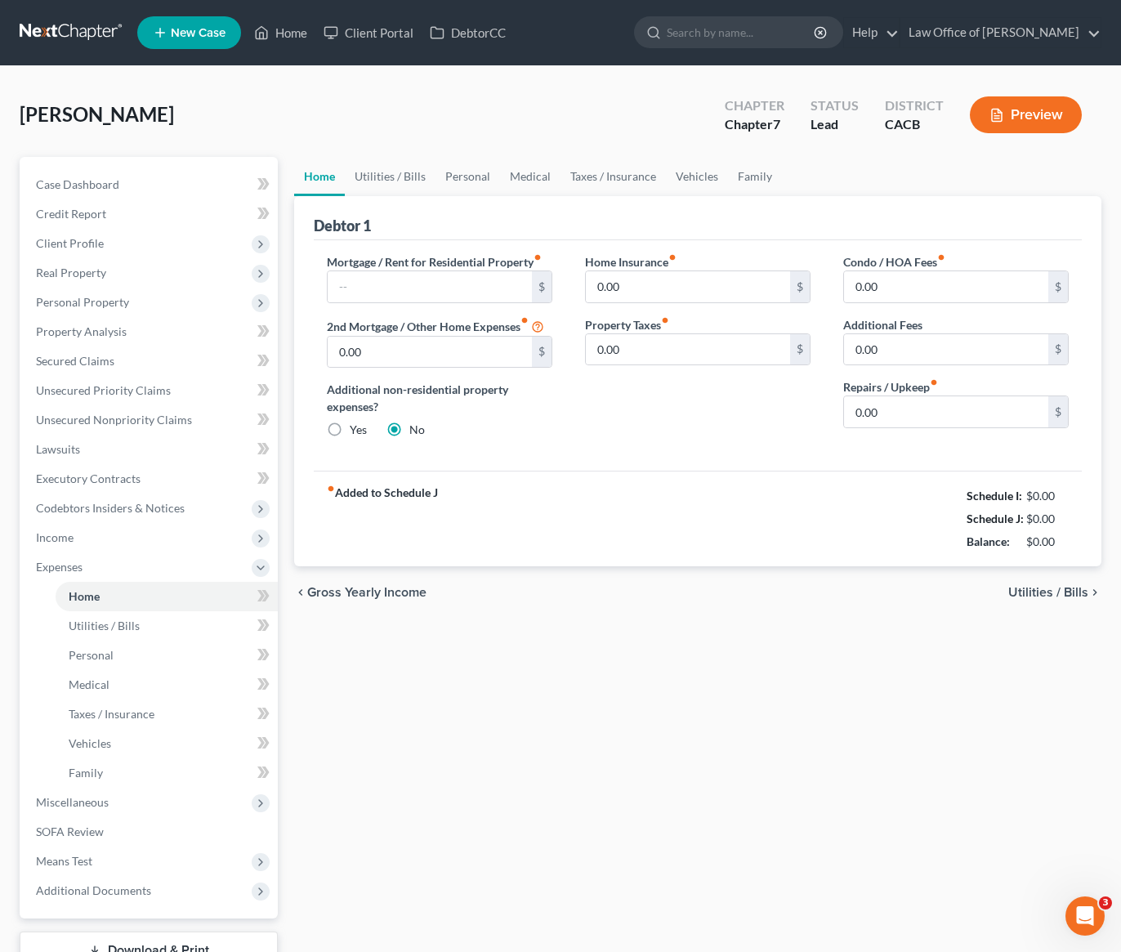
click at [522, 532] on div "fiber_manual_record Added to Schedule J Schedule I: $0.00 Schedule J: $0.00 Bal…" at bounding box center [698, 519] width 768 height 96
click at [647, 594] on div "chevron_left Gross Yearly Income Utilities / Bills chevron_right" at bounding box center [697, 592] width 807 height 52
click at [414, 288] on input "text" at bounding box center [430, 286] width 204 height 31
type input "200"
click at [405, 181] on link "Utilities / Bills" at bounding box center [390, 176] width 91 height 39
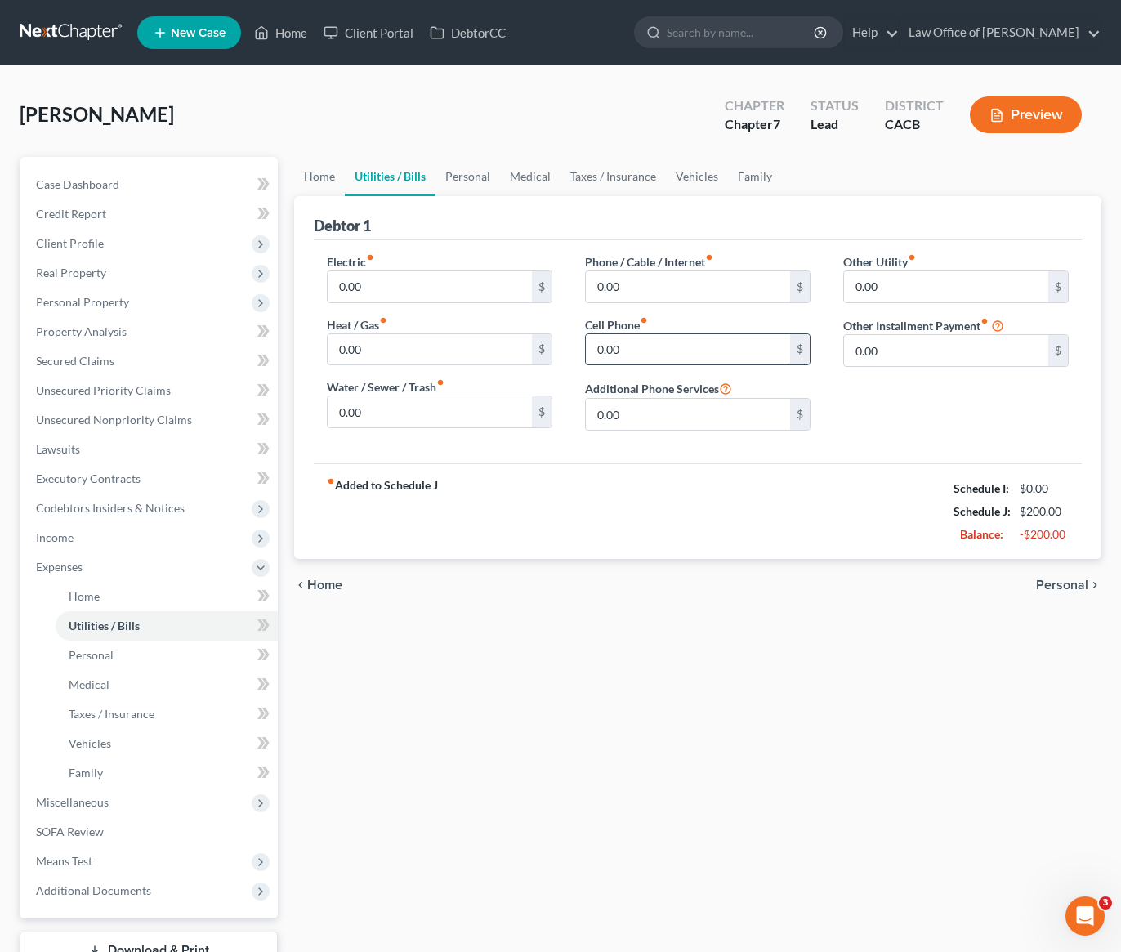
click at [621, 355] on input "0.00" at bounding box center [688, 349] width 204 height 31
click at [310, 179] on link "Home" at bounding box center [319, 176] width 51 height 39
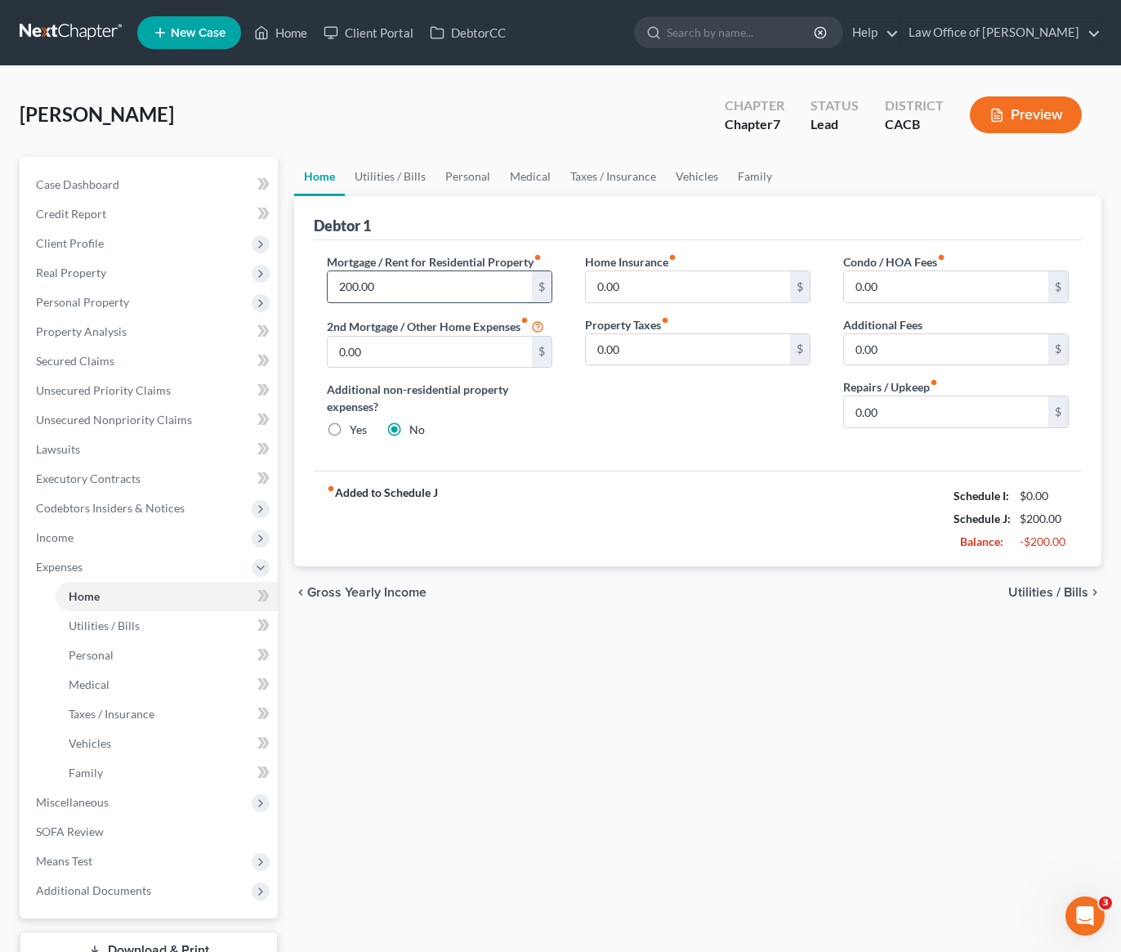
click at [426, 291] on input "200.00" at bounding box center [430, 286] width 204 height 31
type input "0.00"
click at [680, 421] on div "Home Insurance fiber_manual_record 0.00 $ Property Taxes fiber_manual_record 0.…" at bounding box center [698, 352] width 258 height 198
click at [464, 178] on link "Personal" at bounding box center [467, 176] width 65 height 39
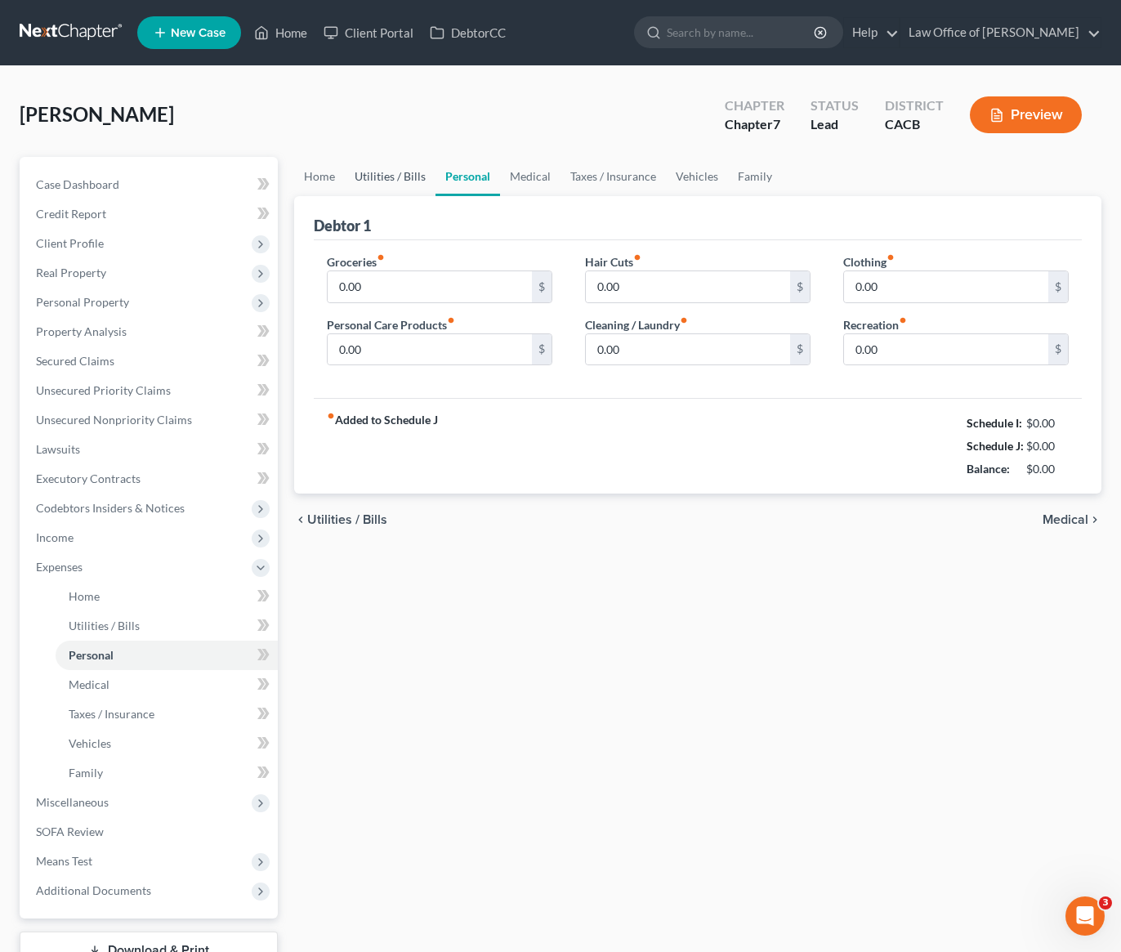
click at [384, 176] on link "Utilities / Bills" at bounding box center [390, 176] width 91 height 39
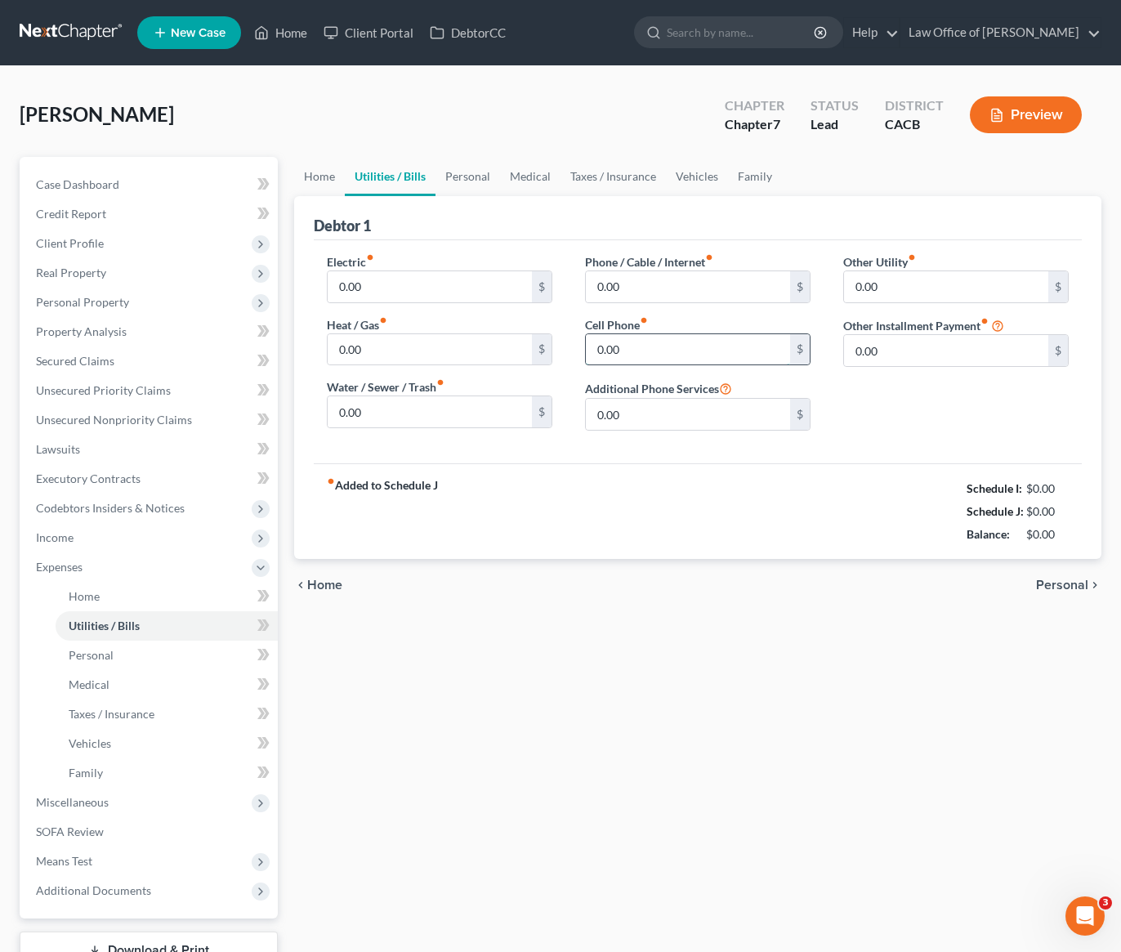
click at [667, 357] on input "0.00" at bounding box center [688, 349] width 204 height 31
type input "100"
click at [540, 178] on link "Medical" at bounding box center [530, 176] width 60 height 39
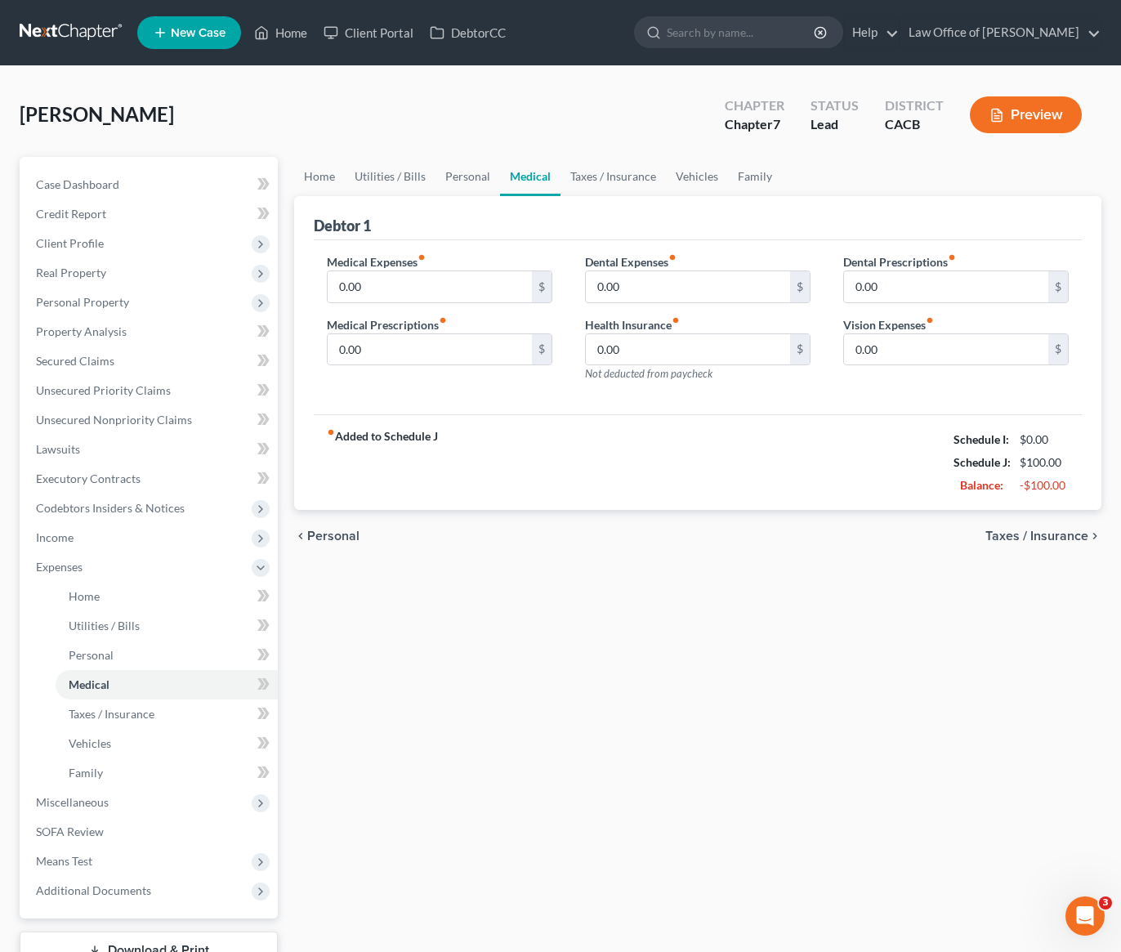
click at [676, 516] on div "chevron_left Personal Taxes / Insurance chevron_right" at bounding box center [697, 536] width 807 height 52
click at [640, 178] on link "Taxes / Insurance" at bounding box center [612, 176] width 105 height 39
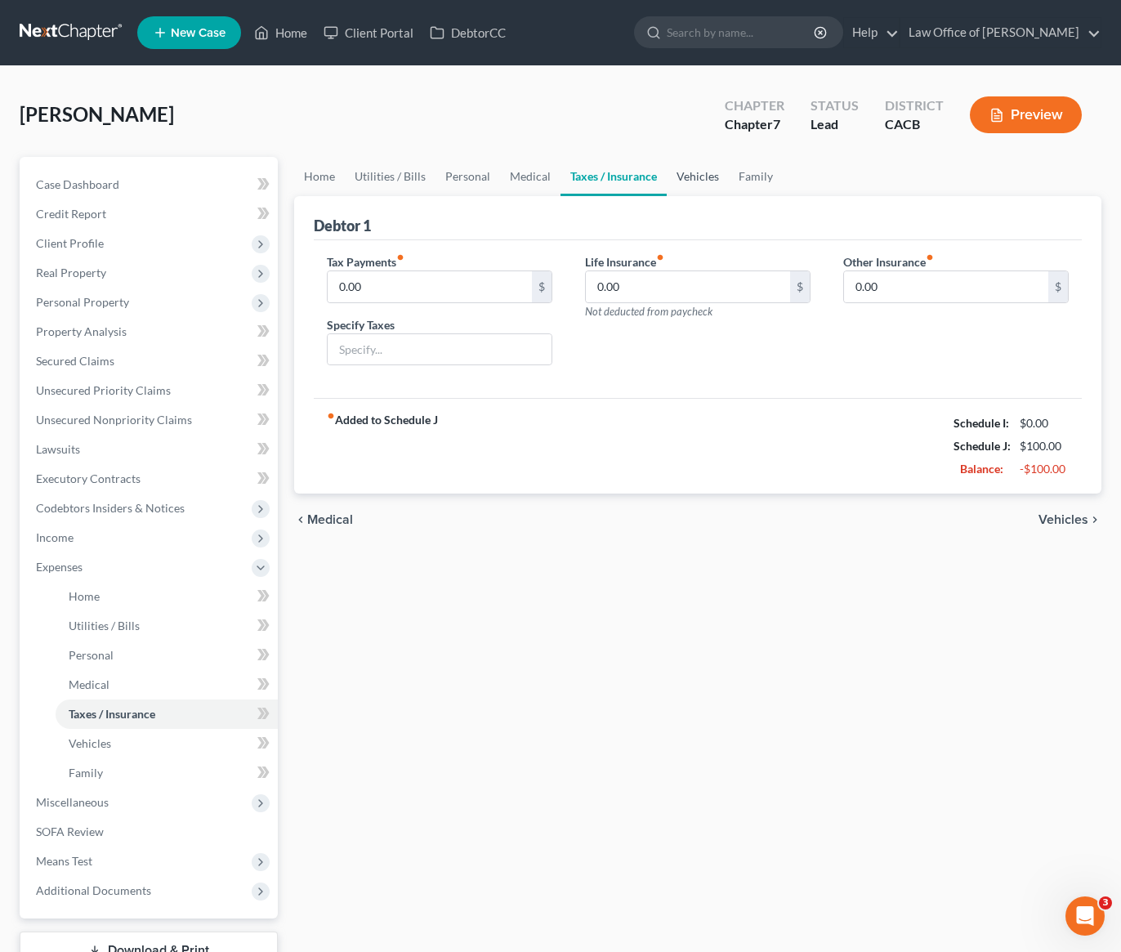
click at [686, 178] on link "Vehicles" at bounding box center [698, 176] width 62 height 39
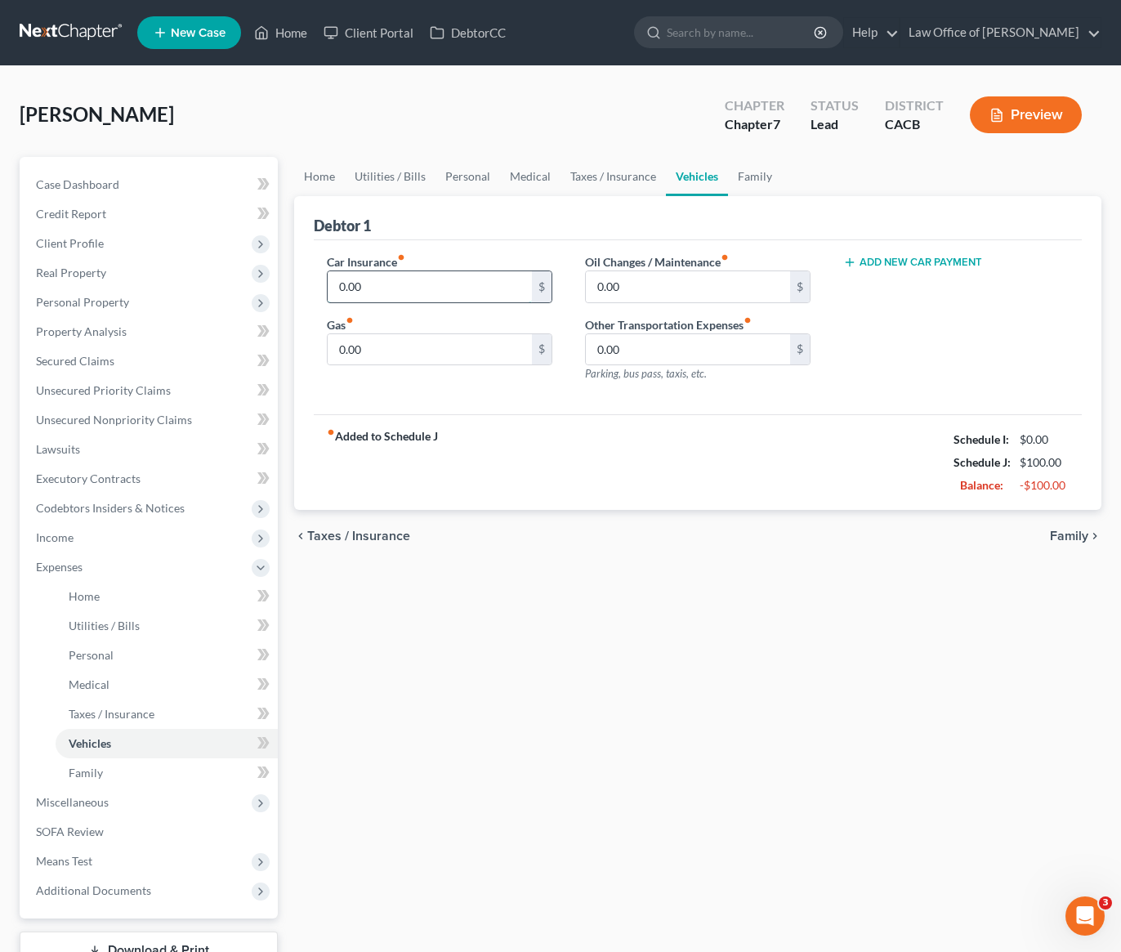
click at [400, 288] on input "0.00" at bounding box center [430, 286] width 204 height 31
click at [386, 352] on input "0.00" at bounding box center [430, 349] width 204 height 31
type input "100"
click at [398, 290] on input "0.00" at bounding box center [430, 286] width 204 height 31
click at [492, 513] on div "chevron_left Taxes / Insurance Family chevron_right" at bounding box center [697, 536] width 807 height 52
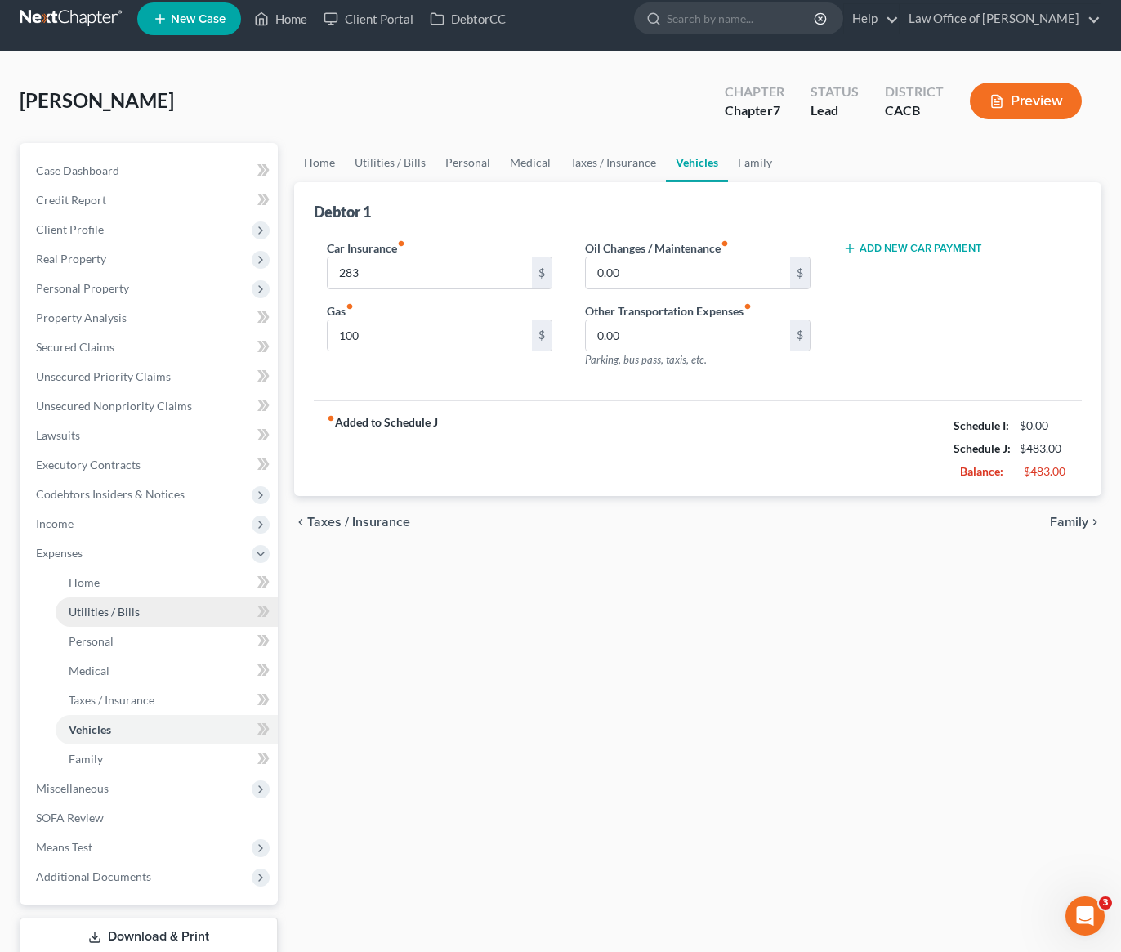
scroll to position [27, 0]
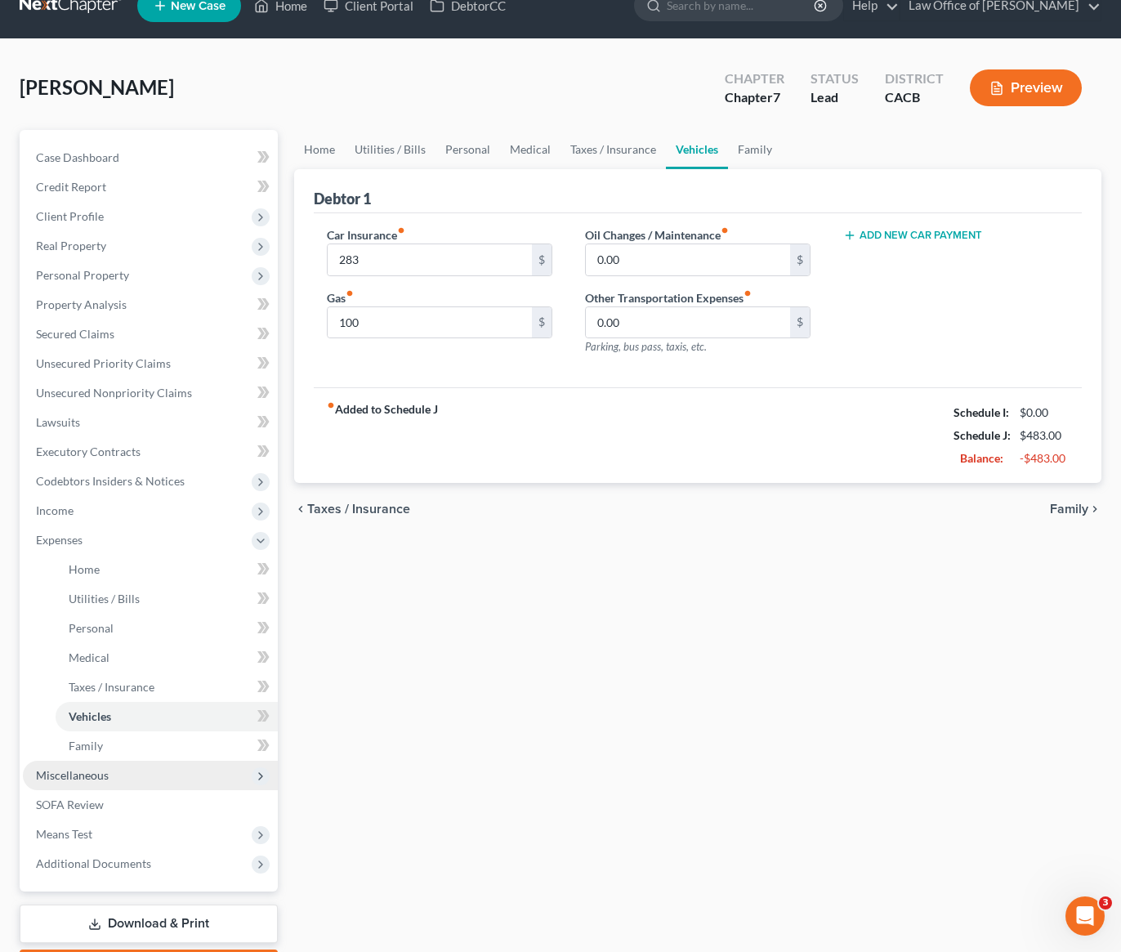
click at [74, 781] on span "Miscellaneous" at bounding box center [150, 774] width 255 height 29
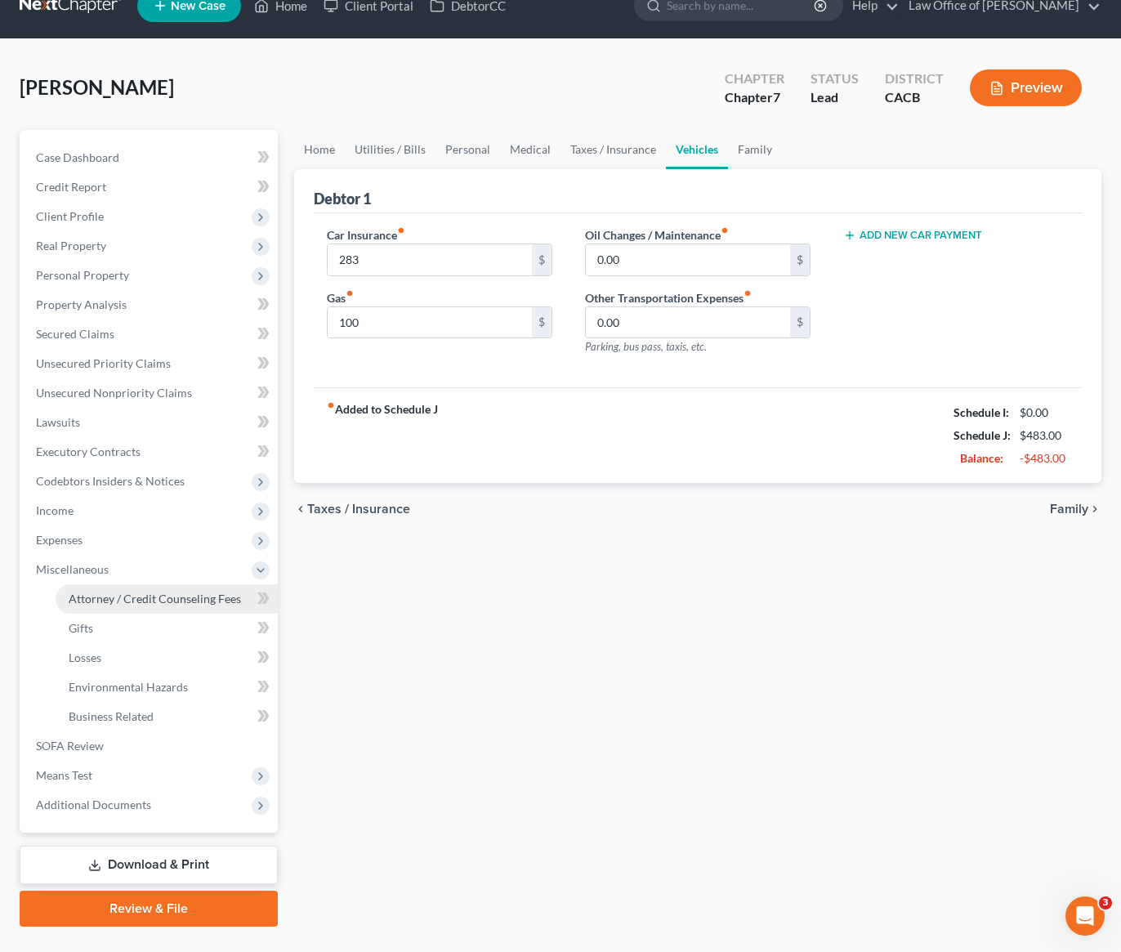
click at [163, 604] on span "Attorney / Credit Counseling Fees" at bounding box center [155, 598] width 172 height 14
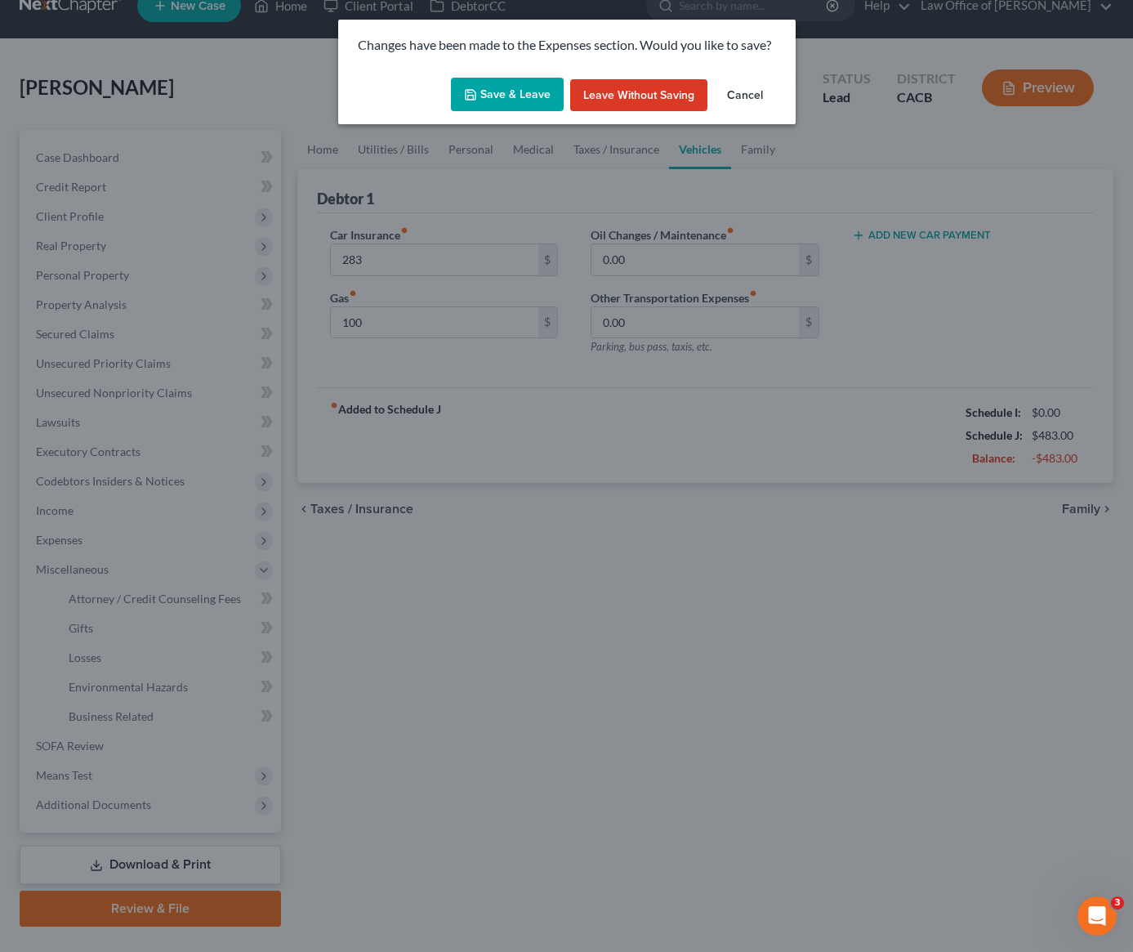
click at [518, 101] on button "Save & Leave" at bounding box center [507, 95] width 113 height 34
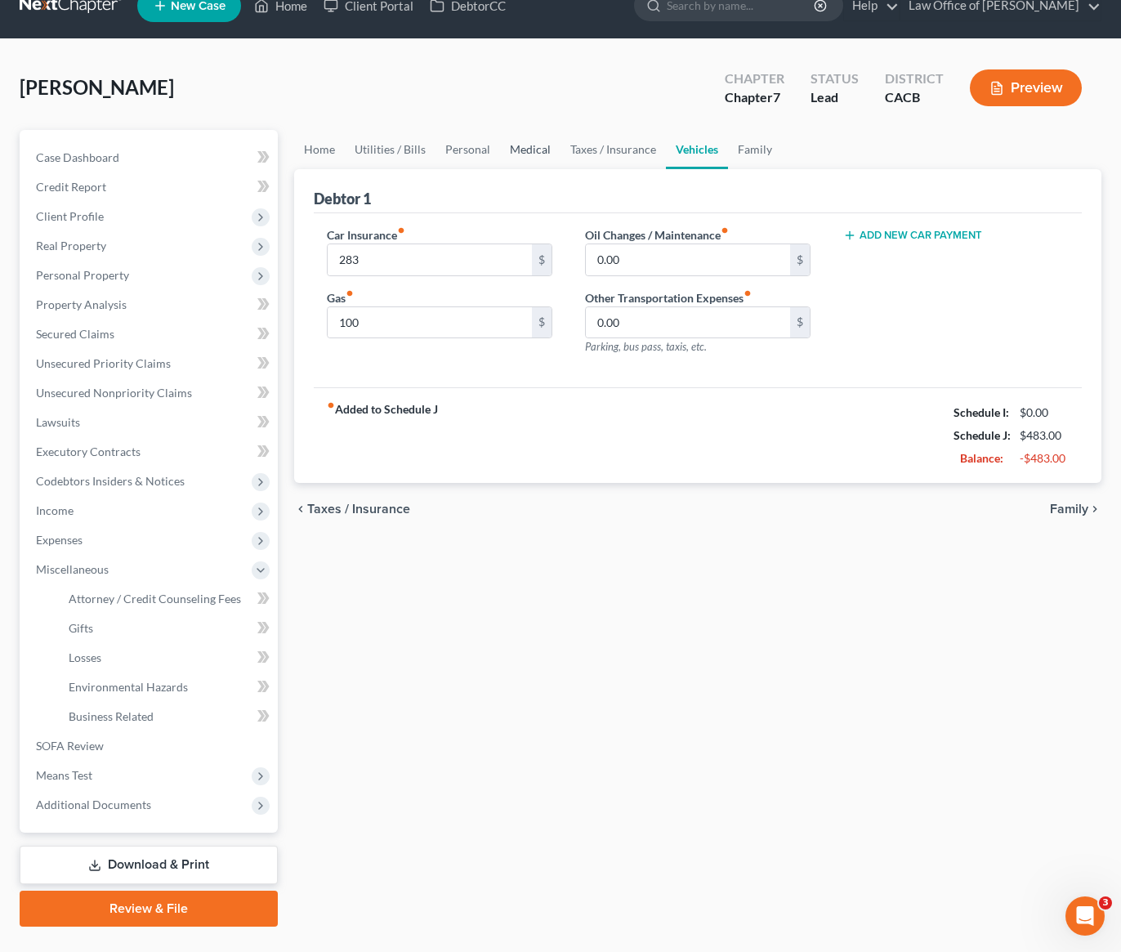
type input "283.00"
type input "100.00"
select select "0"
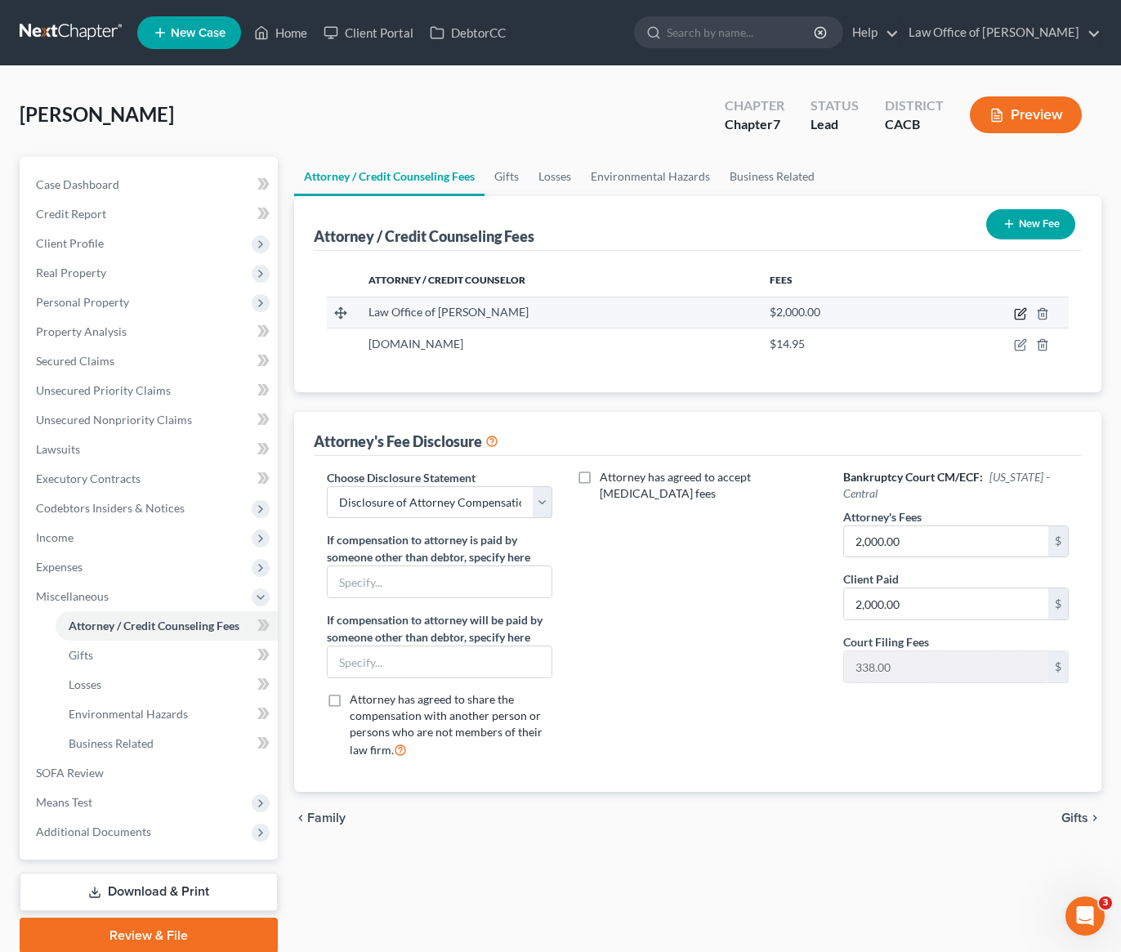
click at [1021, 314] on icon "button" at bounding box center [1021, 311] width 7 height 7
select select "4"
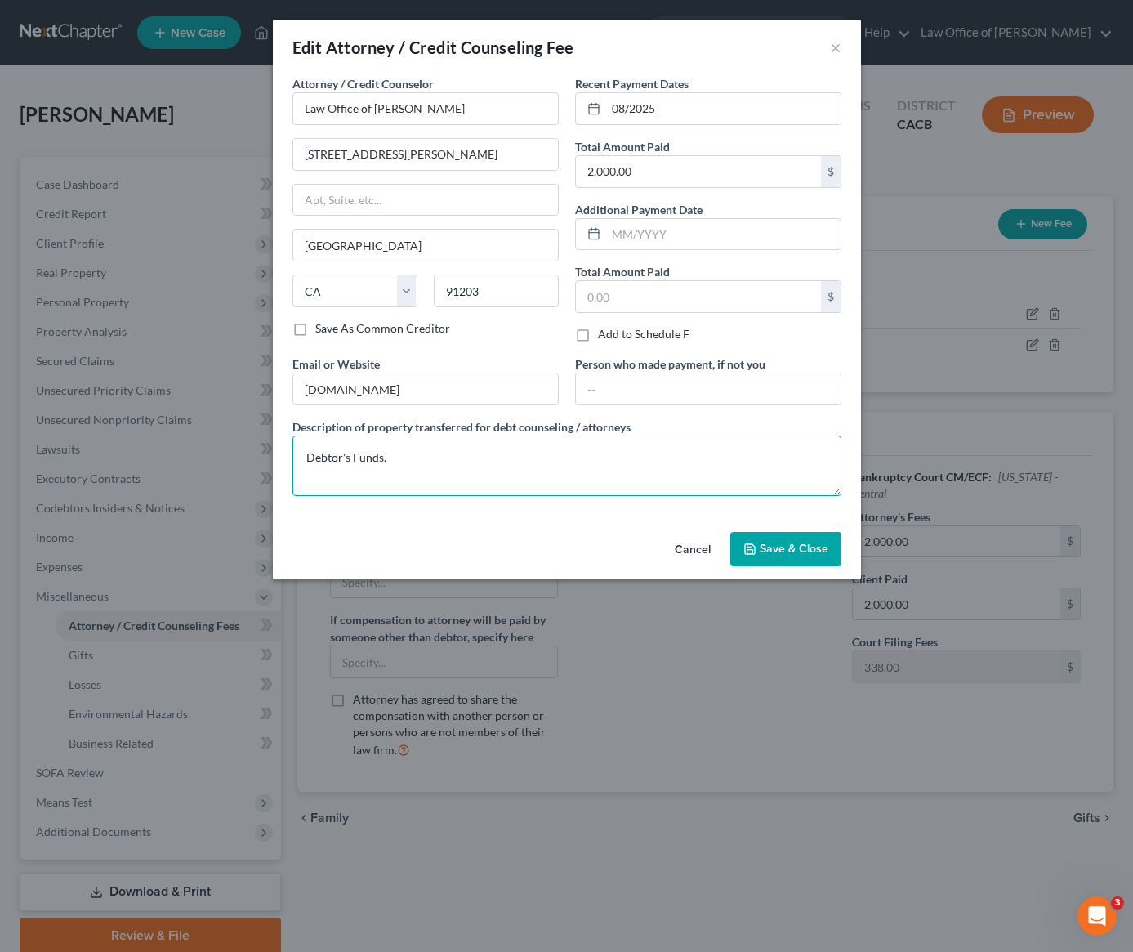
click at [351, 460] on textarea "Debtor's Funds." at bounding box center [566, 465] width 549 height 60
click at [695, 548] on button "Cancel" at bounding box center [693, 549] width 62 height 33
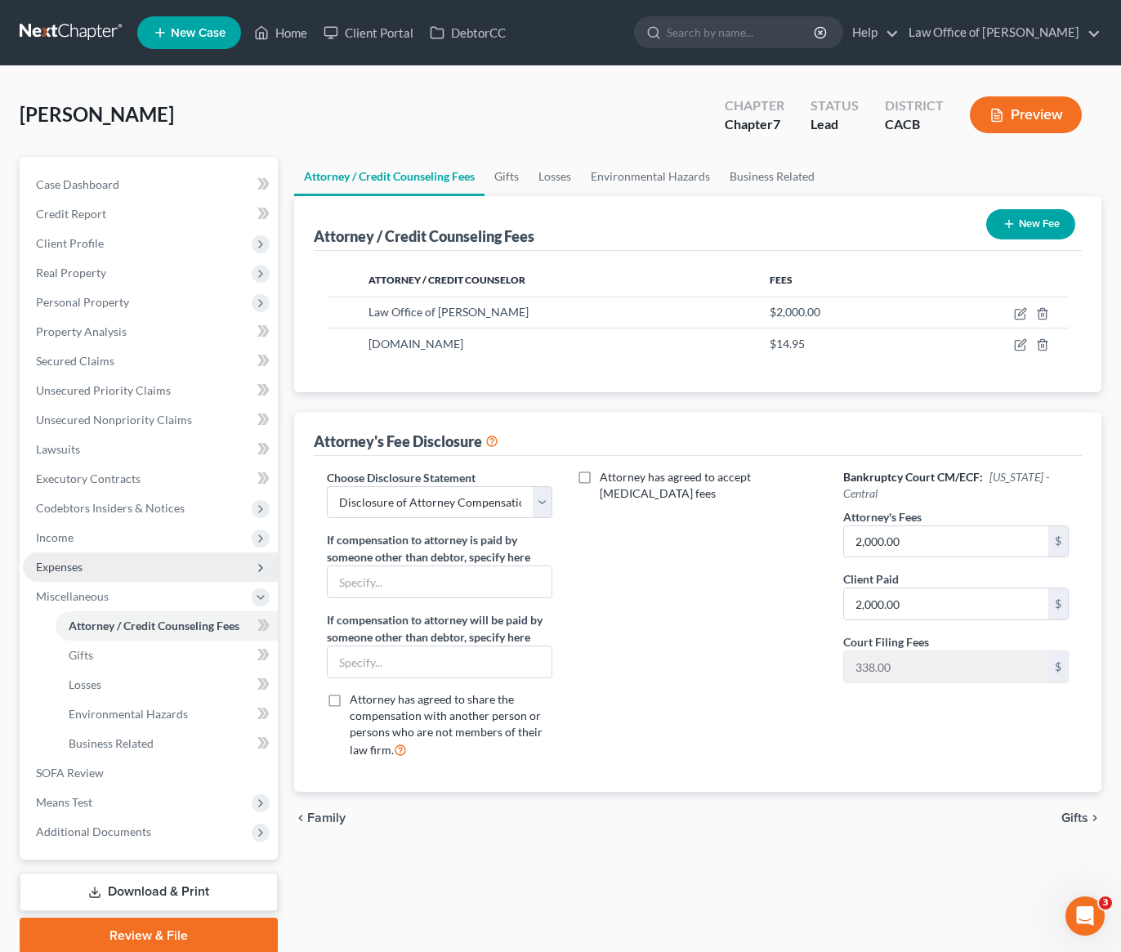
click at [66, 565] on span "Expenses" at bounding box center [59, 567] width 47 height 14
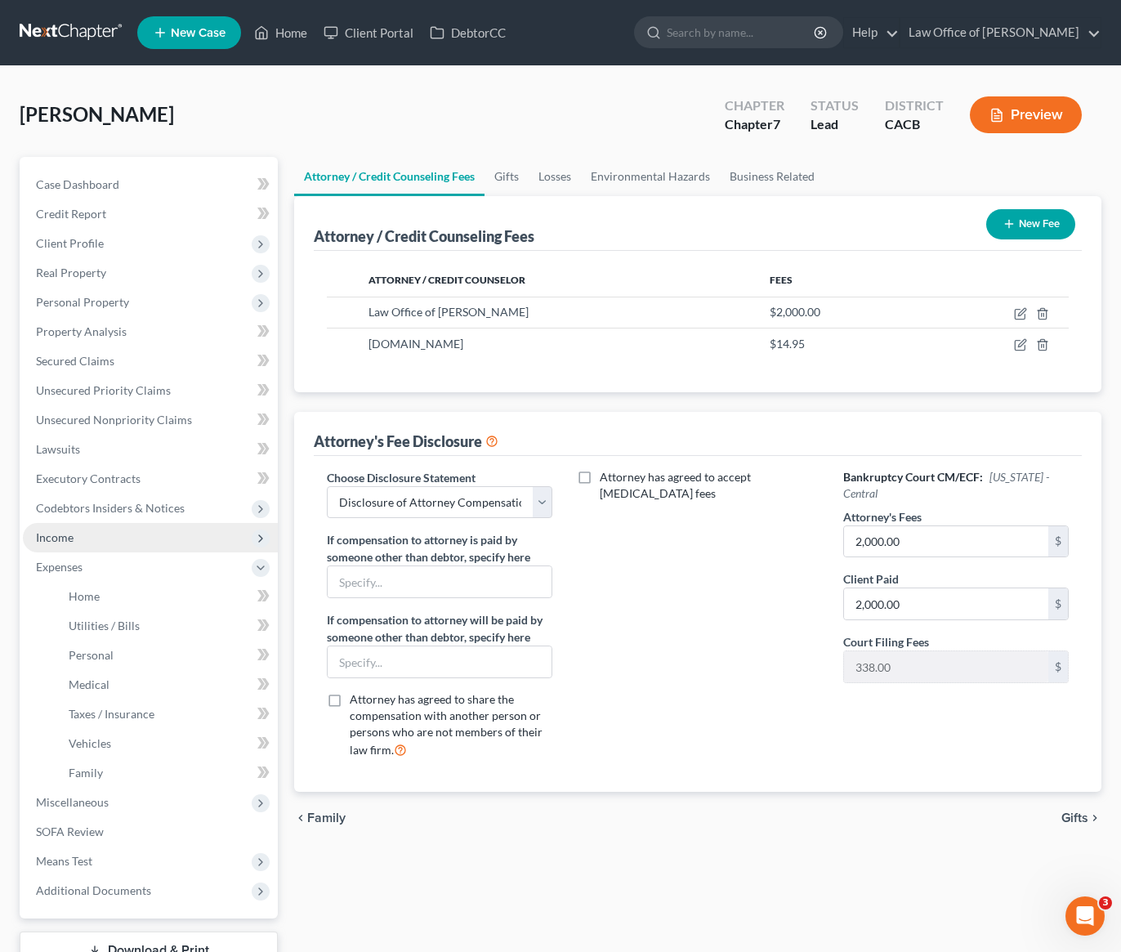
click at [60, 533] on span "Income" at bounding box center [55, 537] width 38 height 14
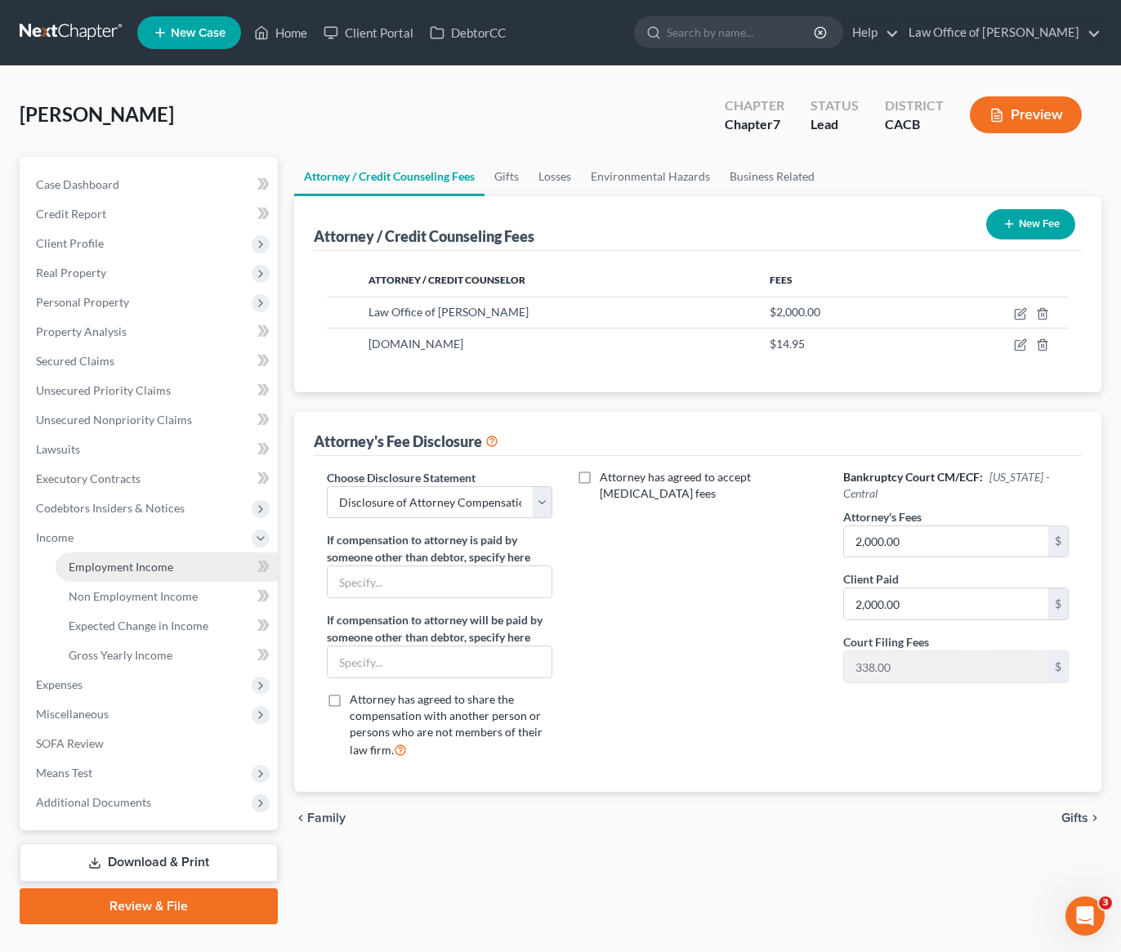
click at [96, 564] on span "Employment Income" at bounding box center [121, 567] width 105 height 14
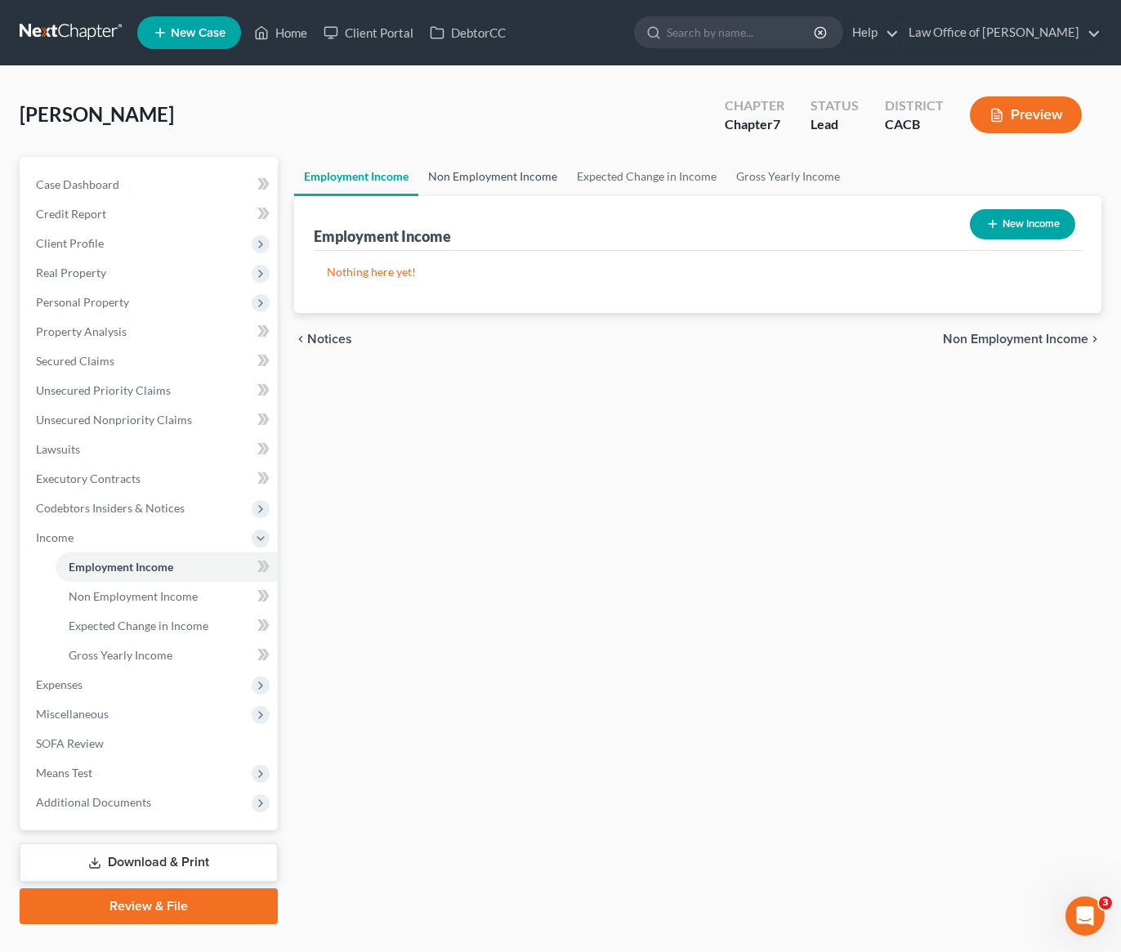
click at [495, 174] on link "Non Employment Income" at bounding box center [492, 176] width 149 height 39
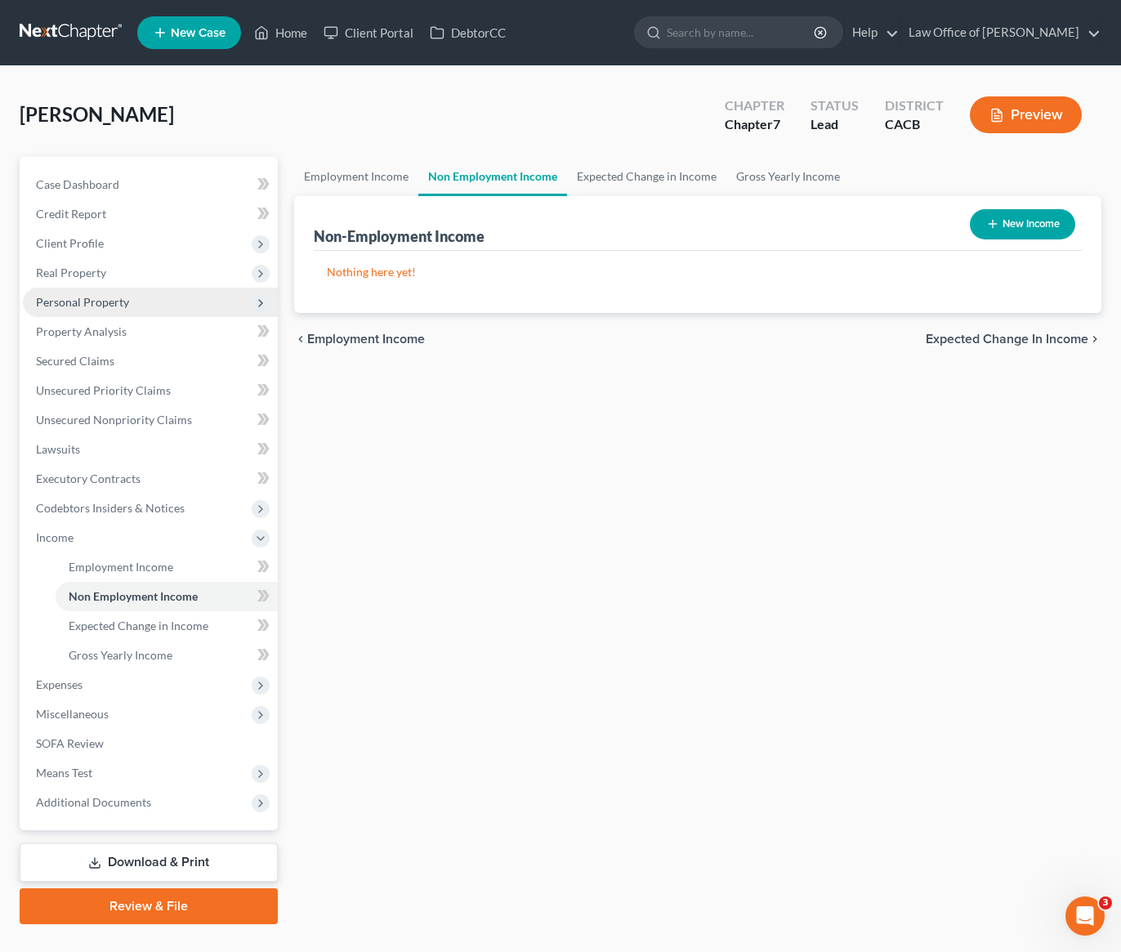
click at [97, 304] on span "Personal Property" at bounding box center [82, 302] width 93 height 14
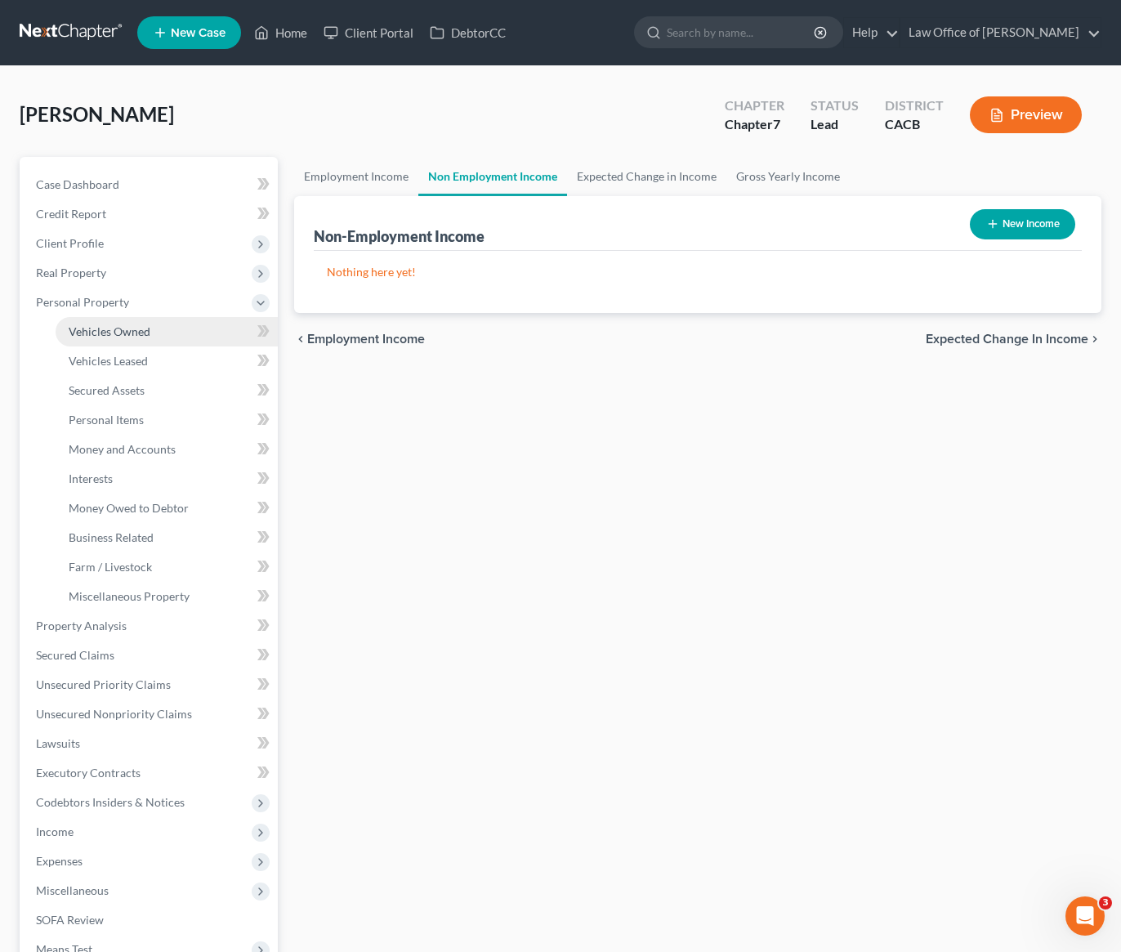
click at [109, 326] on span "Vehicles Owned" at bounding box center [110, 331] width 82 height 14
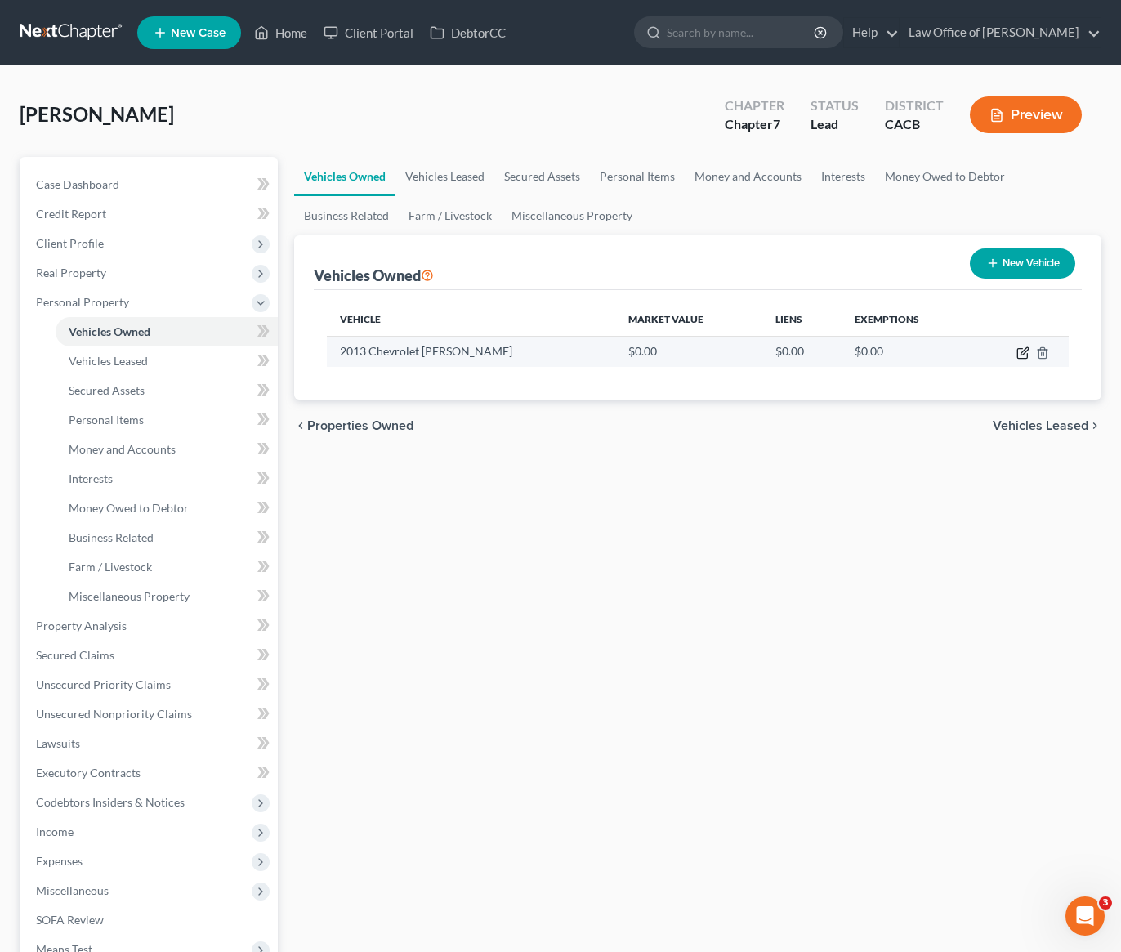
click at [1020, 354] on icon "button" at bounding box center [1023, 350] width 7 height 7
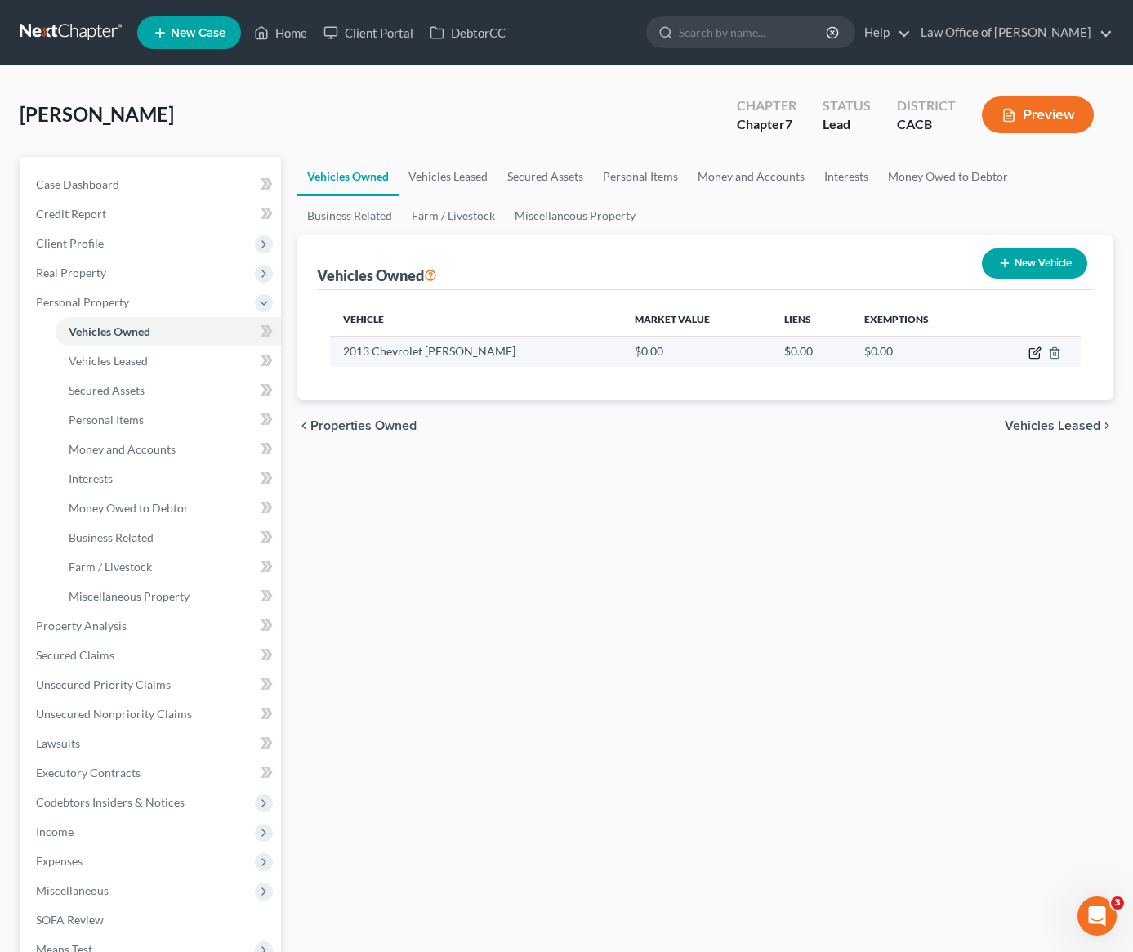
select select "0"
select select "13"
select select "3"
select select "0"
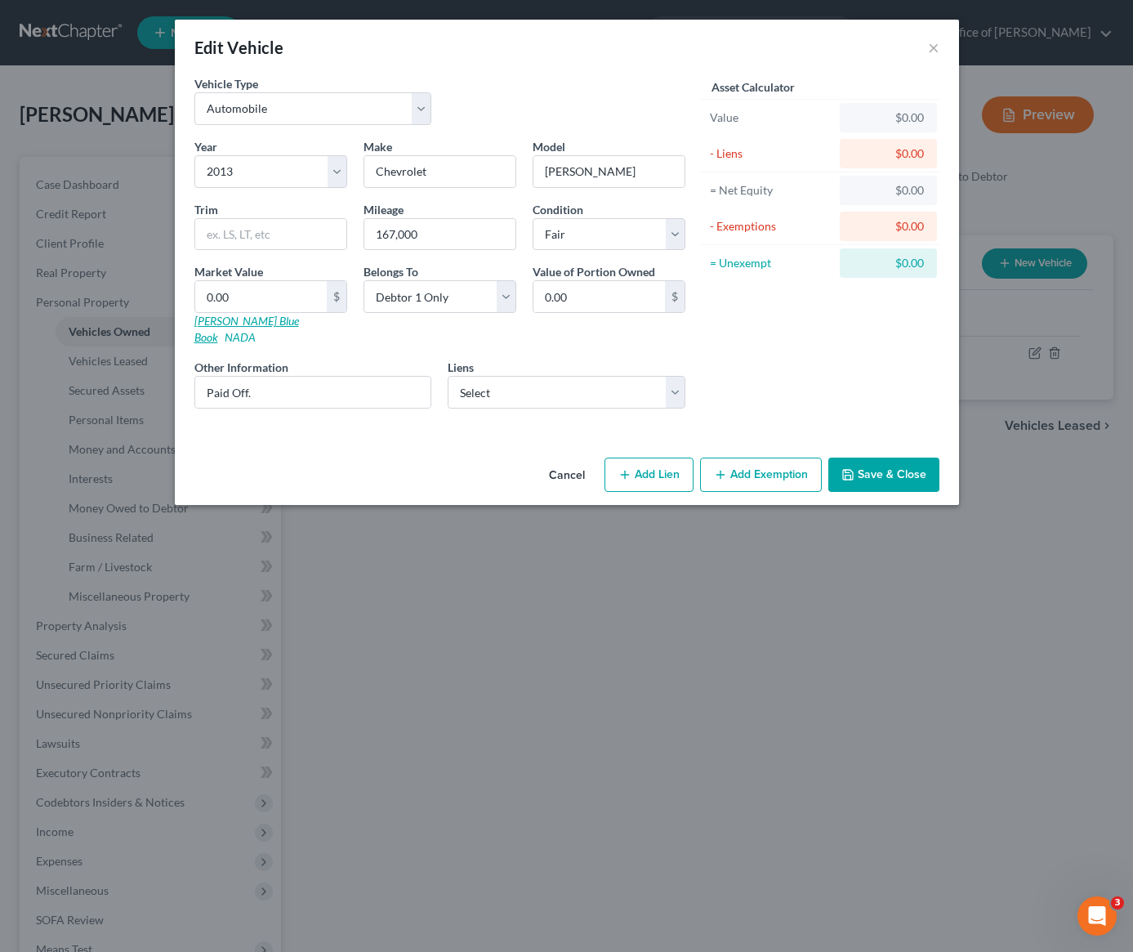
click at [233, 324] on link "Kelly Blue Book" at bounding box center [246, 329] width 105 height 30
click at [612, 175] on input "Cruz" at bounding box center [608, 171] width 151 height 31
type input "Cruze"
click at [261, 293] on input "0.00" at bounding box center [261, 296] width 132 height 31
type input "3"
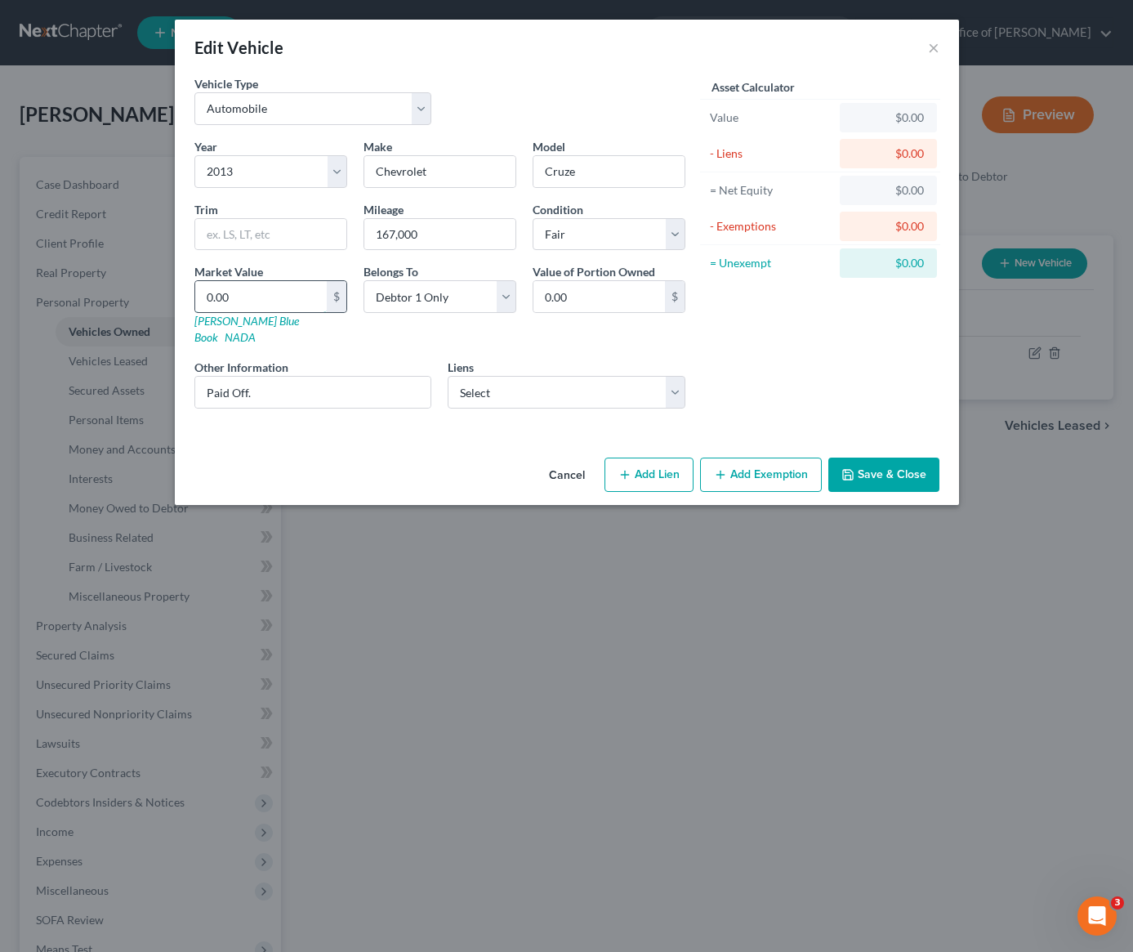
type input "3.00"
type input "30"
type input "30.00"
type input "300"
type input "300.00"
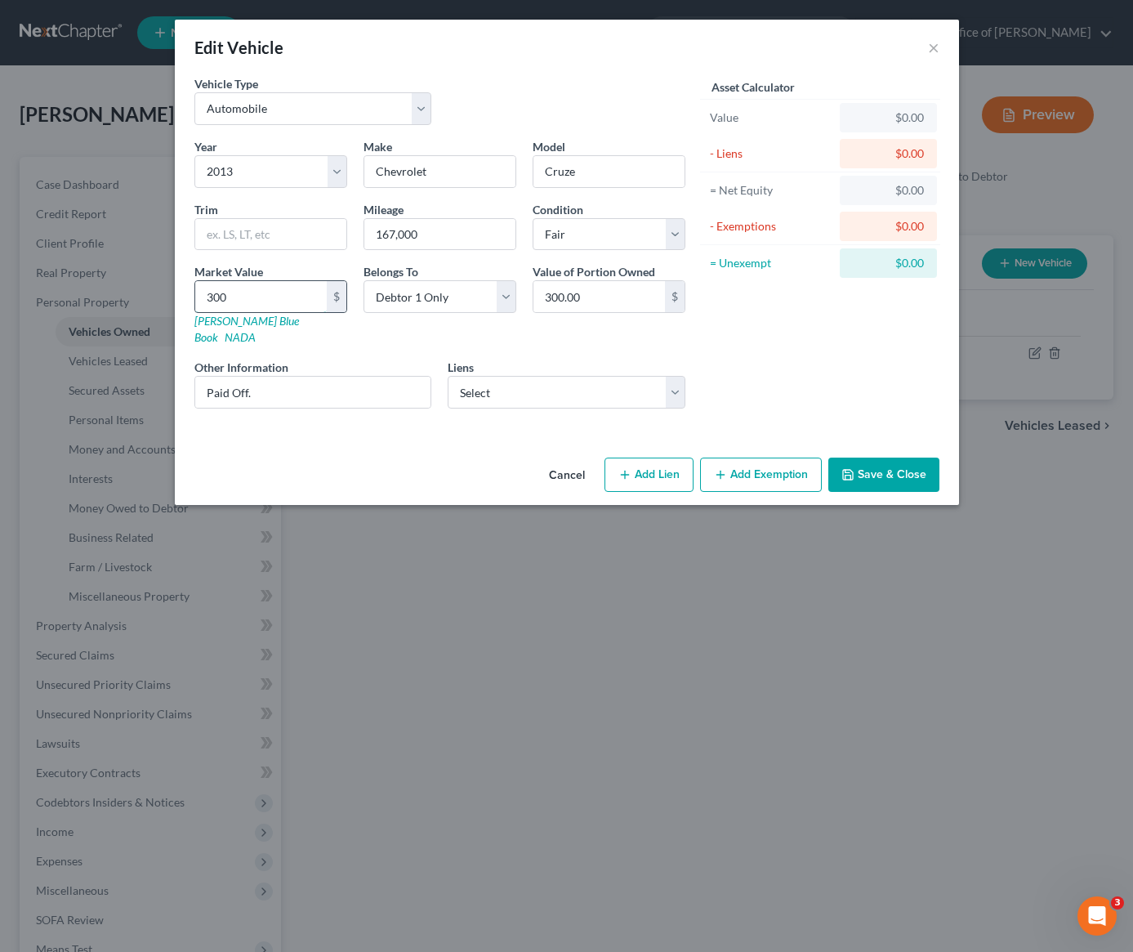
type input "3000"
type input "3,000.00"
type input "3,000"
click at [771, 466] on button "Add Exemption" at bounding box center [761, 474] width 122 height 34
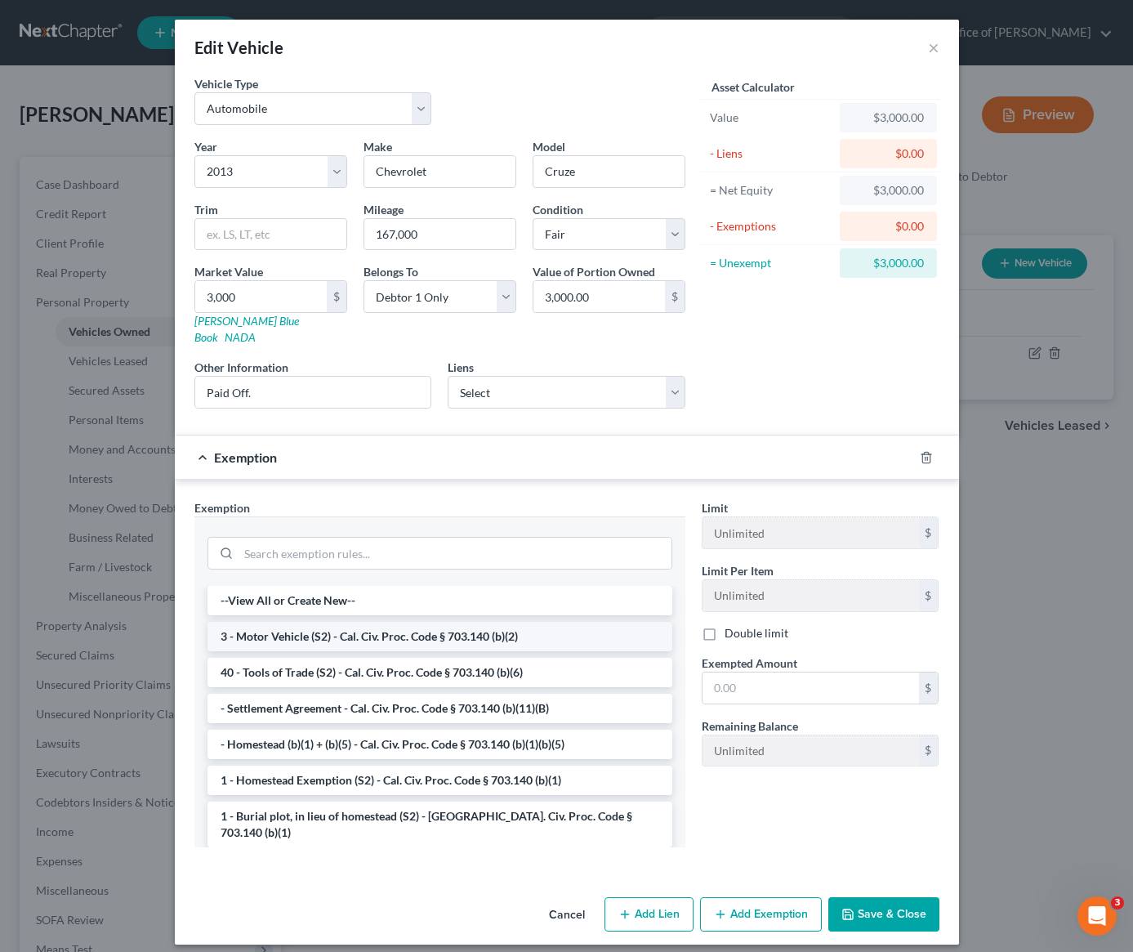
click at [404, 622] on li "3 - Motor Vehicle (S2) - Cal. Civ. Proc. Code § 703.140 (b)(2)" at bounding box center [439, 636] width 465 height 29
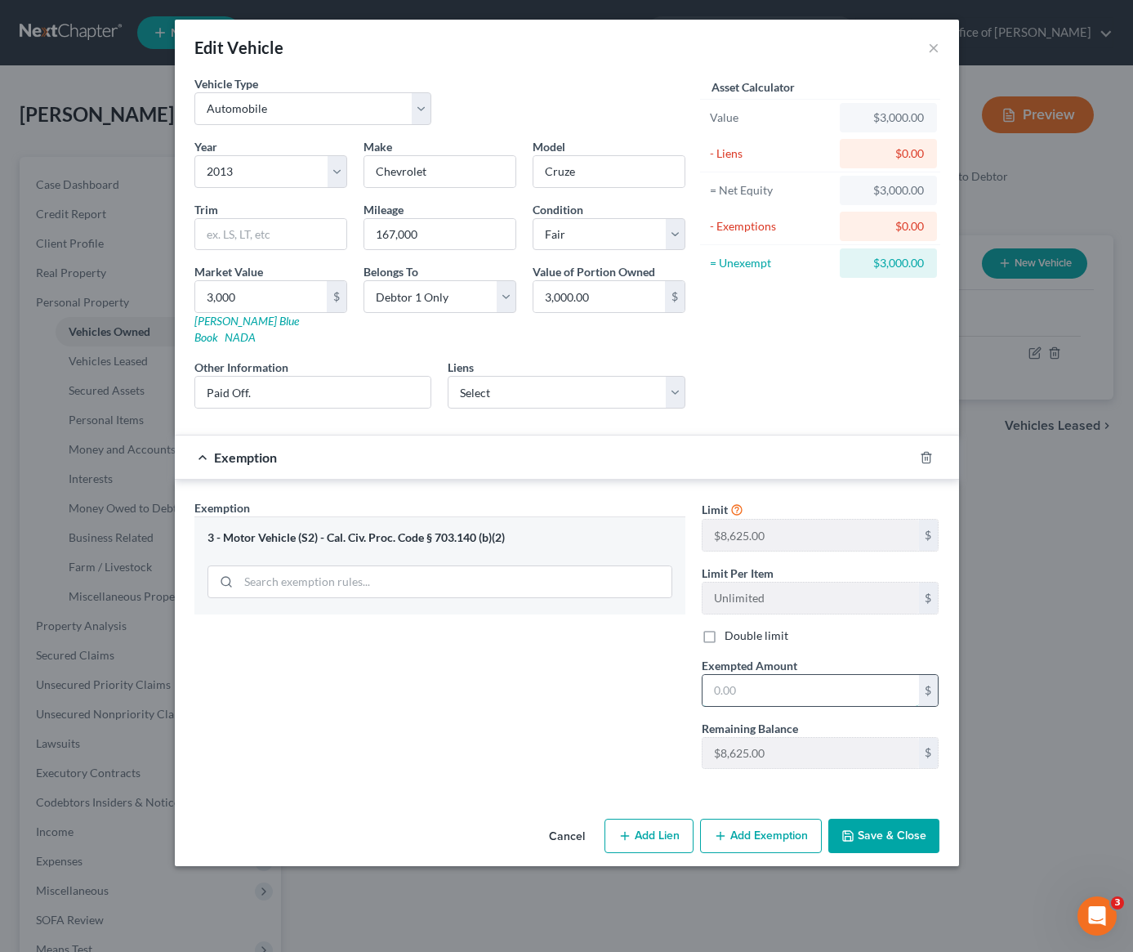
click at [732, 682] on input "text" at bounding box center [810, 690] width 216 height 31
type input "3,000"
click at [897, 818] on button "Save & Close" at bounding box center [883, 835] width 111 height 34
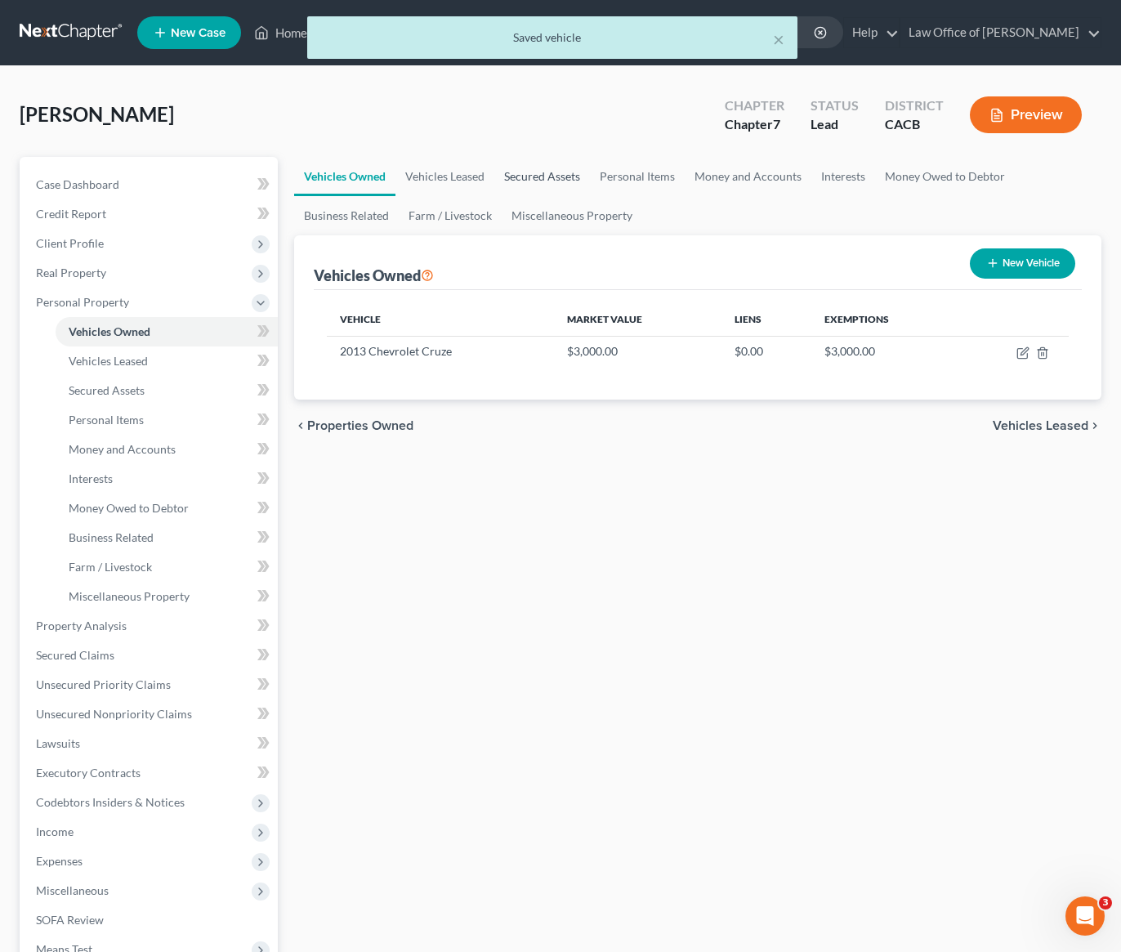
click at [536, 188] on link "Secured Assets" at bounding box center [542, 176] width 96 height 39
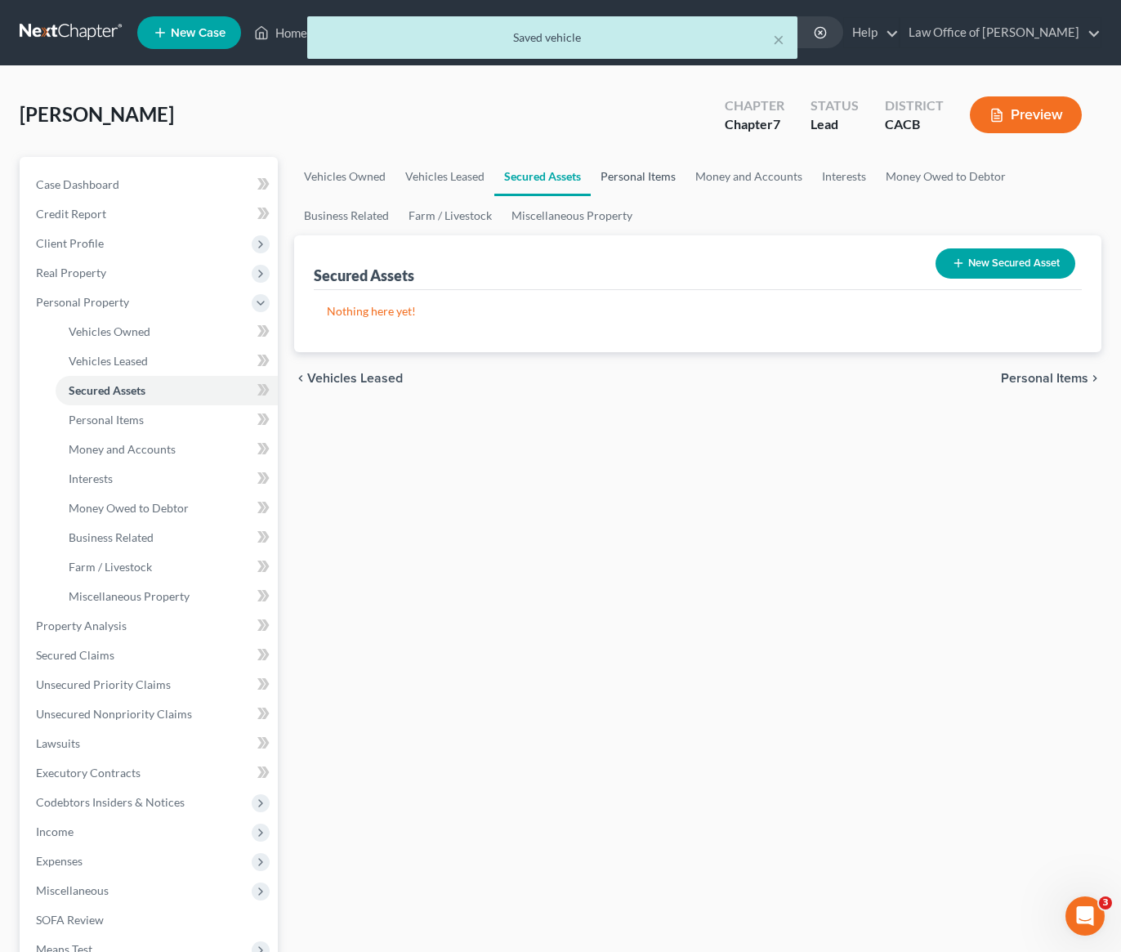
click at [615, 172] on link "Personal Items" at bounding box center [638, 176] width 95 height 39
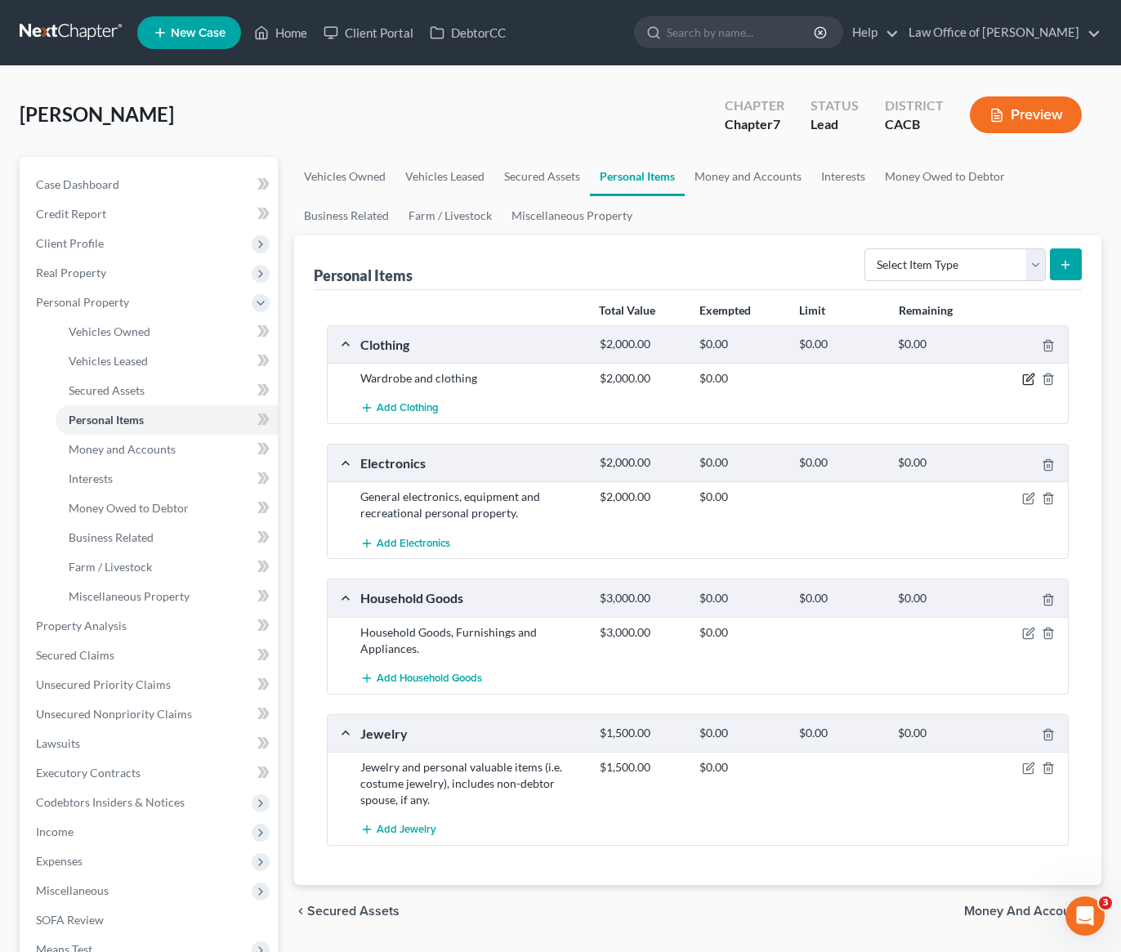
click at [1028, 381] on icon "button" at bounding box center [1028, 378] width 13 height 13
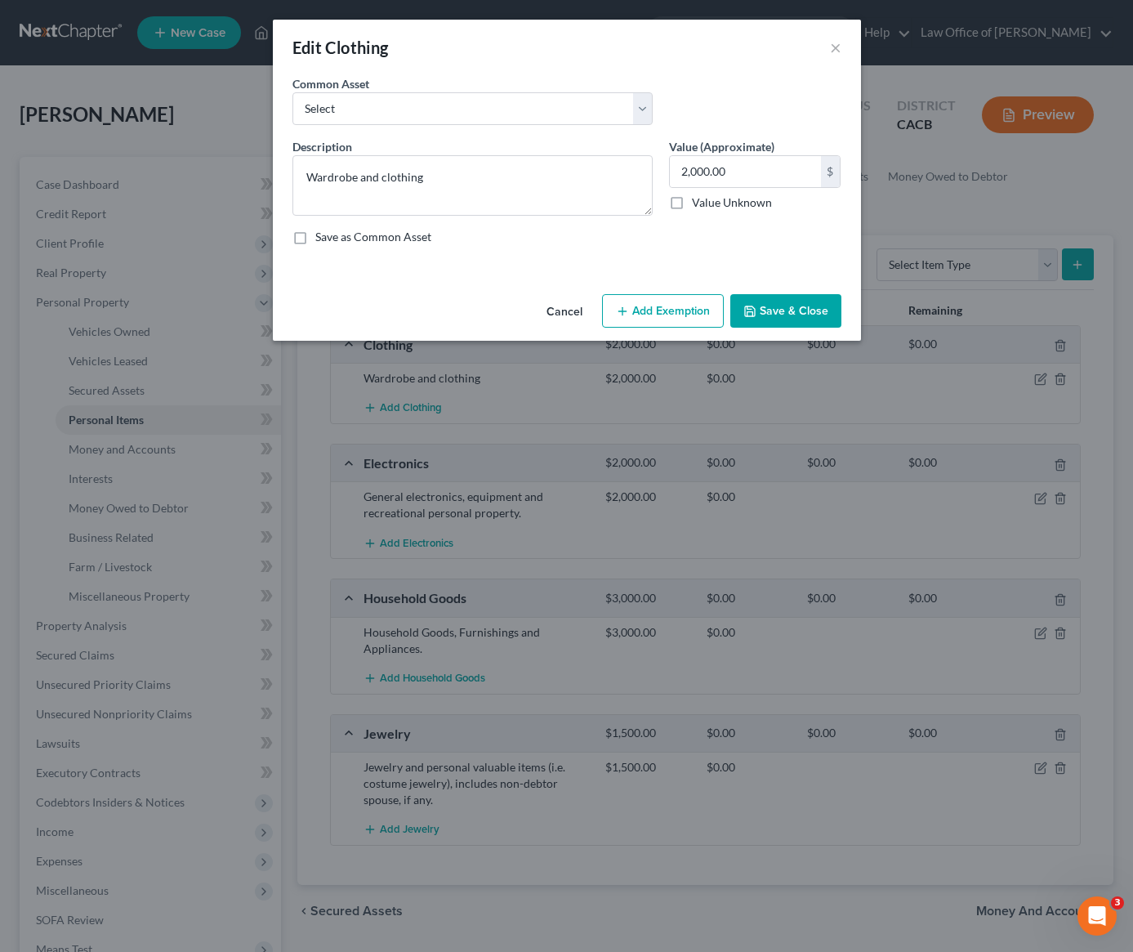
click at [662, 309] on button "Add Exemption" at bounding box center [663, 311] width 122 height 34
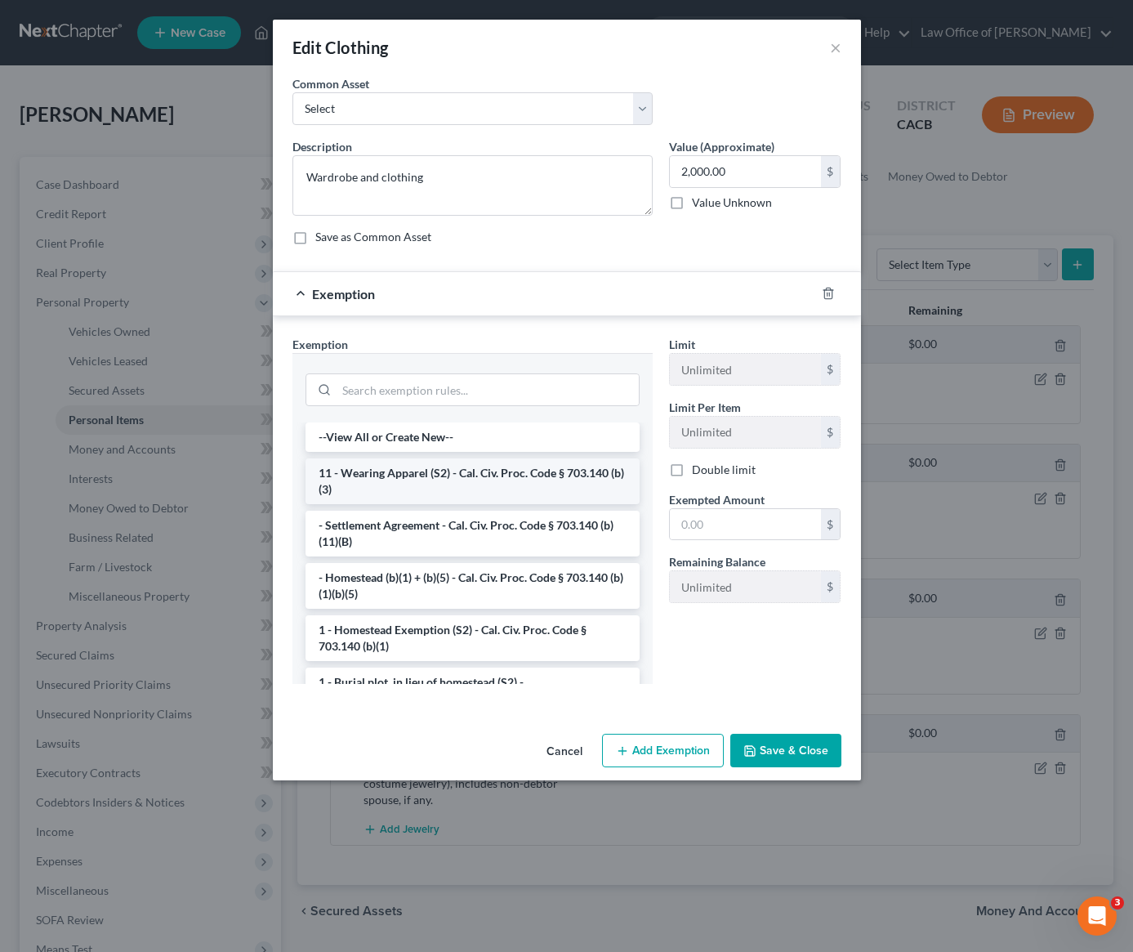
click at [424, 486] on li "11 - Wearing Apparel (S2) - Cal. Civ. Proc. Code § 703.140 (b)(3)" at bounding box center [473, 481] width 334 height 46
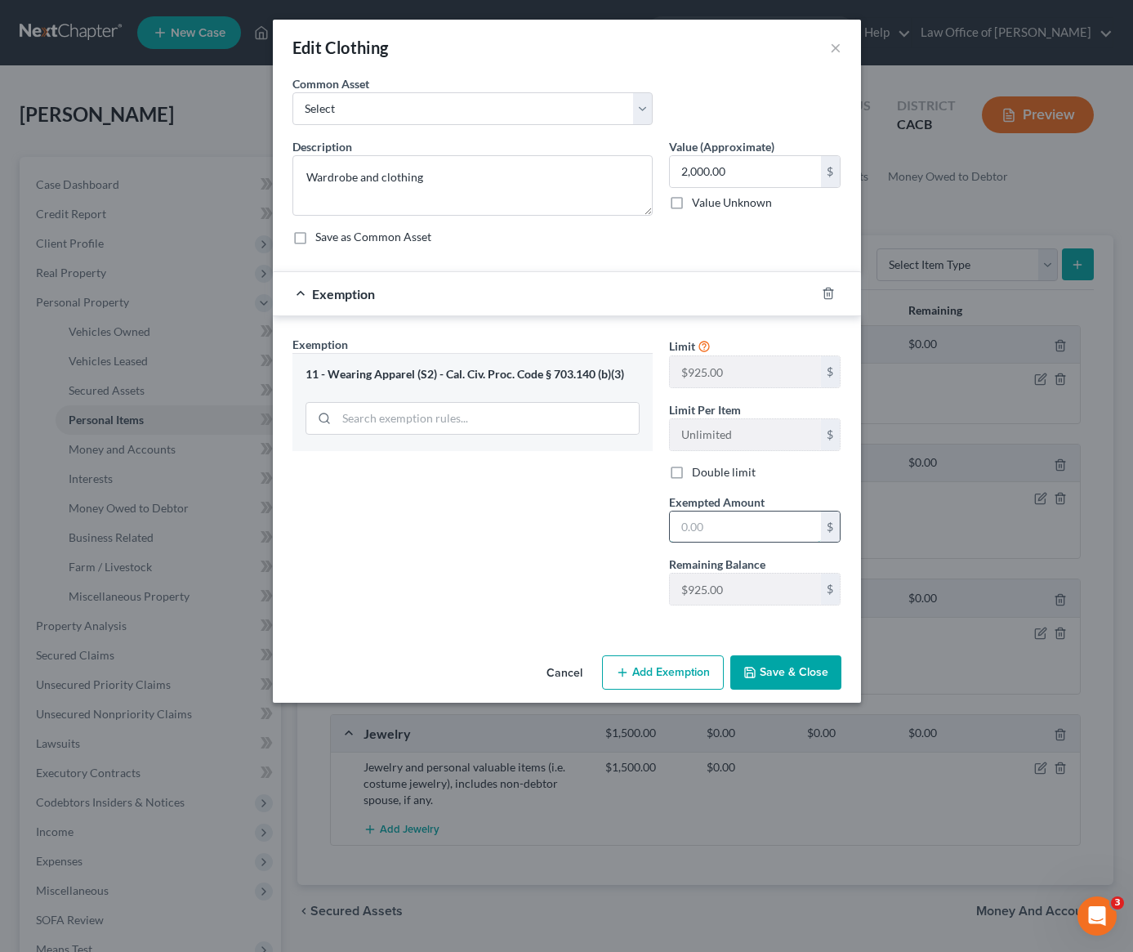
click at [804, 524] on input "text" at bounding box center [745, 526] width 151 height 31
type input "2,000"
click at [794, 685] on button "Save & Close" at bounding box center [785, 672] width 111 height 34
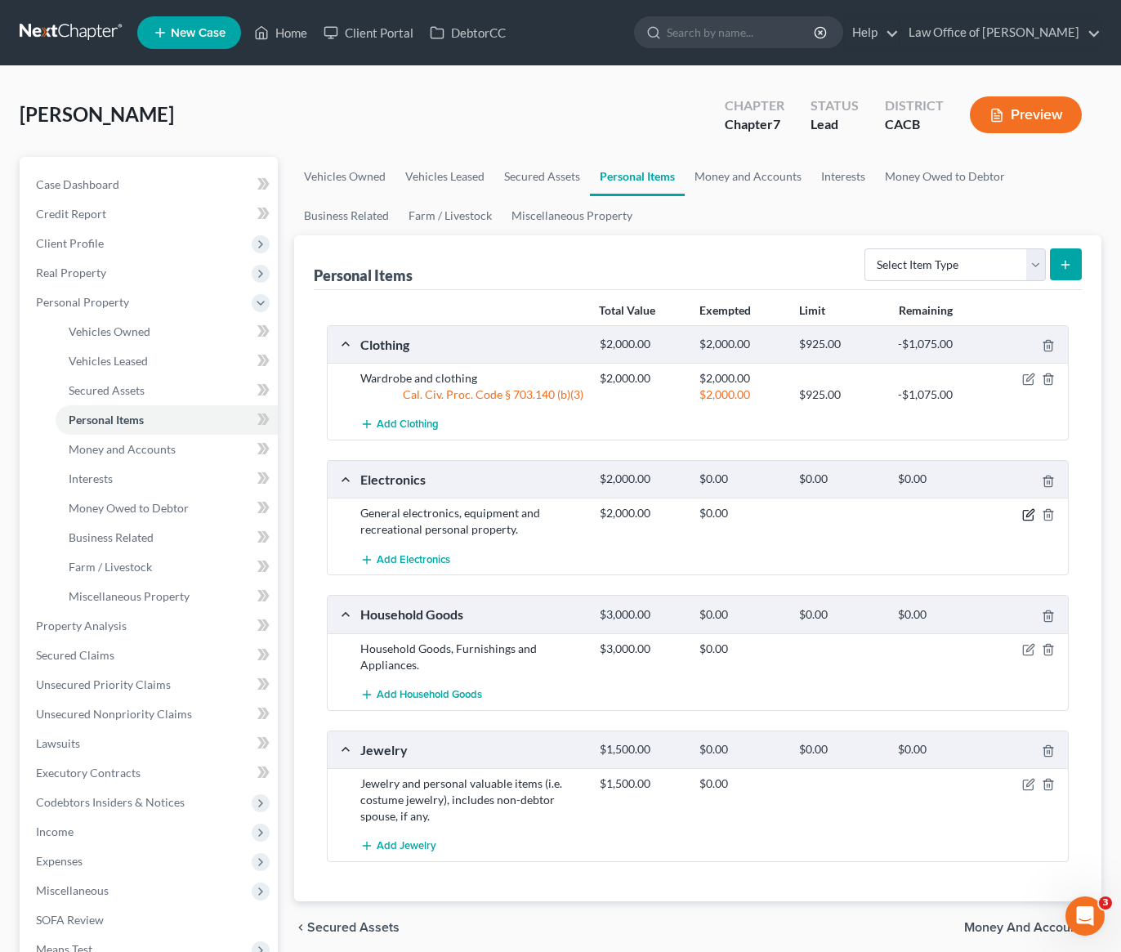
click at [1032, 515] on icon "button" at bounding box center [1028, 514] width 13 height 13
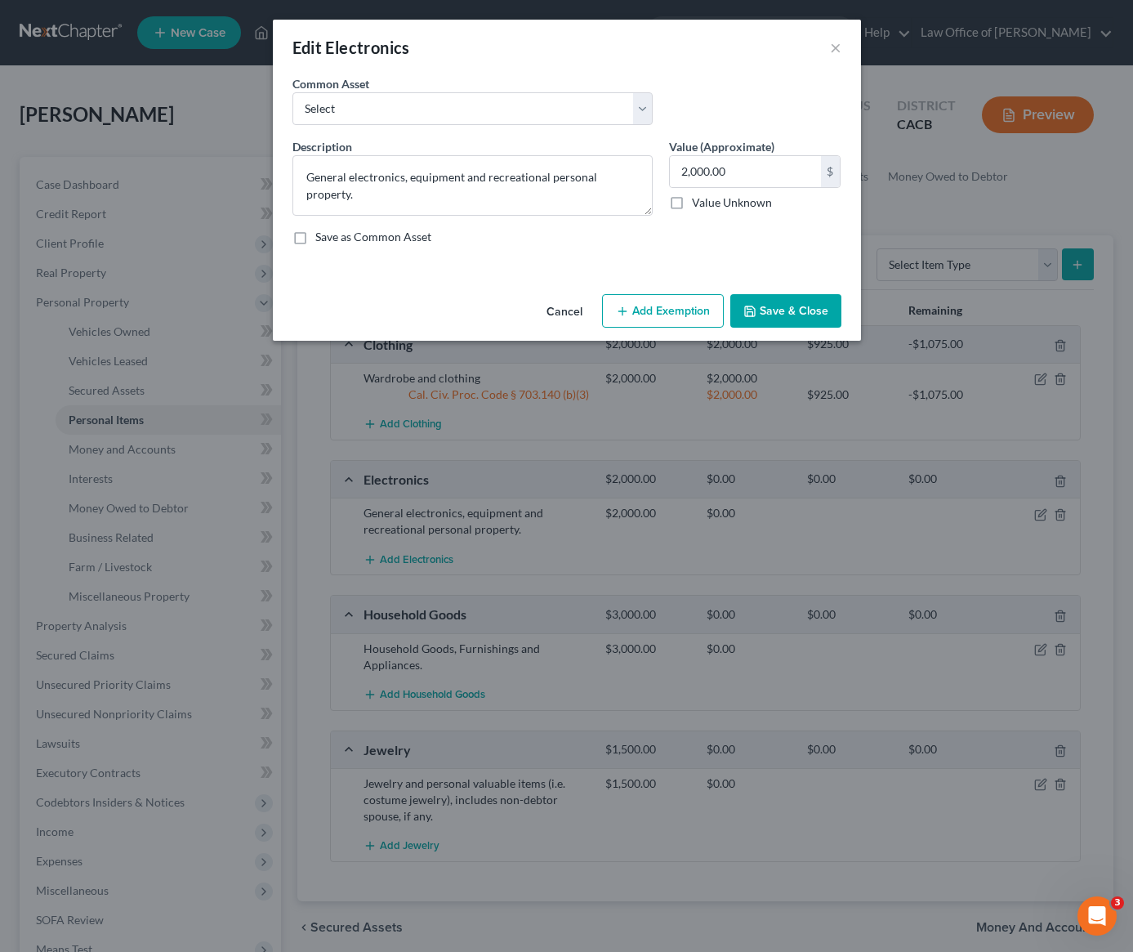
click at [652, 304] on button "Add Exemption" at bounding box center [663, 311] width 122 height 34
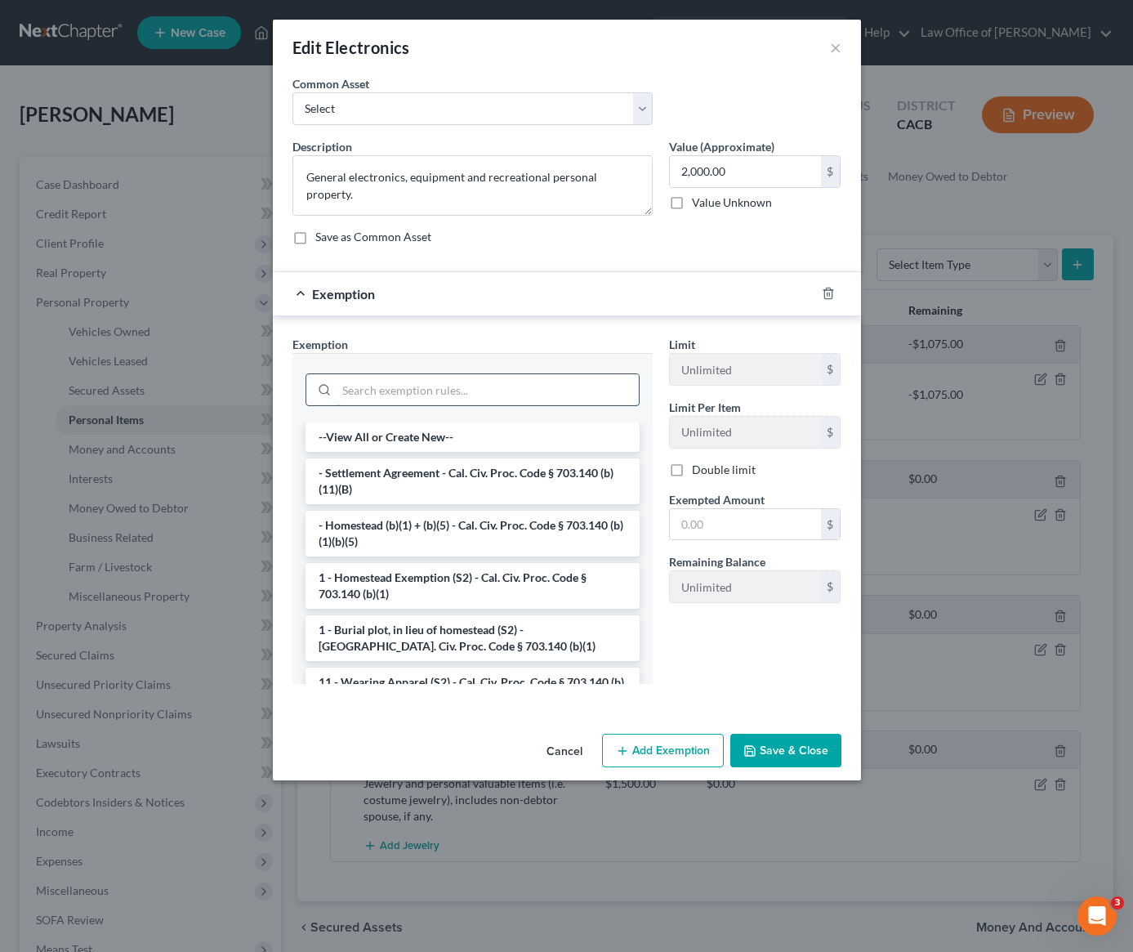
click at [430, 390] on input "search" at bounding box center [488, 389] width 302 height 31
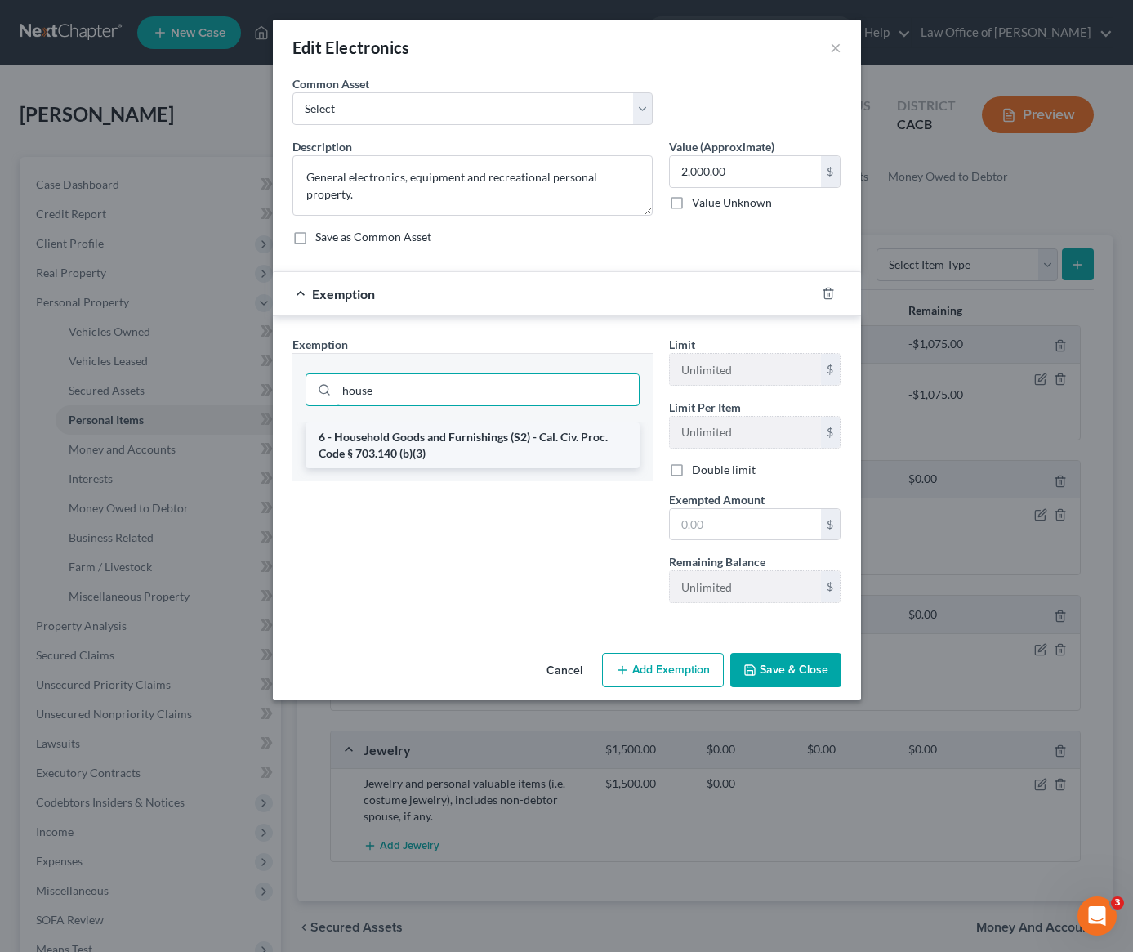
type input "house"
click at [421, 452] on li "6 - Household Goods and Furnishings (S2) - Cal. Civ. Proc. Code § 703.140 (b)(3)" at bounding box center [473, 445] width 334 height 46
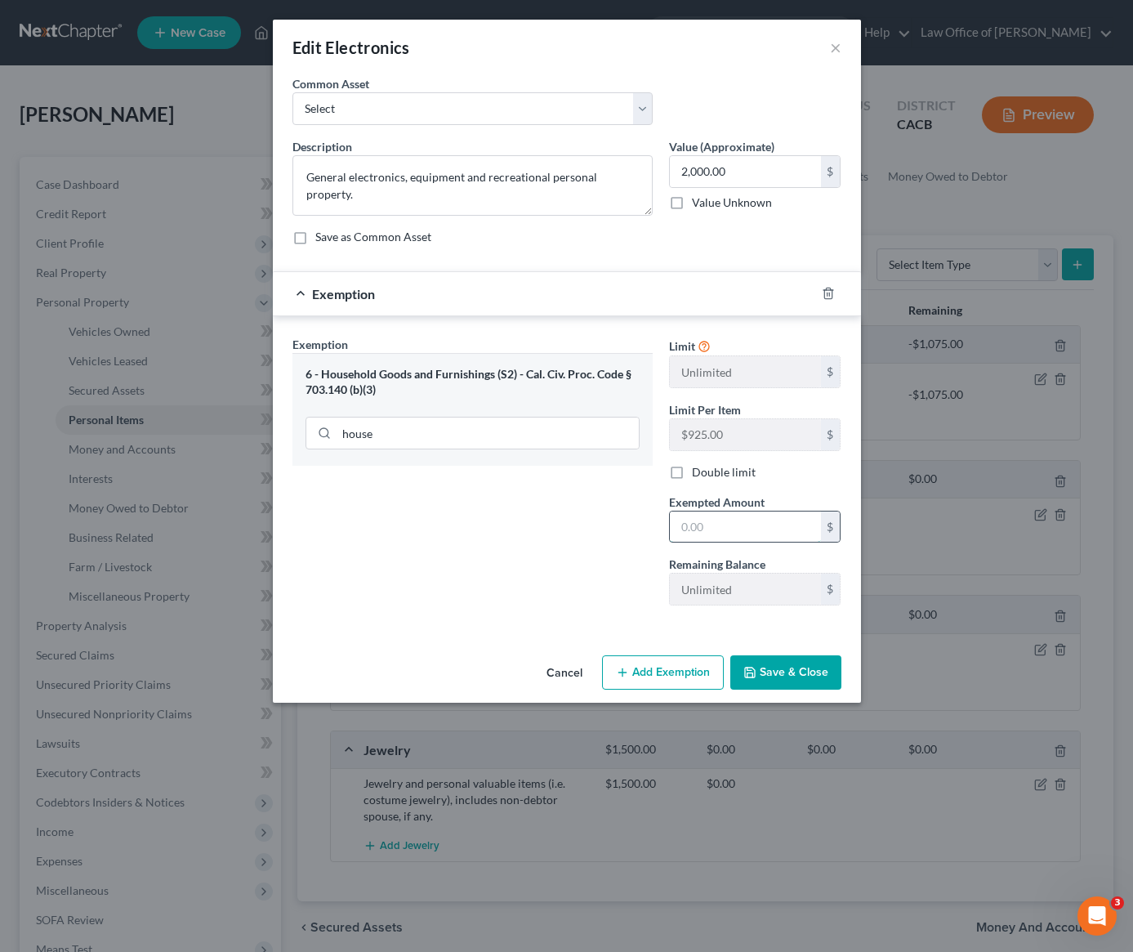
drag, startPoint x: 693, startPoint y: 529, endPoint x: 685, endPoint y: 528, distance: 8.2
click at [689, 529] on input "text" at bounding box center [745, 526] width 151 height 31
type input "2,000"
click at [775, 681] on button "Save & Close" at bounding box center [785, 672] width 111 height 34
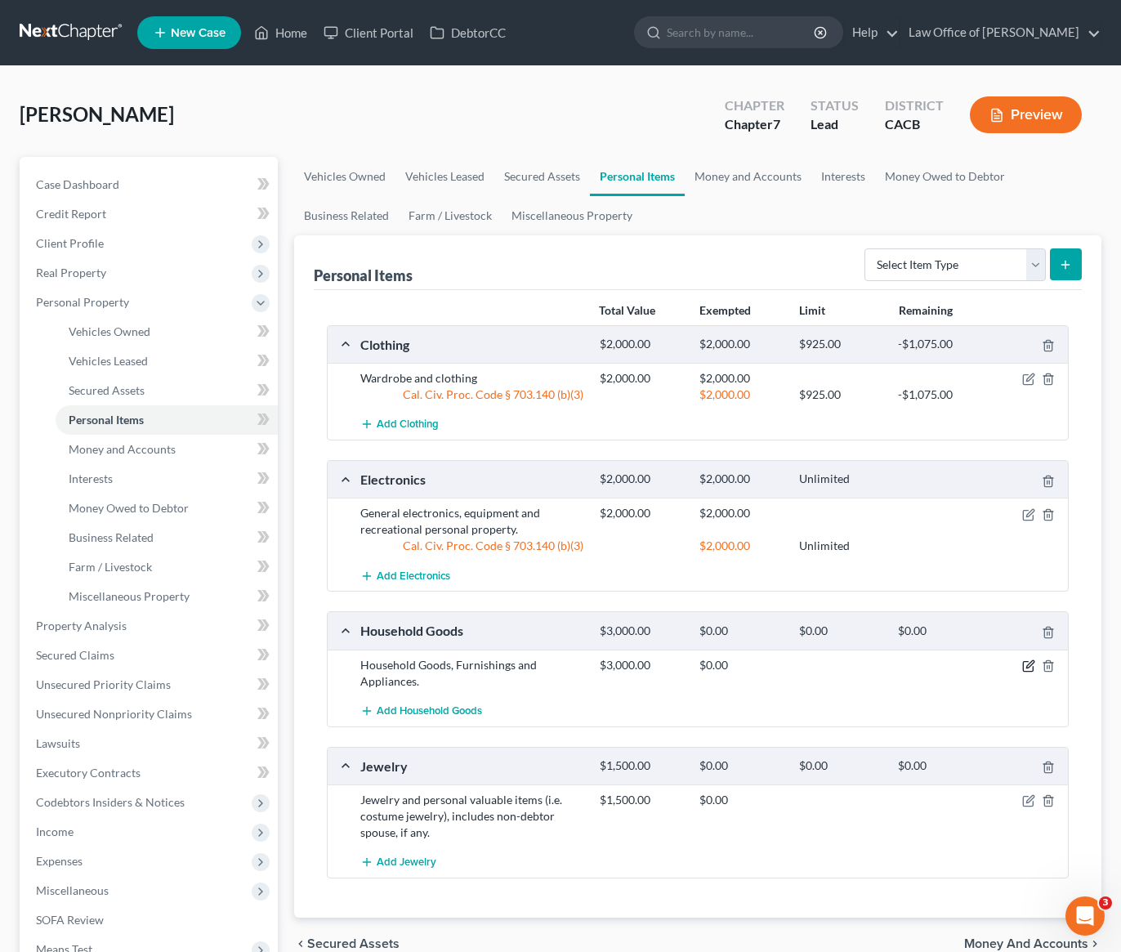
click at [1029, 667] on icon "button" at bounding box center [1028, 665] width 13 height 13
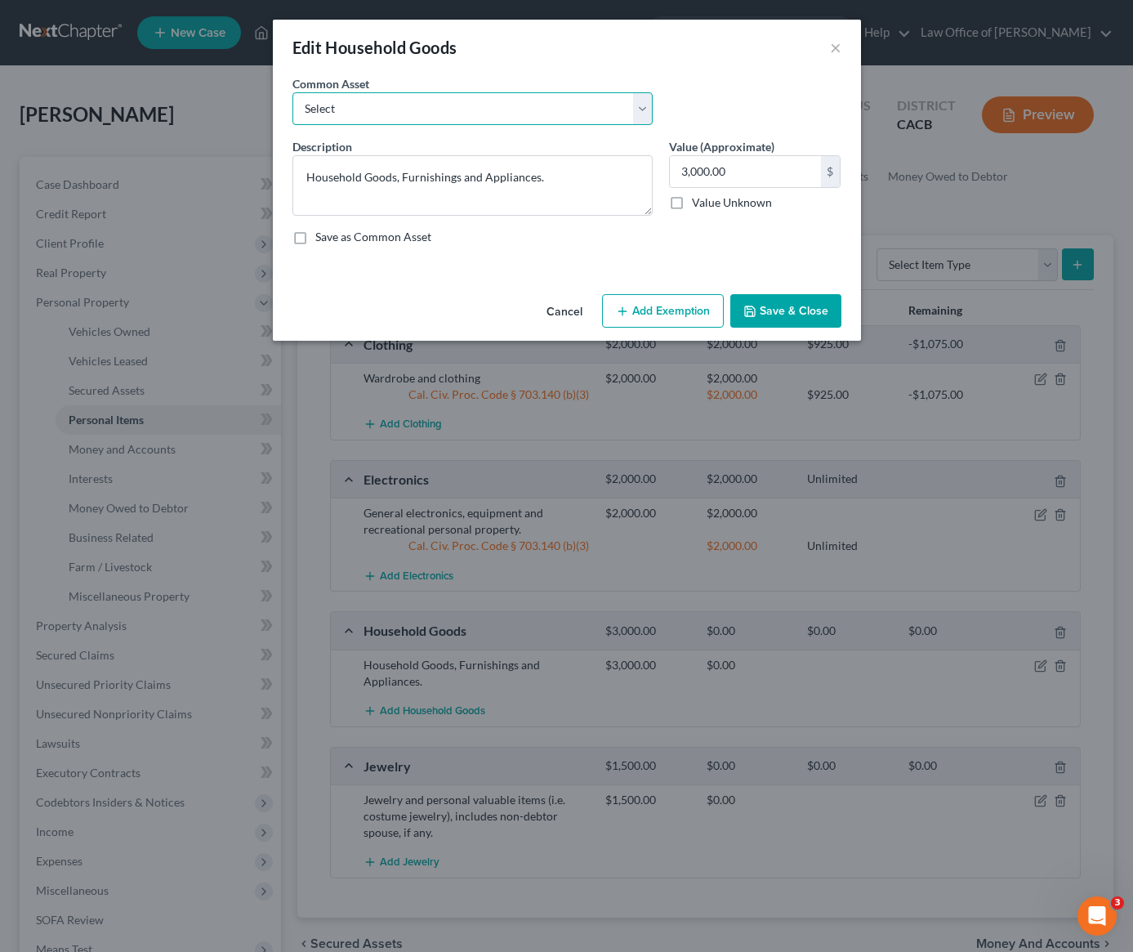
click at [477, 123] on select "Select Household Goods, Furnishings and Appliances." at bounding box center [472, 108] width 360 height 33
click at [658, 332] on div "Cancel Add Exemption Save & Close" at bounding box center [567, 315] width 588 height 54
click at [658, 321] on button "Add Exemption" at bounding box center [663, 311] width 122 height 34
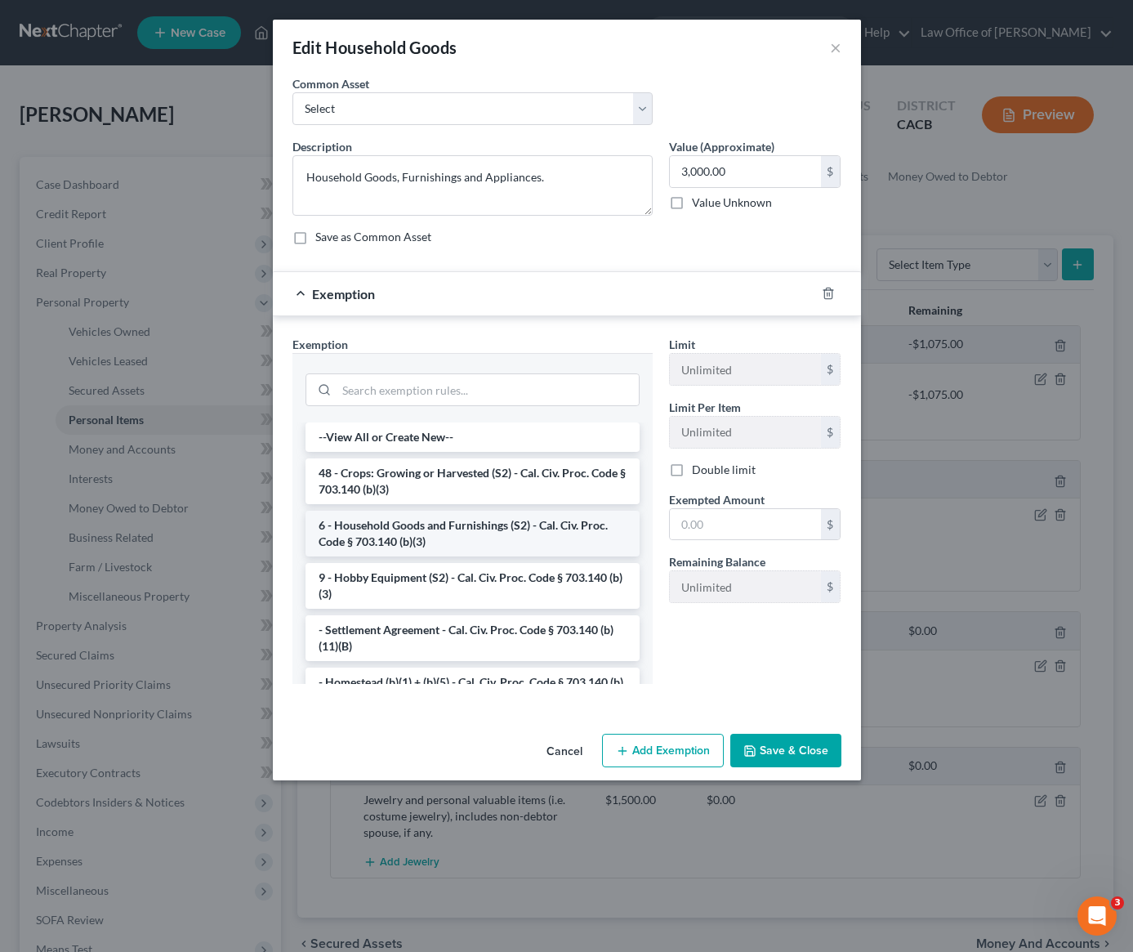
click at [406, 533] on li "6 - Household Goods and Furnishings (S2) - Cal. Civ. Proc. Code § 703.140 (b)(3)" at bounding box center [473, 534] width 334 height 46
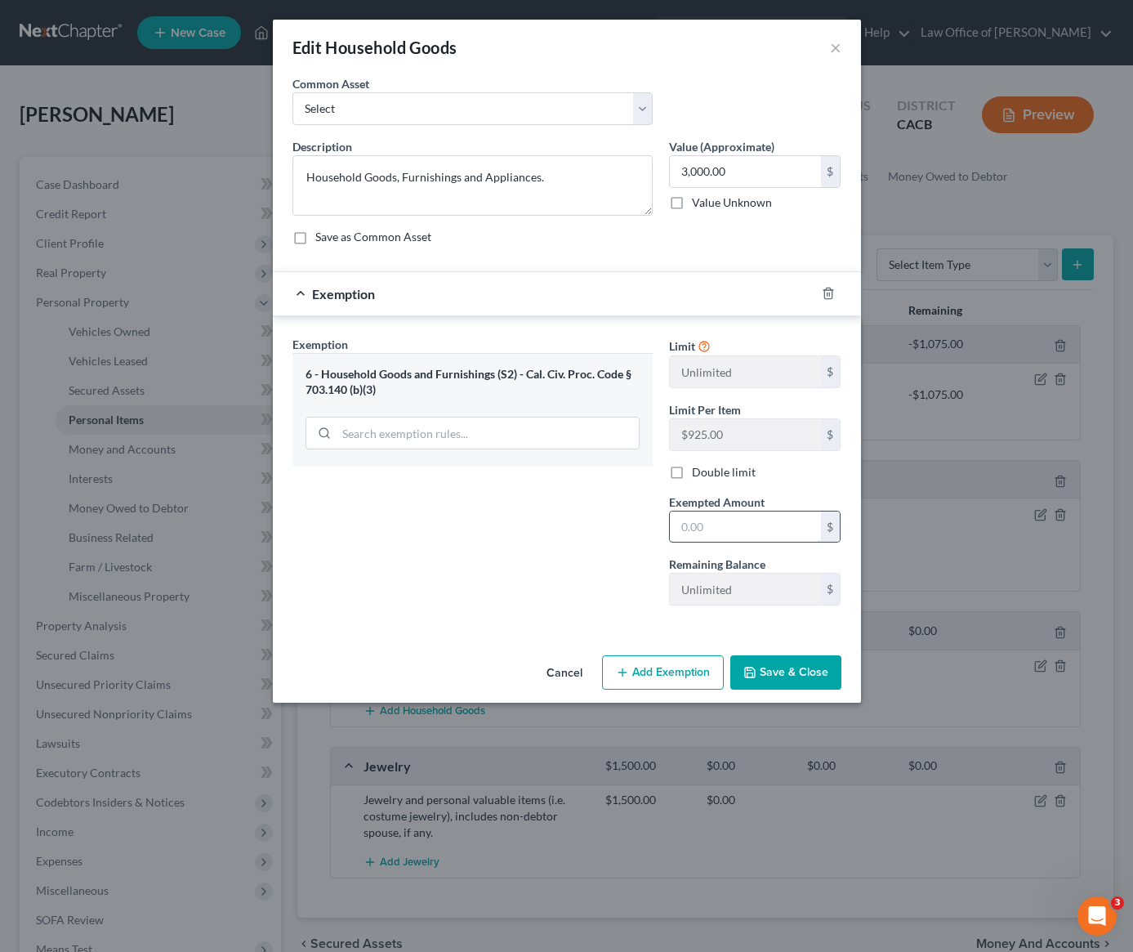
click at [718, 529] on input "text" at bounding box center [745, 526] width 151 height 31
type input "3,000"
click at [794, 676] on button "Save & Close" at bounding box center [785, 672] width 111 height 34
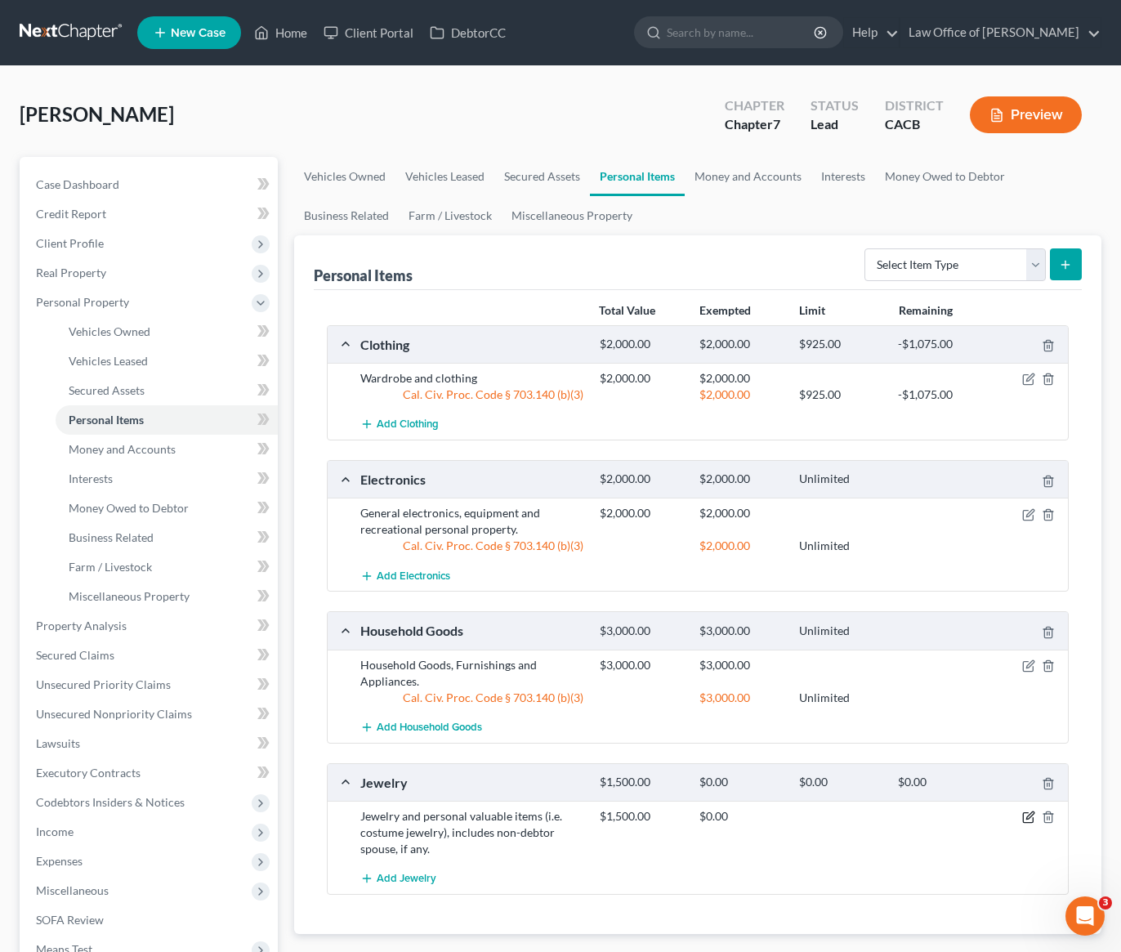
click at [1029, 821] on icon "button" at bounding box center [1028, 816] width 13 height 13
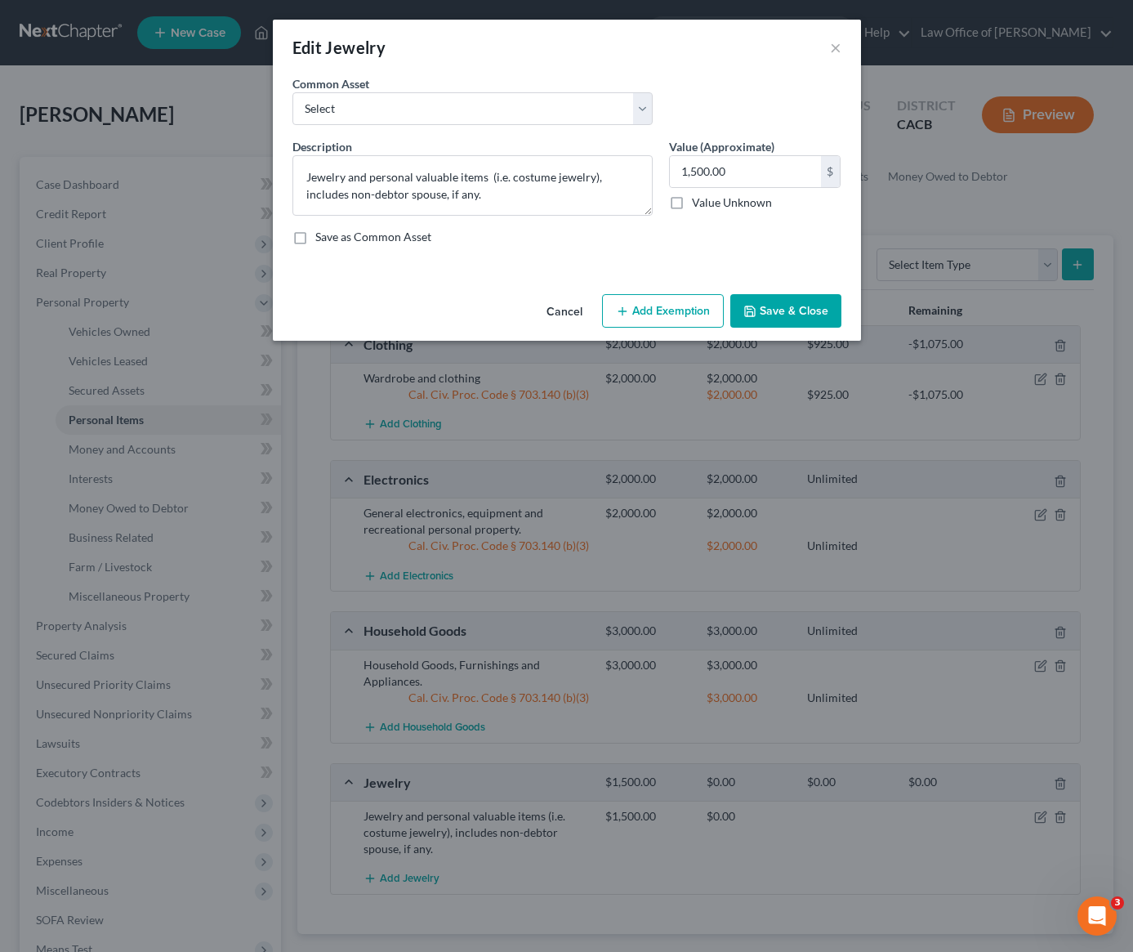
click at [676, 310] on button "Add Exemption" at bounding box center [663, 311] width 122 height 34
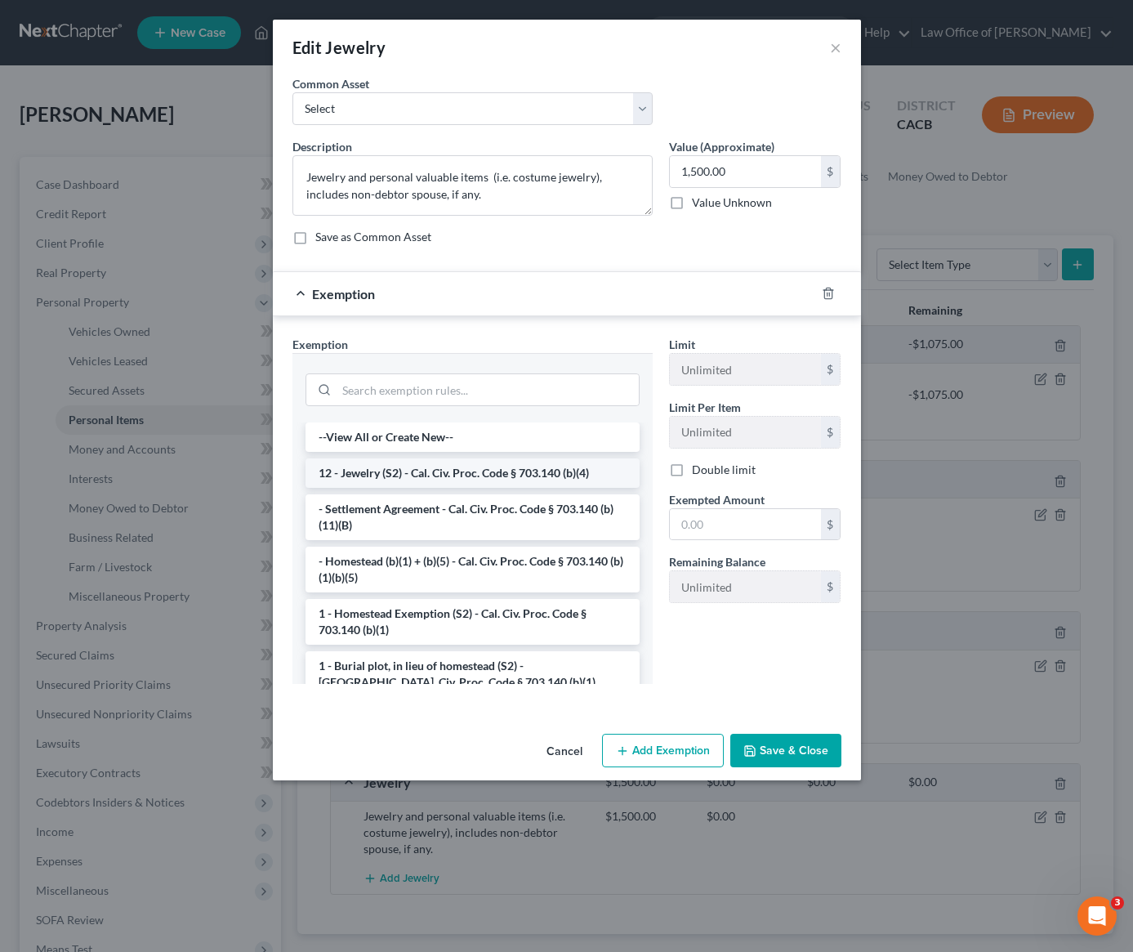
click at [478, 476] on li "12 - Jewelry (S2) - Cal. Civ. Proc. Code § 703.140 (b)(4)" at bounding box center [473, 472] width 334 height 29
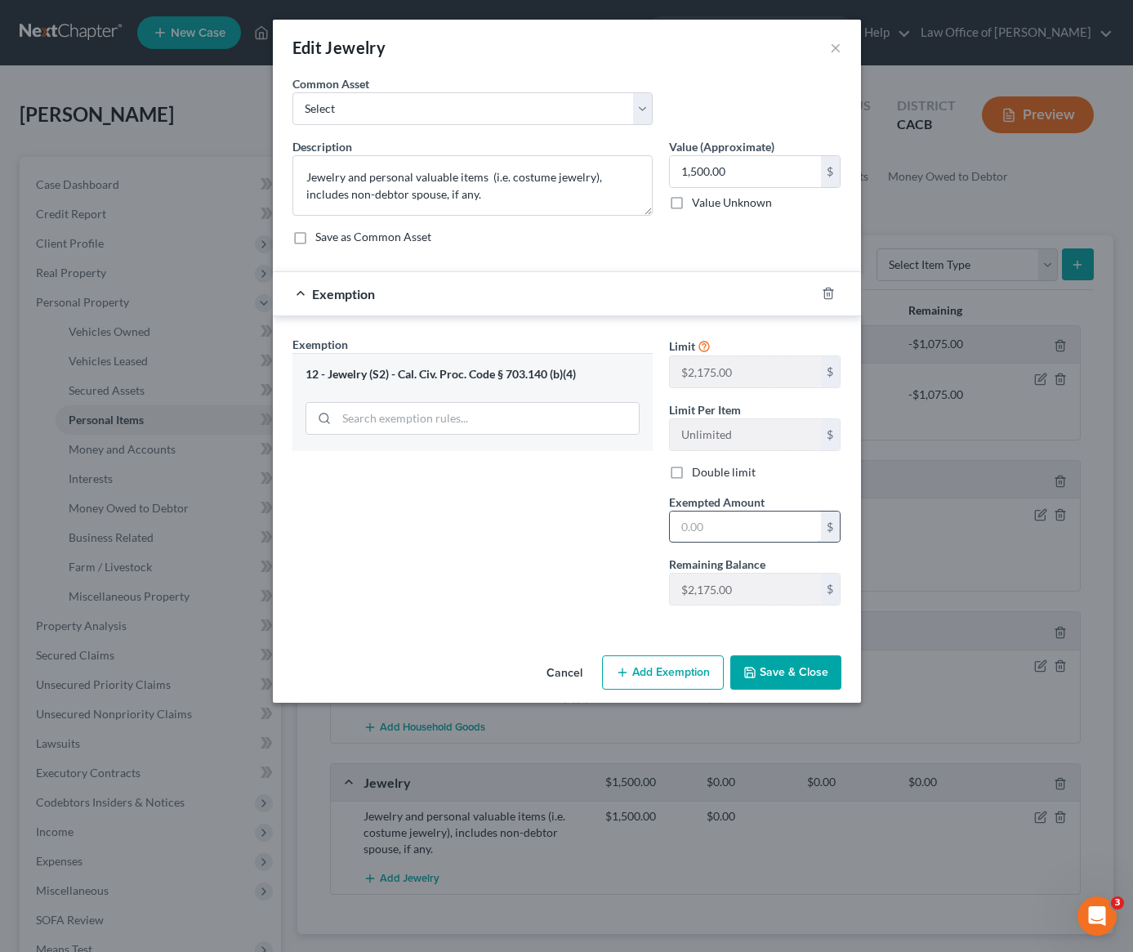
click at [716, 533] on input "text" at bounding box center [745, 526] width 151 height 31
type input "1,500"
click at [773, 675] on button "Save & Close" at bounding box center [785, 672] width 111 height 34
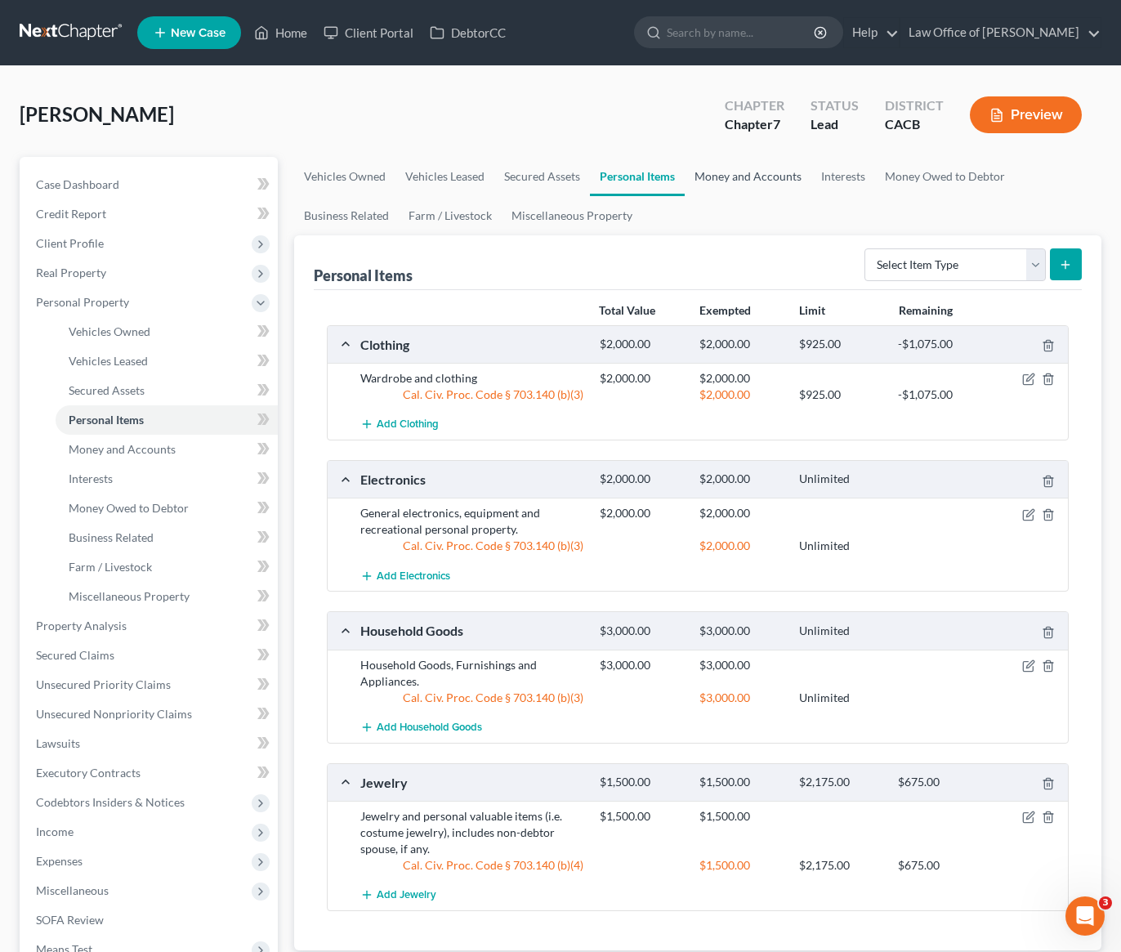
click at [771, 178] on link "Money and Accounts" at bounding box center [748, 176] width 127 height 39
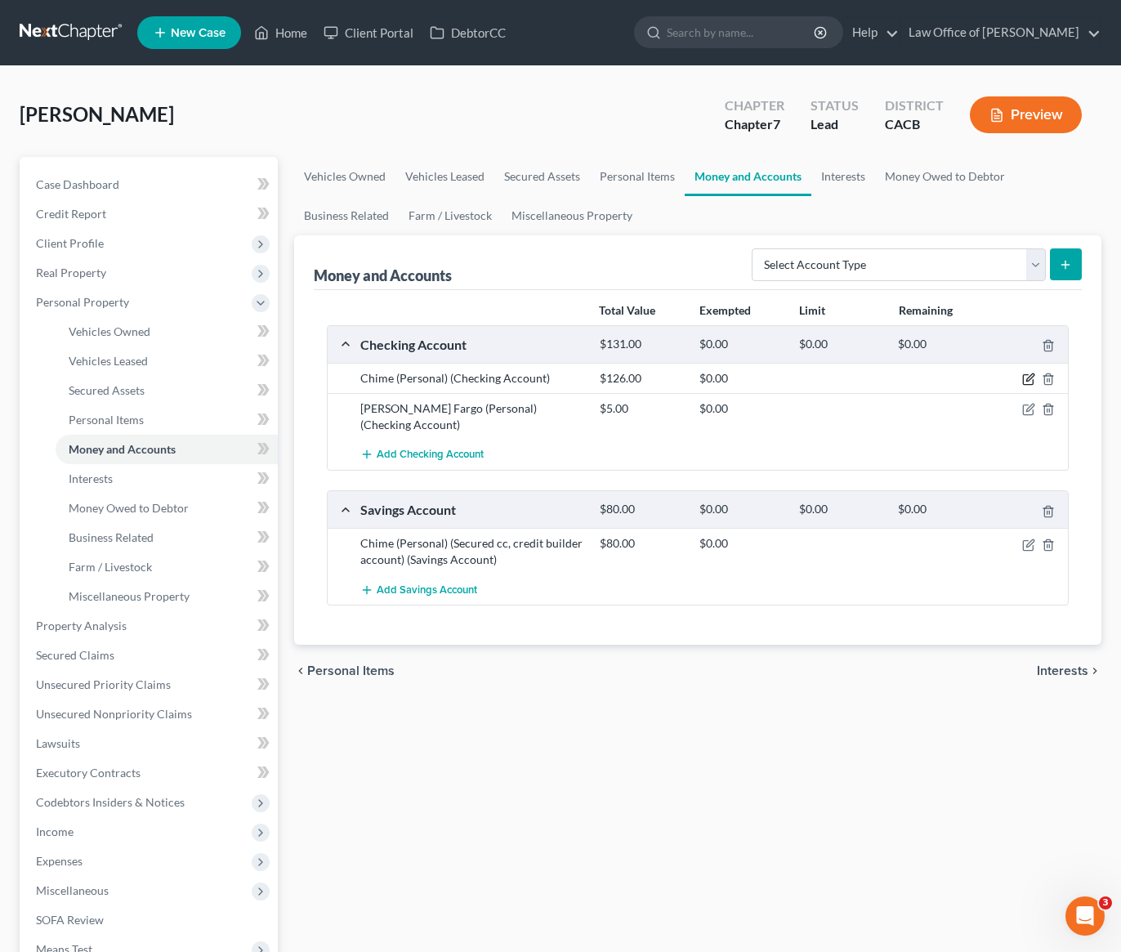
click at [1033, 381] on icon "button" at bounding box center [1028, 378] width 13 height 13
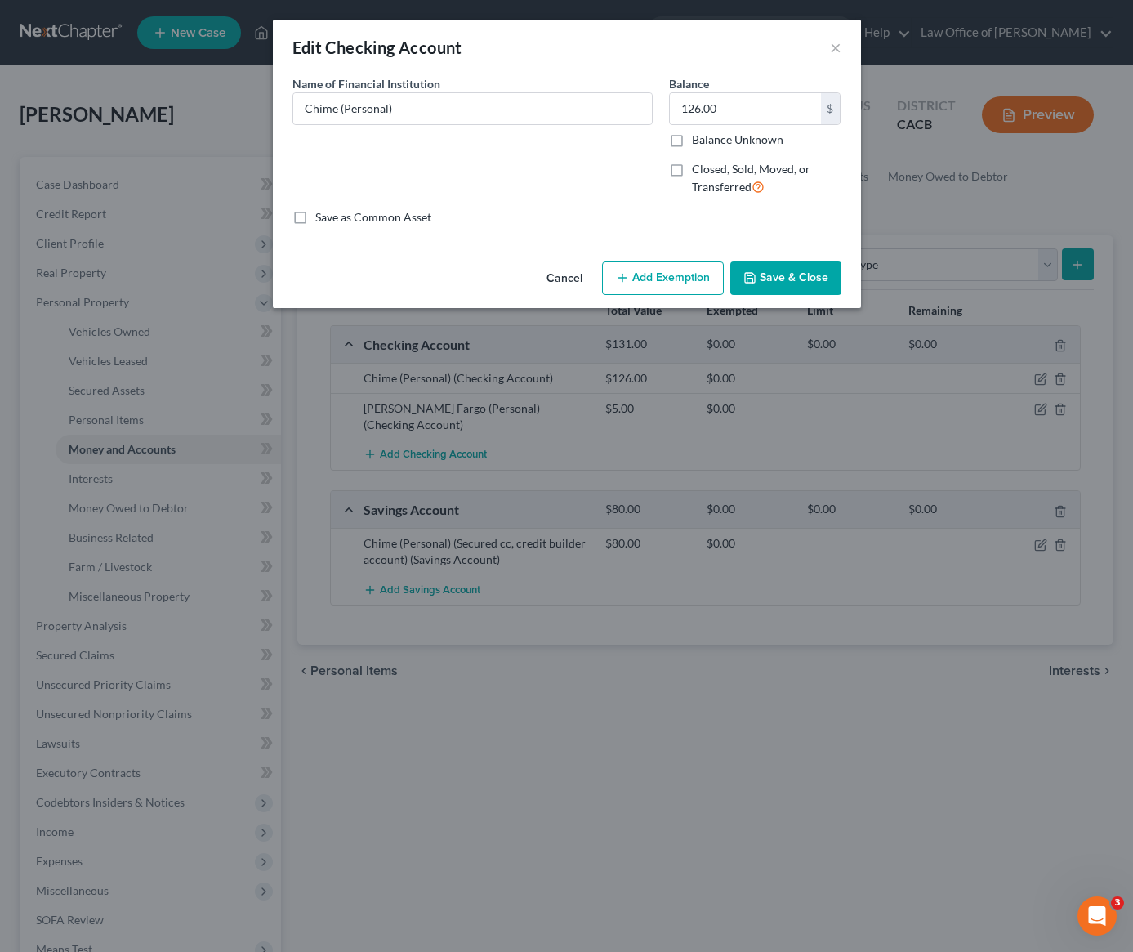
click at [685, 278] on button "Add Exemption" at bounding box center [663, 278] width 122 height 34
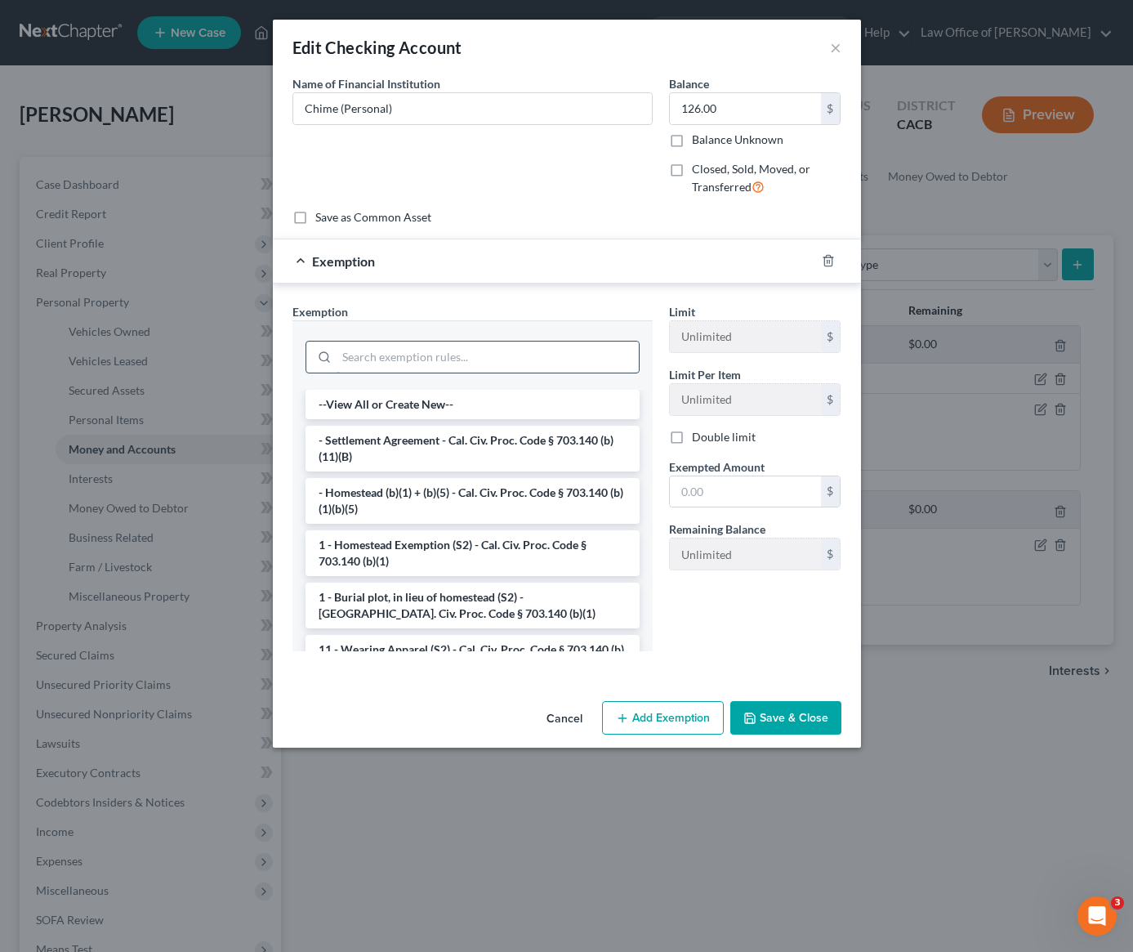
click at [525, 355] on input "search" at bounding box center [488, 356] width 302 height 31
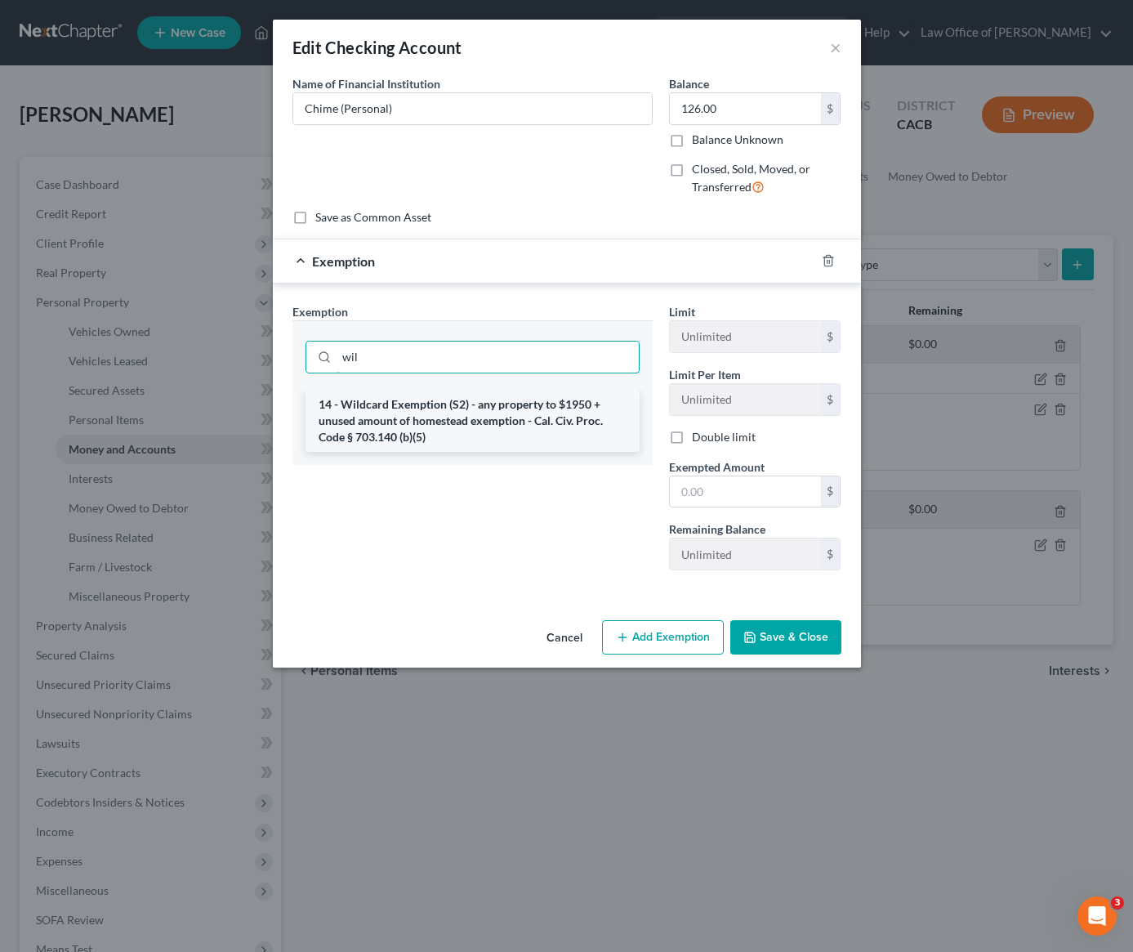
type input "wil"
click at [483, 419] on li "14 - Wildcard Exemption (S2) - any property to $1950 + unused amount of homeste…" at bounding box center [473, 421] width 334 height 62
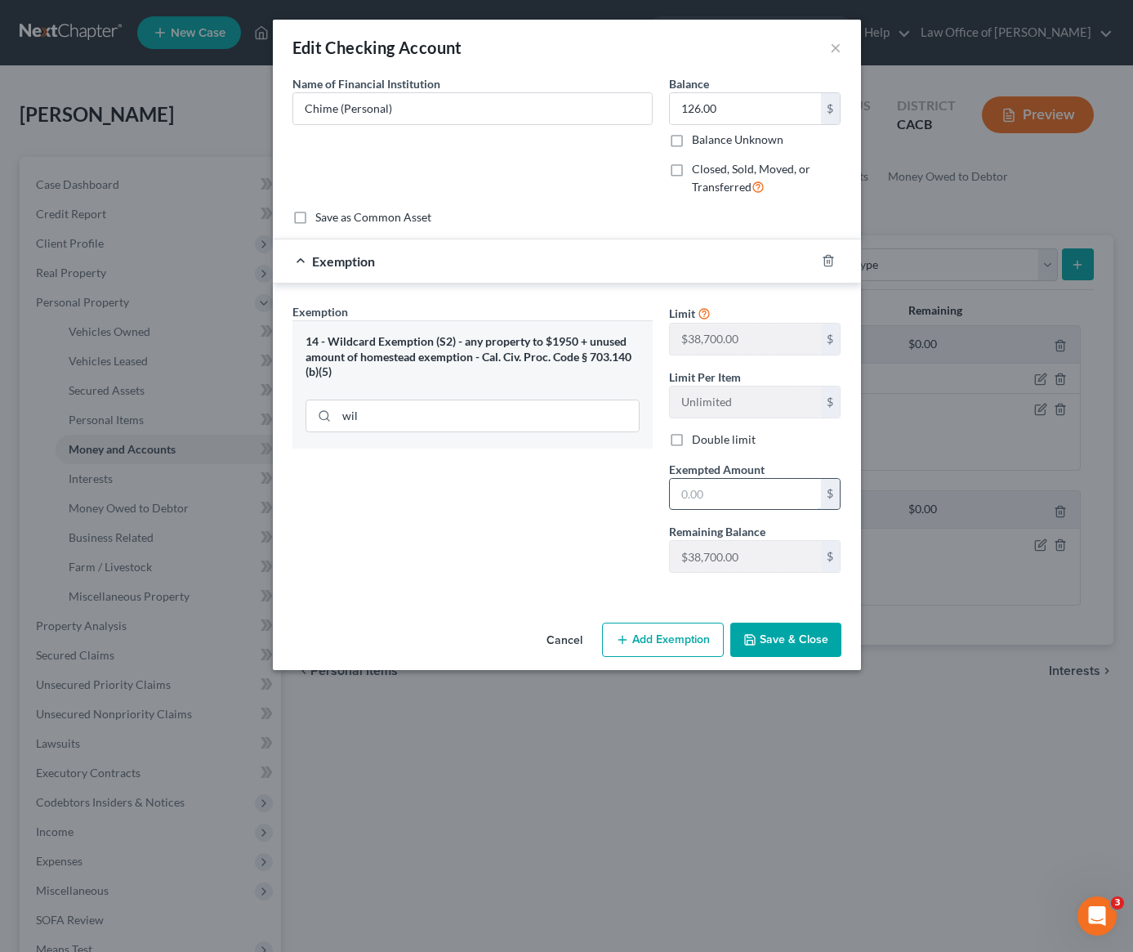
click at [707, 495] on input "text" at bounding box center [745, 494] width 151 height 31
type input "126"
click at [810, 639] on button "Save & Close" at bounding box center [785, 639] width 111 height 34
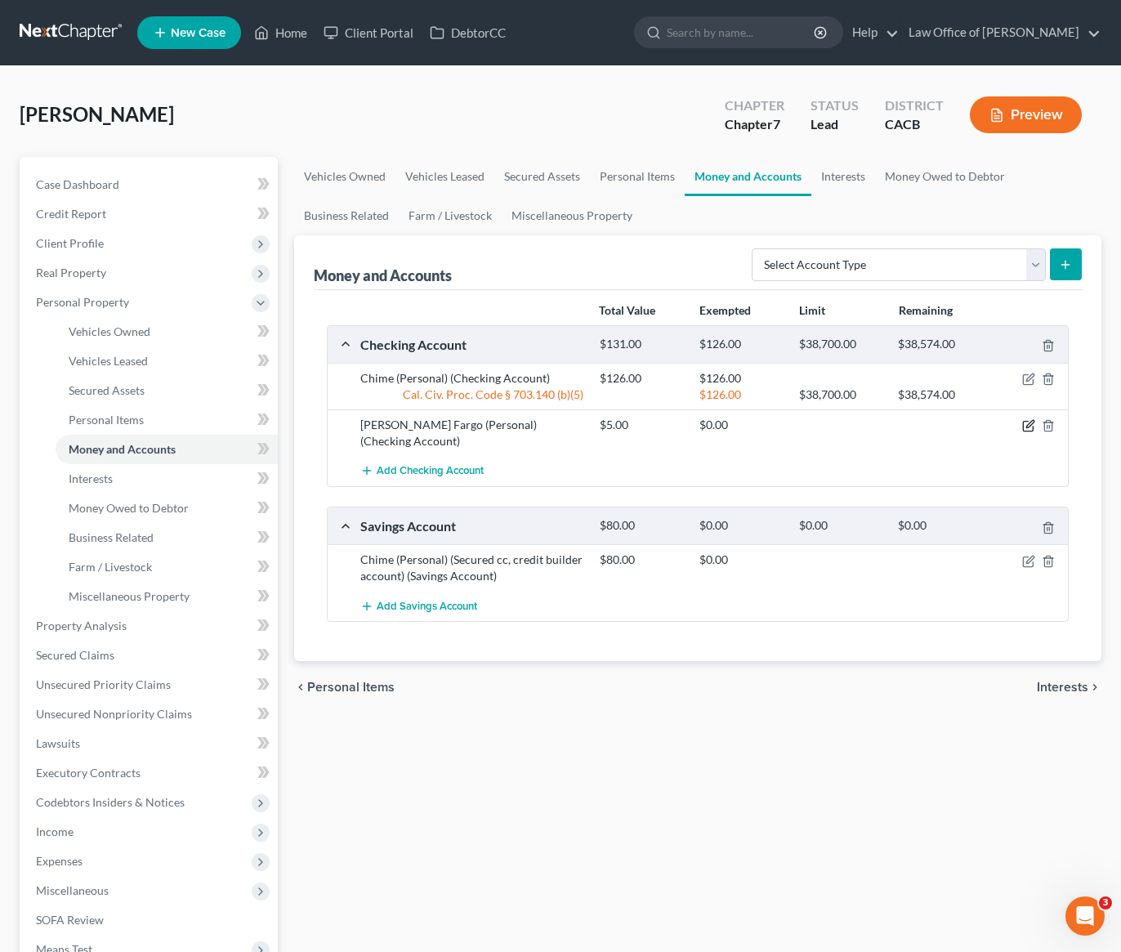
click at [1027, 427] on icon "button" at bounding box center [1029, 424] width 7 height 7
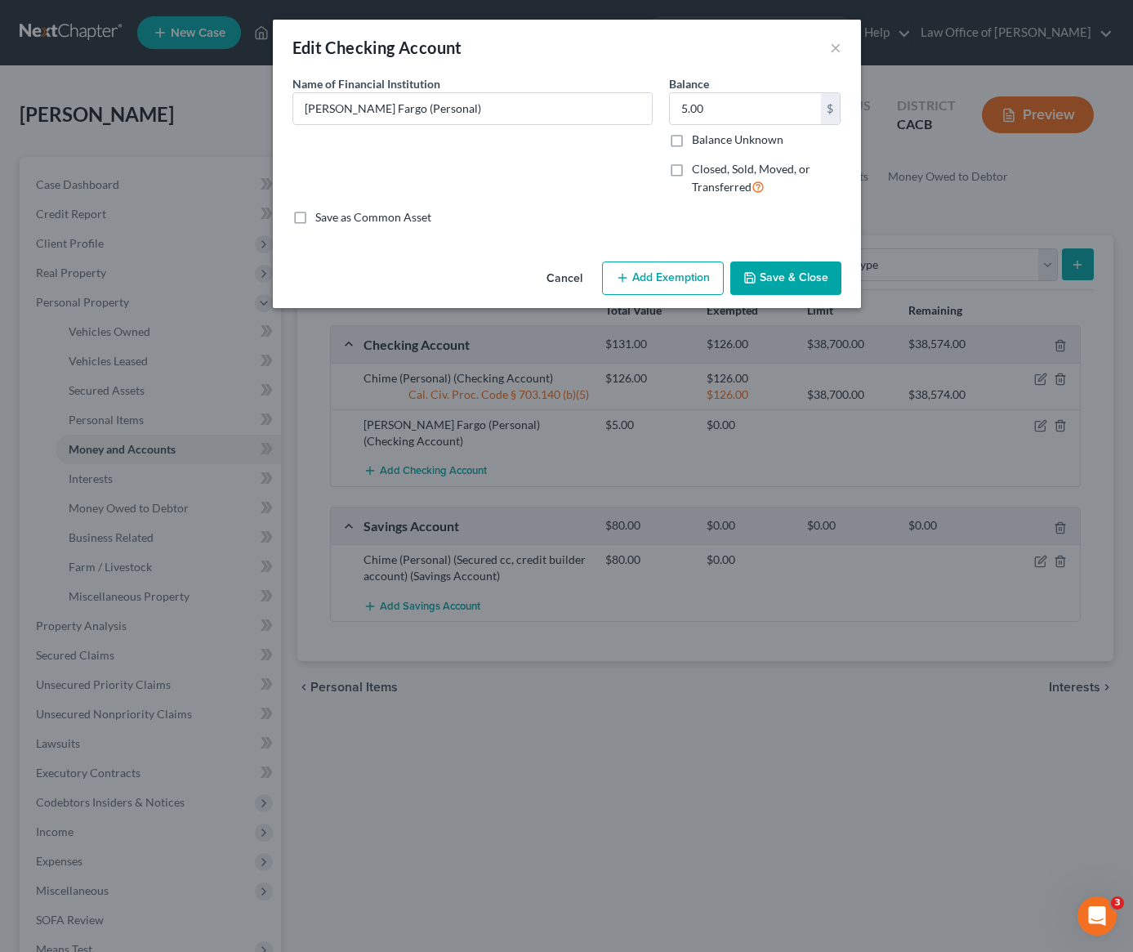
click at [654, 273] on button "Add Exemption" at bounding box center [663, 278] width 122 height 34
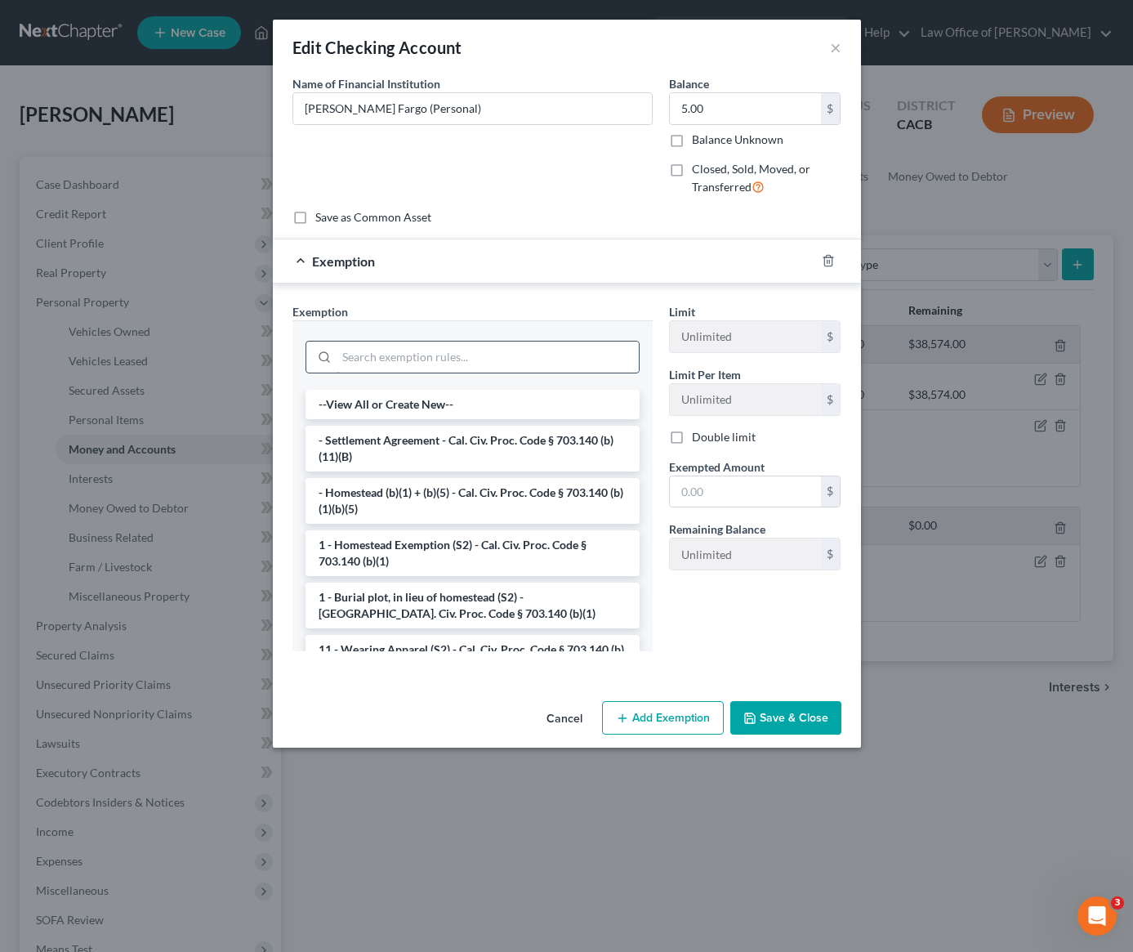
click at [387, 355] on input "search" at bounding box center [488, 356] width 302 height 31
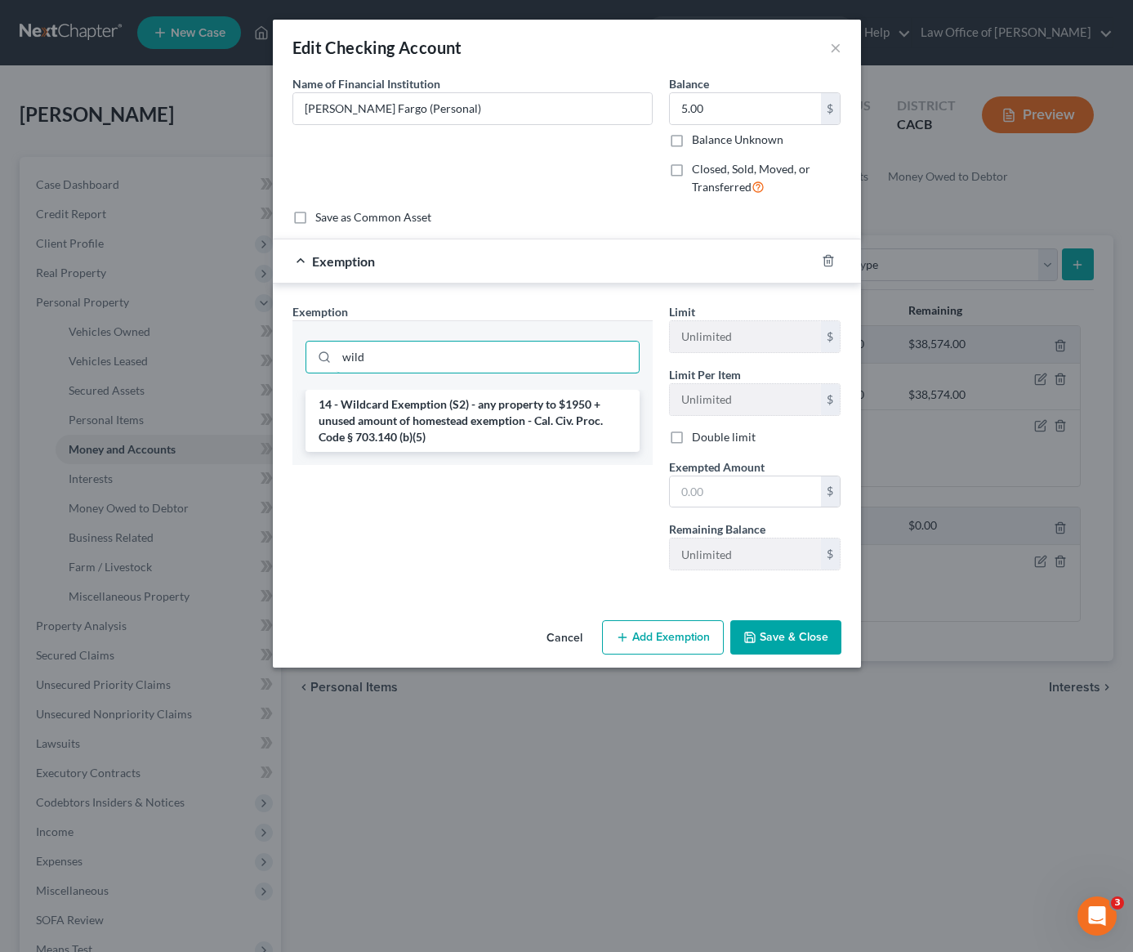
type input "wild"
drag, startPoint x: 350, startPoint y: 466, endPoint x: 356, endPoint y: 435, distance: 31.7
click at [350, 462] on div "Exemption Set must be selected for CA. Exemption * wild 14 - Wildcard Exemption…" at bounding box center [472, 443] width 377 height 280
click at [371, 434] on li "14 - Wildcard Exemption (S2) - any property to $1950 + unused amount of homeste…" at bounding box center [473, 421] width 334 height 62
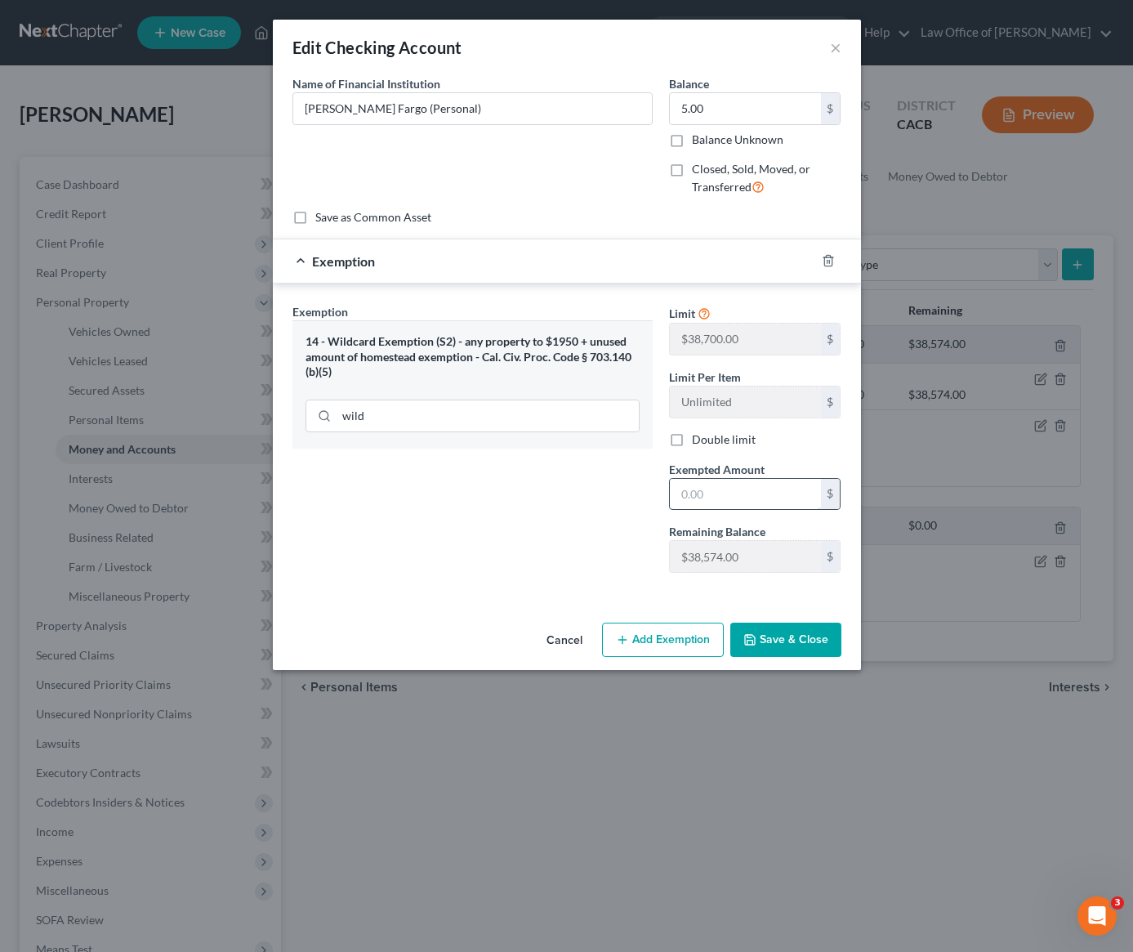
click at [725, 501] on input "text" at bounding box center [745, 494] width 151 height 31
type input "5"
click at [544, 598] on div "Exemption Set must be selected for CA. Exemption * 14 - Wildcard Exemption (S2)…" at bounding box center [567, 441] width 588 height 316
click at [814, 637] on button "Save & Close" at bounding box center [785, 639] width 111 height 34
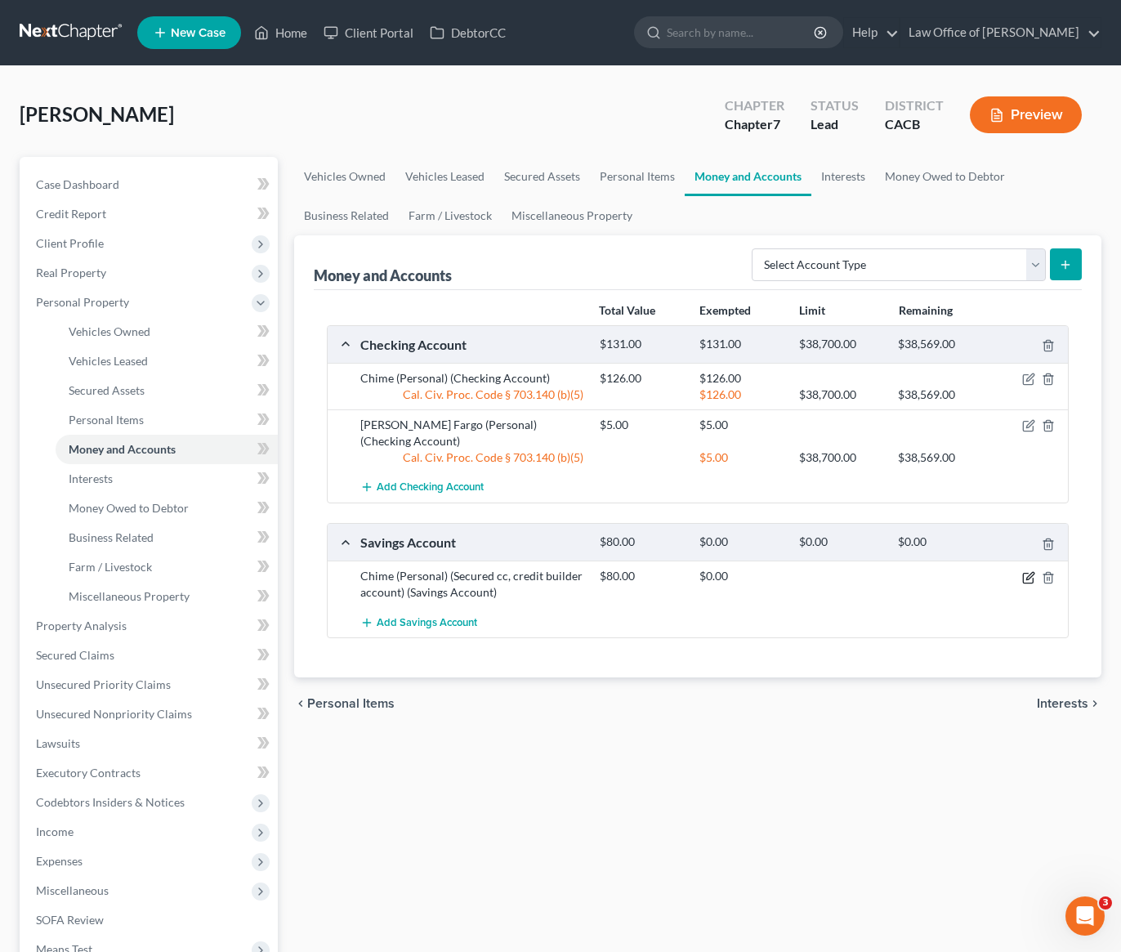
click at [1026, 572] on icon "button" at bounding box center [1029, 575] width 7 height 7
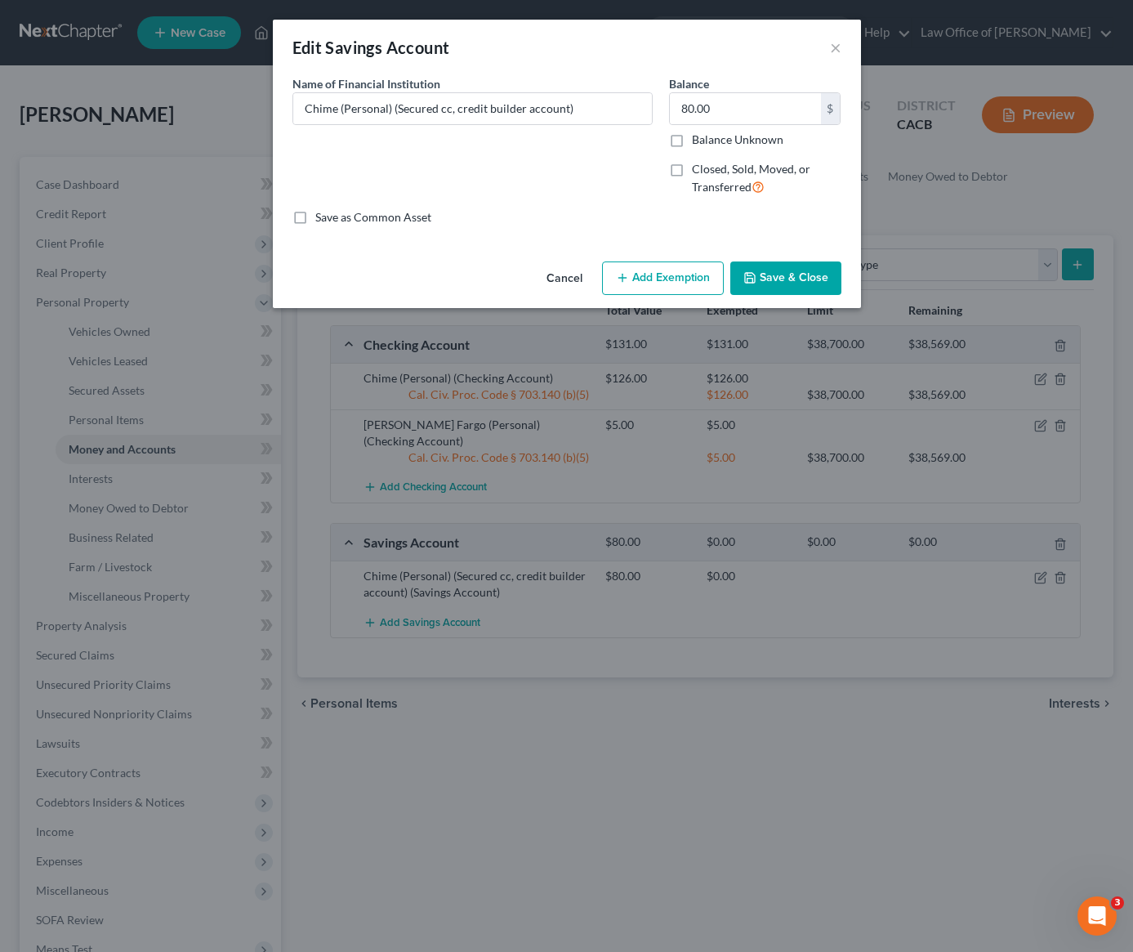
click at [656, 276] on button "Add Exemption" at bounding box center [663, 278] width 122 height 34
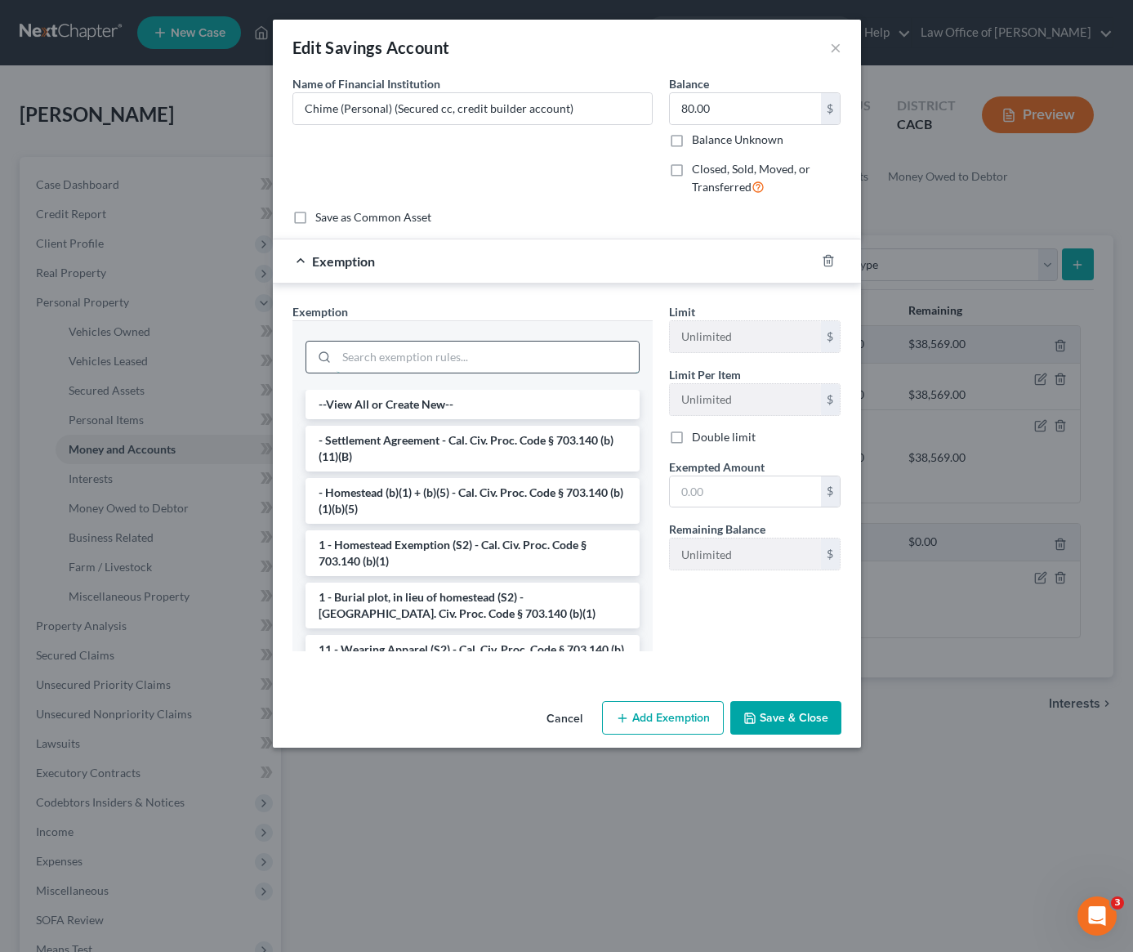
drag, startPoint x: 396, startPoint y: 359, endPoint x: 389, endPoint y: 350, distance: 11.6
click at [396, 359] on input "search" at bounding box center [488, 356] width 302 height 31
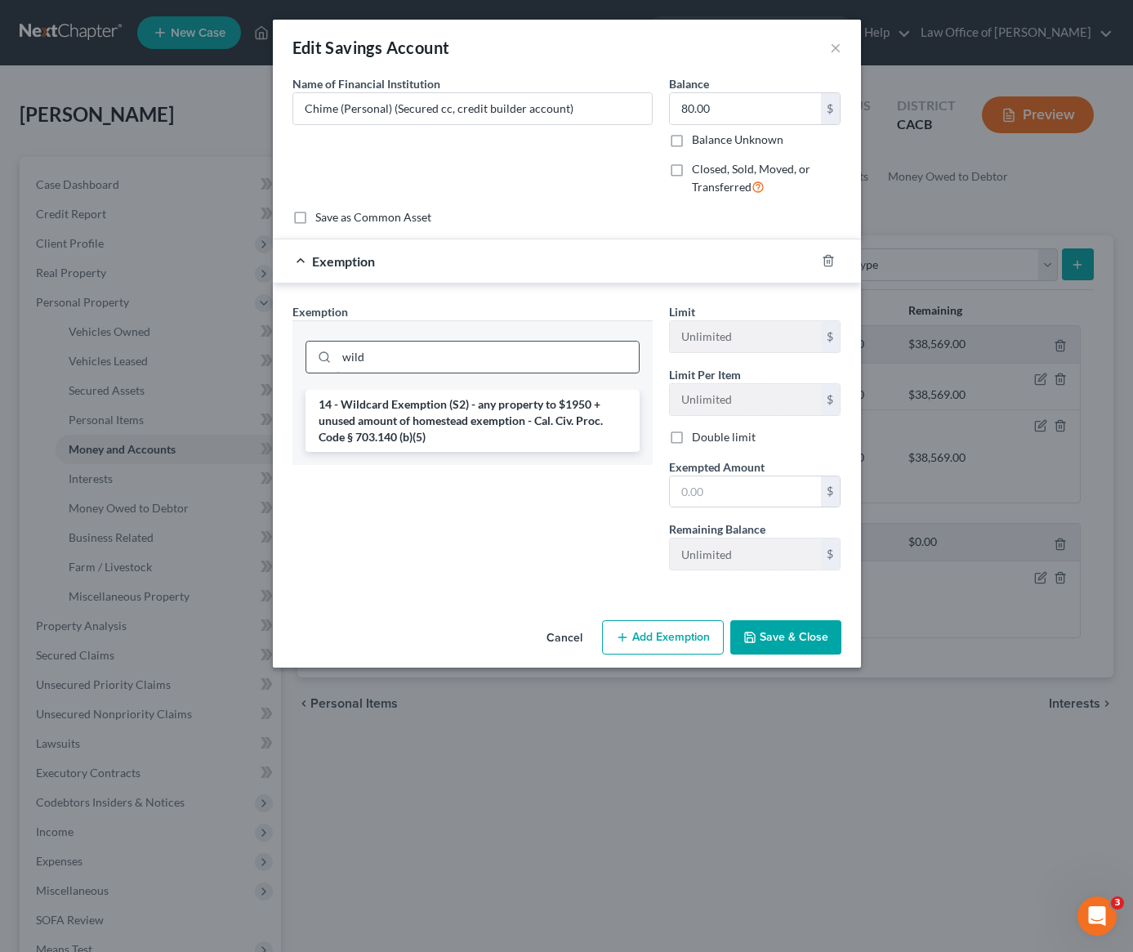
type input "wild"
click at [413, 422] on li "14 - Wildcard Exemption (S2) - any property to $1950 + unused amount of homeste…" at bounding box center [473, 421] width 334 height 62
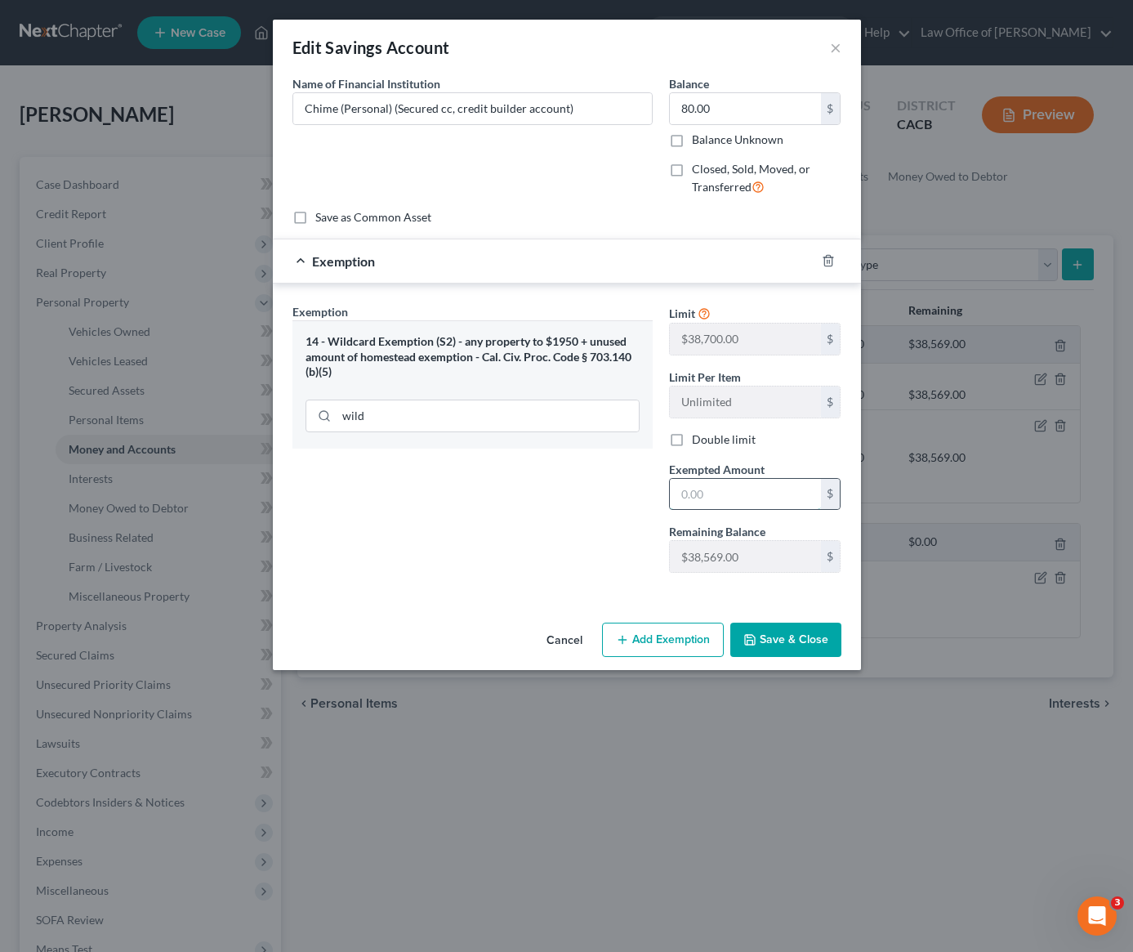
click at [702, 499] on input "text" at bounding box center [745, 494] width 151 height 31
type input "80"
click at [558, 550] on div "Exemption Set must be selected for CA. Exemption * 14 - Wildcard Exemption (S2)…" at bounding box center [472, 444] width 377 height 283
click at [773, 644] on button "Save & Close" at bounding box center [785, 639] width 111 height 34
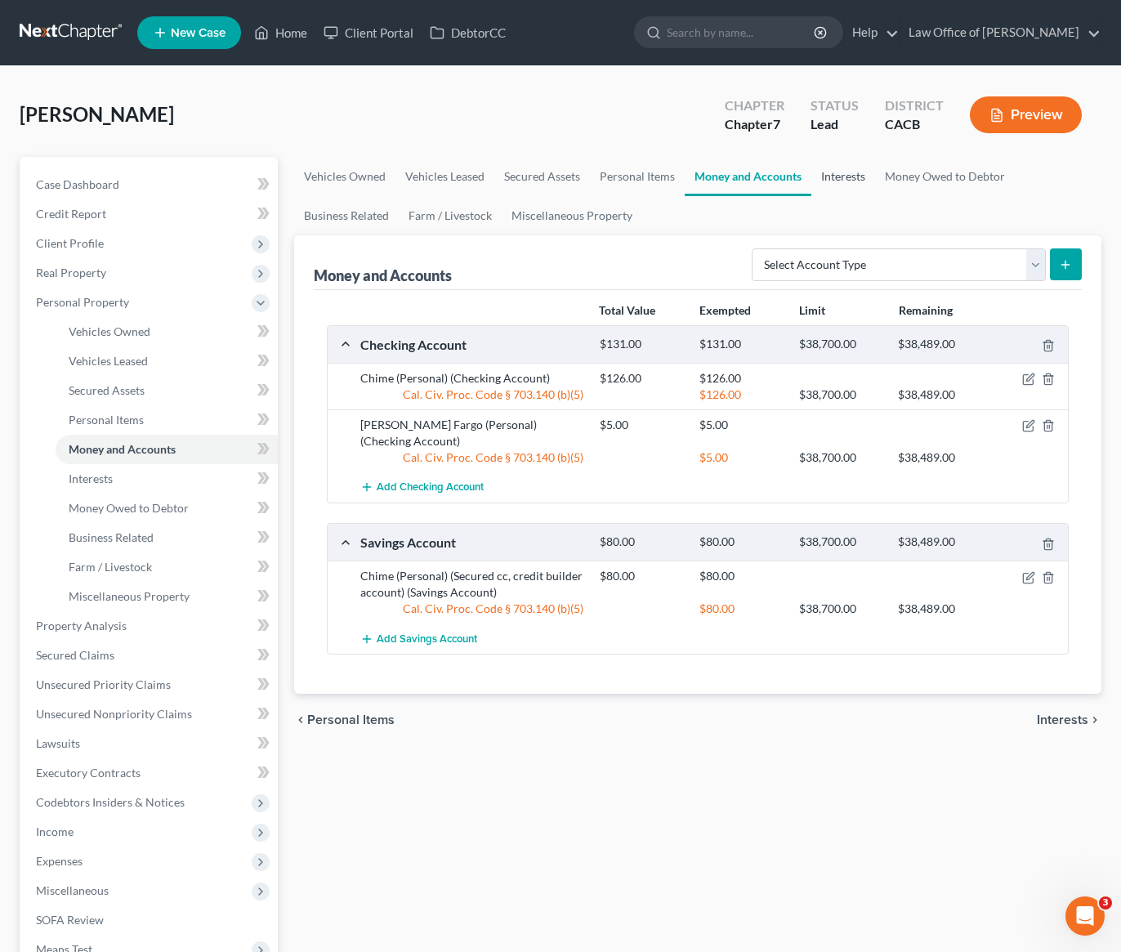
click at [843, 178] on link "Interests" at bounding box center [843, 176] width 64 height 39
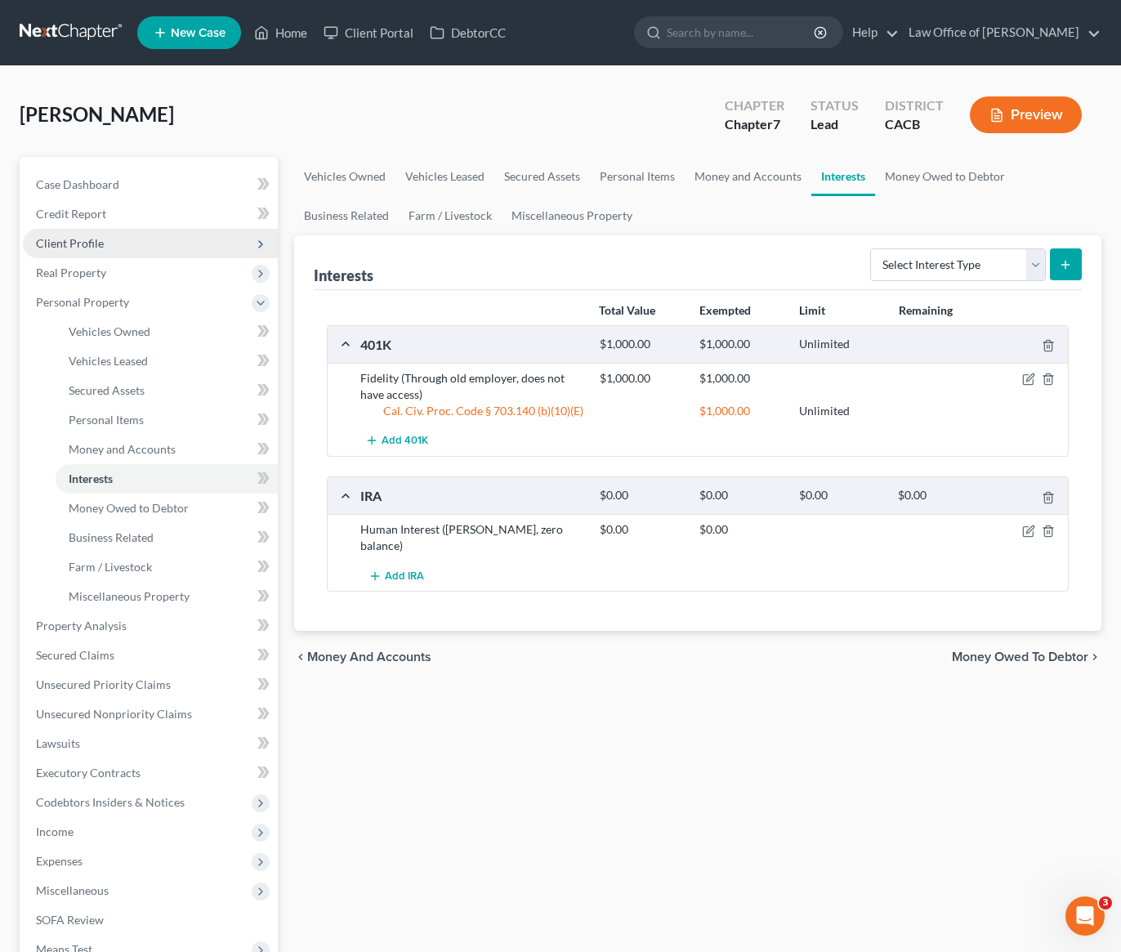
click at [74, 242] on span "Client Profile" at bounding box center [70, 243] width 68 height 14
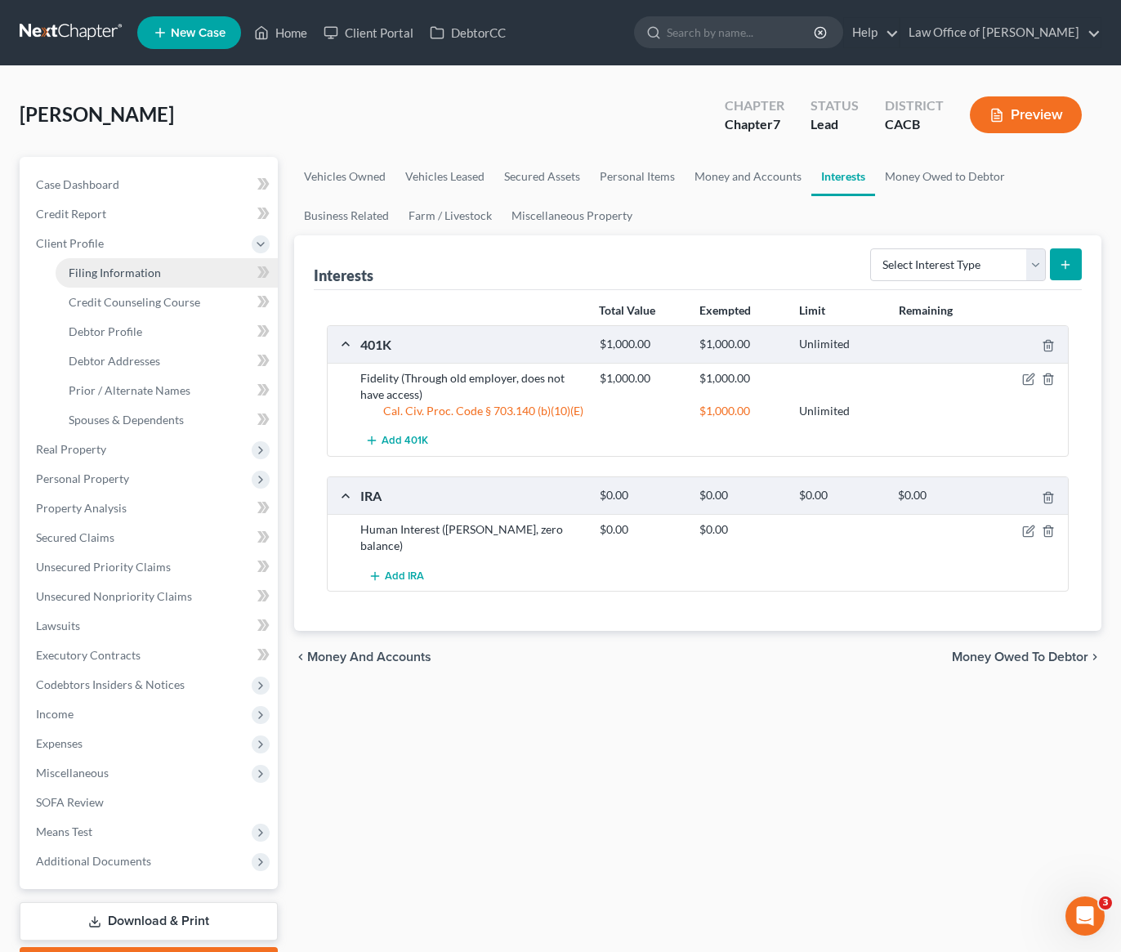
click at [105, 276] on span "Filing Information" at bounding box center [115, 272] width 92 height 14
select select "1"
select select "0"
select select "7"
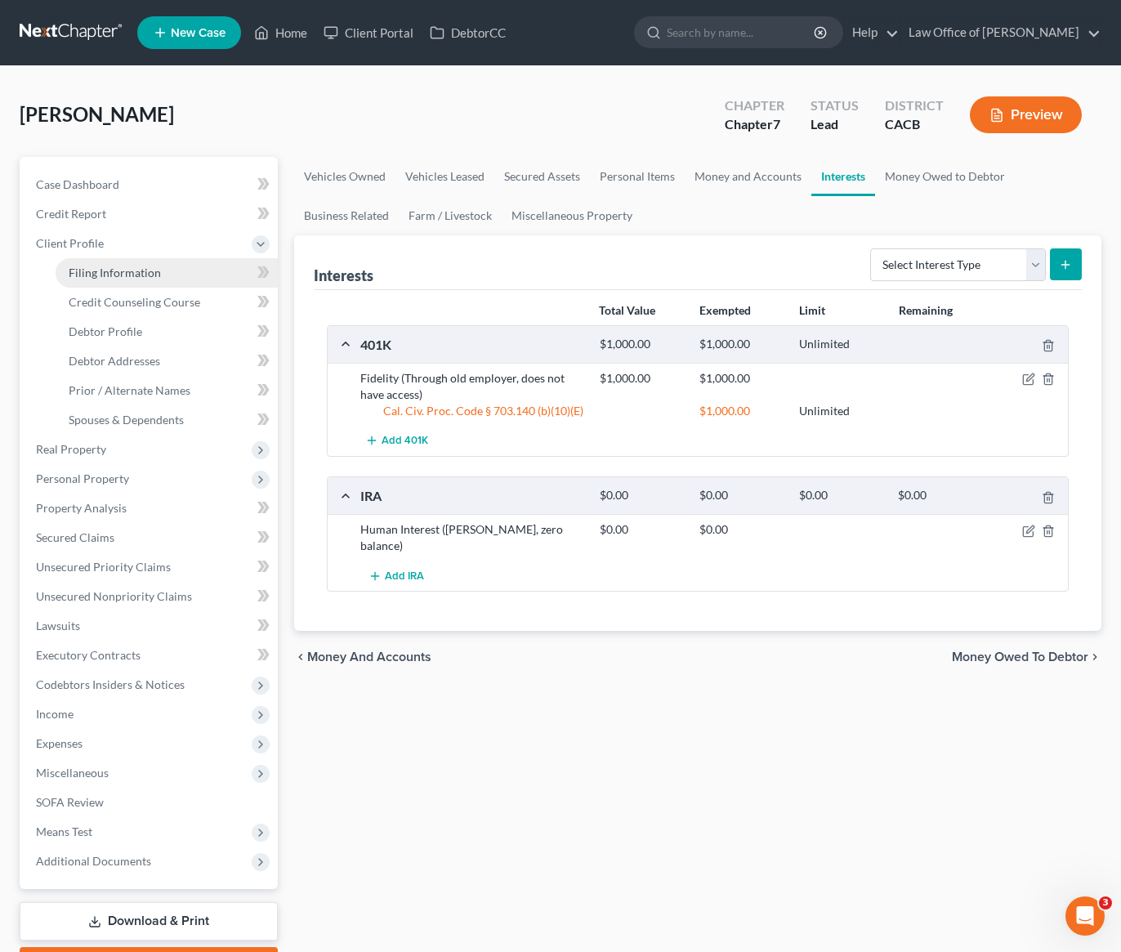
select select "0"
select select "4"
select select "0"
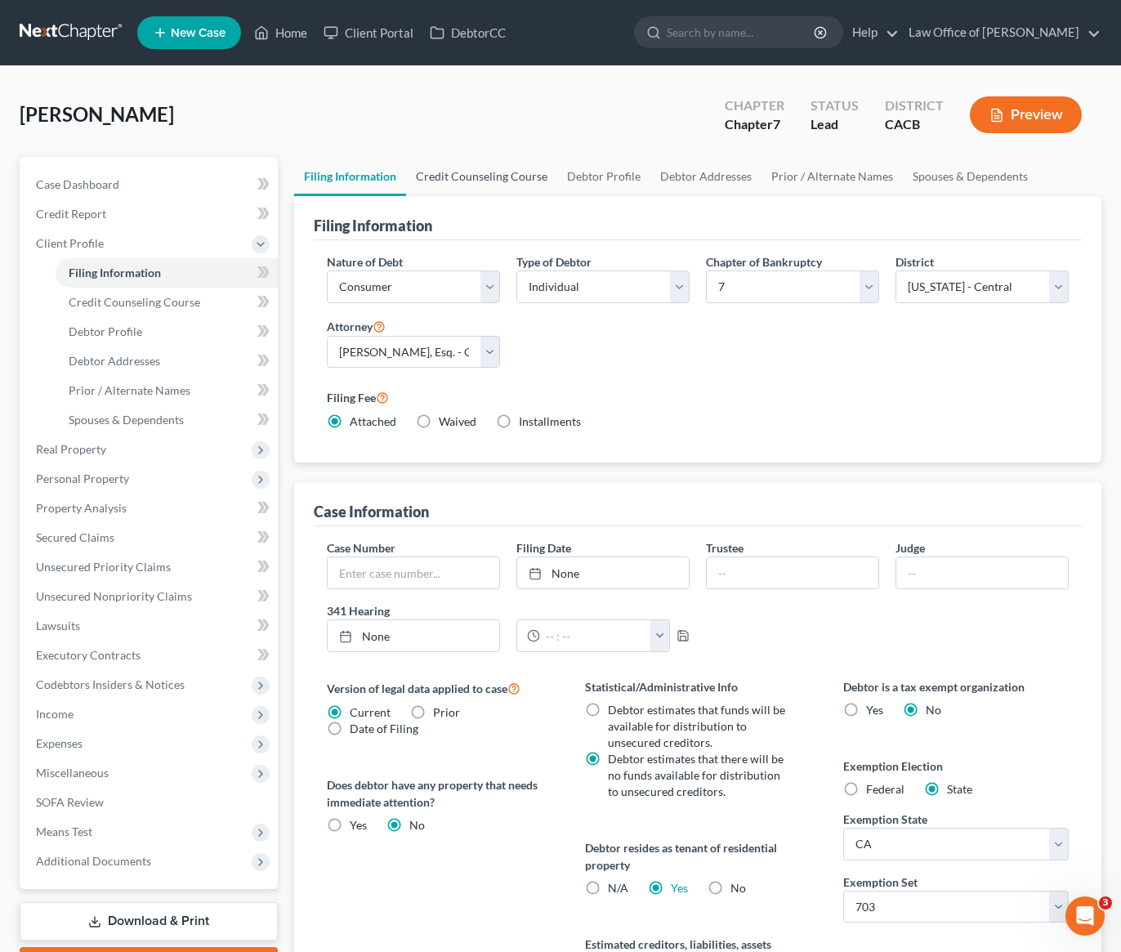
click at [491, 177] on link "Credit Counseling Course" at bounding box center [481, 176] width 151 height 39
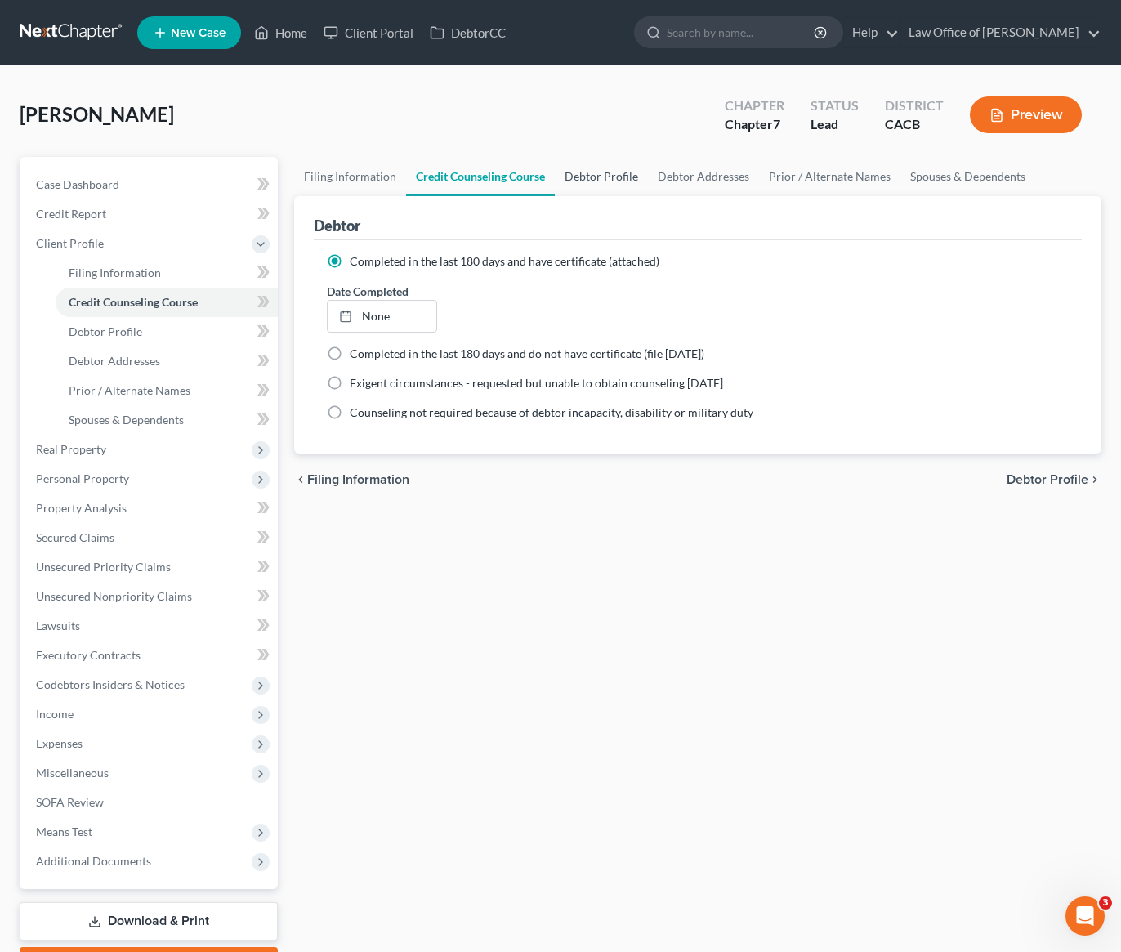
click at [565, 176] on link "Debtor Profile" at bounding box center [601, 176] width 93 height 39
select select "0"
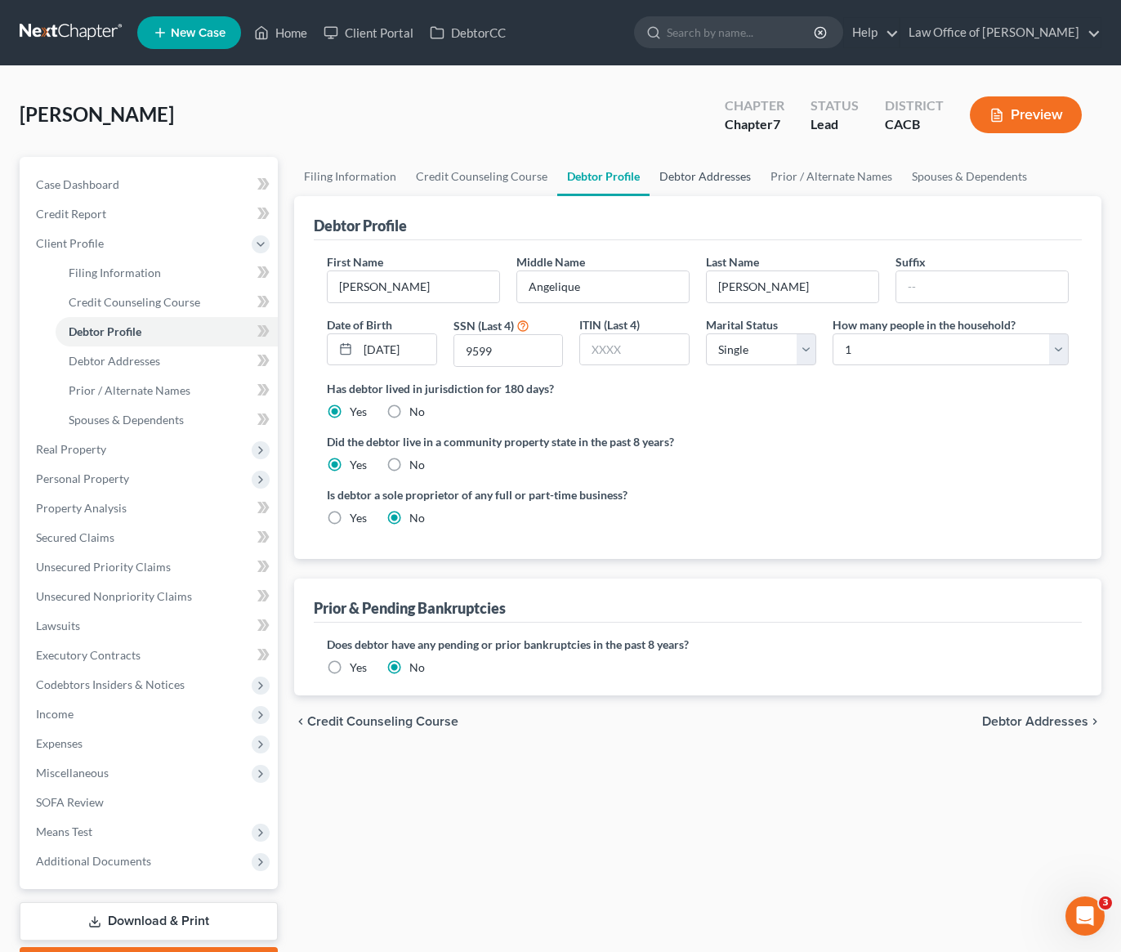
click at [722, 177] on link "Debtor Addresses" at bounding box center [704, 176] width 111 height 39
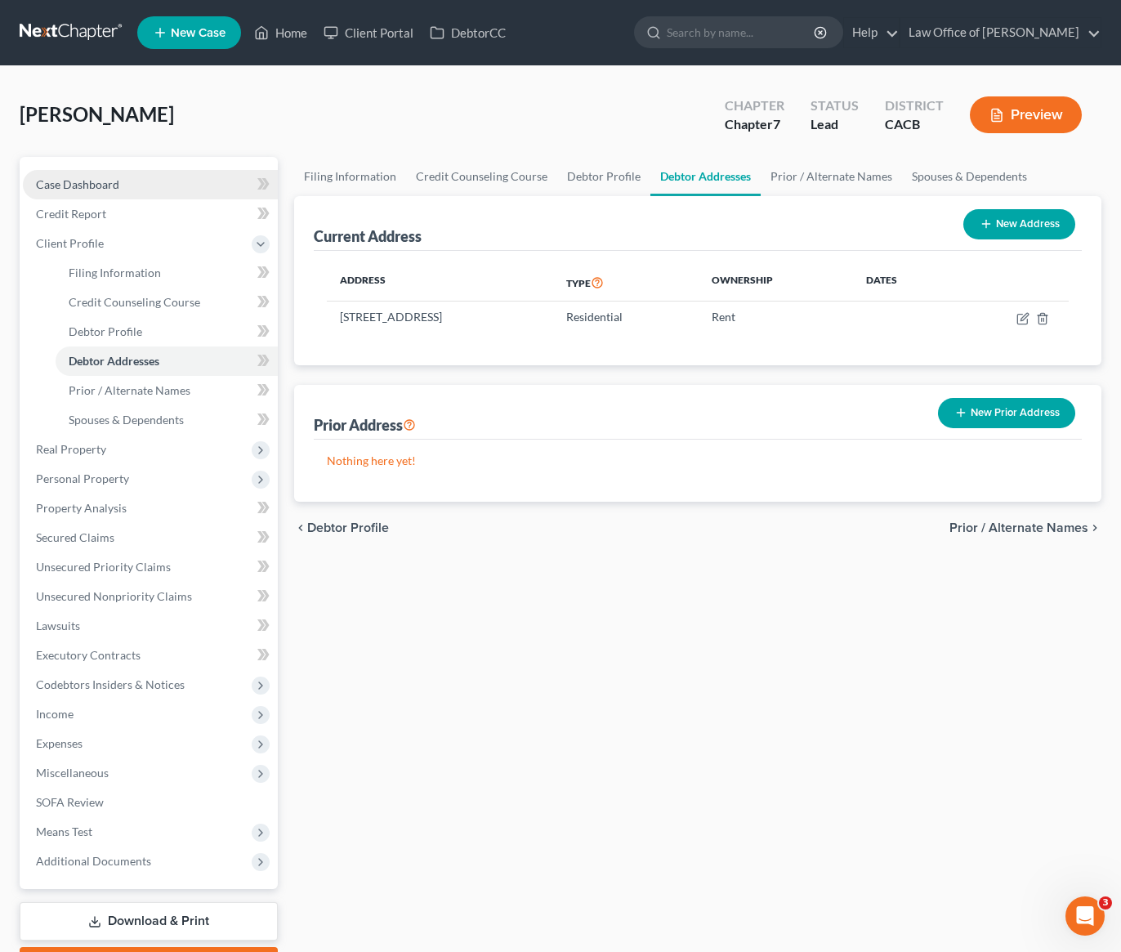
click at [95, 185] on span "Case Dashboard" at bounding box center [77, 184] width 83 height 14
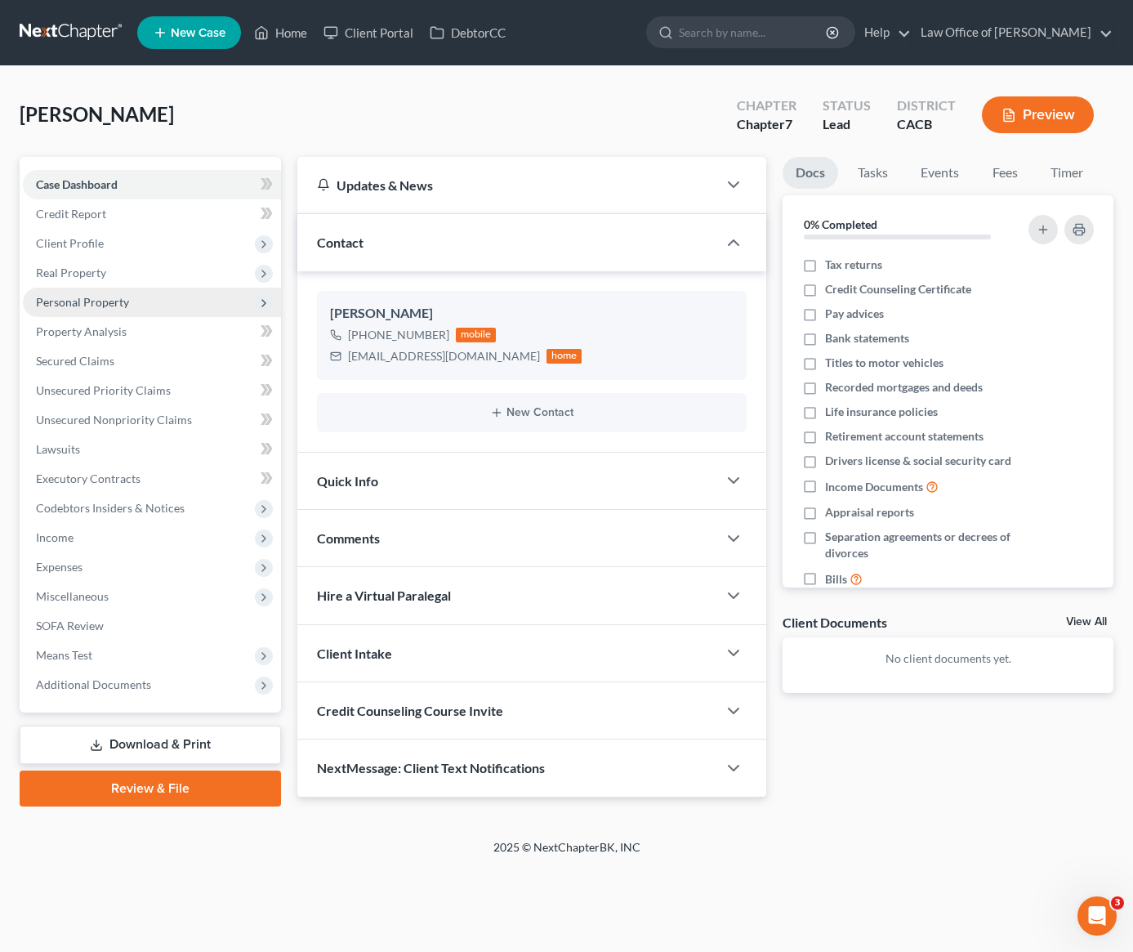
click at [95, 301] on span "Personal Property" at bounding box center [82, 302] width 93 height 14
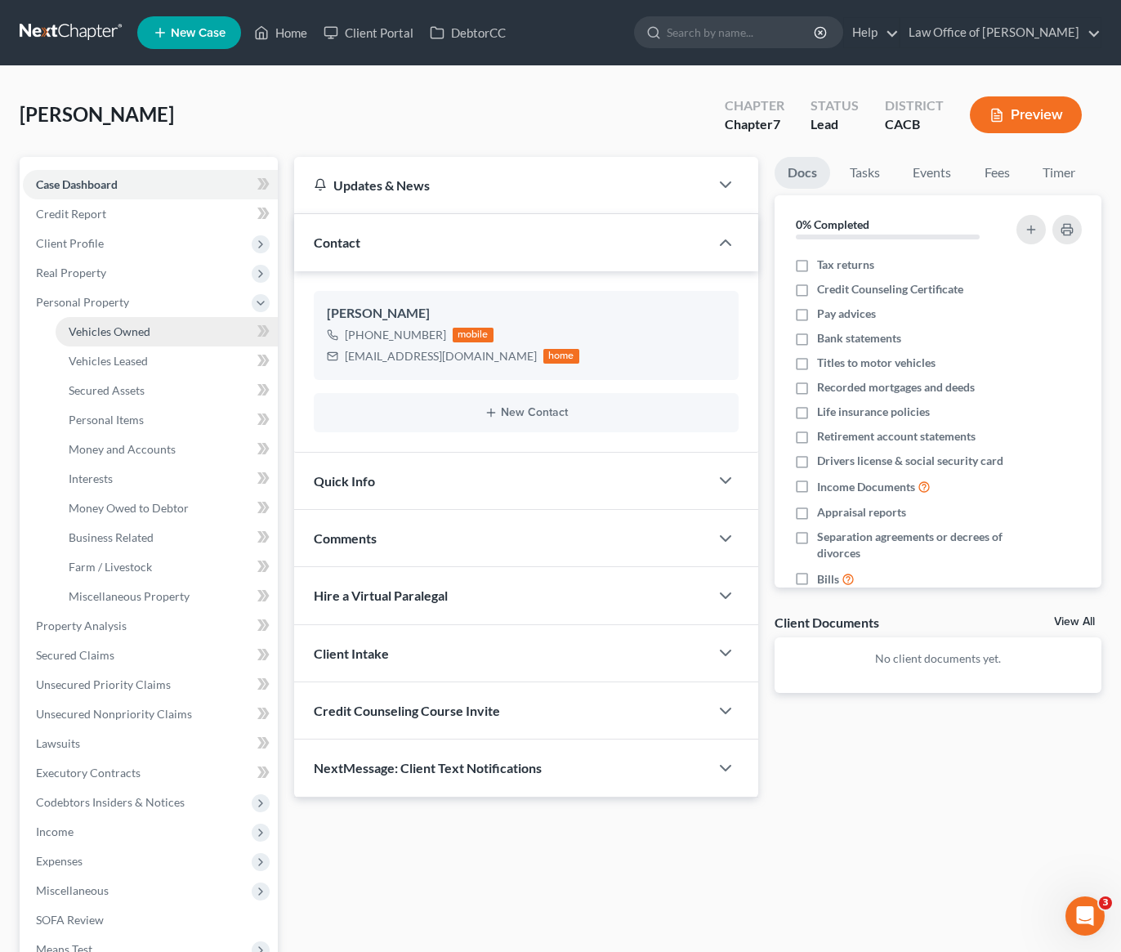
click at [146, 340] on link "Vehicles Owned" at bounding box center [167, 331] width 222 height 29
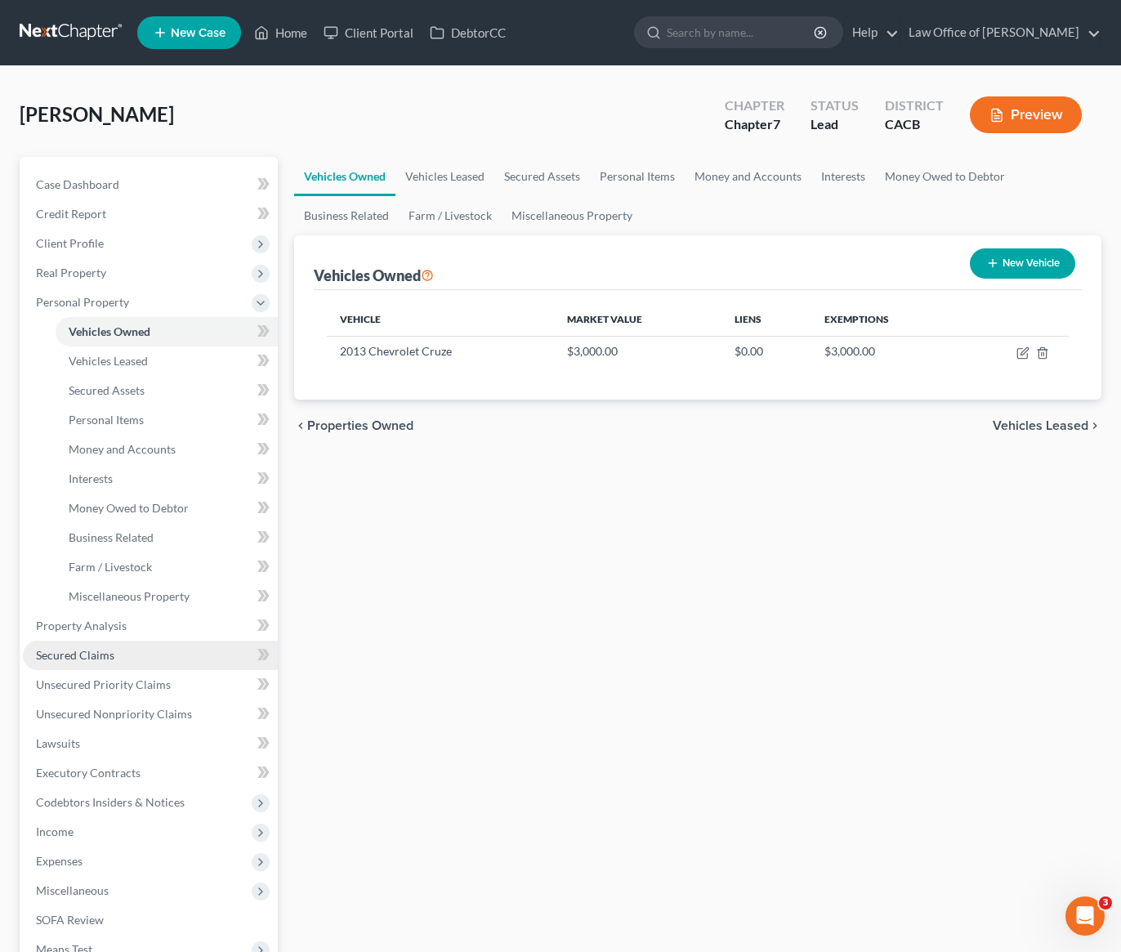
click at [96, 658] on span "Secured Claims" at bounding box center [75, 655] width 78 height 14
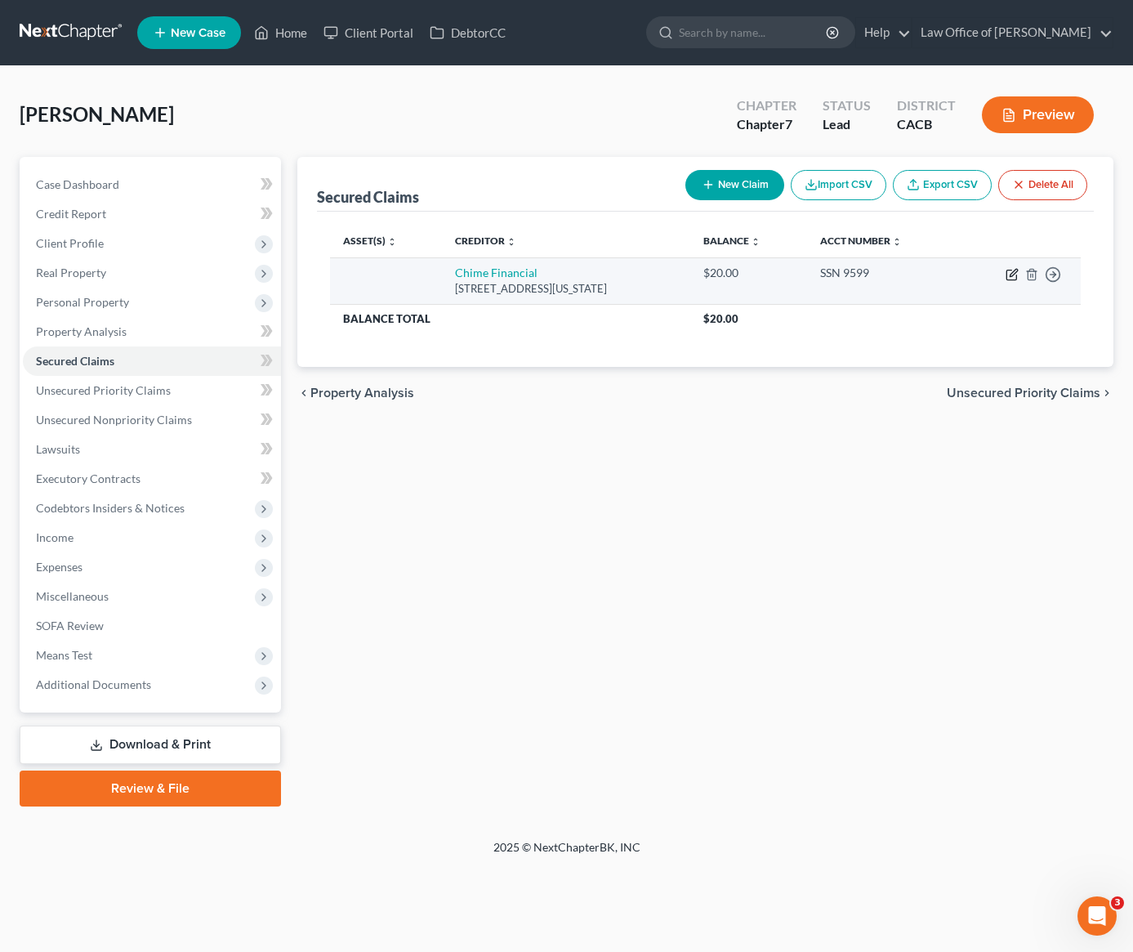
click at [1010, 275] on icon "button" at bounding box center [1013, 272] width 7 height 7
select select "4"
select select "2"
select select "0"
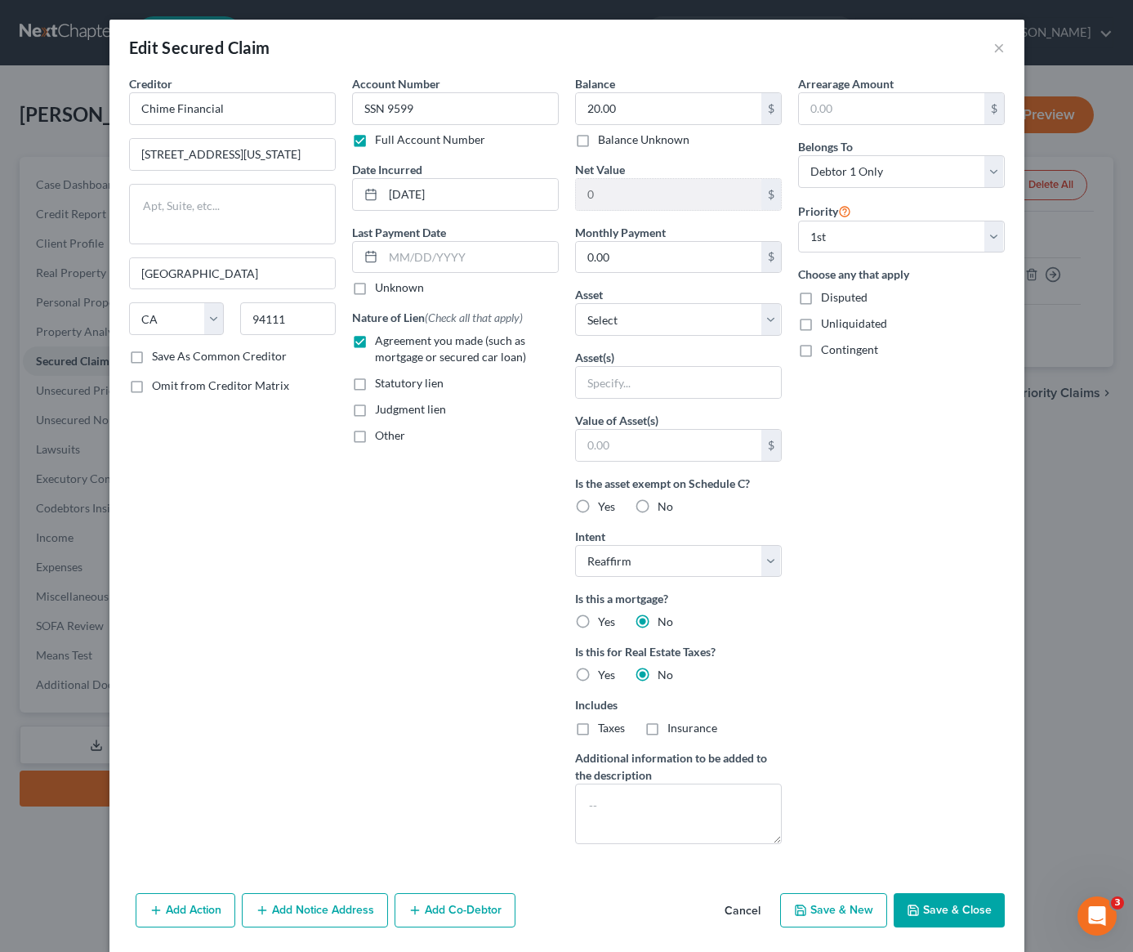
click at [790, 637] on div "Arrearage Amount $ Belongs To * Select Debtor 1 Only Debtor 2 Only Debtor 1 And…" at bounding box center [901, 466] width 223 height 782
click at [649, 328] on select "Select Other Multiple Assets 2013 Chevrolet Cruze - $3000.0 Fidelity (Through o…" at bounding box center [678, 319] width 207 height 33
select select "4"
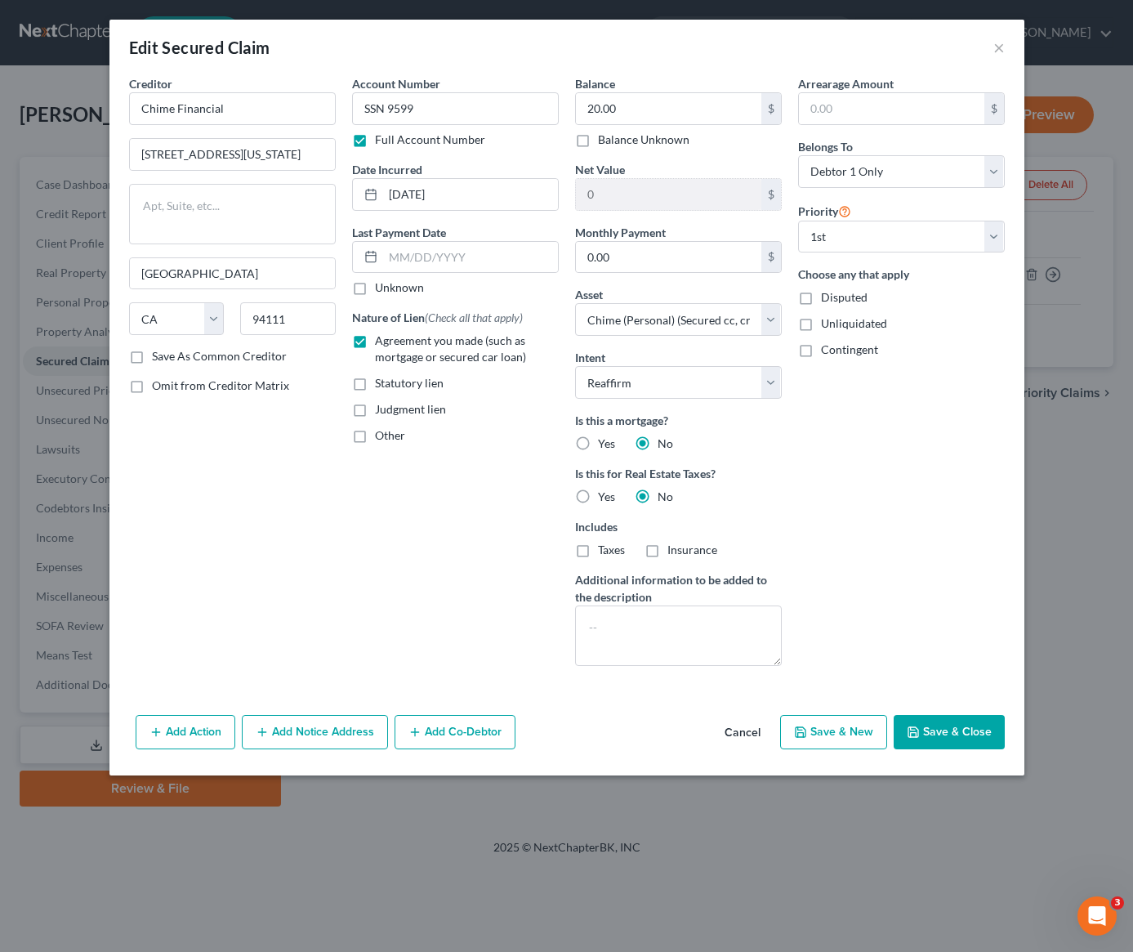
click at [375, 435] on label "Other" at bounding box center [390, 435] width 30 height 16
click at [381, 435] on input "Other" at bounding box center [386, 432] width 11 height 11
checkbox input "true"
click at [375, 341] on label "Agreement you made (such as mortgage or secured car loan)" at bounding box center [467, 348] width 184 height 33
click at [381, 341] on input "Agreement you made (such as mortgage or secured car loan)" at bounding box center [386, 337] width 11 height 11
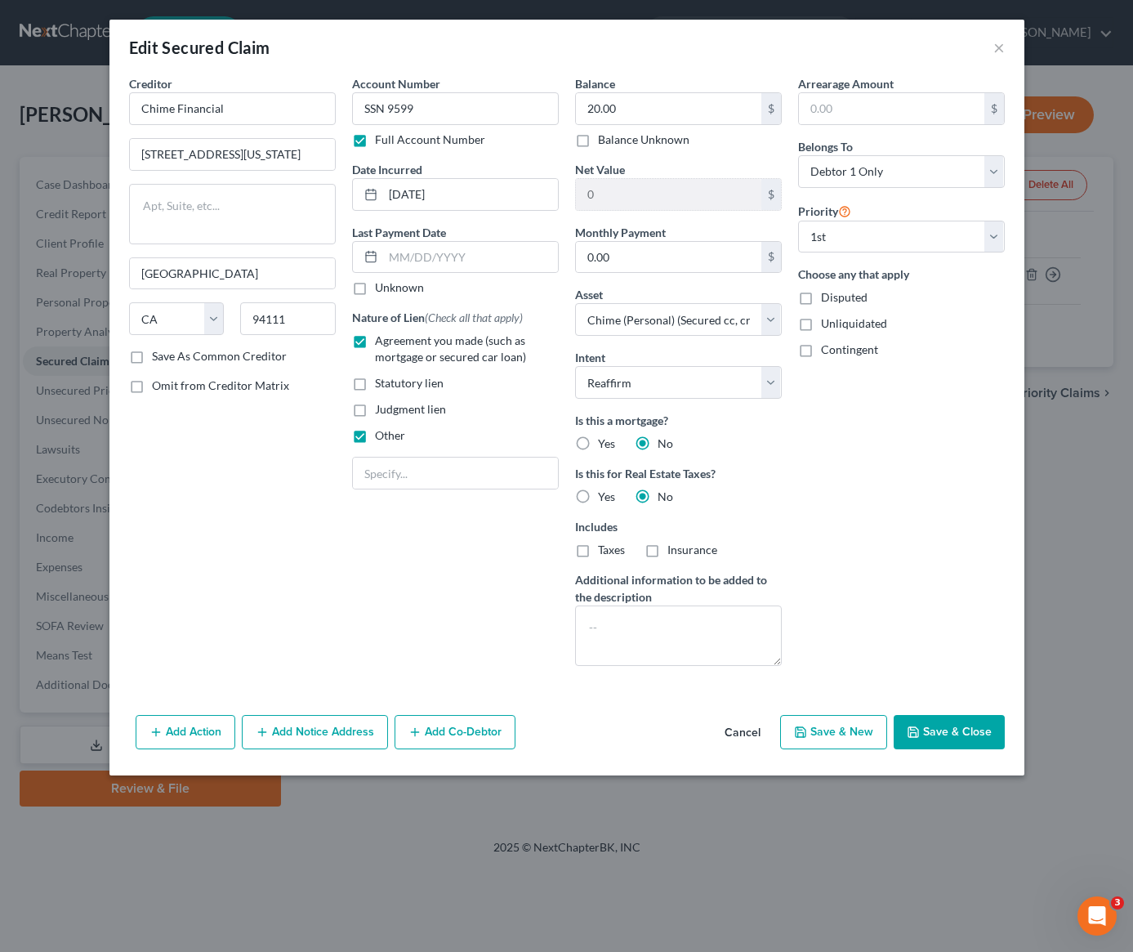
checkbox input "false"
click at [422, 477] on input "text" at bounding box center [455, 472] width 205 height 31
type input "Secured Credit Card, credit builder account"
click at [964, 737] on button "Save & Close" at bounding box center [949, 732] width 111 height 34
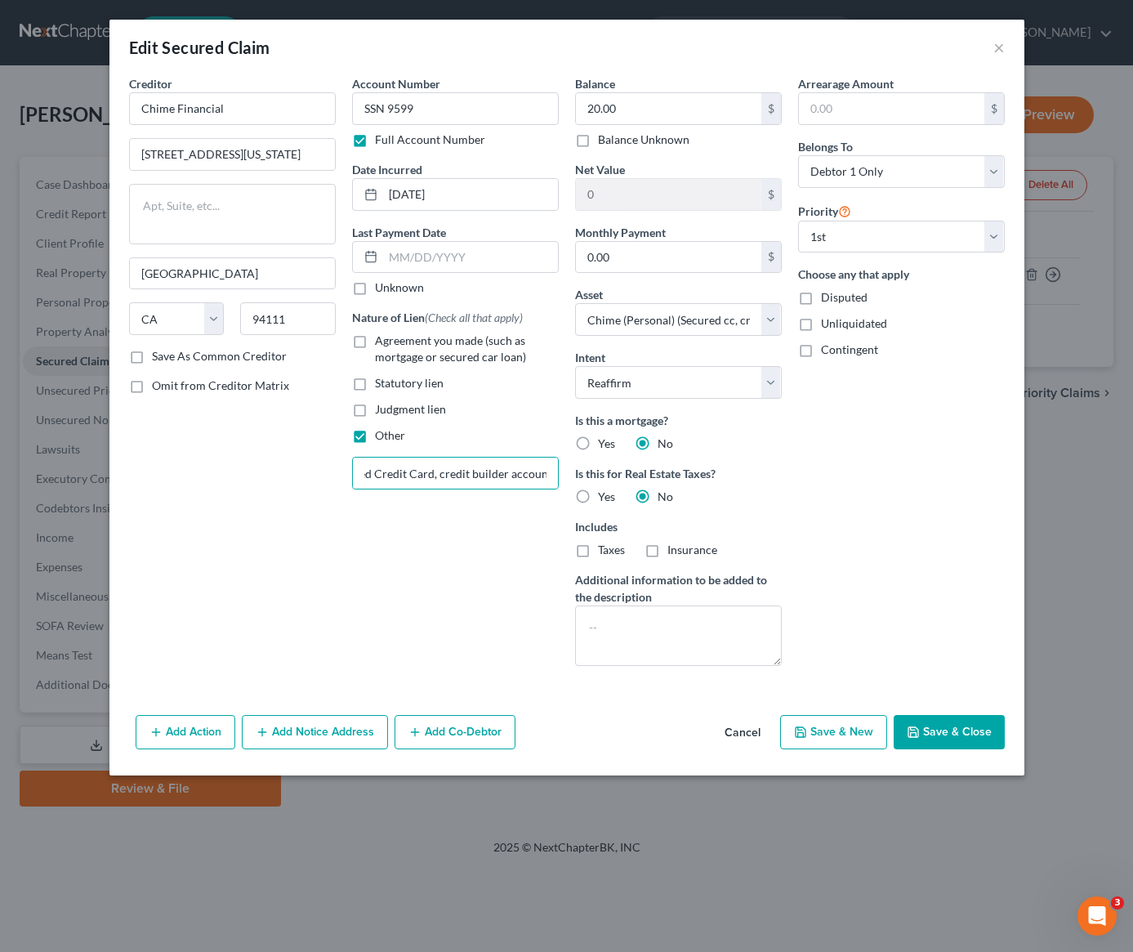
select select
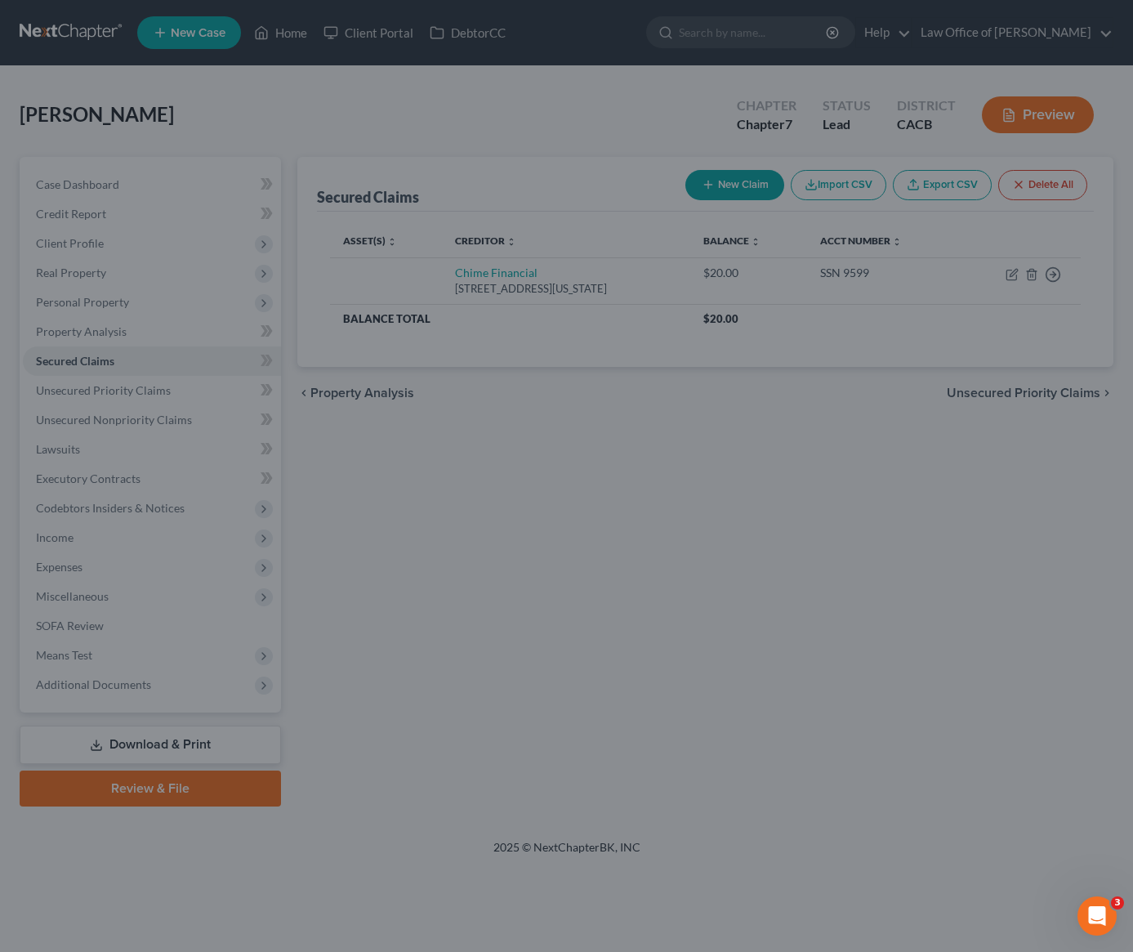
type input "60.00"
select select "4"
type input "0"
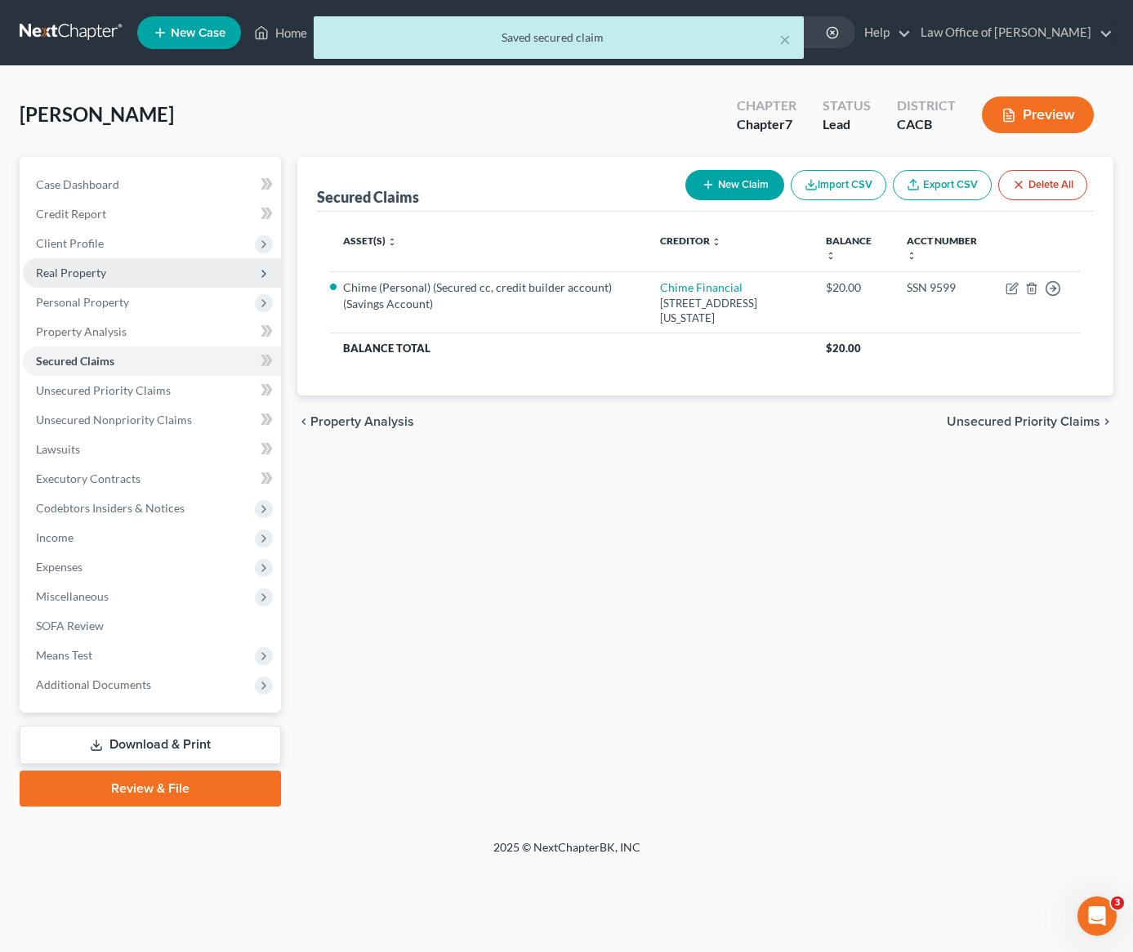
click at [93, 271] on span "Real Property" at bounding box center [71, 272] width 70 height 14
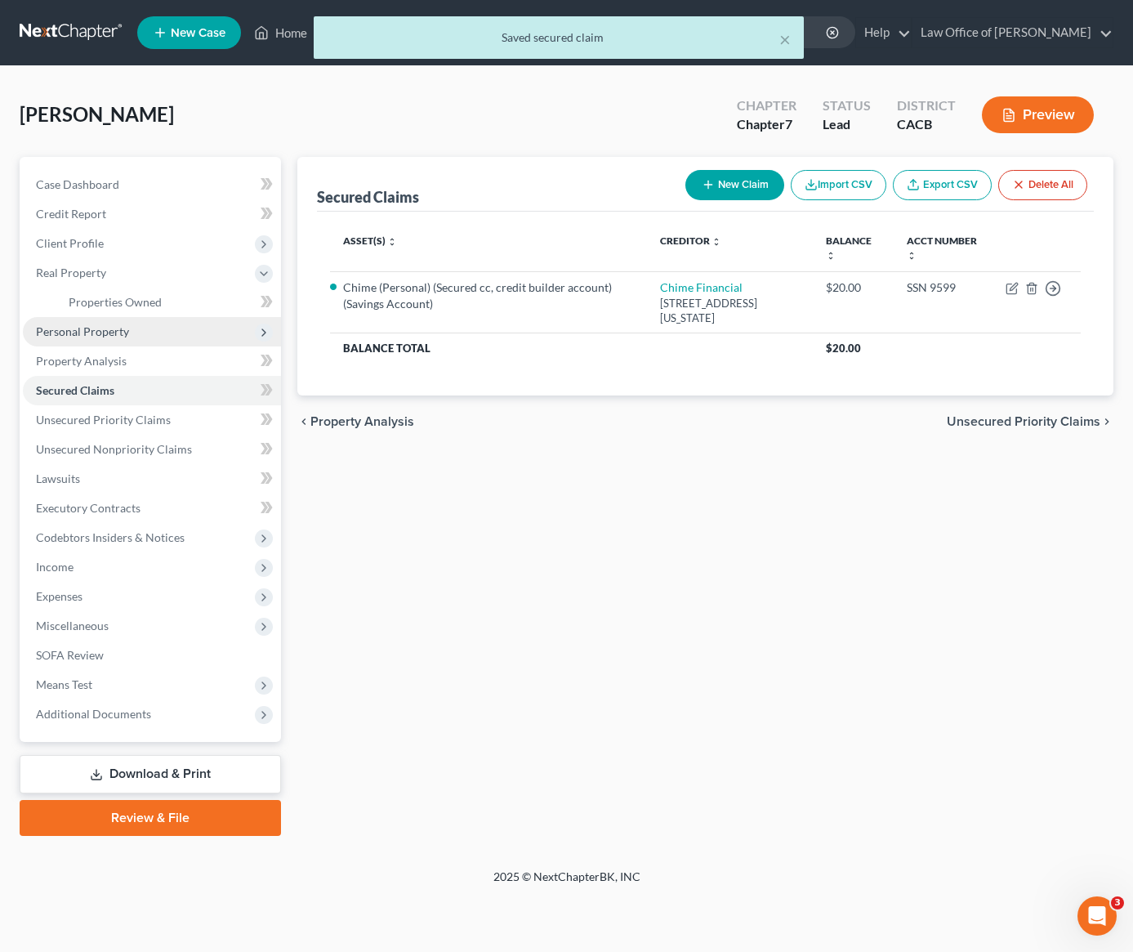
click at [103, 339] on span "Personal Property" at bounding box center [152, 331] width 258 height 29
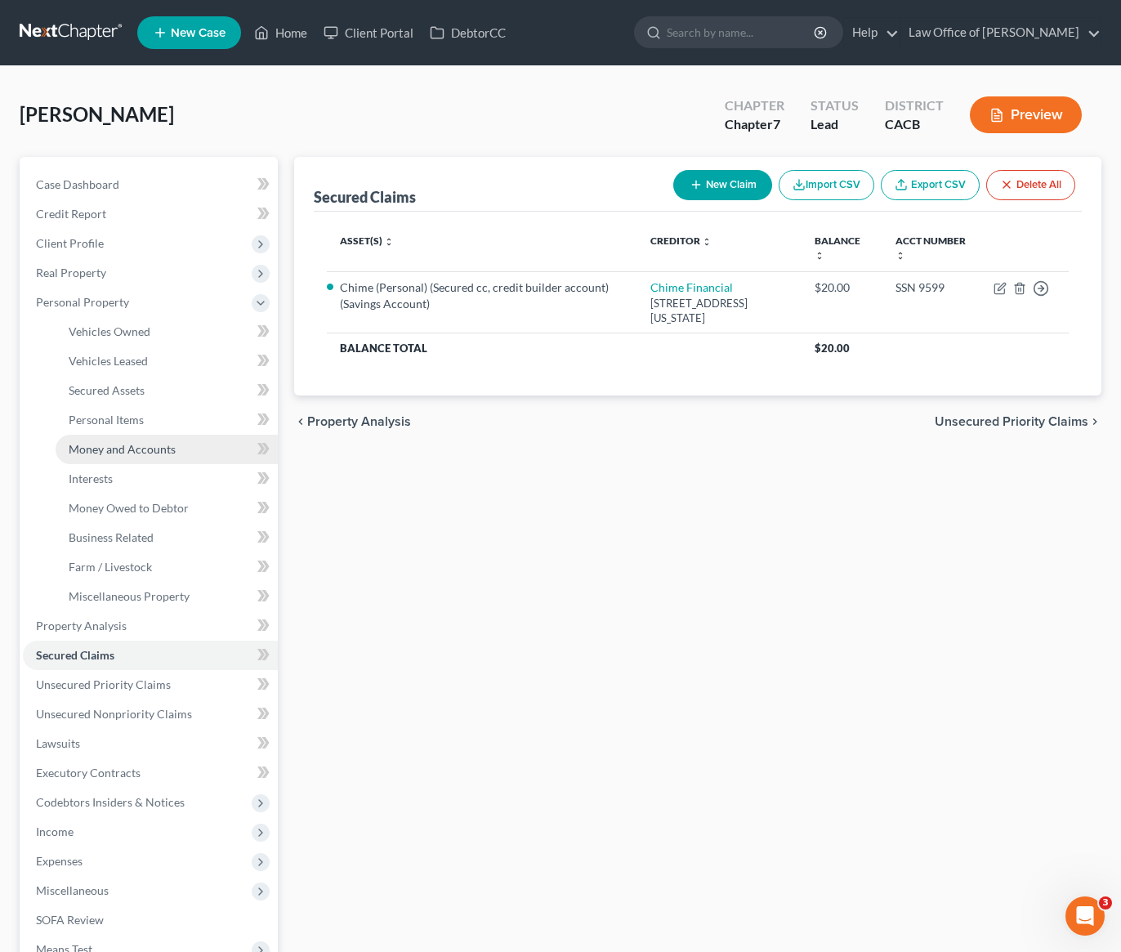
click at [108, 454] on span "Money and Accounts" at bounding box center [122, 449] width 107 height 14
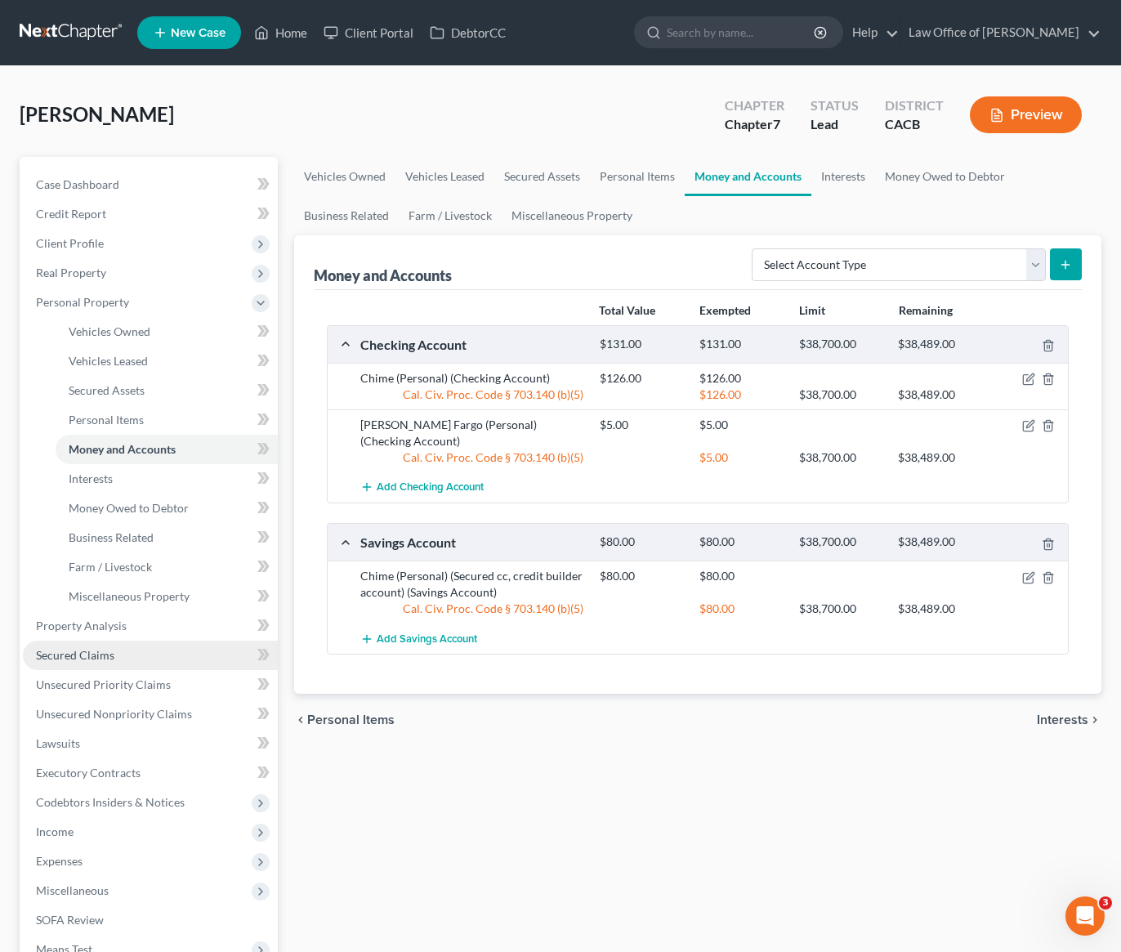
click at [88, 658] on span "Secured Claims" at bounding box center [75, 655] width 78 height 14
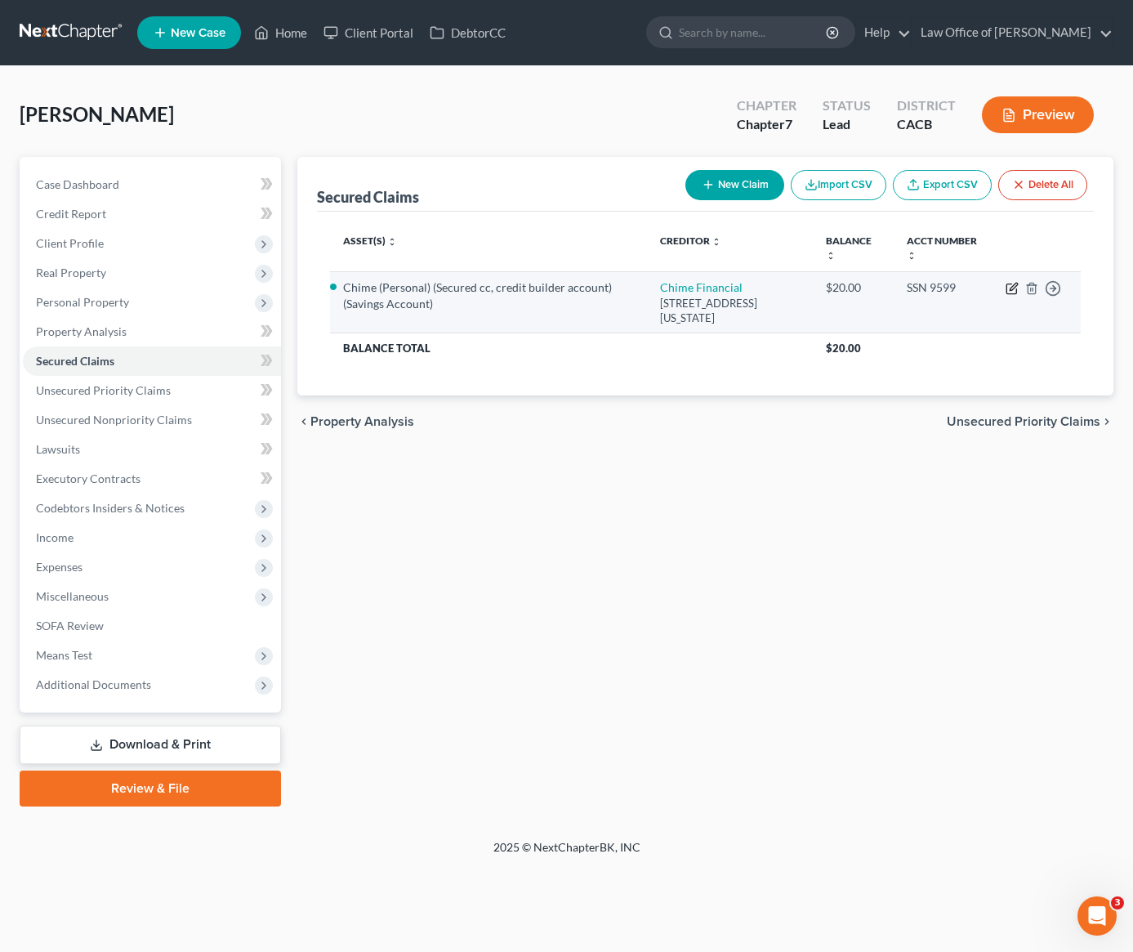
click at [1013, 290] on icon "button" at bounding box center [1012, 288] width 13 height 13
select select "4"
select select "2"
select select "0"
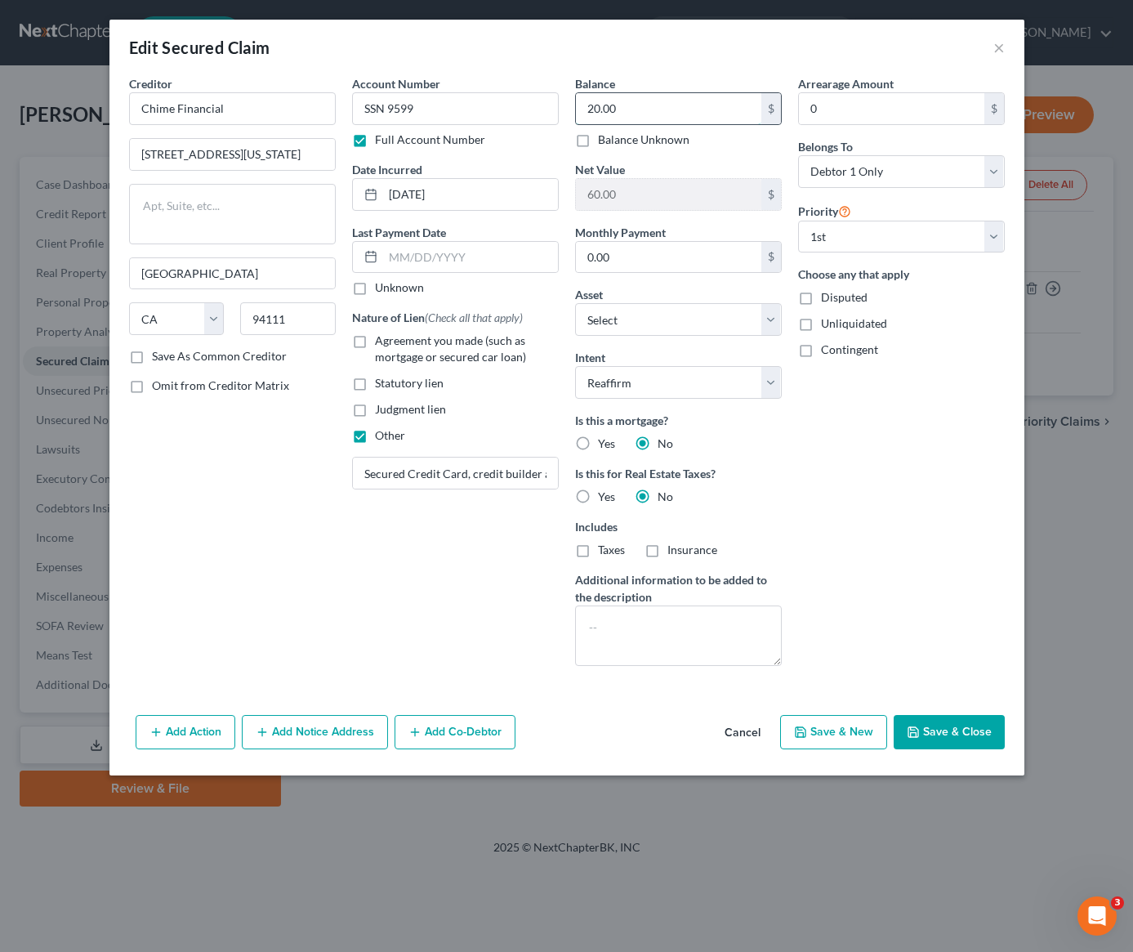
click at [640, 105] on input "20.00" at bounding box center [668, 108] width 185 height 31
type input "80"
click at [966, 736] on button "Save & Close" at bounding box center [949, 732] width 111 height 34
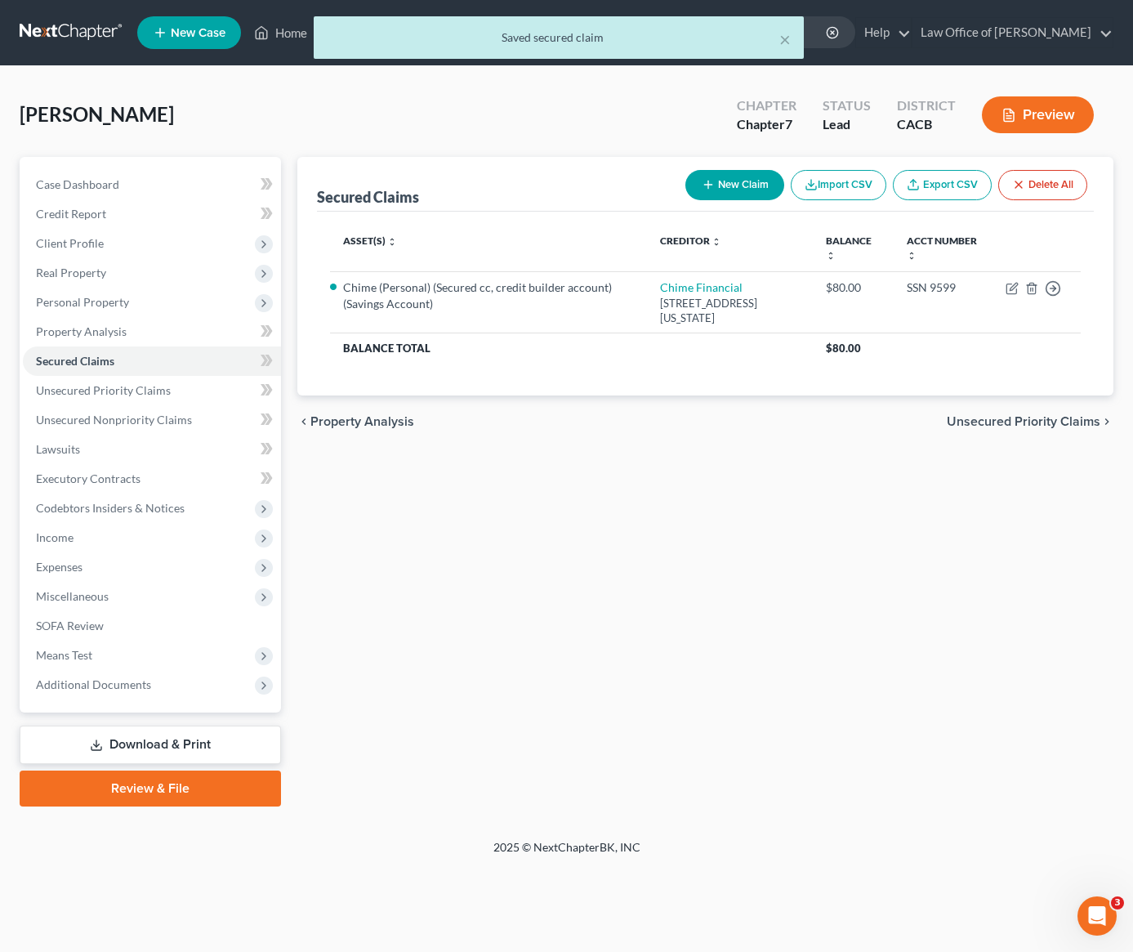
drag, startPoint x: 468, startPoint y: 432, endPoint x: 456, endPoint y: 429, distance: 12.7
click at [466, 430] on div "chevron_left Property Analysis Unsecured Priority Claims chevron_right" at bounding box center [705, 421] width 816 height 52
click at [82, 422] on span "Unsecured Nonpriority Claims" at bounding box center [114, 420] width 156 height 14
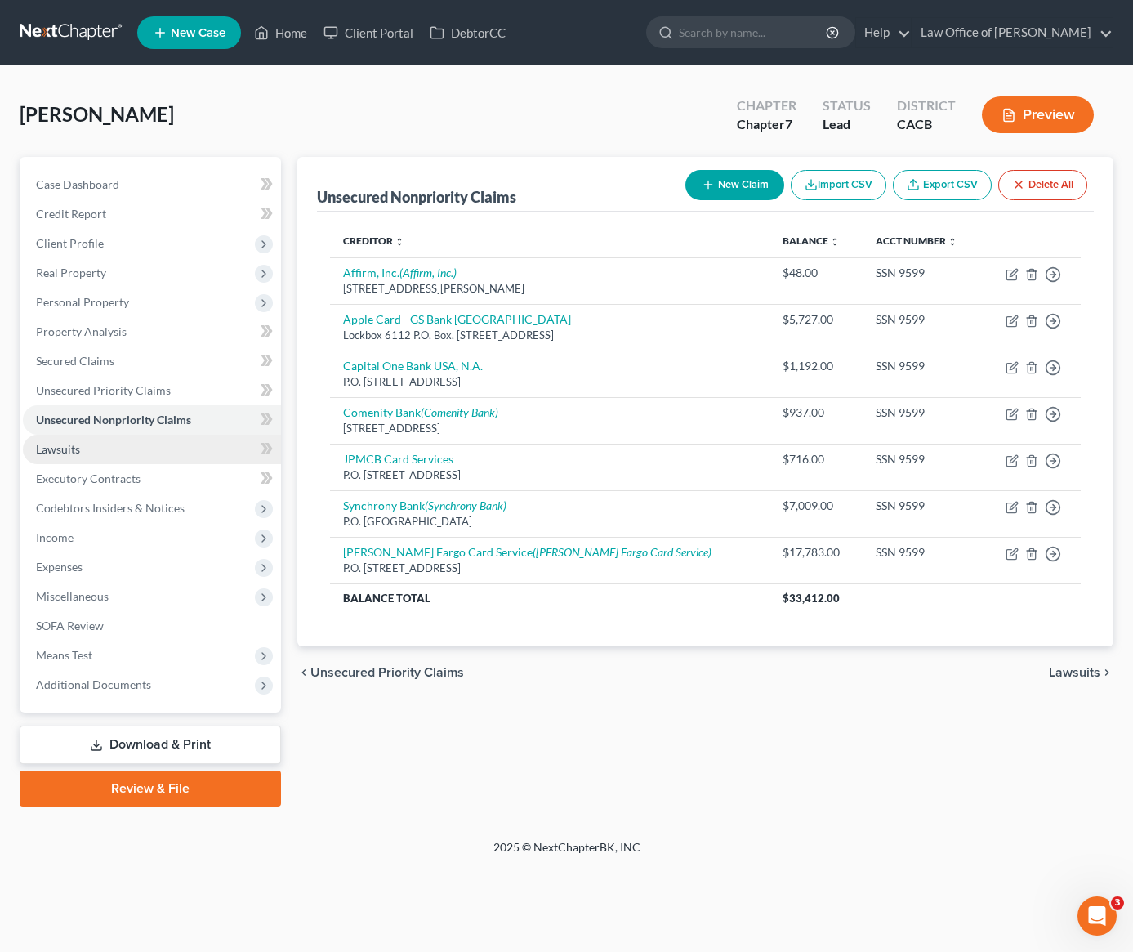
click at [68, 453] on span "Lawsuits" at bounding box center [58, 449] width 44 height 14
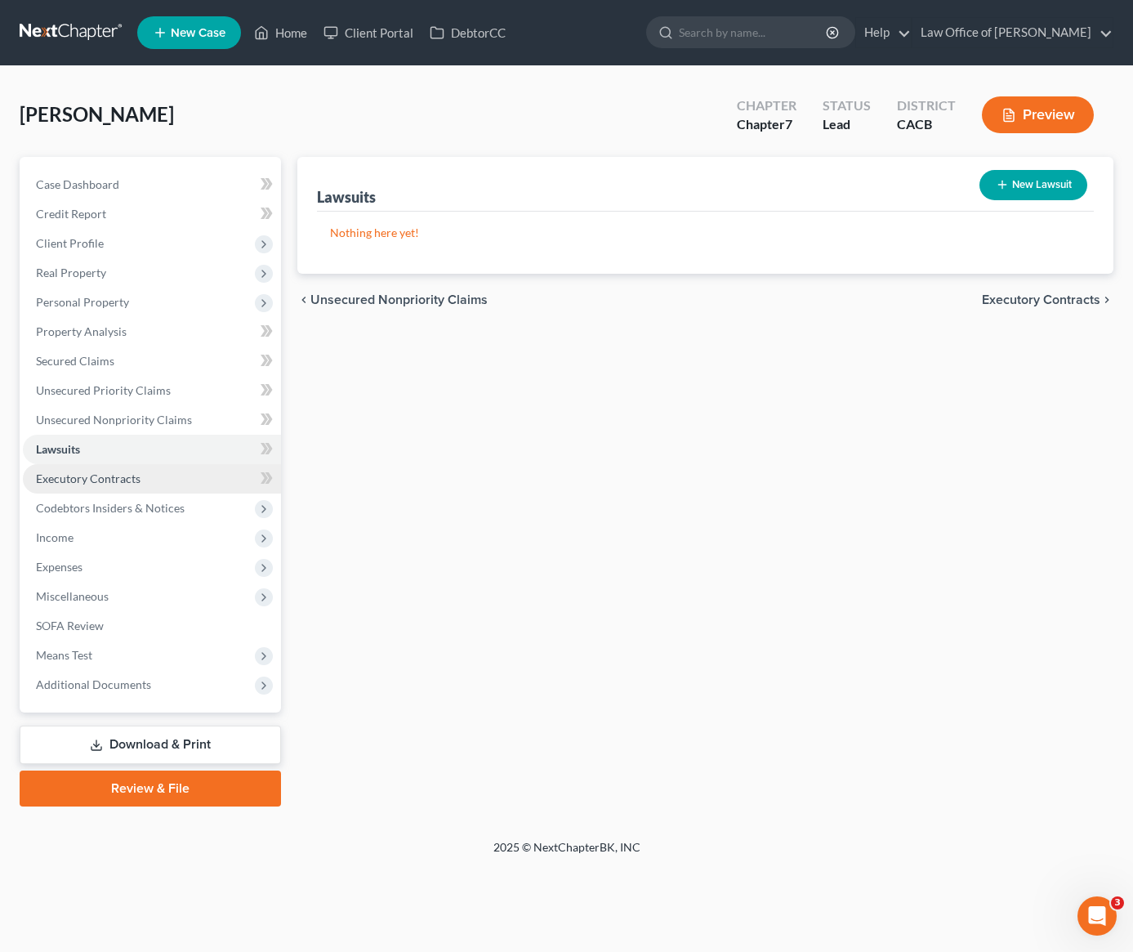
click at [69, 476] on span "Executory Contracts" at bounding box center [88, 478] width 105 height 14
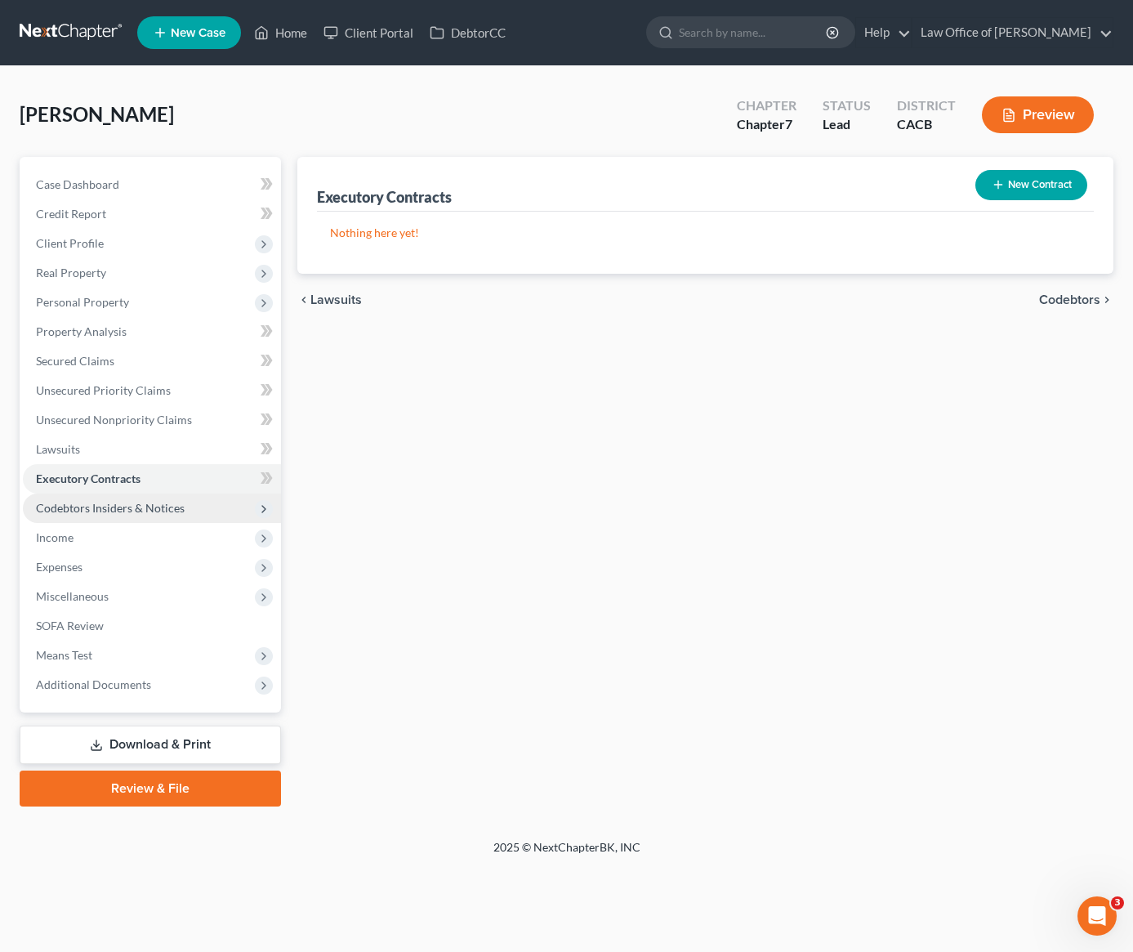
click at [94, 514] on span "Codebtors Insiders & Notices" at bounding box center [110, 508] width 149 height 14
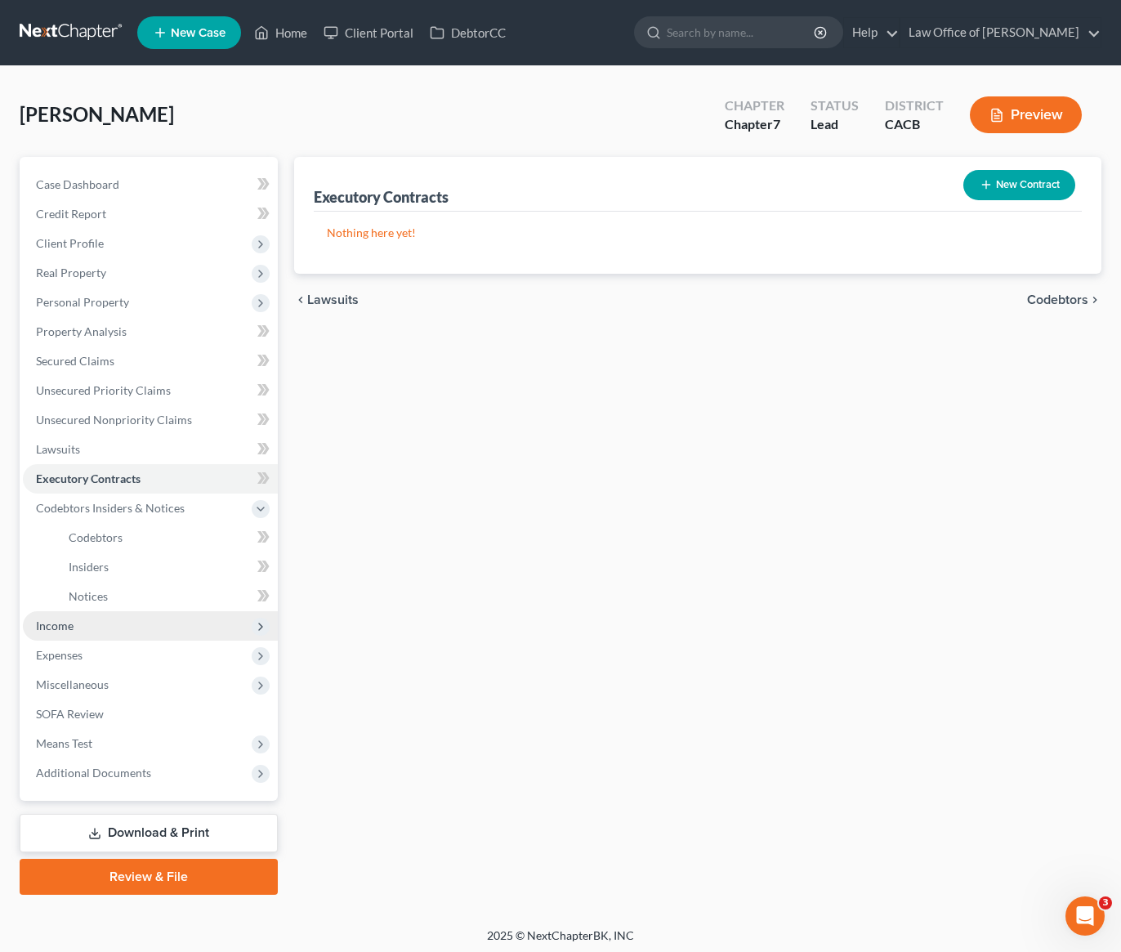
click at [47, 621] on span "Income" at bounding box center [55, 625] width 38 height 14
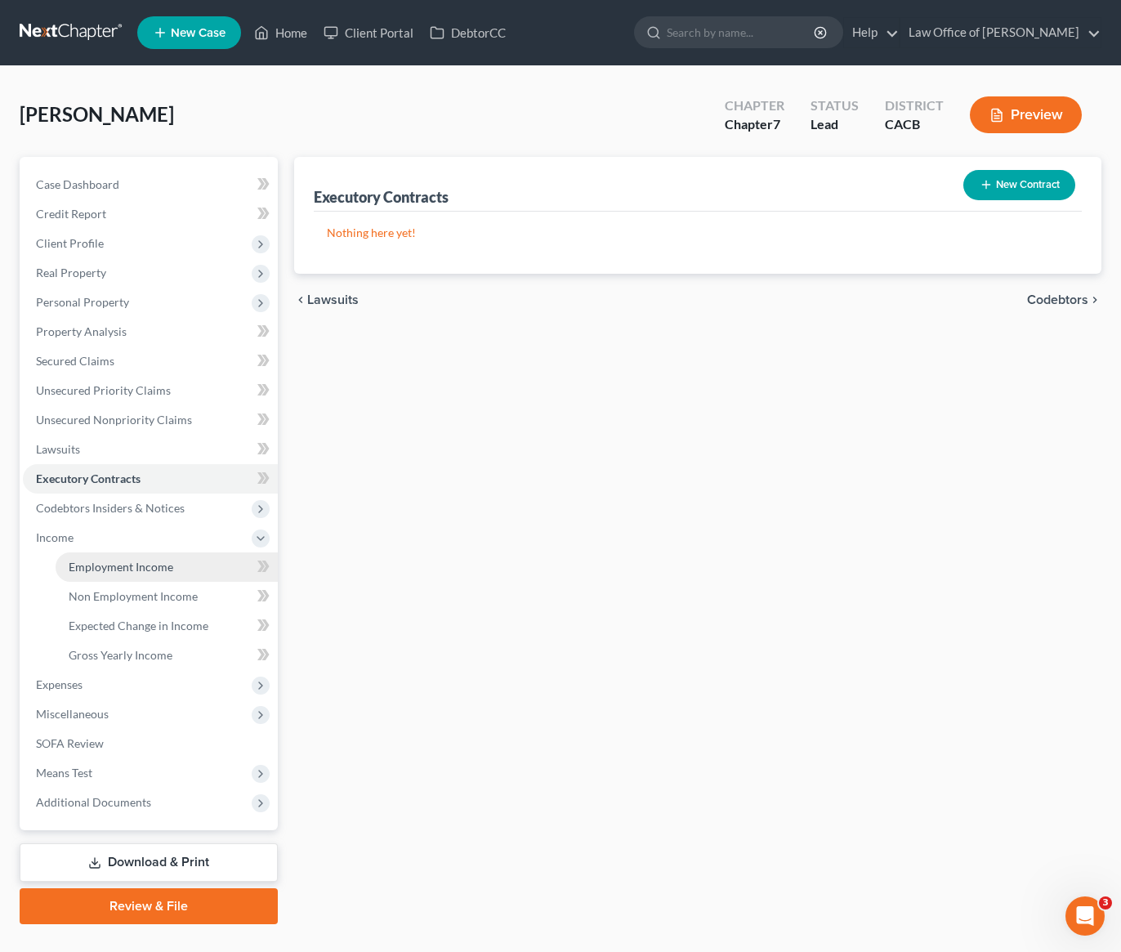
click at [96, 579] on link "Employment Income" at bounding box center [167, 566] width 222 height 29
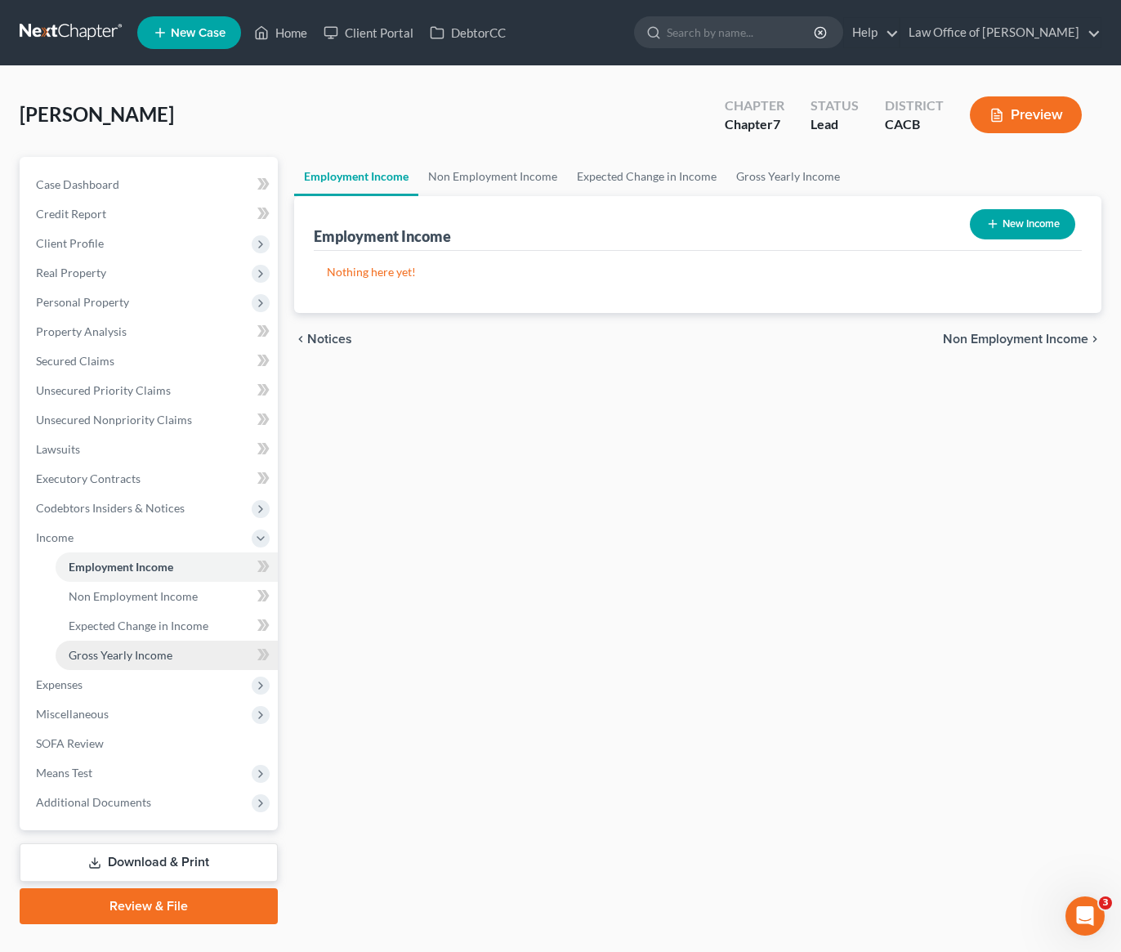
click at [123, 657] on span "Gross Yearly Income" at bounding box center [121, 655] width 104 height 14
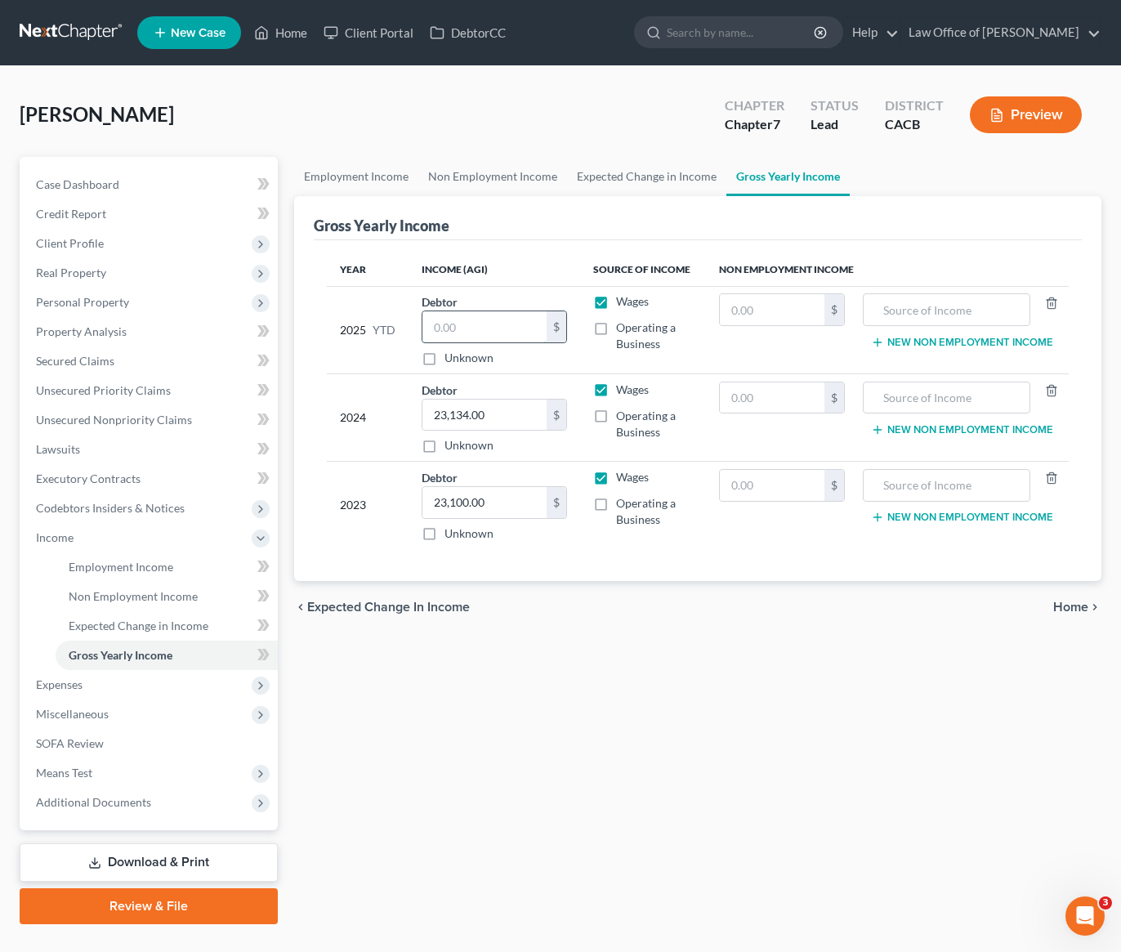
click at [475, 332] on input "text" at bounding box center [484, 326] width 124 height 31
type input "2,431.72"
click at [611, 591] on div "chevron_left Expected Change in Income Home chevron_right" at bounding box center [697, 607] width 807 height 52
click at [898, 303] on input "text" at bounding box center [946, 309] width 149 height 31
type input "Unemployment"
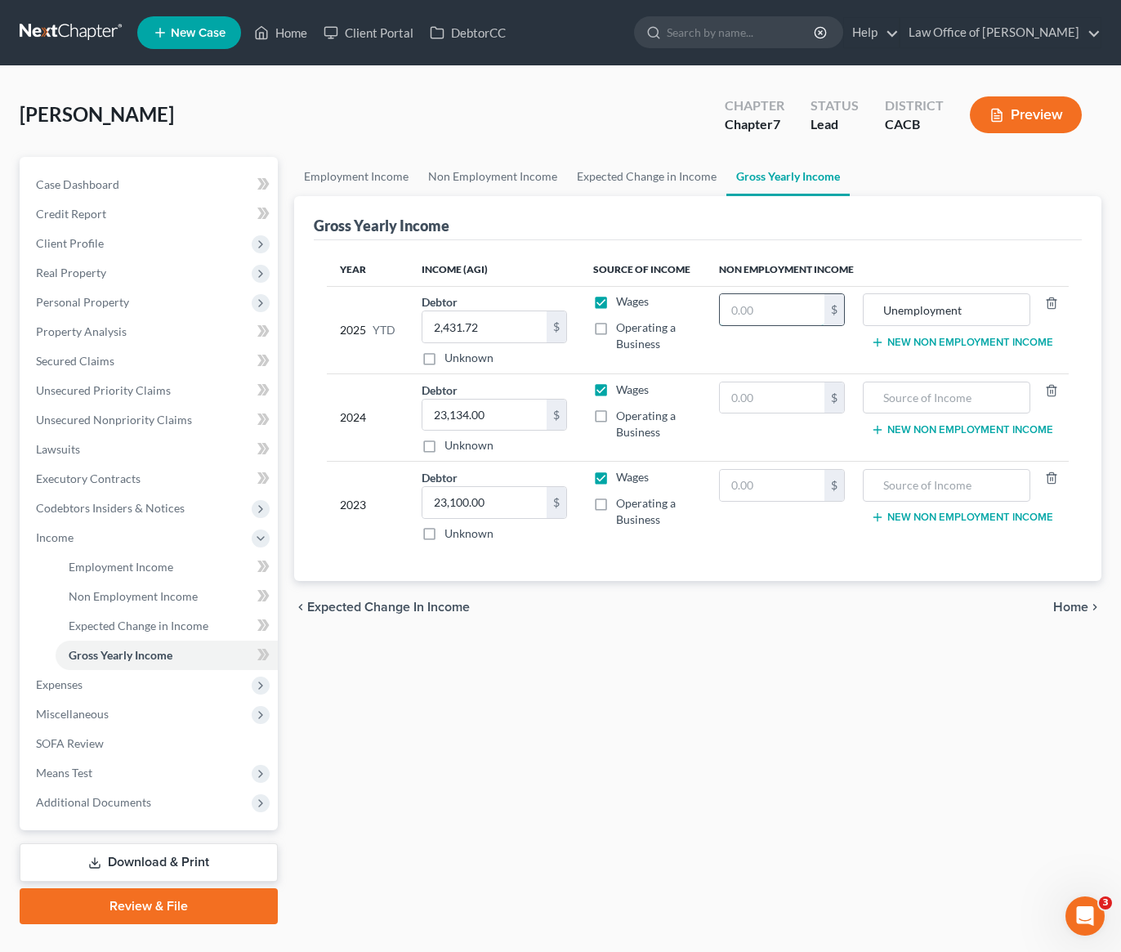
click at [764, 316] on input "text" at bounding box center [772, 309] width 105 height 31
type input "2,392"
click at [157, 595] on span "Non Employment Income" at bounding box center [133, 596] width 129 height 14
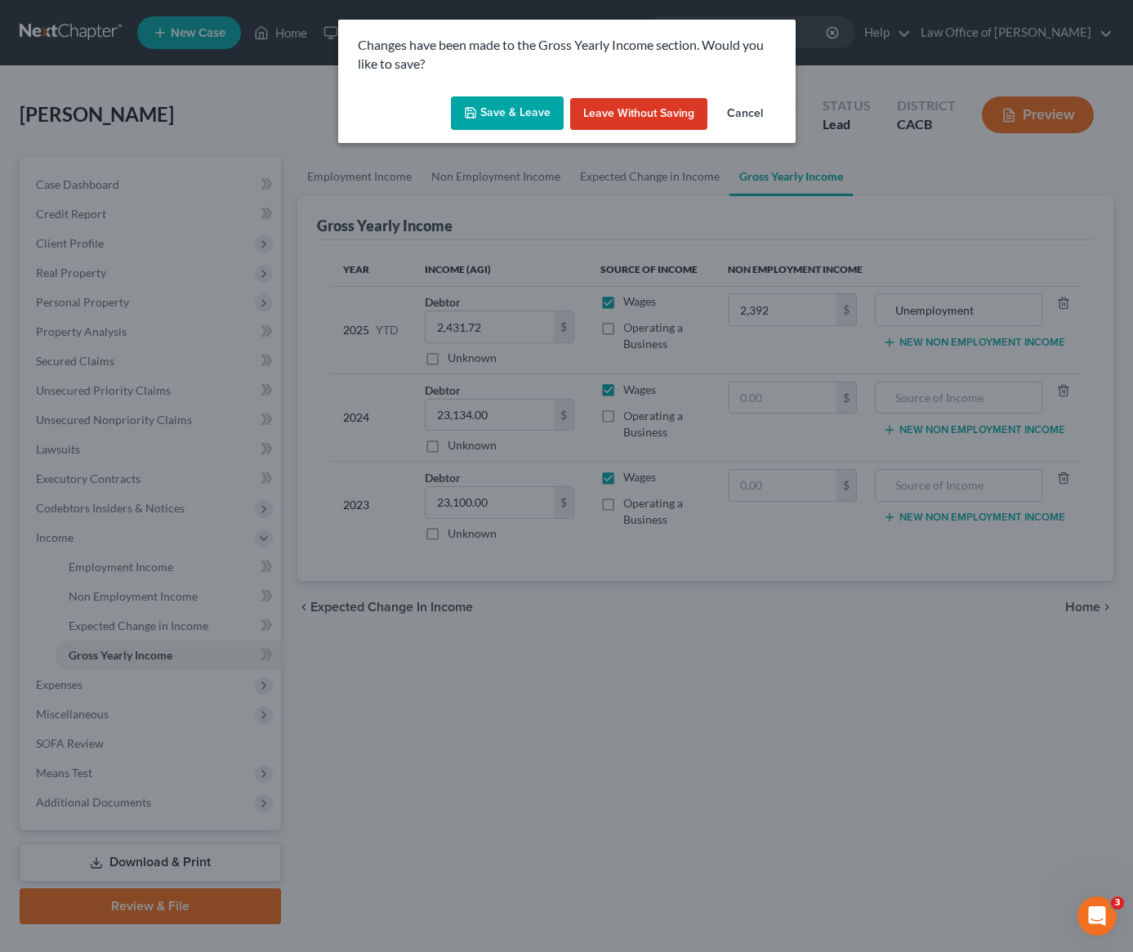
click at [523, 113] on button "Save & Leave" at bounding box center [507, 113] width 113 height 34
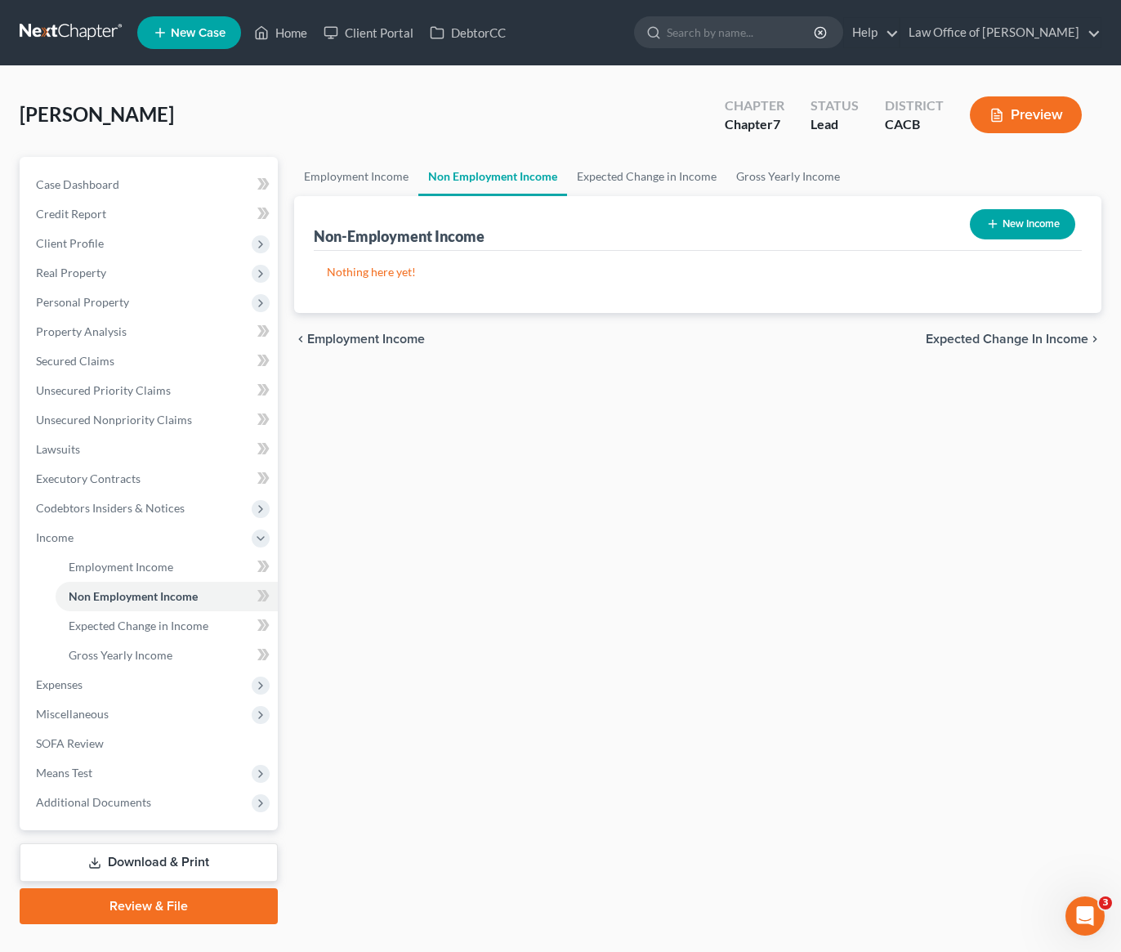
click at [1037, 230] on button "New Income" at bounding box center [1022, 224] width 105 height 30
select select "0"
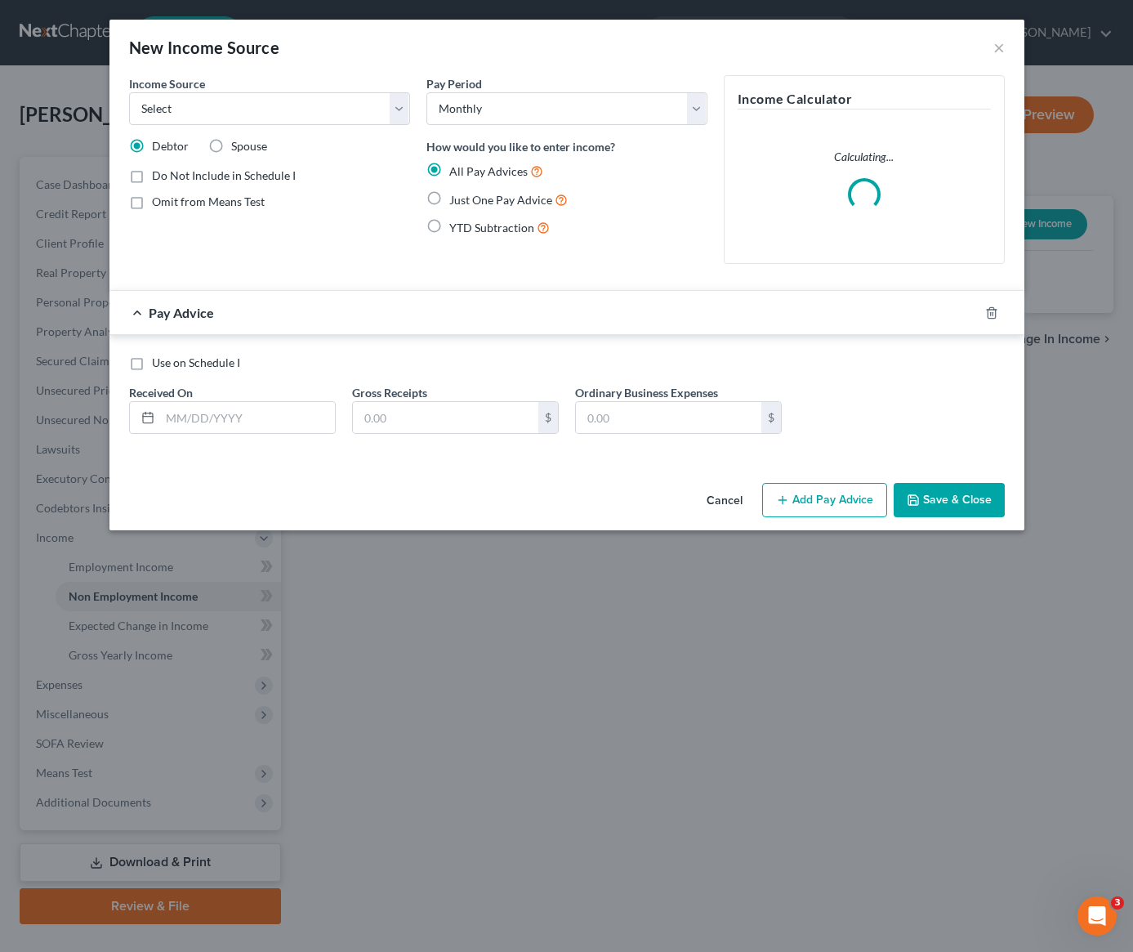
click at [449, 198] on label "Just One Pay Advice" at bounding box center [508, 199] width 118 height 19
click at [456, 198] on input "Just One Pay Advice" at bounding box center [461, 195] width 11 height 11
radio input "true"
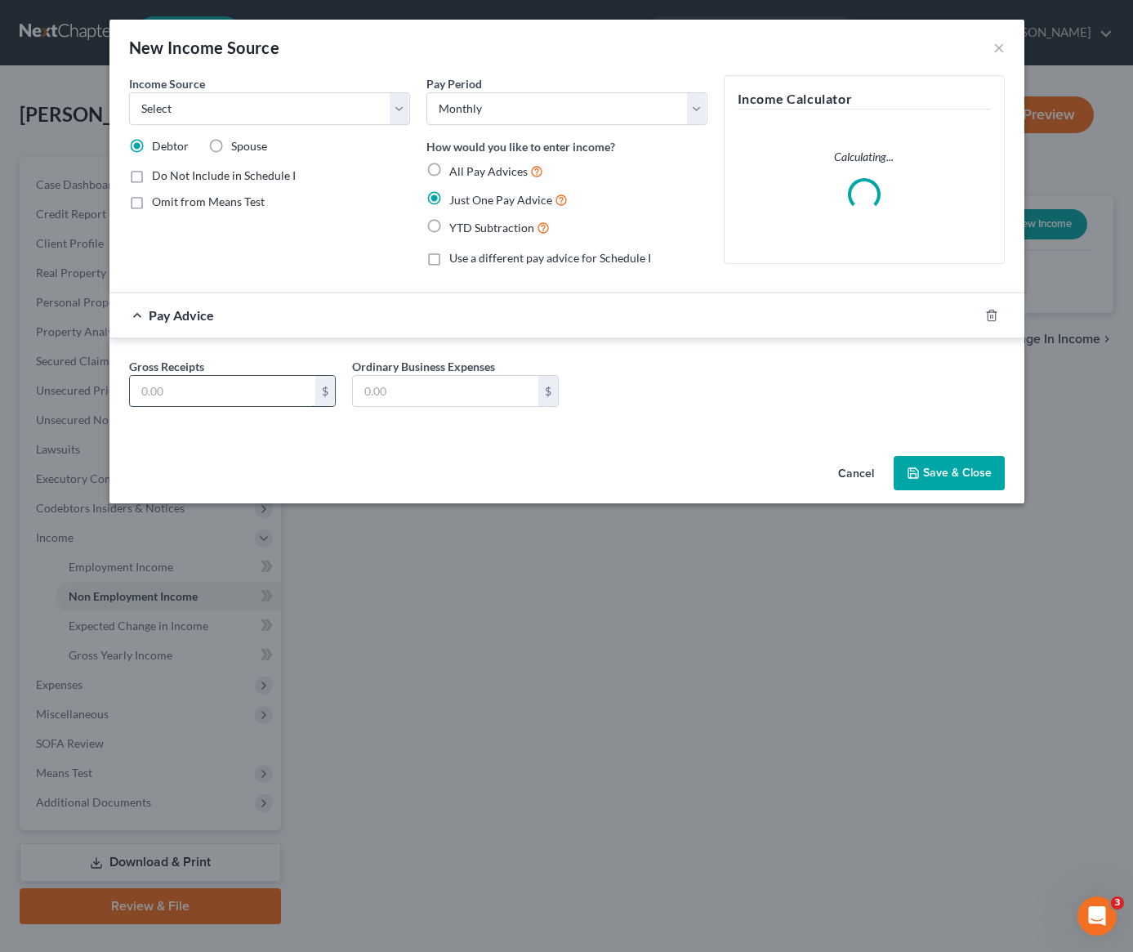
click at [185, 397] on input "text" at bounding box center [222, 391] width 185 height 31
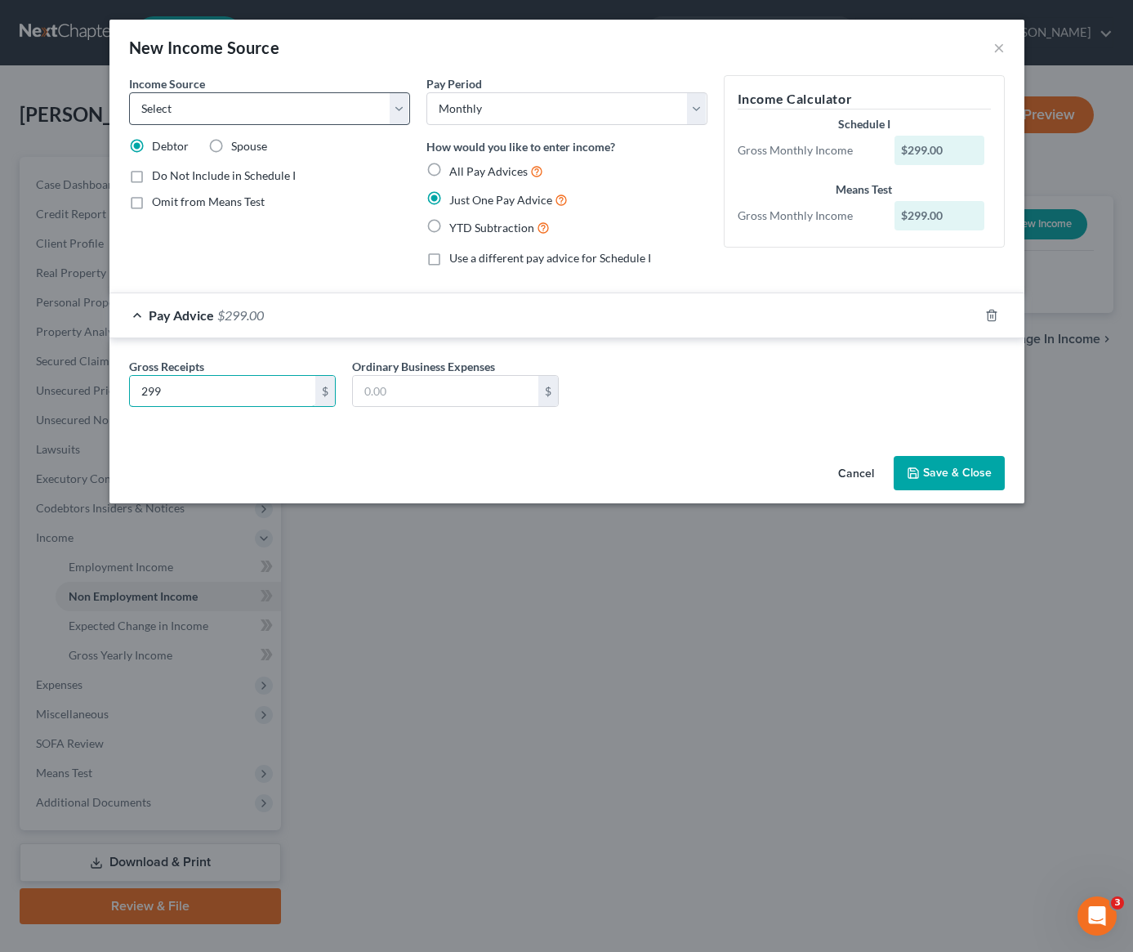
type input "299"
click at [297, 108] on select "Select Unemployment Disability (from employer) Pension Retirement Social Securi…" at bounding box center [269, 108] width 281 height 33
select select "0"
click at [449, 170] on label "All Pay Advices" at bounding box center [496, 171] width 94 height 19
click at [456, 170] on input "All Pay Advices" at bounding box center [461, 167] width 11 height 11
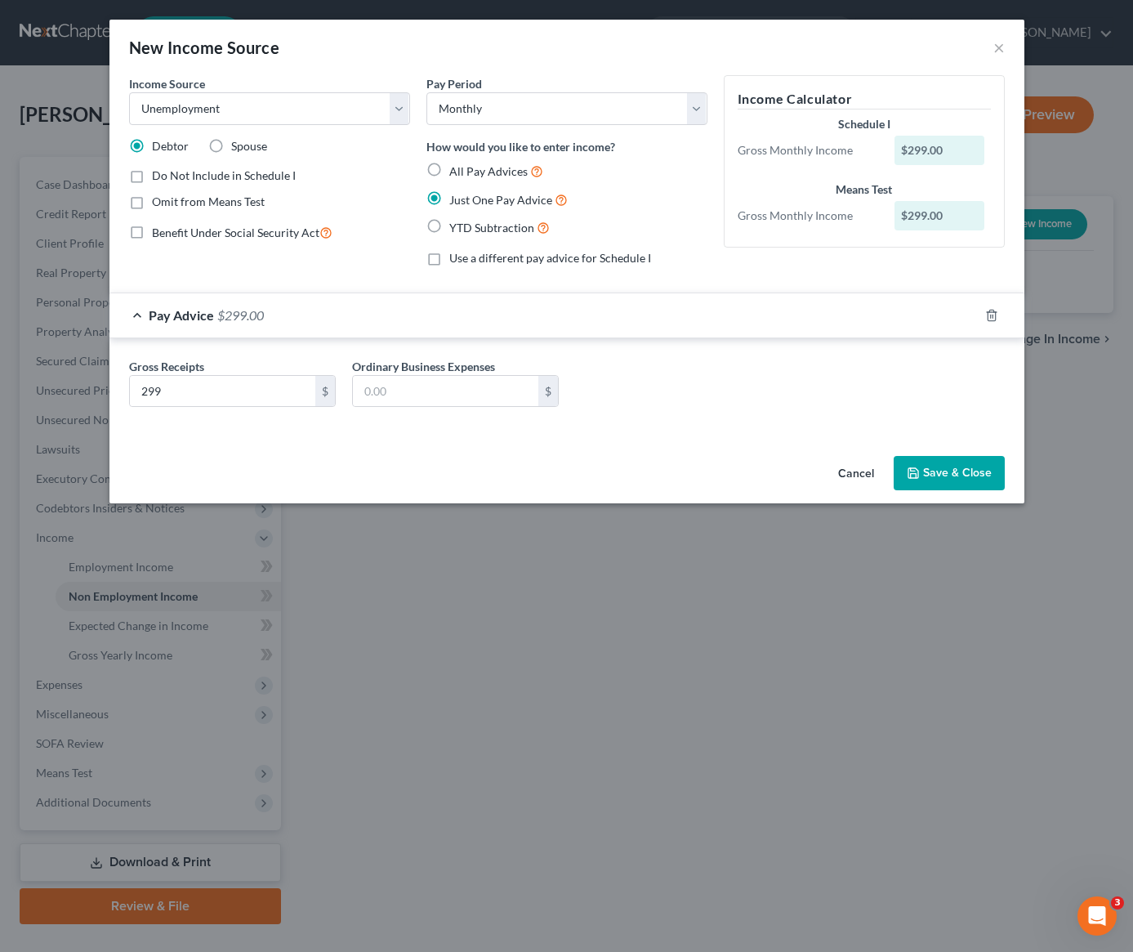
radio input "true"
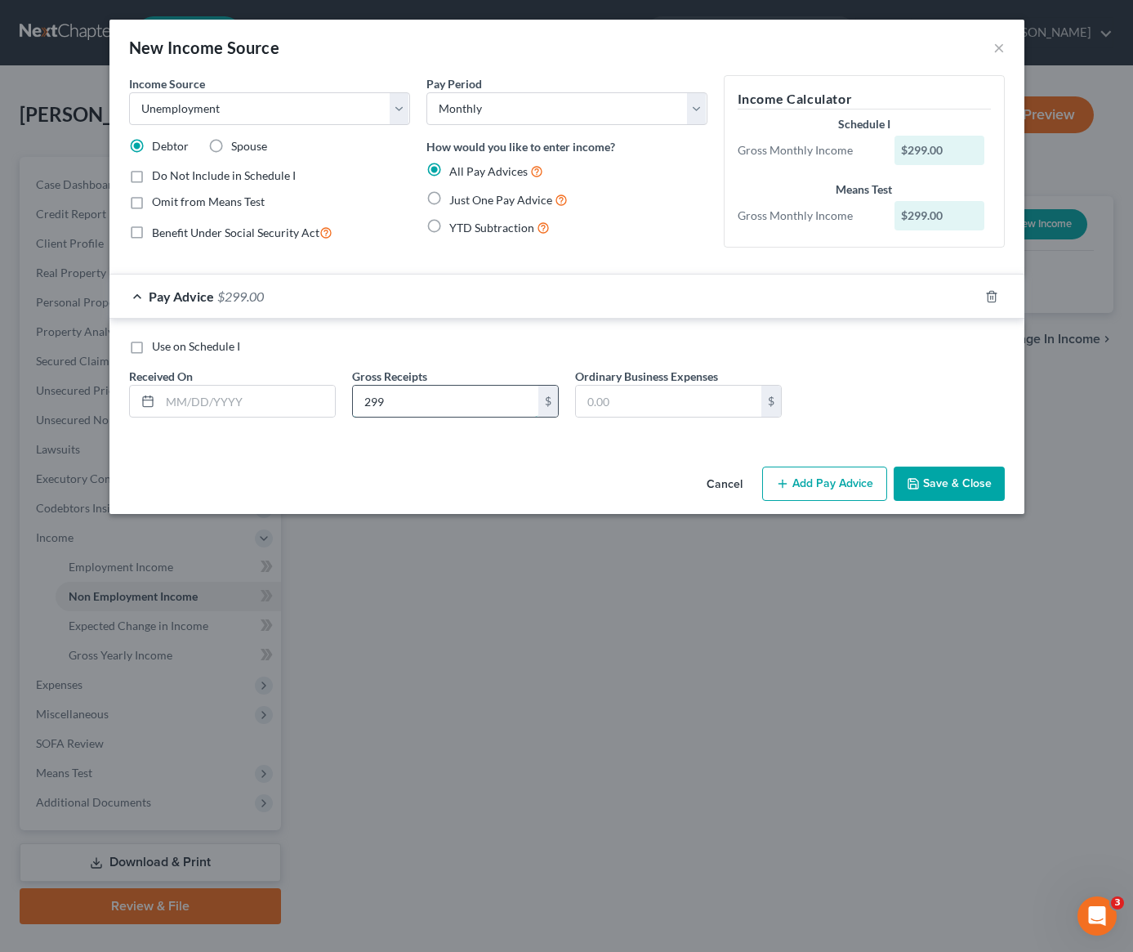
click at [388, 404] on input "299" at bounding box center [445, 401] width 185 height 31
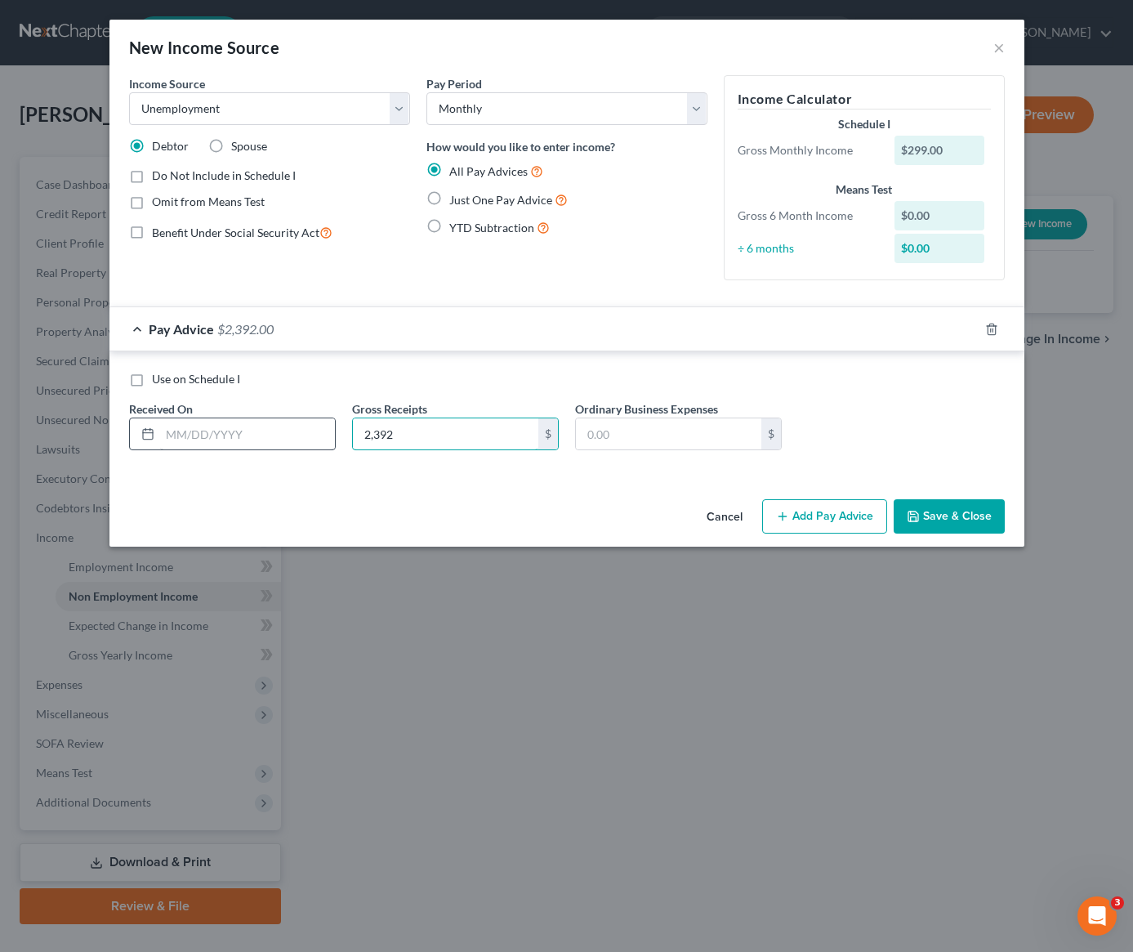
type input "2,392"
click at [261, 437] on input "text" at bounding box center [247, 433] width 175 height 31
click at [943, 520] on button "Save & Close" at bounding box center [949, 516] width 111 height 34
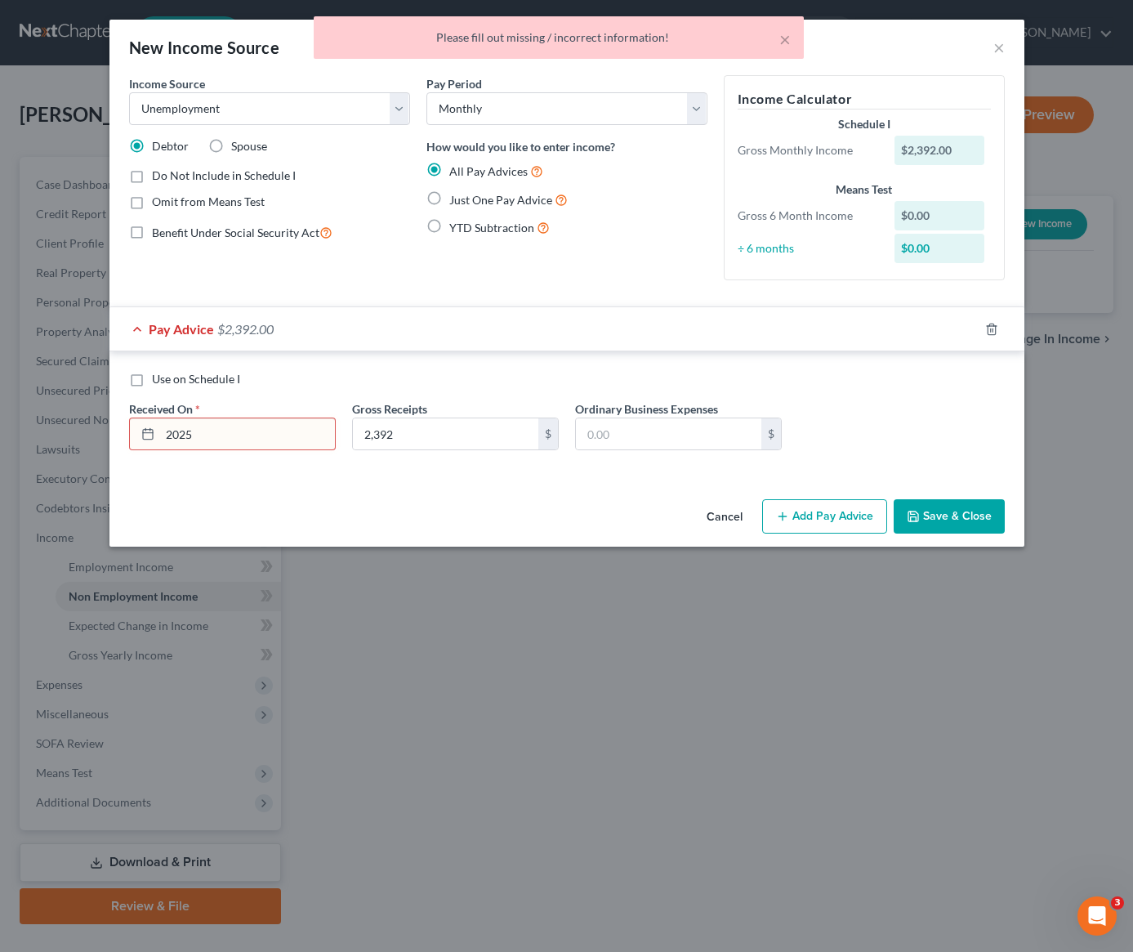
click at [298, 432] on input "2025" at bounding box center [247, 433] width 175 height 31
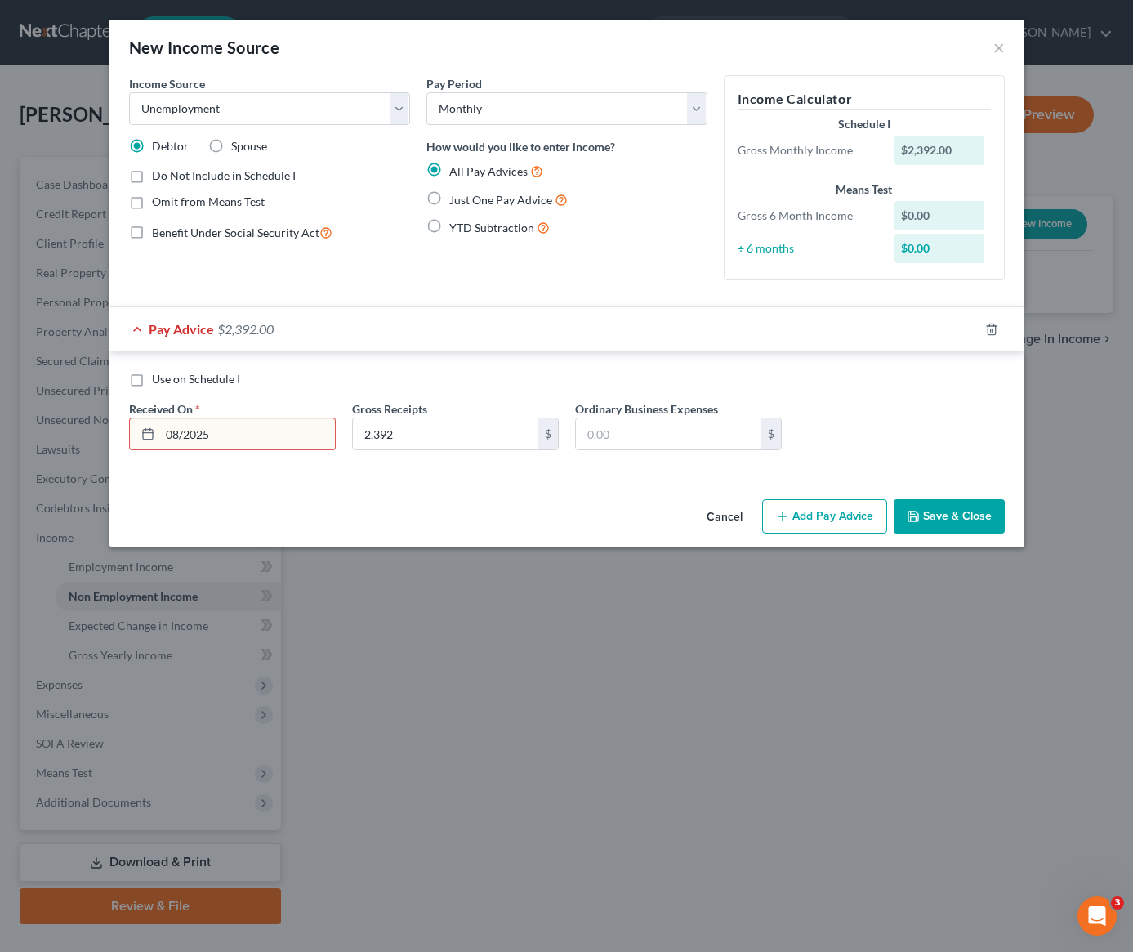
click at [952, 519] on button "Save & Close" at bounding box center [949, 516] width 111 height 34
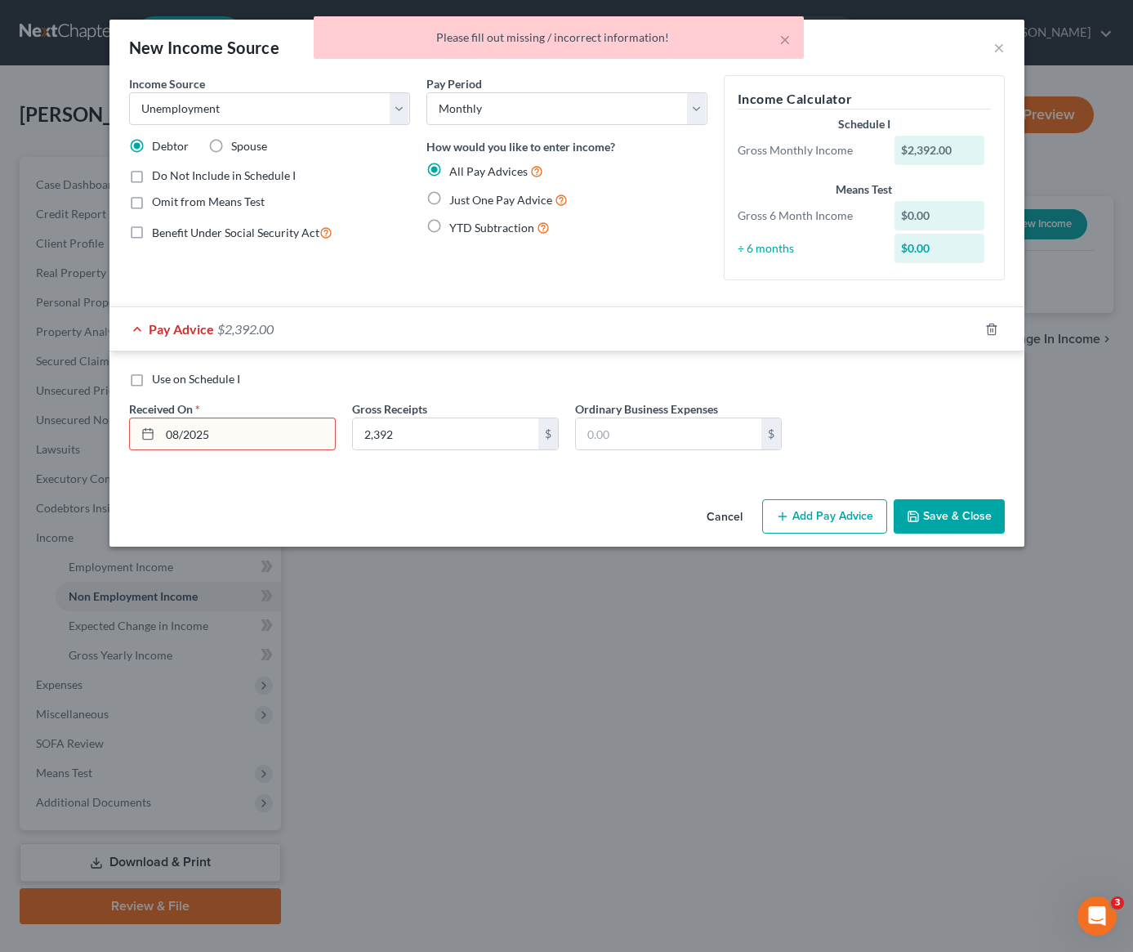
click at [181, 433] on input "08/2025" at bounding box center [247, 433] width 175 height 31
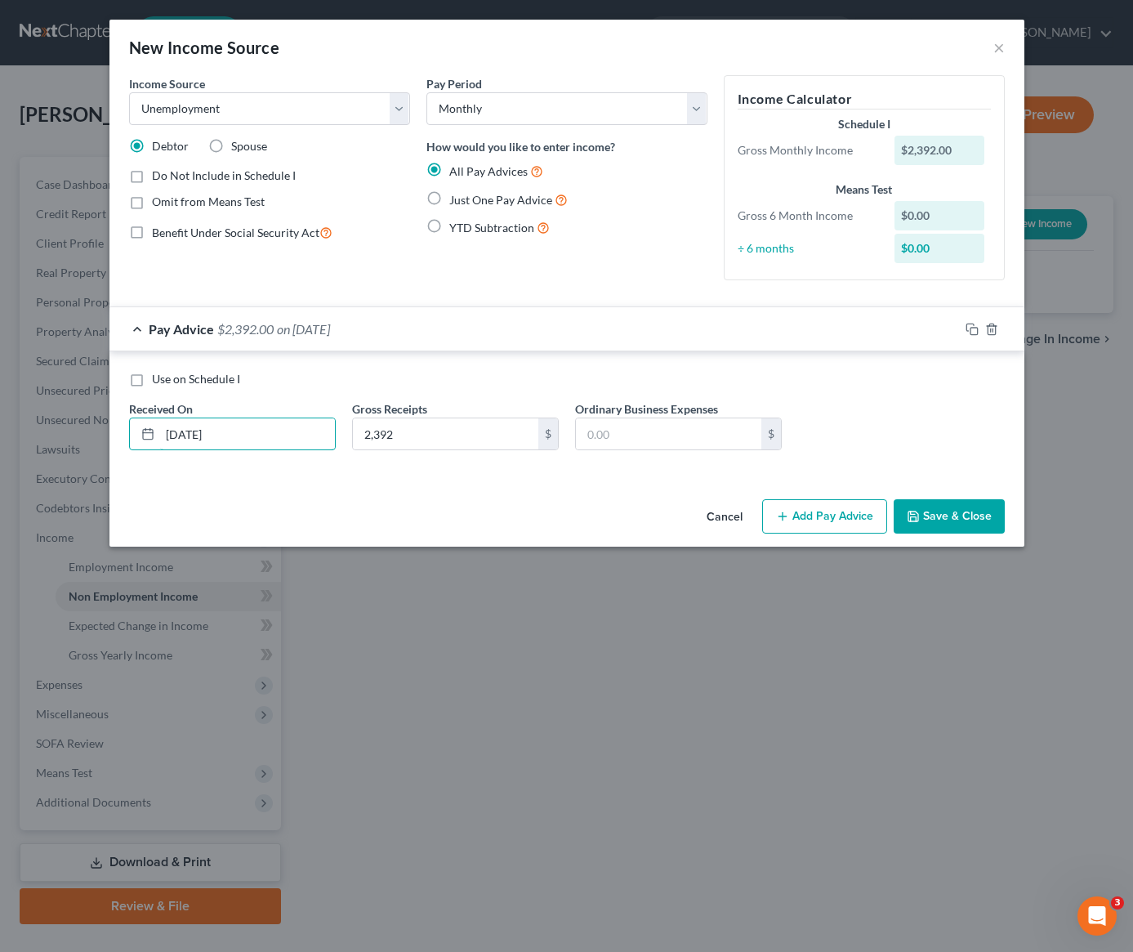
type input "08/13/2025"
click at [952, 520] on button "Save & Close" at bounding box center [949, 516] width 111 height 34
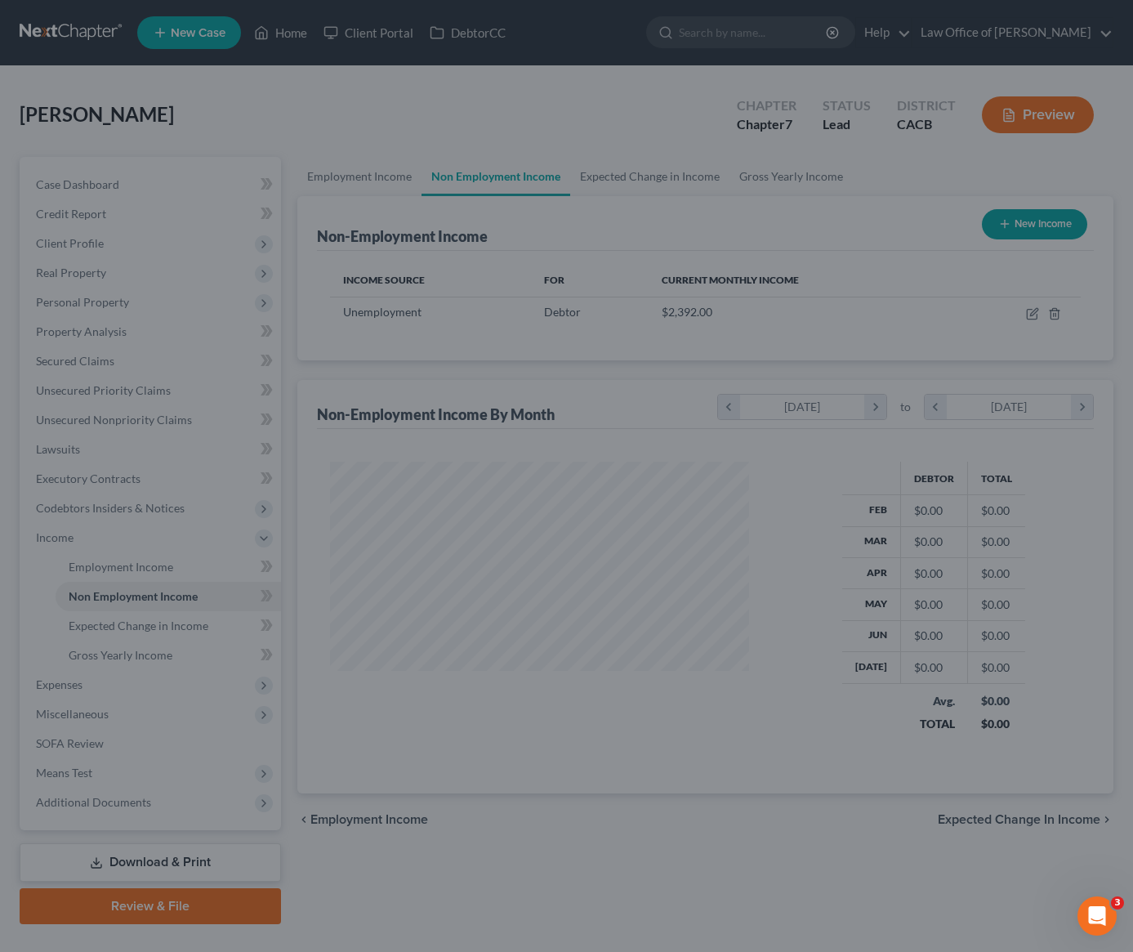
scroll to position [816556, 816396]
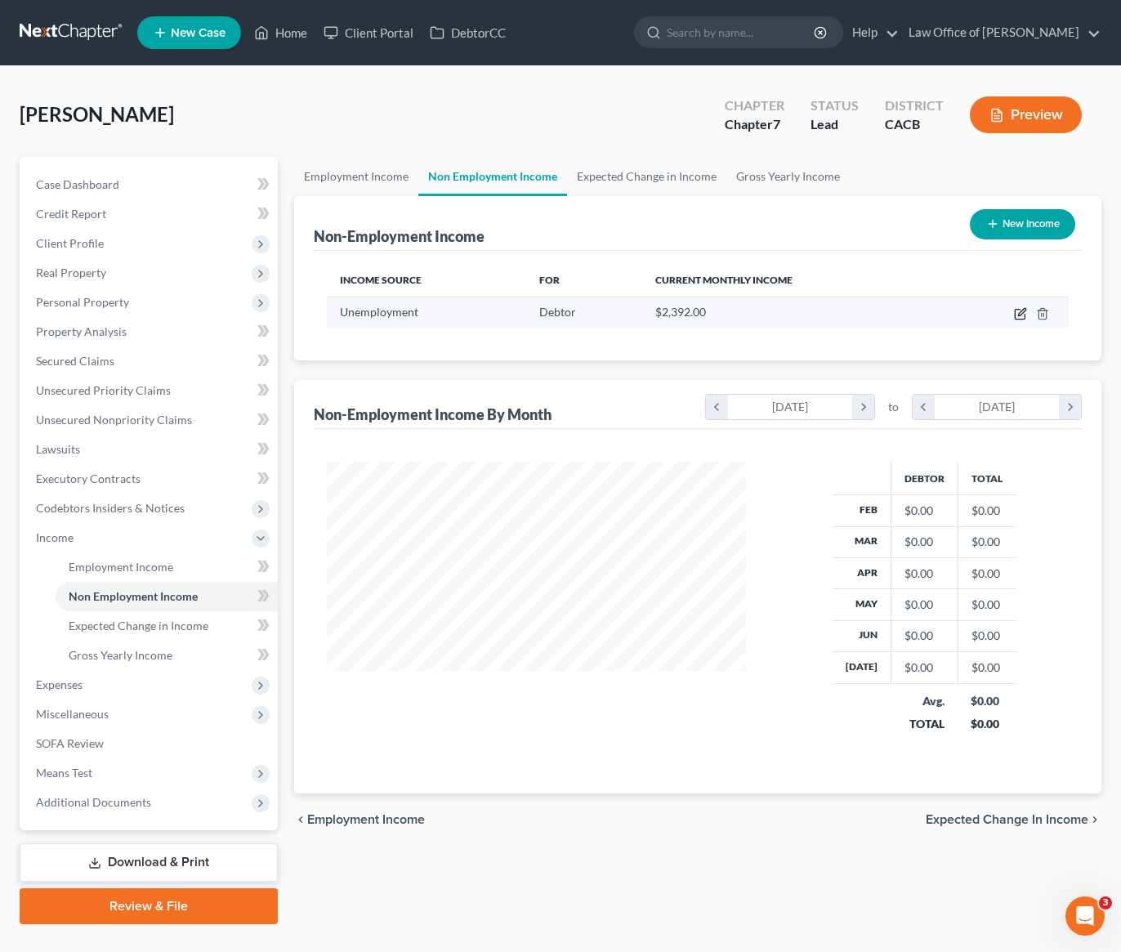
click at [1025, 314] on icon "button" at bounding box center [1020, 313] width 13 height 13
select select "0"
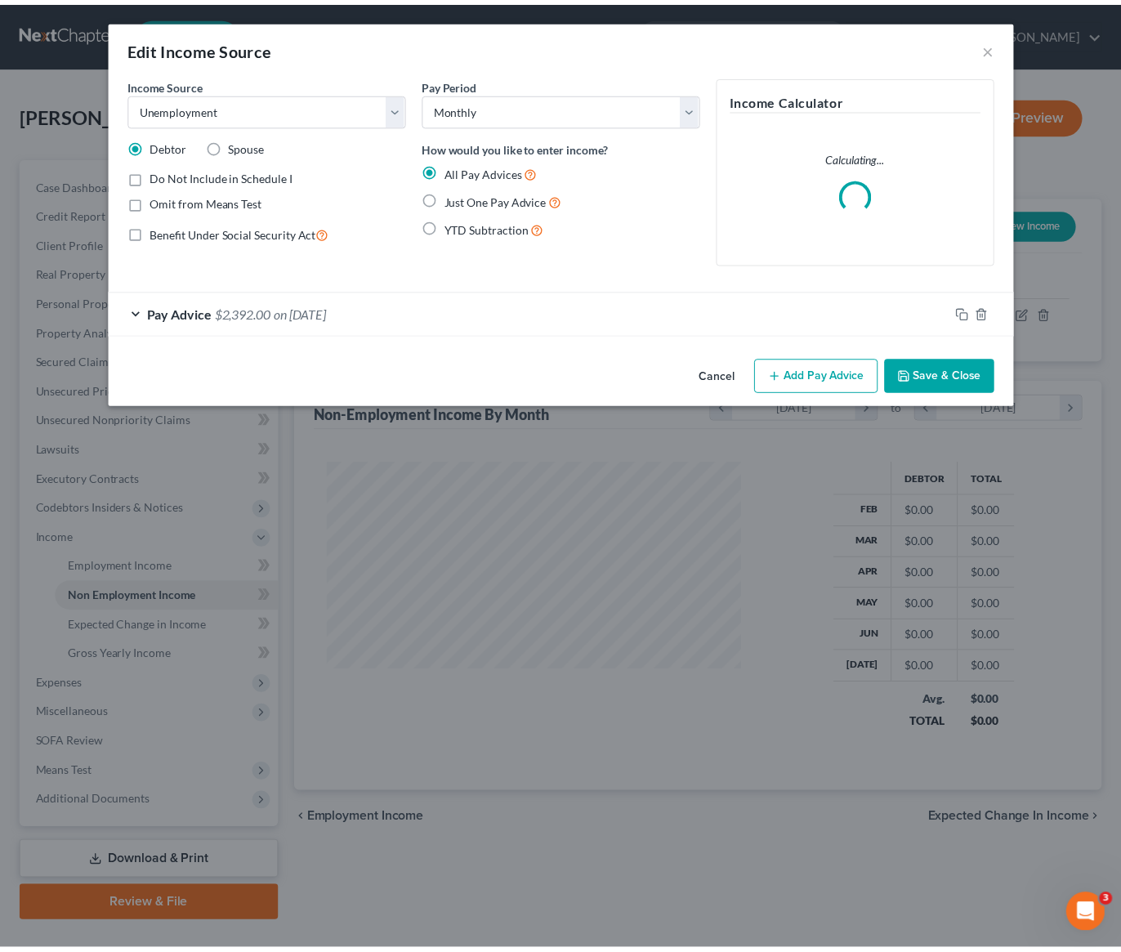
scroll to position [293, 457]
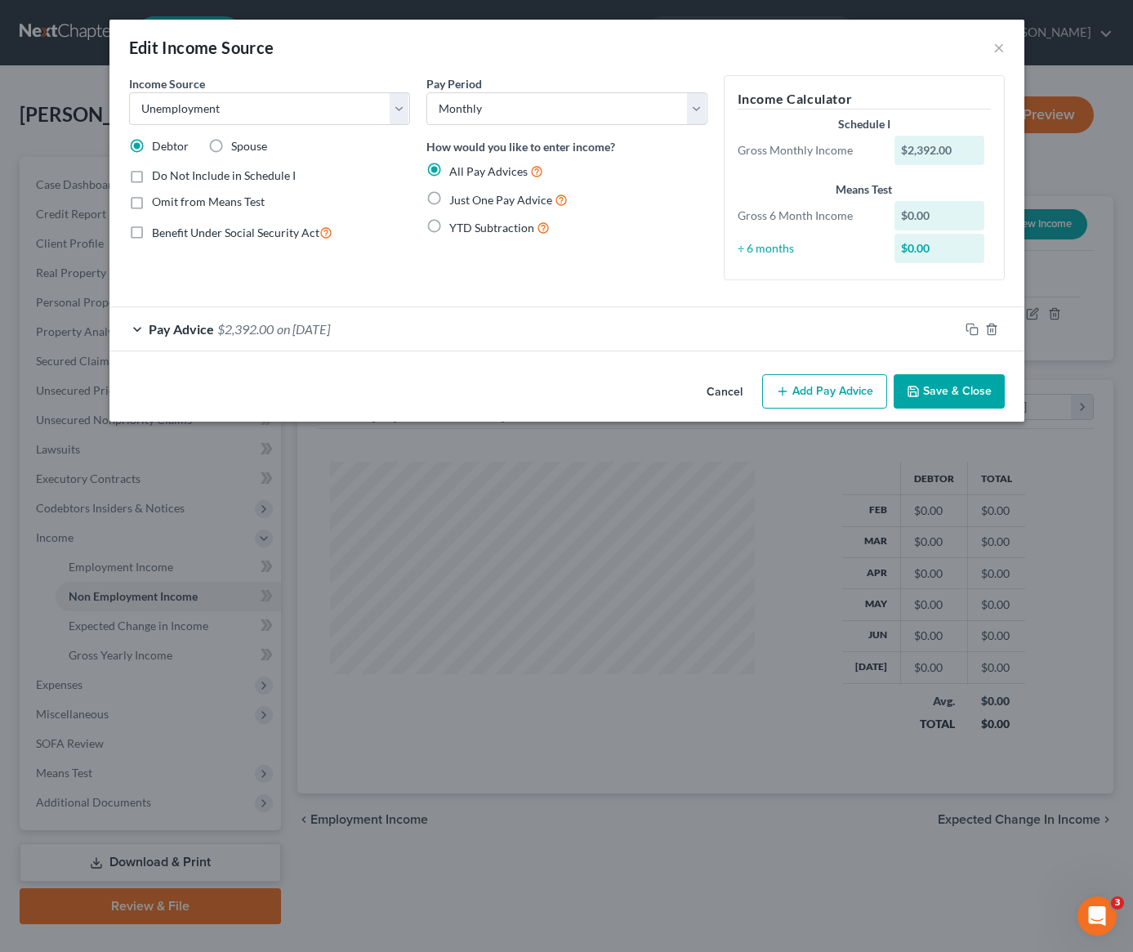
click at [942, 51] on div "Edit Income Source ×" at bounding box center [566, 48] width 915 height 56
click at [997, 50] on button "×" at bounding box center [998, 48] width 11 height 20
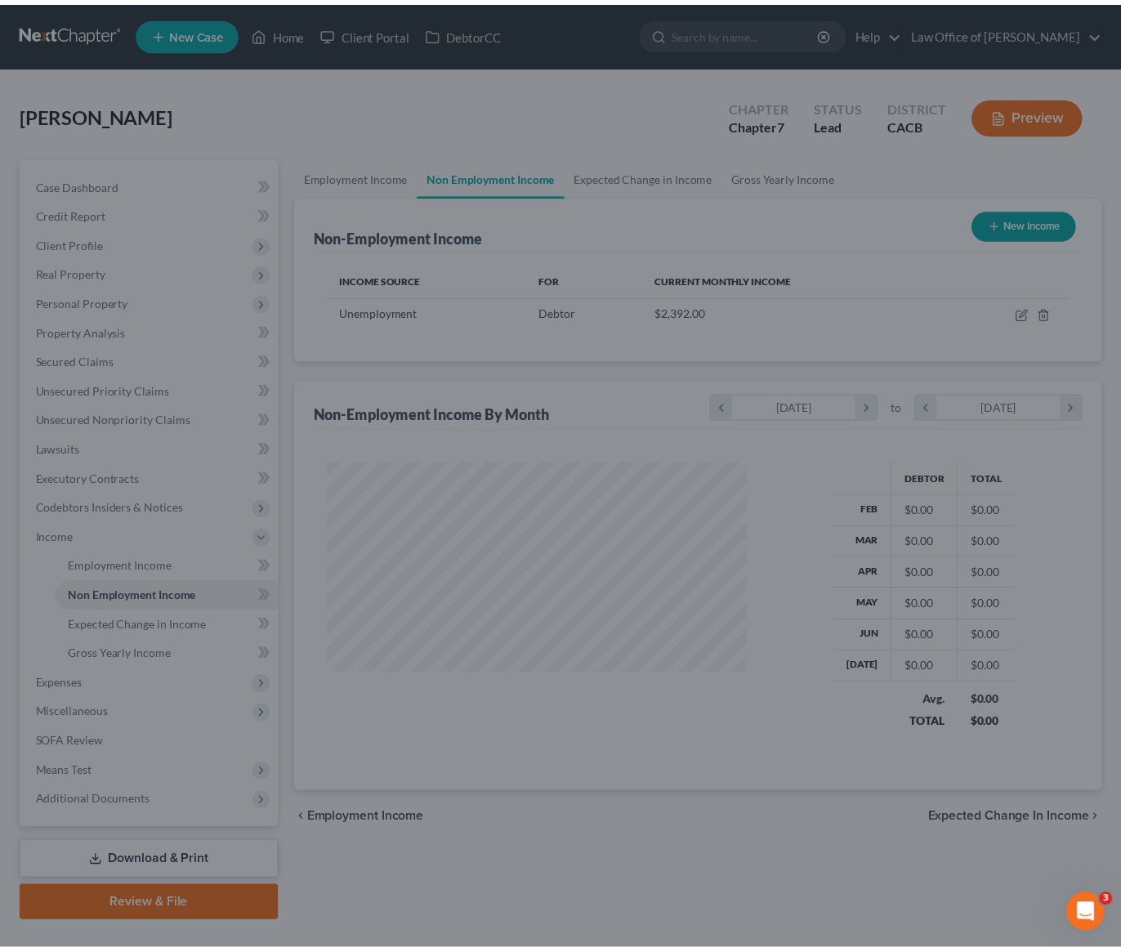
scroll to position [816556, 816396]
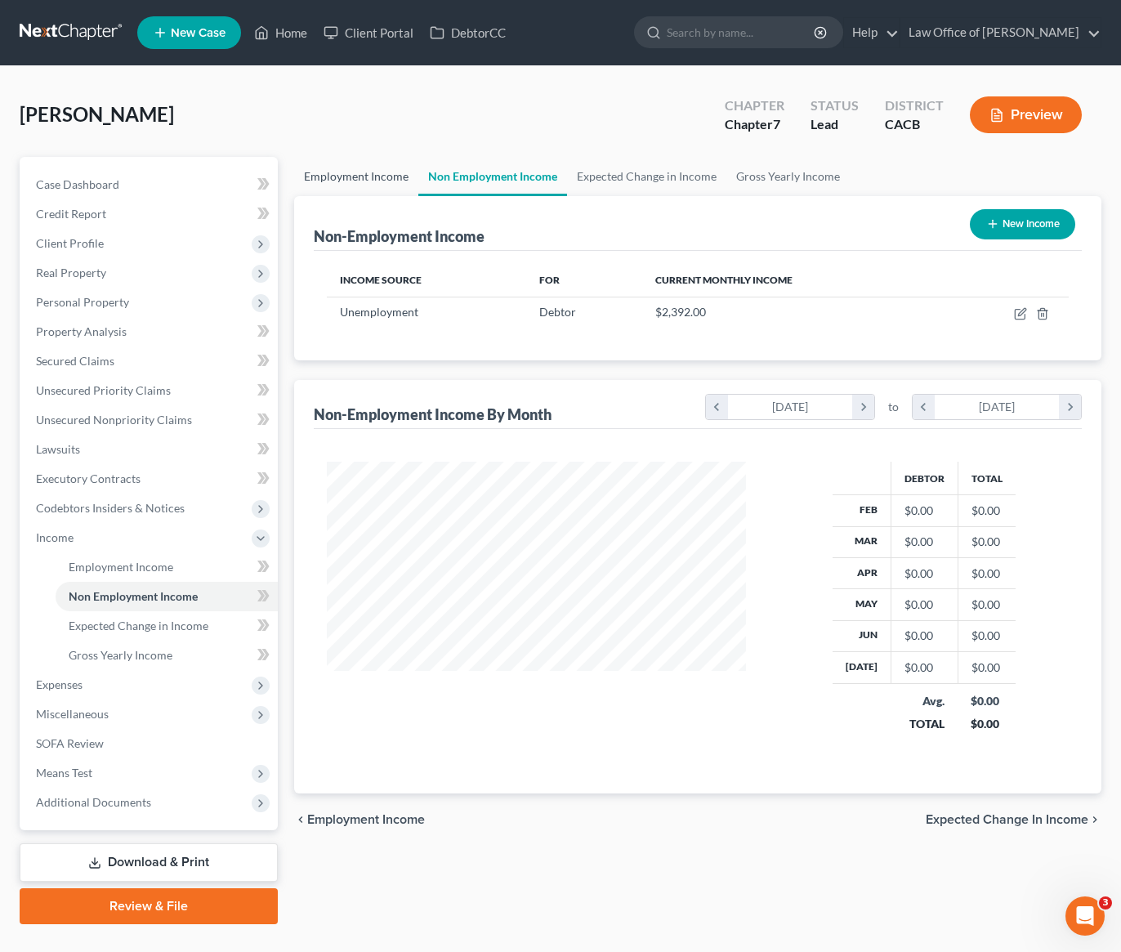
click at [336, 181] on link "Employment Income" at bounding box center [356, 176] width 124 height 39
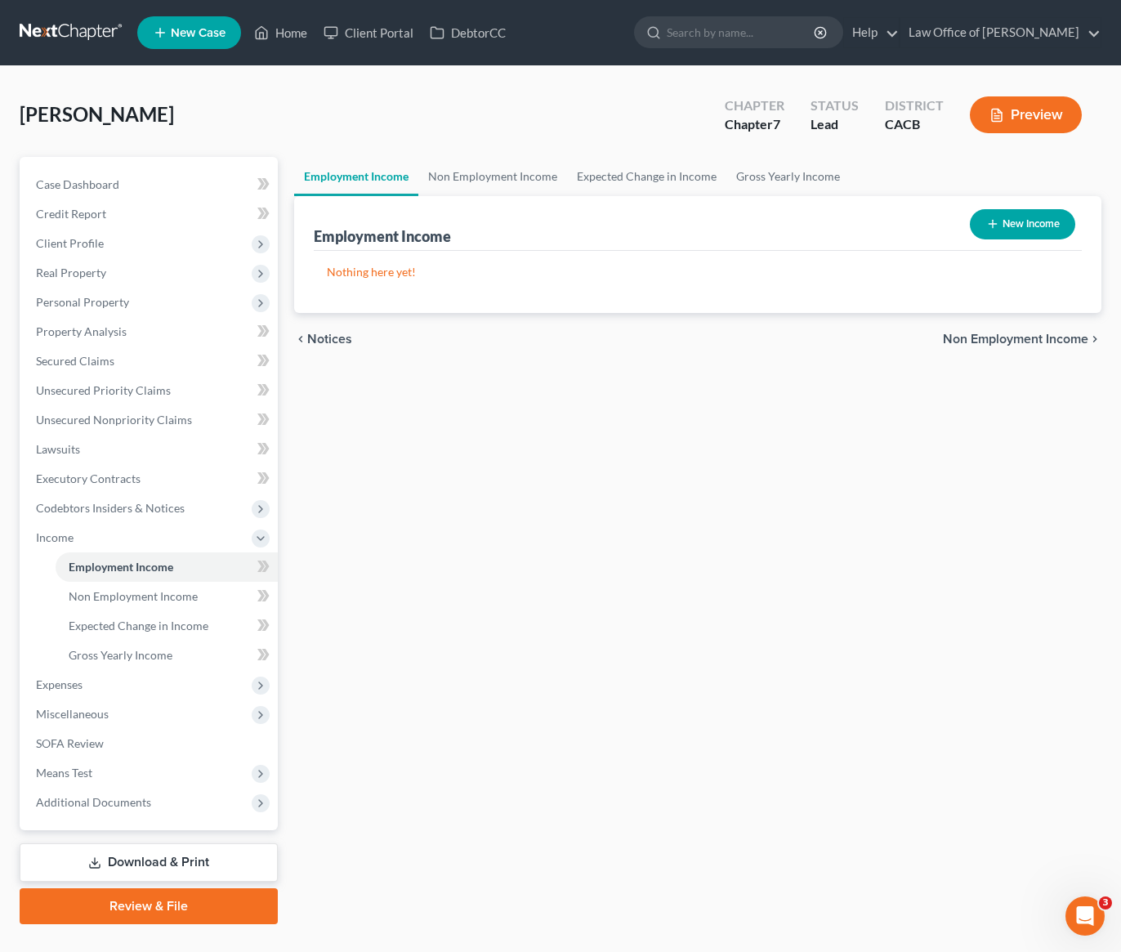
click at [1028, 230] on button "New Income" at bounding box center [1022, 224] width 105 height 30
select select "0"
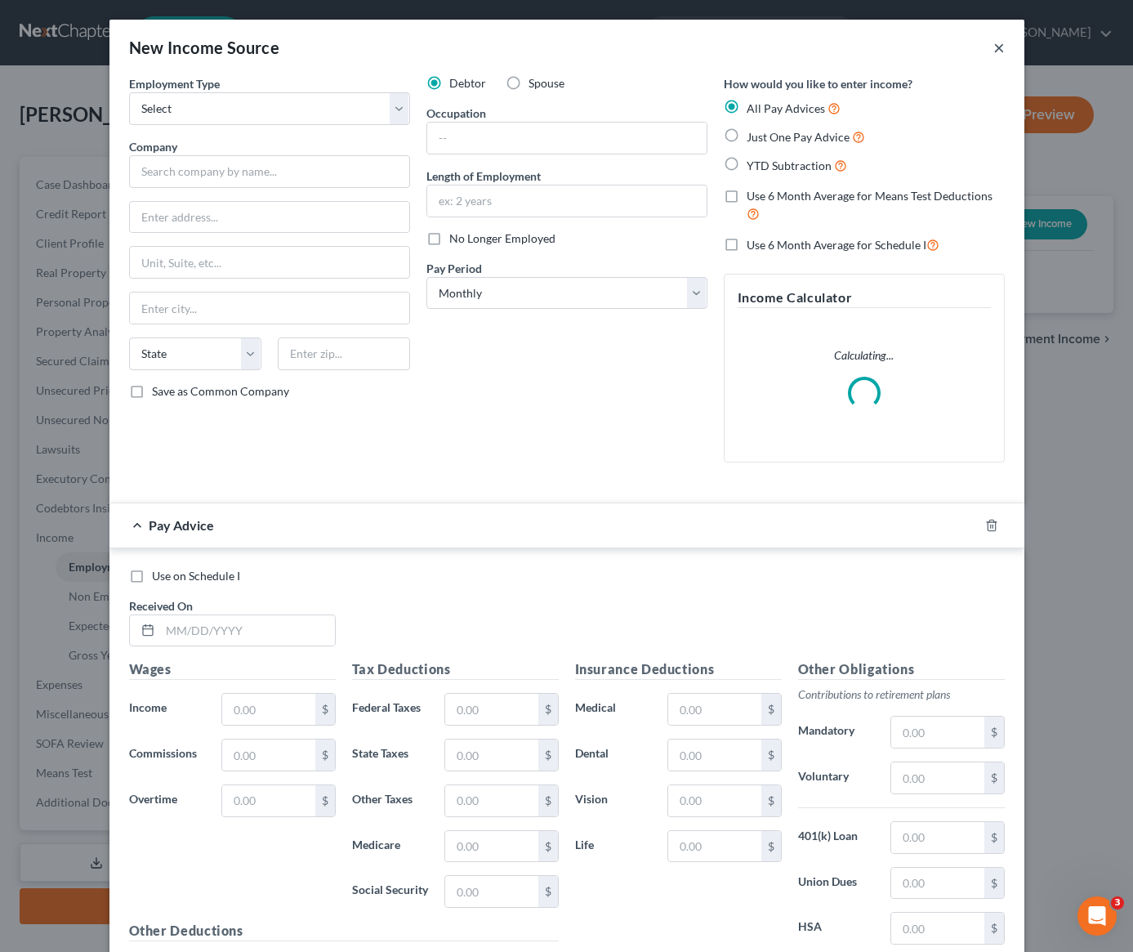
click at [993, 49] on button "×" at bounding box center [998, 48] width 11 height 20
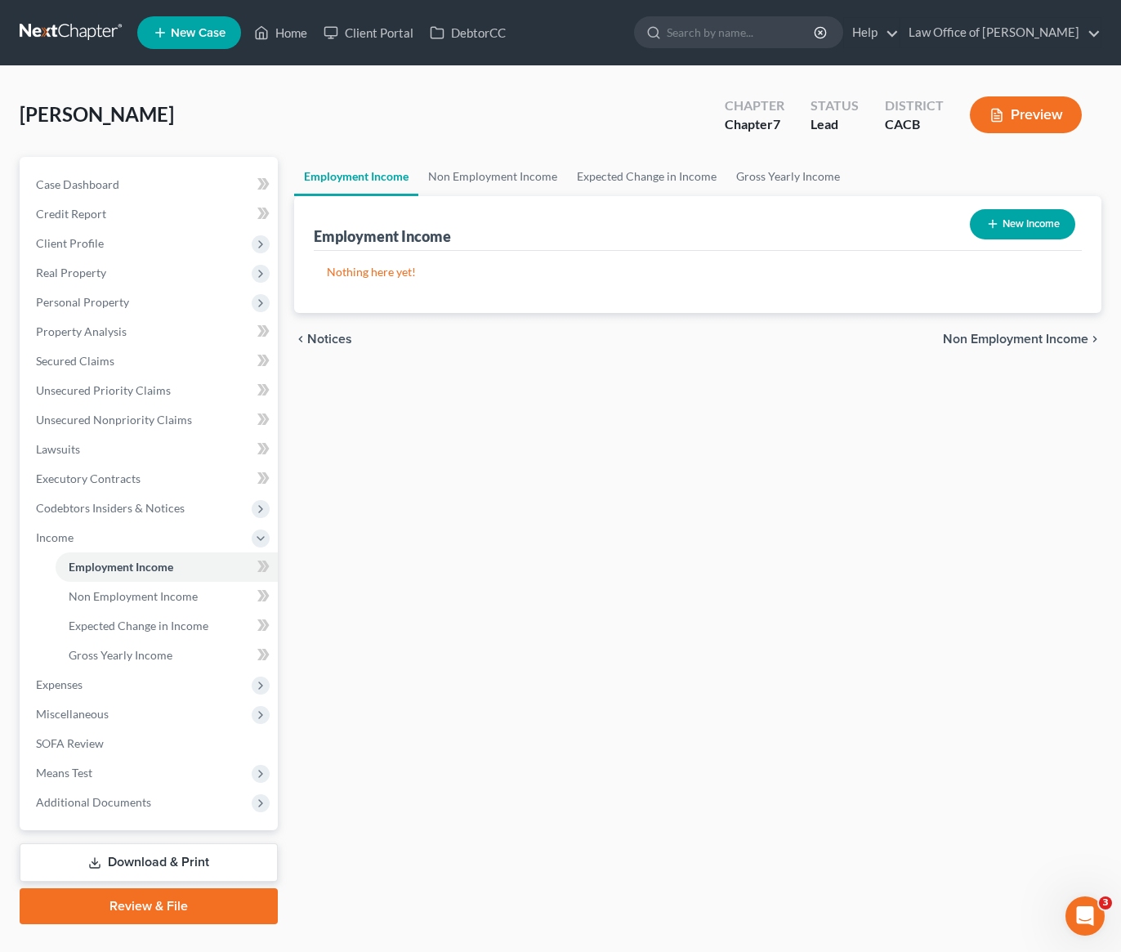
click at [618, 493] on div "Employment Income Non Employment Income Expected Change in Income Gross Yearly …" at bounding box center [697, 540] width 823 height 767
click at [121, 426] on link "Unsecured Nonpriority Claims" at bounding box center [150, 419] width 255 height 29
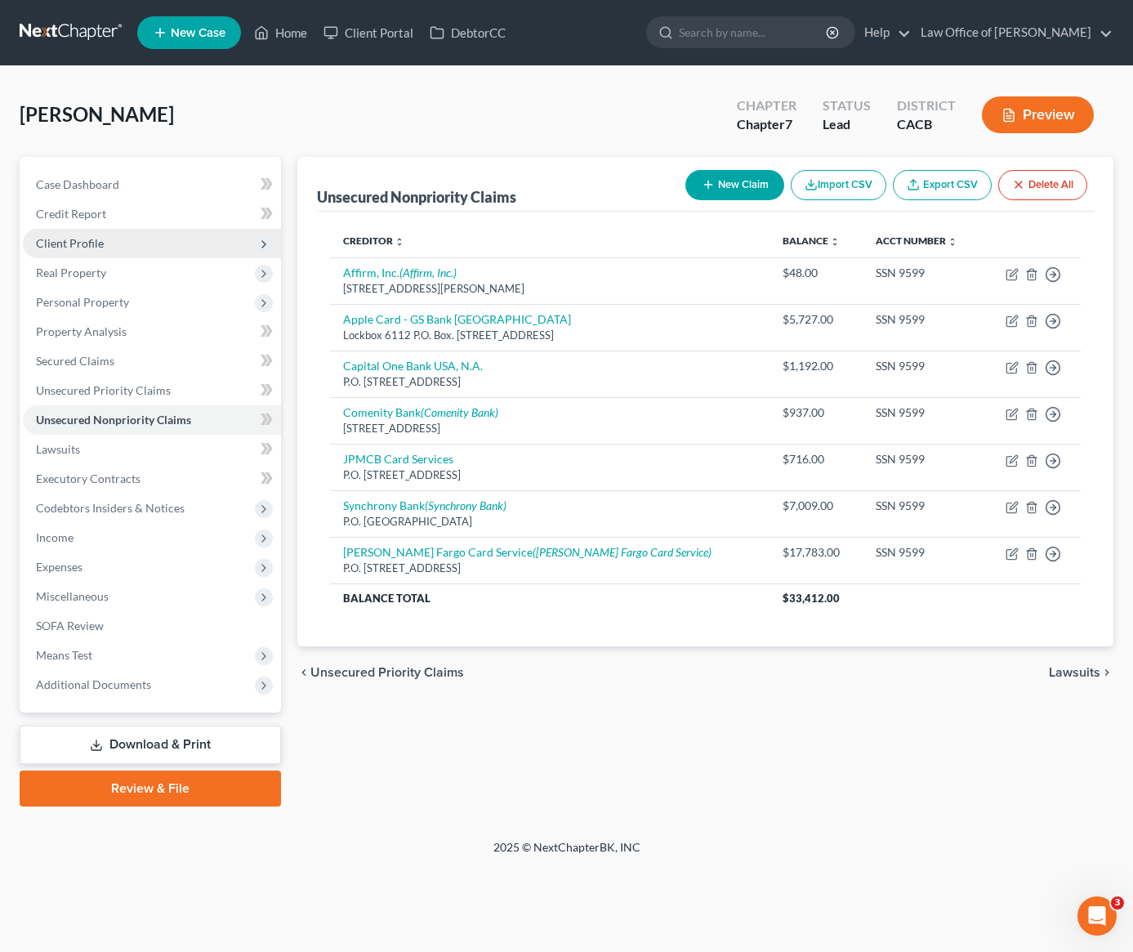
click at [94, 245] on span "Client Profile" at bounding box center [70, 243] width 68 height 14
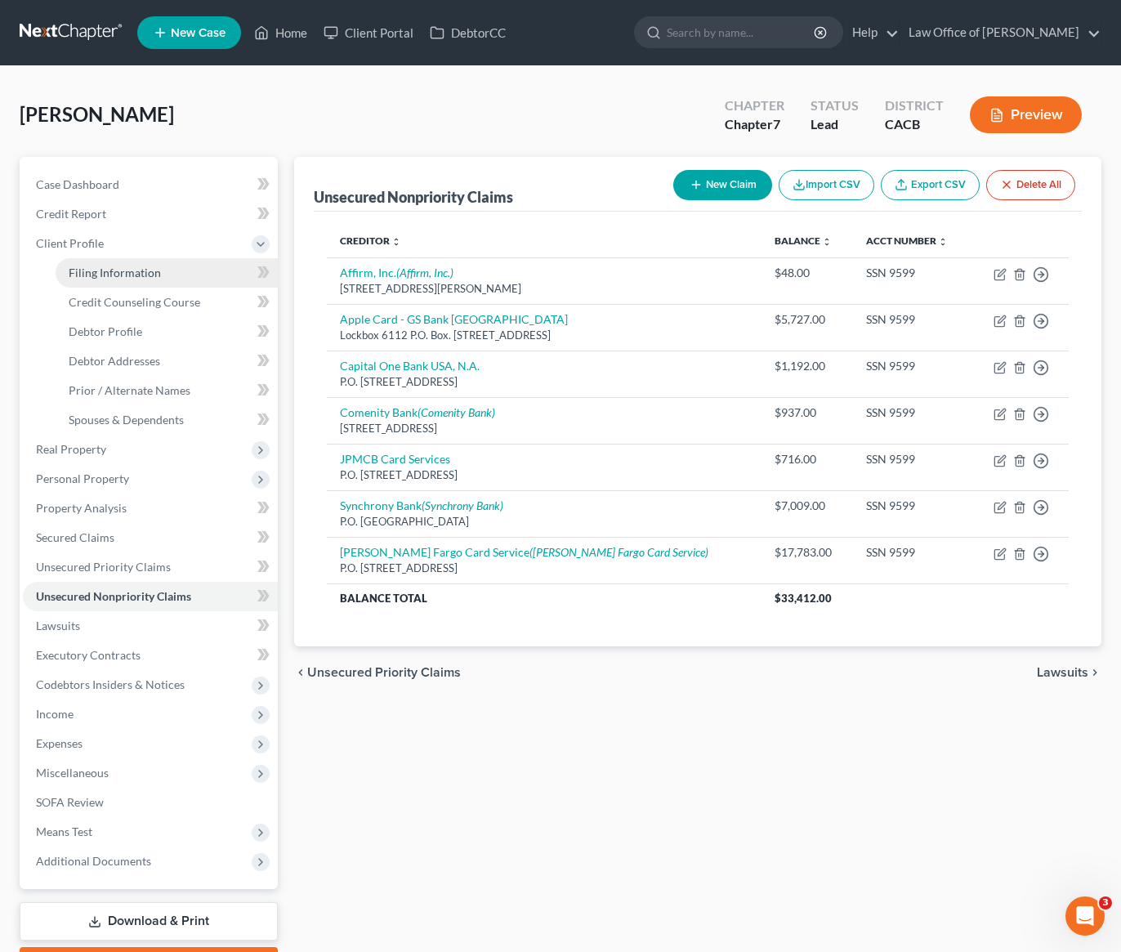
click at [140, 270] on span "Filing Information" at bounding box center [115, 272] width 92 height 14
select select "1"
select select "0"
select select "7"
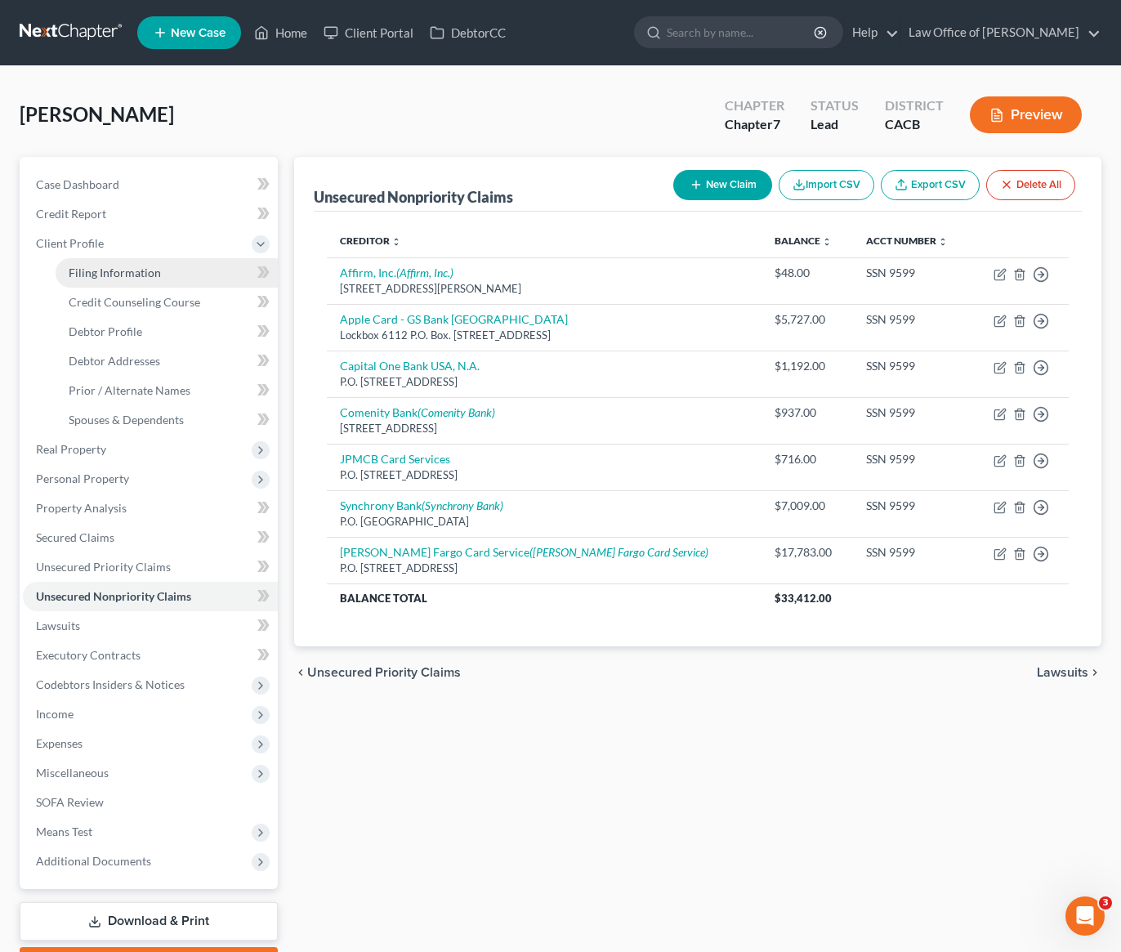
select select "0"
select select "4"
select select "0"
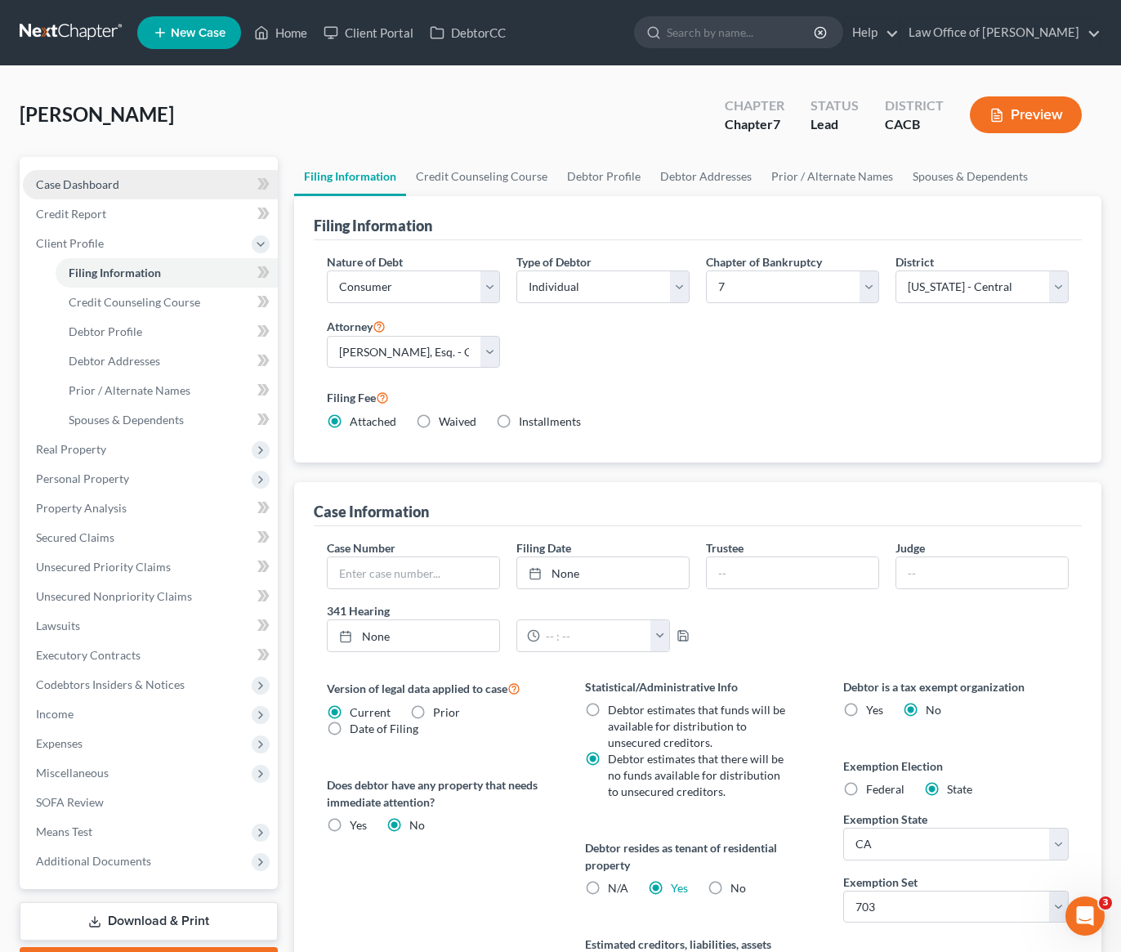
click at [92, 185] on span "Case Dashboard" at bounding box center [77, 184] width 83 height 14
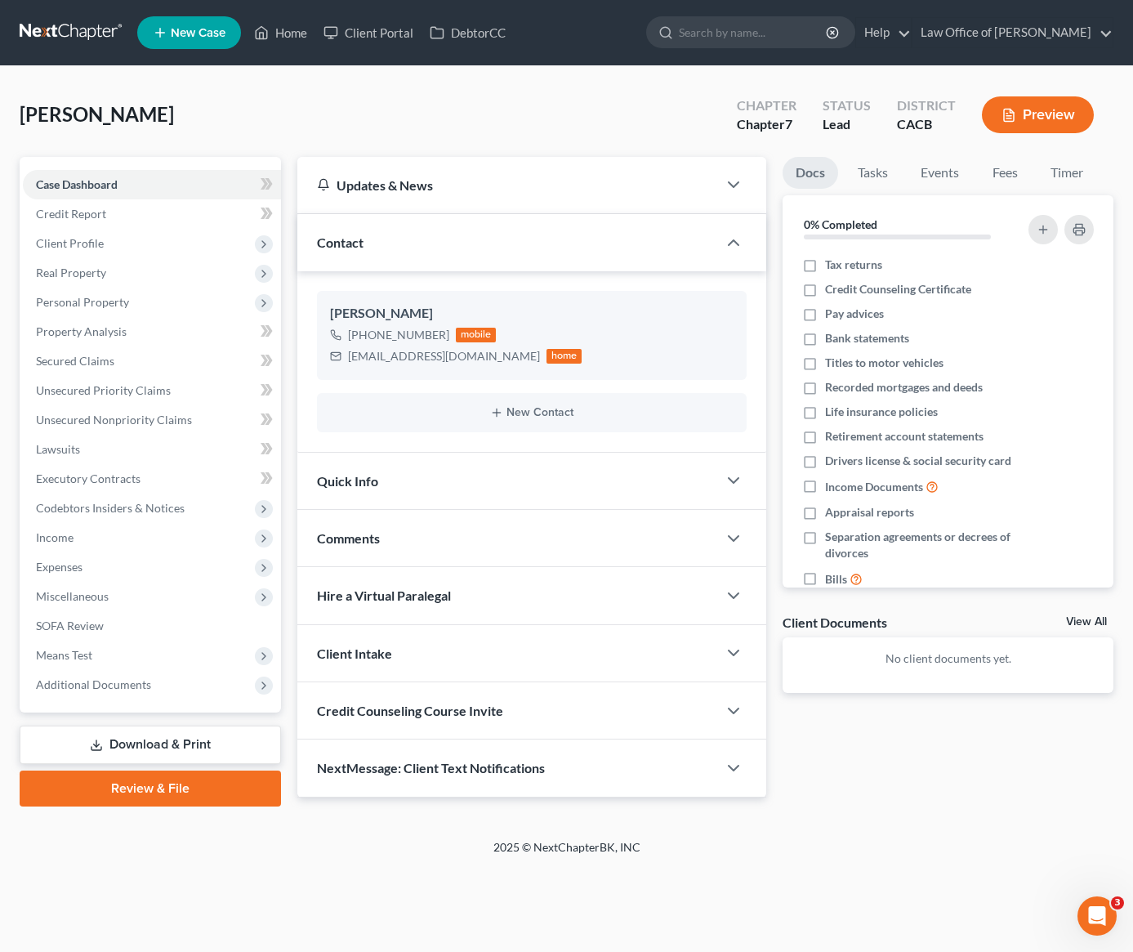
click at [91, 32] on link at bounding box center [72, 32] width 105 height 29
click at [535, 118] on div "[PERSON_NAME] & [PERSON_NAME] Upgraded Chapter Chapter 7 Status [GEOGRAPHIC_DAT…" at bounding box center [567, 121] width 1094 height 71
click at [549, 92] on div "[PERSON_NAME] & [PERSON_NAME] Upgraded Chapter Chapter 7 Status [GEOGRAPHIC_DAT…" at bounding box center [567, 121] width 1094 height 71
